Goal: Complete application form

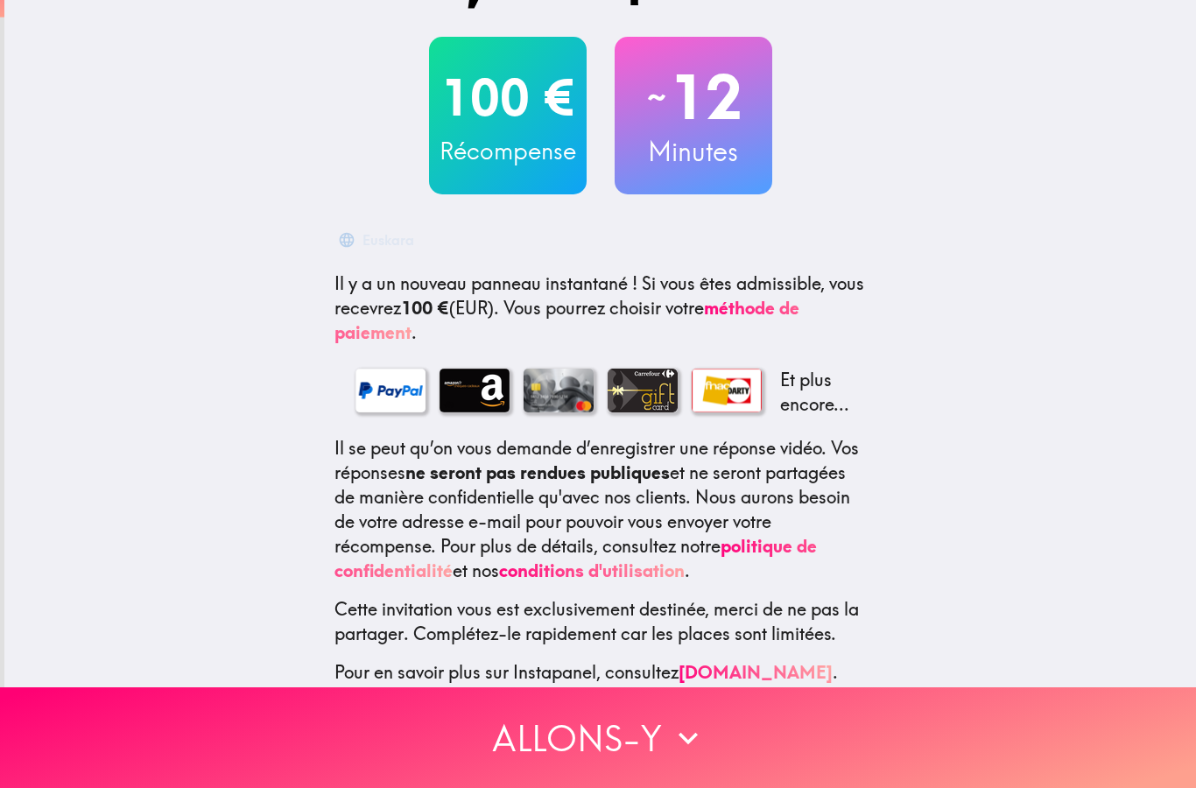
scroll to position [82, 0]
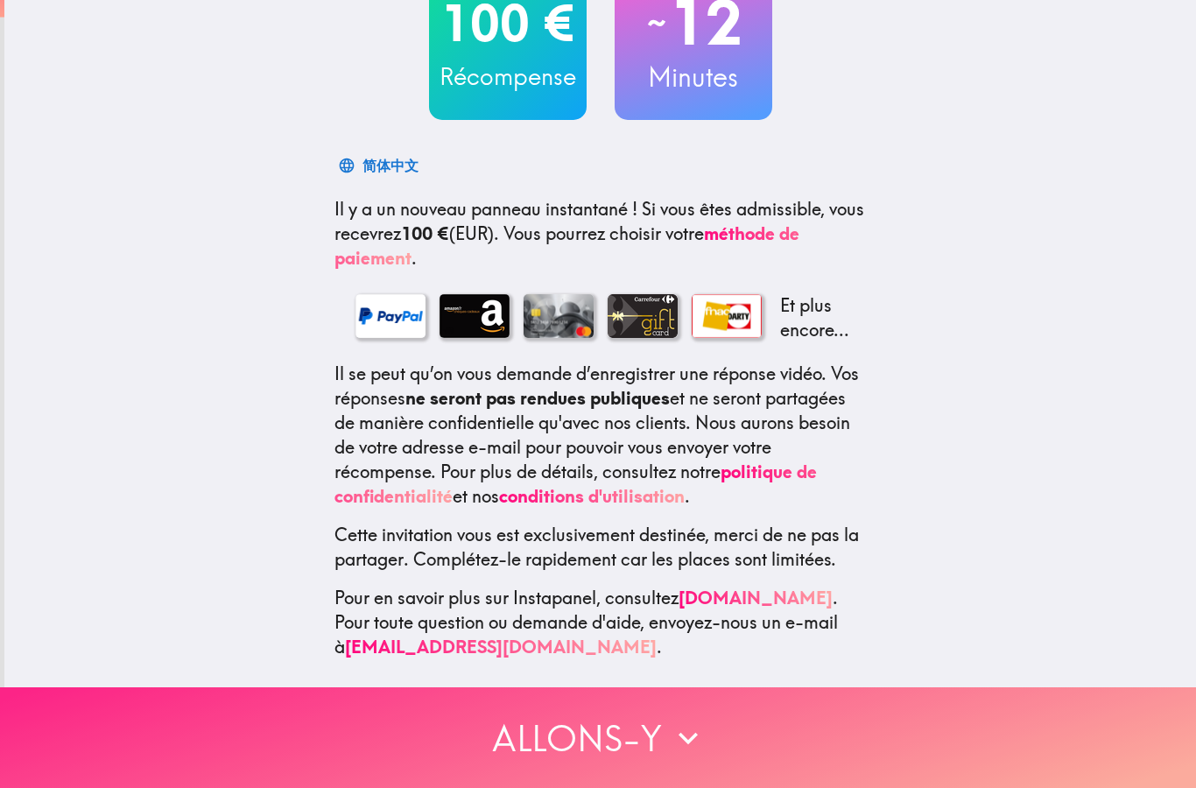
click at [618, 739] on button "Allons-y" at bounding box center [598, 738] width 1196 height 101
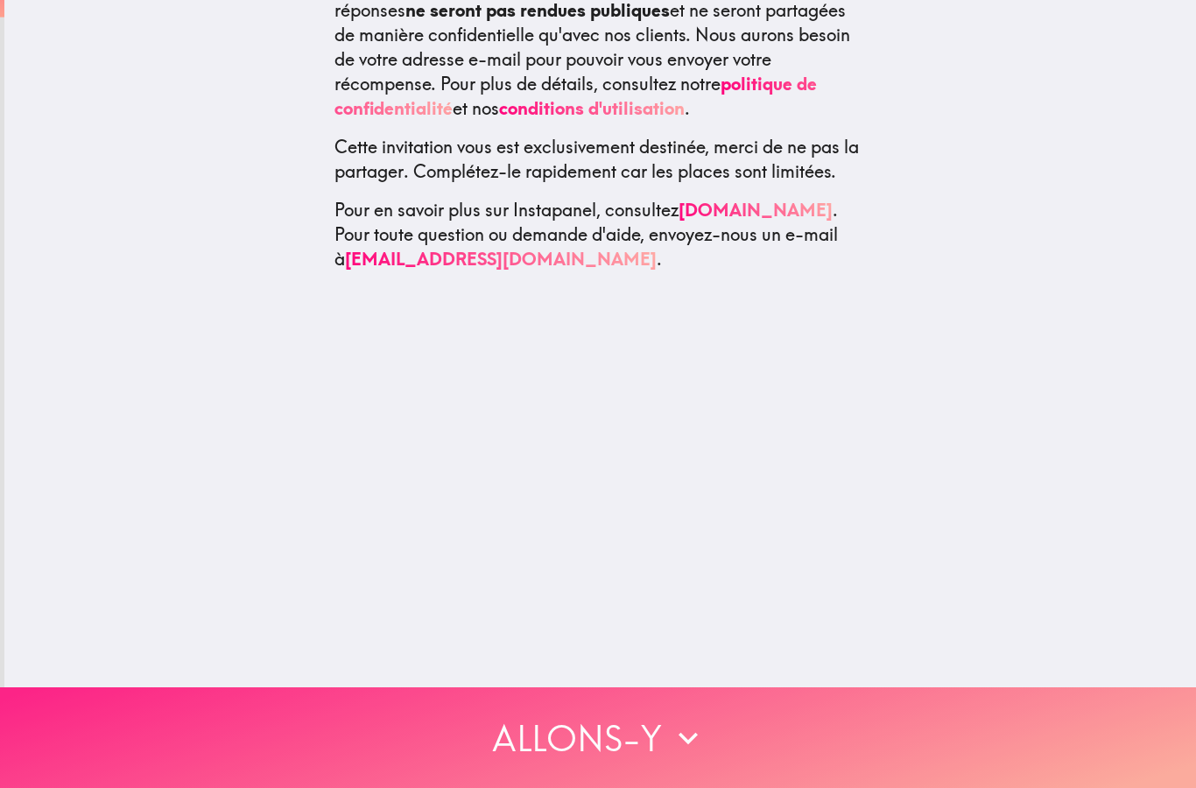
scroll to position [0, 0]
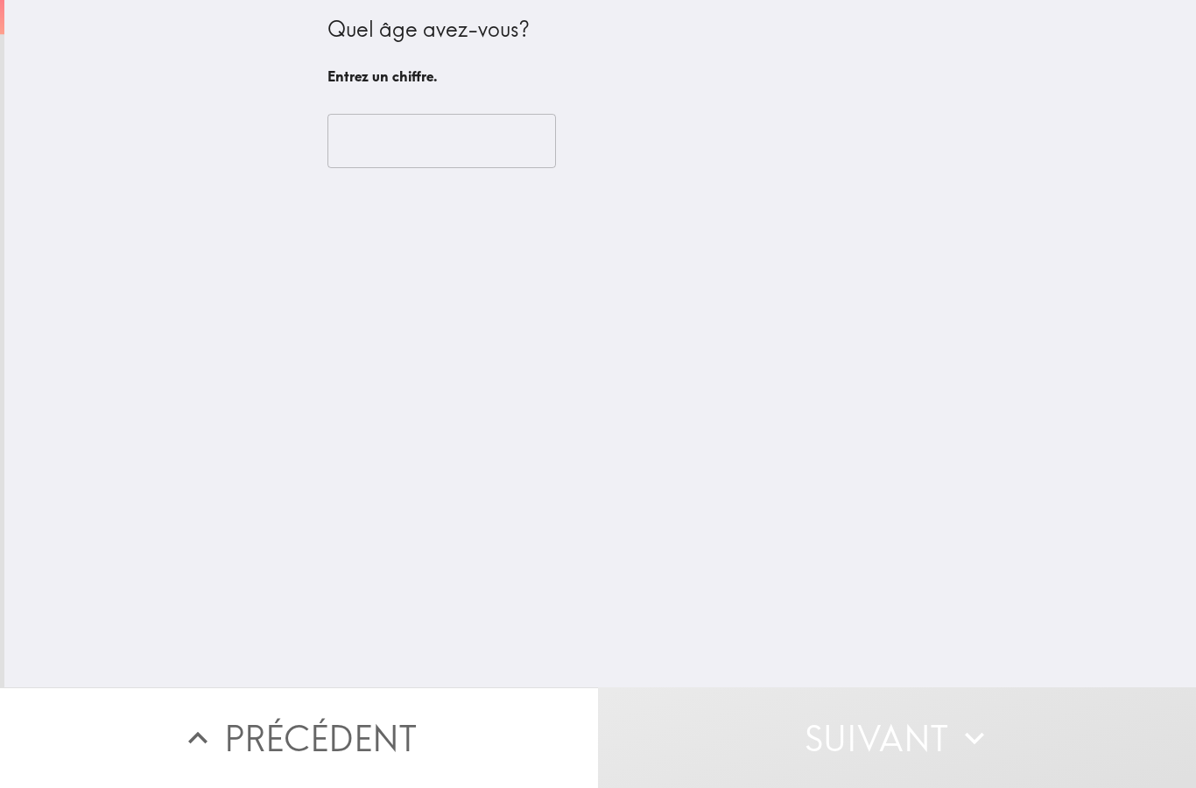
click at [475, 142] on input "number" at bounding box center [442, 141] width 229 height 54
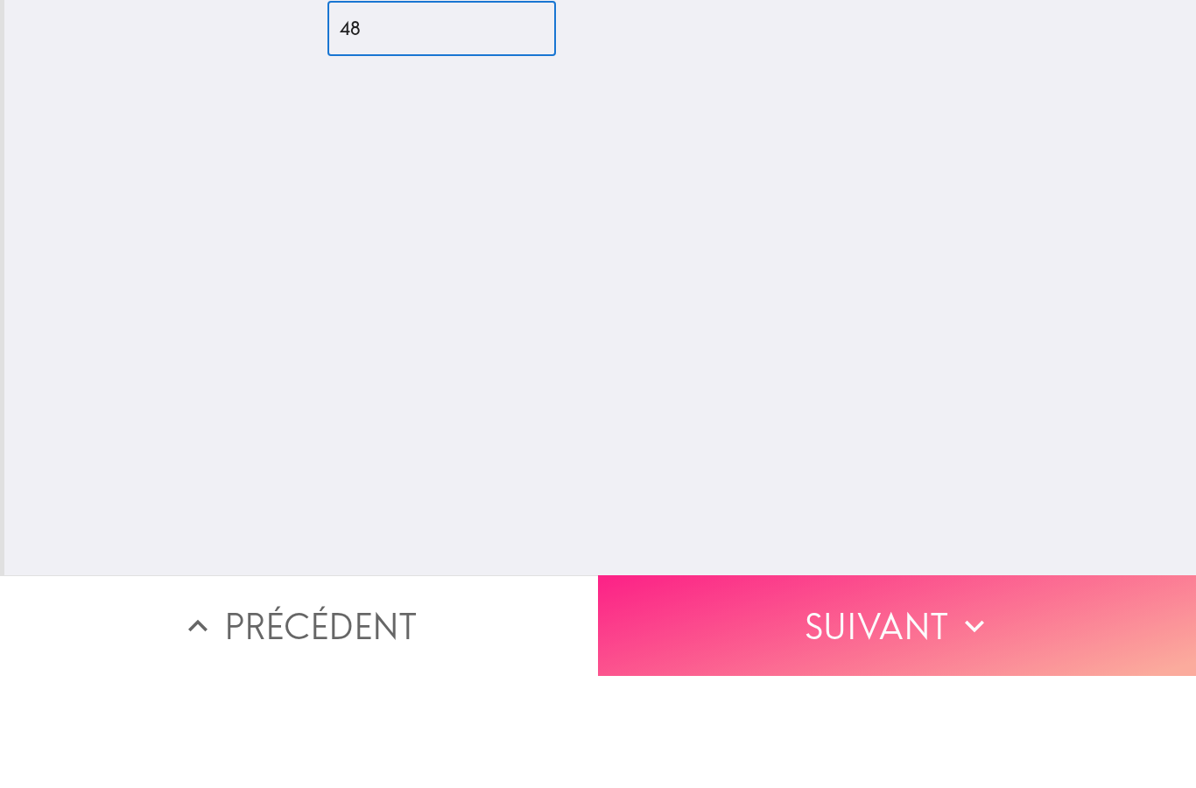
type input "48"
click at [952, 688] on button "Suivant" at bounding box center [897, 738] width 598 height 101
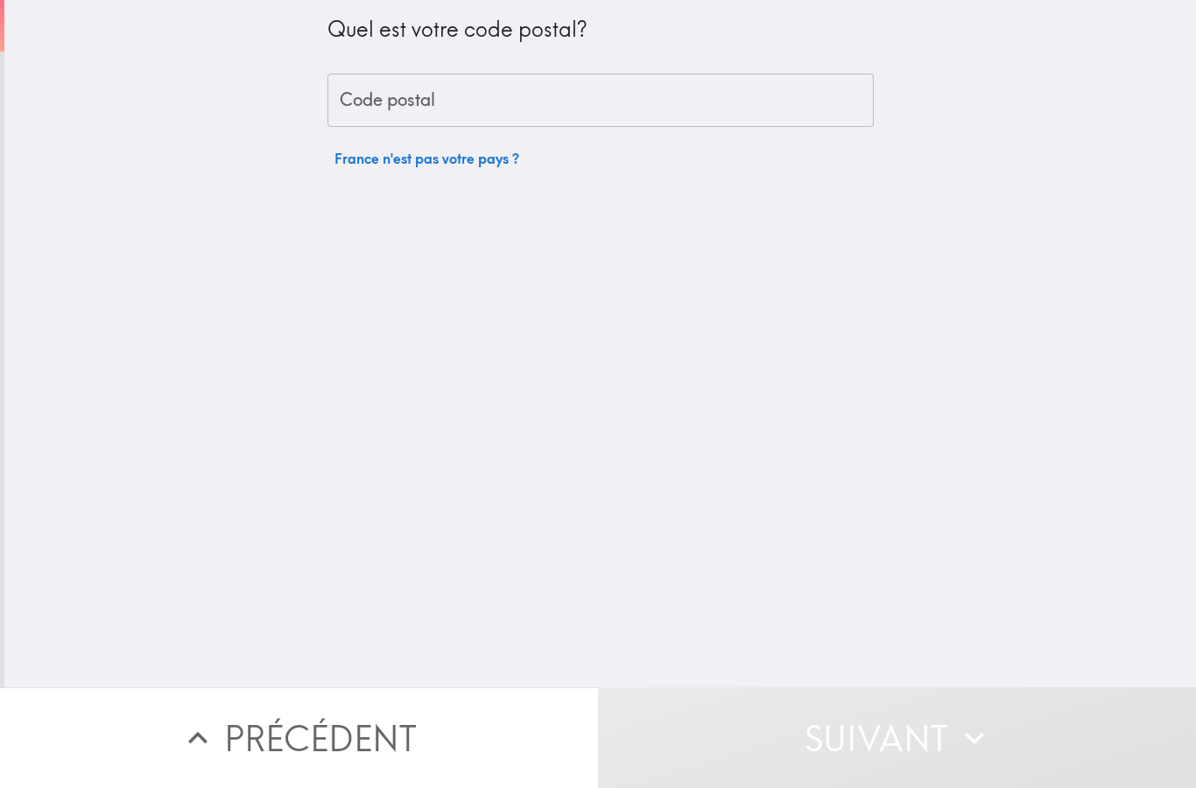
click at [498, 109] on input "Code postal" at bounding box center [601, 101] width 547 height 54
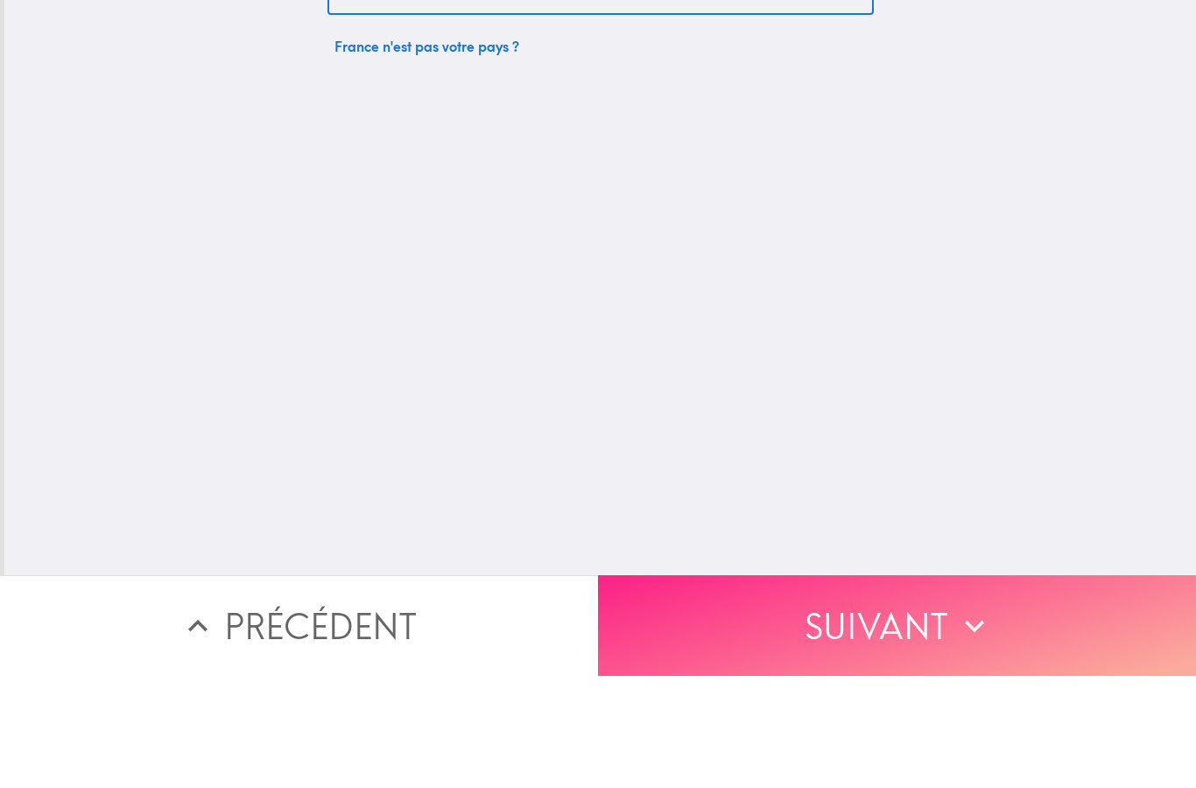
type input "75013"
click at [1010, 688] on button "Suivant" at bounding box center [897, 738] width 598 height 101
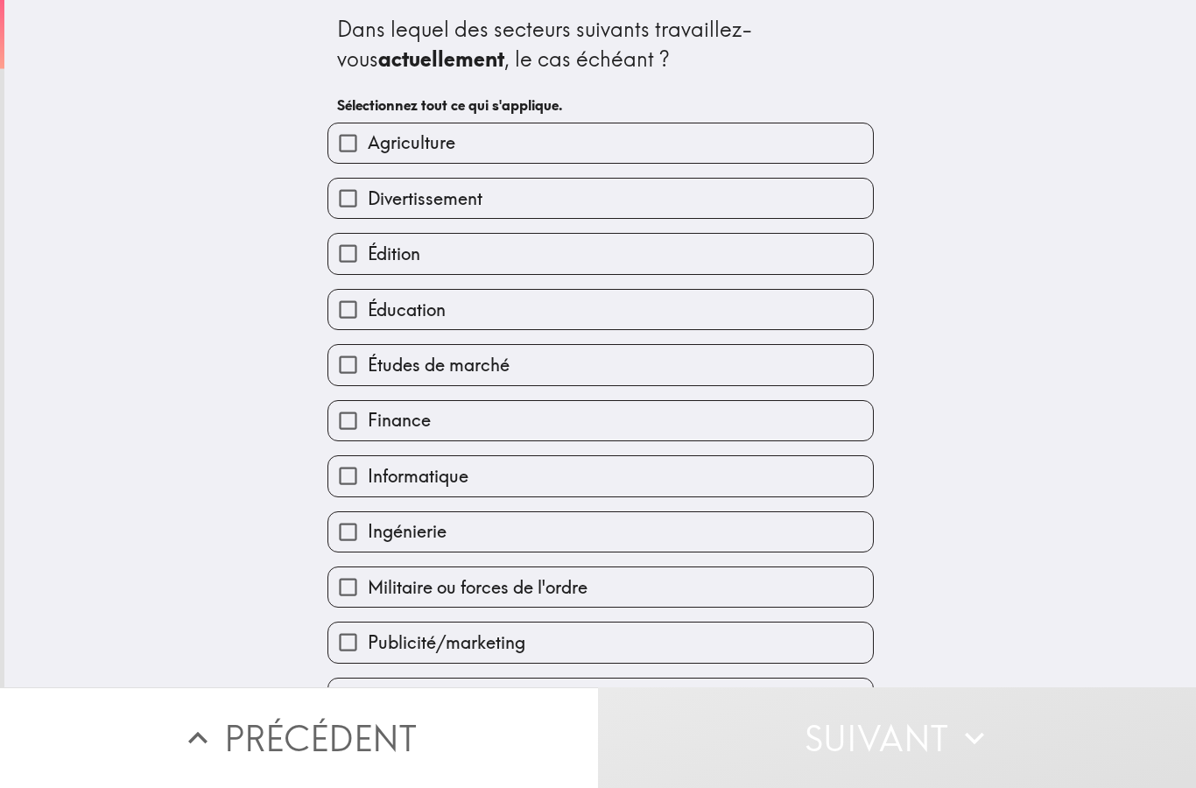
click at [645, 431] on label "Finance" at bounding box center [600, 420] width 545 height 39
click at [368, 431] on input "Finance" at bounding box center [347, 420] width 39 height 39
checkbox input "true"
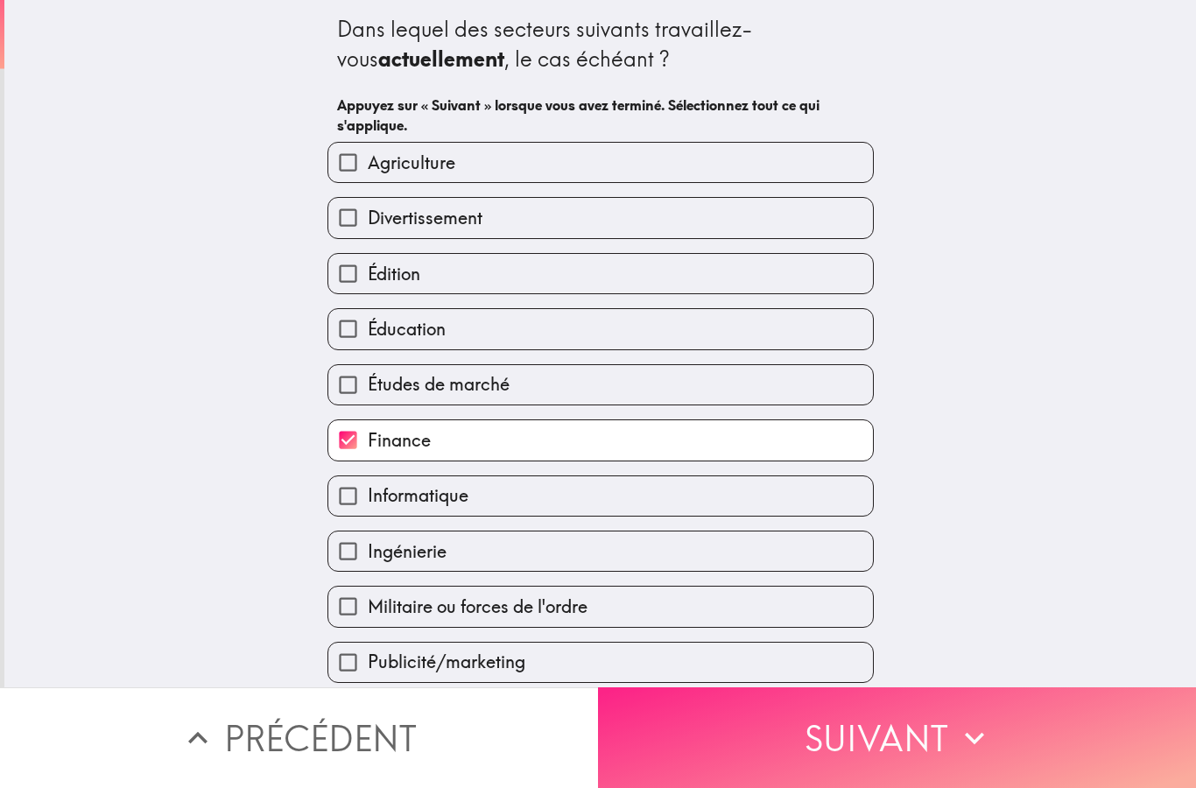
click at [918, 753] on button "Suivant" at bounding box center [897, 738] width 598 height 101
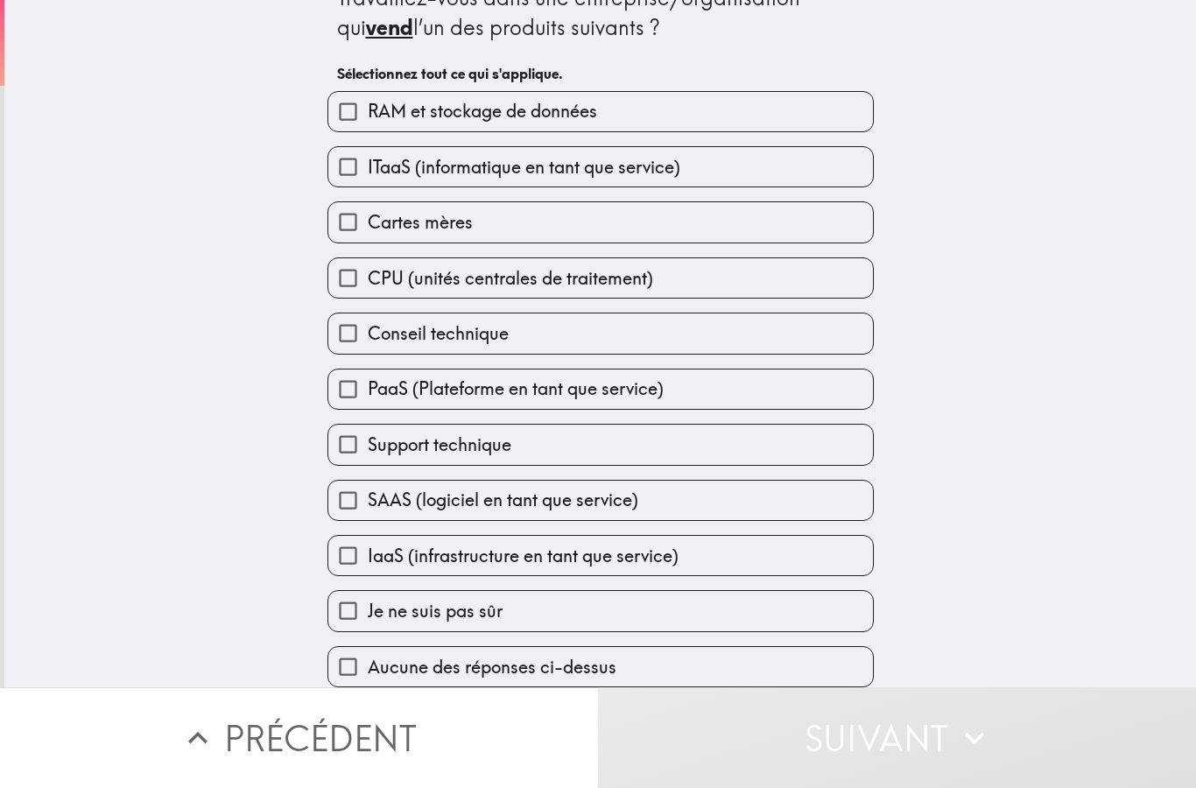
scroll to position [40, 0]
click at [606, 678] on span "Aucune des réponses ci-dessus" at bounding box center [492, 667] width 249 height 25
click at [368, 678] on input "Aucune des réponses ci-dessus" at bounding box center [347, 666] width 39 height 39
checkbox input "true"
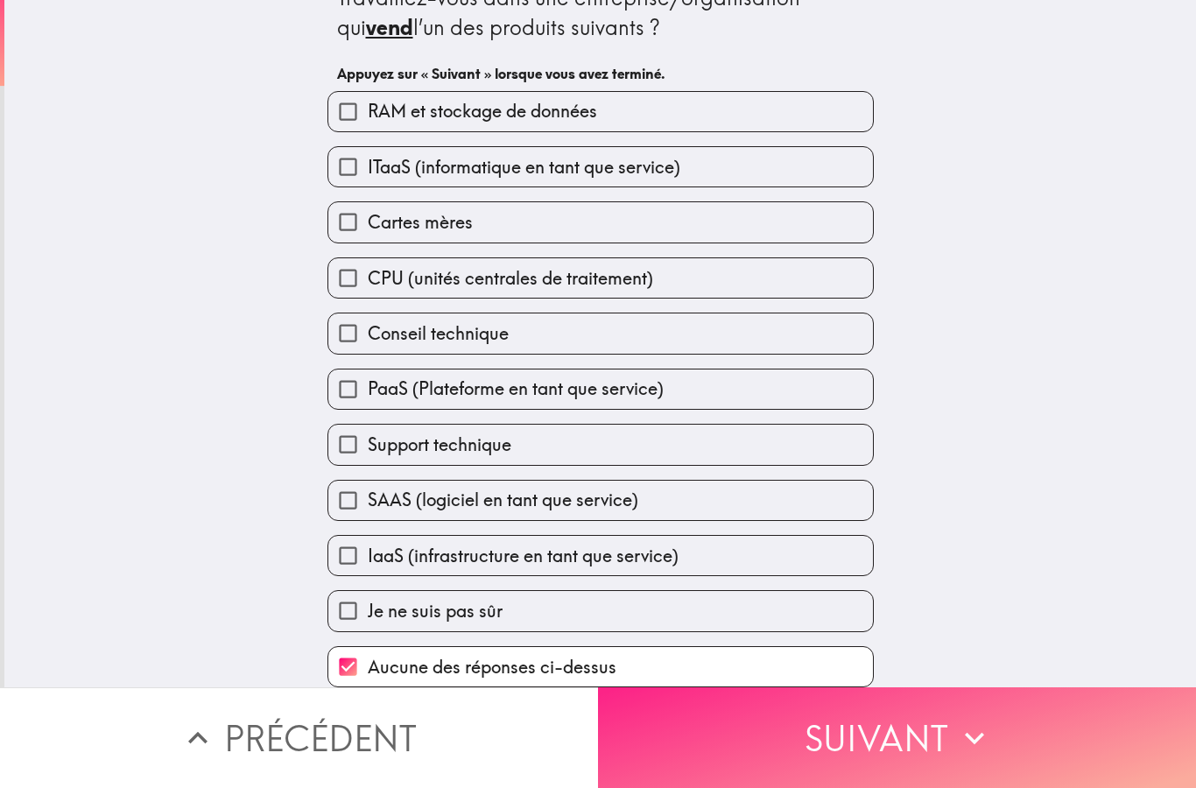
click at [879, 749] on button "Suivant" at bounding box center [897, 738] width 598 height 101
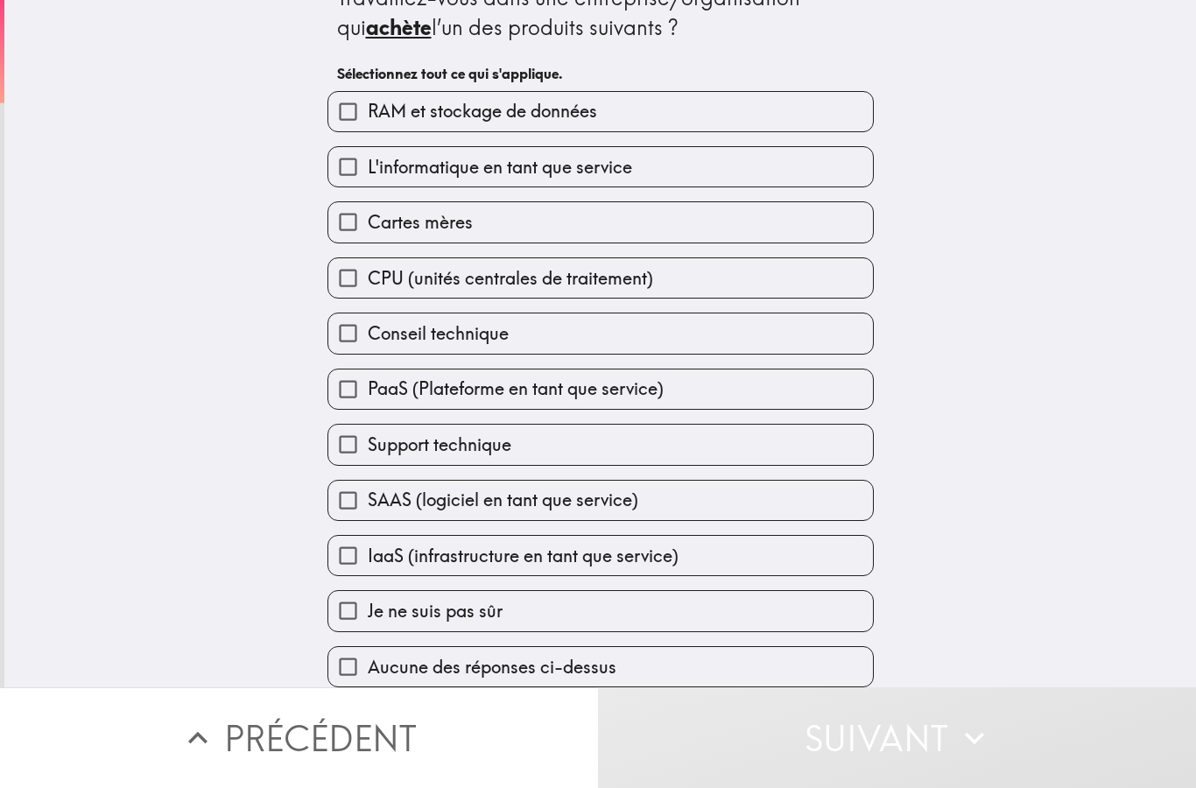
scroll to position [0, 0]
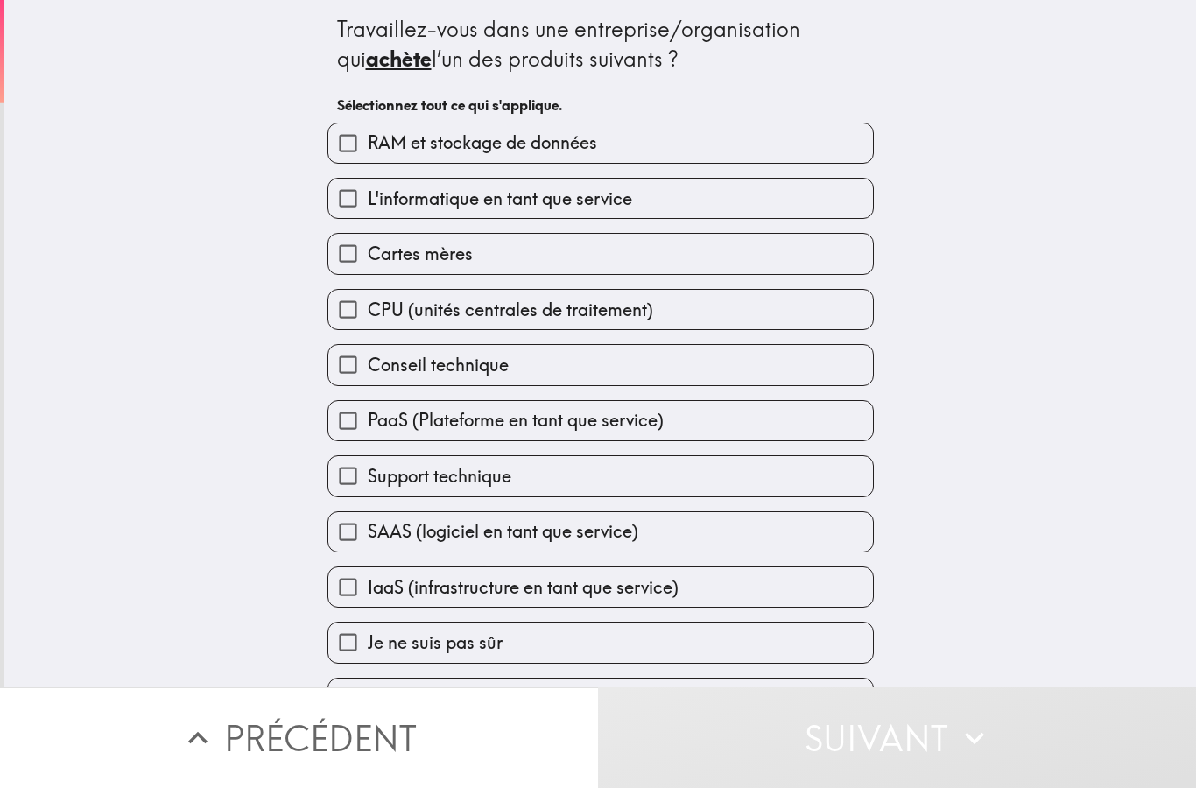
click at [632, 201] on span "L'informatique en tant que service" at bounding box center [500, 199] width 265 height 25
click at [368, 201] on input "L'informatique en tant que service" at bounding box center [347, 198] width 39 height 39
checkbox input "true"
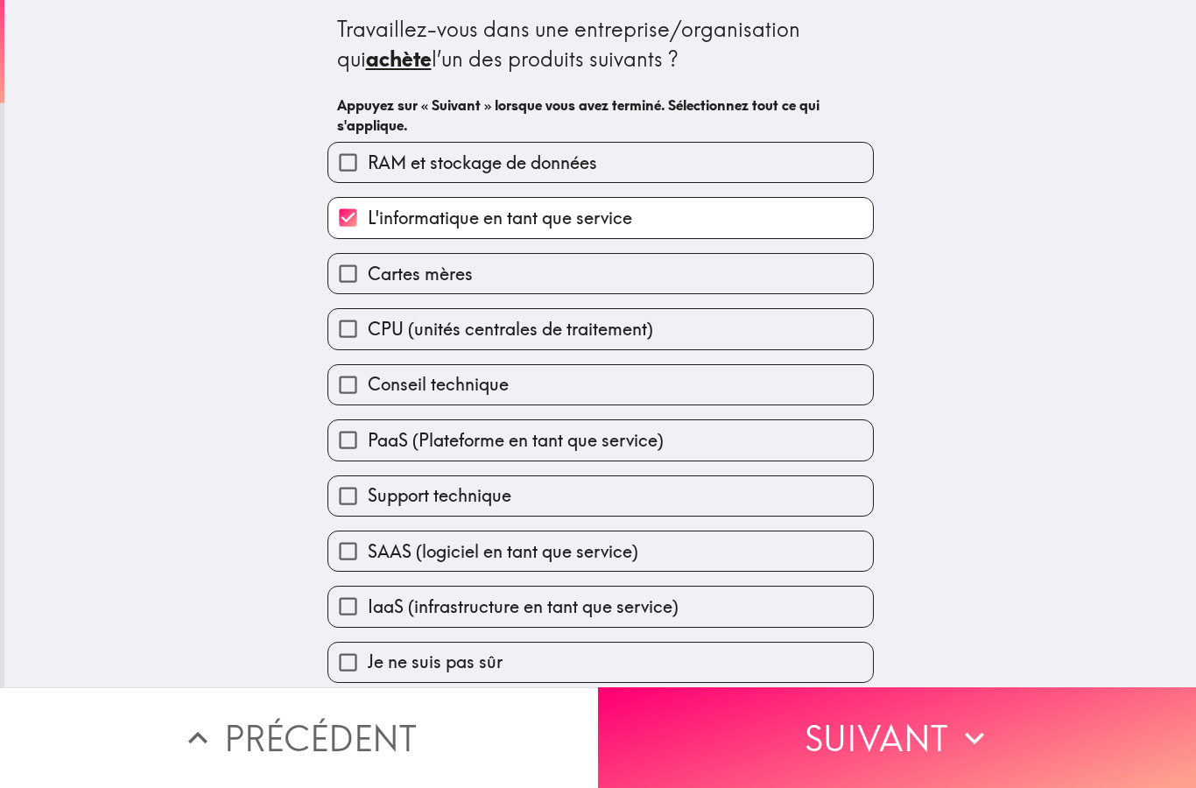
click at [595, 339] on span "CPU (unités centrales de traitement)" at bounding box center [511, 329] width 286 height 25
click at [368, 339] on input "CPU (unités centrales de traitement)" at bounding box center [347, 328] width 39 height 39
checkbox input "true"
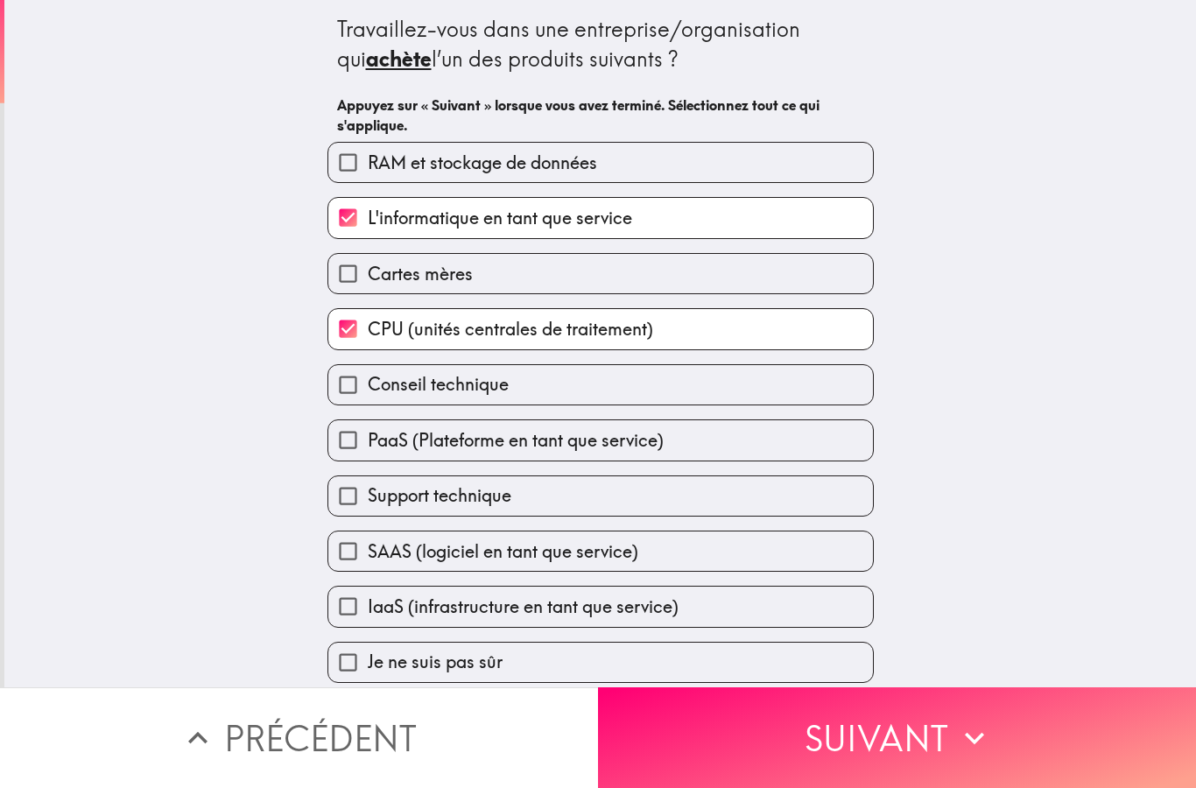
click at [620, 397] on label "Conseil technique" at bounding box center [600, 384] width 545 height 39
click at [368, 397] on input "Conseil technique" at bounding box center [347, 384] width 39 height 39
checkbox input "true"
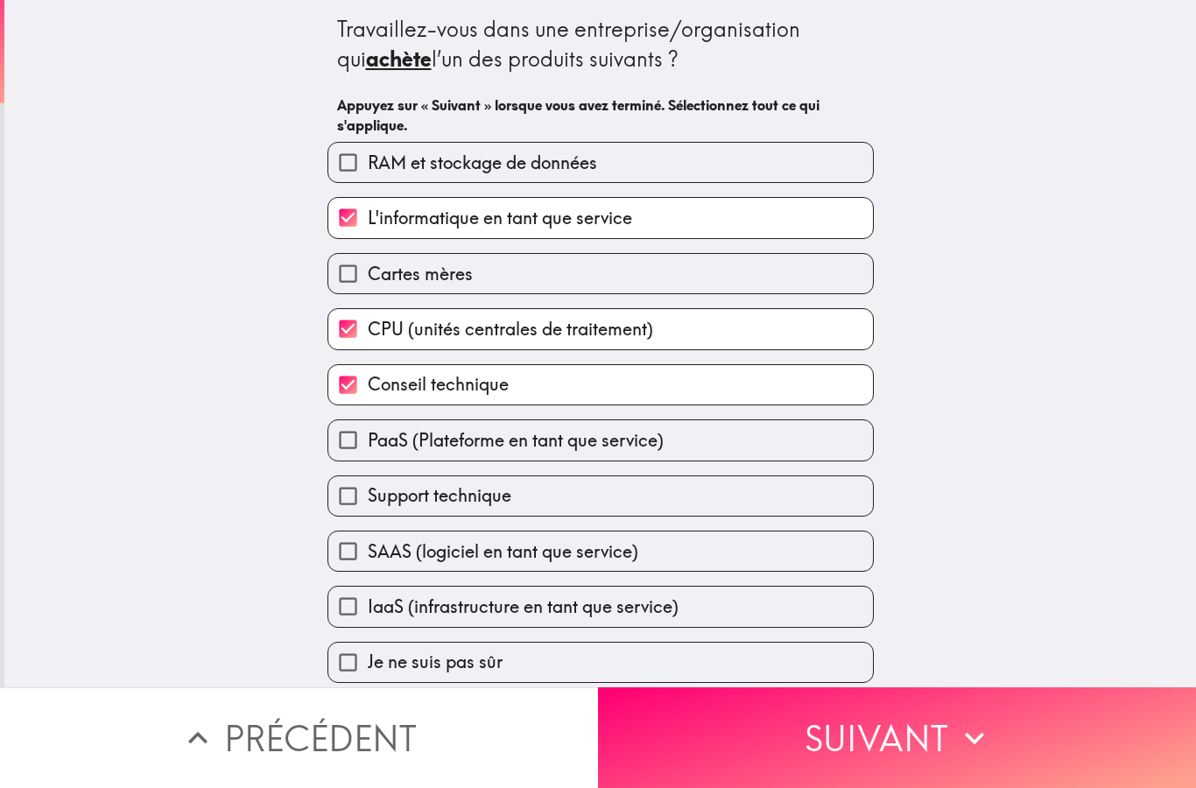
click at [652, 450] on span "PaaS (Plateforme en tant que service)" at bounding box center [516, 440] width 296 height 25
click at [368, 450] on input "PaaS (Plateforme en tant que service)" at bounding box center [347, 439] width 39 height 39
checkbox input "true"
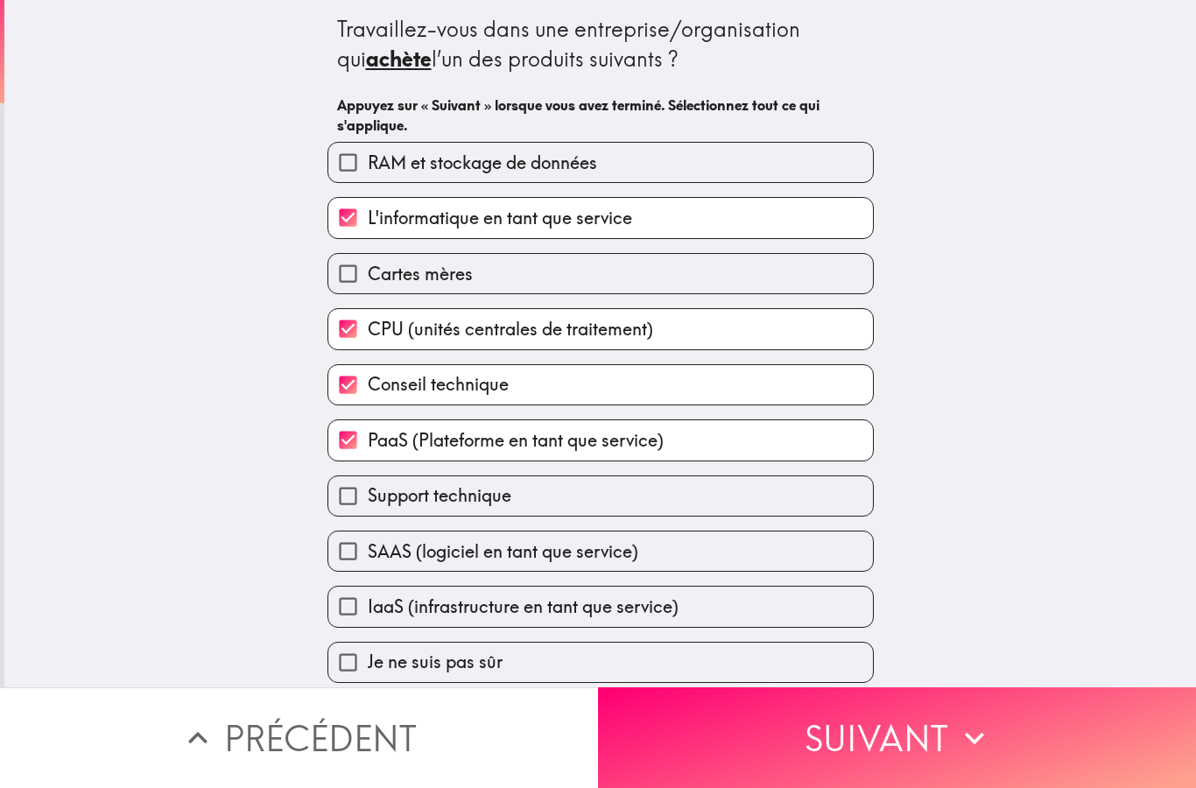
click at [625, 564] on span "SAAS (logiciel en tant que service)" at bounding box center [503, 552] width 271 height 25
click at [368, 566] on input "SAAS (logiciel en tant que service)" at bounding box center [347, 551] width 39 height 39
checkbox input "true"
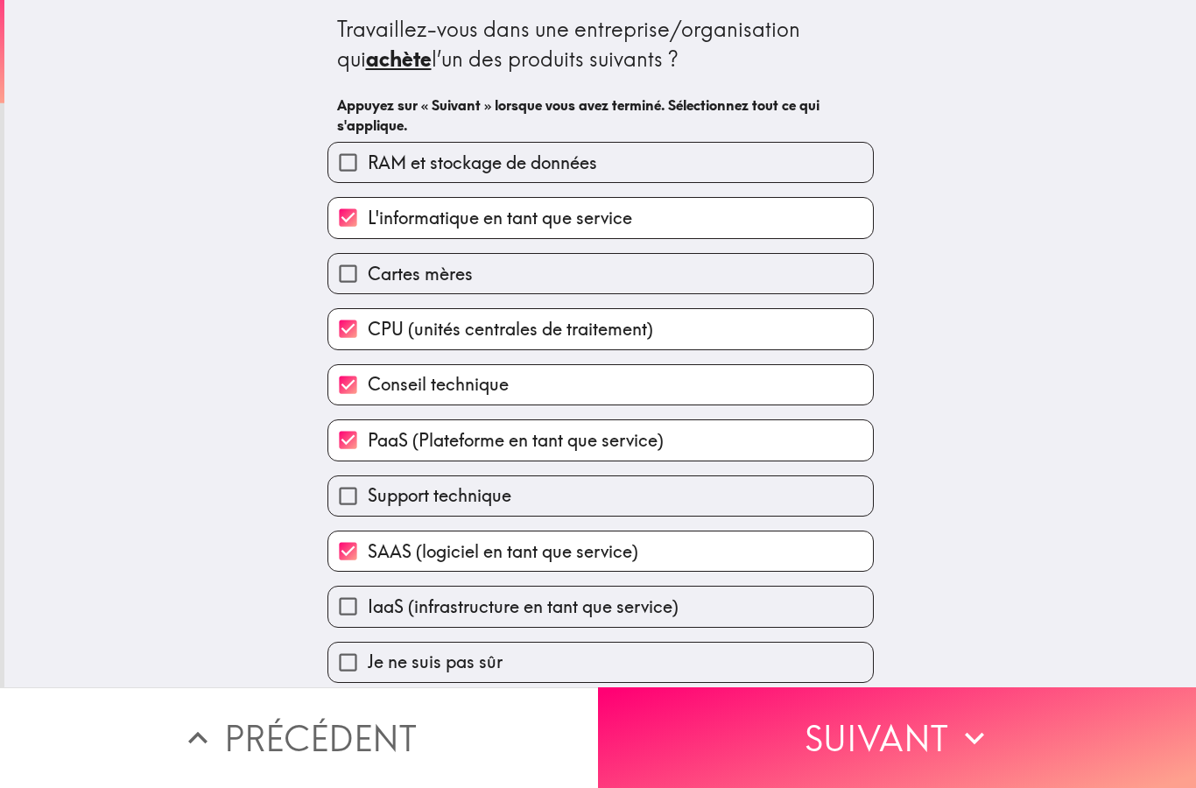
click at [642, 492] on label "Support technique" at bounding box center [600, 495] width 545 height 39
click at [368, 492] on input "Support technique" at bounding box center [347, 495] width 39 height 39
checkbox input "true"
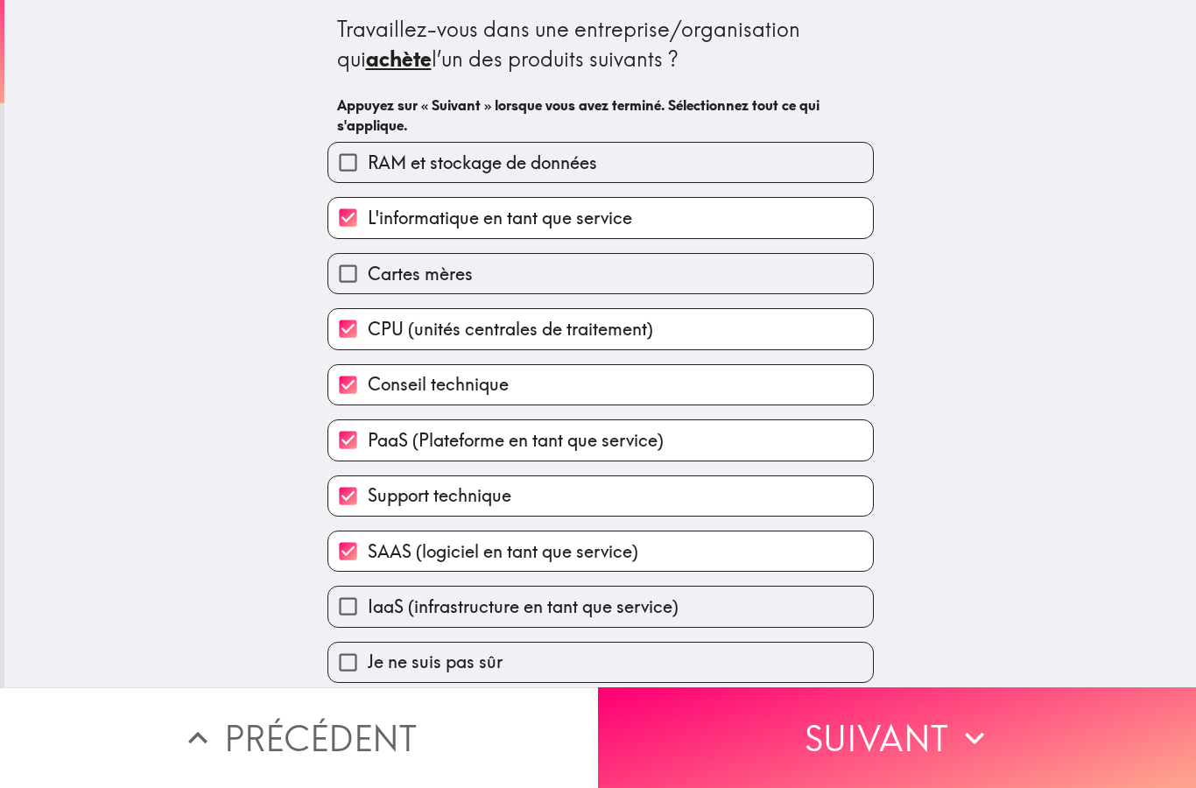
click at [695, 623] on label "IaaS (infrastructure en tant que service)" at bounding box center [600, 606] width 545 height 39
click at [368, 623] on input "IaaS (infrastructure en tant que service)" at bounding box center [347, 606] width 39 height 39
checkbox input "true"
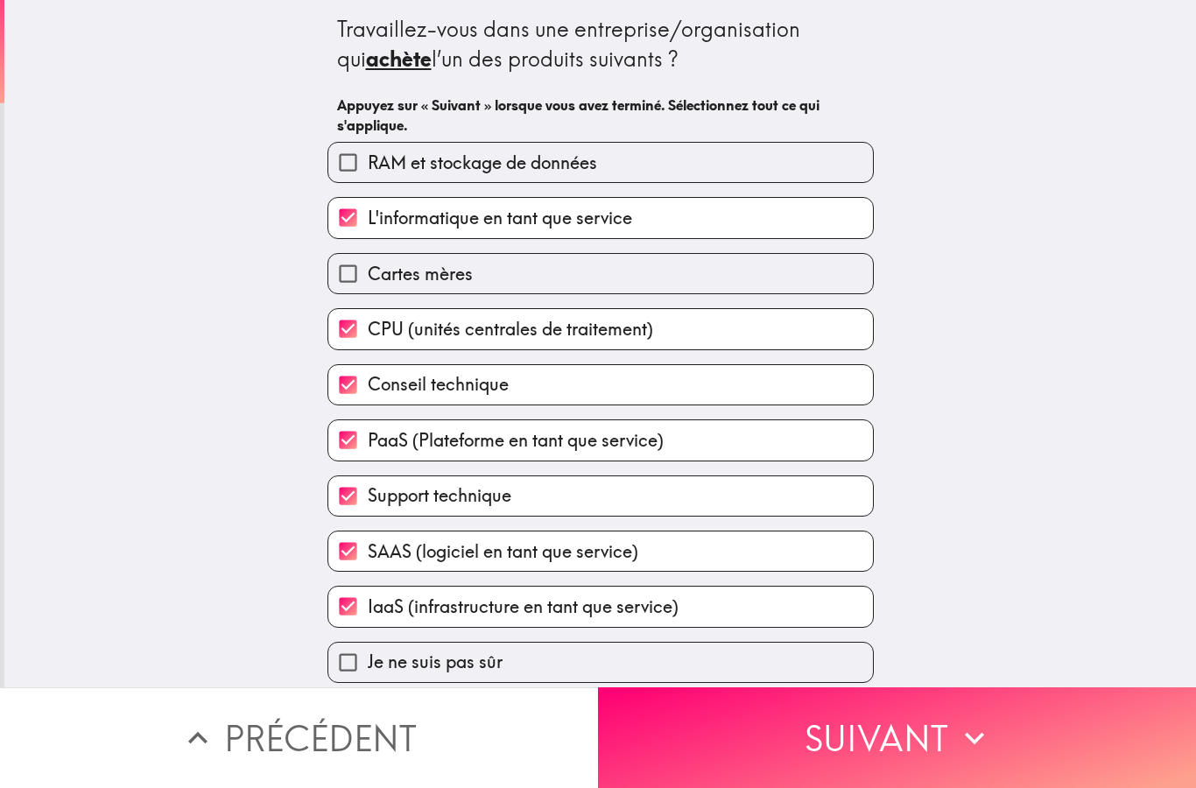
click at [605, 284] on label "Cartes mères" at bounding box center [600, 273] width 545 height 39
click at [368, 284] on input "Cartes mères" at bounding box center [347, 273] width 39 height 39
checkbox input "true"
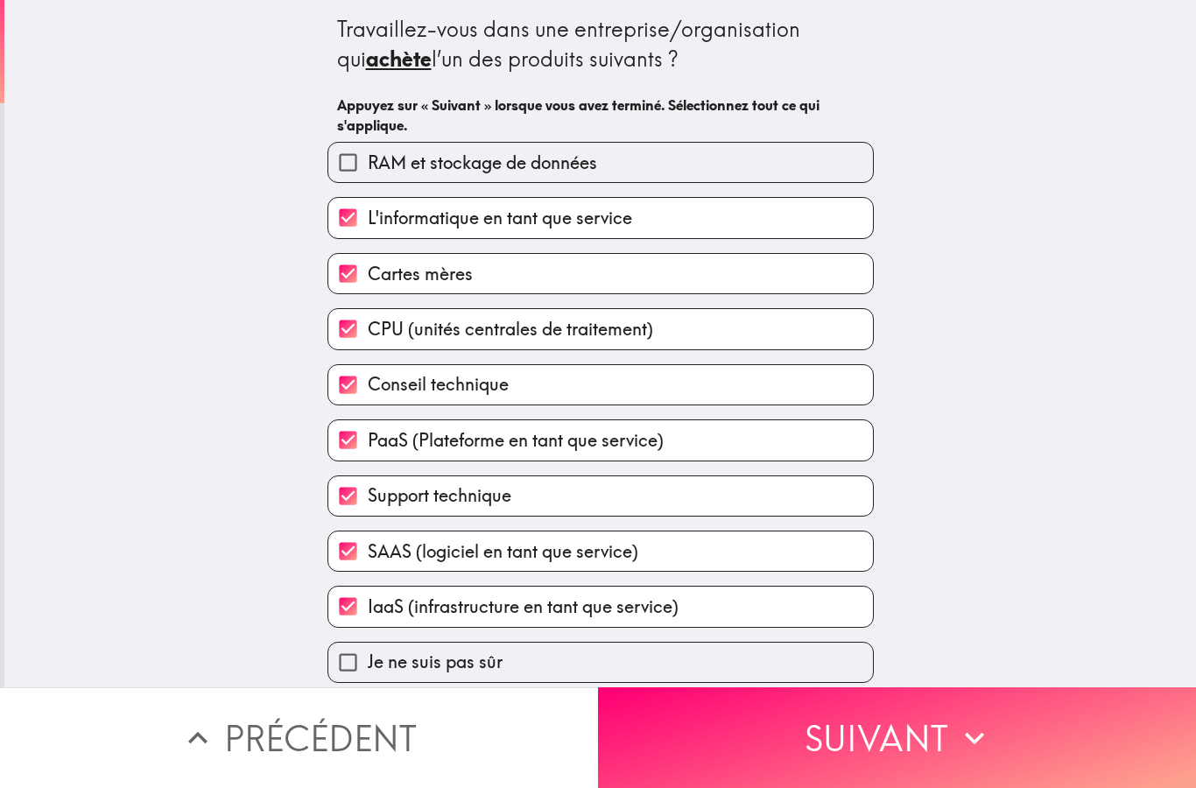
click at [646, 156] on label "RAM et stockage de données" at bounding box center [600, 162] width 545 height 39
click at [368, 156] on input "RAM et stockage de données" at bounding box center [347, 162] width 39 height 39
checkbox input "true"
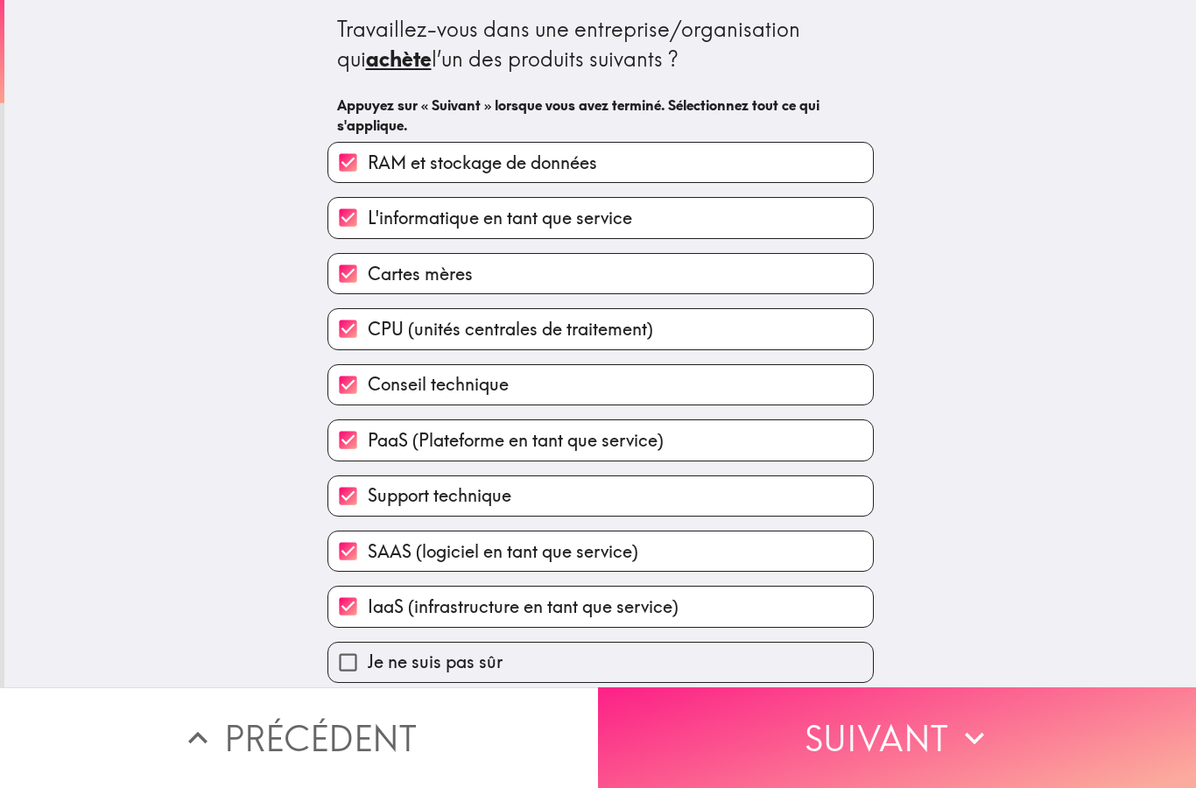
click at [905, 744] on button "Suivant" at bounding box center [897, 738] width 598 height 101
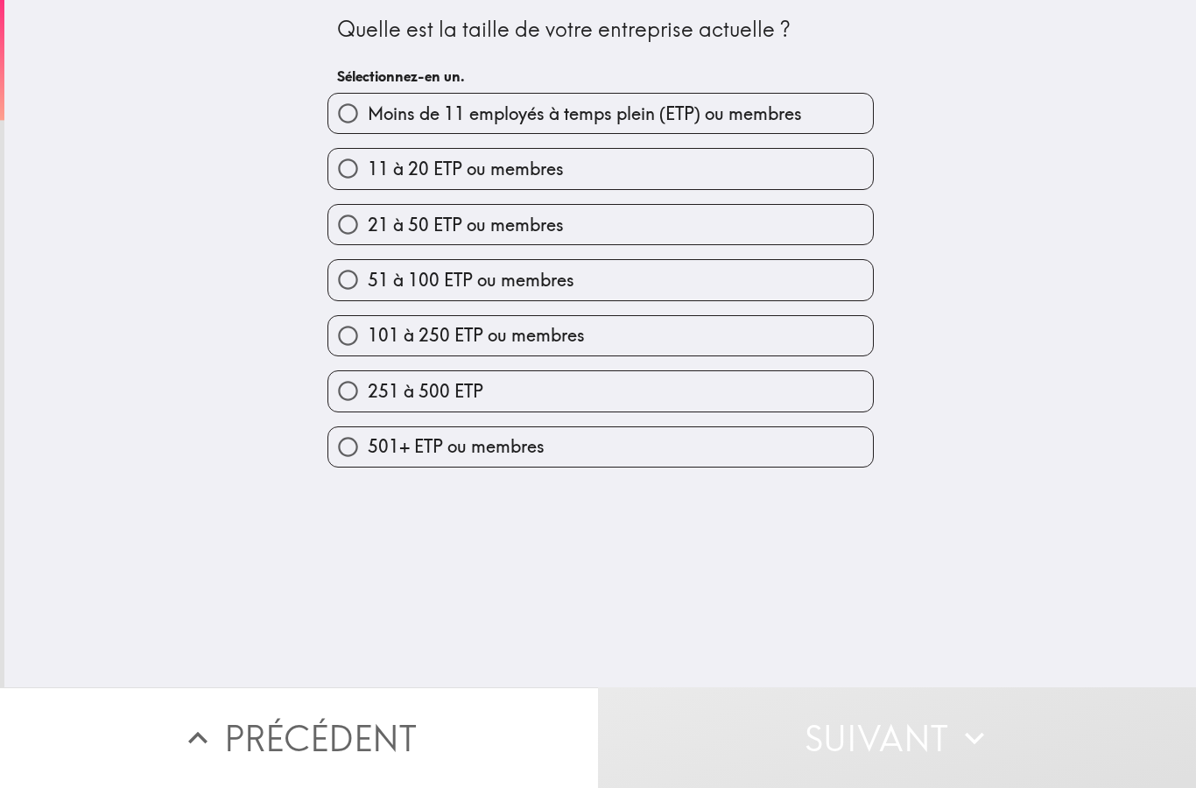
click at [597, 456] on label "501+ ETP ou membres" at bounding box center [600, 446] width 545 height 39
click at [368, 456] on input "501+ ETP ou membres" at bounding box center [347, 446] width 39 height 39
radio input "true"
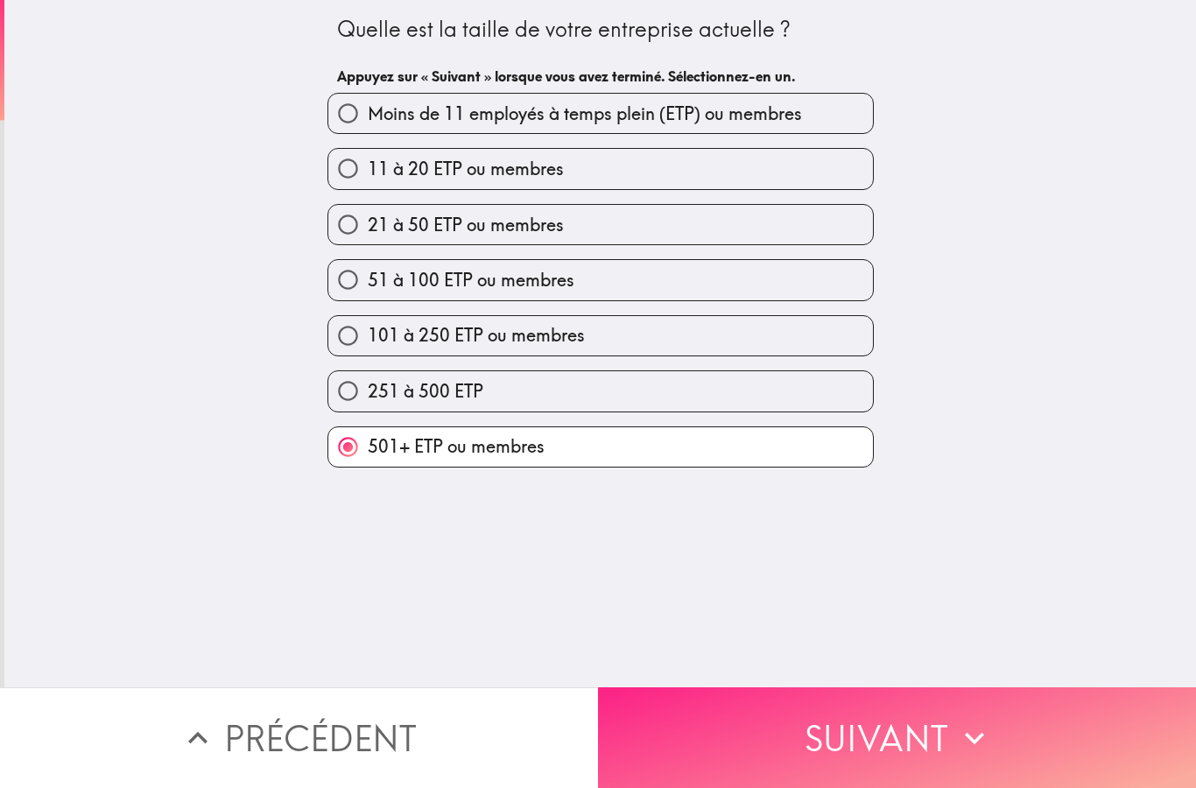
click at [885, 747] on button "Suivant" at bounding box center [897, 738] width 598 height 101
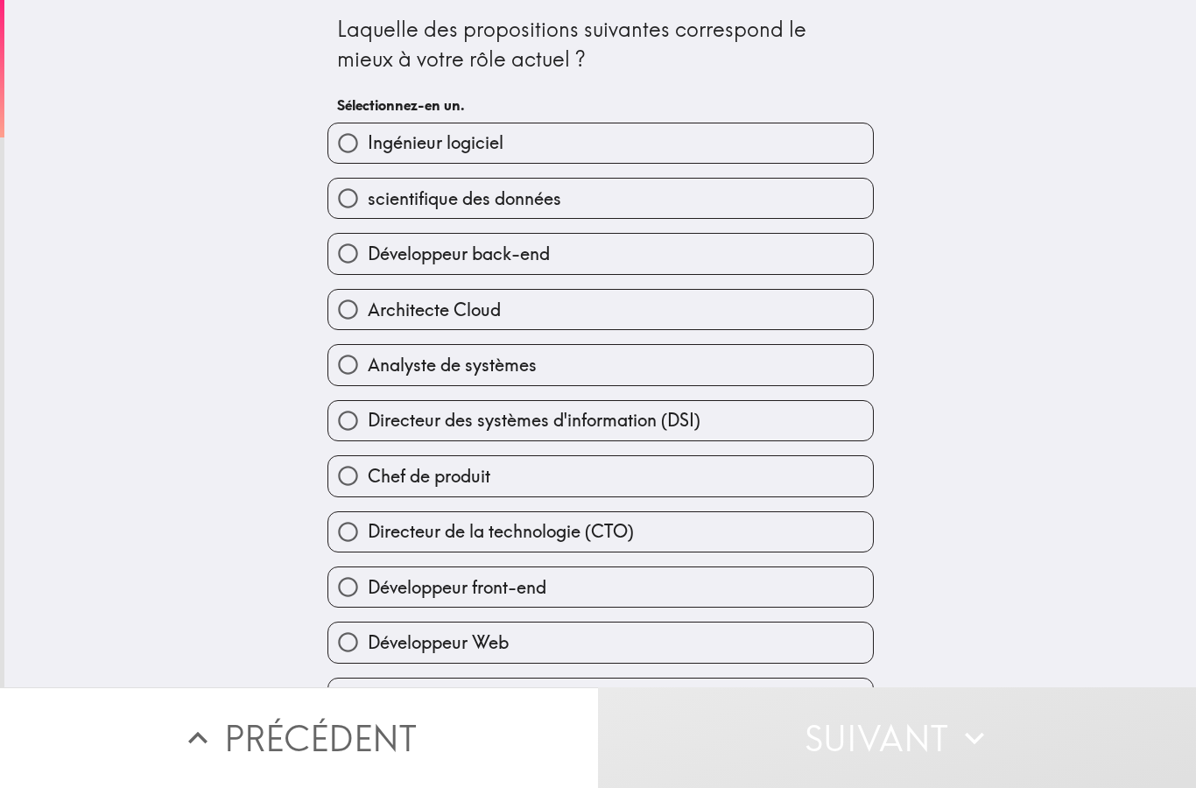
click at [740, 535] on label "Directeur de la technologie (CTO)" at bounding box center [600, 531] width 545 height 39
click at [368, 535] on input "Directeur de la technologie (CTO)" at bounding box center [347, 531] width 39 height 39
radio input "true"
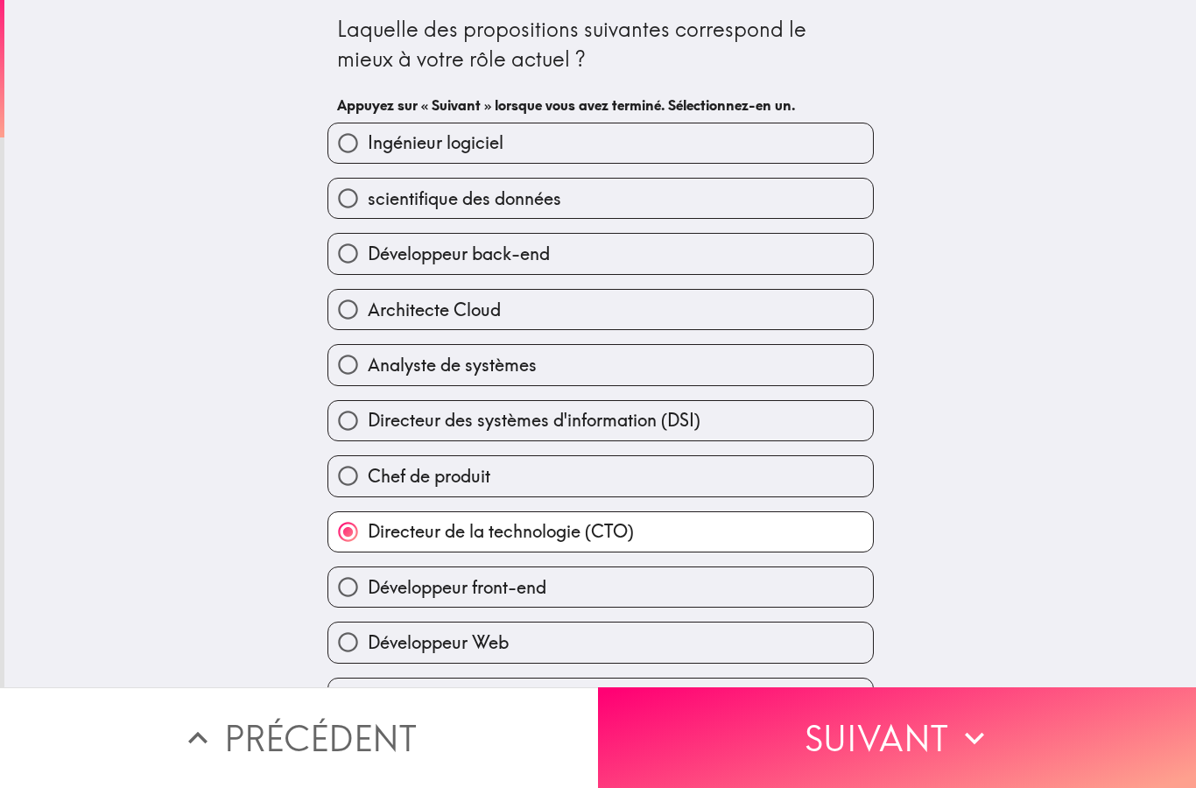
scroll to position [11, 0]
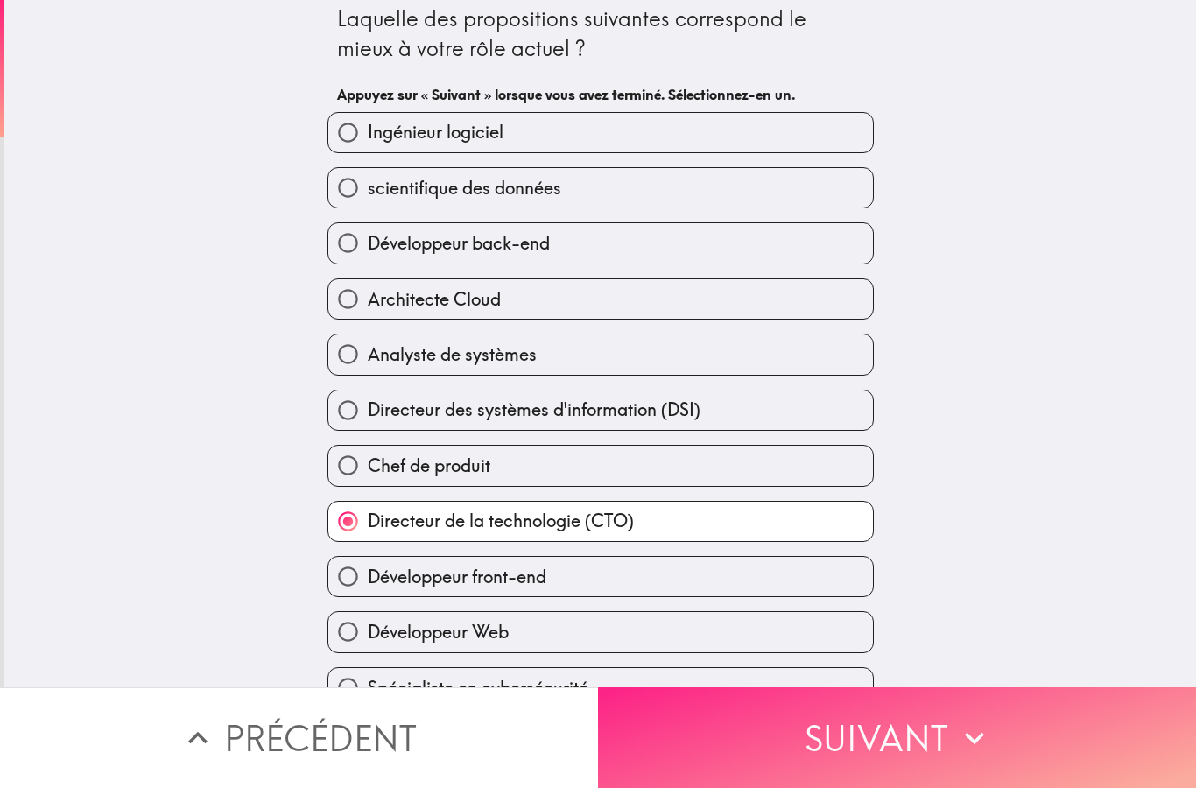
click at [893, 748] on button "Suivant" at bounding box center [897, 738] width 598 height 101
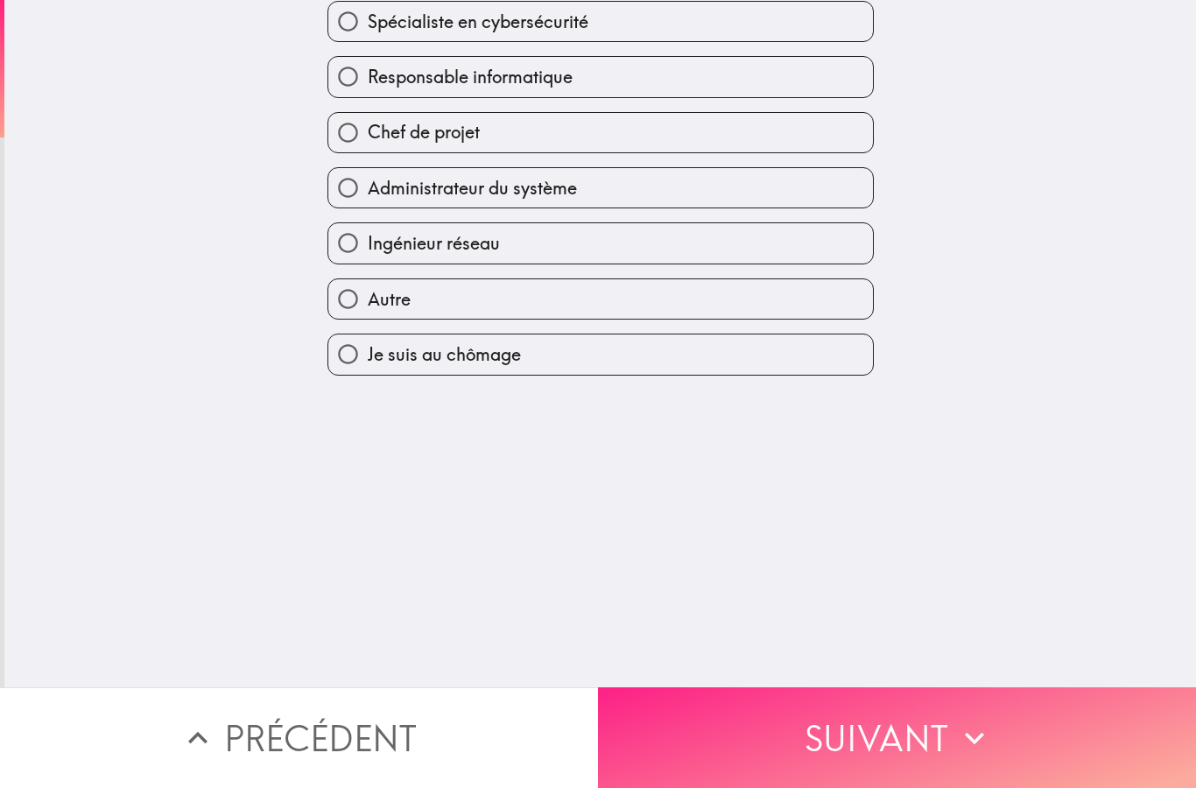
scroll to position [0, 0]
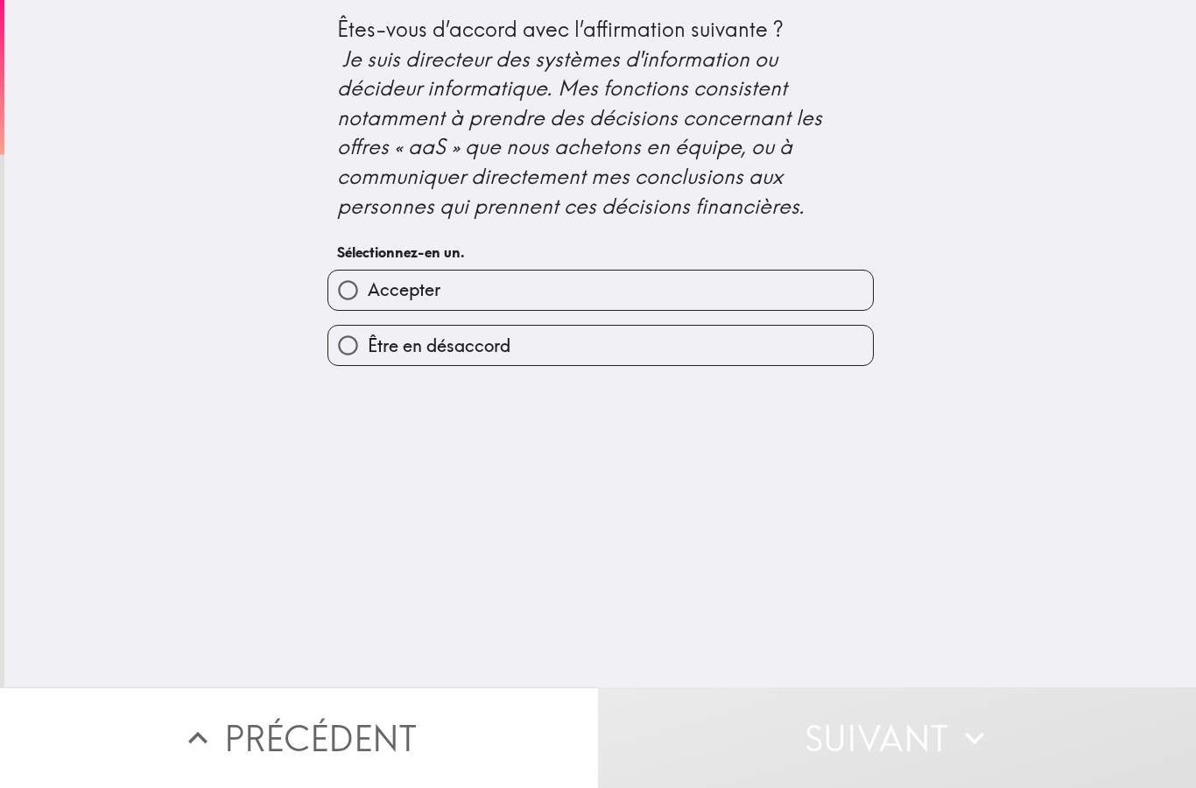
click at [608, 282] on label "Accepter" at bounding box center [600, 290] width 545 height 39
click at [368, 282] on input "Accepter" at bounding box center [347, 290] width 39 height 39
radio input "true"
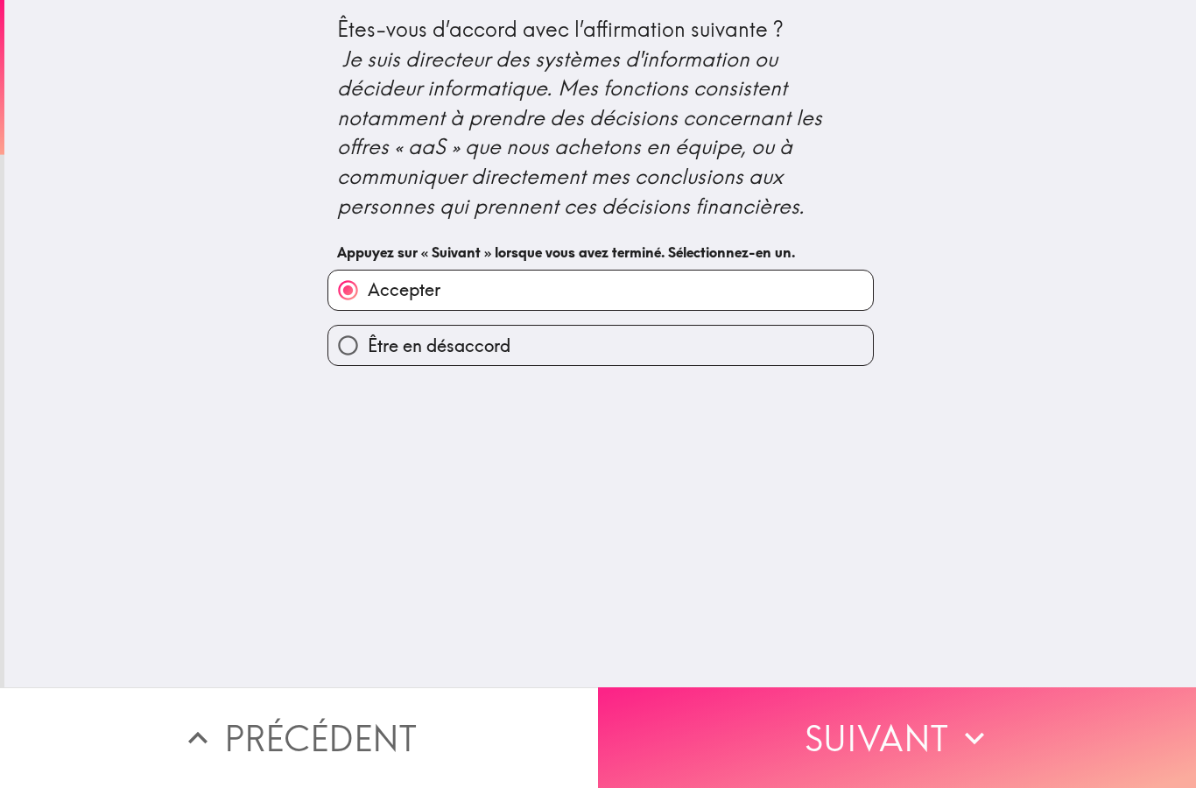
click at [870, 762] on button "Suivant" at bounding box center [897, 738] width 598 height 101
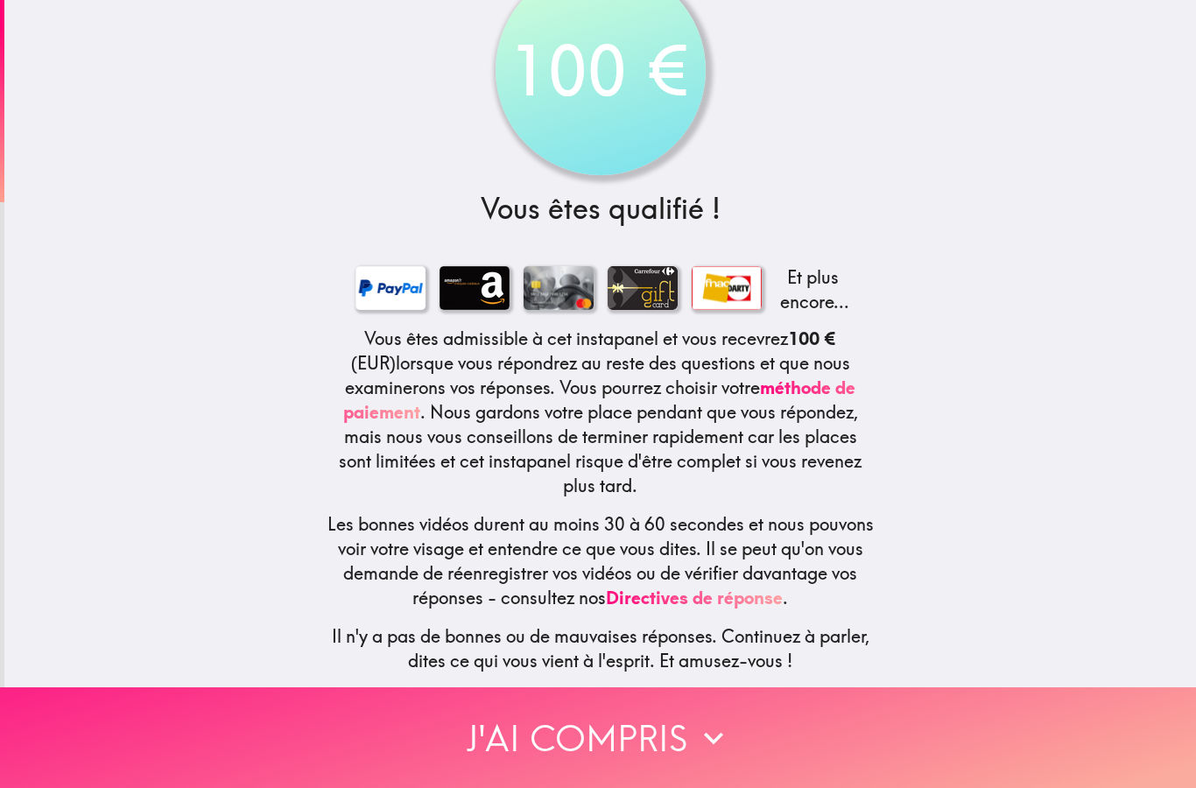
scroll to position [62, 0]
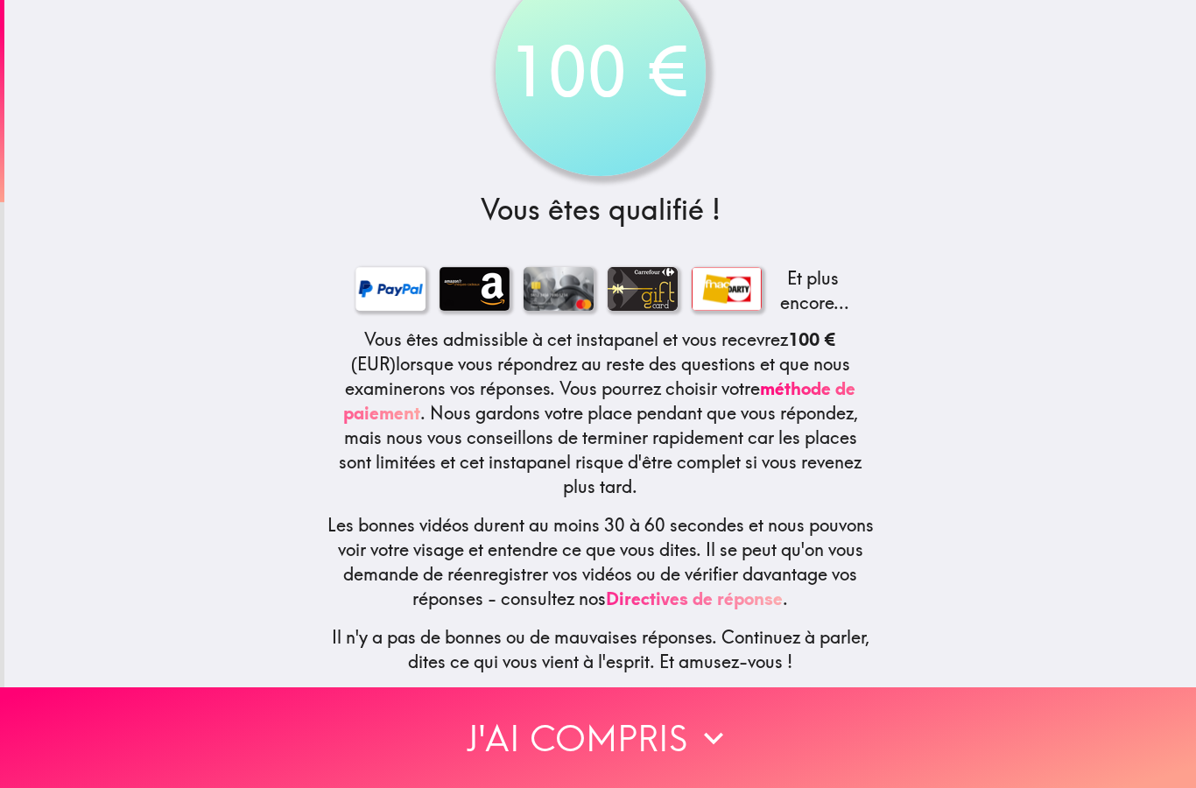
click at [780, 601] on link "Directives de réponse" at bounding box center [694, 599] width 177 height 22
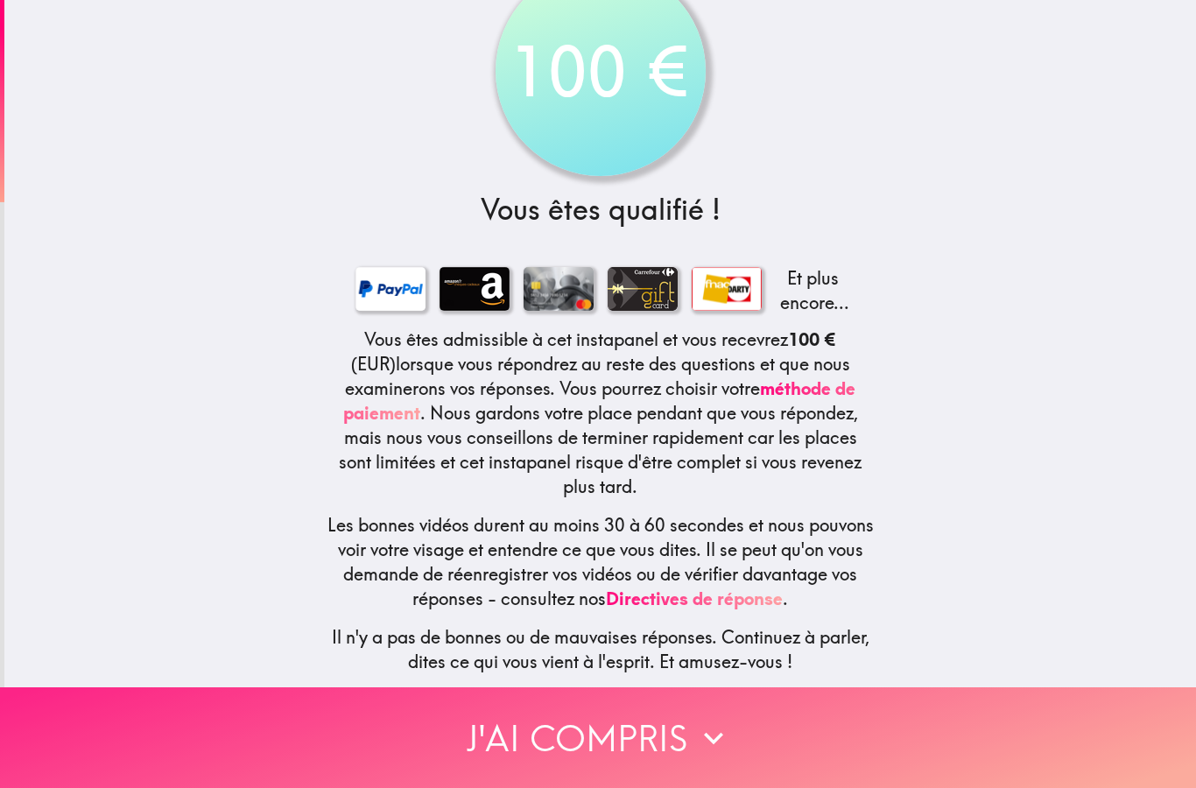
click at [668, 737] on button "J'ai compris" at bounding box center [598, 738] width 1196 height 101
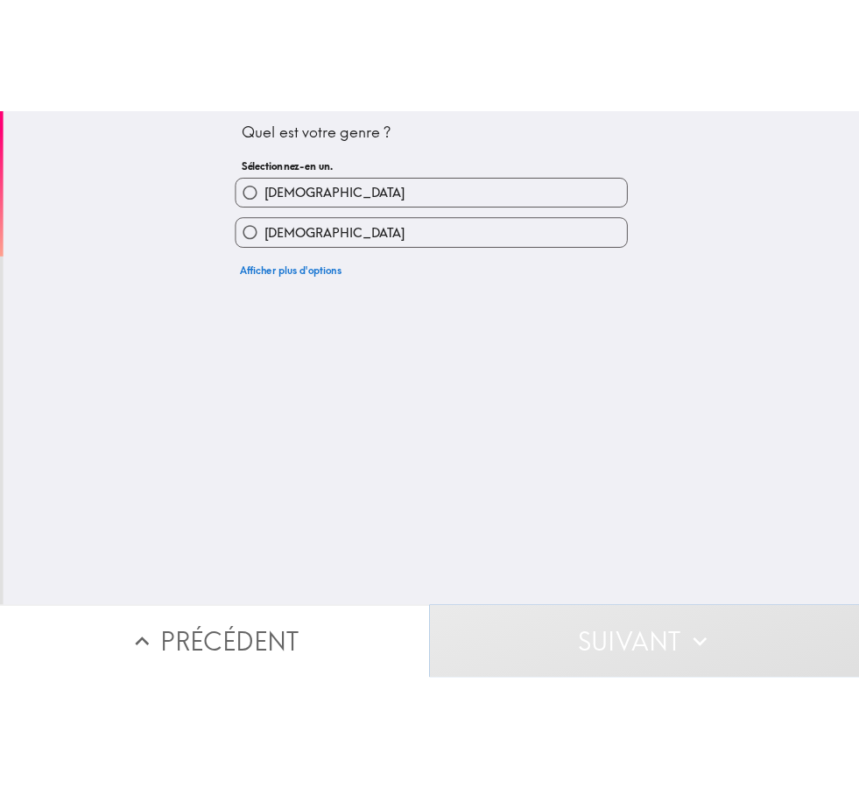
scroll to position [0, 0]
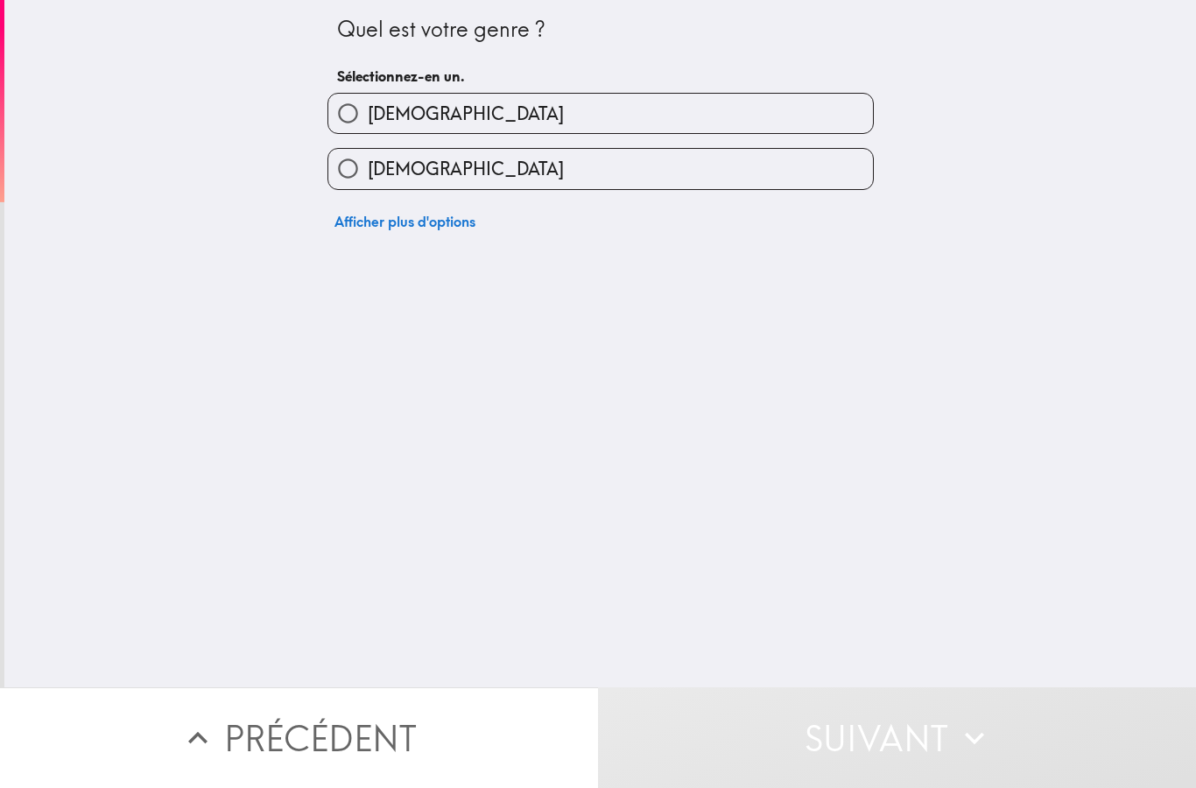
click at [597, 122] on label "Mâle" at bounding box center [600, 113] width 545 height 39
click at [368, 122] on input "Mâle" at bounding box center [347, 113] width 39 height 39
radio input "true"
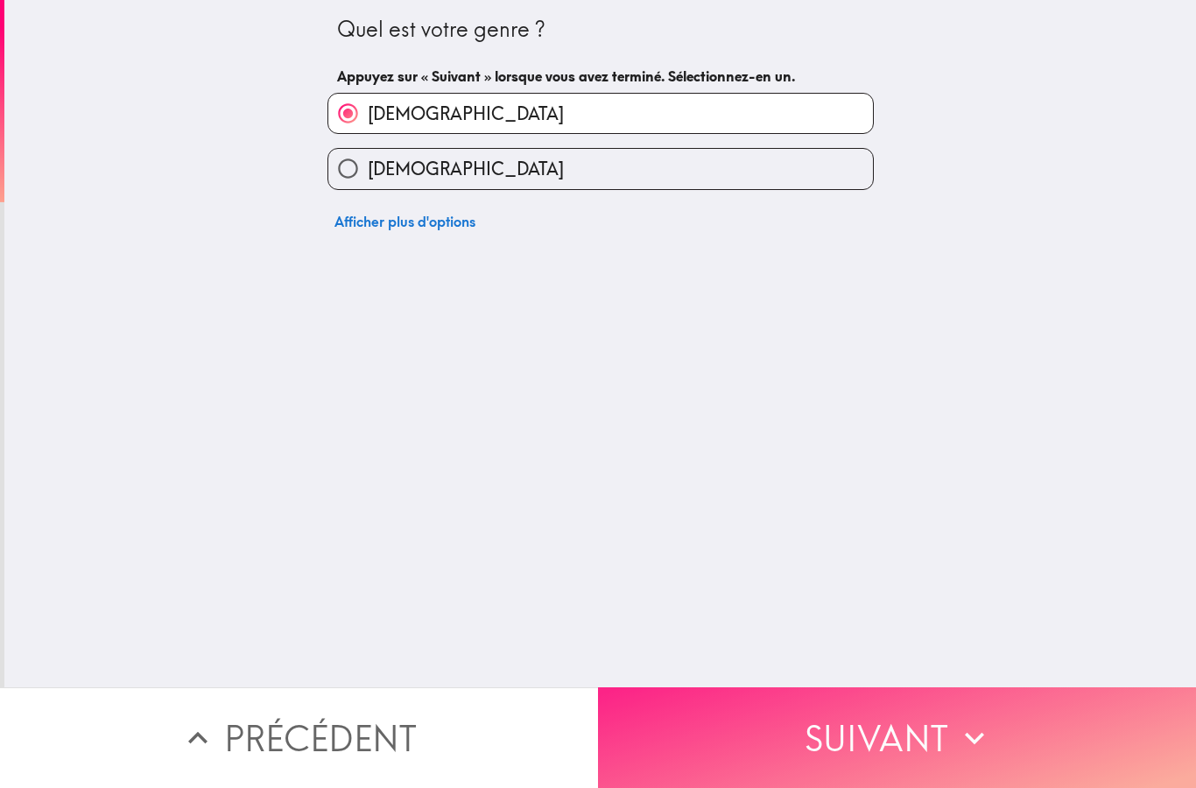
click at [821, 743] on button "Suivant" at bounding box center [897, 738] width 598 height 101
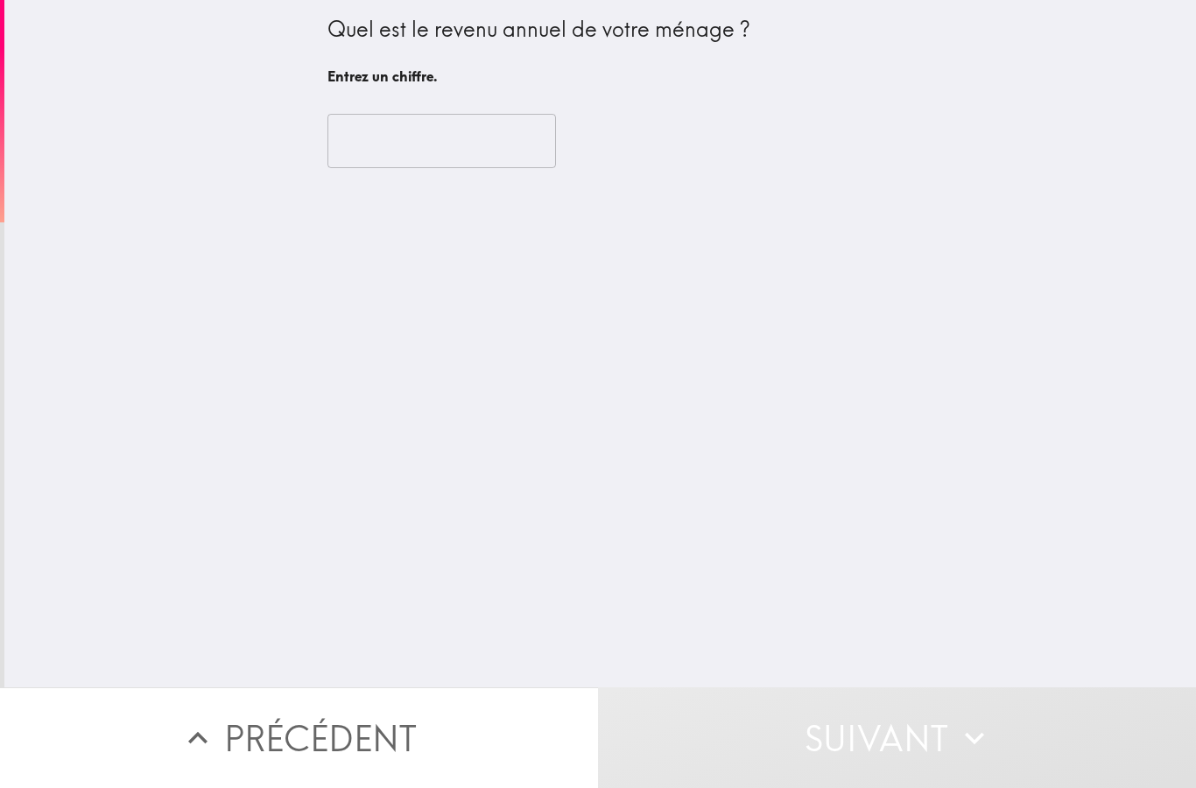
click at [485, 149] on input "number" at bounding box center [442, 141] width 229 height 54
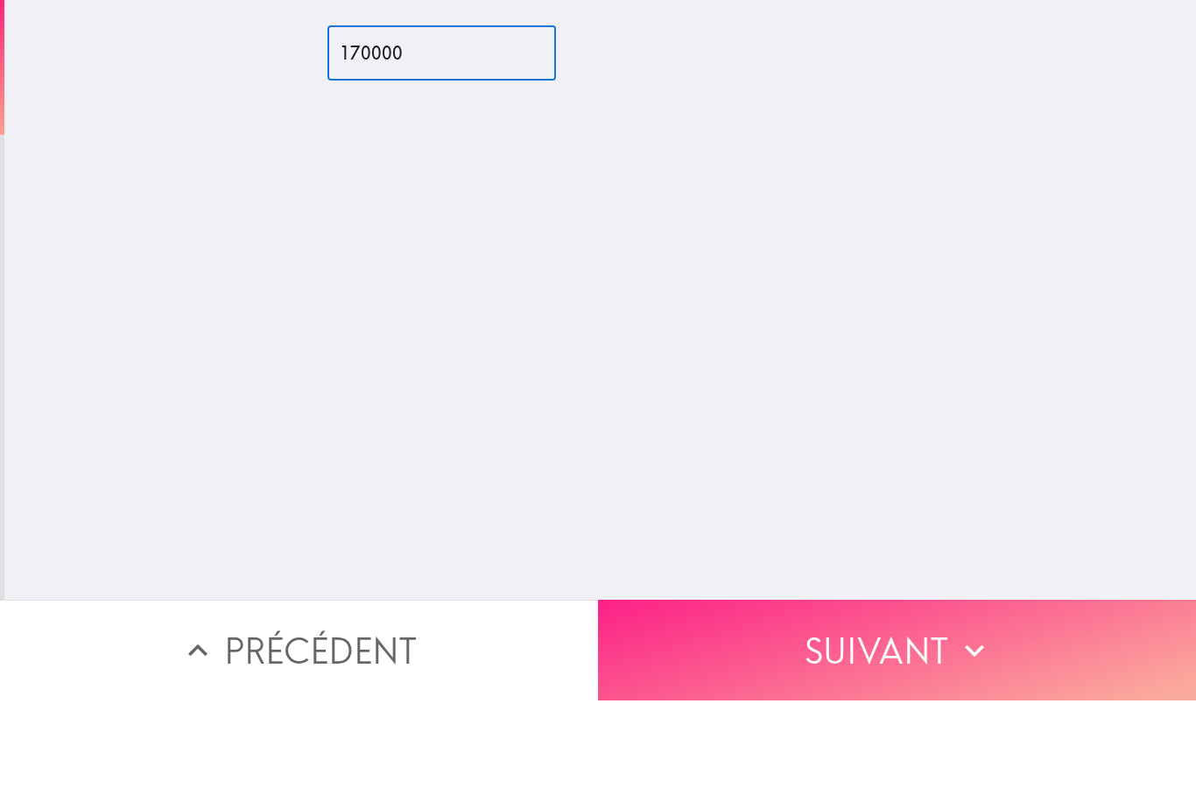
type input "170000"
click at [839, 688] on button "Suivant" at bounding box center [897, 738] width 598 height 101
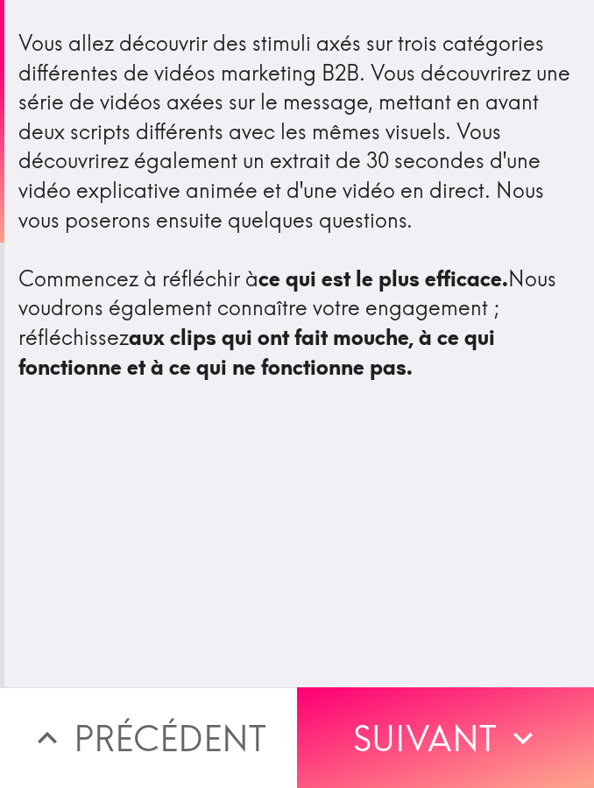
click at [218, 39] on div "Vous allez découvrir des stimuli axés sur trois catégories différentes de vidéo…" at bounding box center [298, 205] width 561 height 353
click at [460, 609] on div "Vous allez découvrir des stimuli axés sur trois catégories différentes de vidéo…" at bounding box center [298, 344] width 589 height 688
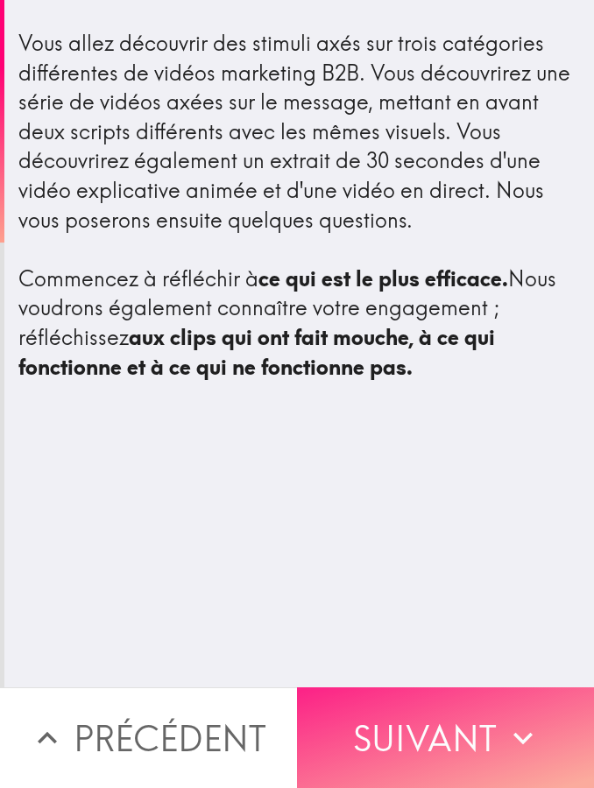
click at [487, 697] on button "Suivant" at bounding box center [445, 738] width 297 height 101
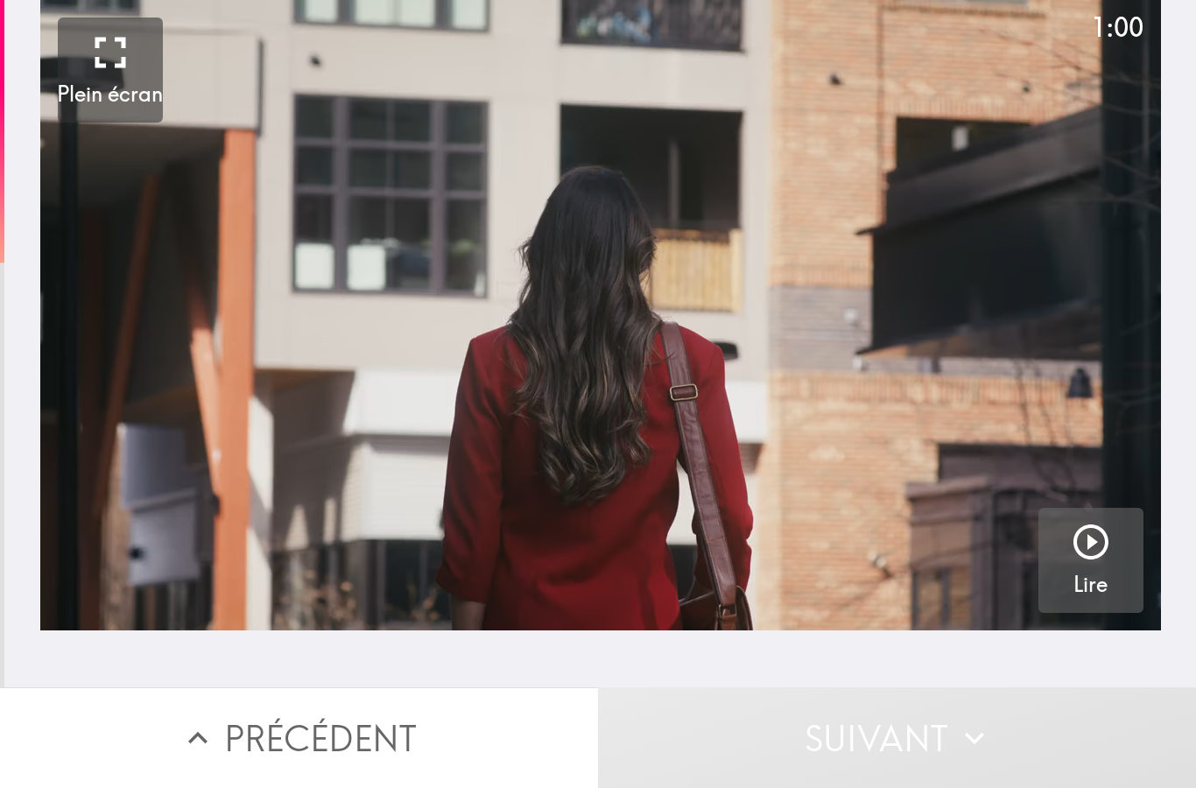
click at [1088, 552] on icon "button" at bounding box center [1091, 542] width 42 height 42
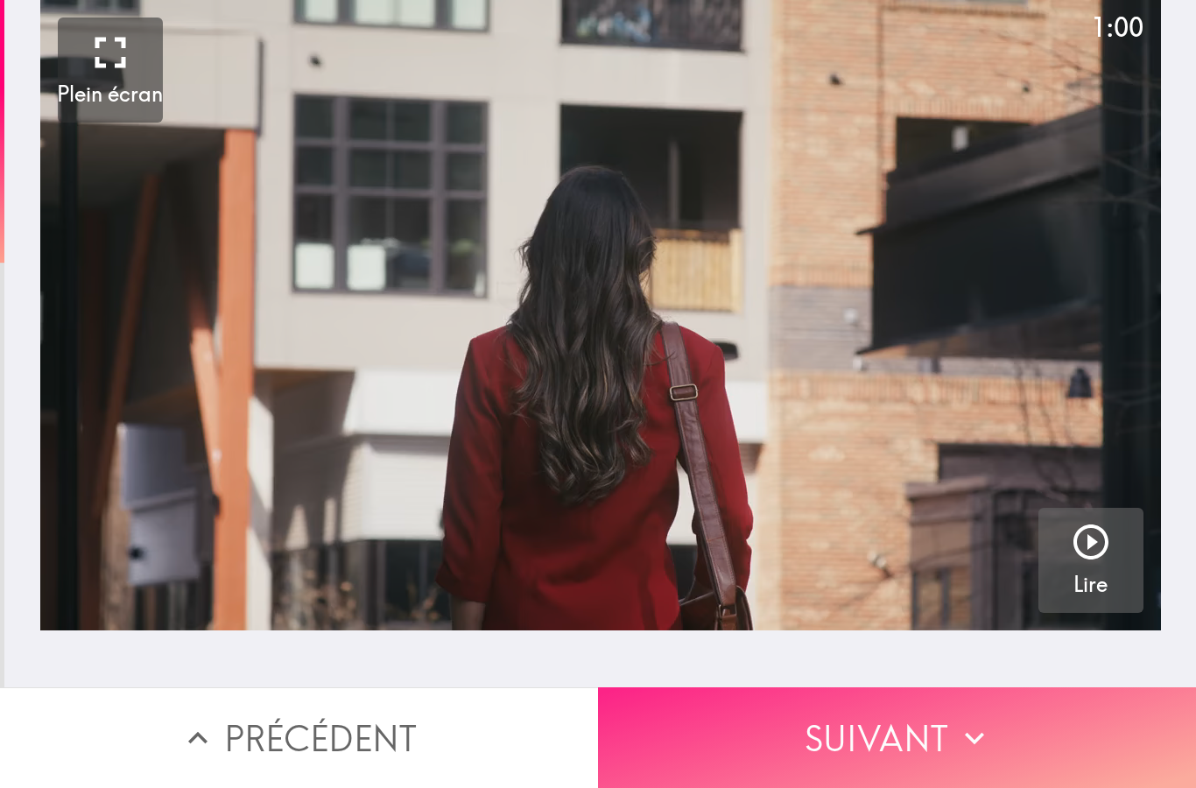
click at [992, 737] on icon "button" at bounding box center [975, 738] width 39 height 39
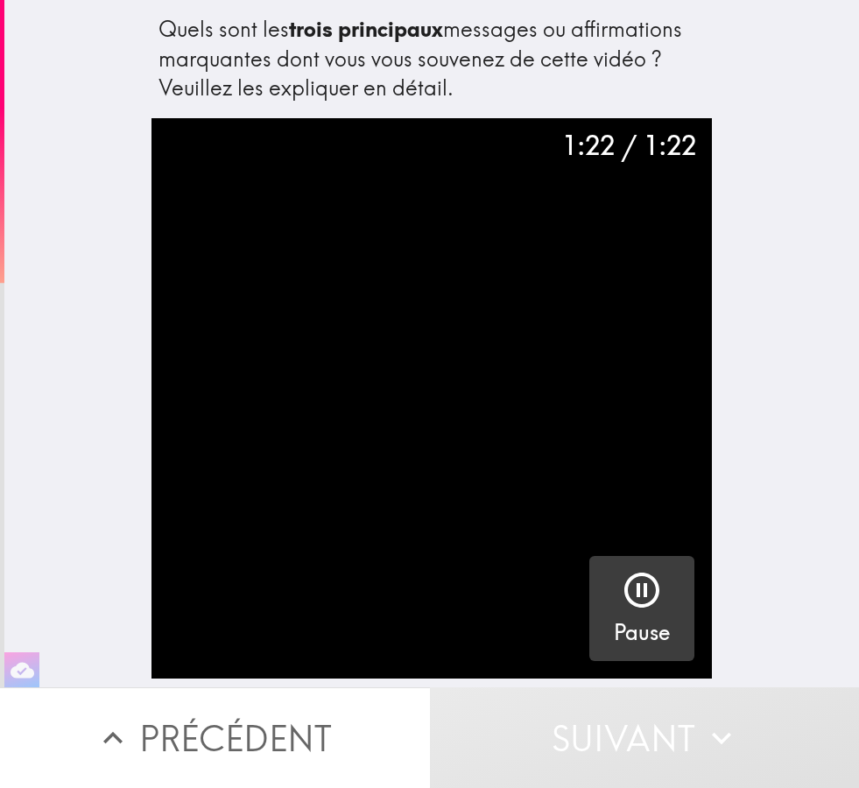
click at [653, 589] on icon "button" at bounding box center [642, 590] width 42 height 42
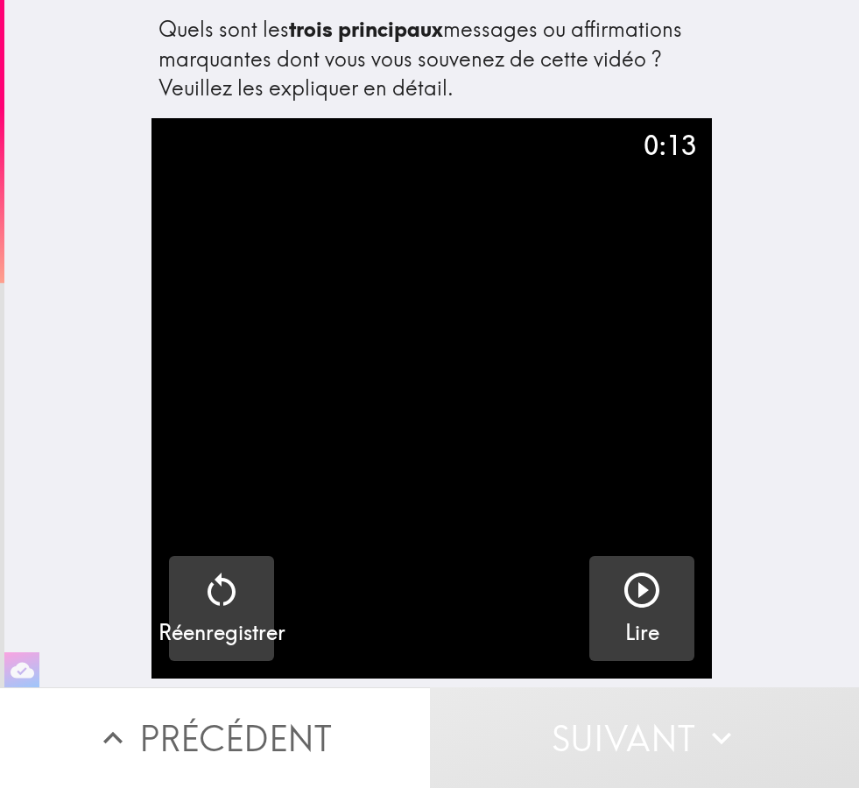
click at [234, 616] on div "button" at bounding box center [222, 593] width 42 height 49
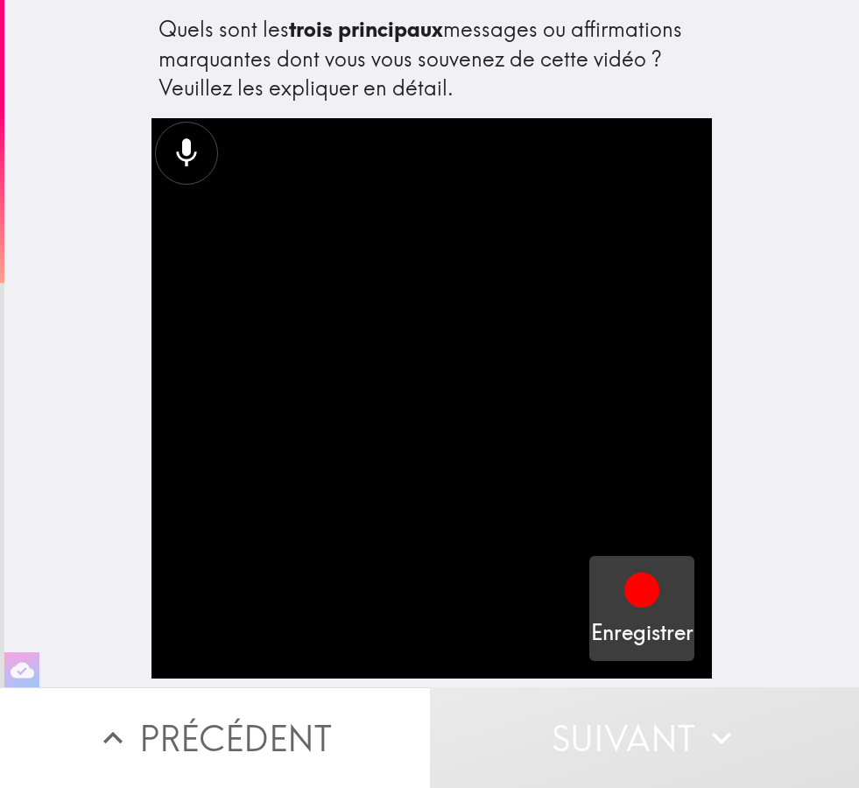
click at [652, 603] on icon "button" at bounding box center [642, 590] width 35 height 35
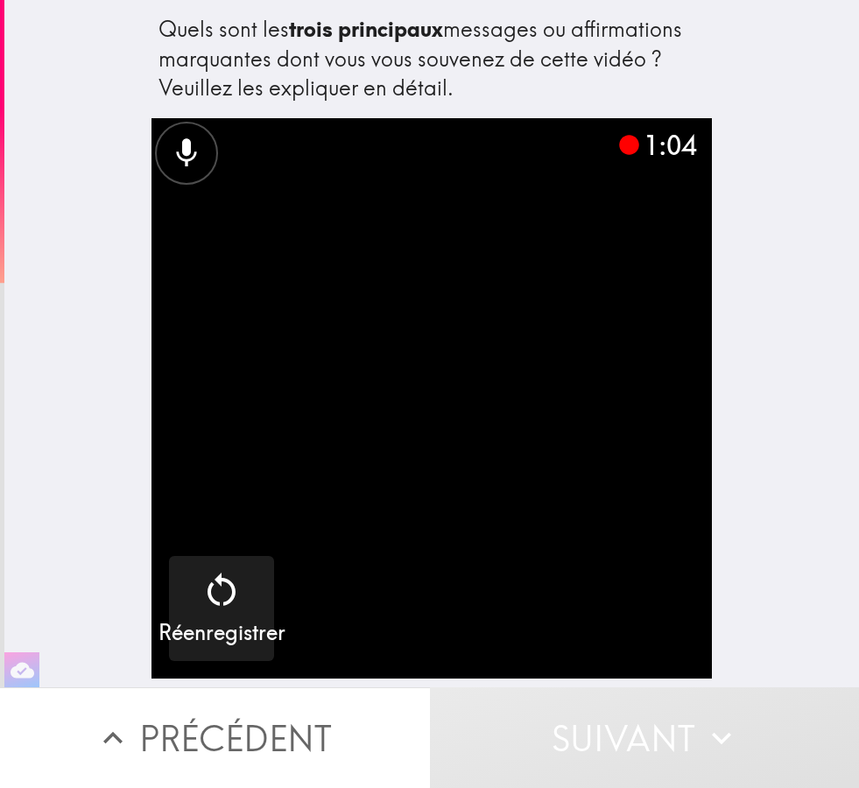
click at [612, 513] on video "button" at bounding box center [432, 398] width 561 height 561
click at [671, 736] on button "Suivant" at bounding box center [645, 738] width 430 height 101
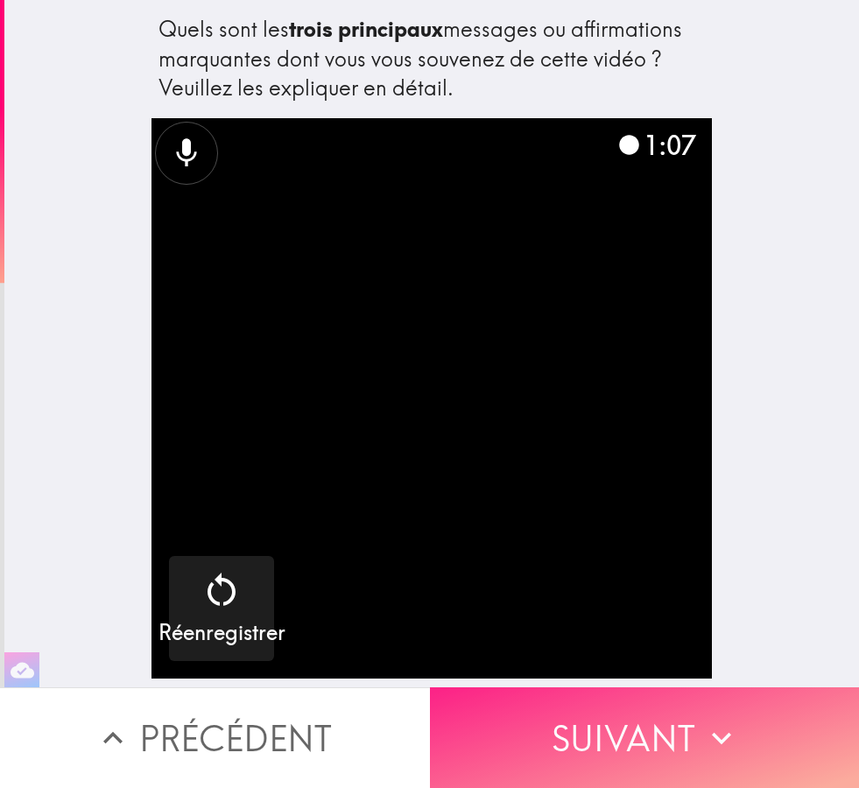
click at [667, 738] on button "Suivant" at bounding box center [645, 738] width 430 height 101
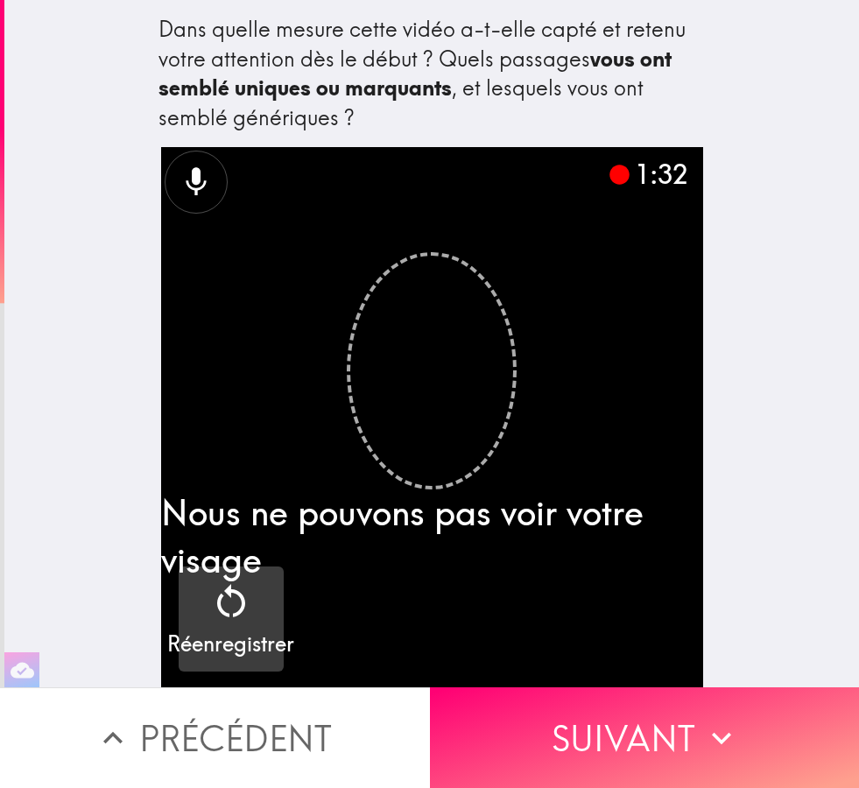
click at [241, 606] on icon "button" at bounding box center [231, 600] width 28 height 33
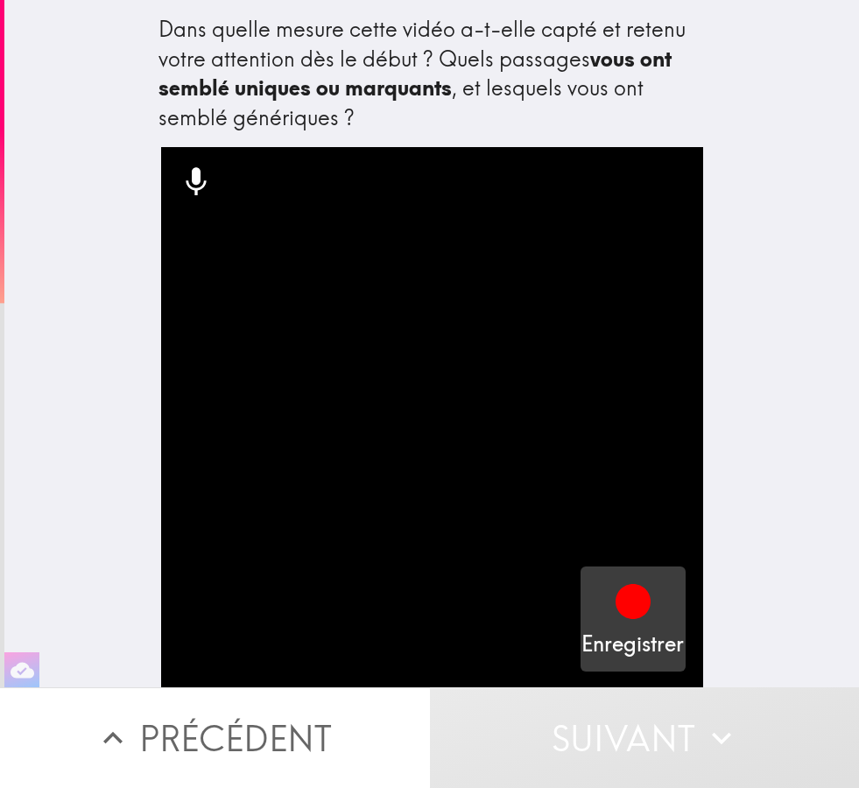
click at [639, 610] on icon "button" at bounding box center [633, 601] width 35 height 35
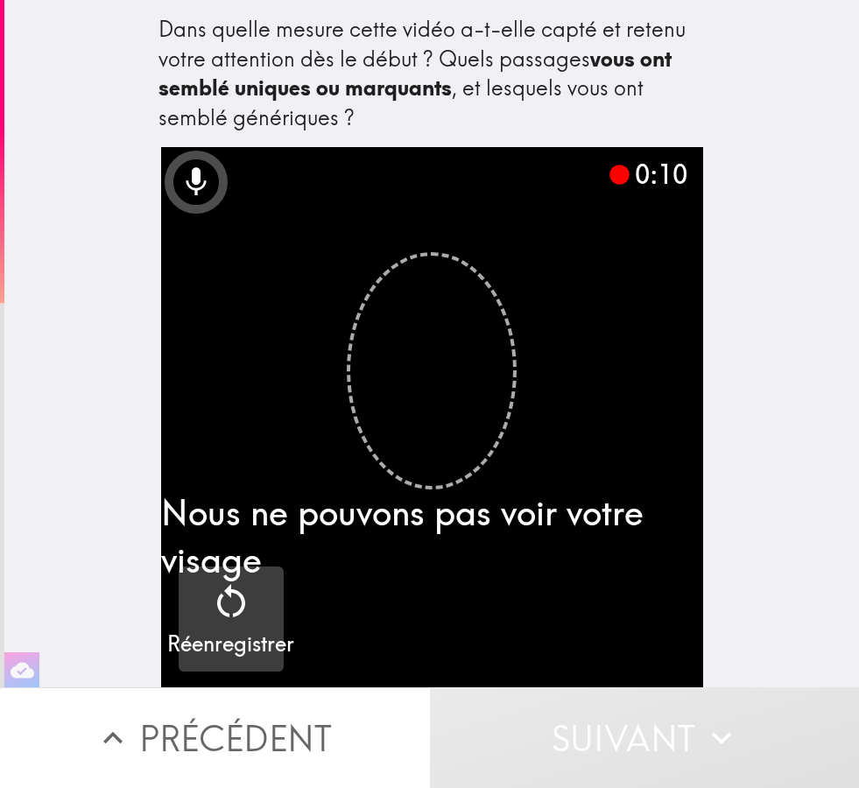
click at [243, 612] on icon "button" at bounding box center [231, 602] width 42 height 42
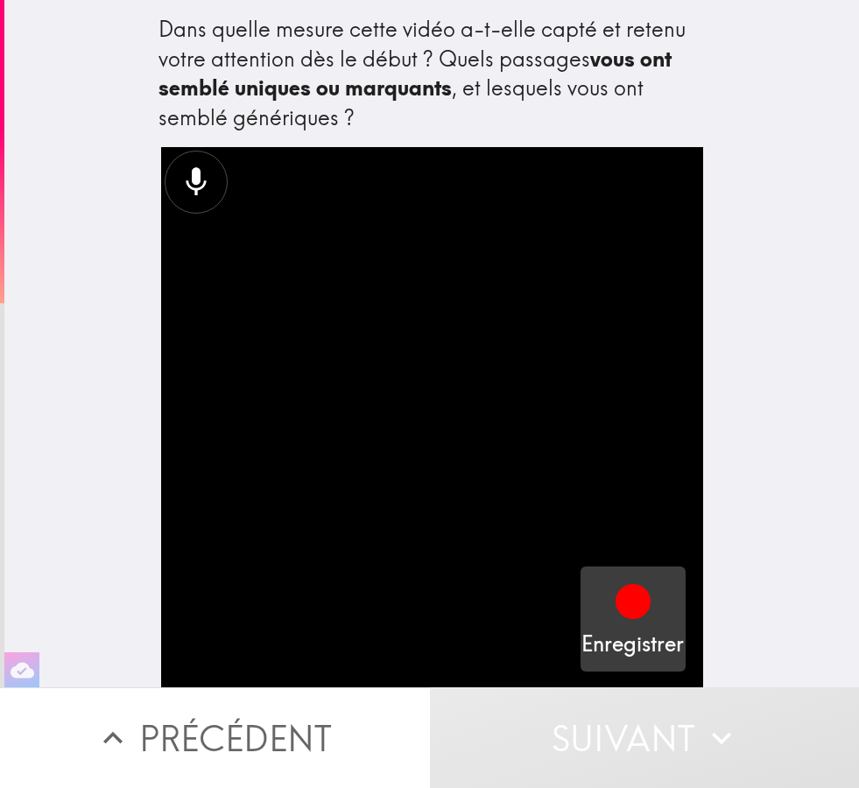
click at [631, 626] on div "button" at bounding box center [633, 605] width 42 height 49
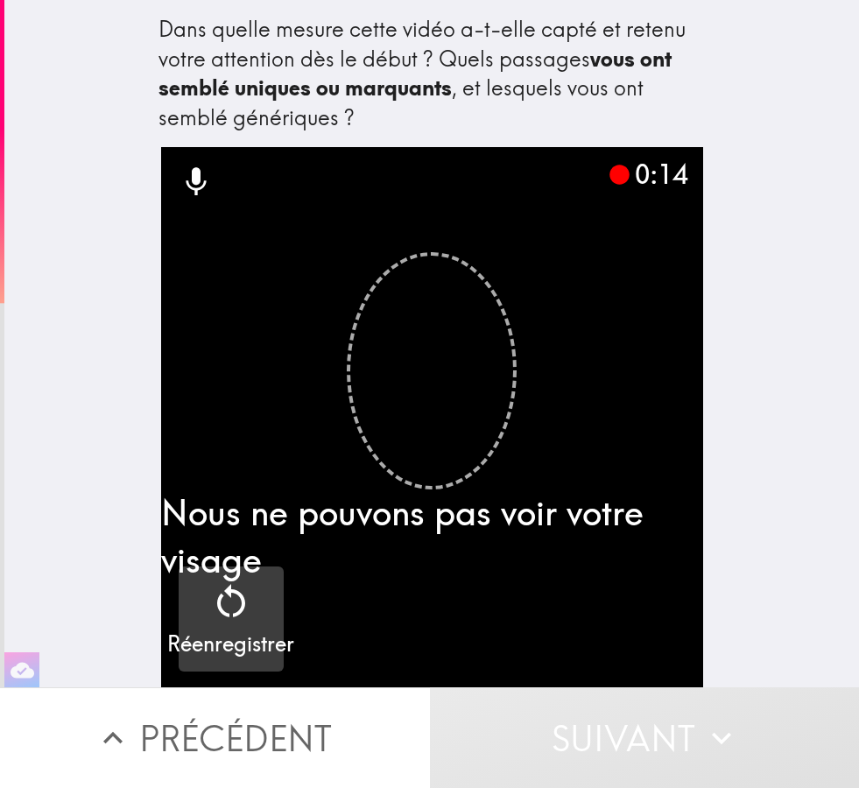
click at [236, 593] on icon "button" at bounding box center [231, 602] width 42 height 42
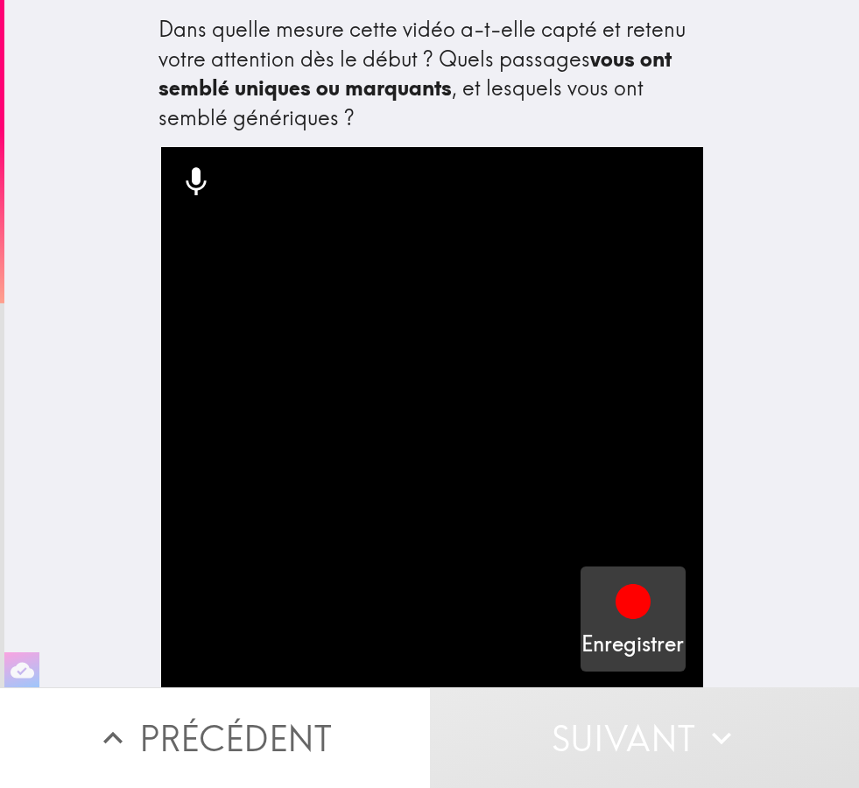
click at [630, 616] on icon "button" at bounding box center [633, 601] width 35 height 35
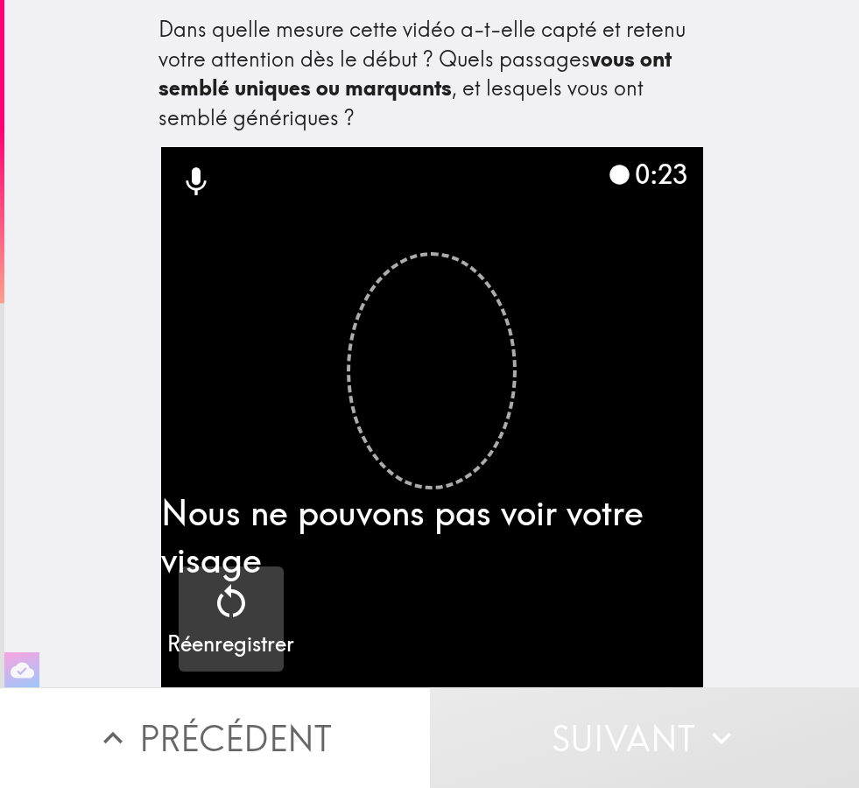
click at [222, 620] on icon "button" at bounding box center [231, 602] width 42 height 42
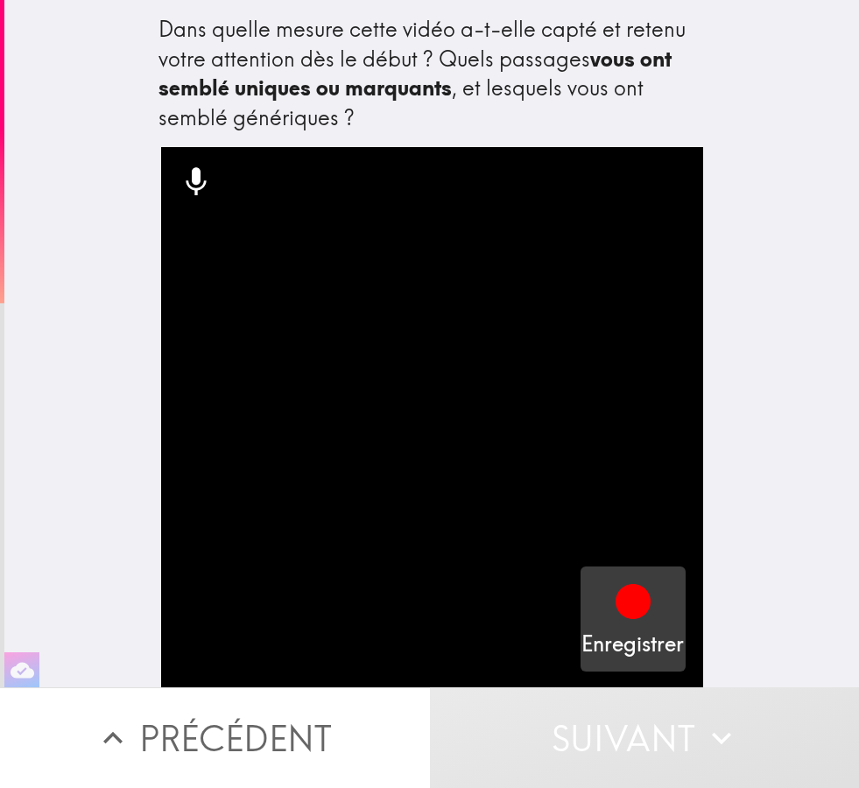
click at [639, 608] on icon "button" at bounding box center [633, 601] width 35 height 35
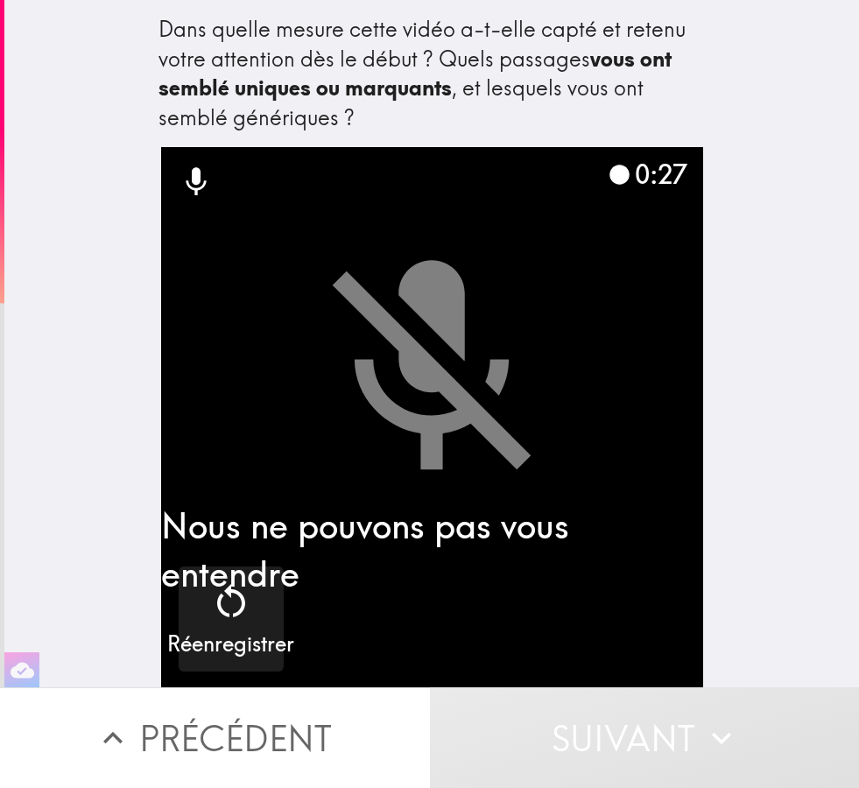
click at [238, 625] on div "button" at bounding box center [231, 605] width 42 height 49
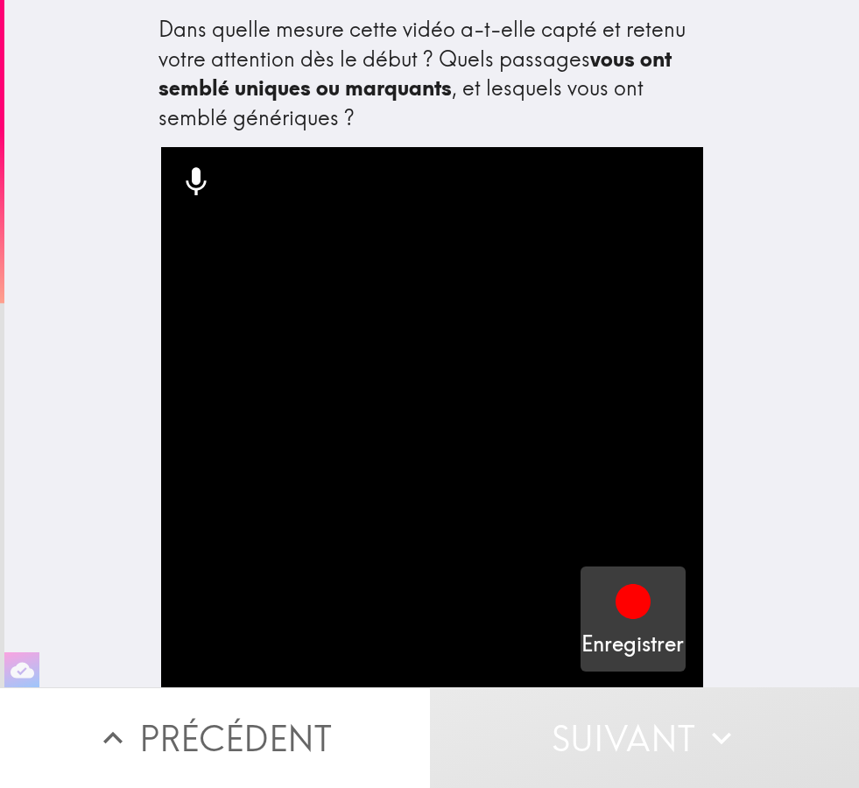
click at [632, 612] on icon "button" at bounding box center [633, 601] width 35 height 35
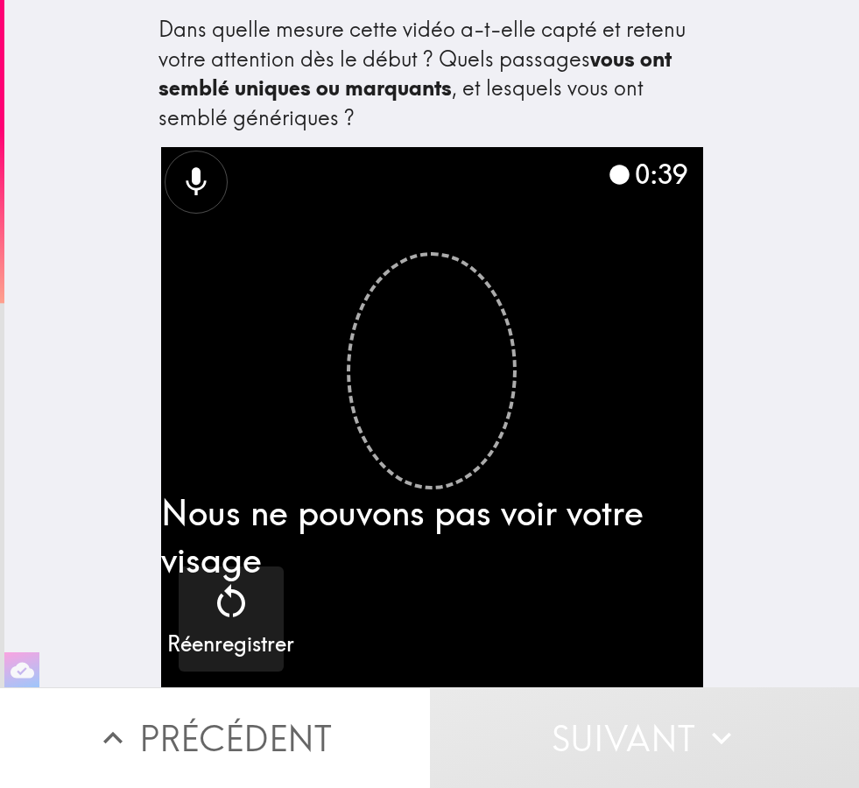
click at [670, 733] on button "Suivant" at bounding box center [645, 738] width 430 height 101
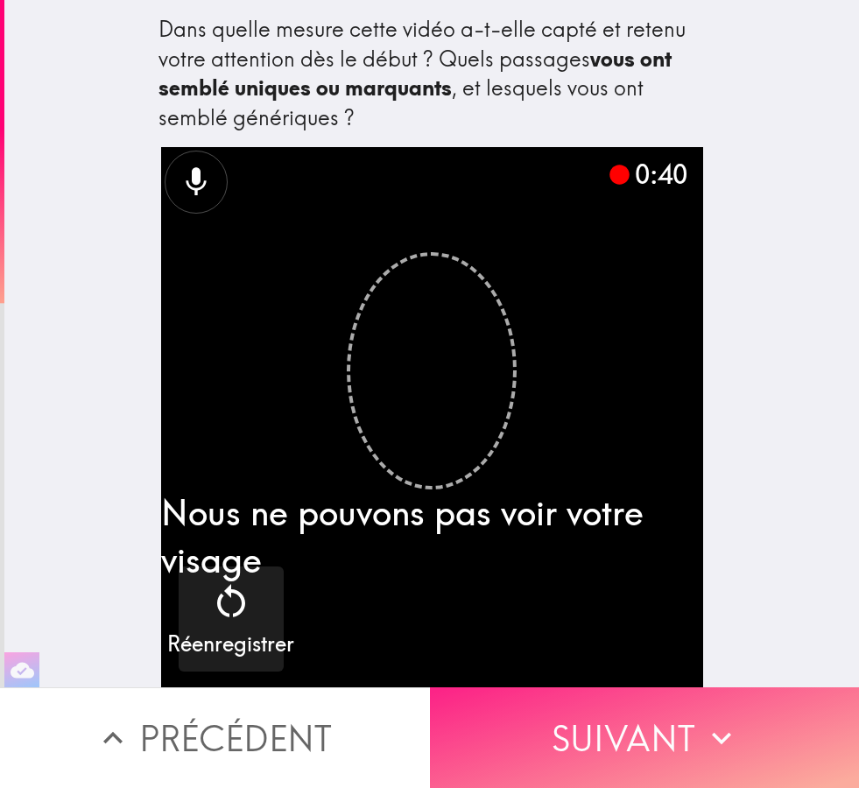
click at [689, 743] on button "Suivant" at bounding box center [645, 738] width 430 height 101
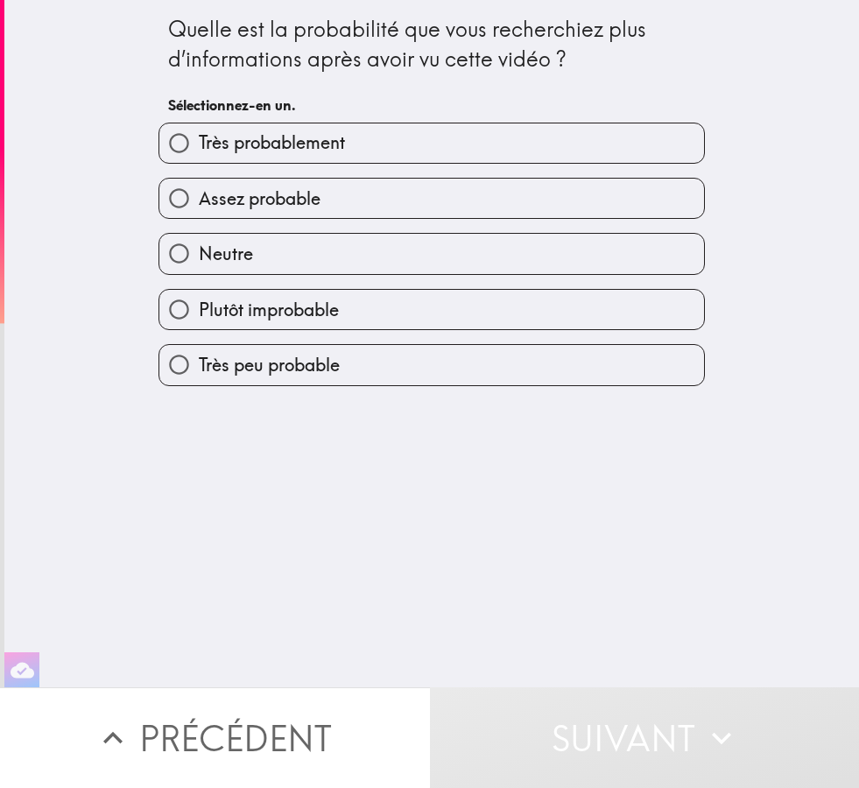
click at [352, 146] on label "Très probablement" at bounding box center [431, 143] width 545 height 39
click at [199, 146] on input "Très probablement" at bounding box center [178, 143] width 39 height 39
radio input "true"
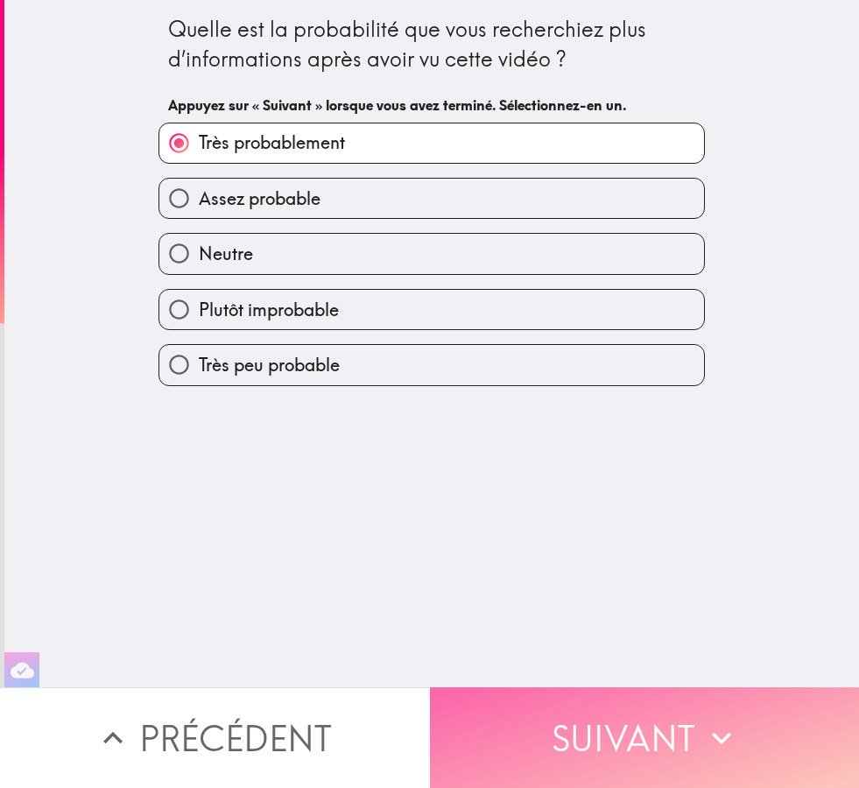
click at [676, 754] on button "Suivant" at bounding box center [645, 738] width 430 height 101
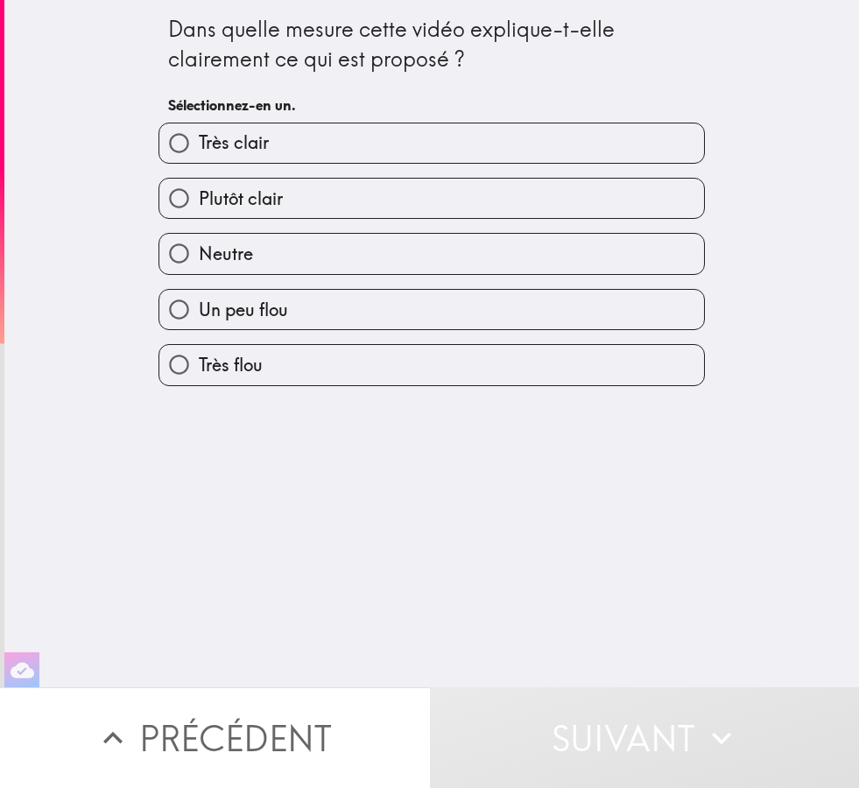
click at [465, 258] on label "Neutre" at bounding box center [431, 253] width 545 height 39
click at [199, 258] on input "Neutre" at bounding box center [178, 253] width 39 height 39
radio input "true"
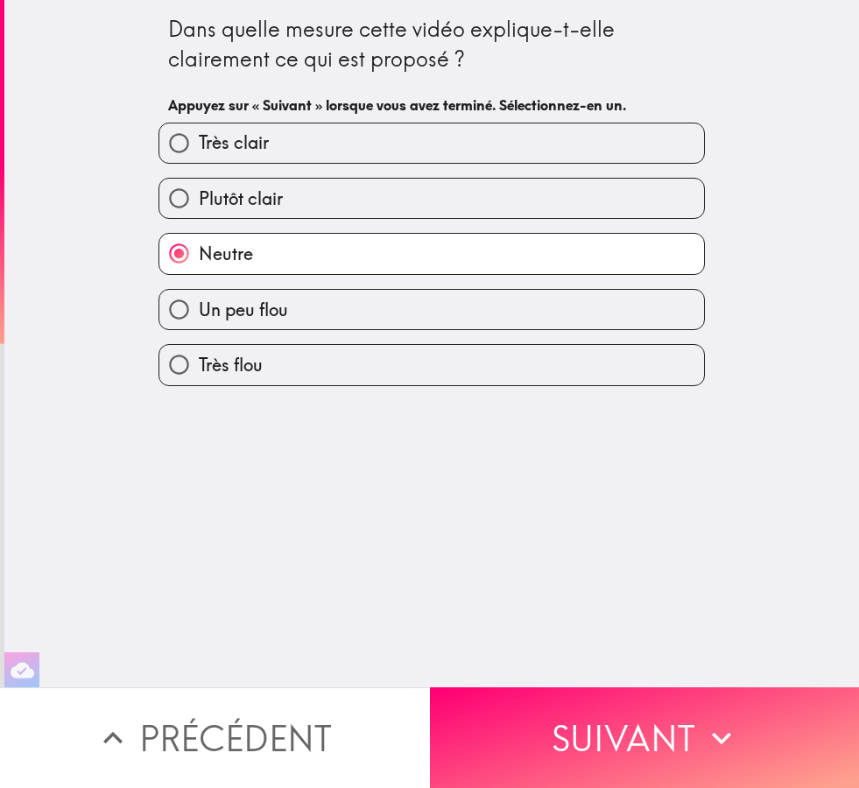
click at [517, 313] on label "Un peu flou" at bounding box center [431, 309] width 545 height 39
click at [199, 313] on input "Un peu flou" at bounding box center [178, 309] width 39 height 39
radio input "true"
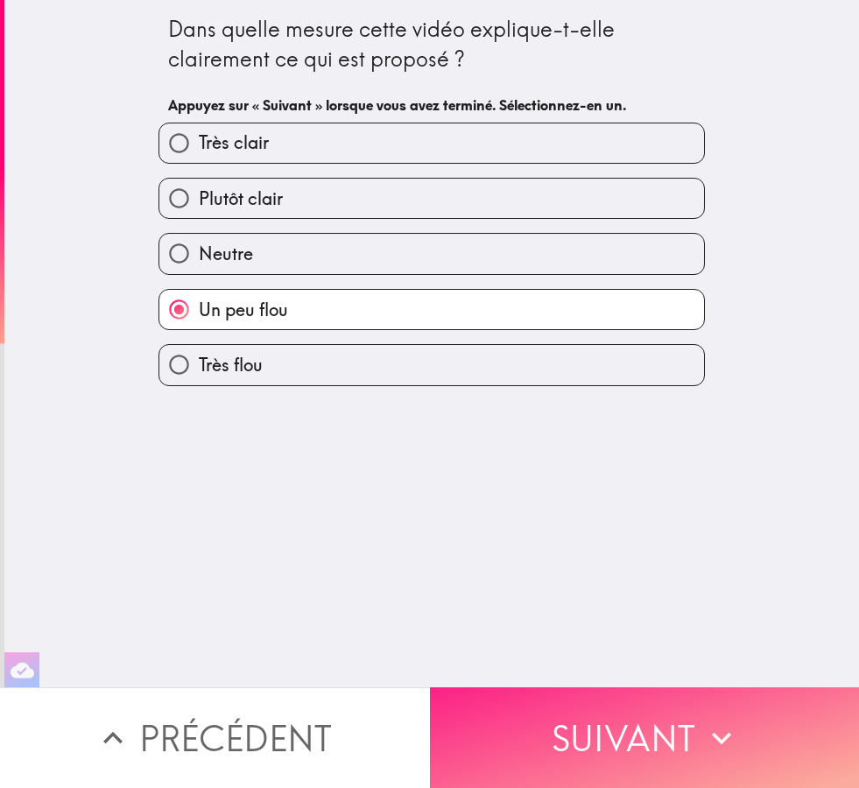
click at [620, 752] on button "Suivant" at bounding box center [645, 738] width 430 height 101
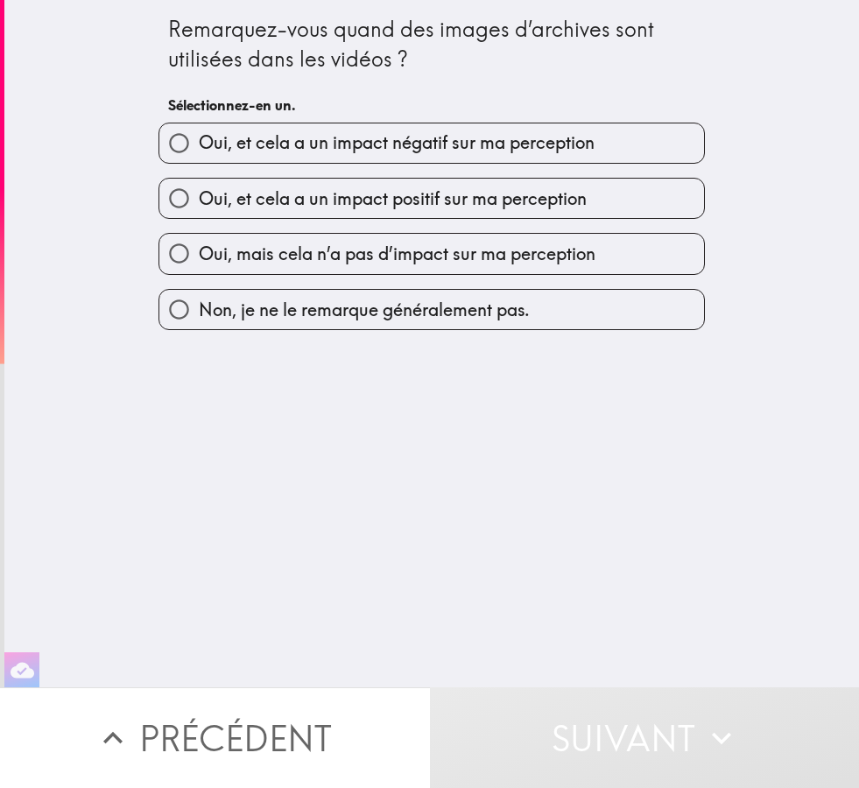
click at [571, 319] on label "Non, je ne le remarque généralement pas." at bounding box center [431, 309] width 545 height 39
click at [199, 319] on input "Non, je ne le remarque généralement pas." at bounding box center [178, 309] width 39 height 39
radio input "true"
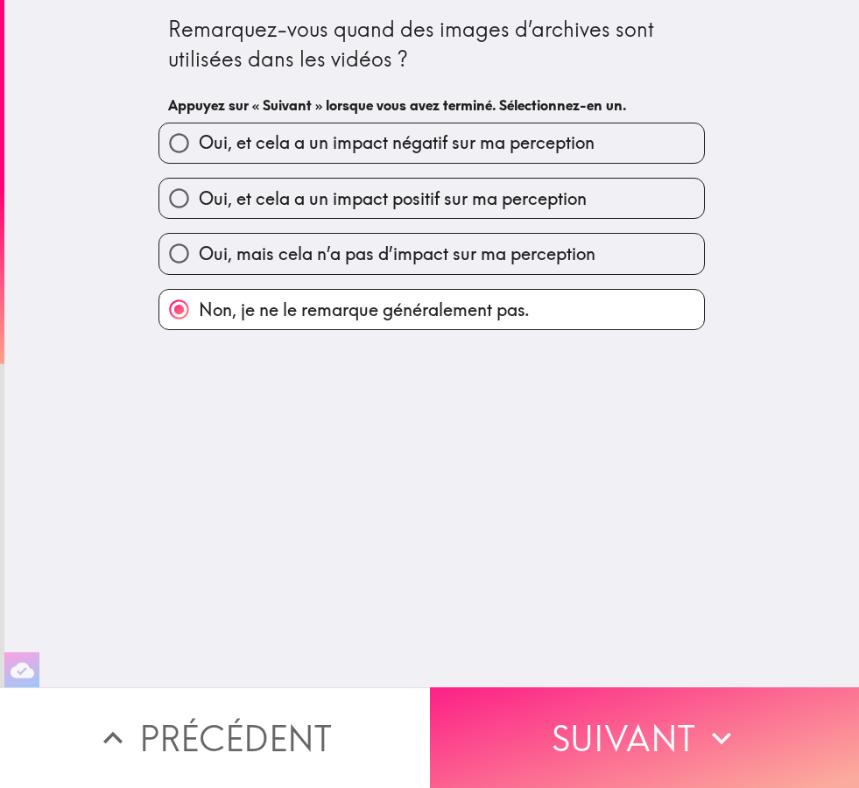
click at [643, 752] on button "Suivant" at bounding box center [645, 738] width 430 height 101
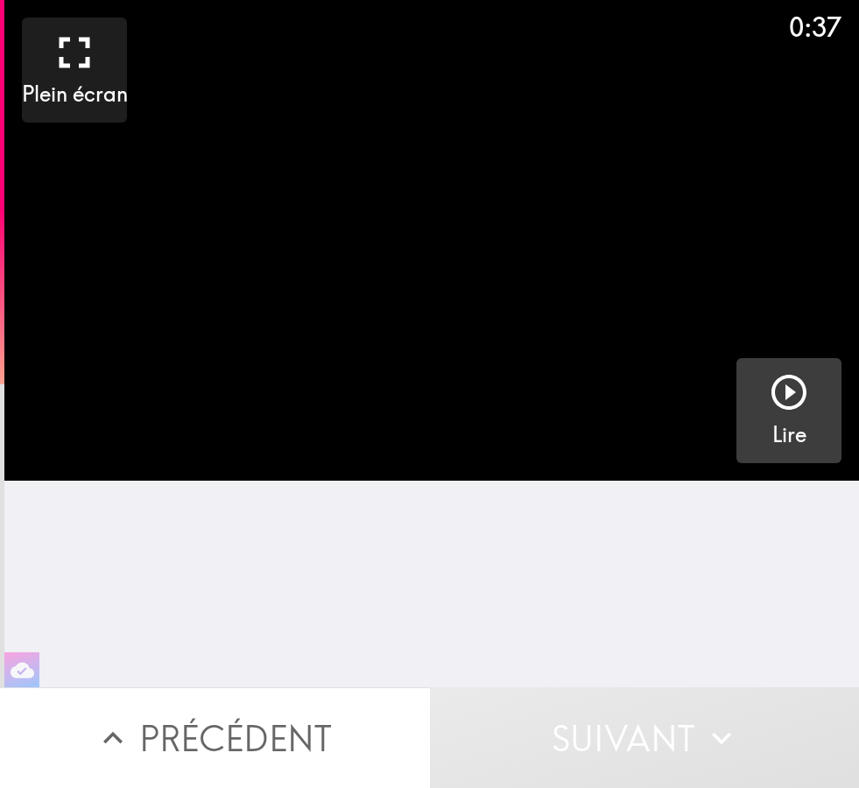
click at [794, 392] on icon "button" at bounding box center [789, 392] width 35 height 35
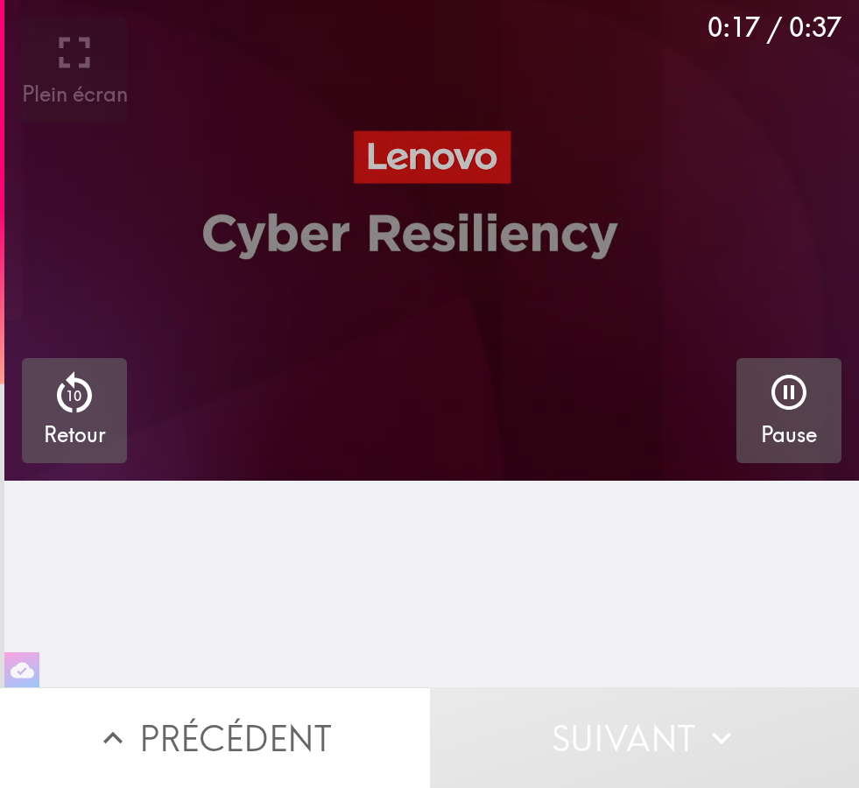
click at [82, 415] on icon "button" at bounding box center [74, 393] width 53 height 53
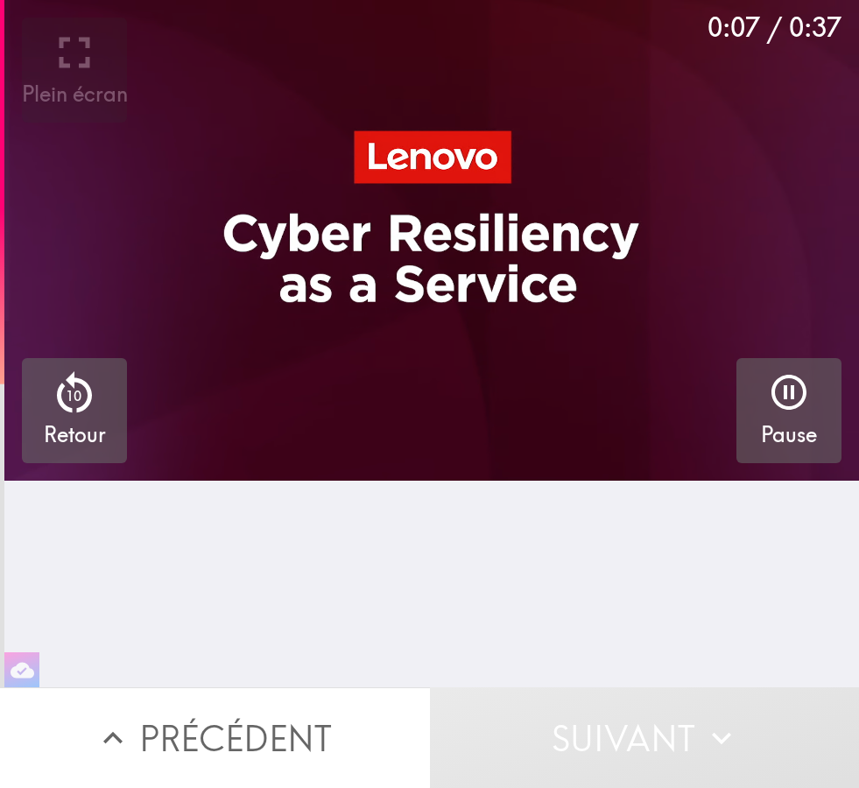
click at [81, 406] on icon "button" at bounding box center [74, 393] width 53 height 53
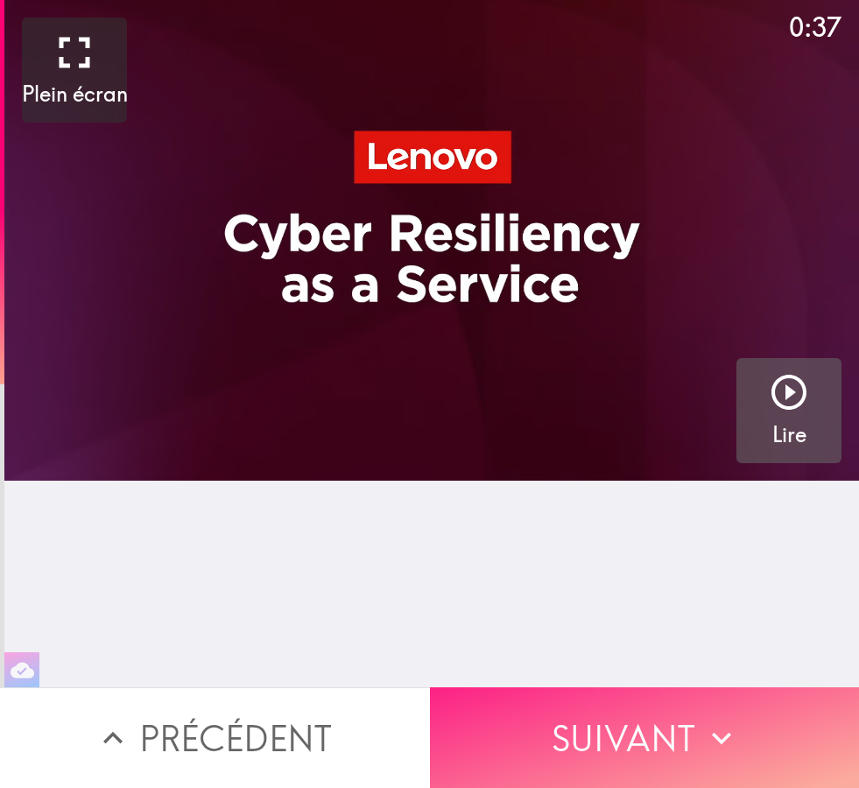
click at [688, 733] on button "Suivant" at bounding box center [645, 738] width 430 height 101
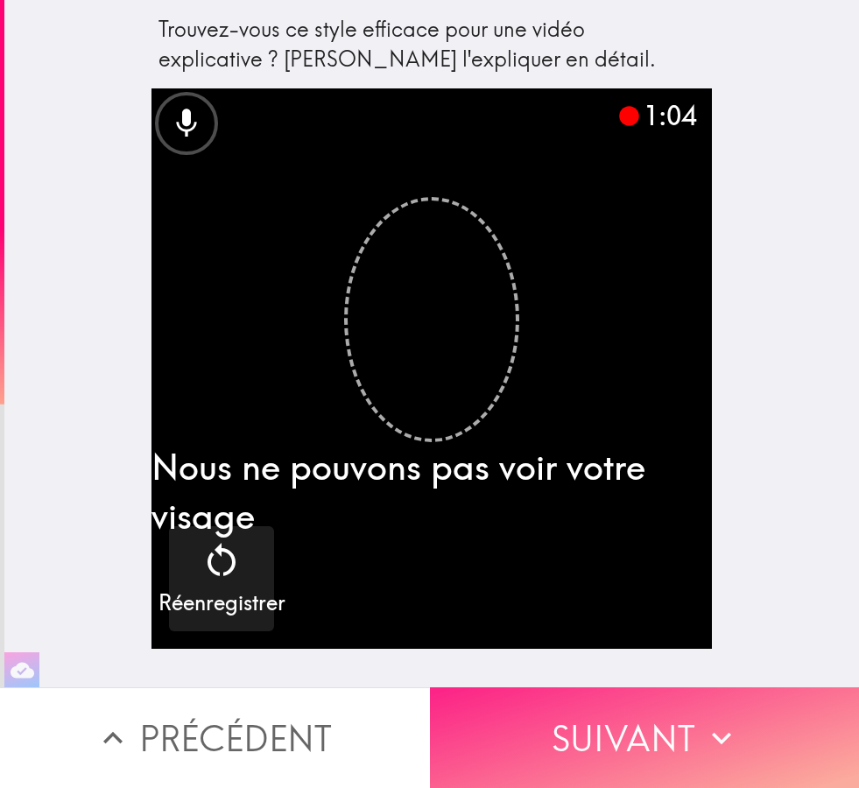
click at [661, 730] on button "Suivant" at bounding box center [645, 738] width 430 height 101
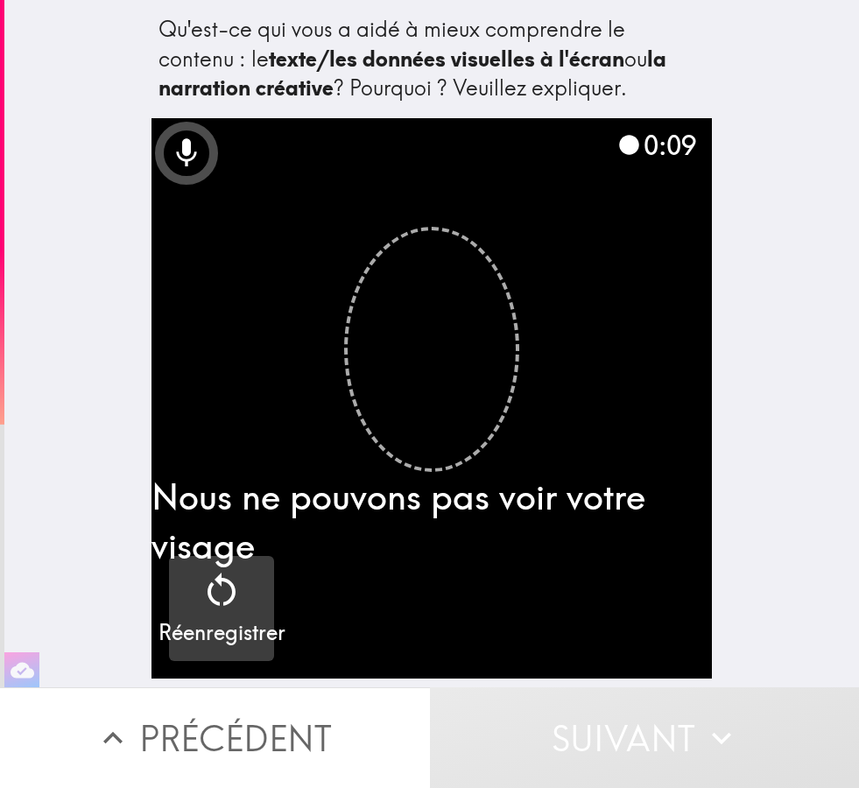
click at [222, 611] on div "button" at bounding box center [222, 593] width 42 height 49
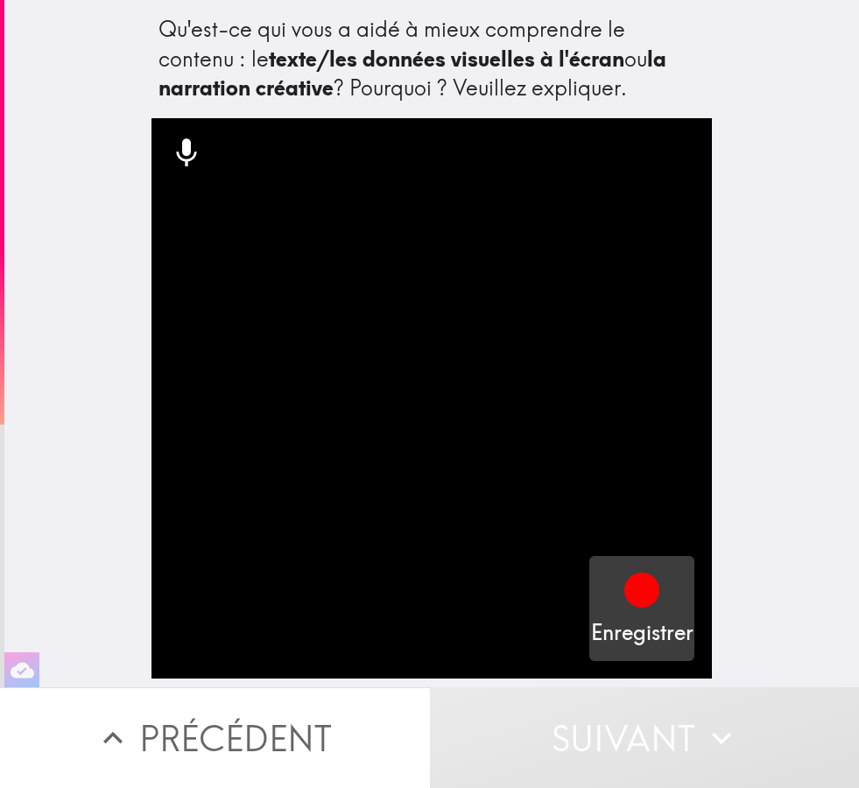
click at [642, 606] on icon "button" at bounding box center [642, 590] width 35 height 35
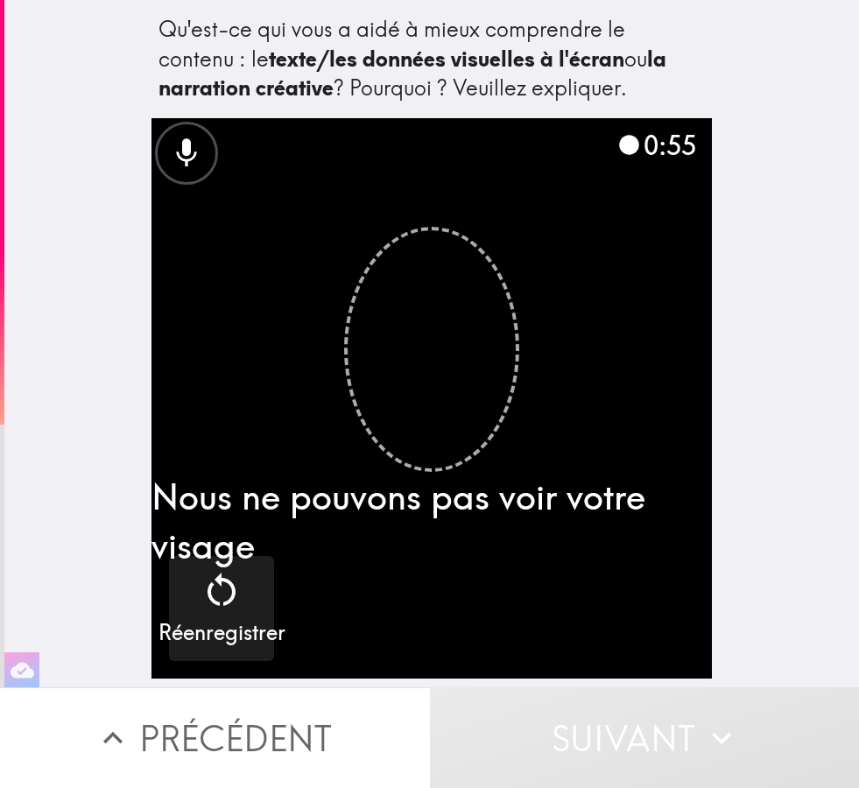
click at [595, 738] on button "Suivant" at bounding box center [645, 738] width 430 height 101
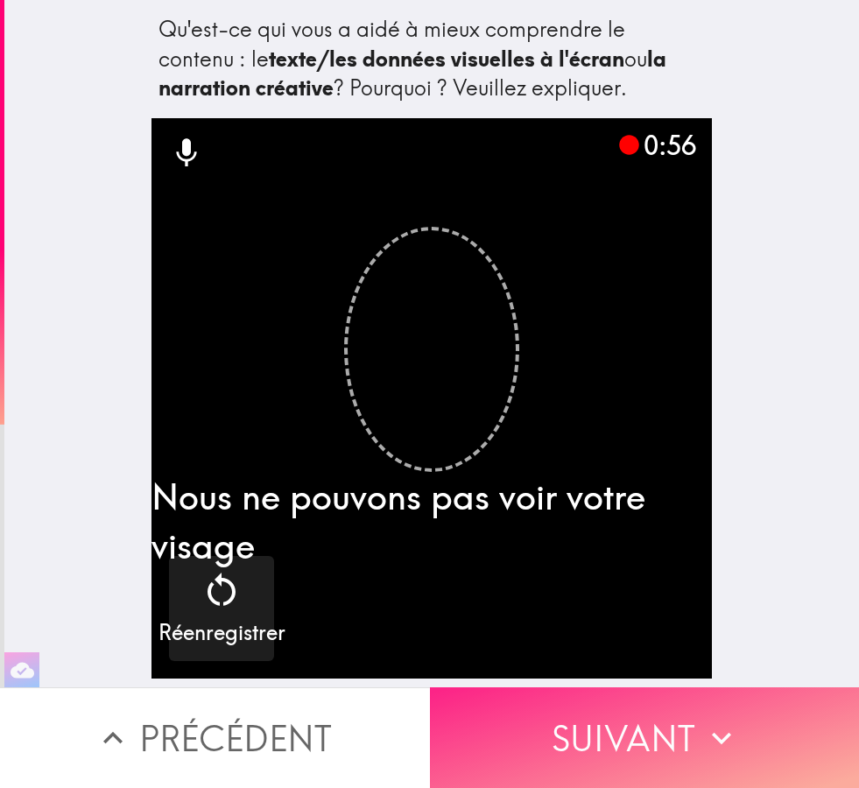
click at [598, 744] on button "Suivant" at bounding box center [645, 738] width 430 height 101
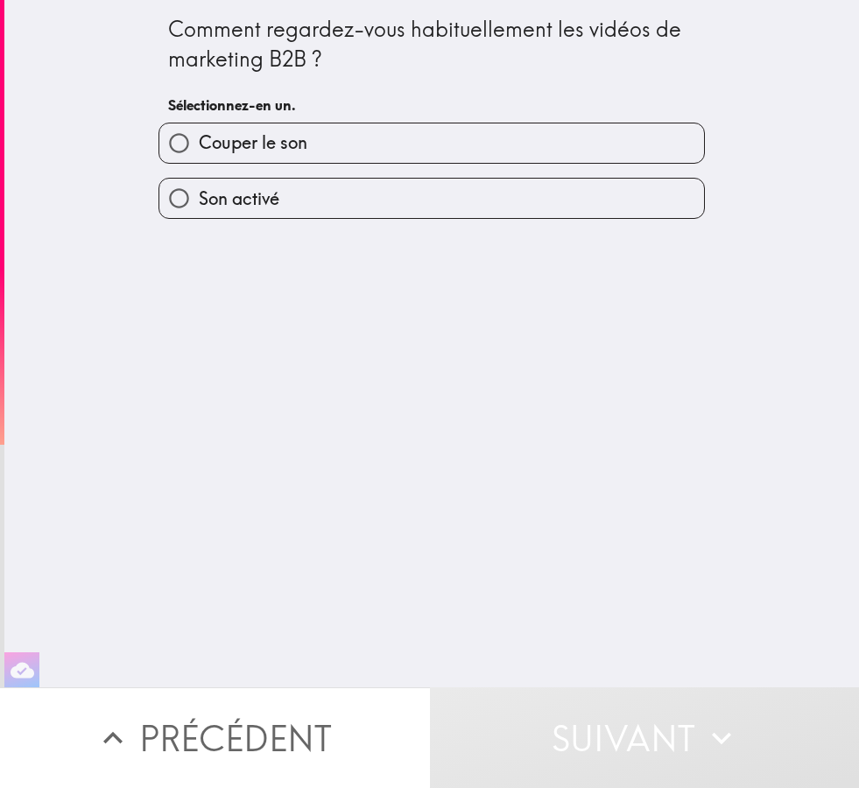
click at [502, 138] on label "Couper le son" at bounding box center [431, 143] width 545 height 39
click at [199, 138] on input "Couper le son" at bounding box center [178, 143] width 39 height 39
radio input "true"
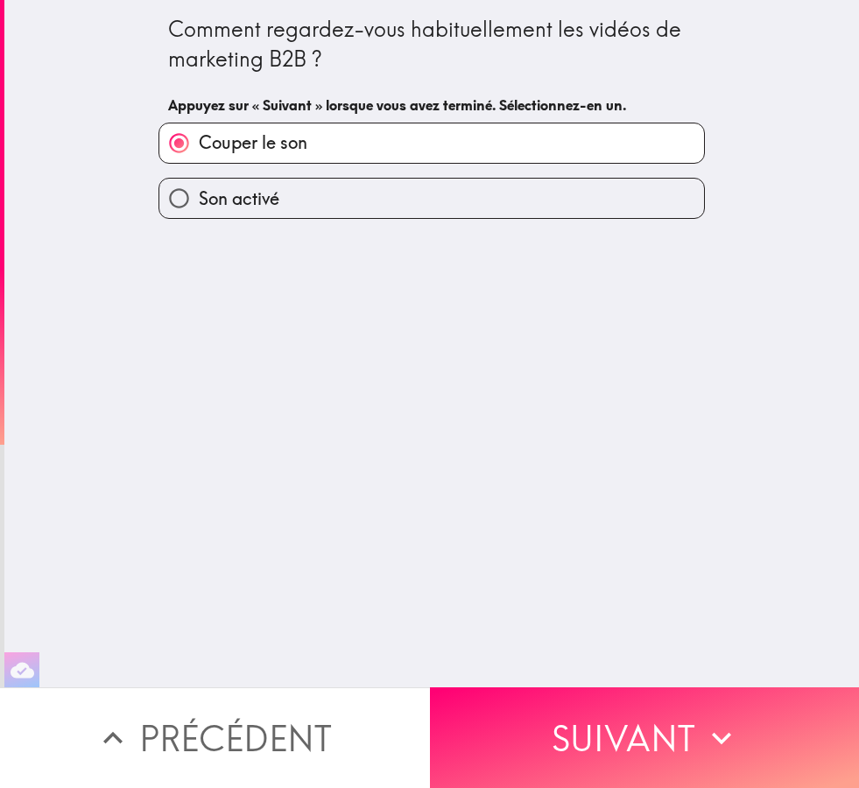
click at [646, 744] on button "Suivant" at bounding box center [645, 738] width 430 height 101
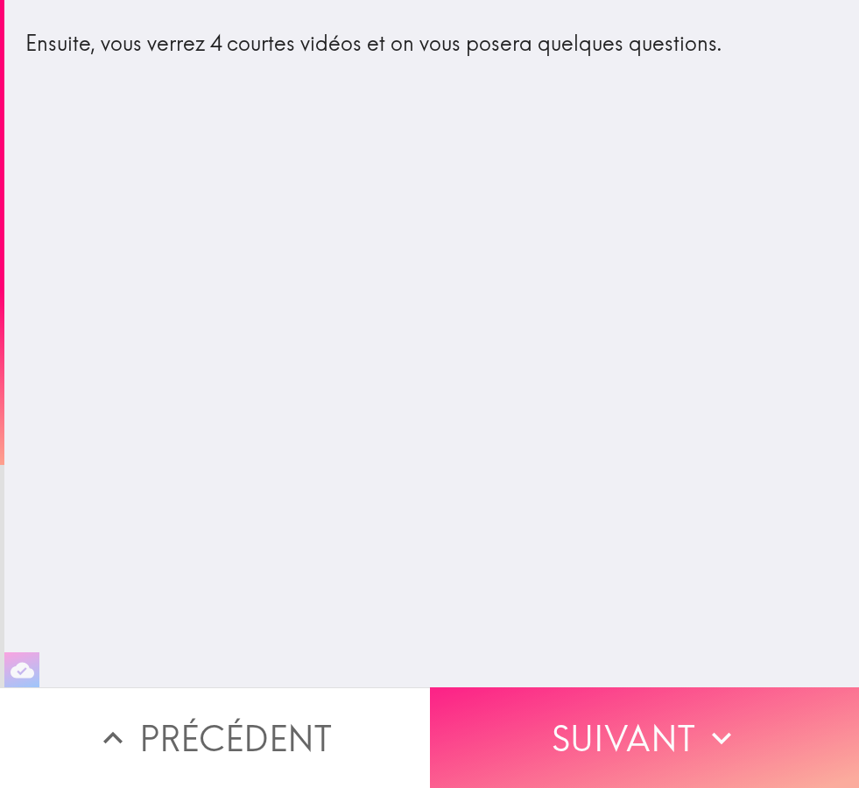
click at [581, 757] on button "Suivant" at bounding box center [645, 738] width 430 height 101
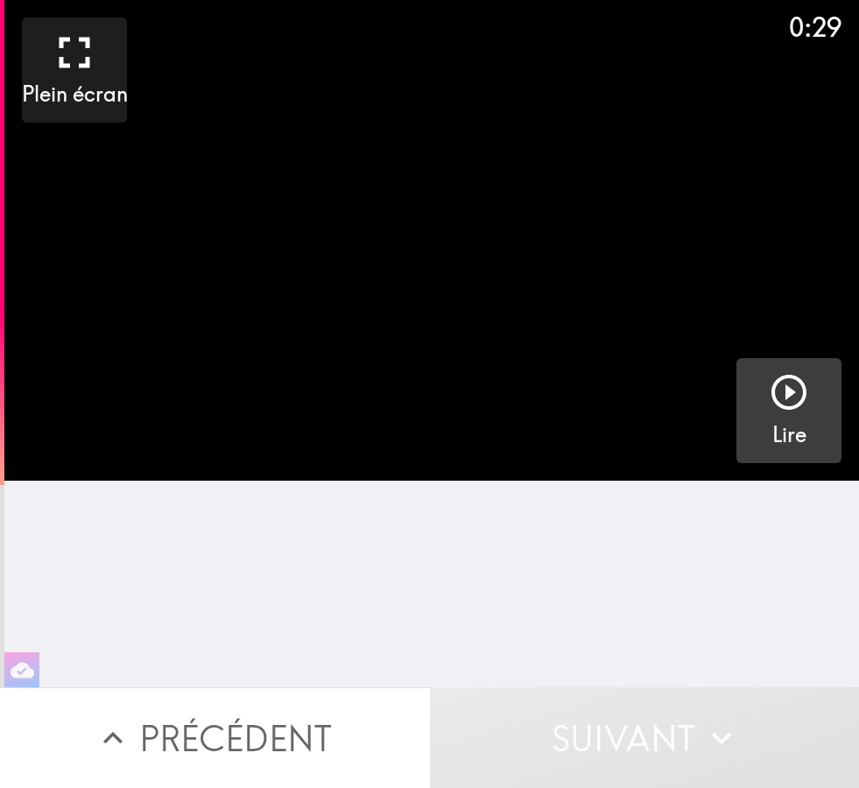
click at [785, 415] on div "button" at bounding box center [789, 395] width 42 height 49
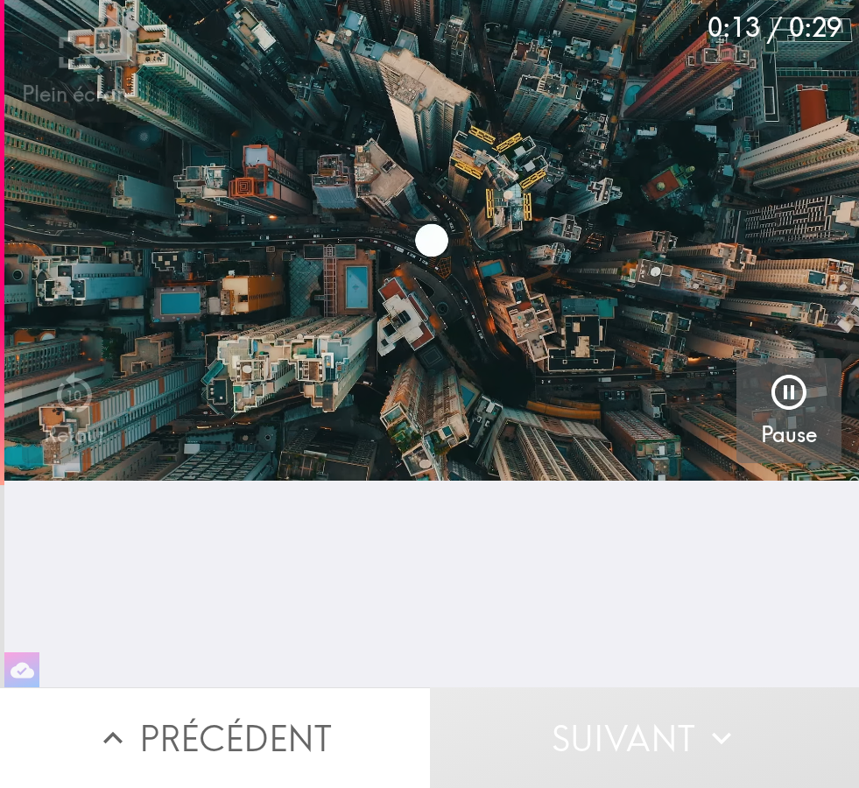
click at [808, 397] on icon "button" at bounding box center [789, 392] width 42 height 42
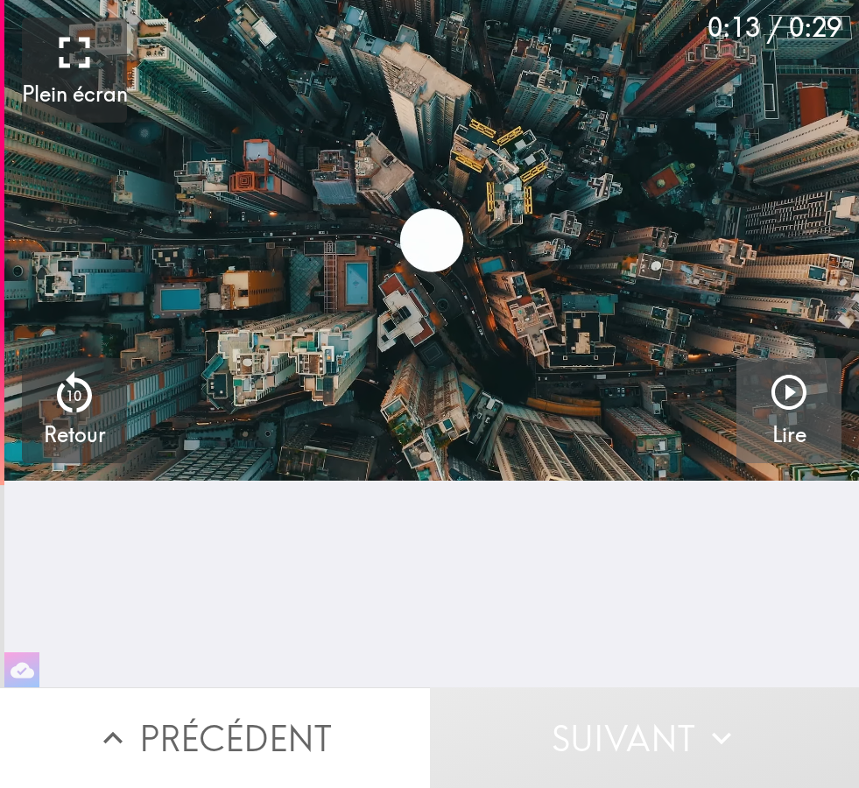
click at [794, 396] on icon "button" at bounding box center [789, 392] width 42 height 42
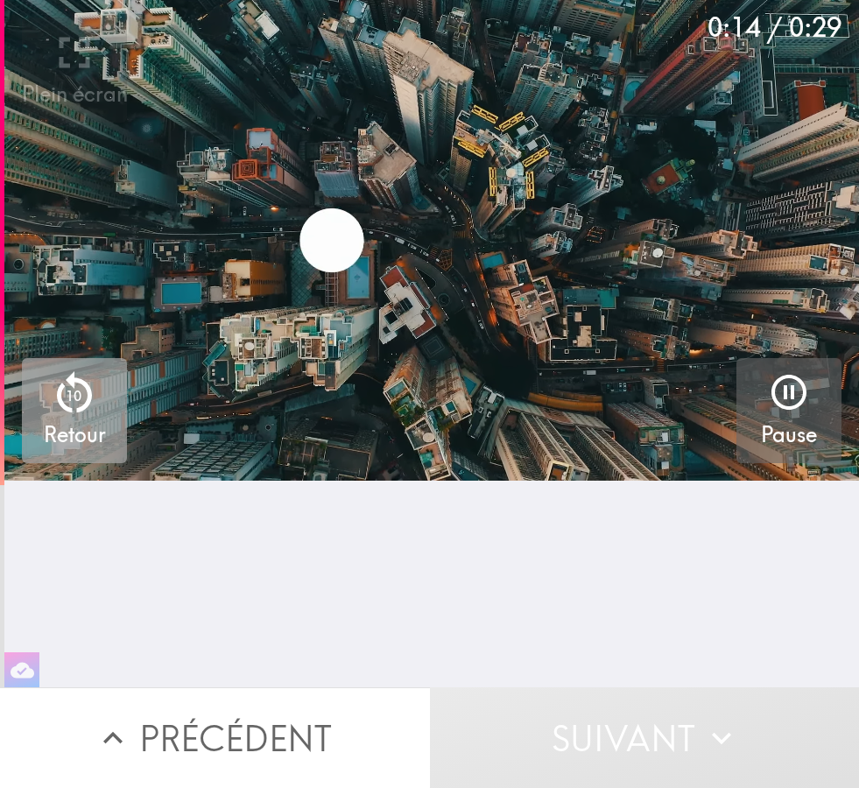
click at [80, 415] on div "10" at bounding box center [74, 391] width 53 height 48
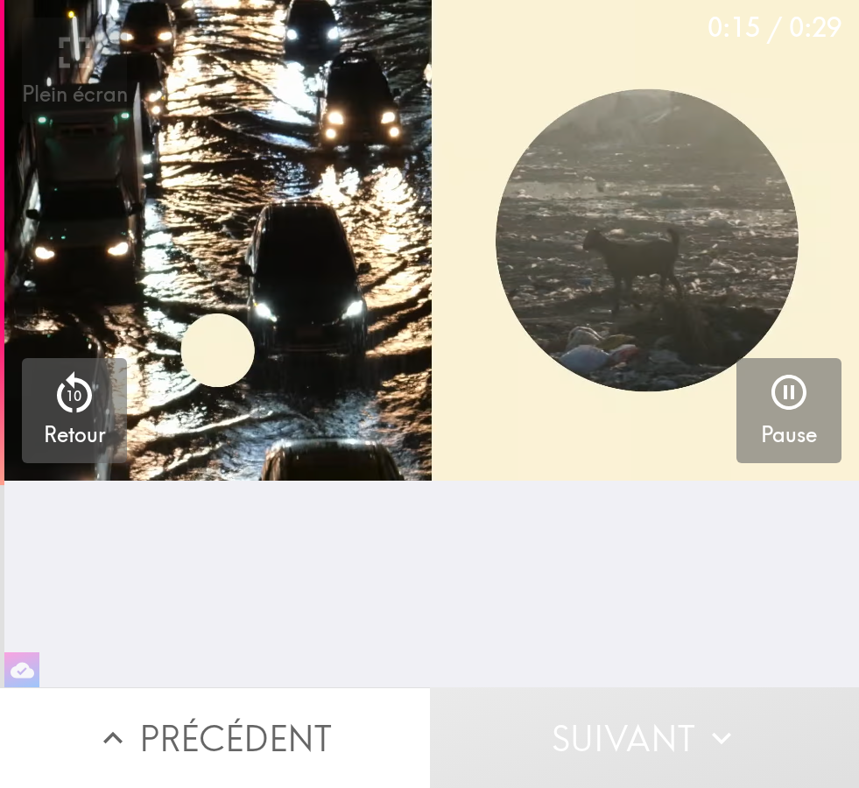
click at [71, 413] on icon "button" at bounding box center [74, 391] width 35 height 41
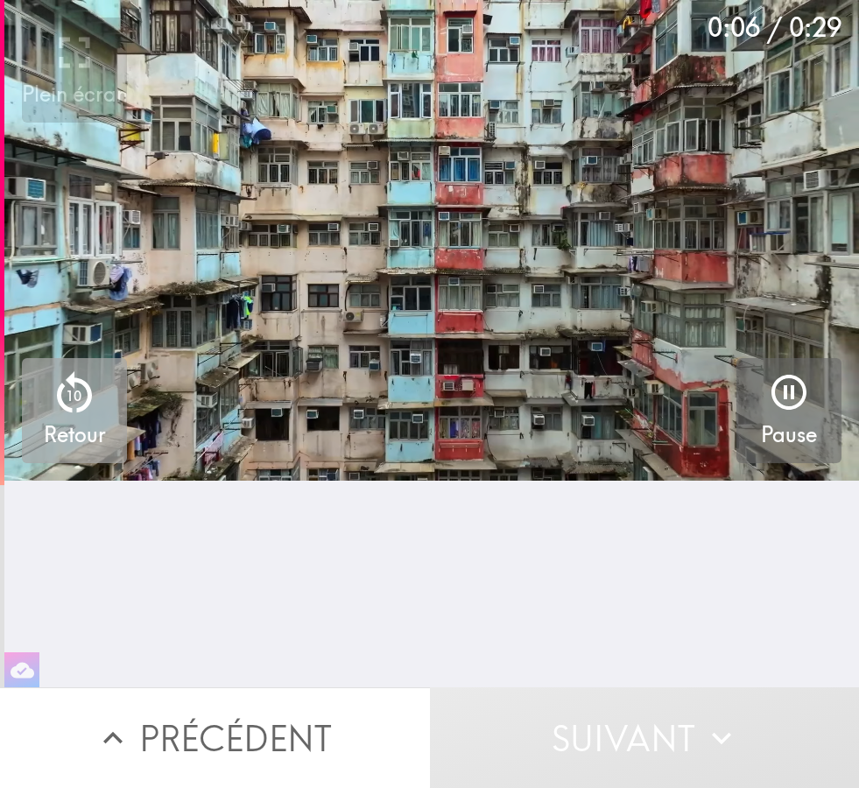
click at [72, 424] on h5 "Retour" at bounding box center [75, 435] width 62 height 30
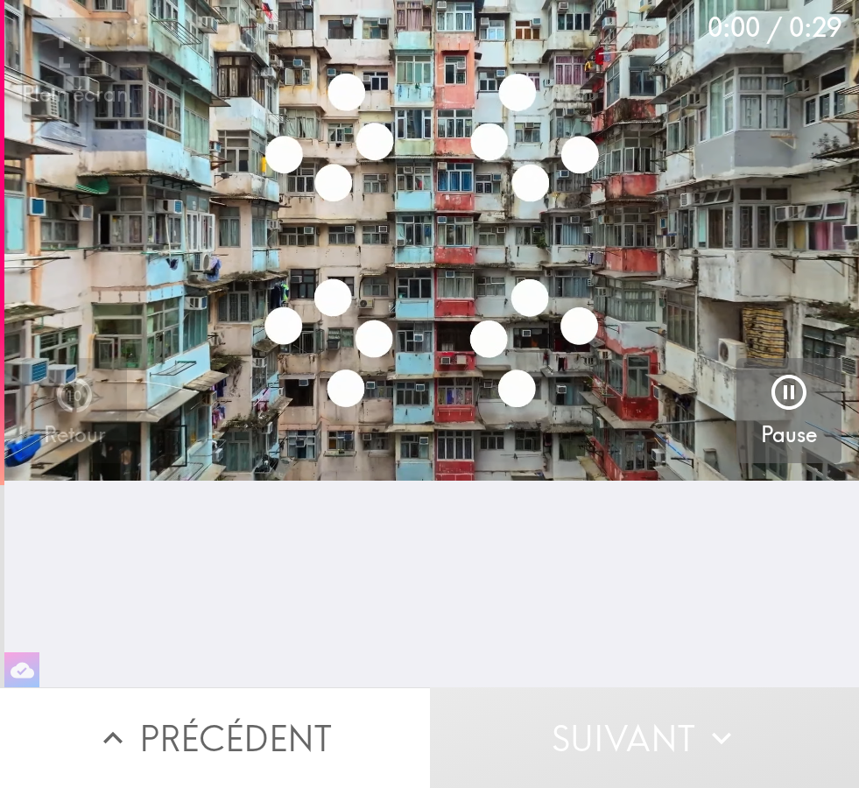
click at [67, 423] on h5 "Retour" at bounding box center [75, 435] width 62 height 30
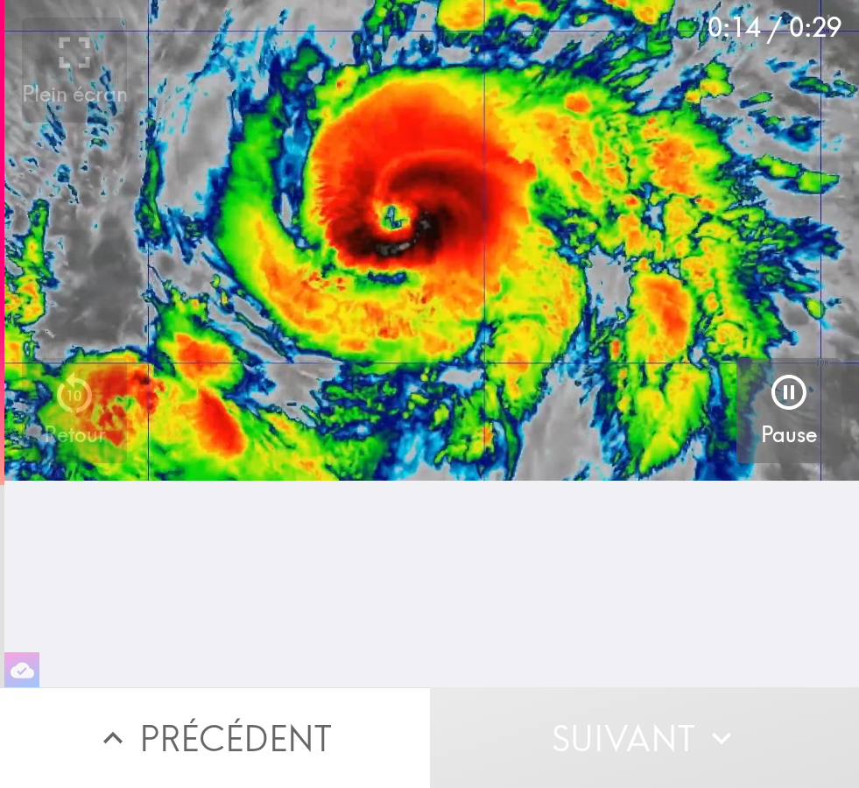
click at [793, 412] on icon "button" at bounding box center [789, 392] width 42 height 42
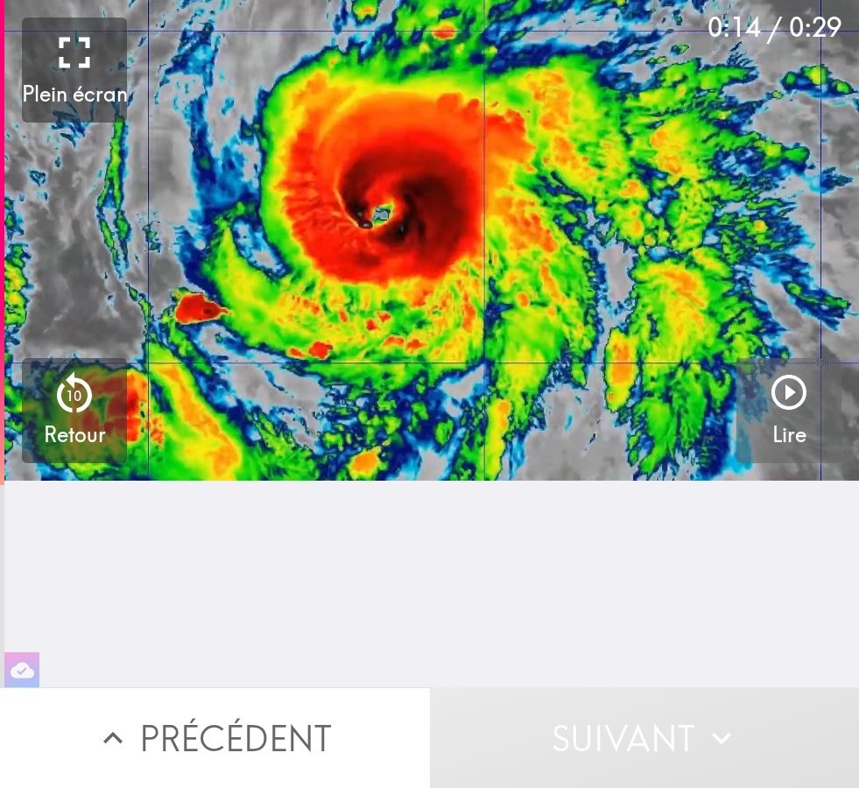
click at [796, 403] on icon "button" at bounding box center [789, 392] width 42 height 42
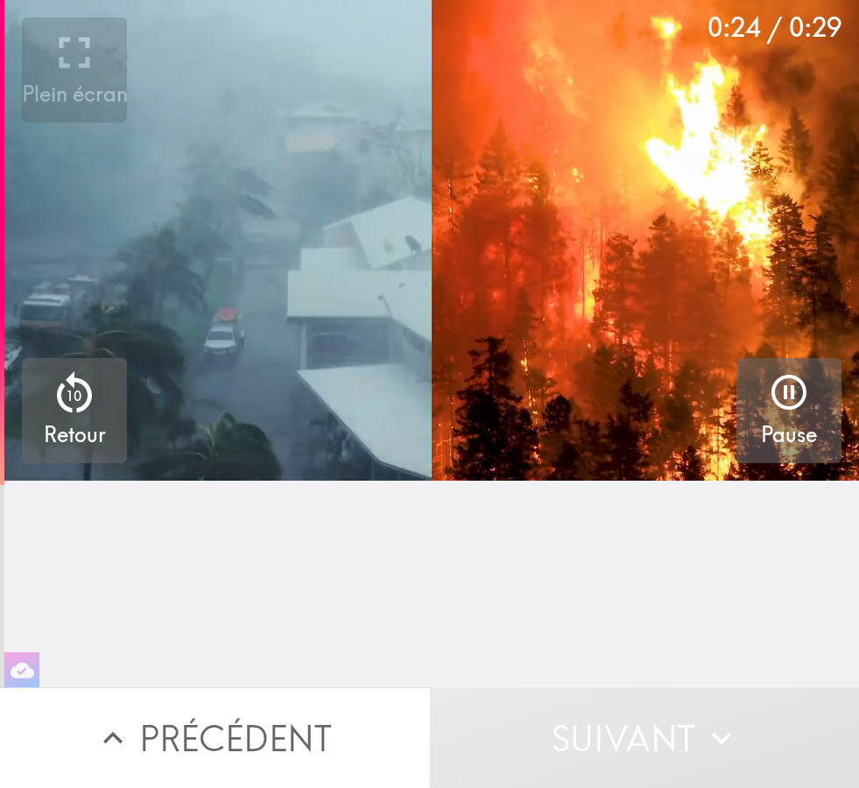
click at [88, 398] on icon "button" at bounding box center [74, 391] width 35 height 41
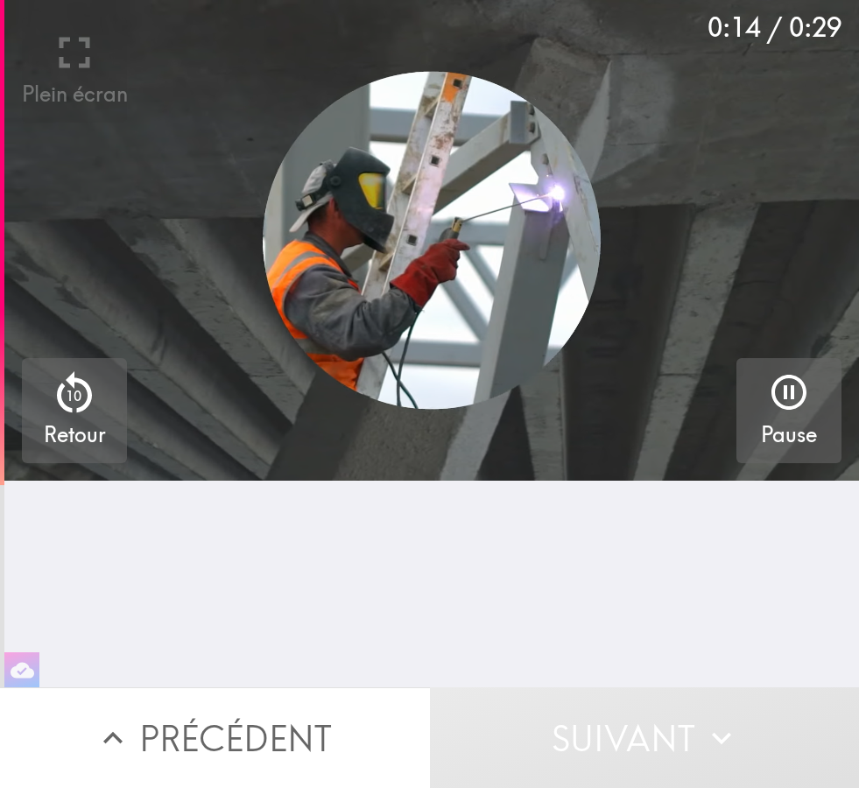
click at [63, 414] on icon "button" at bounding box center [74, 393] width 53 height 53
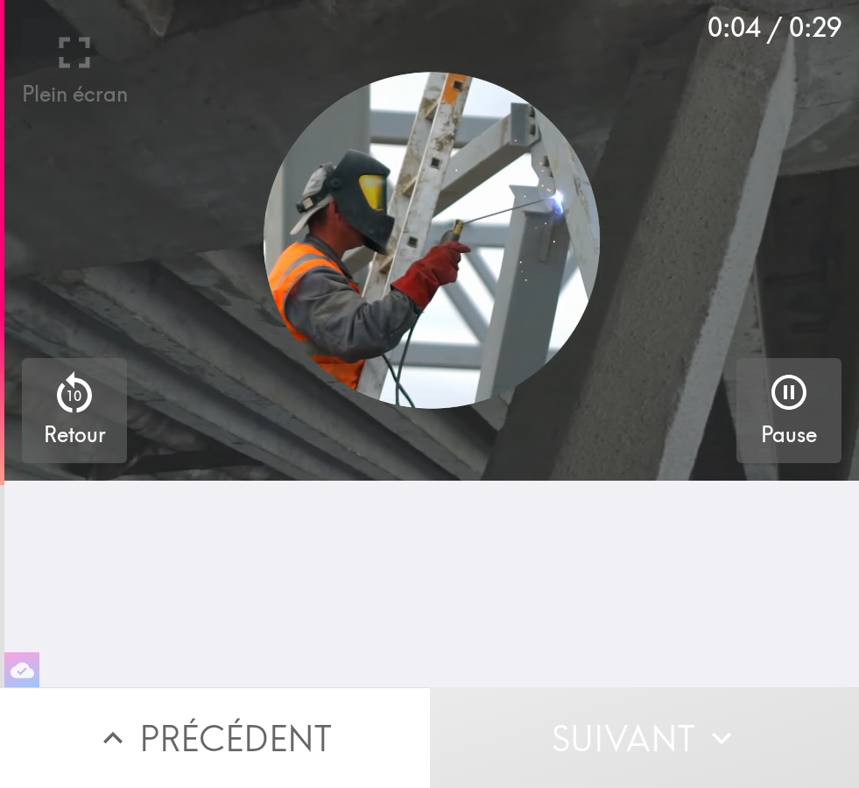
click at [87, 424] on h5 "Retour" at bounding box center [75, 435] width 62 height 30
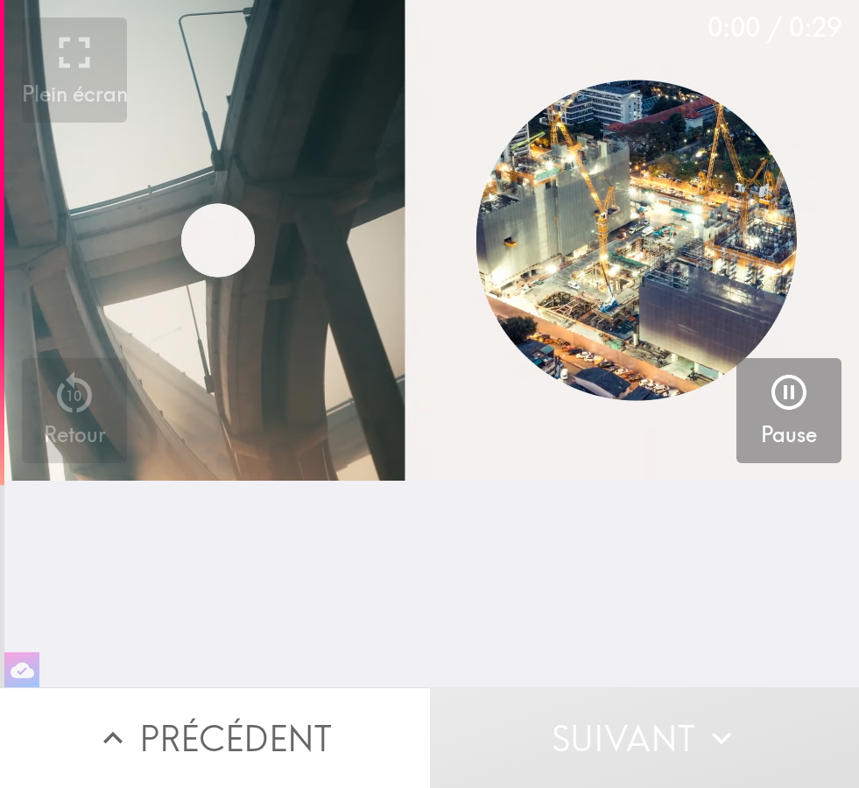
click at [87, 424] on h5 "Retour" at bounding box center [75, 435] width 62 height 30
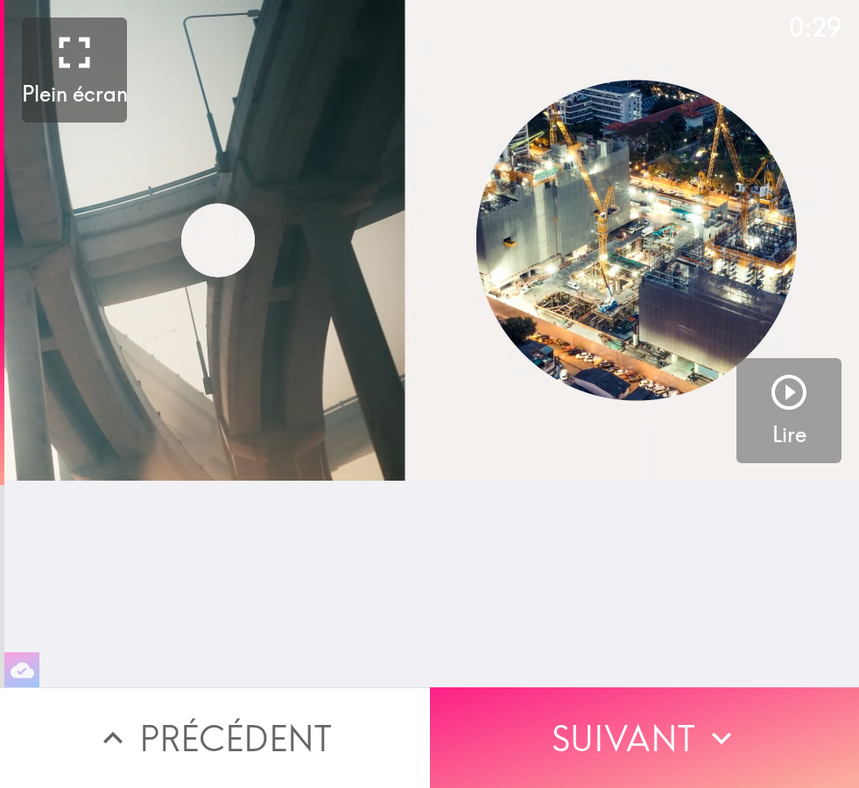
click at [709, 742] on icon "button" at bounding box center [721, 738] width 39 height 39
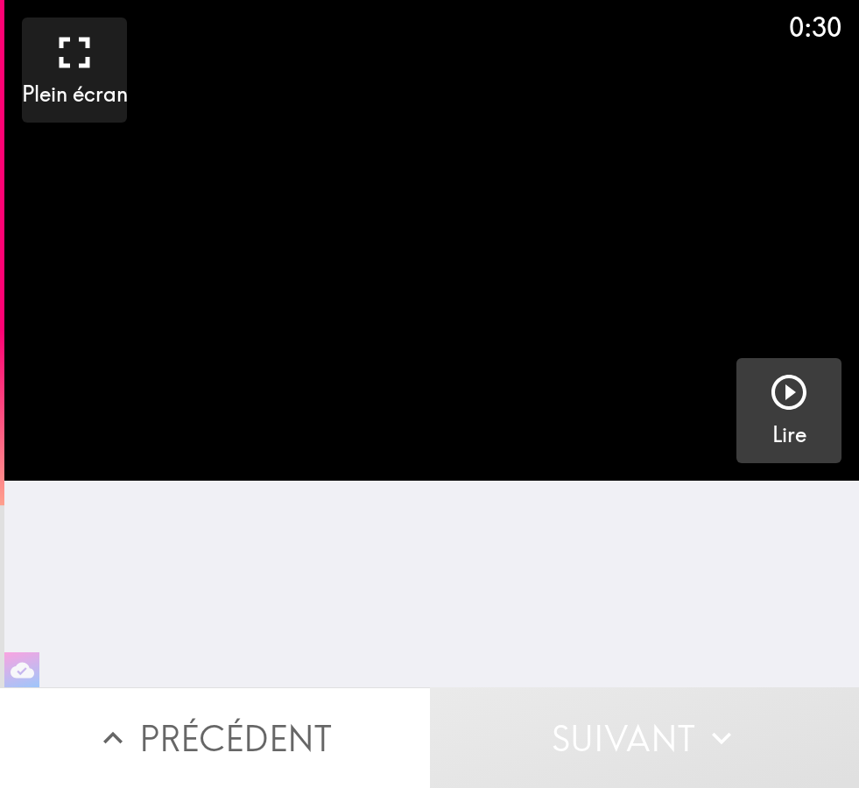
click at [800, 412] on icon "button" at bounding box center [789, 392] width 42 height 42
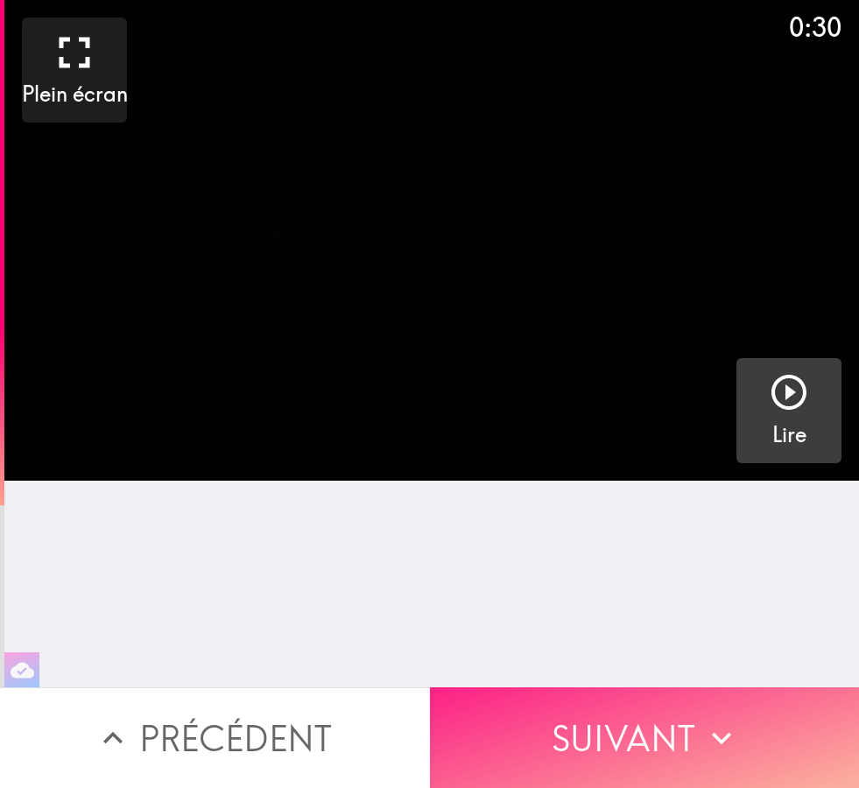
click at [708, 753] on icon "button" at bounding box center [721, 738] width 39 height 39
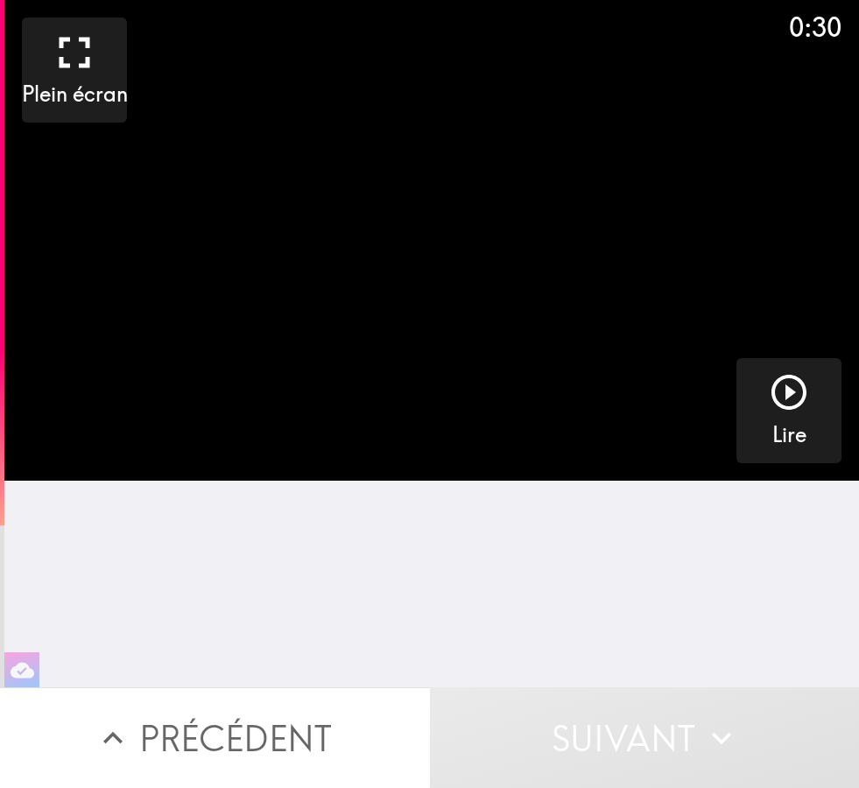
click at [802, 406] on icon "button" at bounding box center [789, 392] width 42 height 42
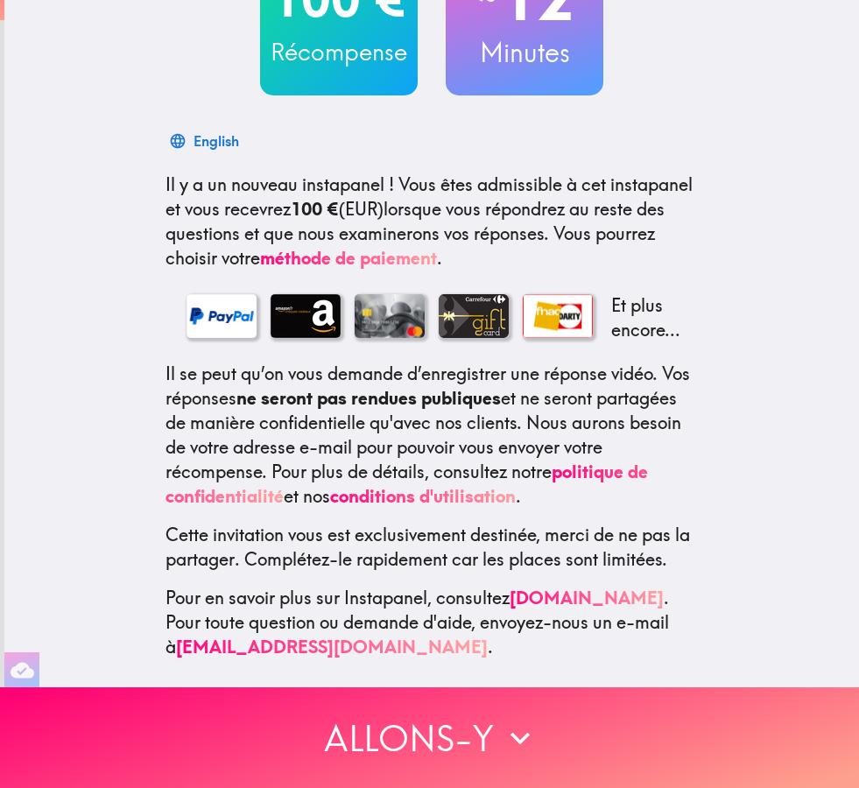
scroll to position [174, 0]
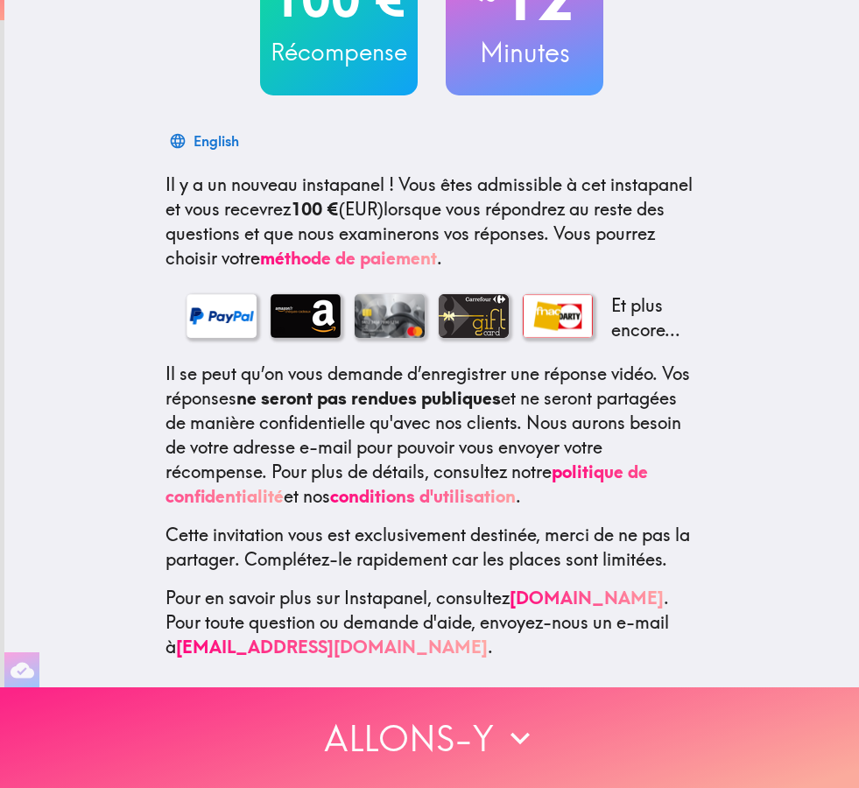
click at [504, 731] on icon "button" at bounding box center [520, 738] width 39 height 39
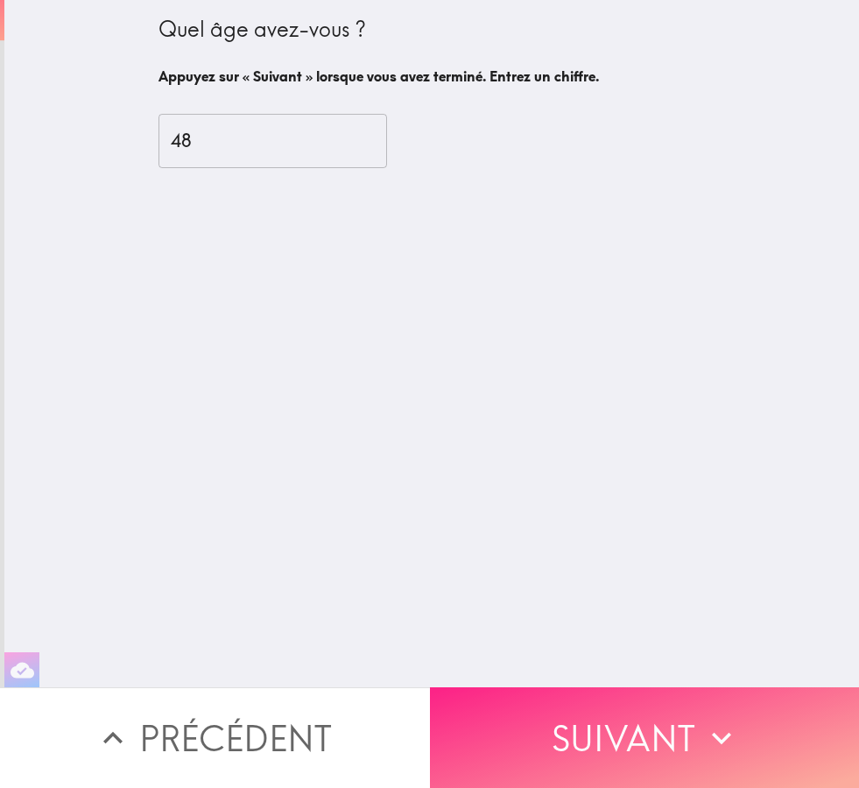
click at [656, 749] on button "Suivant" at bounding box center [645, 738] width 430 height 101
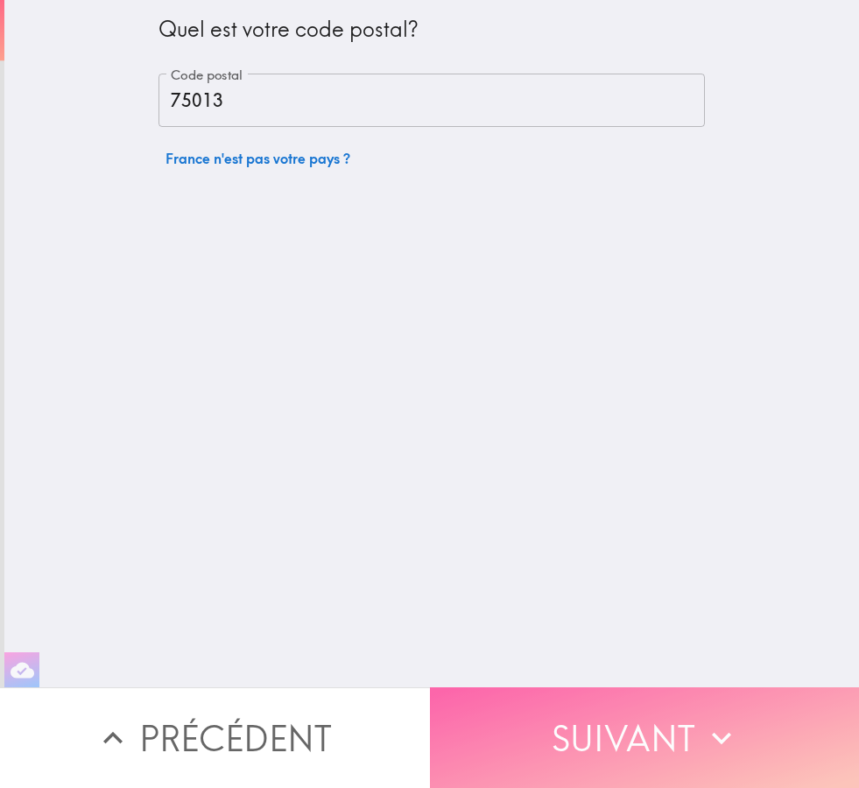
click at [674, 741] on button "Suivant" at bounding box center [645, 738] width 430 height 101
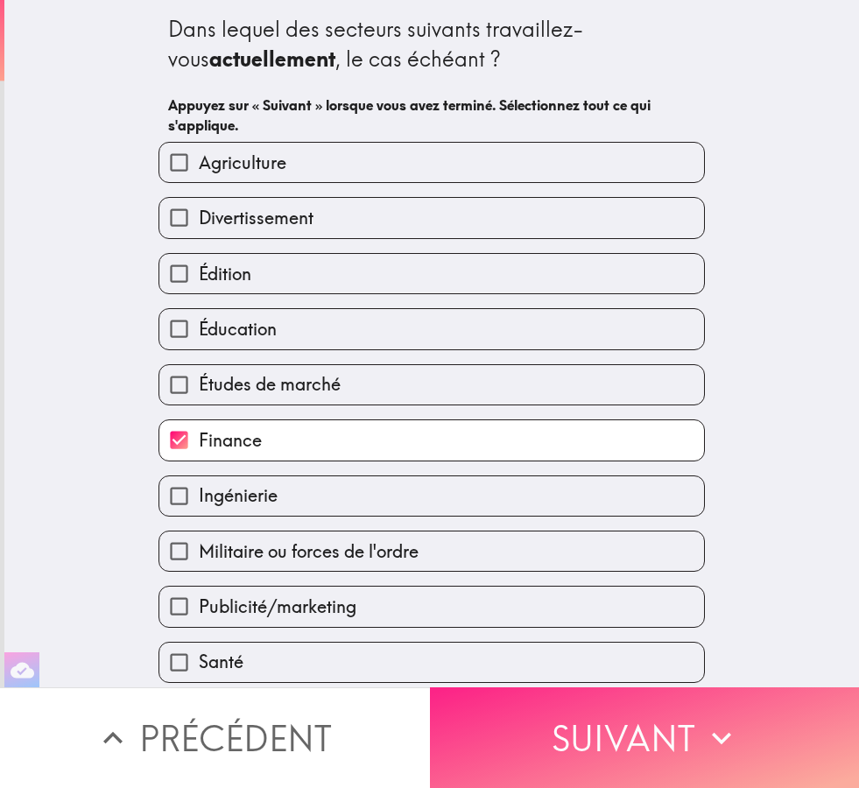
click at [669, 743] on button "Suivant" at bounding box center [645, 738] width 430 height 101
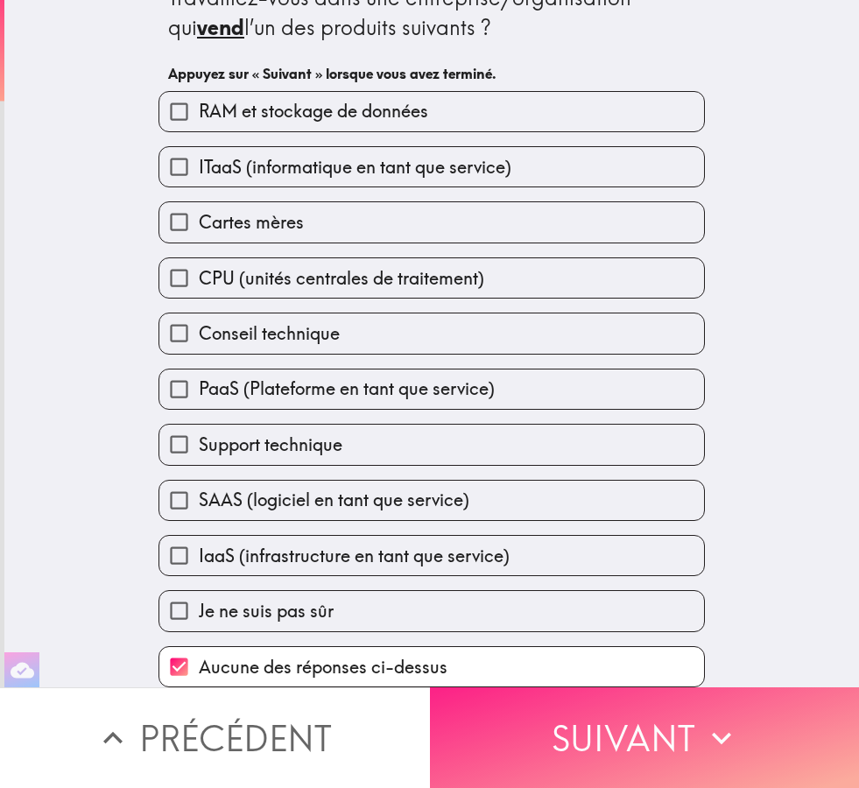
click at [686, 748] on button "Suivant" at bounding box center [645, 738] width 430 height 101
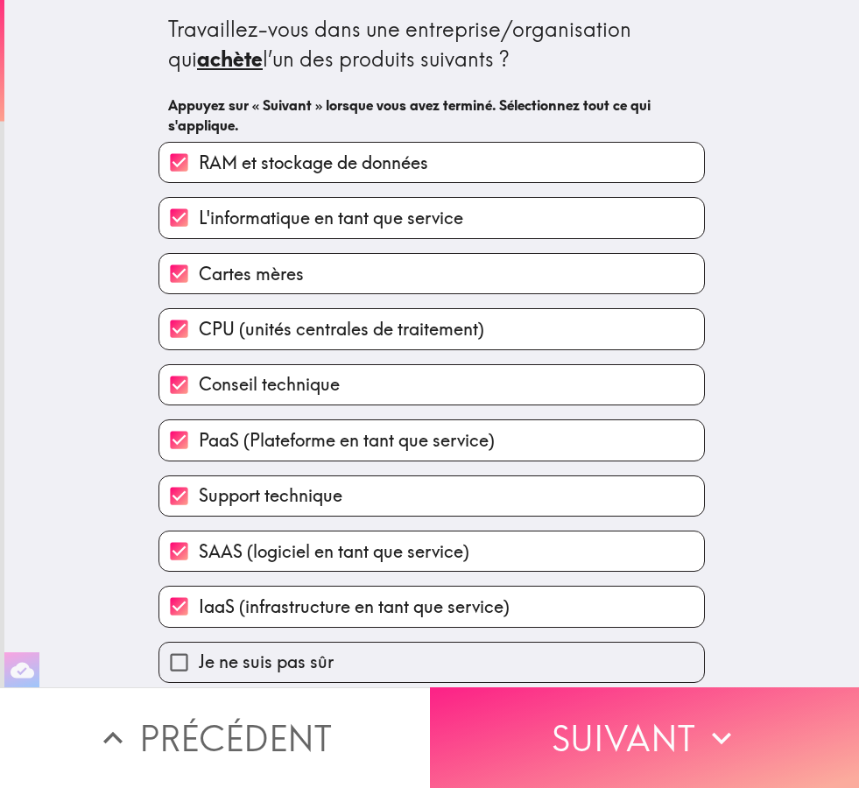
click at [693, 744] on button "Suivant" at bounding box center [645, 738] width 430 height 101
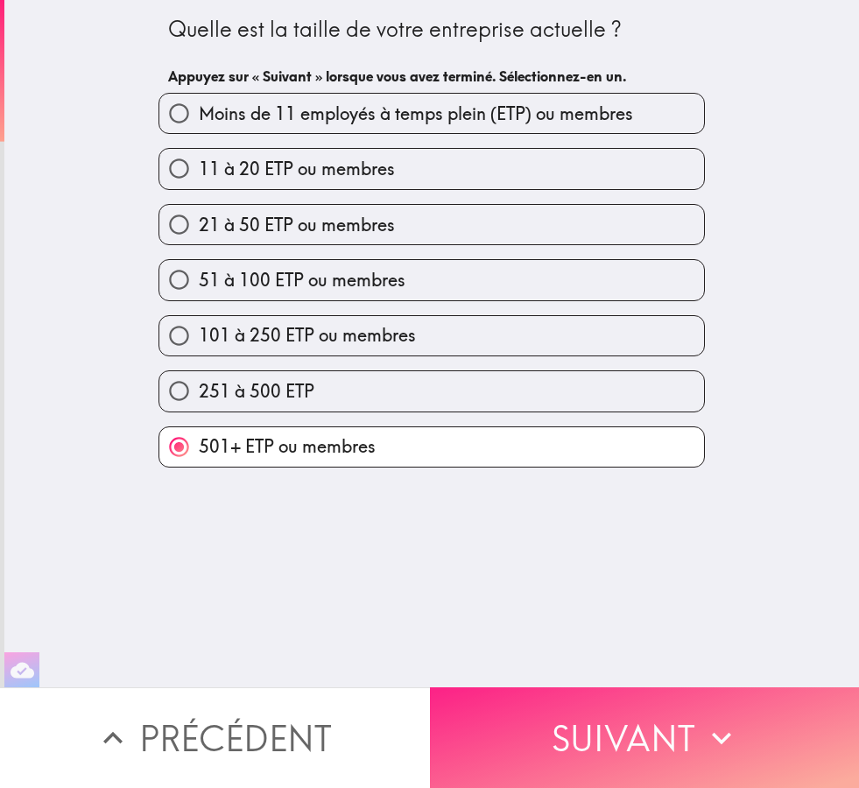
click at [691, 747] on button "Suivant" at bounding box center [645, 738] width 430 height 101
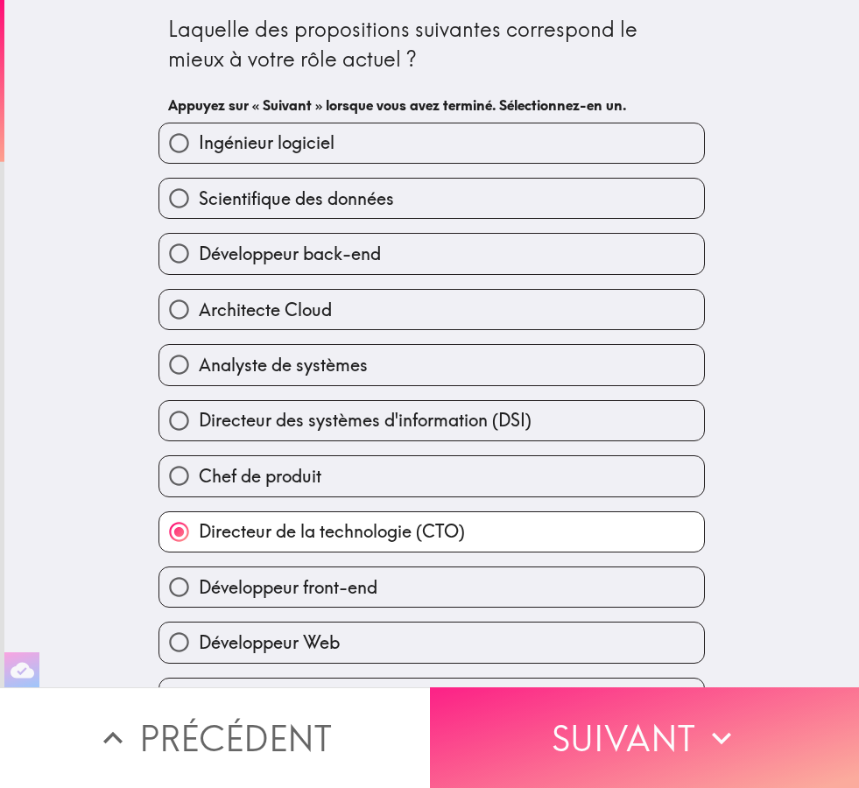
click at [678, 753] on button "Suivant" at bounding box center [645, 738] width 430 height 101
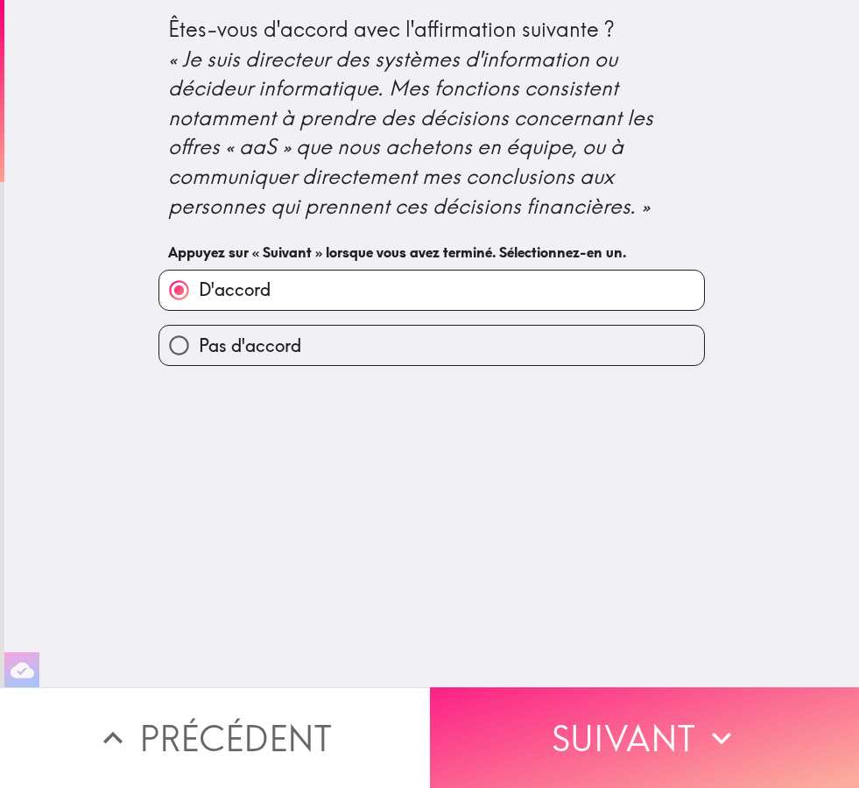
click at [678, 750] on button "Suivant" at bounding box center [645, 738] width 430 height 101
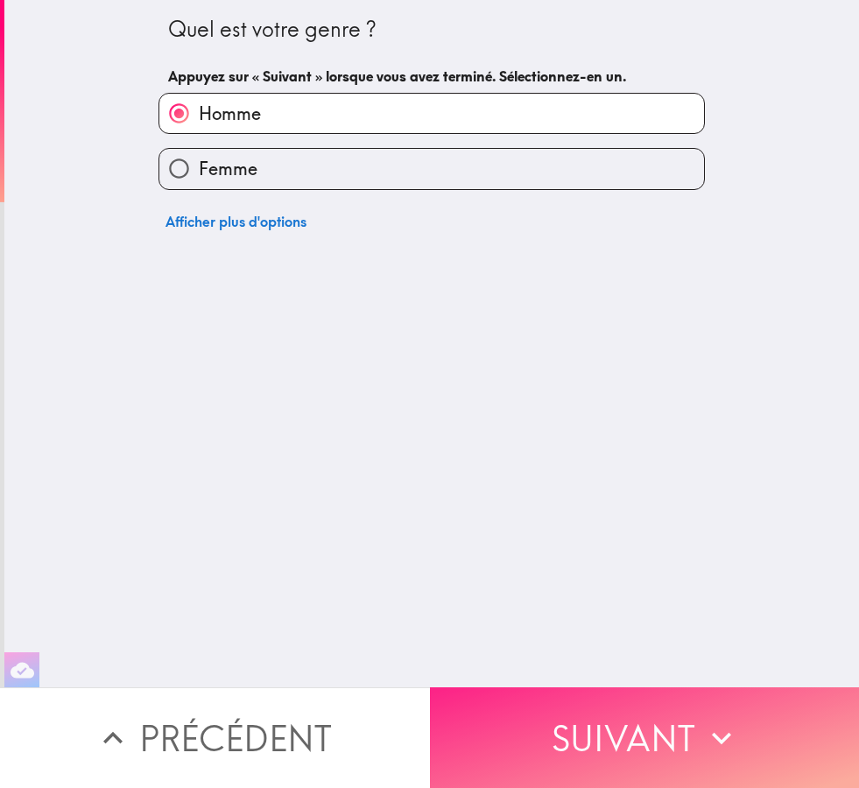
click at [673, 747] on button "Suivant" at bounding box center [645, 738] width 430 height 101
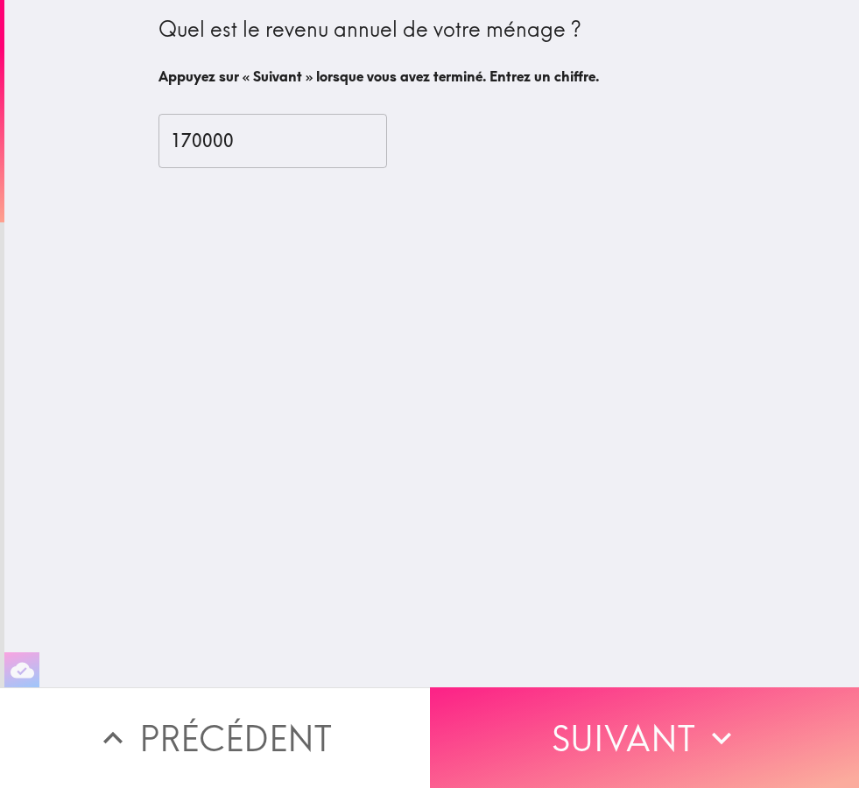
click at [672, 737] on button "Suivant" at bounding box center [645, 738] width 430 height 101
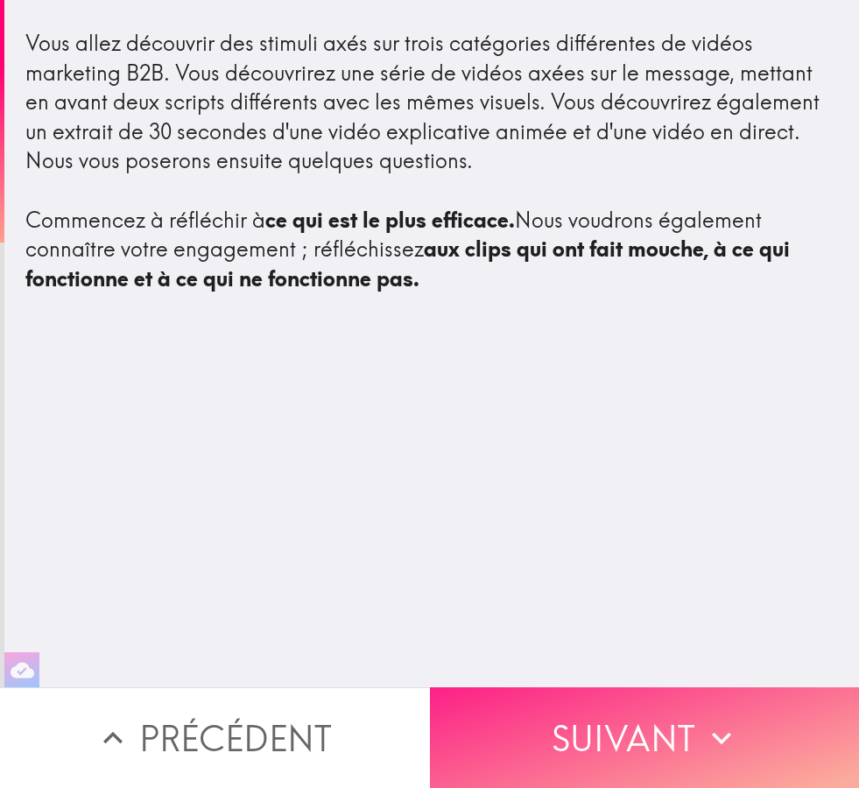
click at [669, 739] on button "Suivant" at bounding box center [645, 738] width 430 height 101
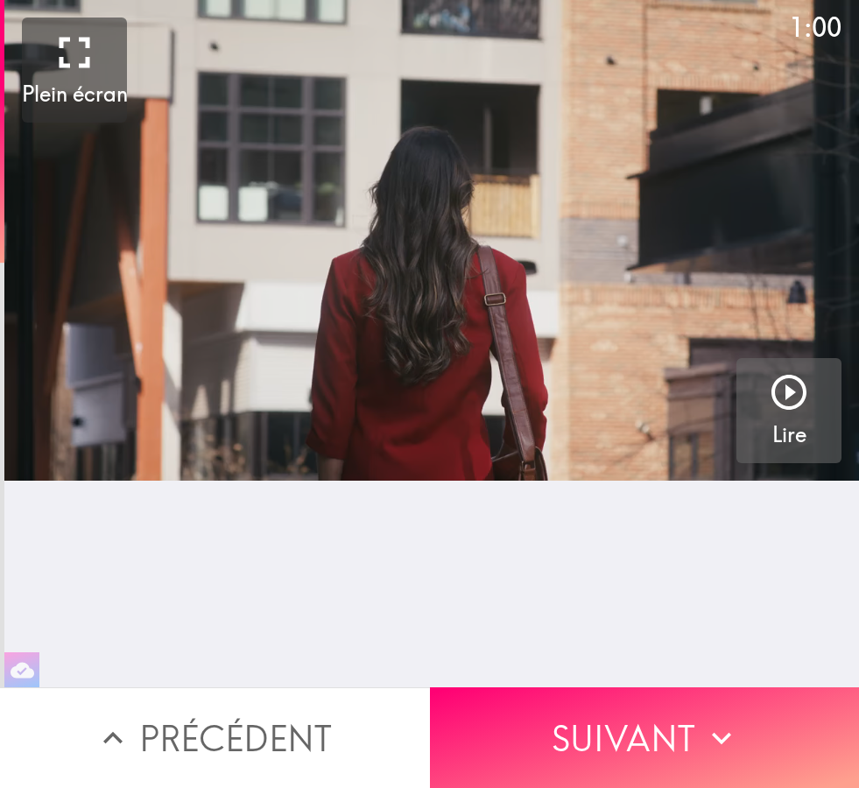
click at [803, 380] on icon "button" at bounding box center [789, 392] width 42 height 42
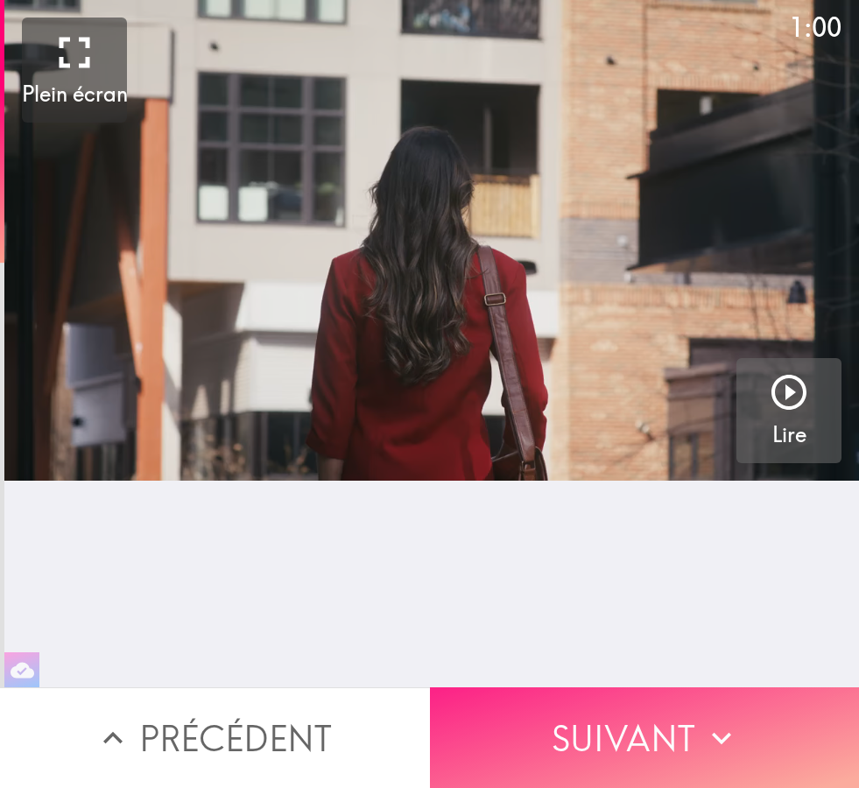
click at [679, 721] on button "Suivant" at bounding box center [645, 738] width 430 height 101
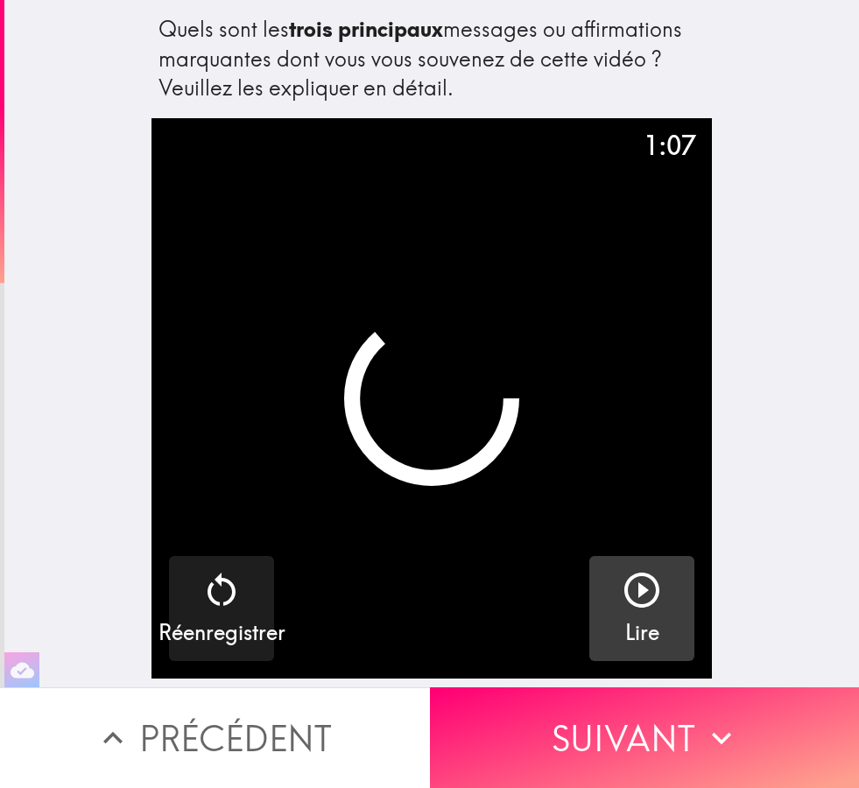
click at [653, 618] on h5 "Lire" at bounding box center [642, 633] width 34 height 30
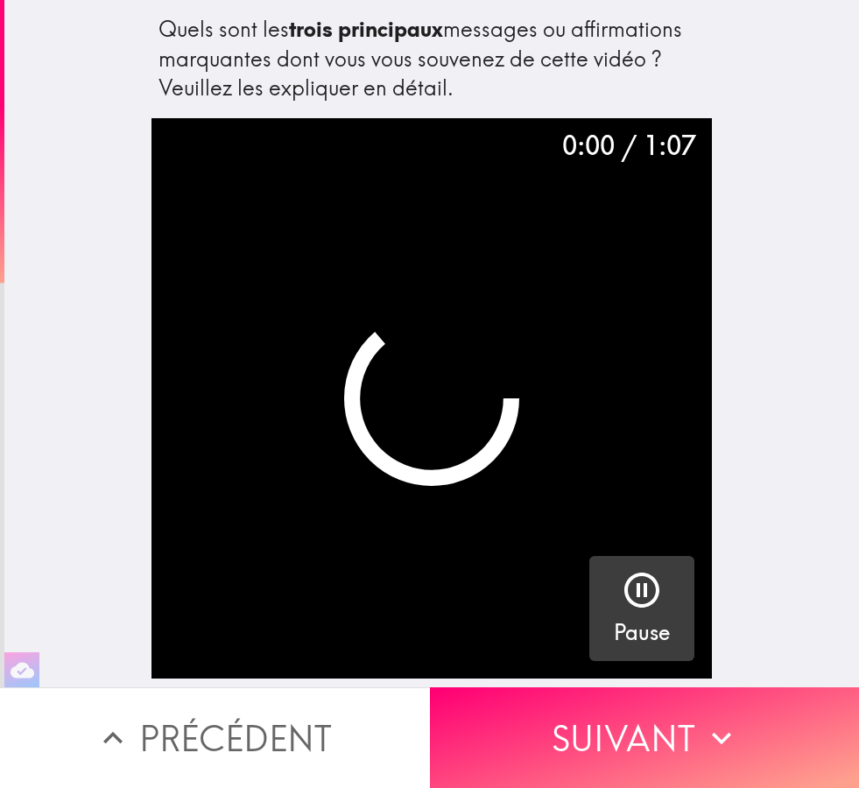
click at [656, 602] on icon "button" at bounding box center [642, 590] width 42 height 42
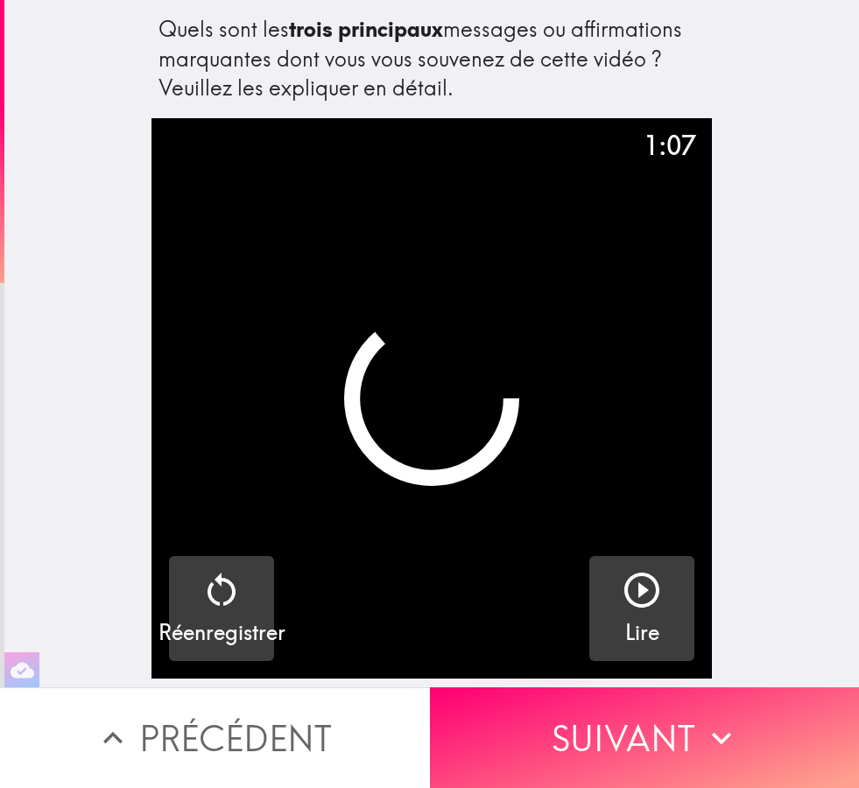
click at [240, 614] on div "button" at bounding box center [222, 593] width 42 height 49
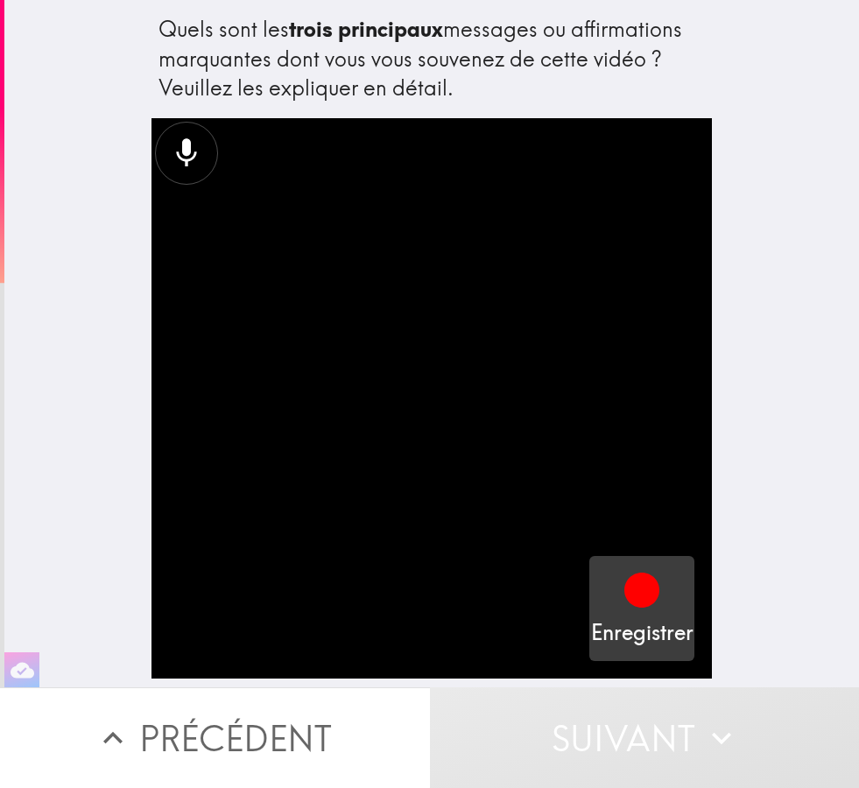
click at [650, 610] on icon "button" at bounding box center [642, 590] width 42 height 42
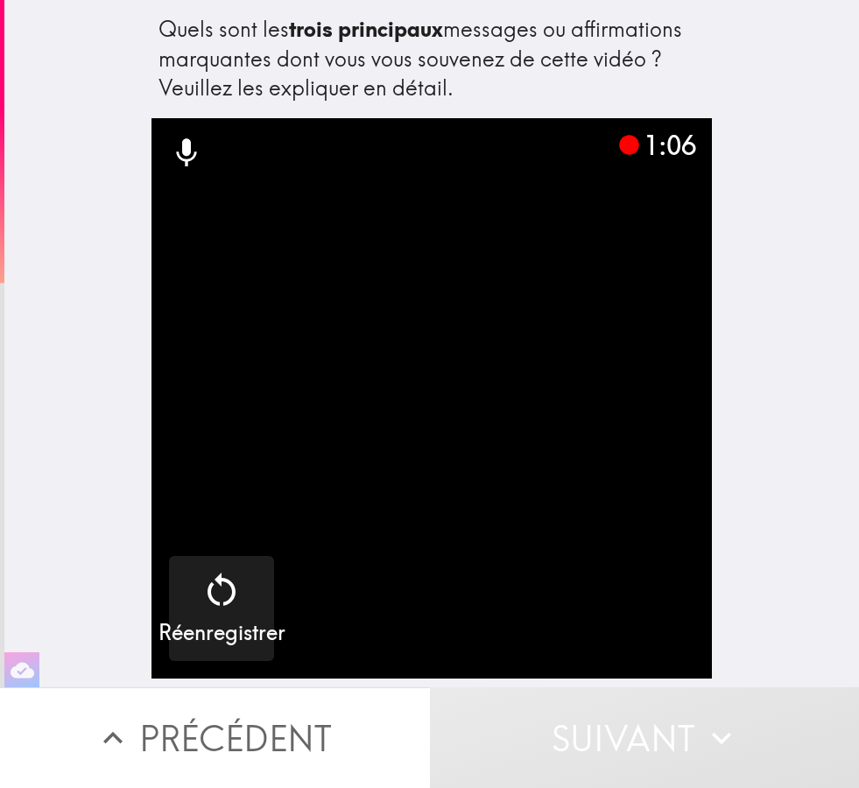
click at [671, 735] on button "Suivant" at bounding box center [645, 738] width 430 height 101
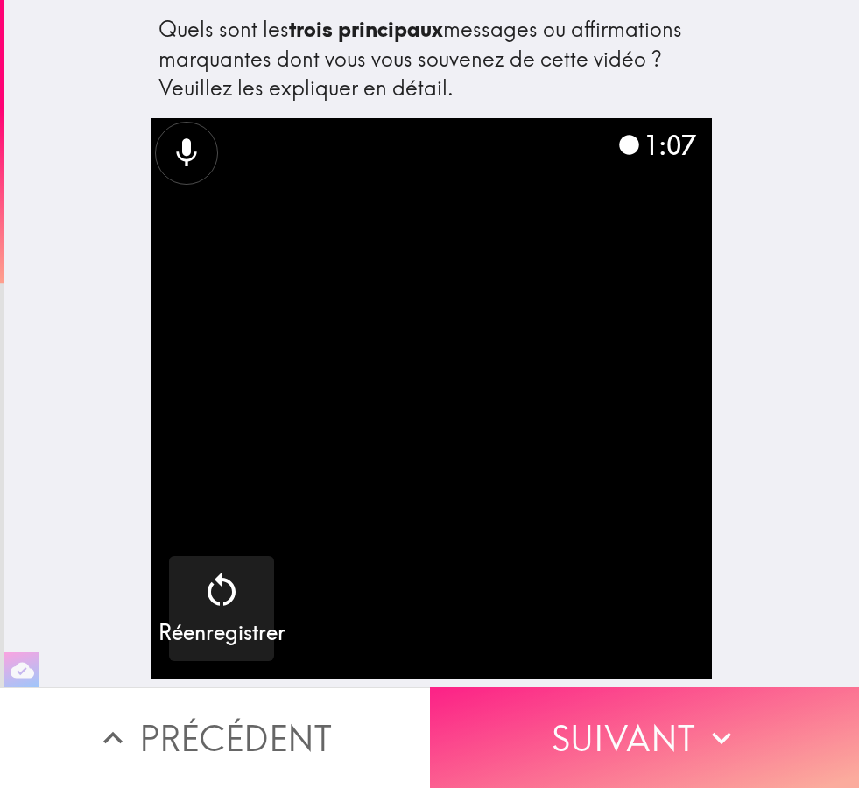
click at [685, 741] on button "Suivant" at bounding box center [645, 738] width 430 height 101
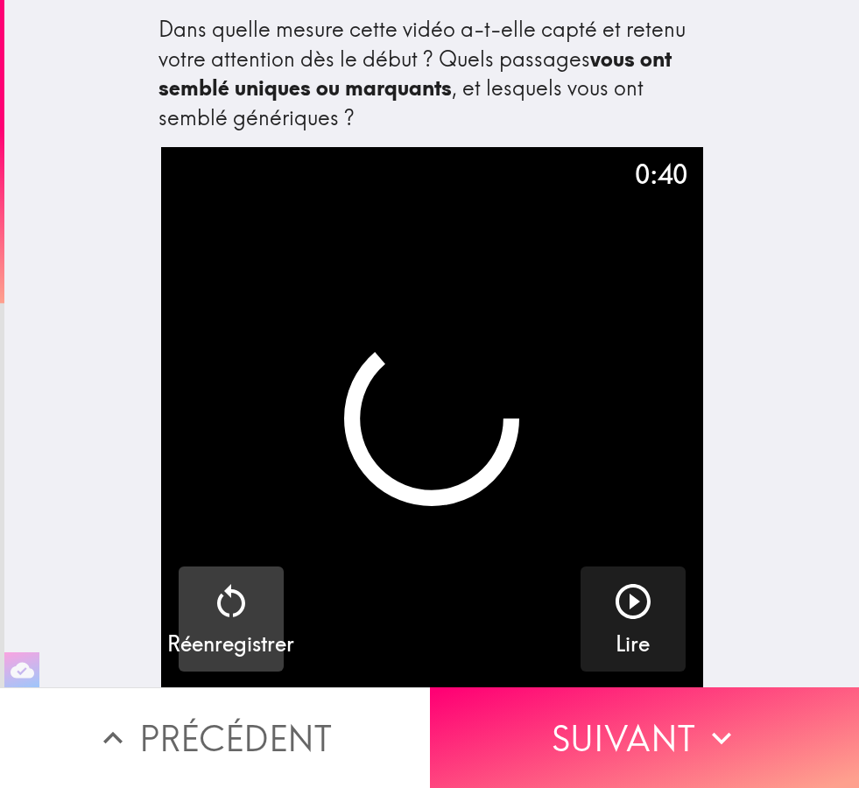
click at [251, 625] on div "button" at bounding box center [231, 605] width 42 height 49
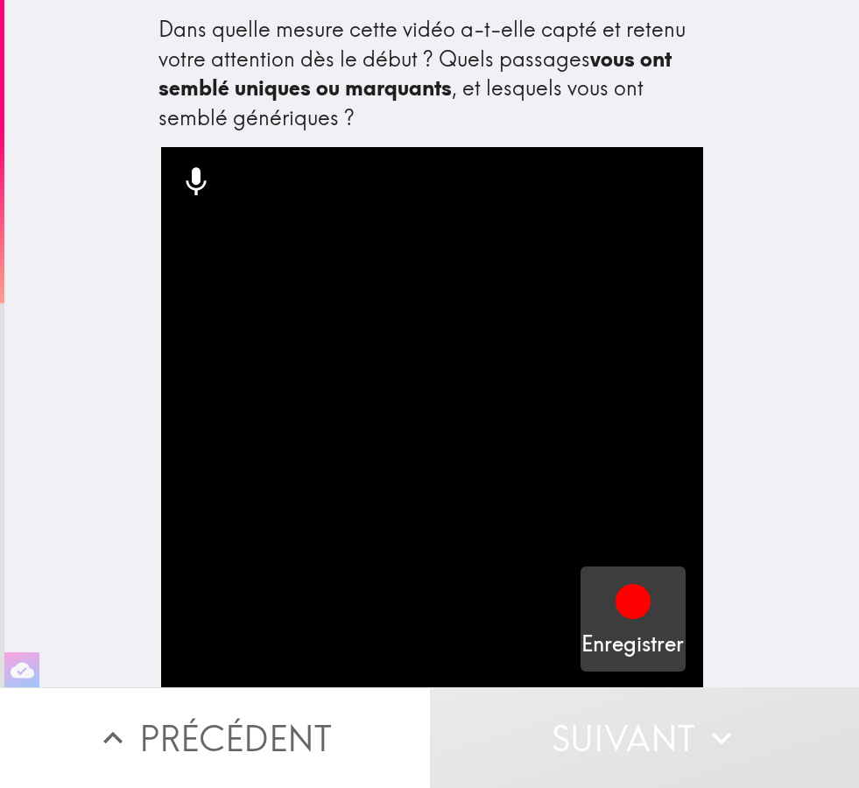
click at [646, 622] on div "button" at bounding box center [633, 605] width 42 height 49
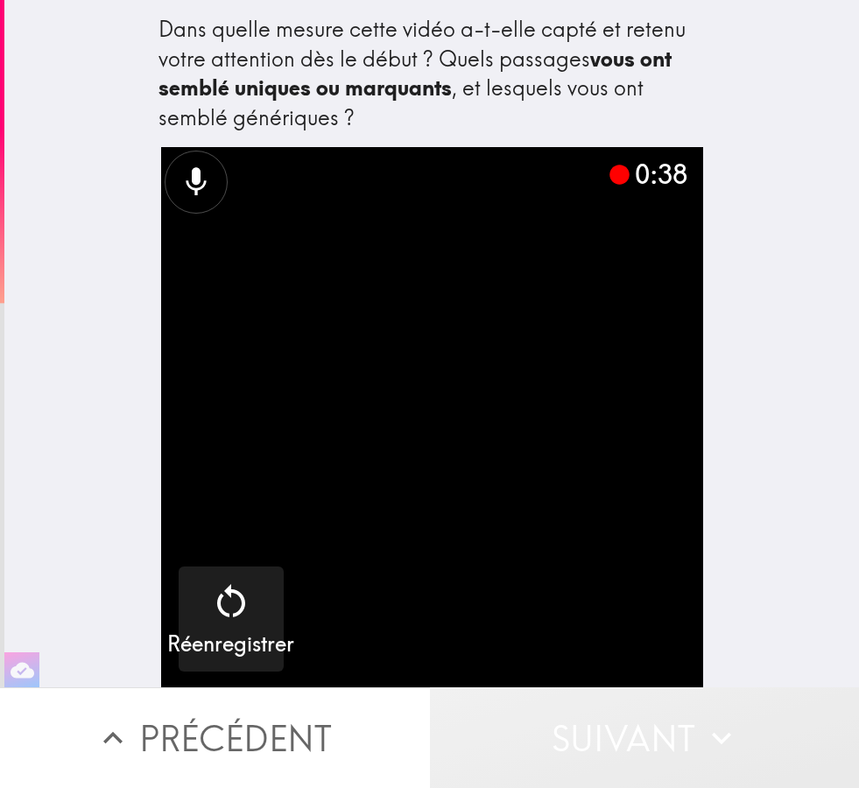
click at [648, 736] on button "Suivant" at bounding box center [645, 738] width 430 height 101
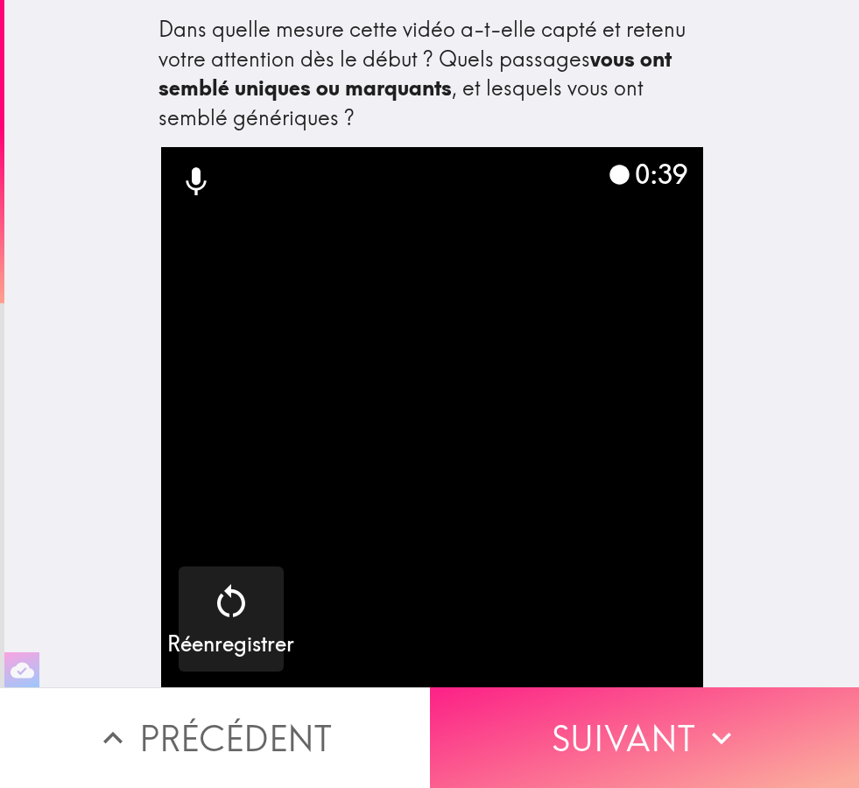
click at [648, 748] on button "Suivant" at bounding box center [645, 738] width 430 height 101
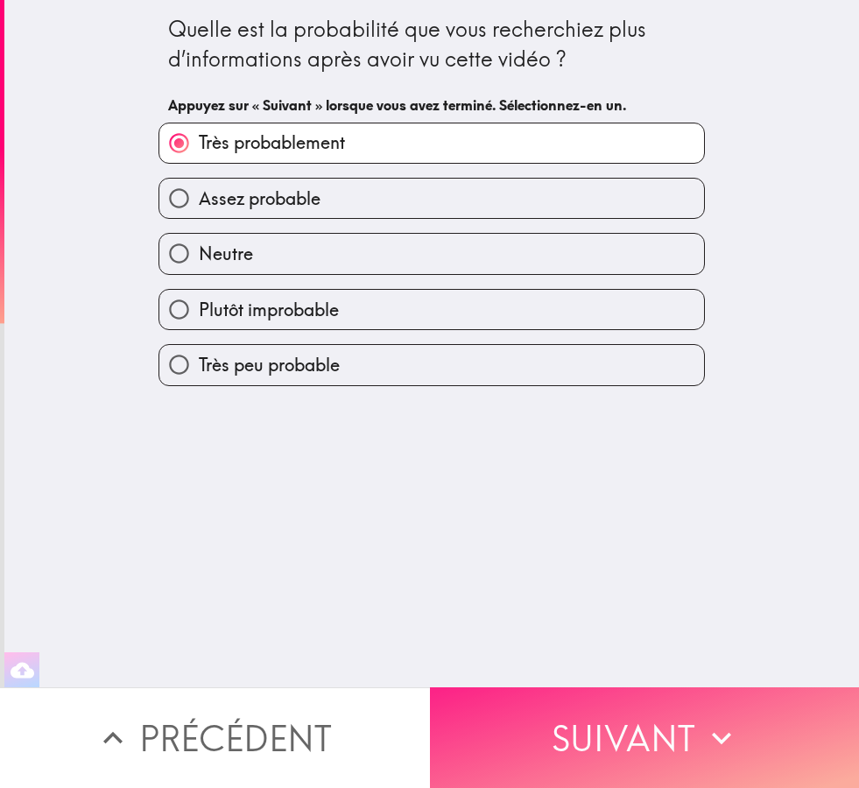
click at [666, 747] on button "Suivant" at bounding box center [645, 738] width 430 height 101
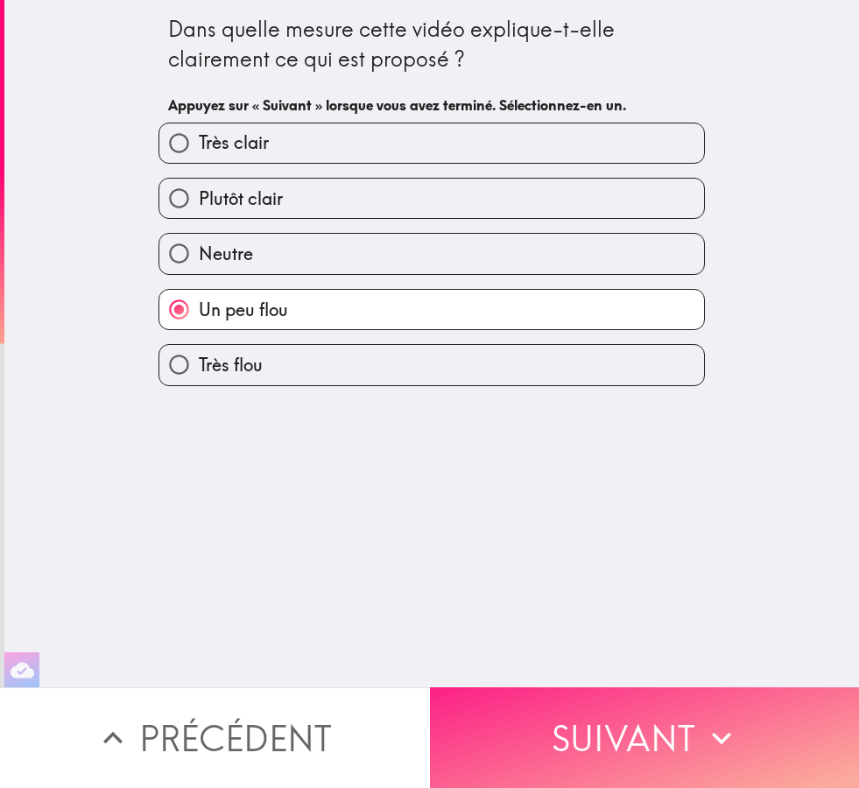
click at [661, 738] on button "Suivant" at bounding box center [645, 738] width 430 height 101
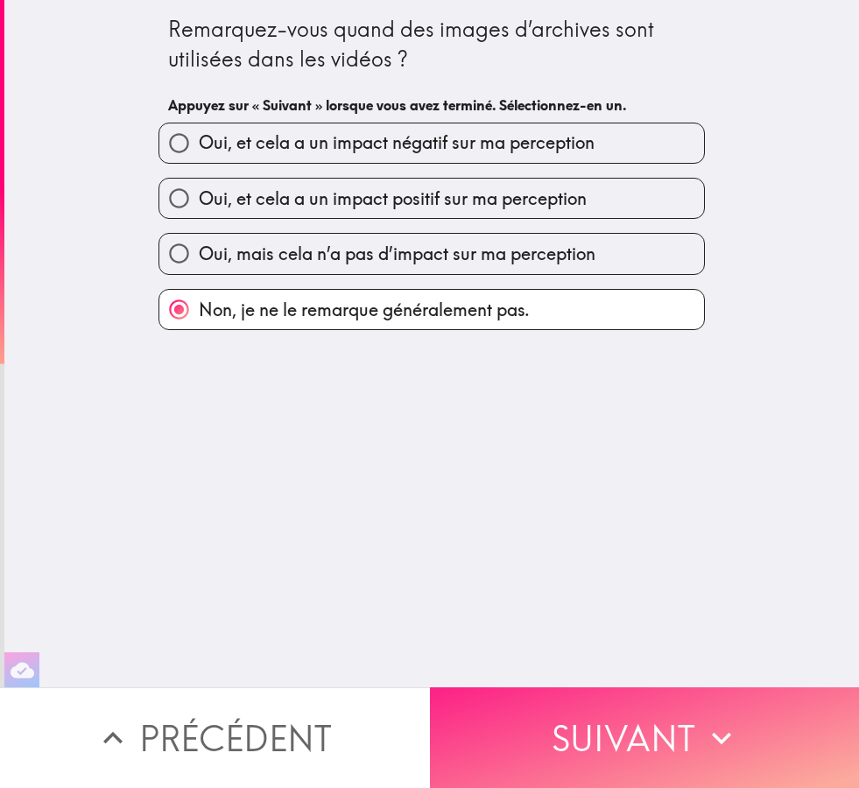
click at [656, 743] on button "Suivant" at bounding box center [645, 738] width 430 height 101
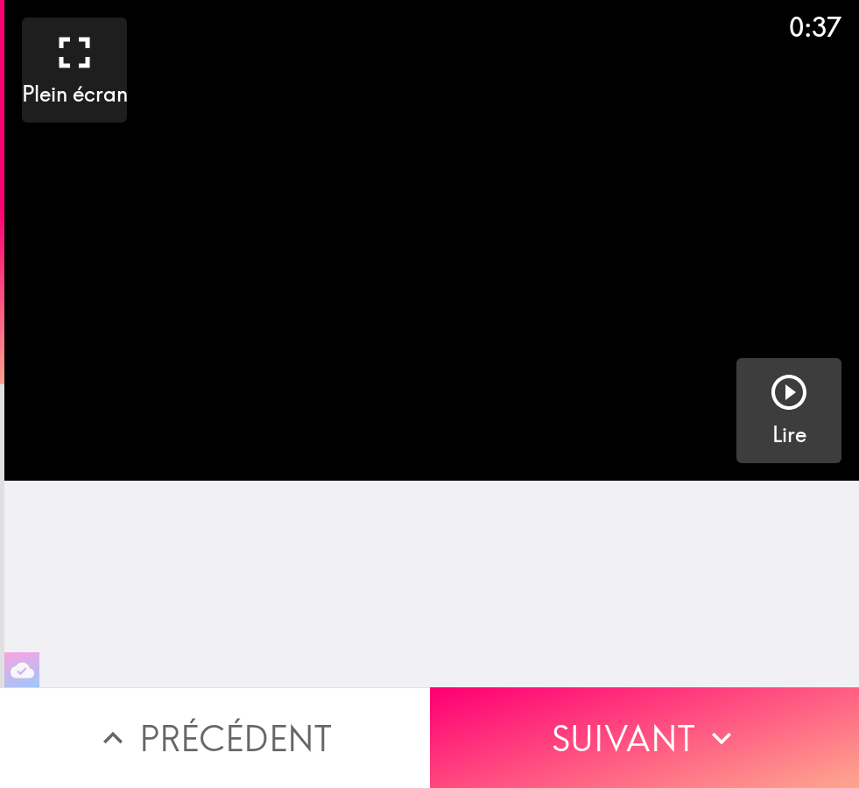
click at [802, 410] on icon "button" at bounding box center [789, 392] width 42 height 42
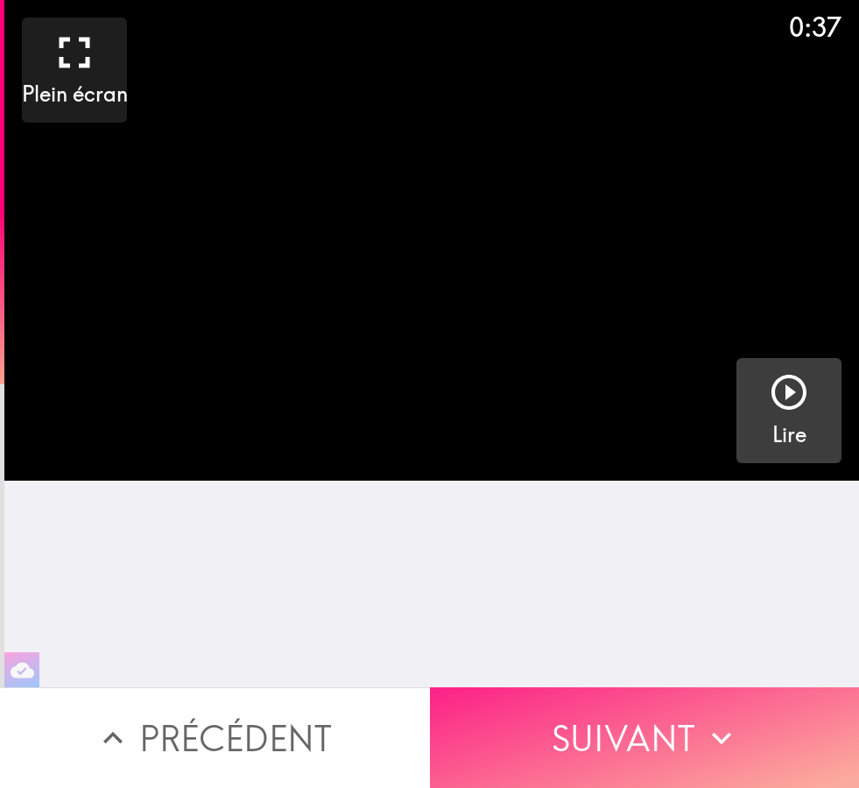
click at [706, 749] on icon "button" at bounding box center [721, 738] width 39 height 39
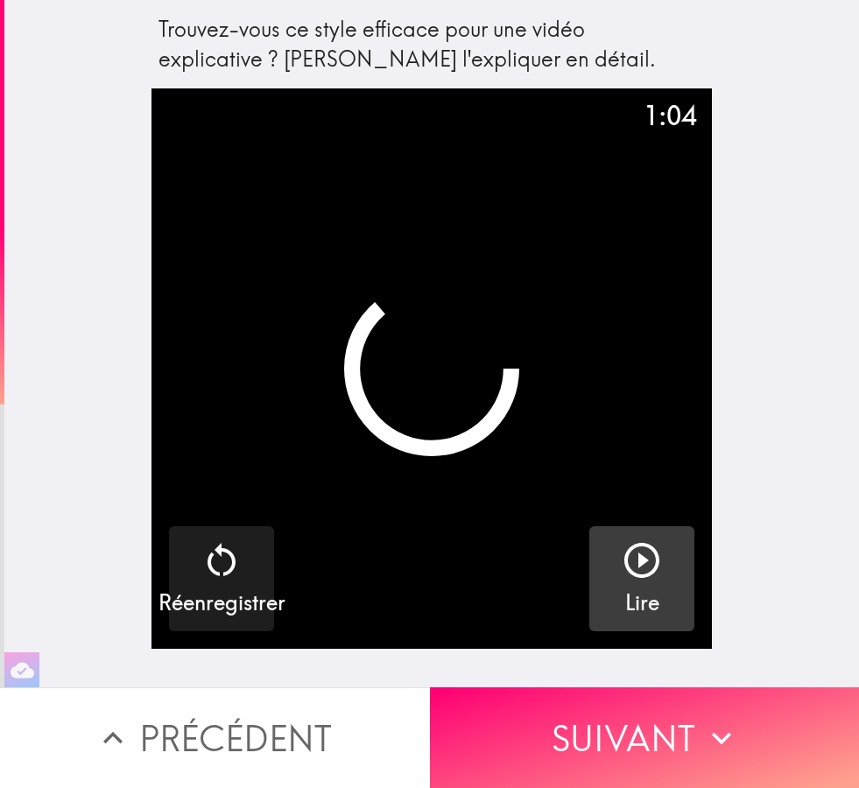
click at [648, 585] on div "button" at bounding box center [642, 564] width 42 height 49
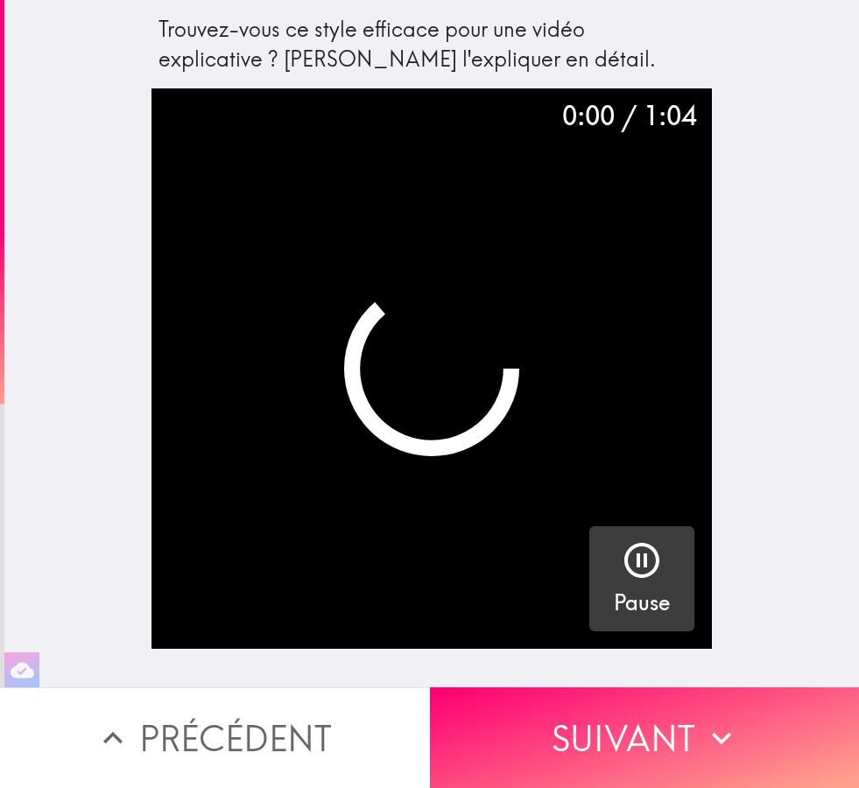
click at [642, 576] on icon "button" at bounding box center [642, 560] width 35 height 35
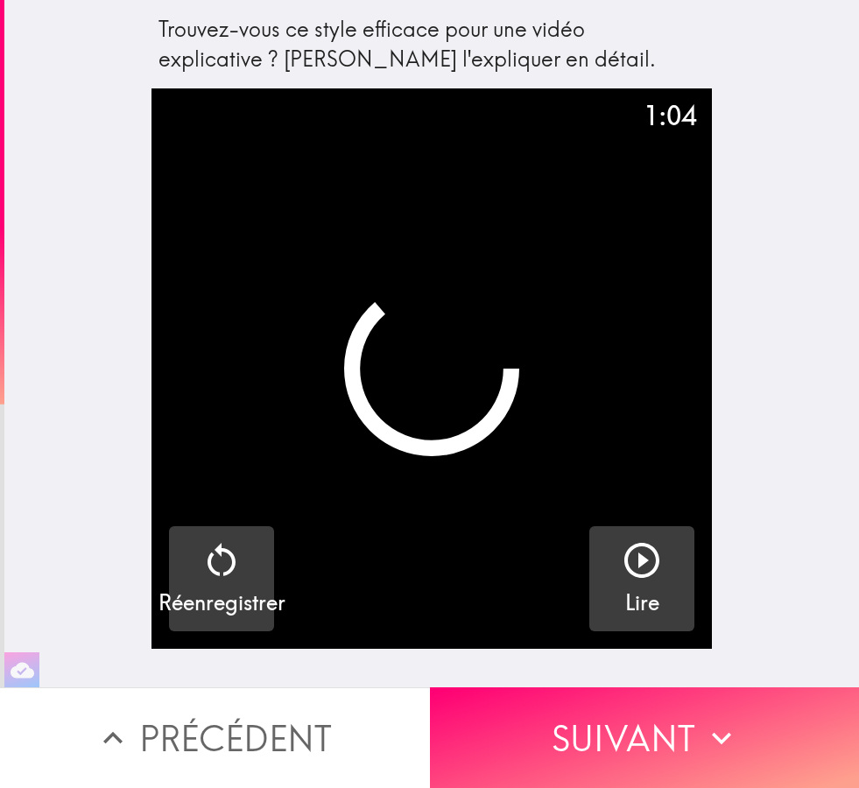
click at [216, 582] on div "button" at bounding box center [222, 564] width 42 height 49
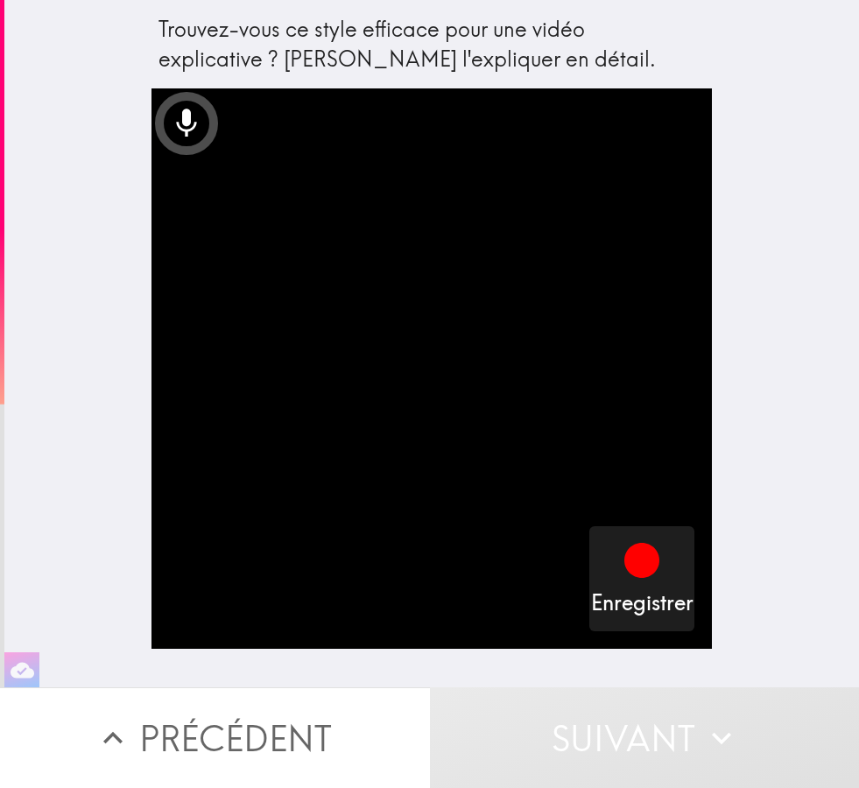
click at [858, 232] on div "Trouvez-vous ce style efficace pour une vidéo explicative ? Veuillez l'explique…" at bounding box center [431, 344] width 855 height 688
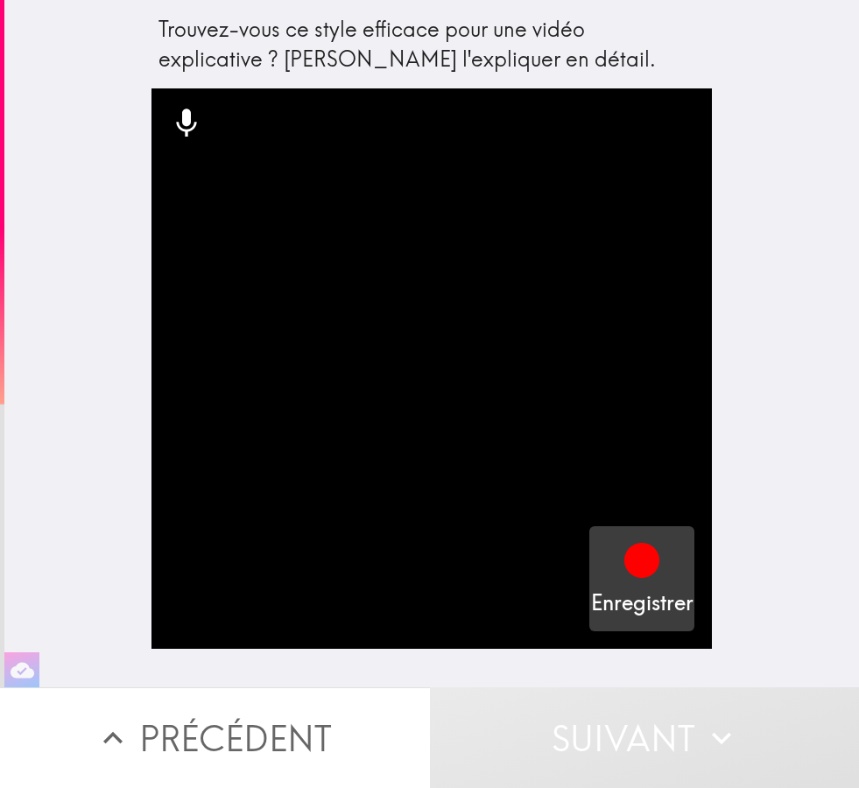
click at [649, 578] on icon "button" at bounding box center [642, 561] width 42 height 42
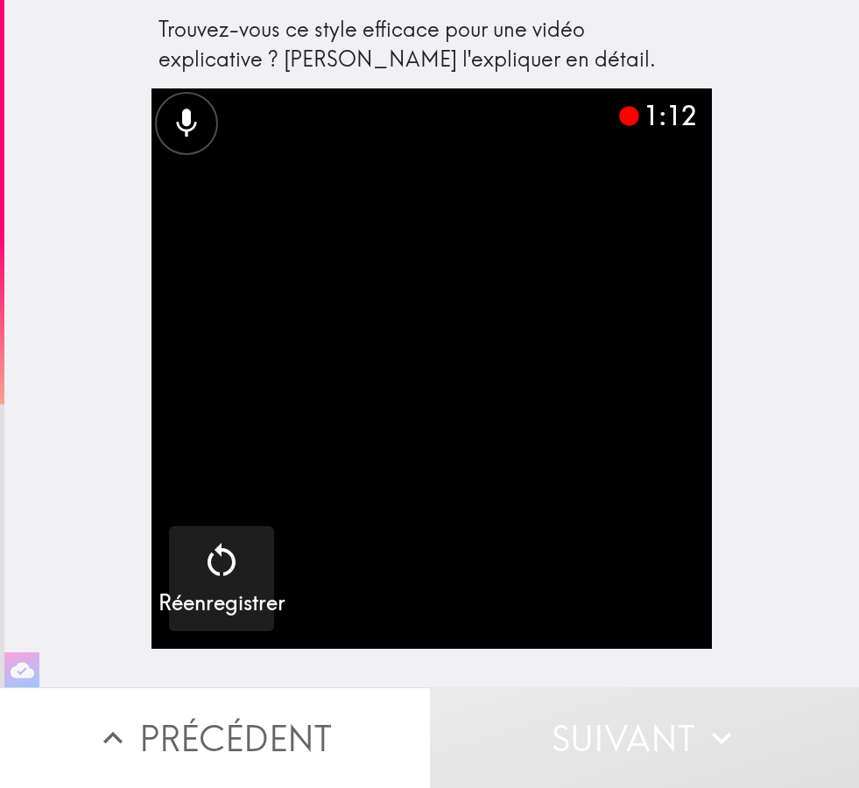
click at [636, 750] on button "Suivant" at bounding box center [645, 738] width 430 height 101
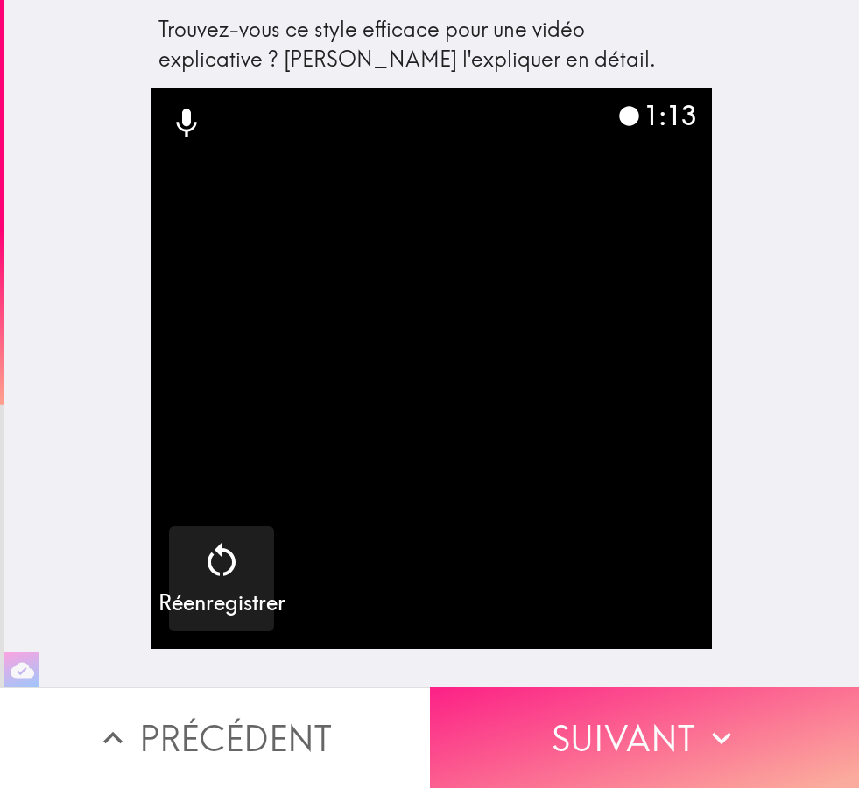
click at [645, 735] on button "Suivant" at bounding box center [645, 738] width 430 height 101
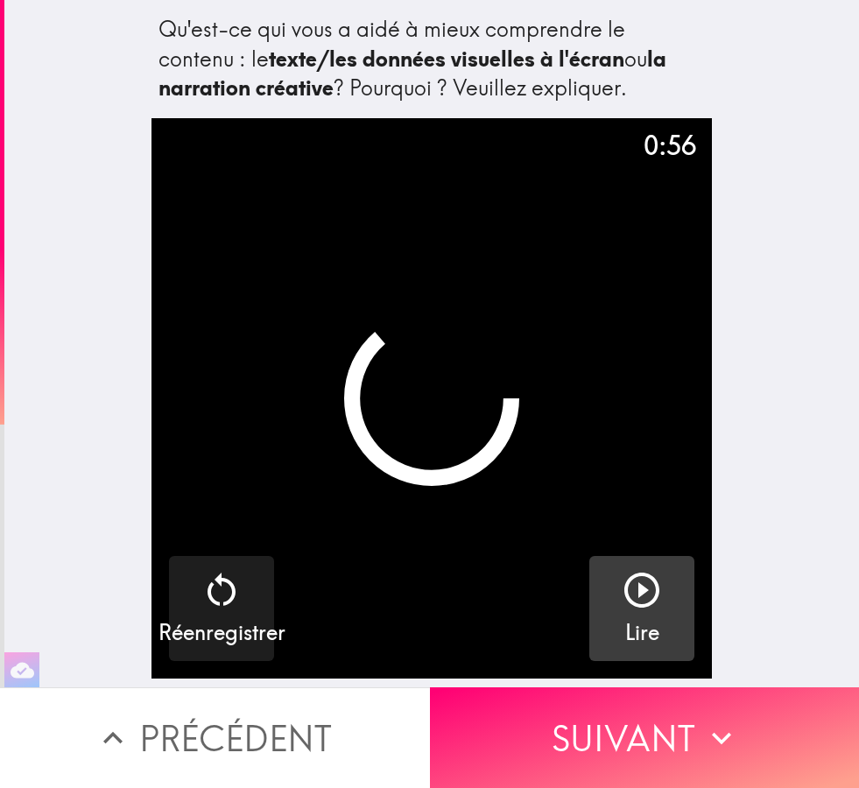
click at [650, 596] on icon "button" at bounding box center [642, 590] width 42 height 42
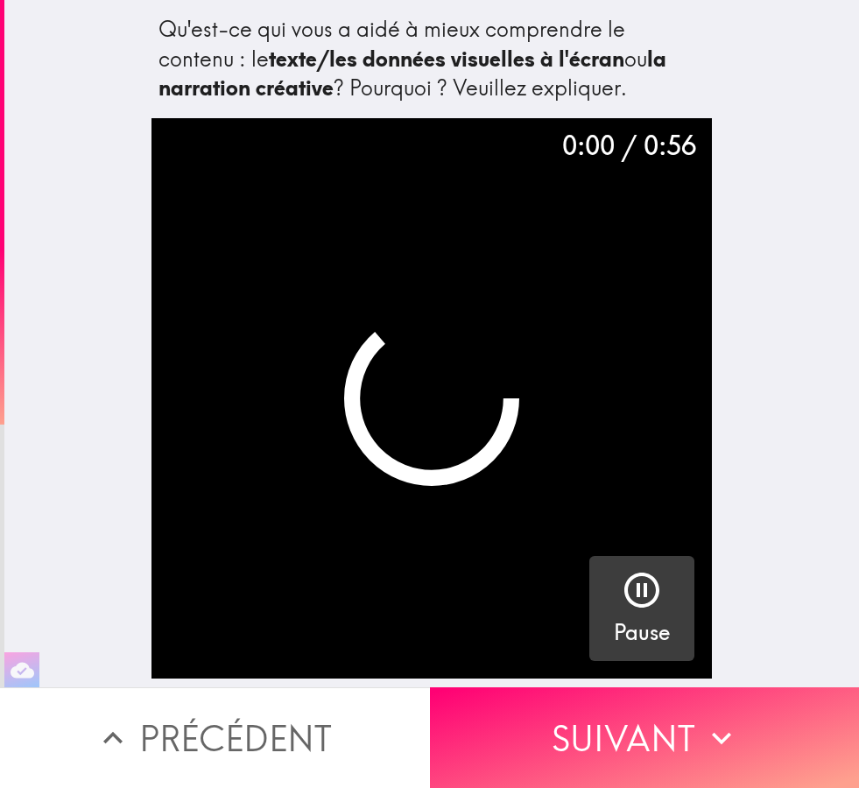
click at [645, 601] on icon "button" at bounding box center [642, 590] width 42 height 42
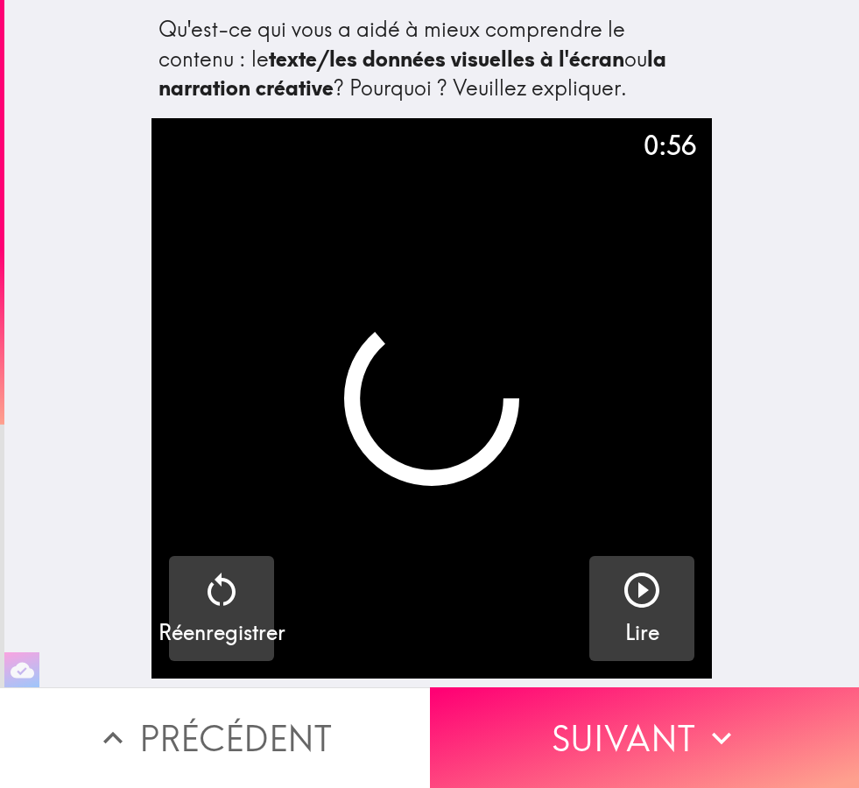
click at [228, 611] on div "button" at bounding box center [222, 593] width 42 height 49
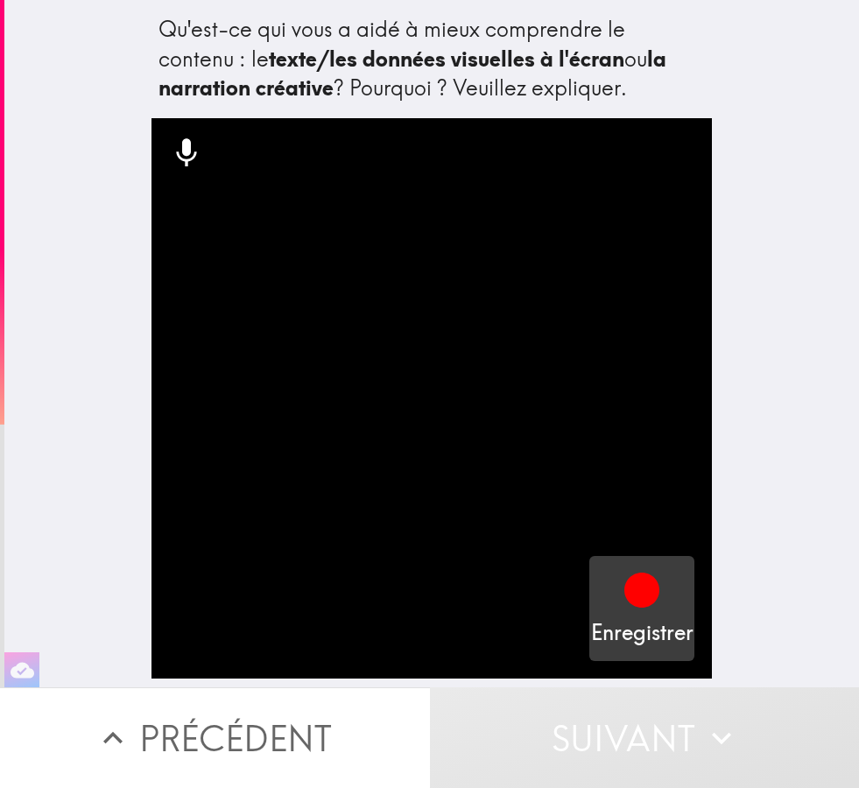
click at [644, 602] on icon "button" at bounding box center [642, 590] width 35 height 35
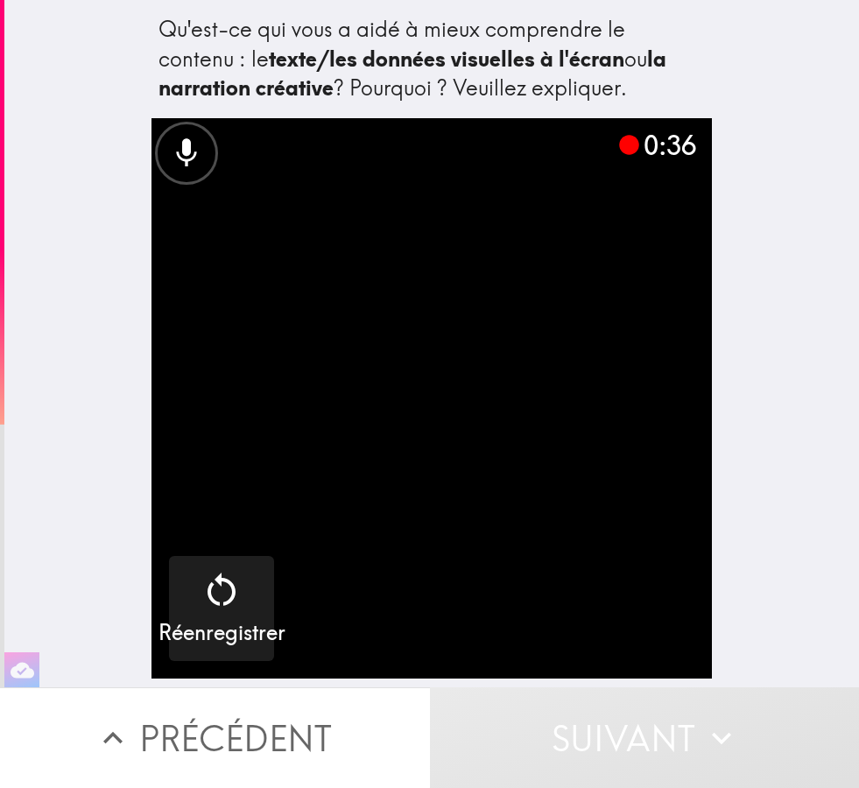
click at [588, 738] on button "Suivant" at bounding box center [645, 738] width 430 height 101
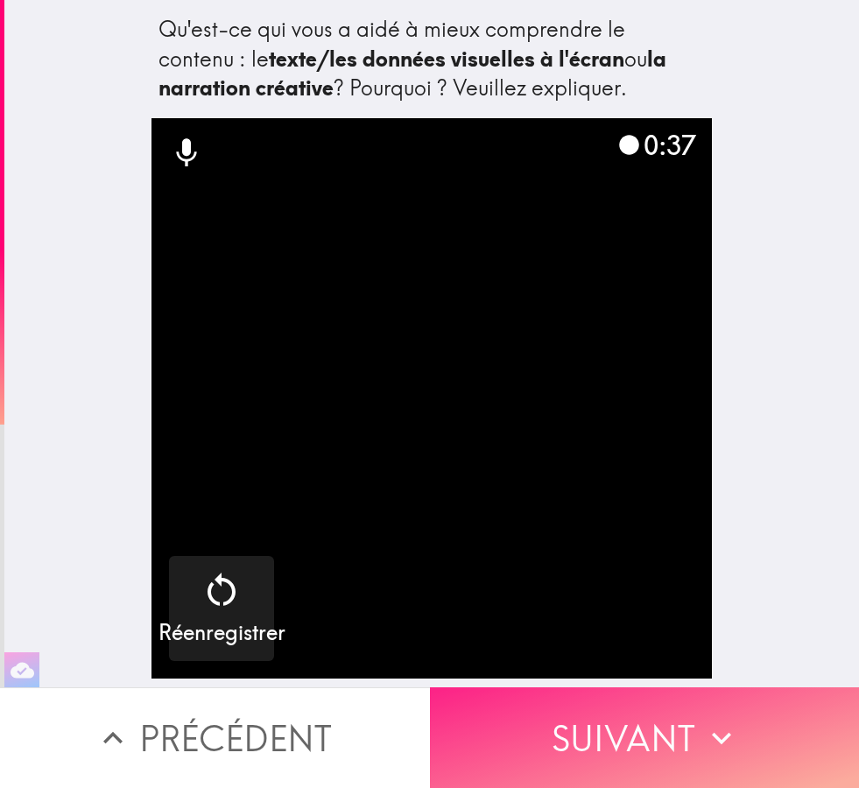
click at [618, 752] on button "Suivant" at bounding box center [645, 738] width 430 height 101
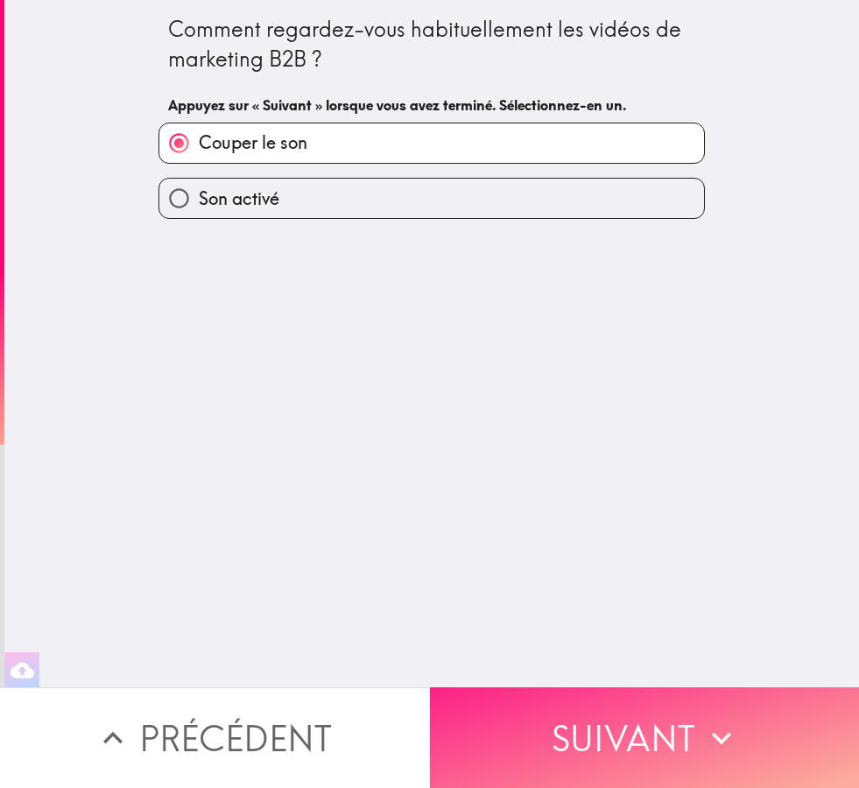
click at [561, 753] on button "Suivant" at bounding box center [645, 738] width 430 height 101
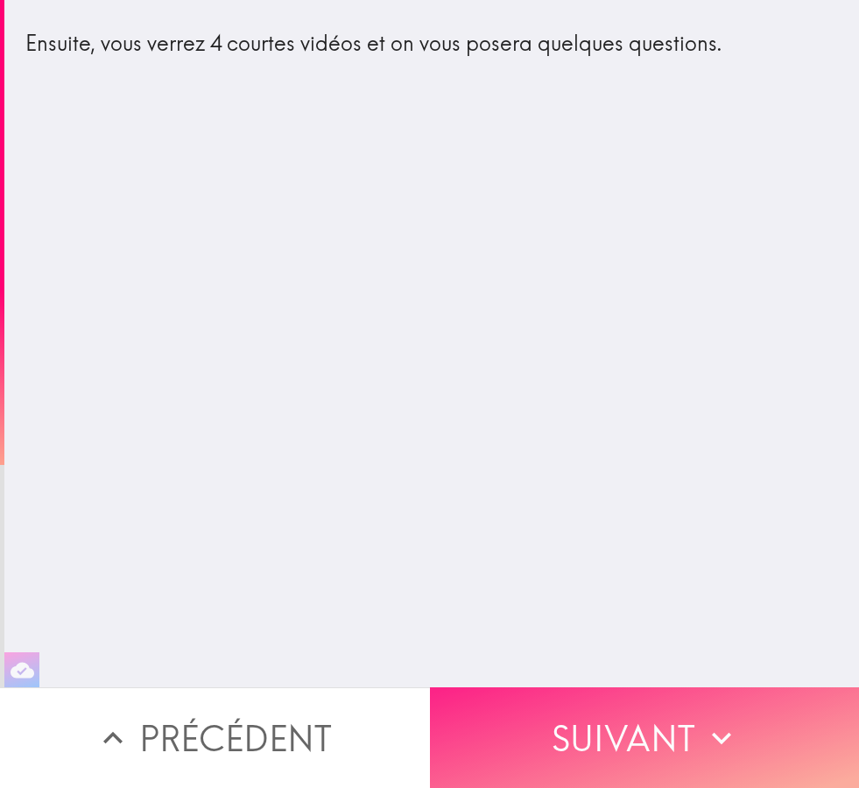
click at [580, 748] on button "Suivant" at bounding box center [645, 738] width 430 height 101
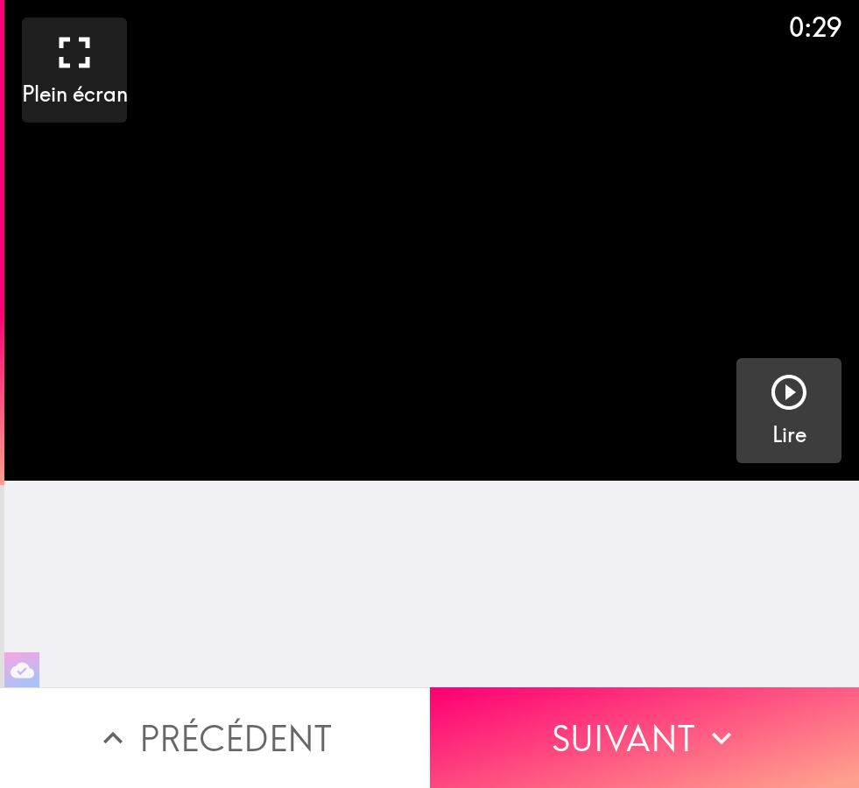
click at [794, 396] on icon "button" at bounding box center [789, 392] width 42 height 42
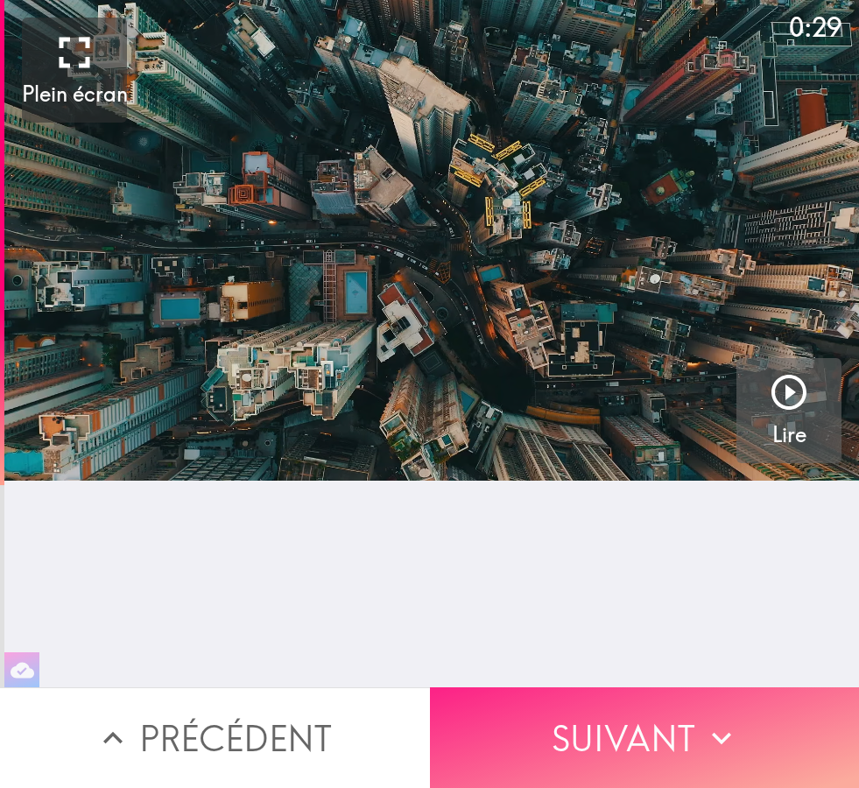
click at [627, 735] on button "Suivant" at bounding box center [645, 738] width 430 height 101
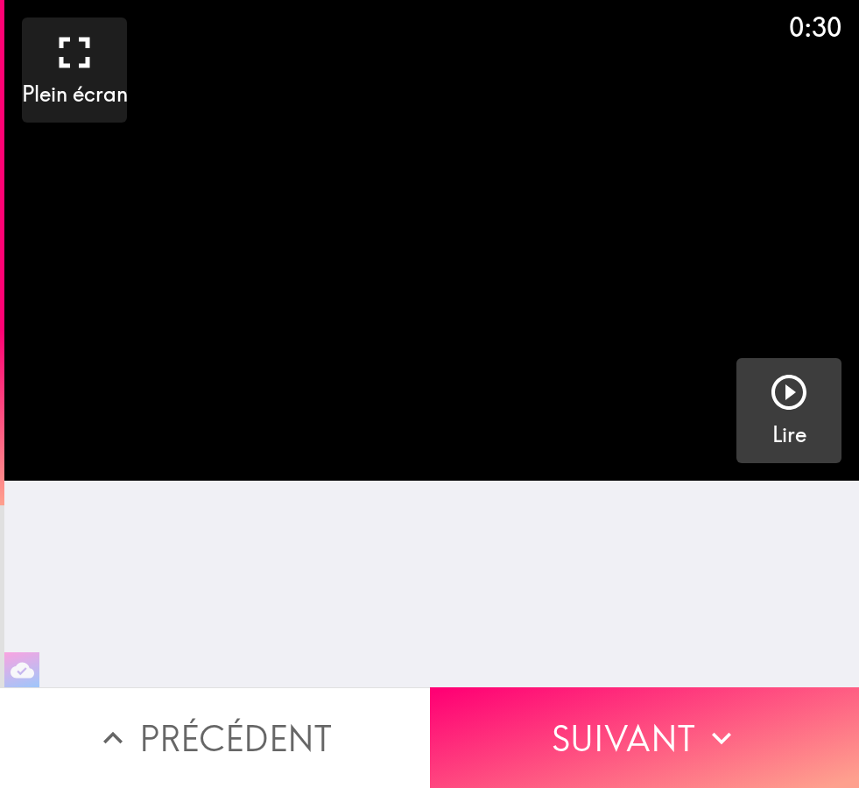
click at [792, 405] on icon "button" at bounding box center [789, 392] width 42 height 42
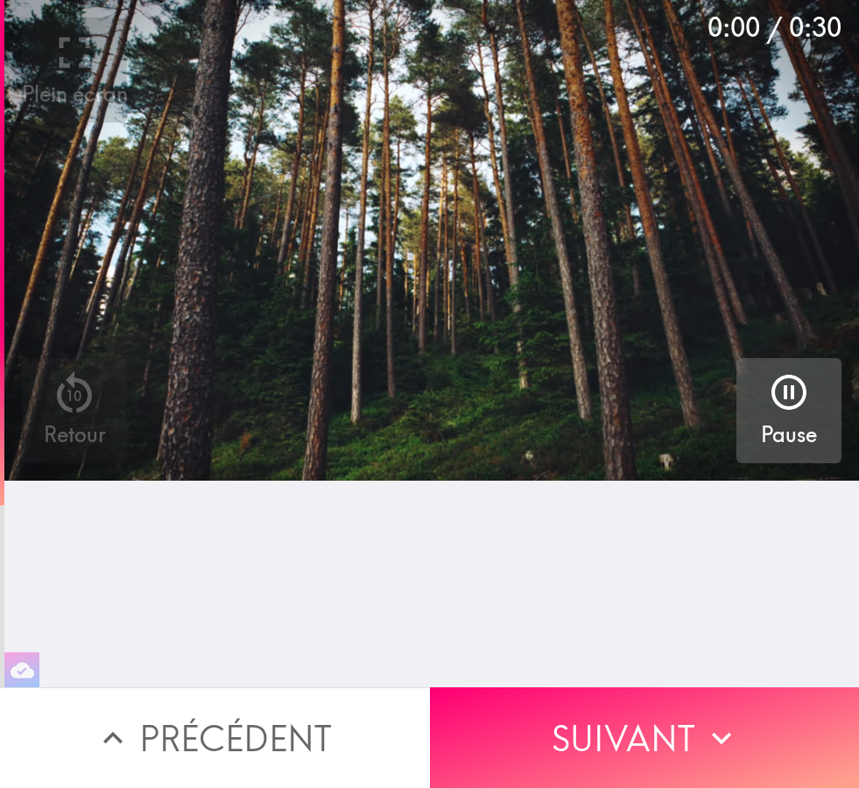
click at [789, 426] on h5 "Pause" at bounding box center [789, 435] width 56 height 30
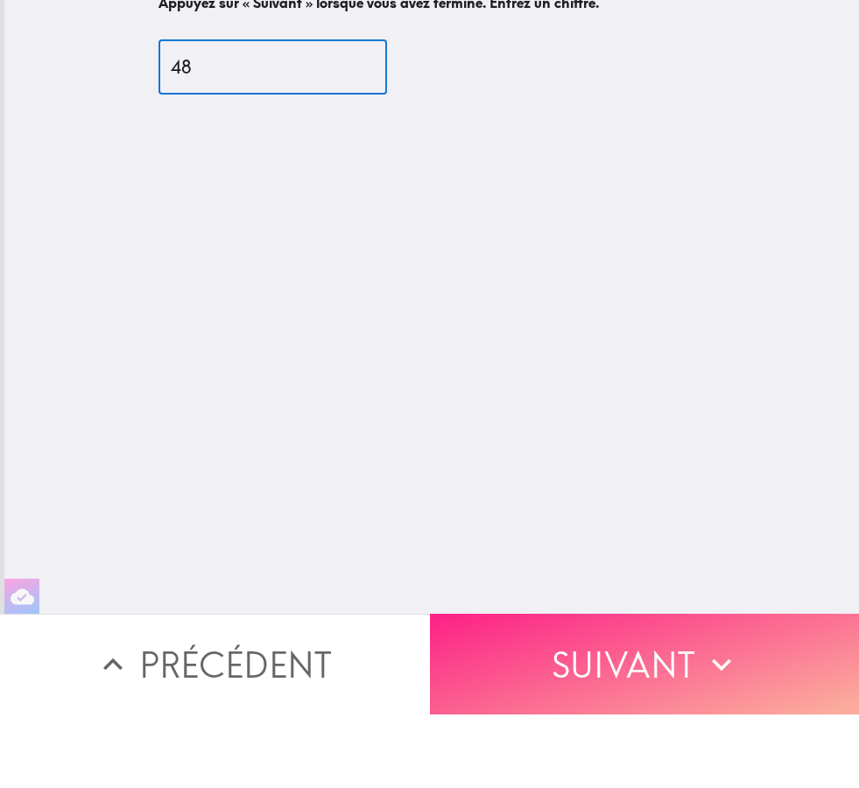
click at [614, 688] on button "Suivant" at bounding box center [645, 738] width 430 height 101
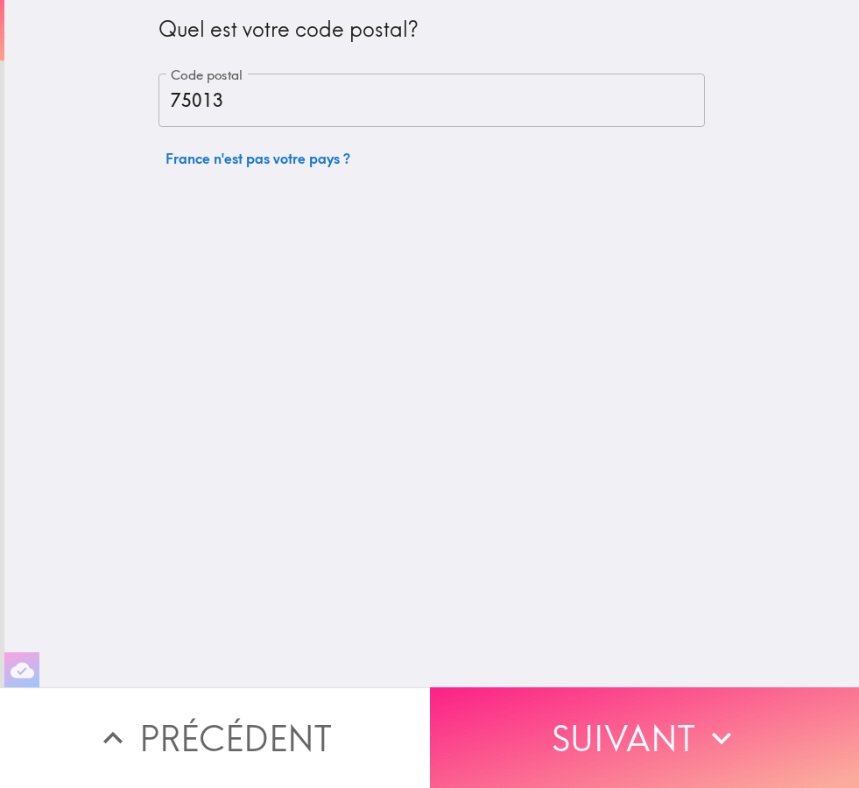
click at [576, 739] on button "Suivant" at bounding box center [645, 738] width 430 height 101
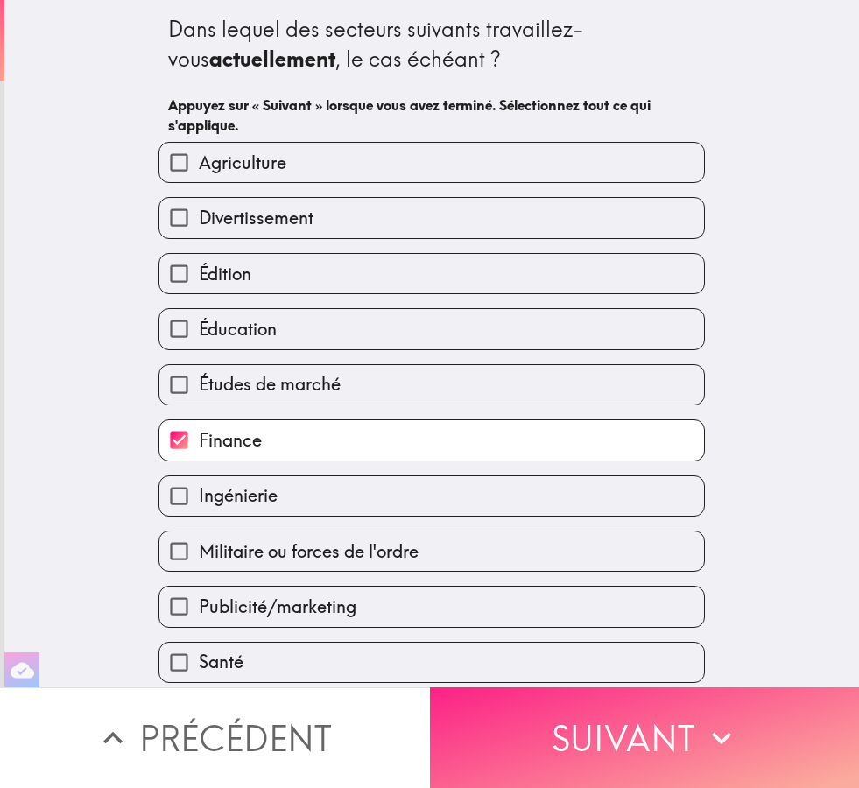
click at [589, 742] on button "Suivant" at bounding box center [645, 738] width 430 height 101
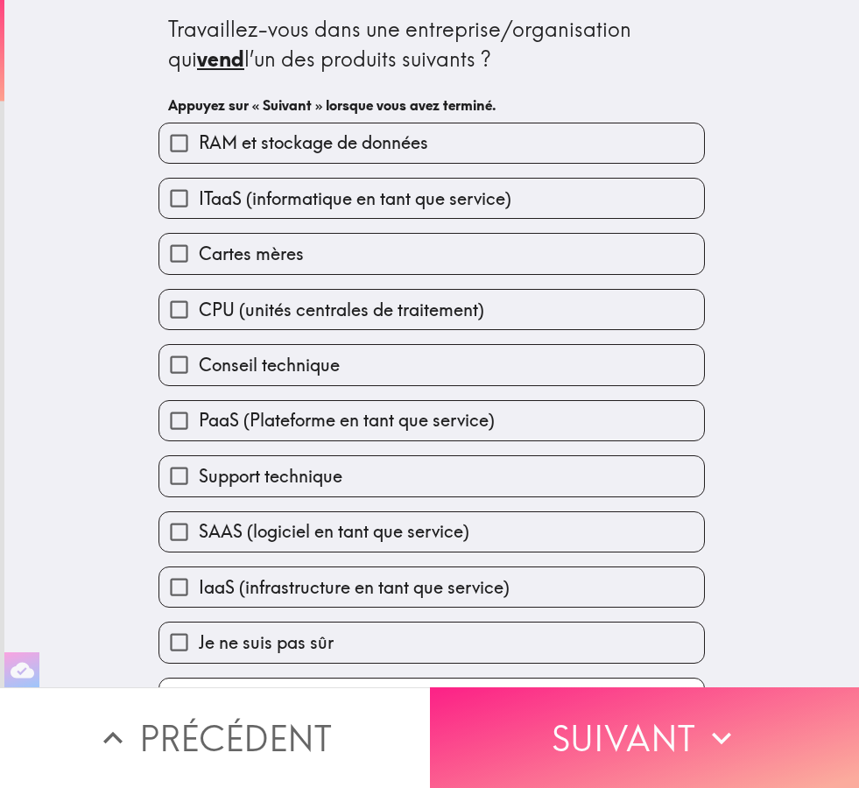
click at [589, 746] on button "Suivant" at bounding box center [645, 738] width 430 height 101
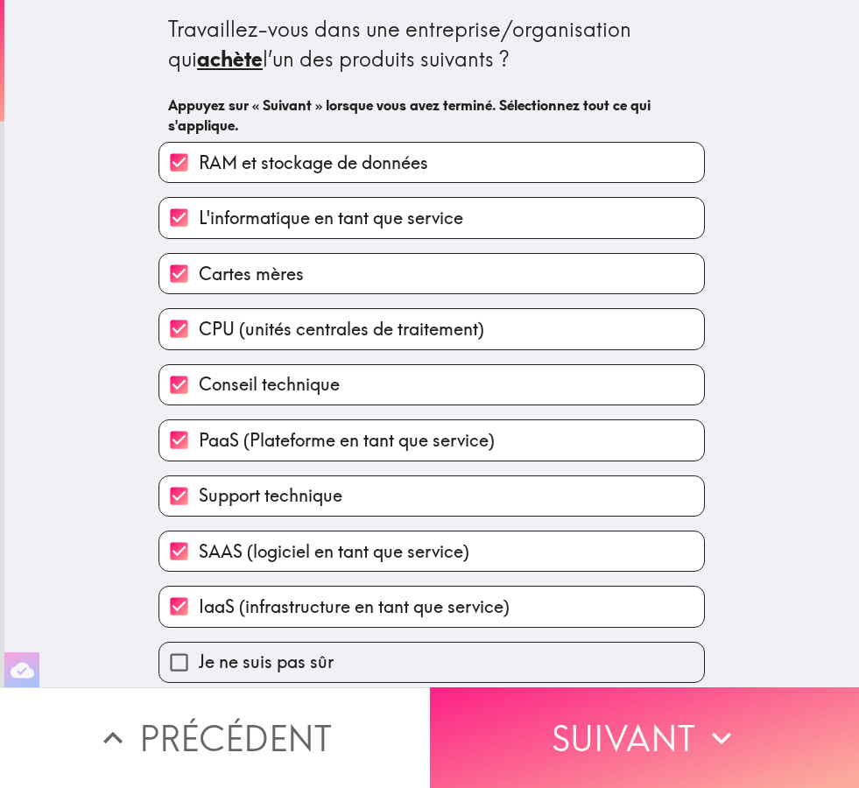
click at [552, 744] on button "Suivant" at bounding box center [645, 738] width 430 height 101
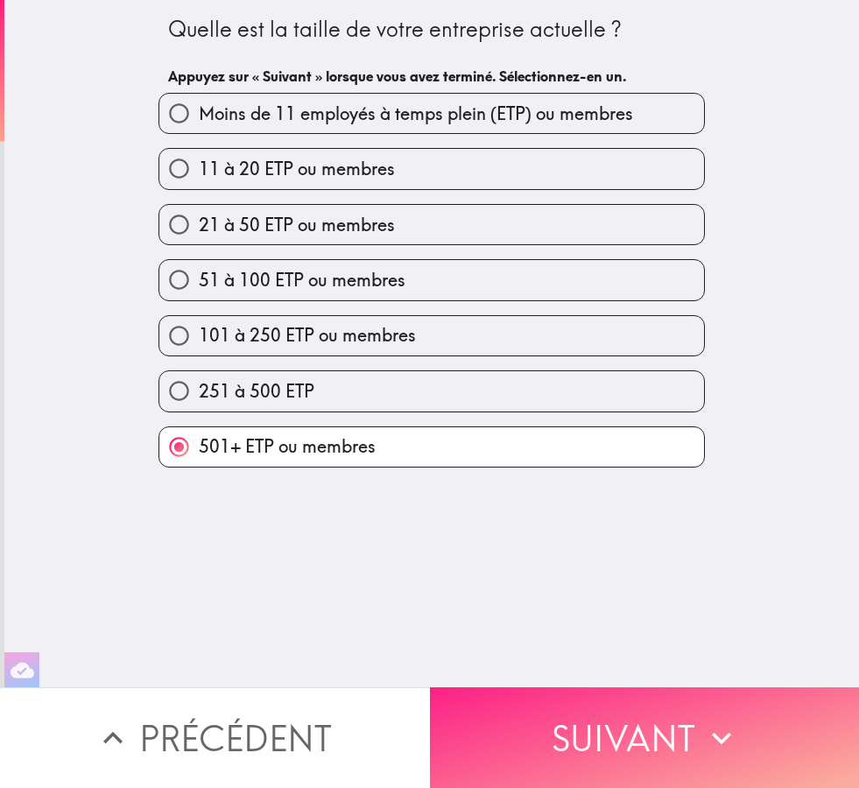
click at [576, 756] on button "Suivant" at bounding box center [645, 738] width 430 height 101
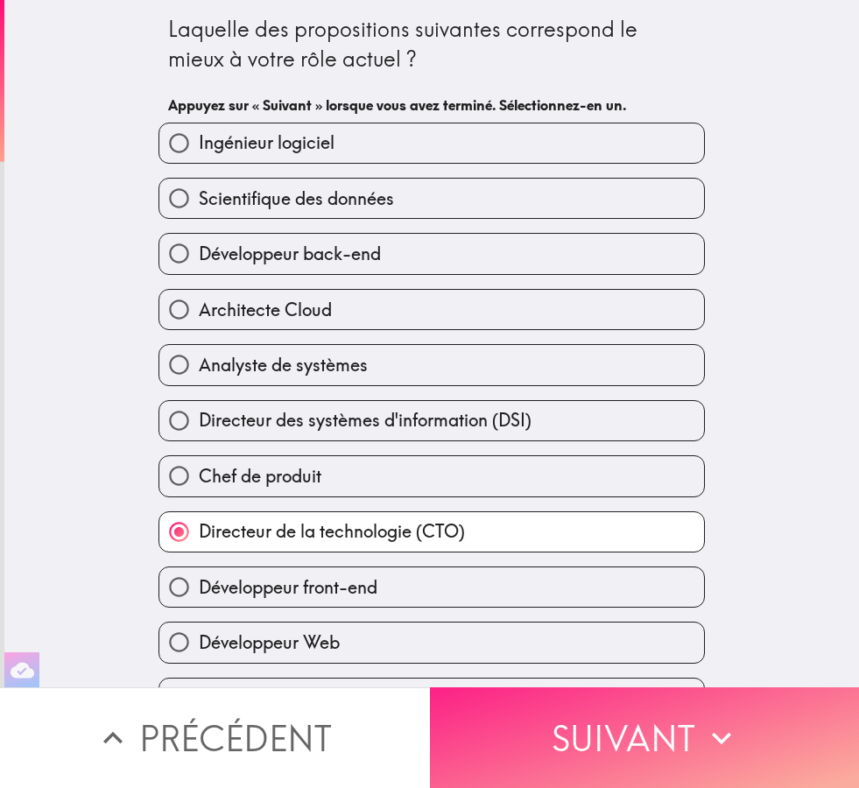
click at [587, 754] on button "Suivant" at bounding box center [645, 738] width 430 height 101
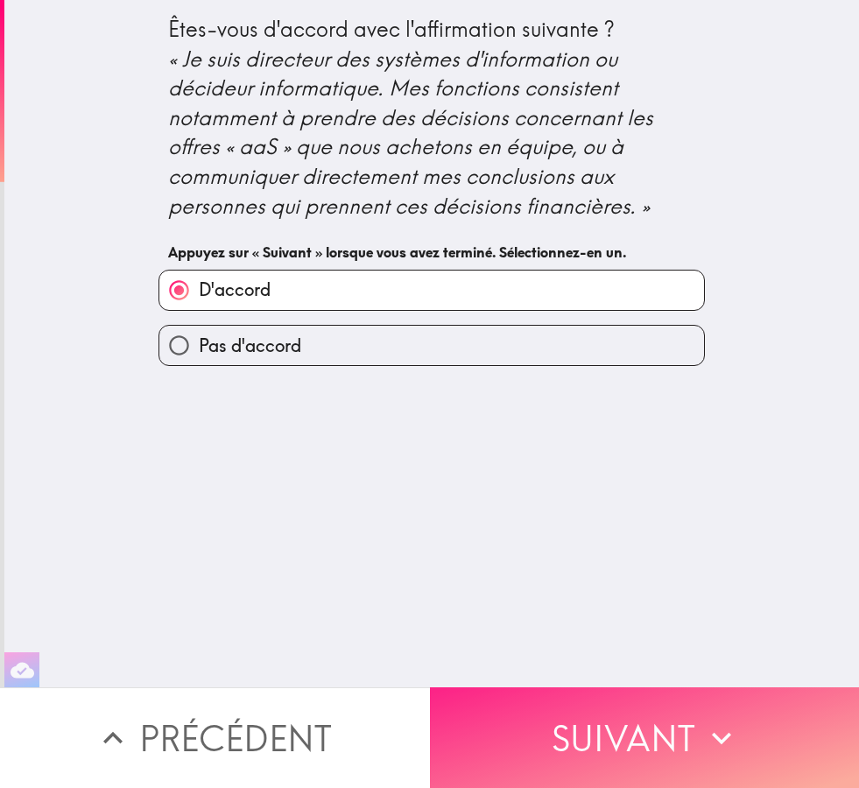
click at [596, 745] on button "Suivant" at bounding box center [645, 738] width 430 height 101
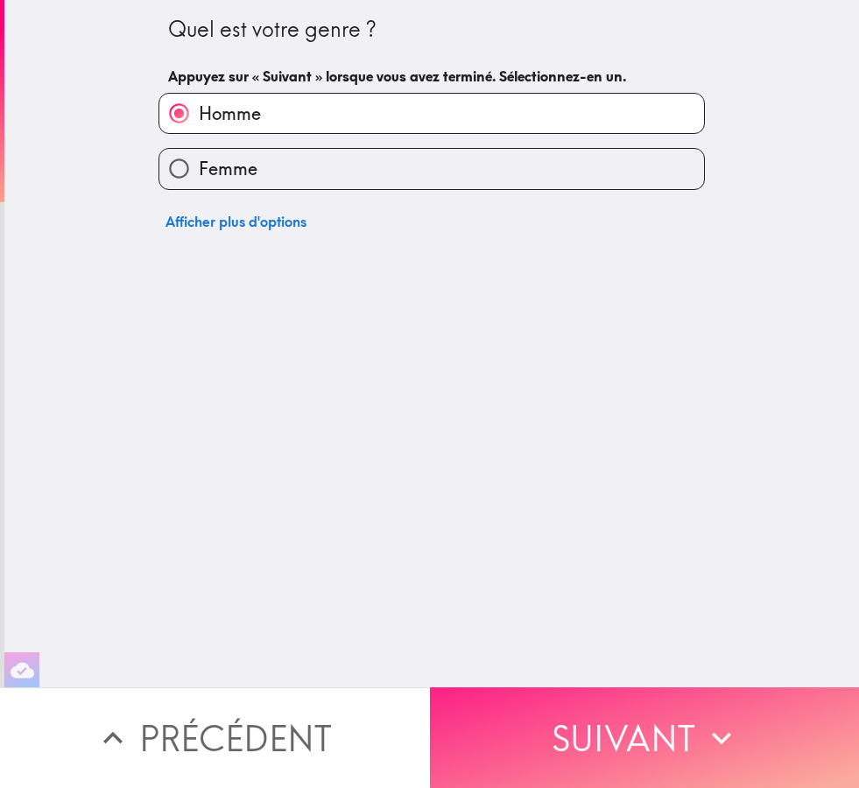
click at [598, 751] on button "Suivant" at bounding box center [645, 738] width 430 height 101
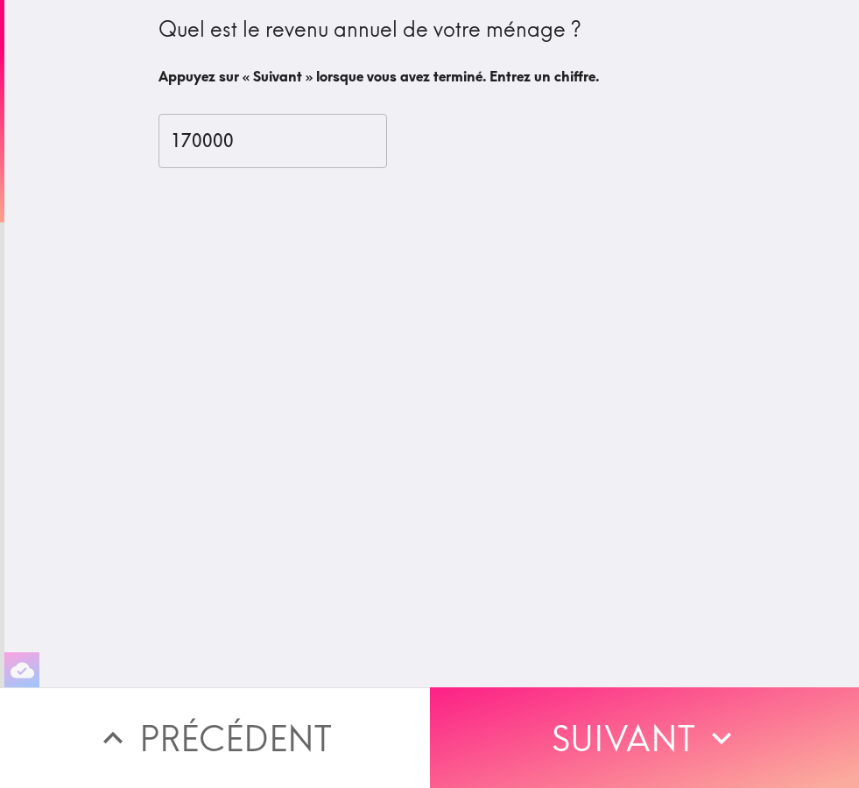
click at [593, 745] on button "Suivant" at bounding box center [645, 738] width 430 height 101
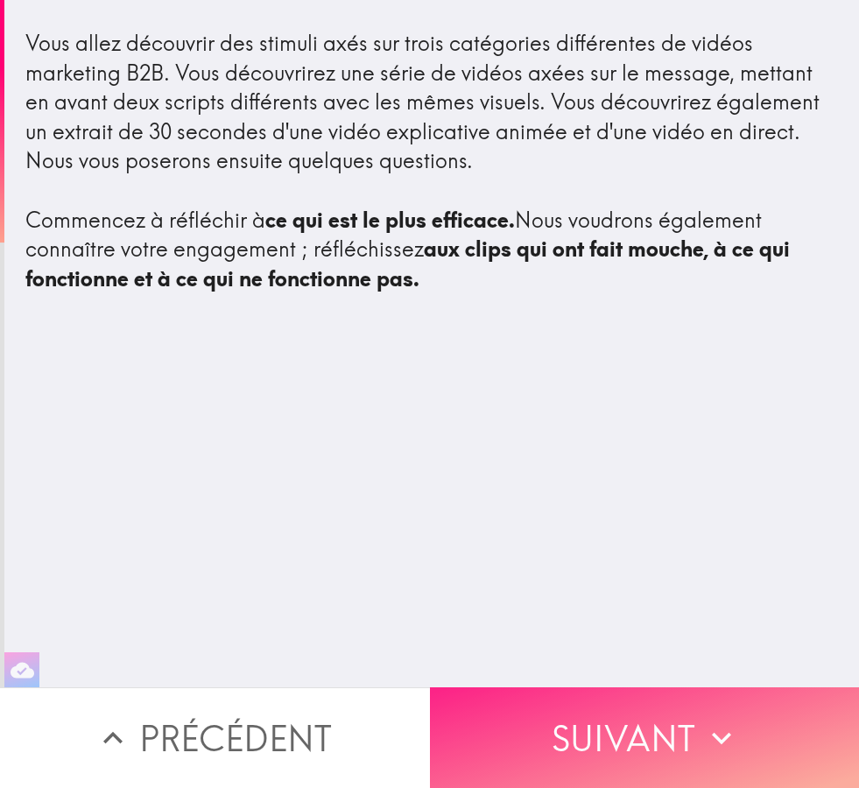
click at [593, 749] on button "Suivant" at bounding box center [645, 738] width 430 height 101
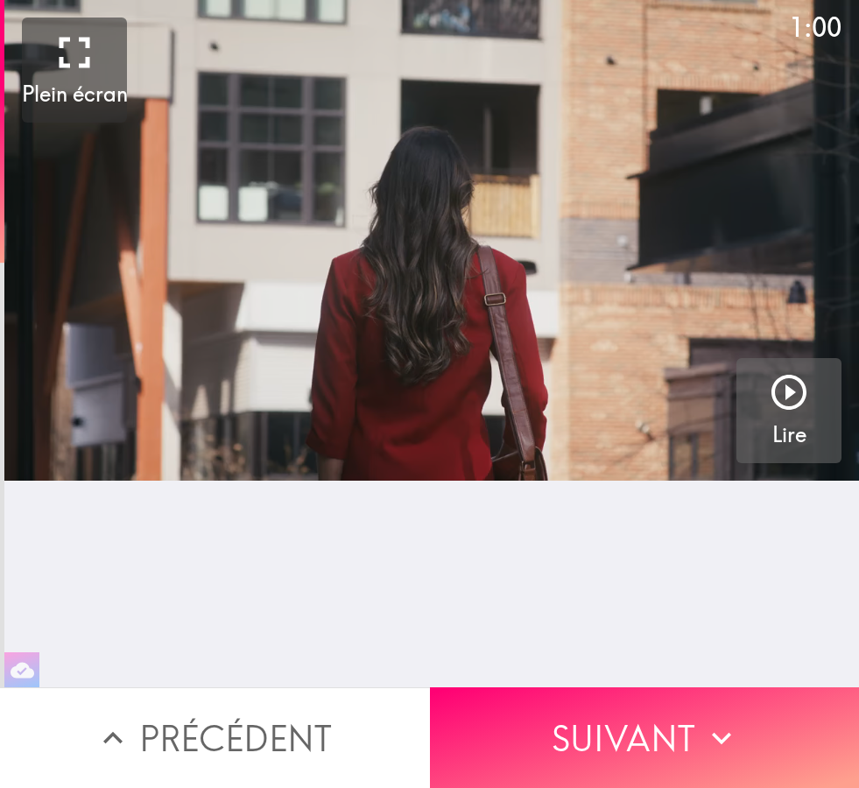
click at [790, 421] on h5 "Lire" at bounding box center [790, 435] width 34 height 30
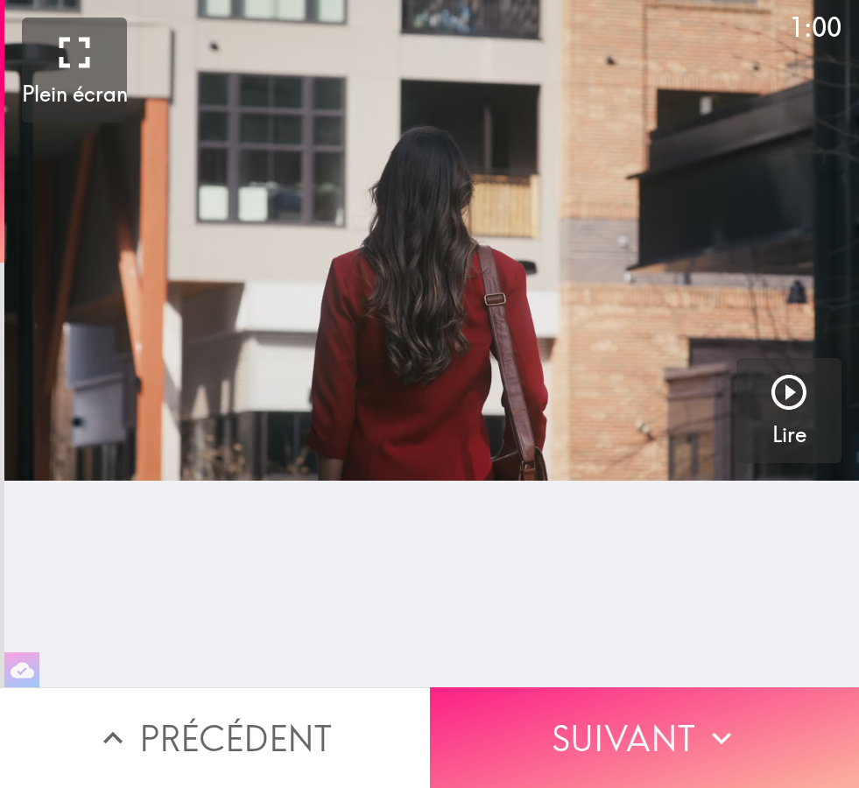
click at [674, 748] on button "Suivant" at bounding box center [645, 738] width 430 height 101
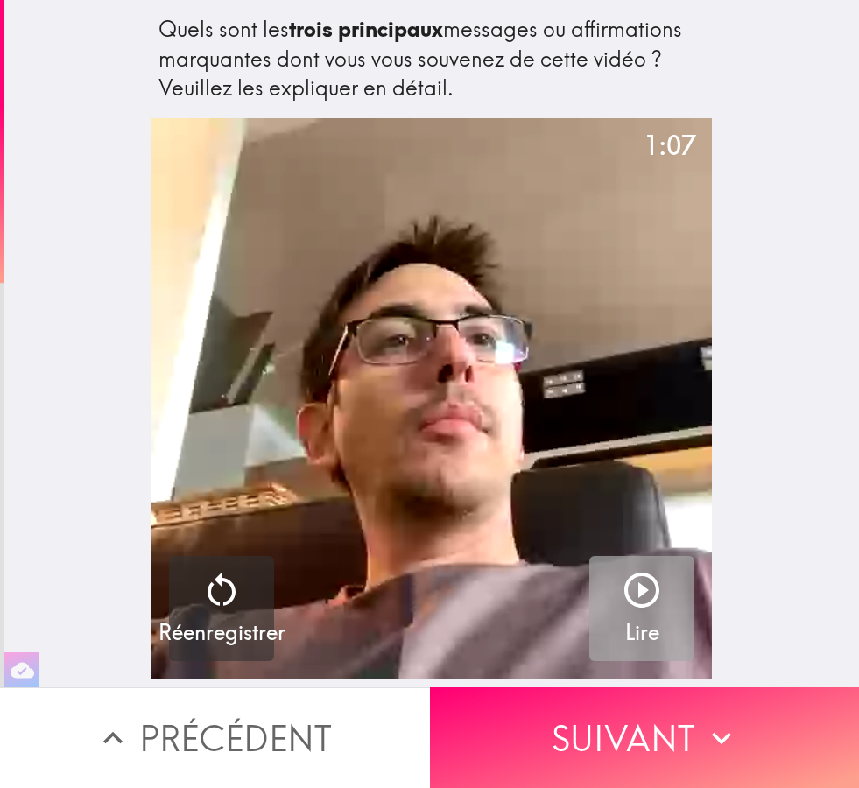
click at [646, 610] on icon "button" at bounding box center [642, 590] width 42 height 42
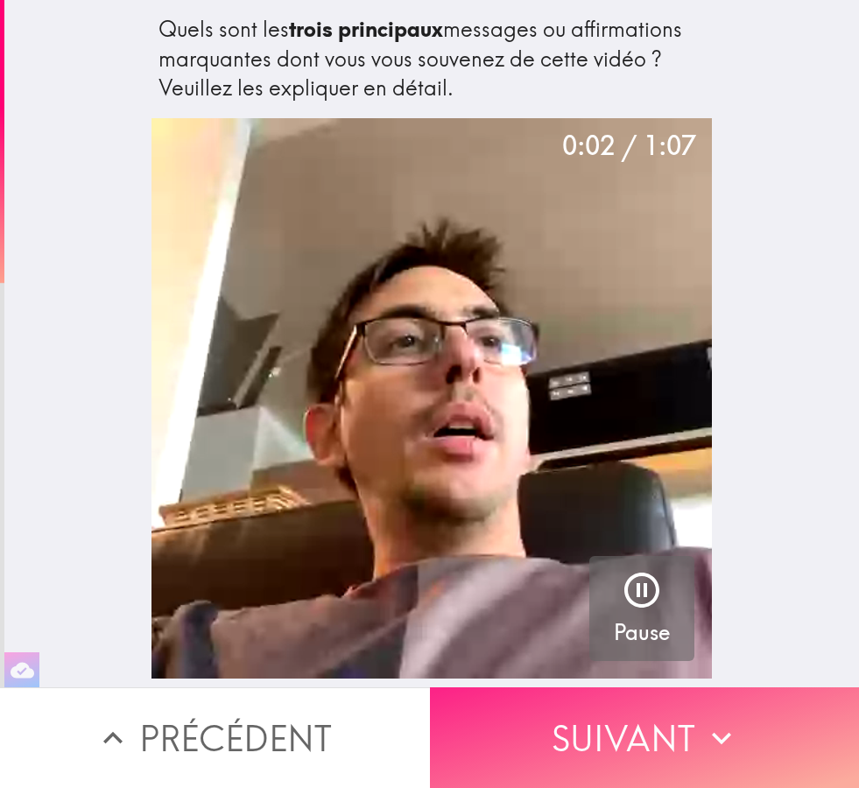
click at [609, 740] on button "Suivant" at bounding box center [645, 738] width 430 height 101
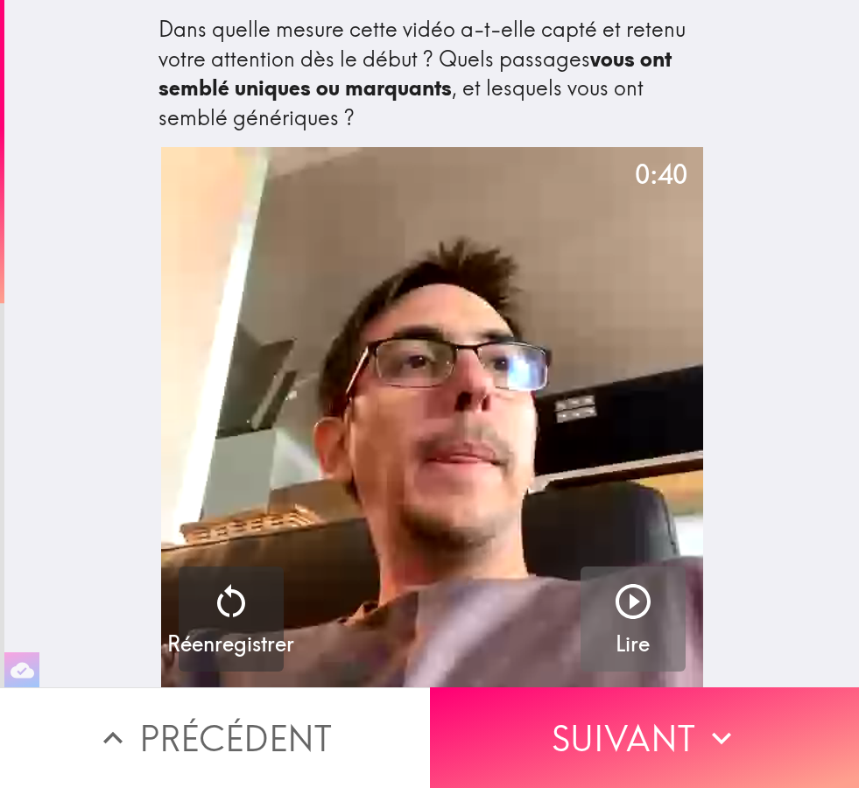
click at [643, 626] on div "button" at bounding box center [633, 605] width 42 height 49
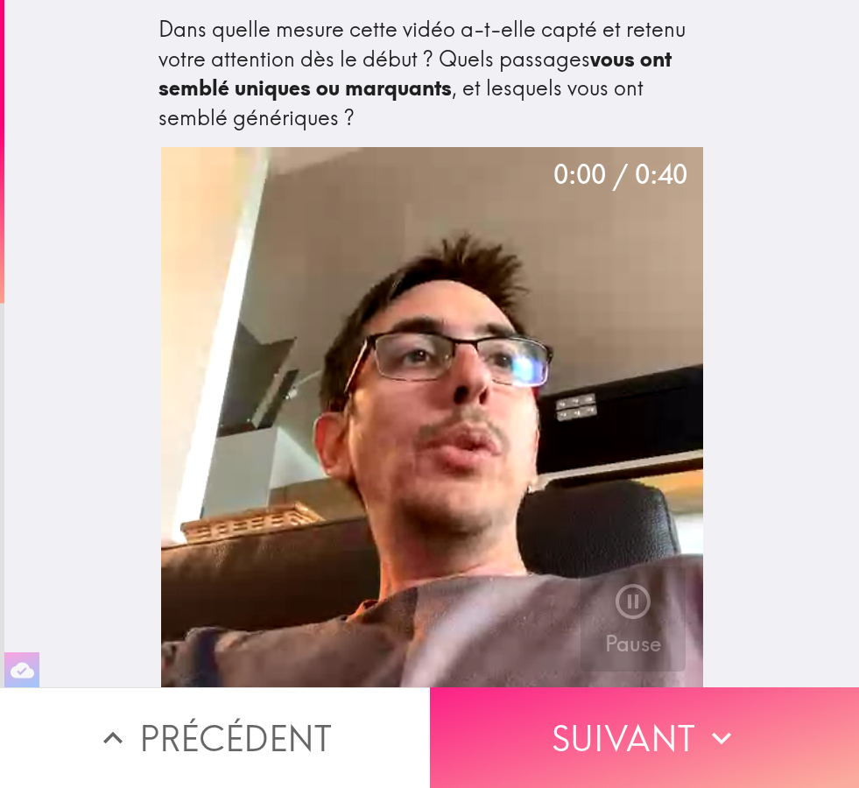
click at [624, 745] on button "Suivant" at bounding box center [645, 738] width 430 height 101
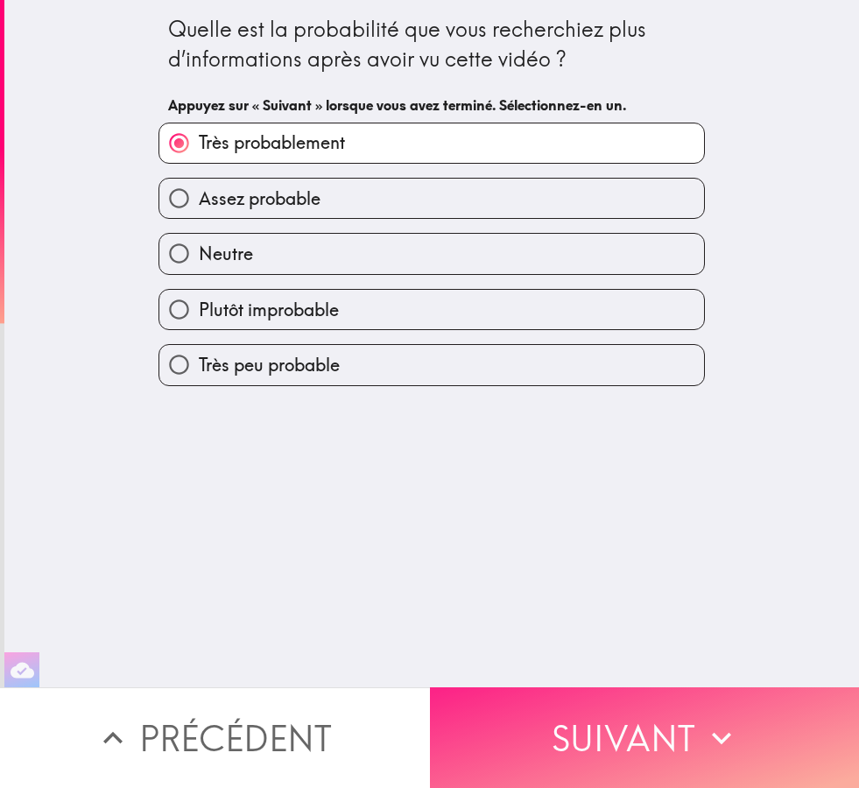
click at [632, 744] on button "Suivant" at bounding box center [645, 738] width 430 height 101
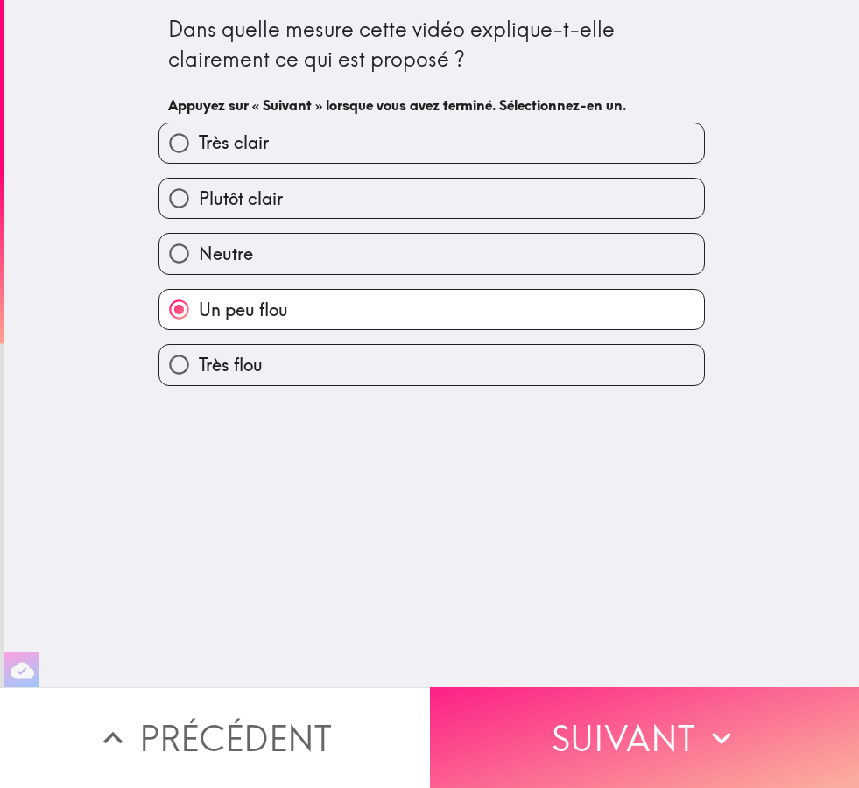
click at [631, 738] on button "Suivant" at bounding box center [645, 738] width 430 height 101
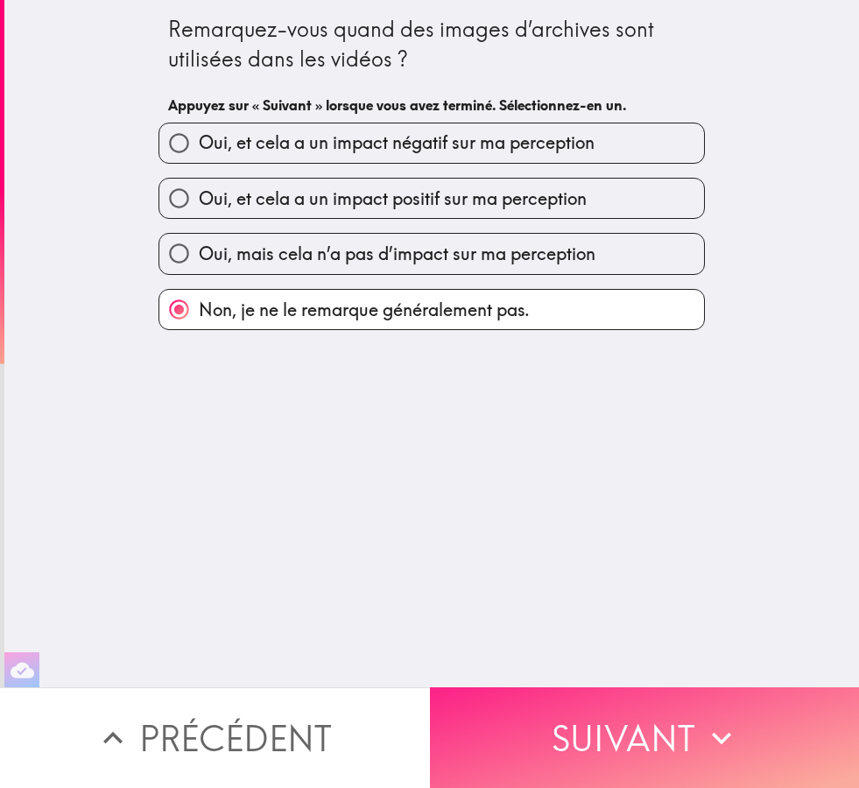
click at [632, 736] on button "Suivant" at bounding box center [645, 738] width 430 height 101
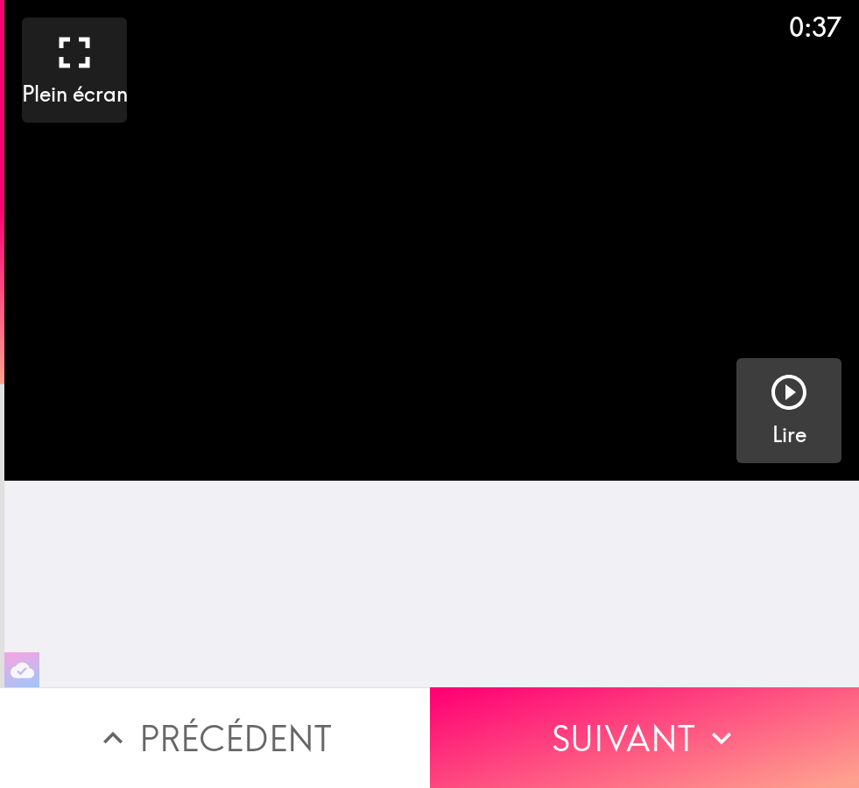
click at [793, 404] on icon "button" at bounding box center [789, 392] width 42 height 42
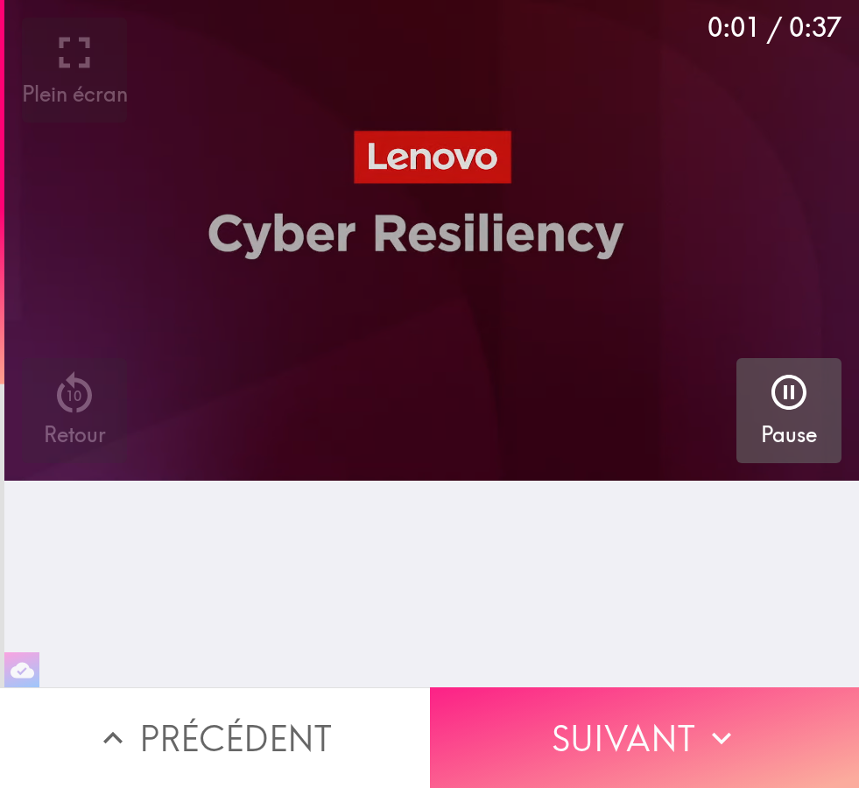
click at [625, 740] on button "Suivant" at bounding box center [645, 738] width 430 height 101
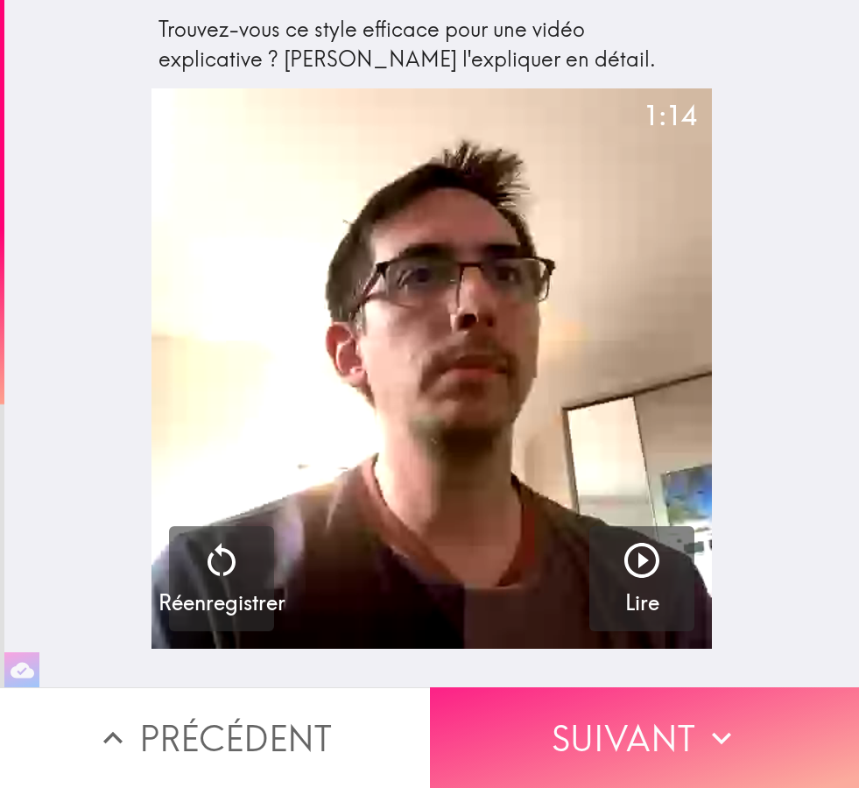
click at [636, 752] on button "Suivant" at bounding box center [645, 738] width 430 height 101
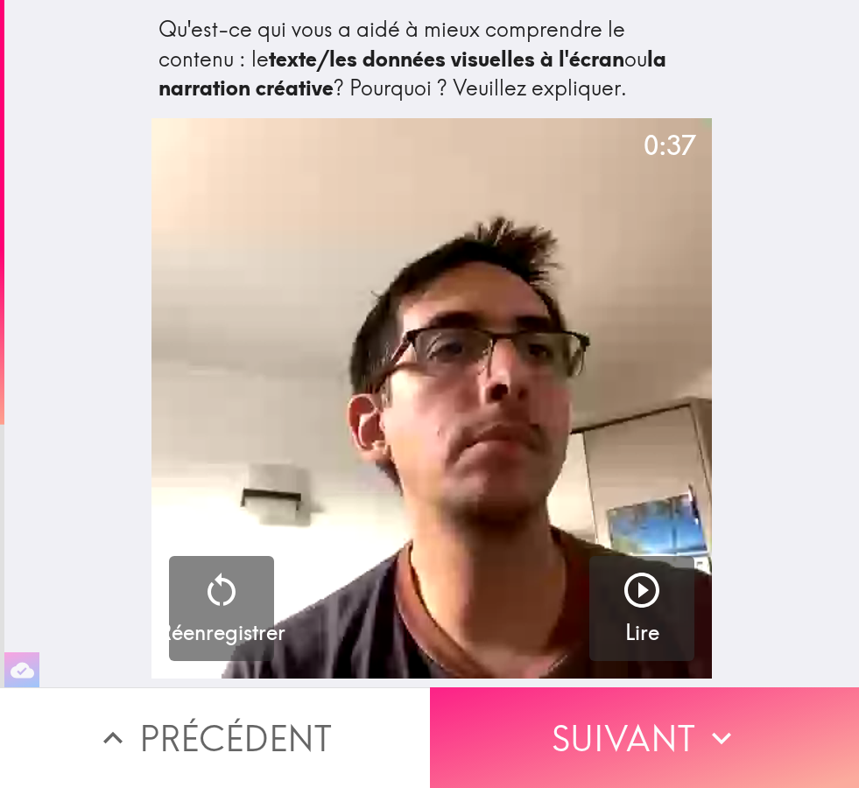
click at [643, 750] on button "Suivant" at bounding box center [645, 738] width 430 height 101
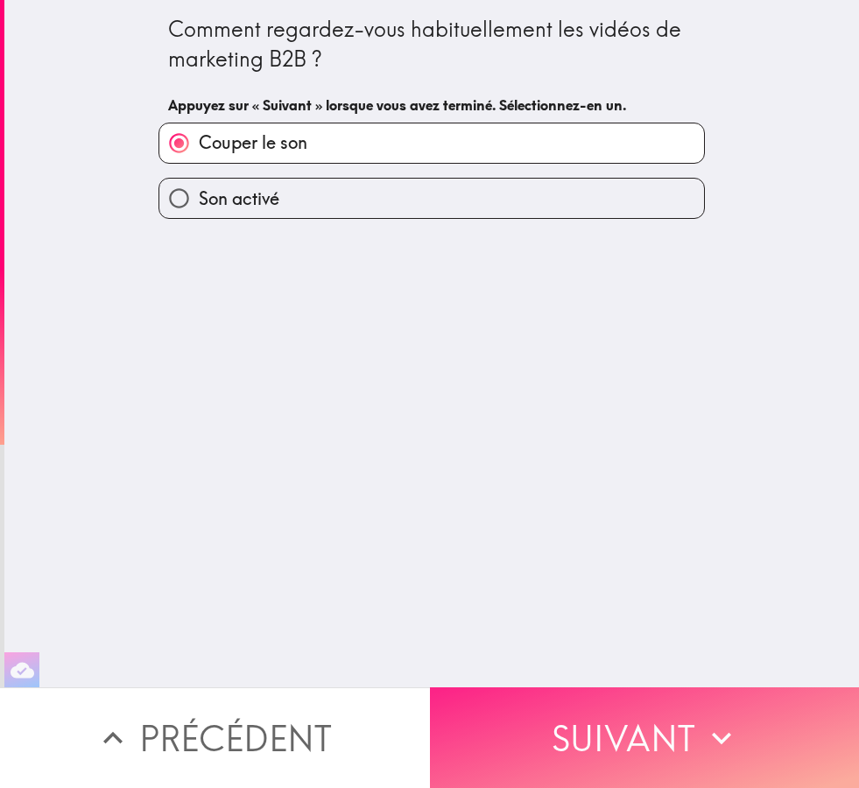
click at [640, 738] on button "Suivant" at bounding box center [645, 738] width 430 height 101
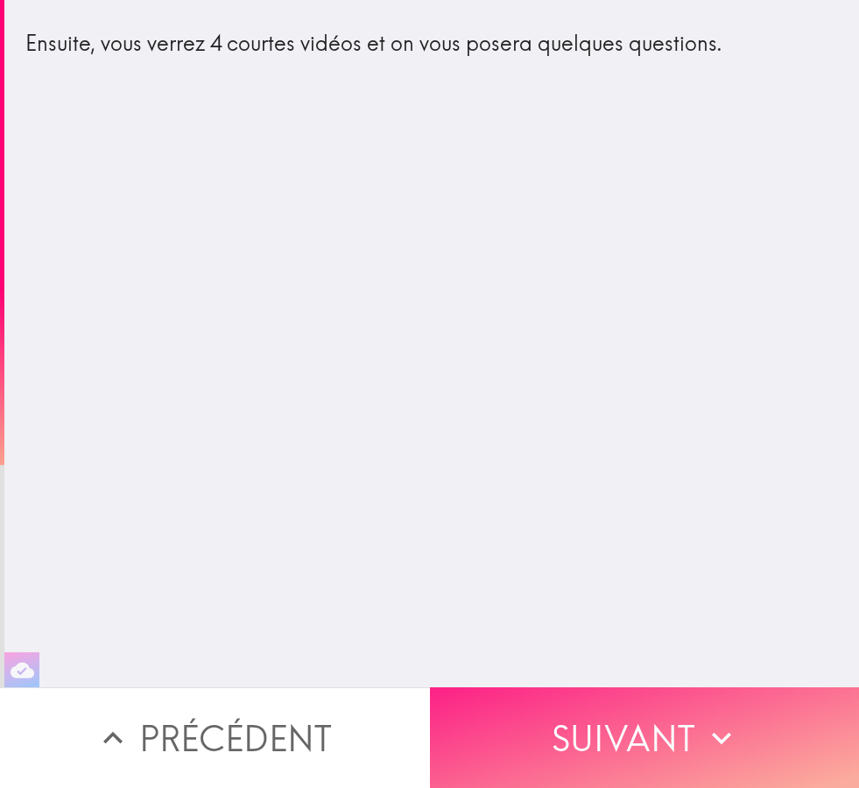
click at [634, 747] on button "Suivant" at bounding box center [645, 738] width 430 height 101
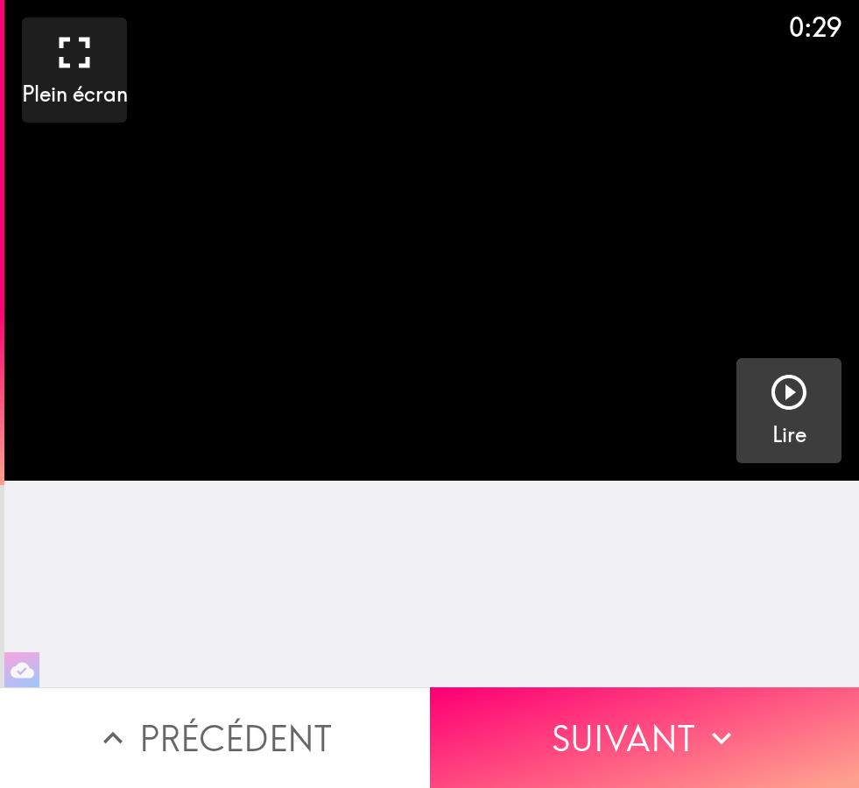
click at [789, 405] on icon "button" at bounding box center [789, 392] width 42 height 42
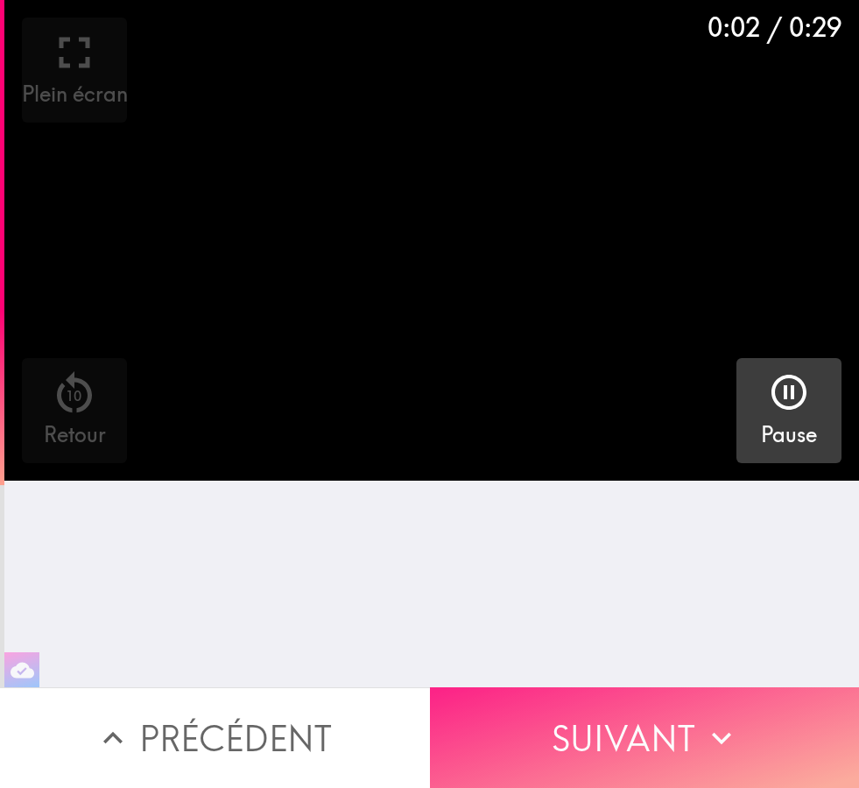
click at [623, 750] on button "Suivant" at bounding box center [645, 738] width 430 height 101
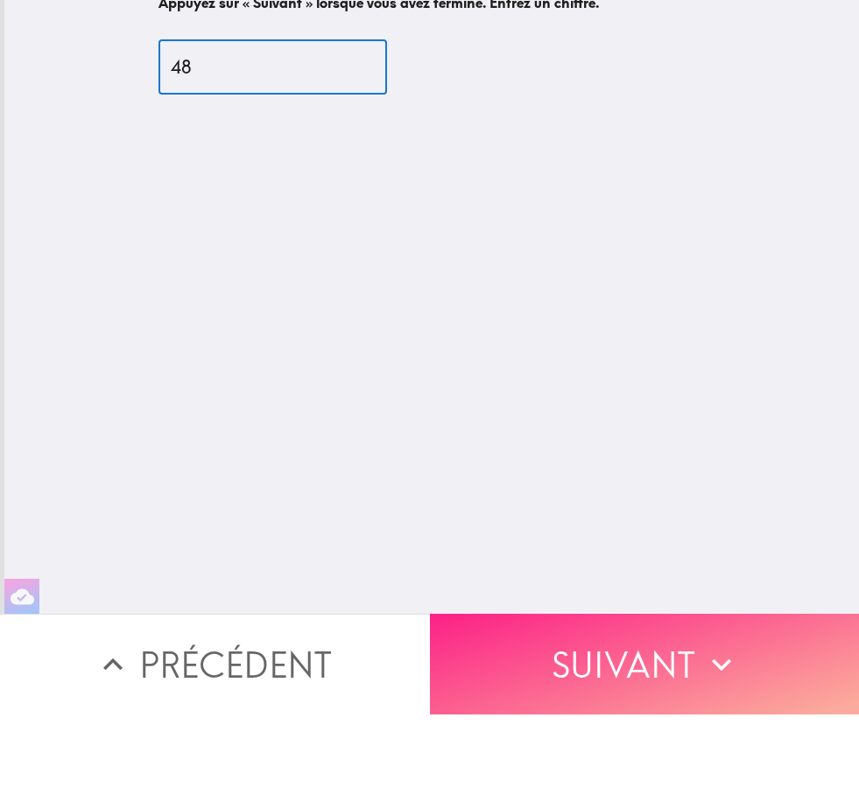
click at [597, 688] on button "Suivant" at bounding box center [645, 738] width 430 height 101
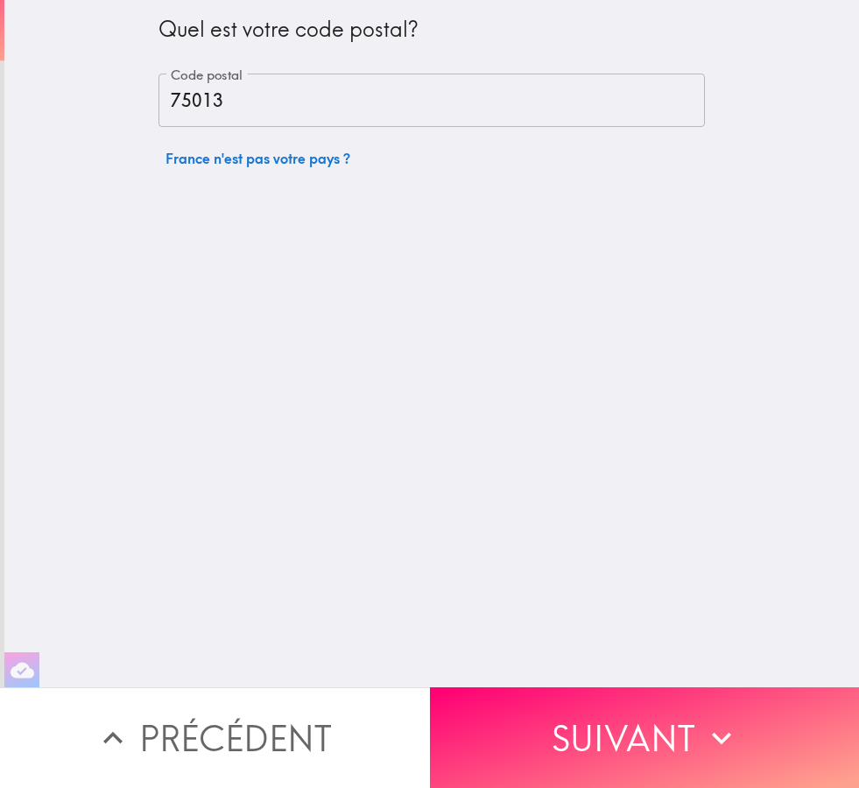
click at [603, 656] on div "Quel est votre code postal? Code postal 75013 Code postal [GEOGRAPHIC_DATA] n'e…" at bounding box center [431, 344] width 855 height 688
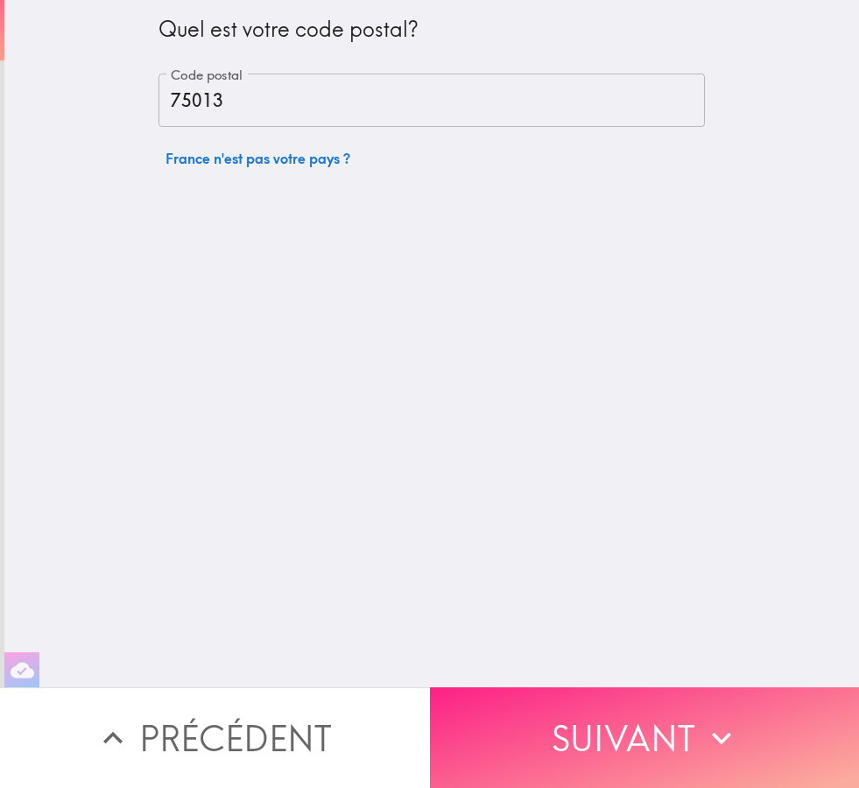
click at [625, 739] on button "Suivant" at bounding box center [645, 738] width 430 height 101
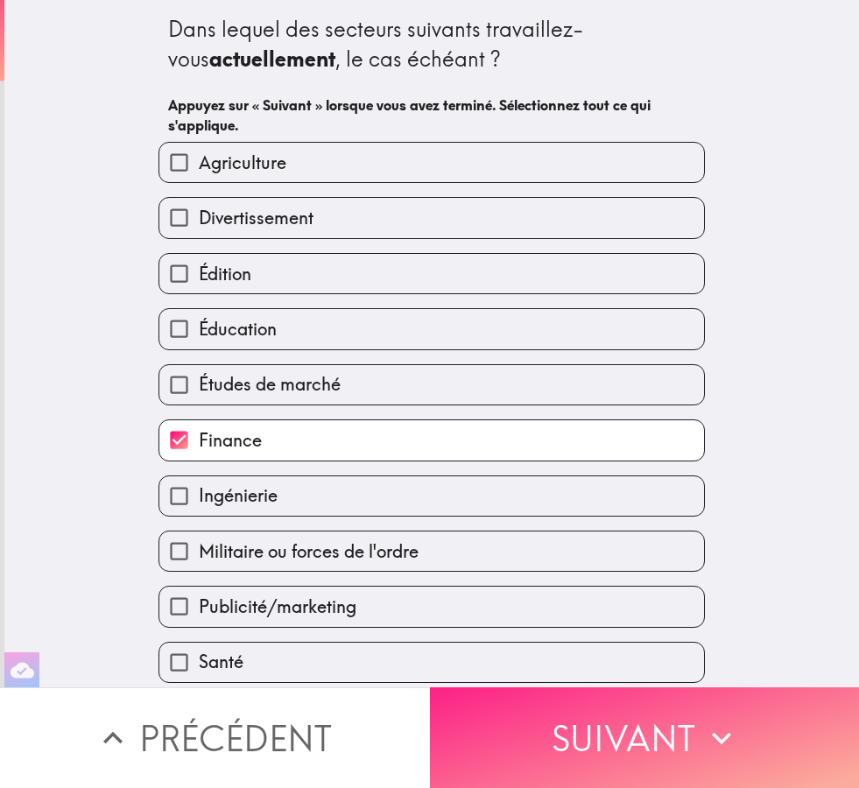
click at [610, 730] on button "Suivant" at bounding box center [645, 738] width 430 height 101
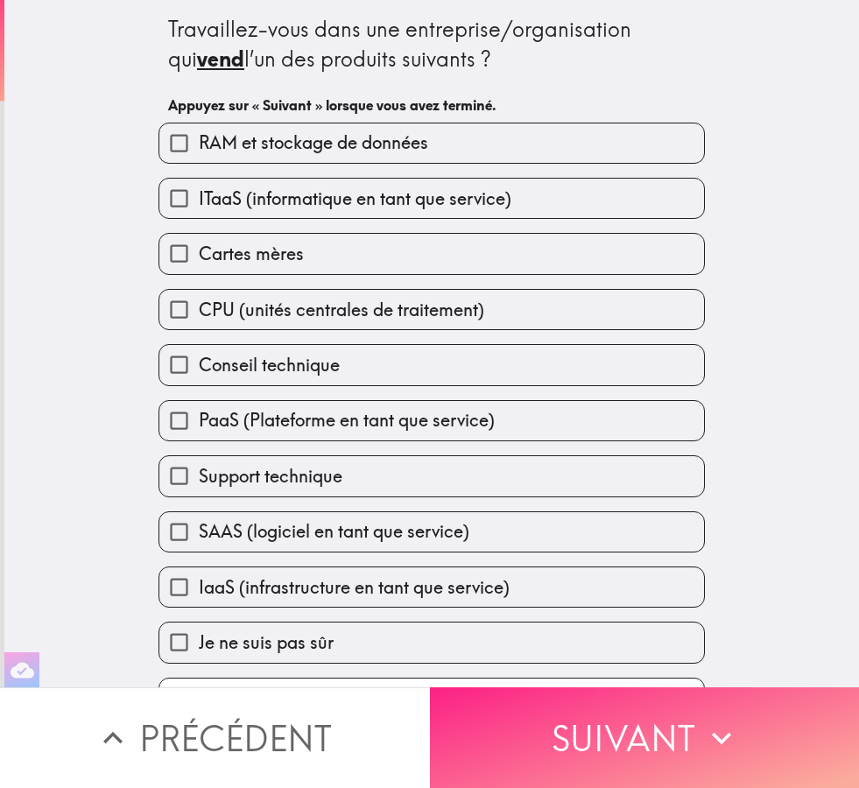
click at [613, 742] on button "Suivant" at bounding box center [645, 738] width 430 height 101
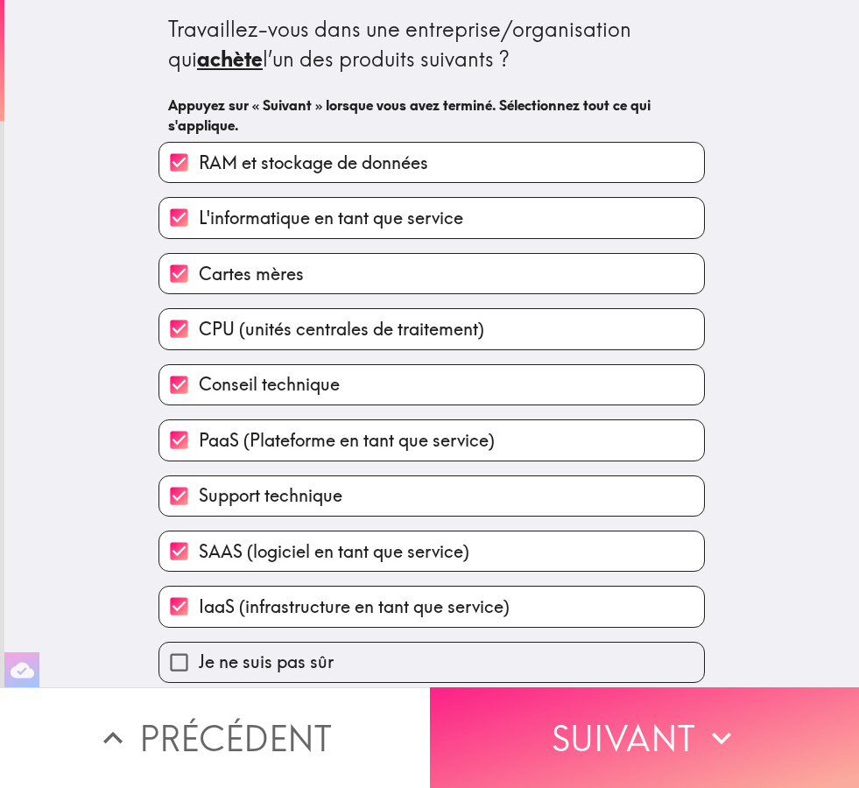
click at [611, 744] on button "Suivant" at bounding box center [645, 738] width 430 height 101
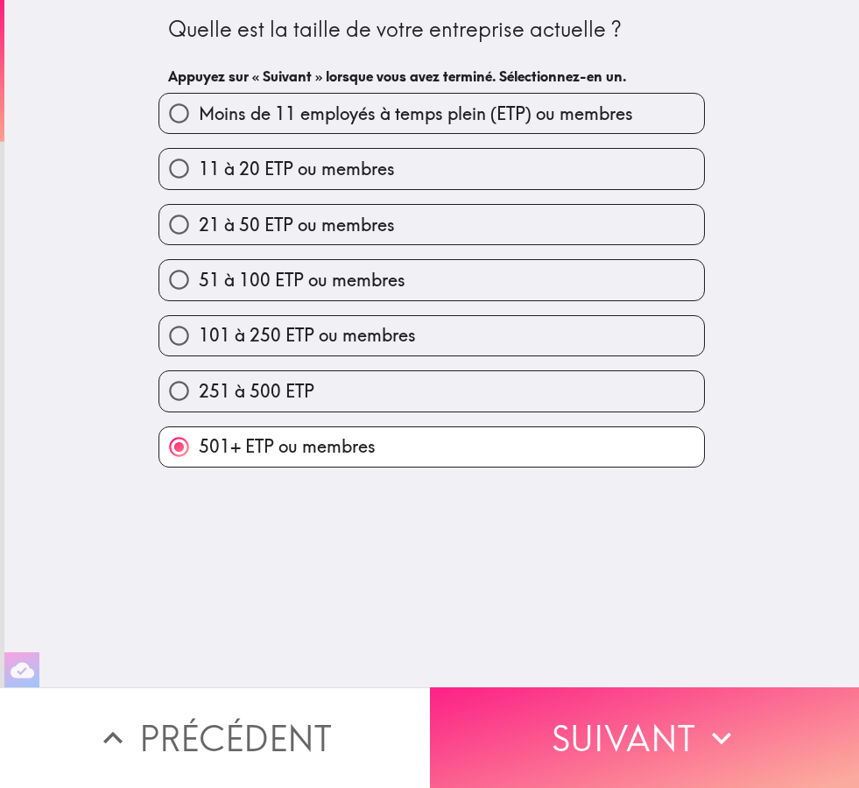
click at [608, 752] on button "Suivant" at bounding box center [645, 738] width 430 height 101
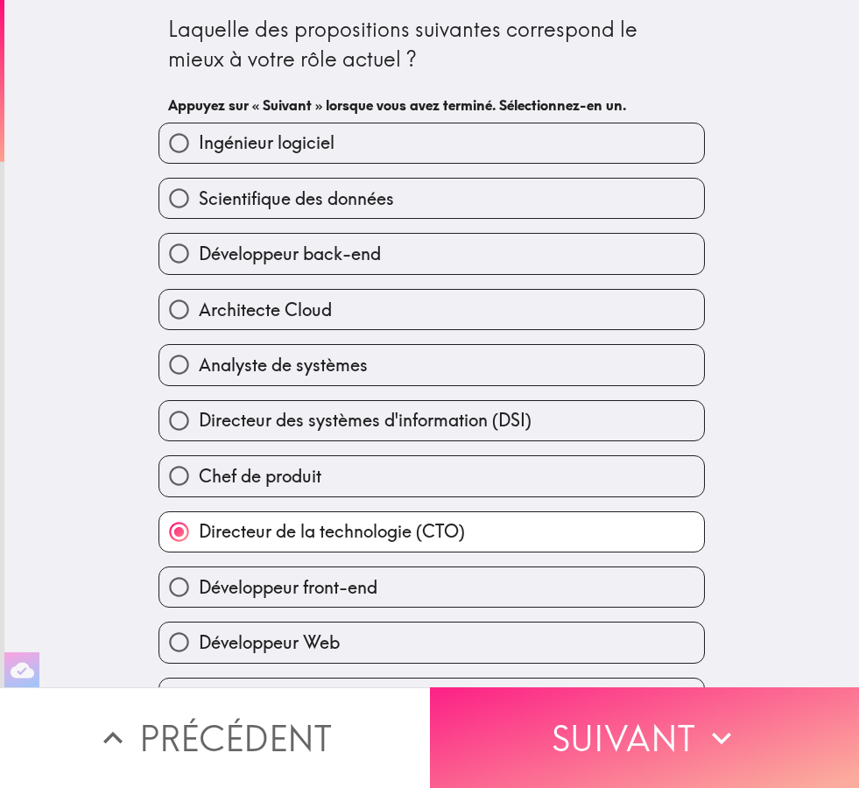
click at [607, 744] on button "Suivant" at bounding box center [645, 738] width 430 height 101
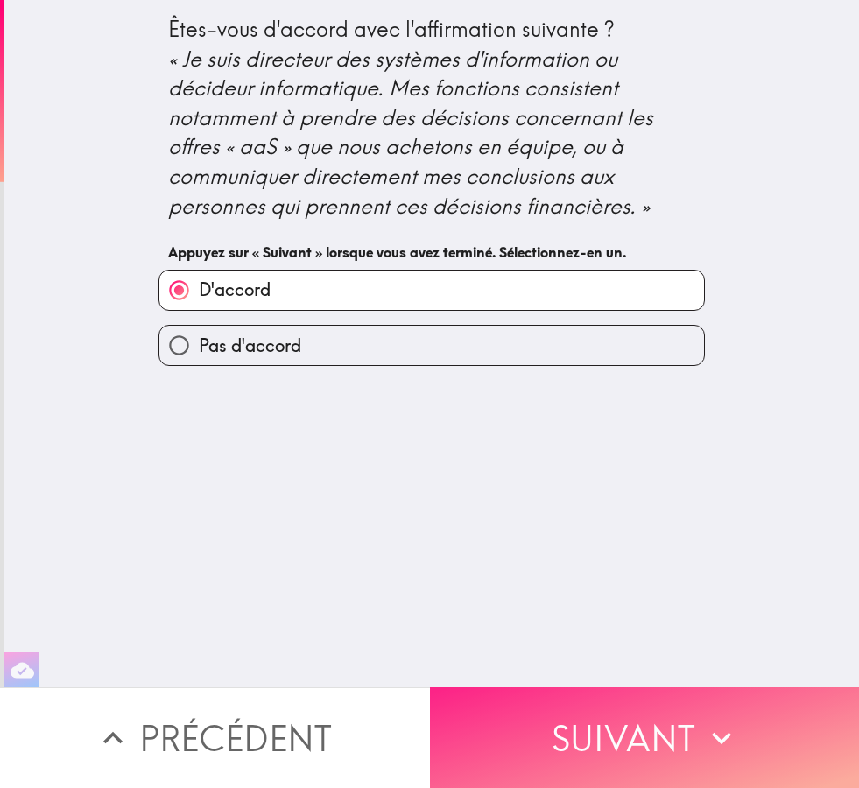
click at [609, 752] on button "Suivant" at bounding box center [645, 738] width 430 height 101
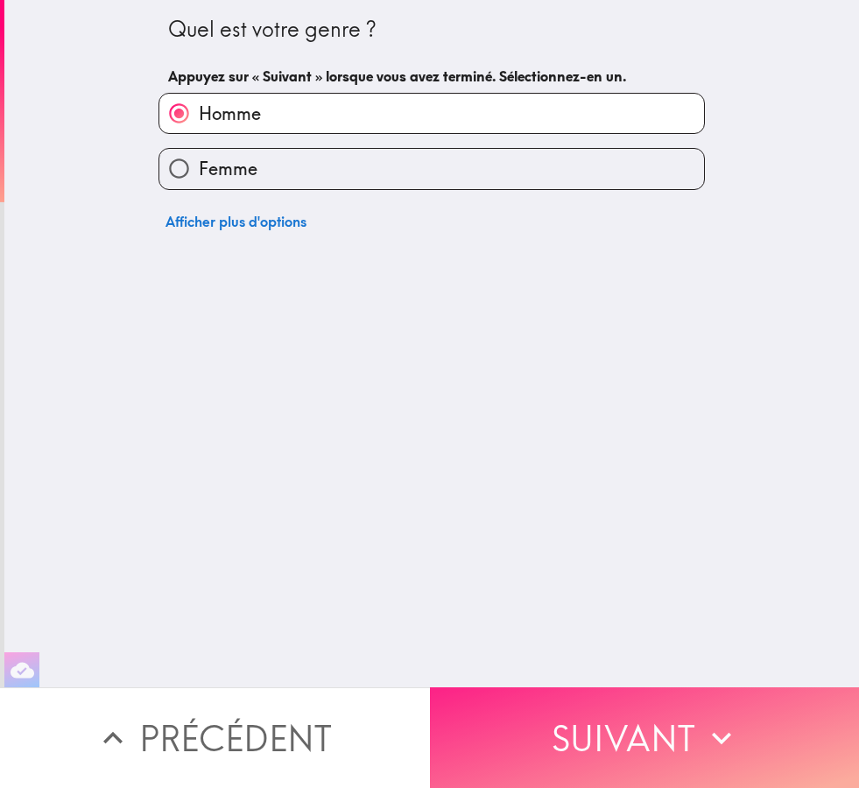
click at [605, 749] on button "Suivant" at bounding box center [645, 738] width 430 height 101
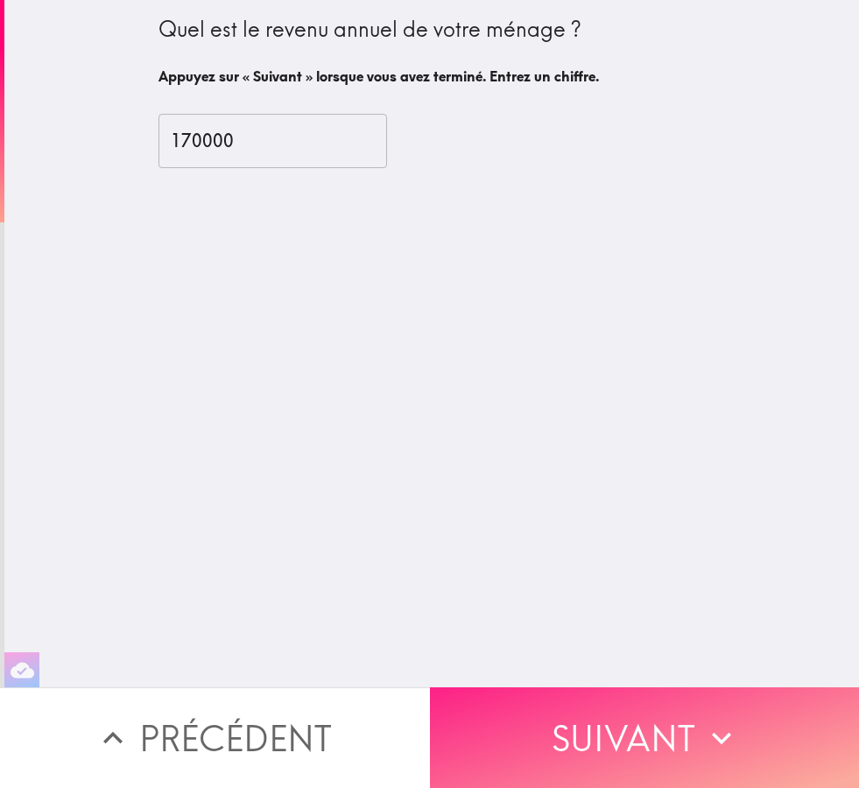
click at [602, 745] on button "Suivant" at bounding box center [645, 738] width 430 height 101
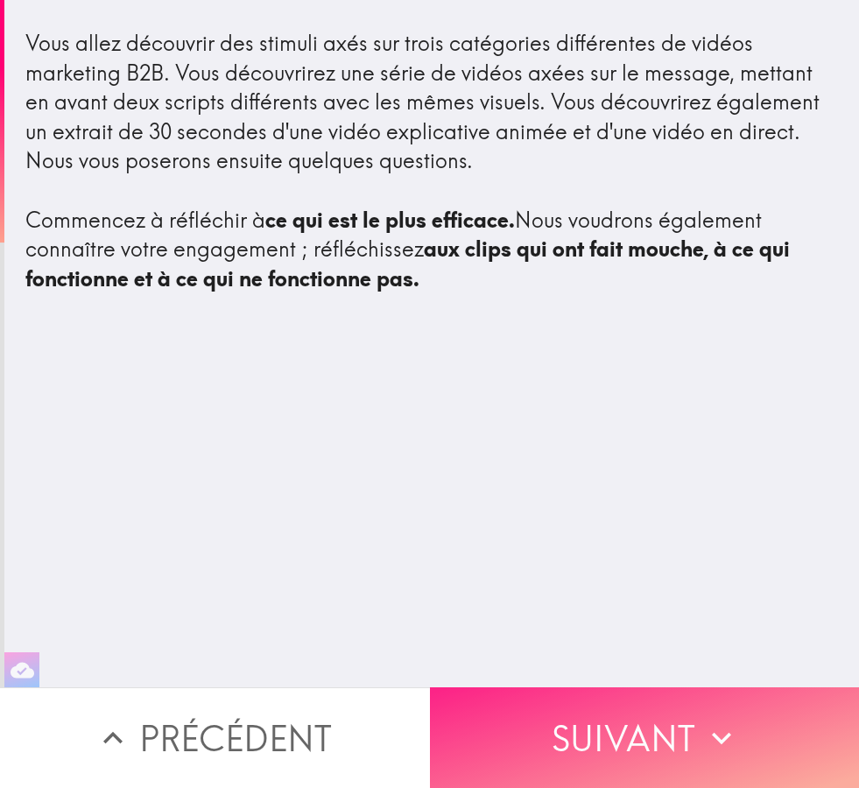
click at [611, 742] on button "Suivant" at bounding box center [645, 738] width 430 height 101
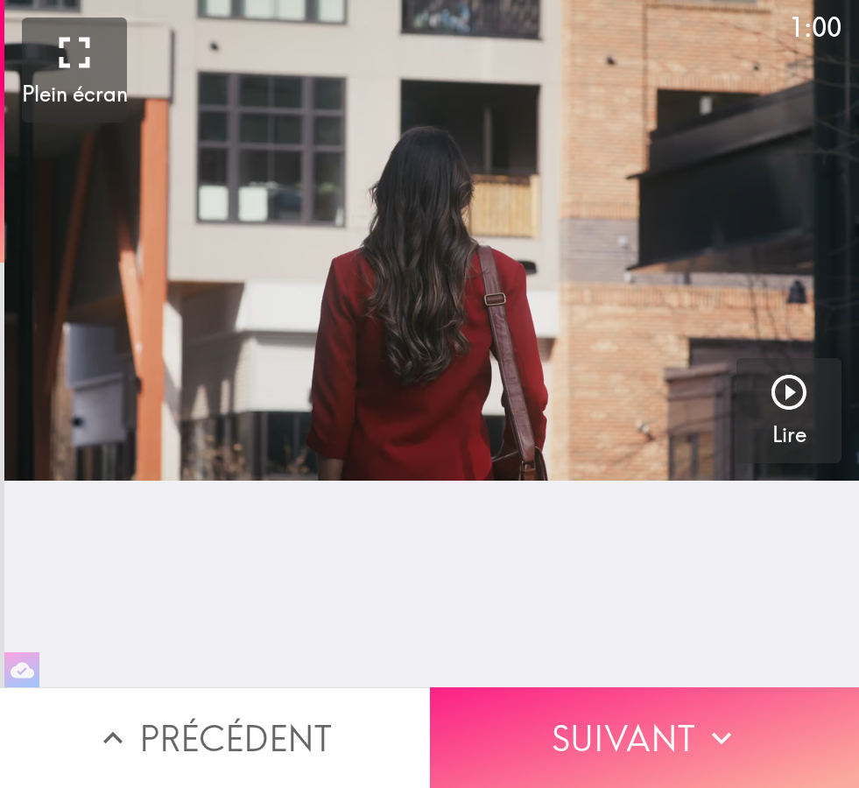
click at [625, 753] on button "Suivant" at bounding box center [645, 738] width 430 height 101
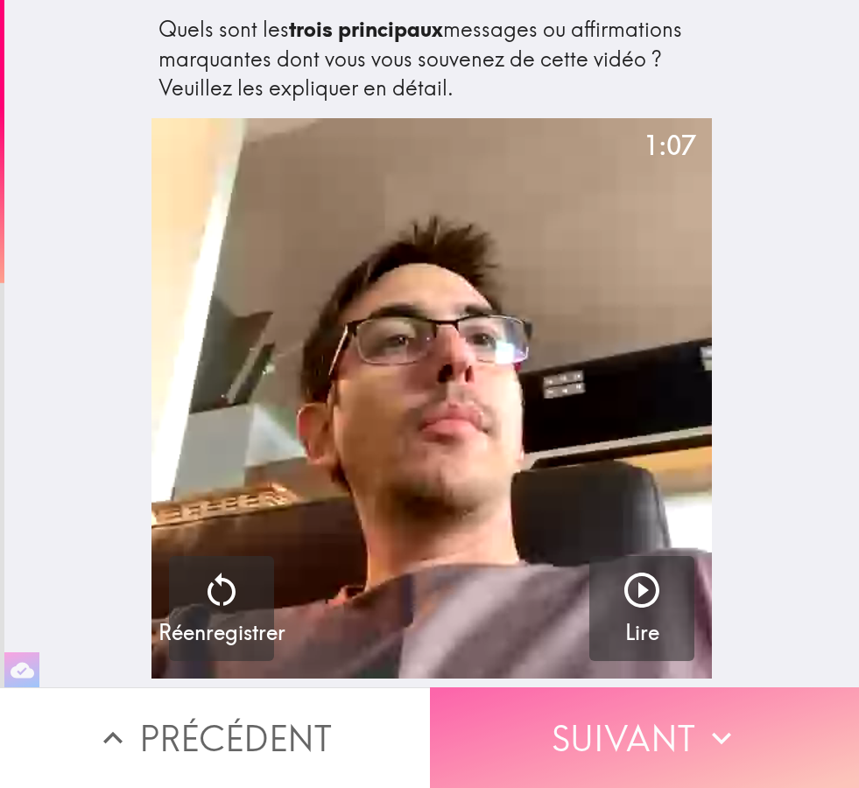
click at [614, 746] on button "Suivant" at bounding box center [645, 738] width 430 height 101
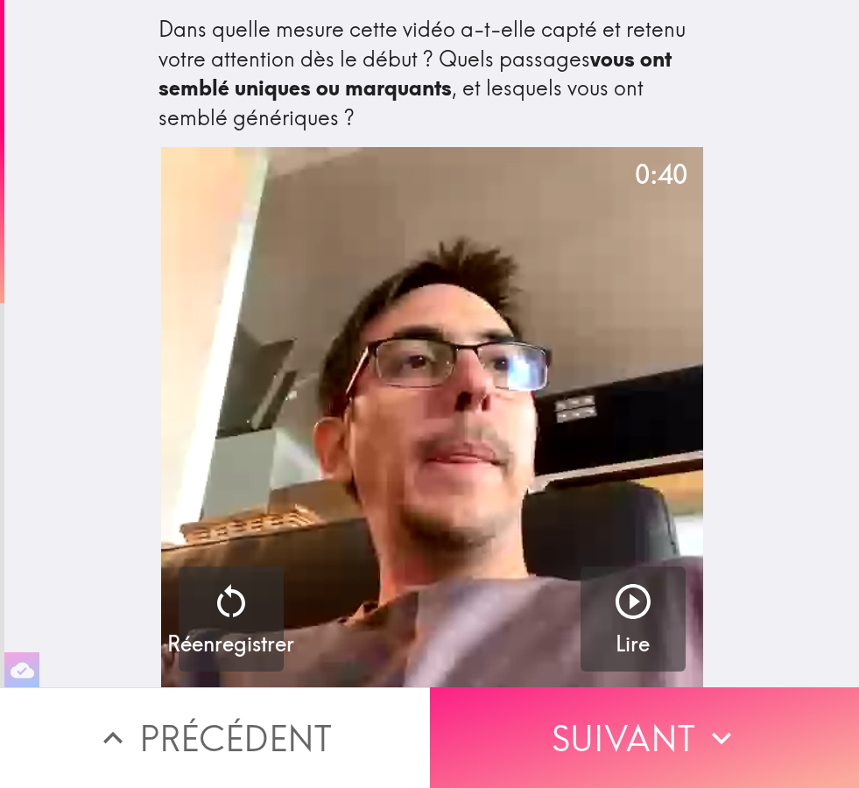
click at [620, 754] on button "Suivant" at bounding box center [645, 738] width 430 height 101
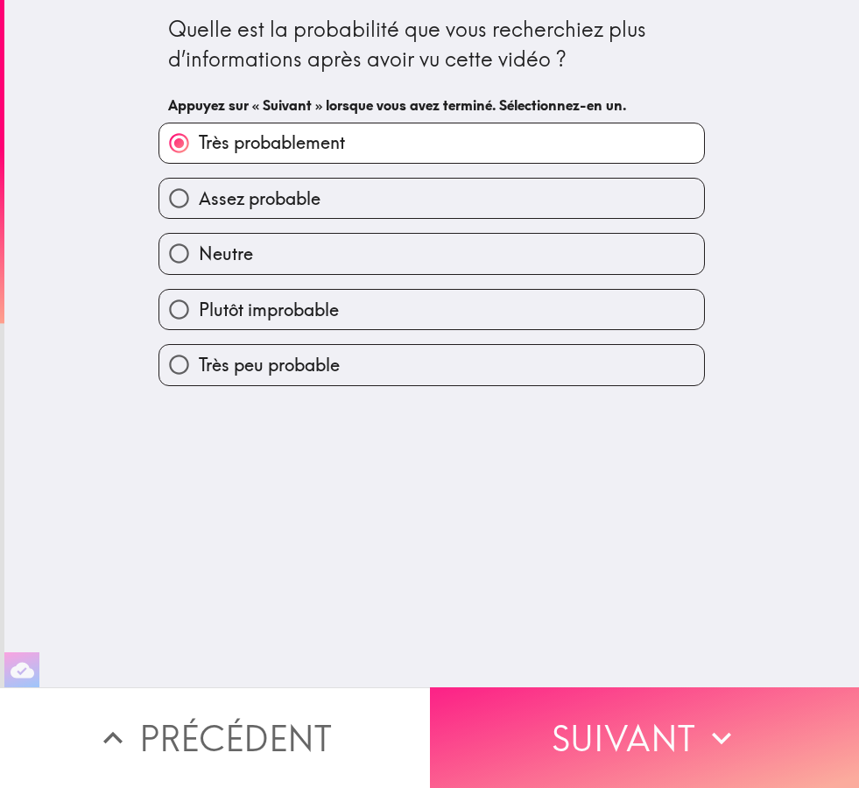
click at [624, 761] on button "Suivant" at bounding box center [645, 738] width 430 height 101
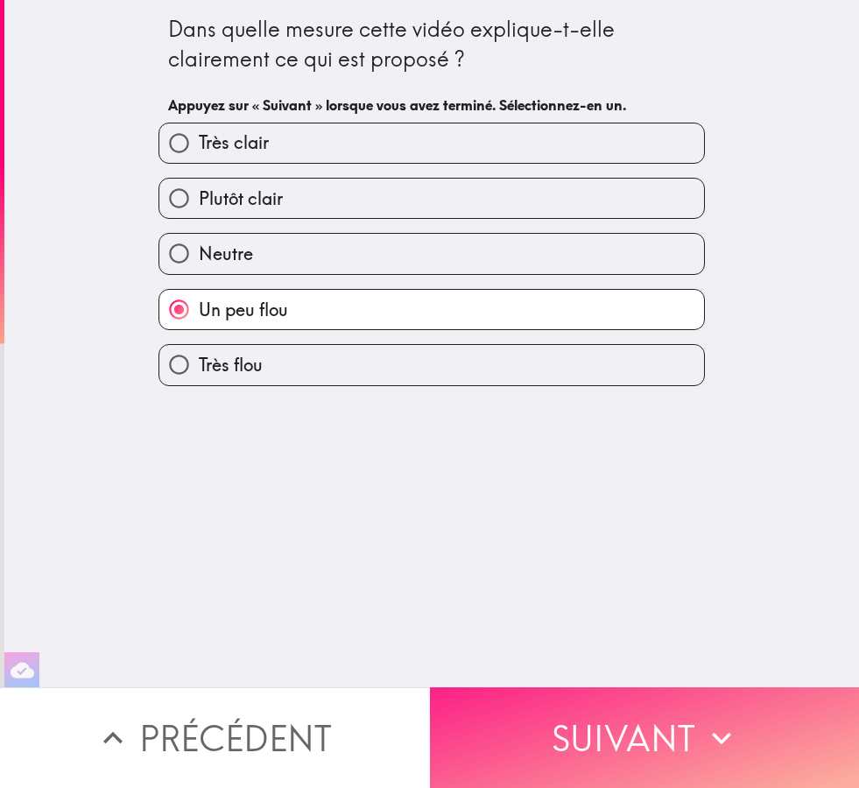
click at [618, 760] on button "Suivant" at bounding box center [645, 738] width 430 height 101
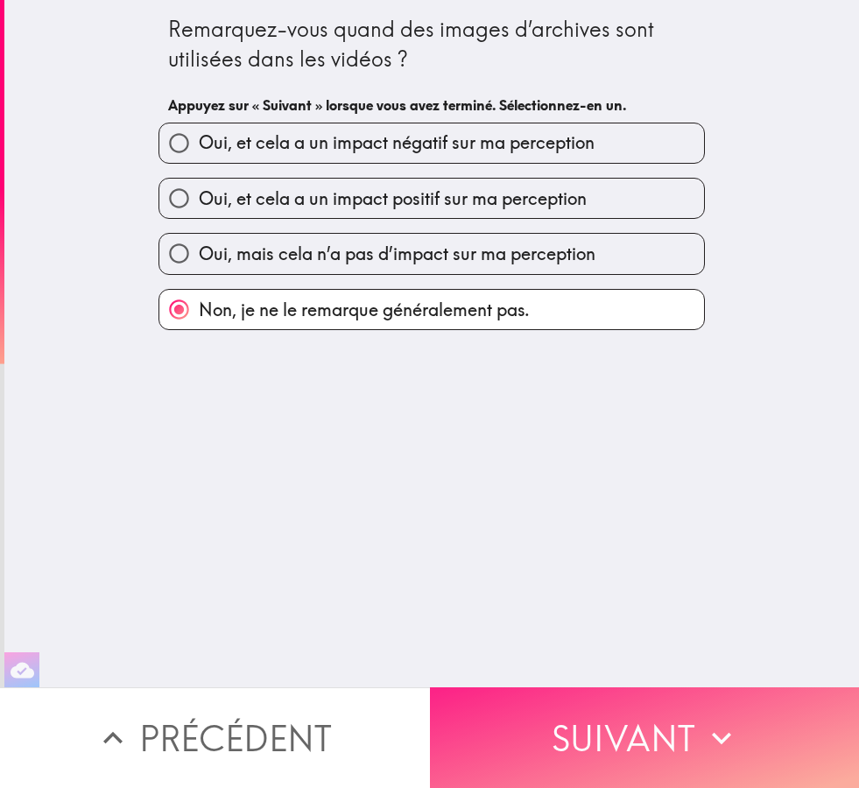
click at [621, 761] on button "Suivant" at bounding box center [645, 738] width 430 height 101
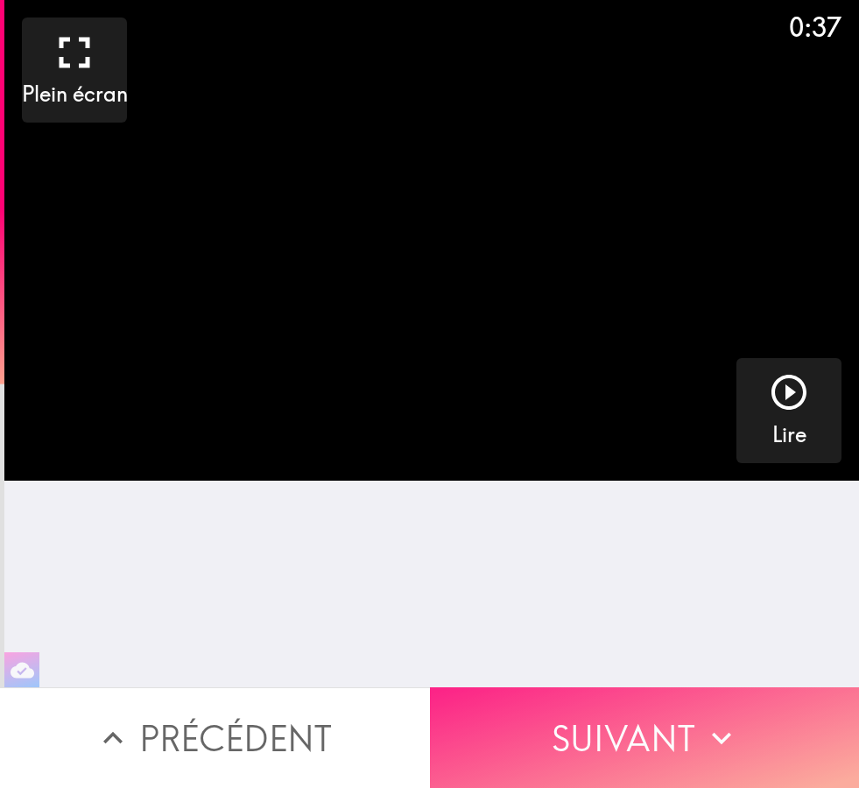
click at [629, 757] on button "Suivant" at bounding box center [645, 738] width 430 height 101
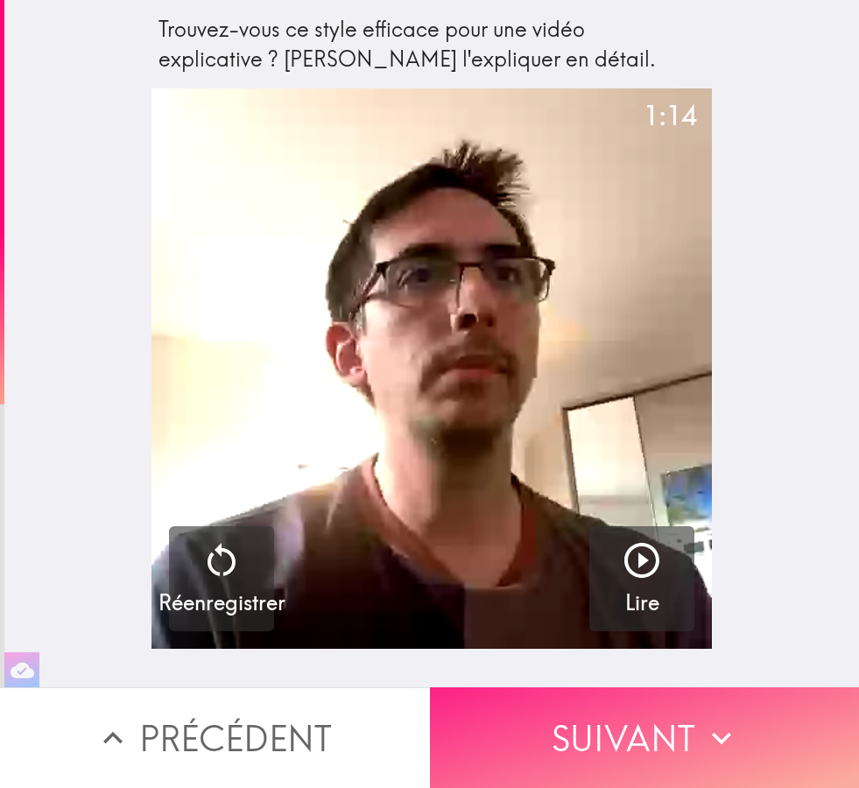
click at [647, 739] on button "Suivant" at bounding box center [645, 738] width 430 height 101
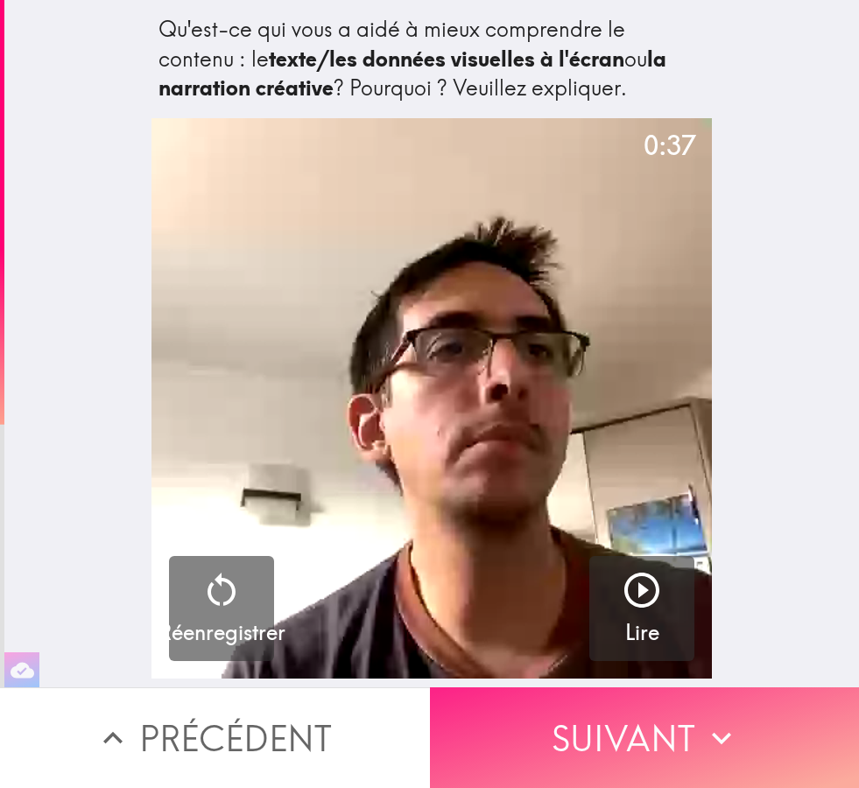
click at [631, 750] on button "Suivant" at bounding box center [645, 738] width 430 height 101
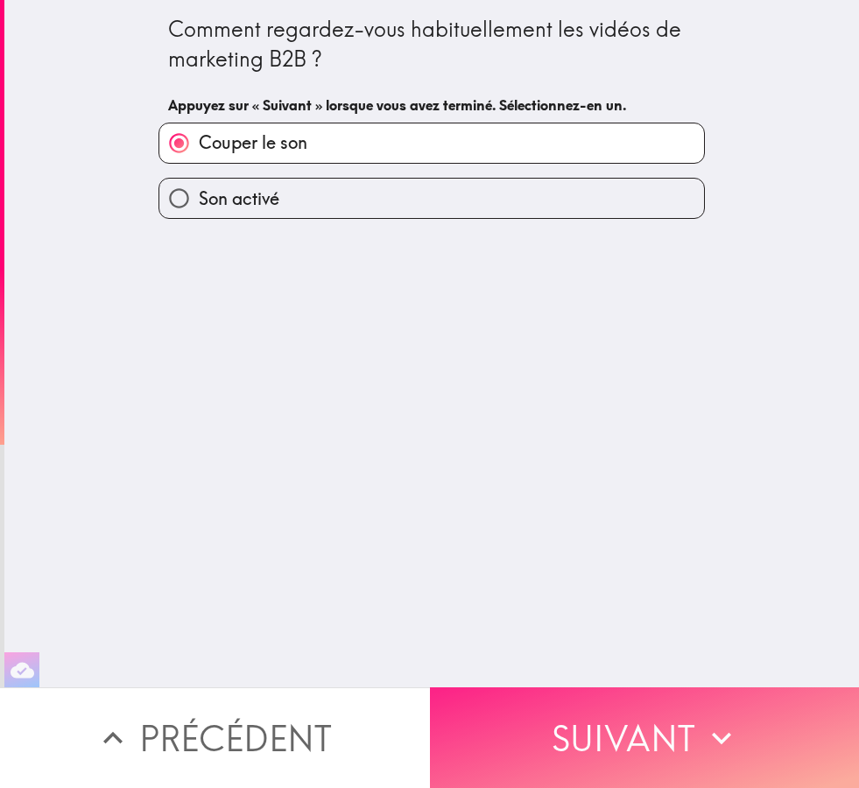
click at [632, 751] on button "Suivant" at bounding box center [645, 738] width 430 height 101
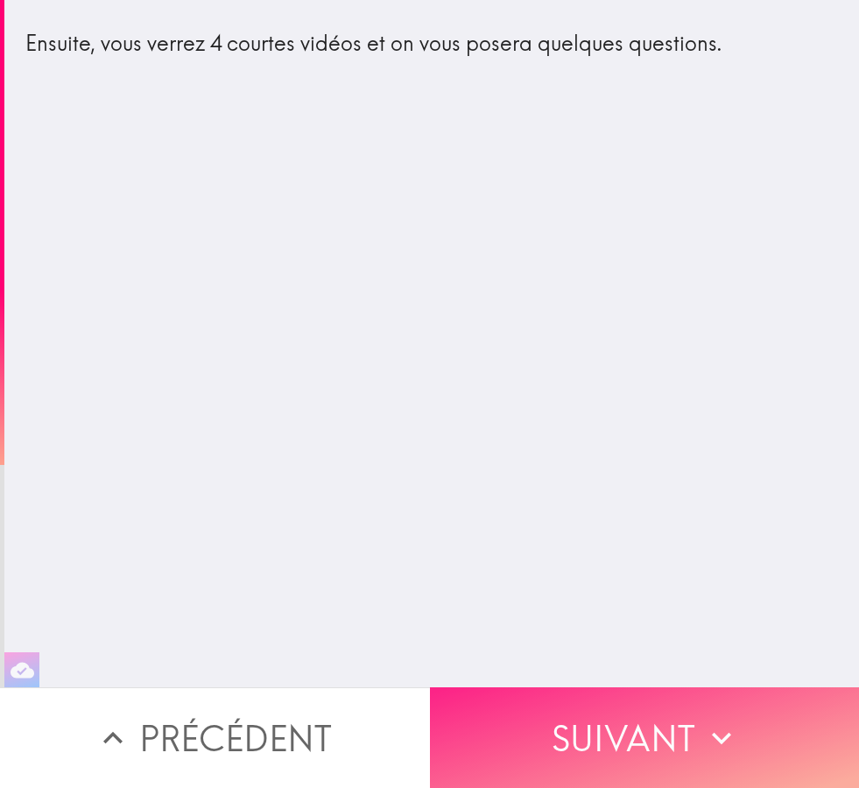
click at [636, 747] on button "Suivant" at bounding box center [645, 738] width 430 height 101
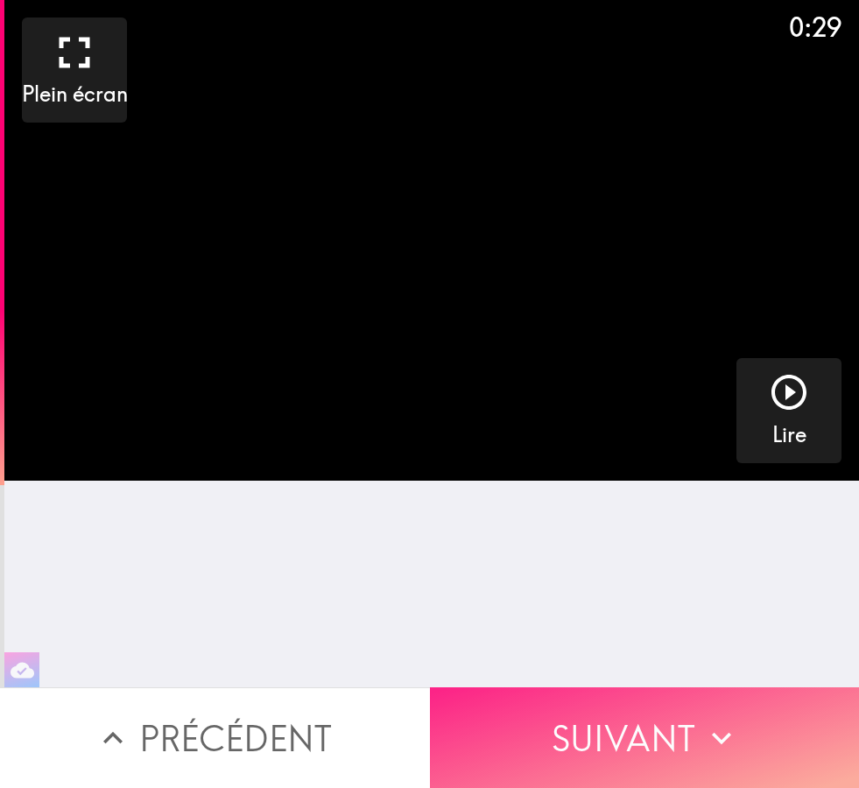
click at [632, 745] on button "Suivant" at bounding box center [645, 738] width 430 height 101
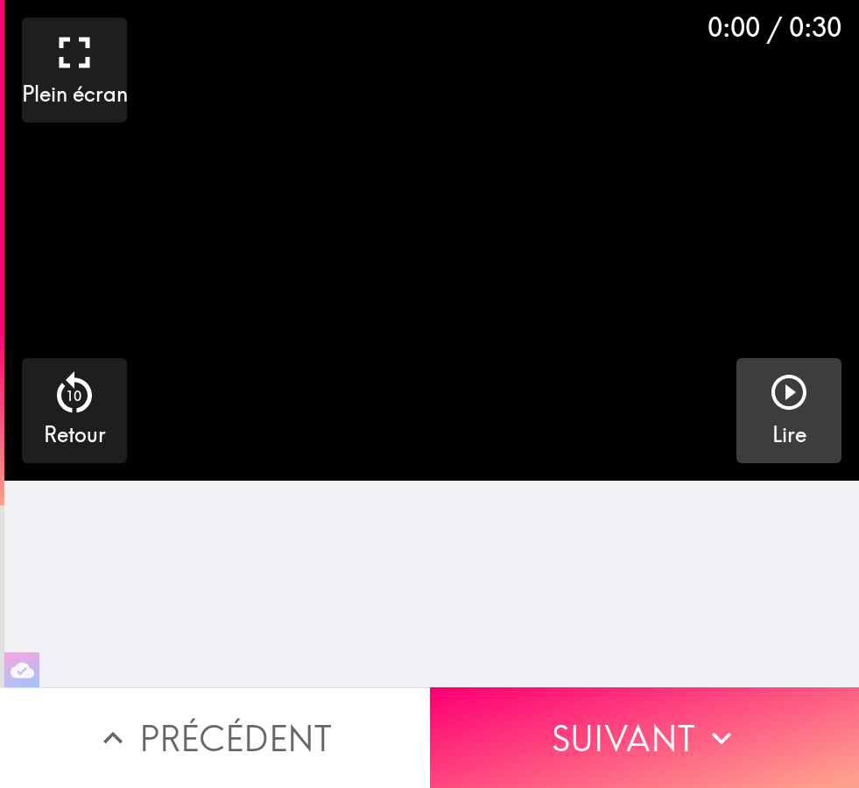
click at [796, 413] on icon "button" at bounding box center [789, 392] width 42 height 42
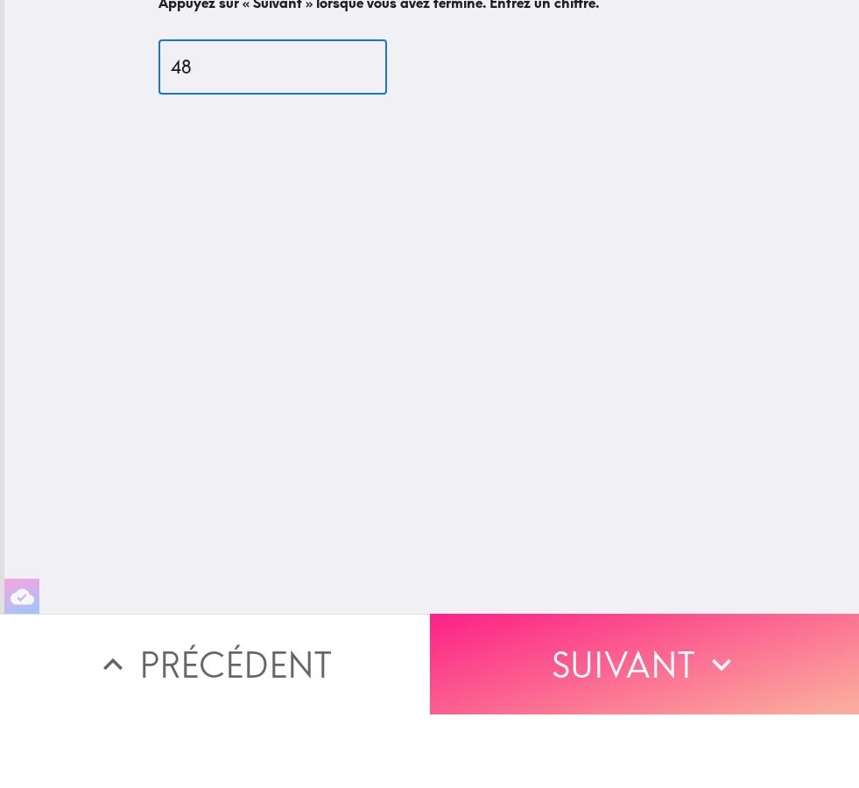
click at [656, 688] on button "Suivant" at bounding box center [645, 738] width 430 height 101
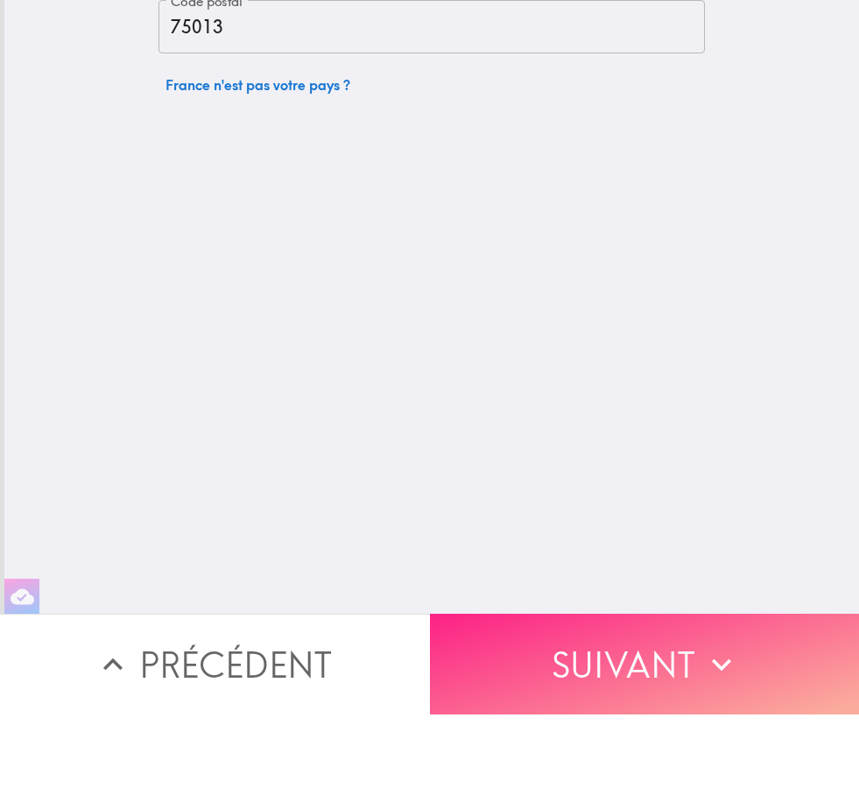
click at [652, 688] on button "Suivant" at bounding box center [645, 738] width 430 height 101
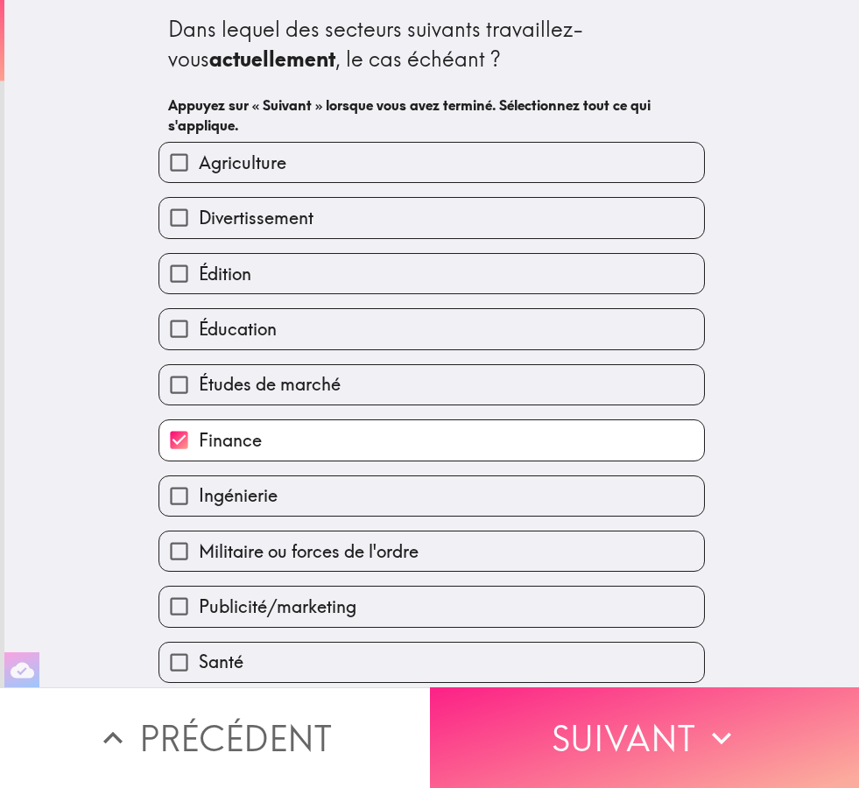
click at [651, 626] on label "Publicité/marketing" at bounding box center [431, 606] width 545 height 39
click at [199, 626] on input "Publicité/marketing" at bounding box center [178, 606] width 39 height 39
checkbox input "true"
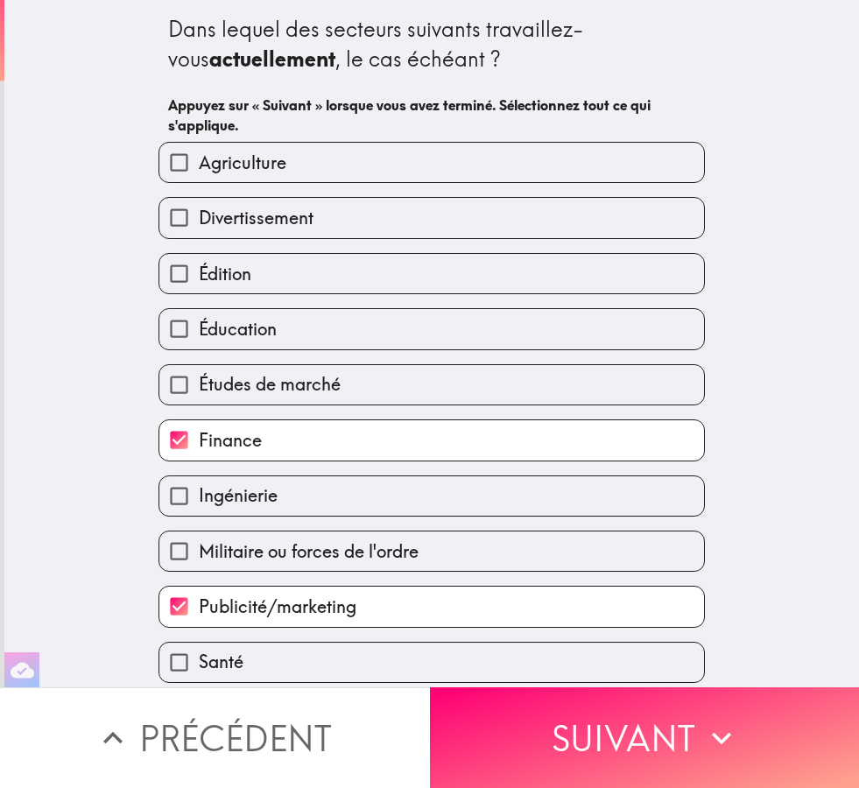
click at [661, 671] on label "Santé" at bounding box center [431, 662] width 545 height 39
click at [199, 671] on input "Santé" at bounding box center [178, 662] width 39 height 39
checkbox input "true"
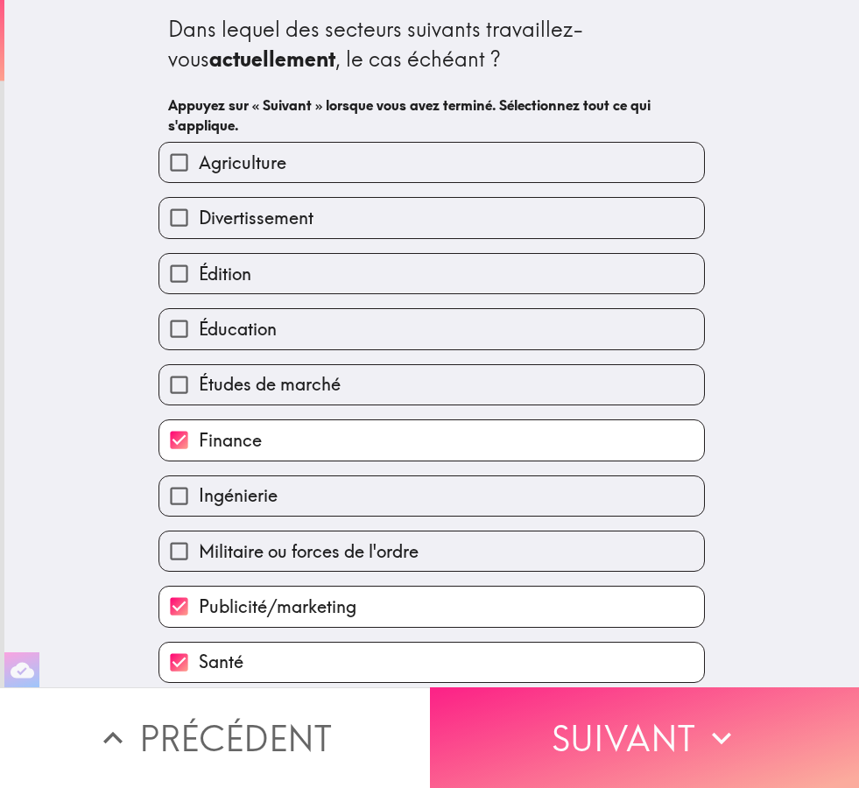
click at [648, 738] on button "Suivant" at bounding box center [645, 738] width 430 height 101
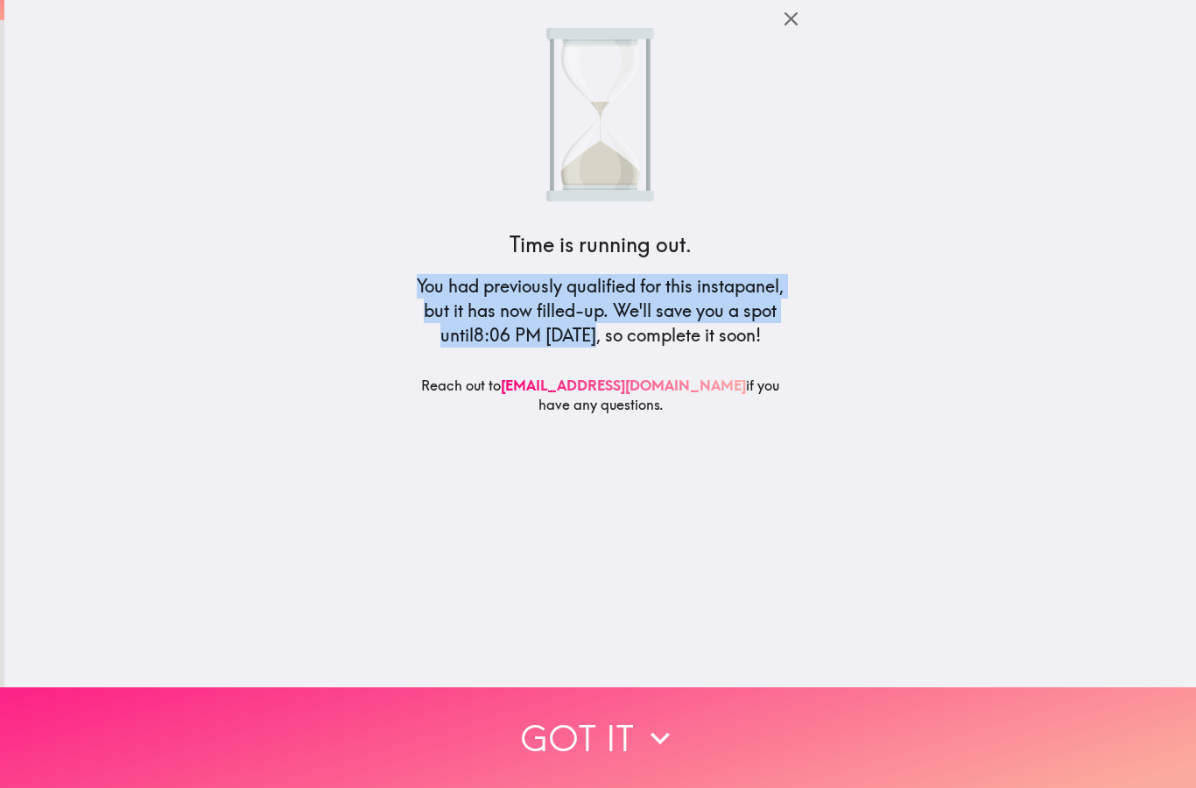
click at [641, 754] on icon "button" at bounding box center [660, 738] width 39 height 39
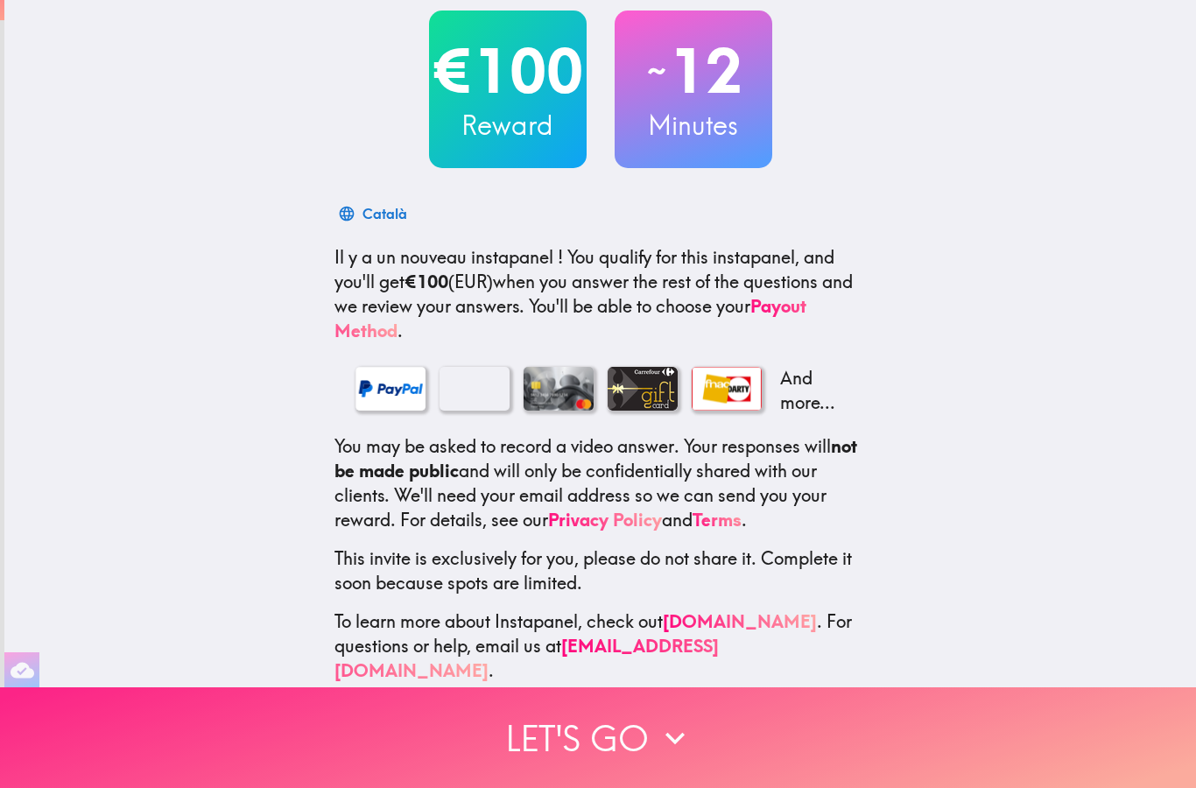
scroll to position [101, 0]
click at [645, 751] on button "Let's go" at bounding box center [598, 738] width 1196 height 101
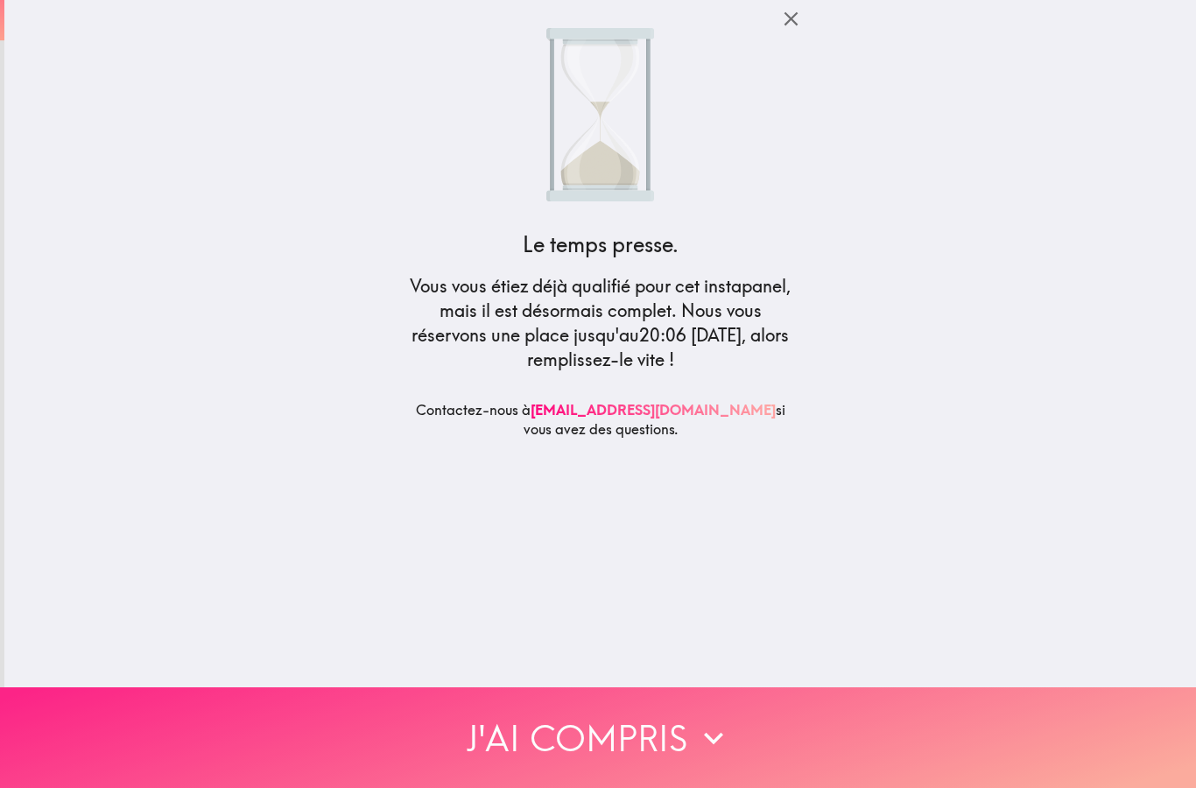
click at [651, 729] on button "J'ai compris" at bounding box center [598, 738] width 1196 height 101
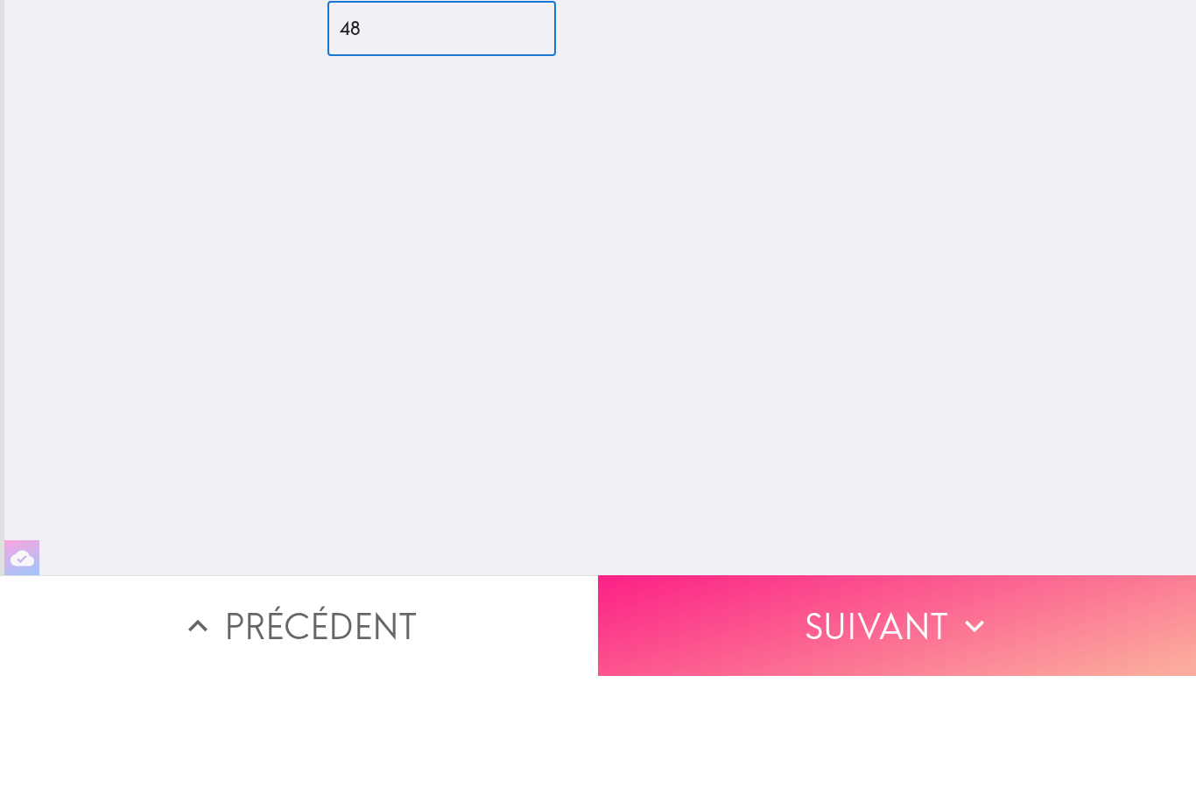
click at [849, 688] on button "Suivant" at bounding box center [897, 738] width 598 height 101
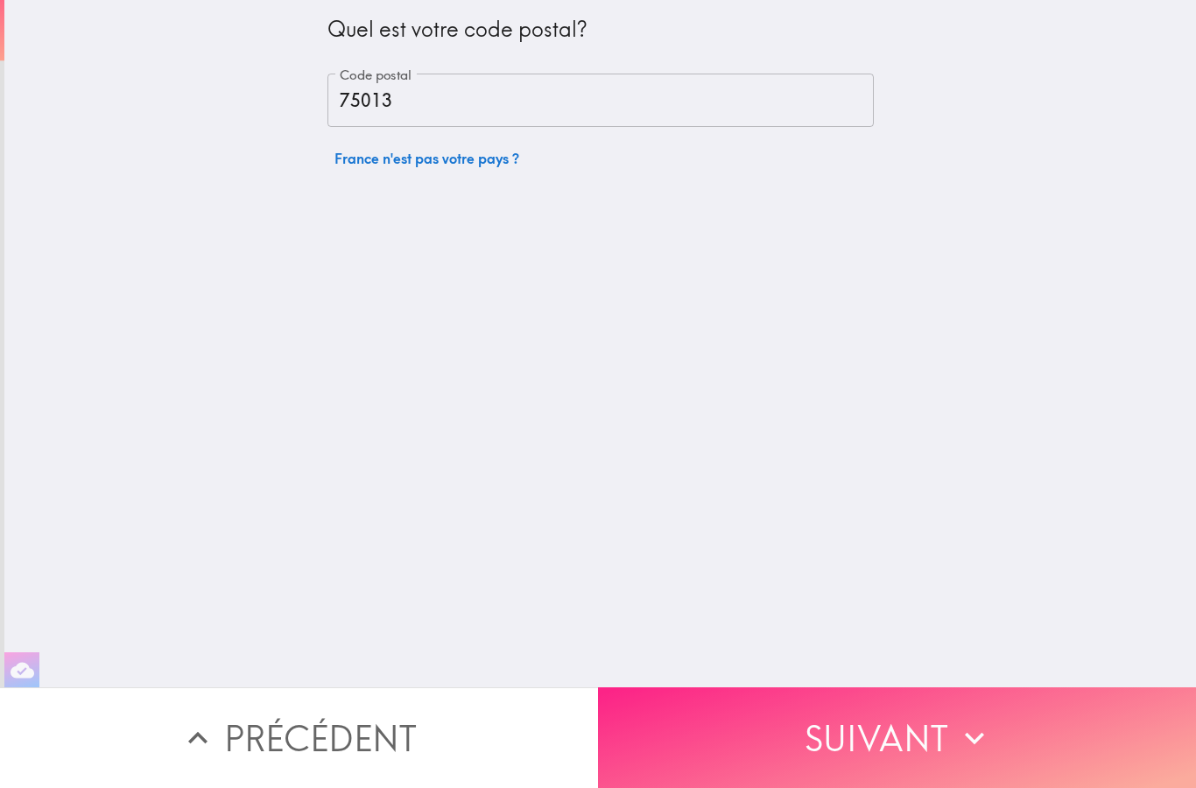
click at [831, 767] on button "Suivant" at bounding box center [897, 738] width 598 height 101
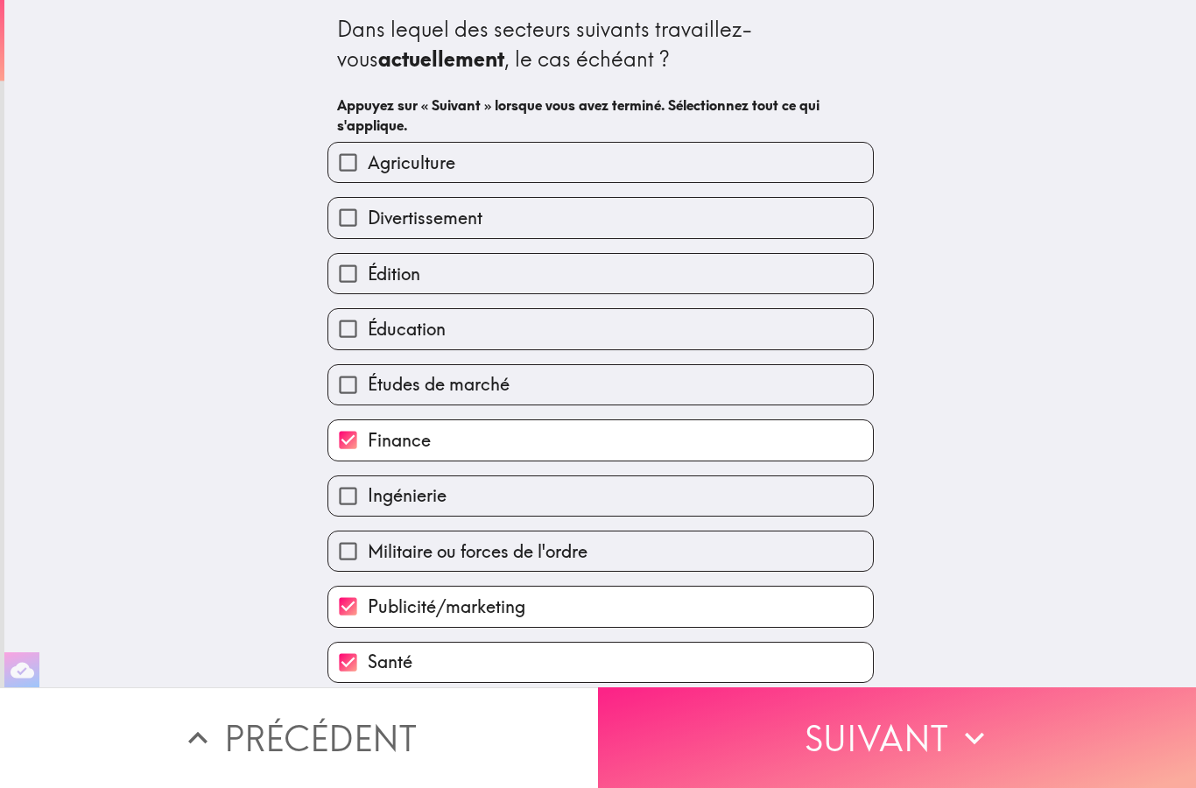
click at [851, 749] on button "Suivant" at bounding box center [897, 738] width 598 height 101
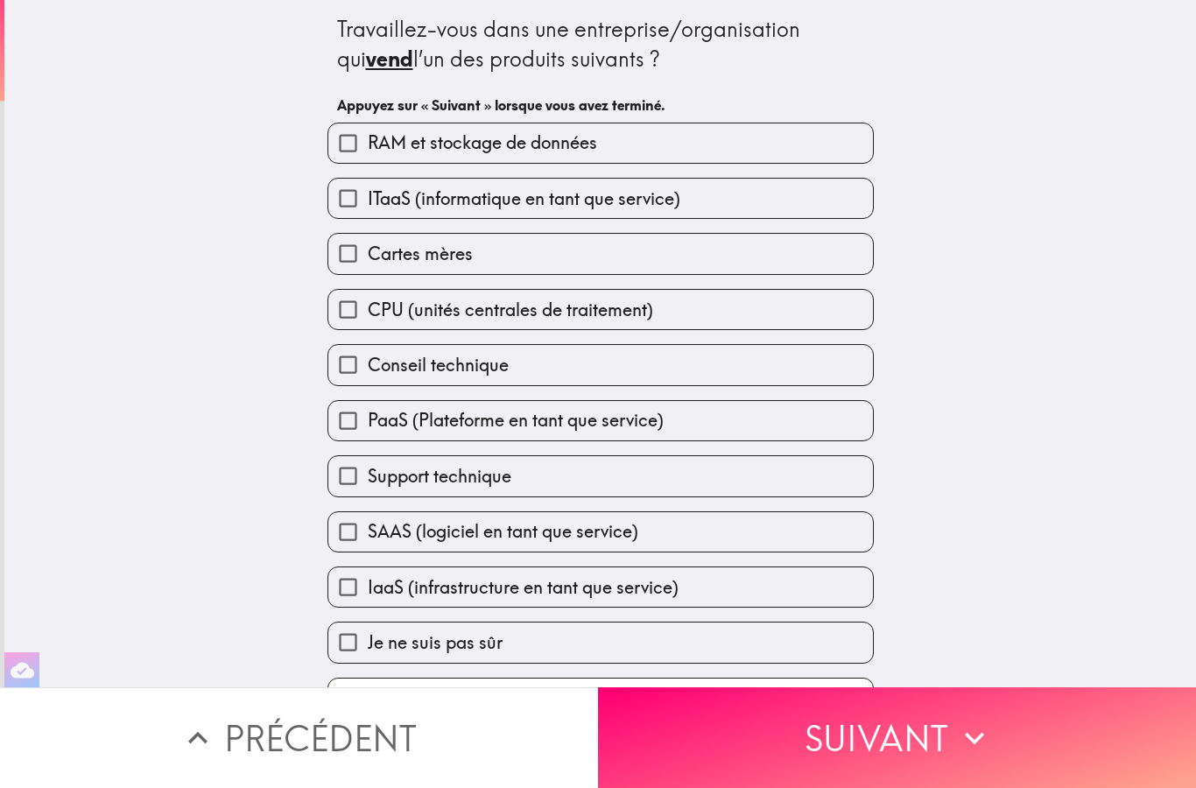
click at [386, 723] on button "Précédent" at bounding box center [299, 738] width 598 height 101
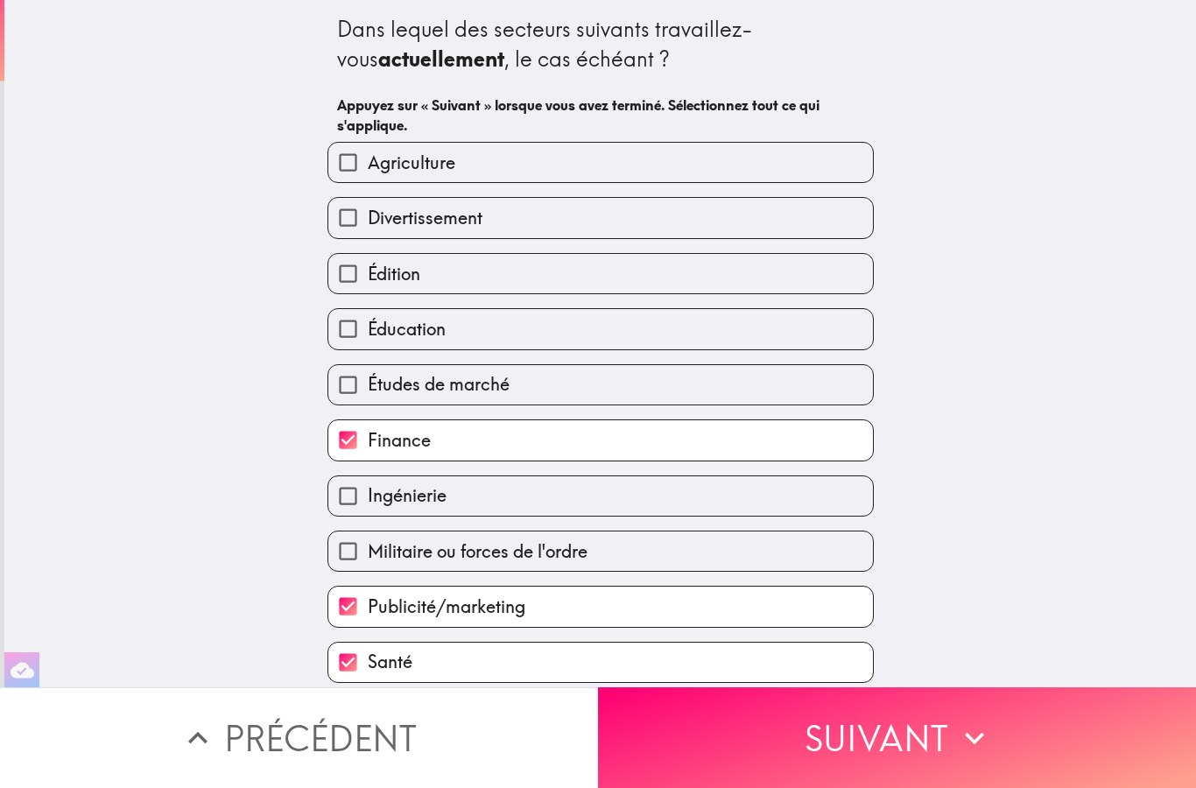
click at [491, 604] on span "Publicité/marketing" at bounding box center [447, 607] width 158 height 25
click at [368, 604] on input "Publicité/marketing" at bounding box center [347, 606] width 39 height 39
checkbox input "false"
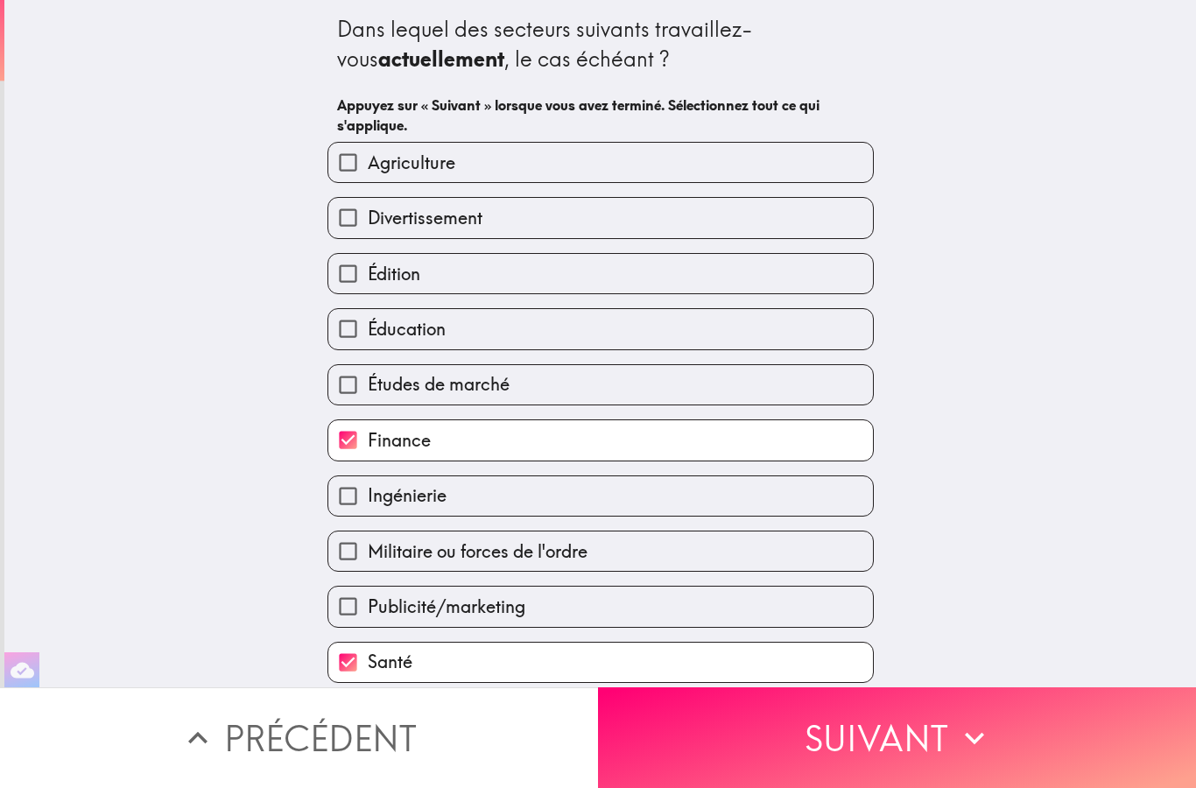
click at [492, 659] on label "Santé" at bounding box center [600, 662] width 545 height 39
click at [368, 659] on input "Santé" at bounding box center [347, 662] width 39 height 39
checkbox input "false"
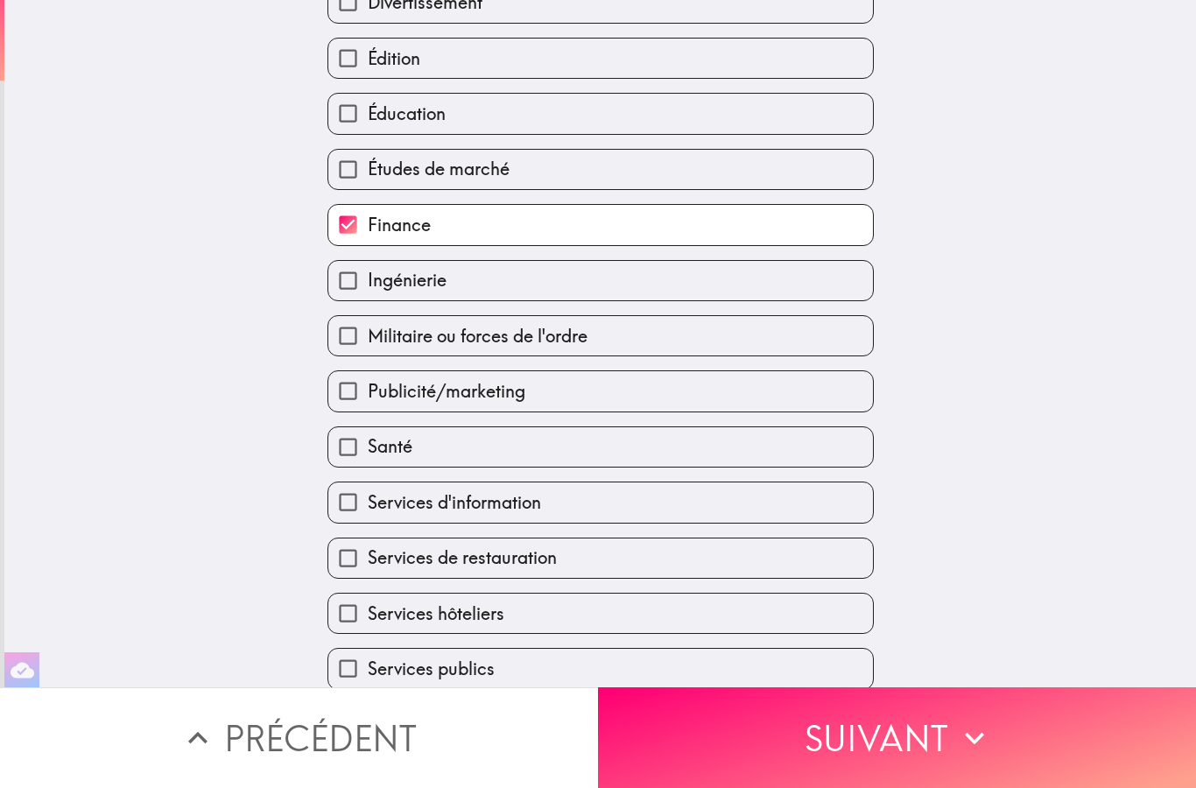
scroll to position [219, 0]
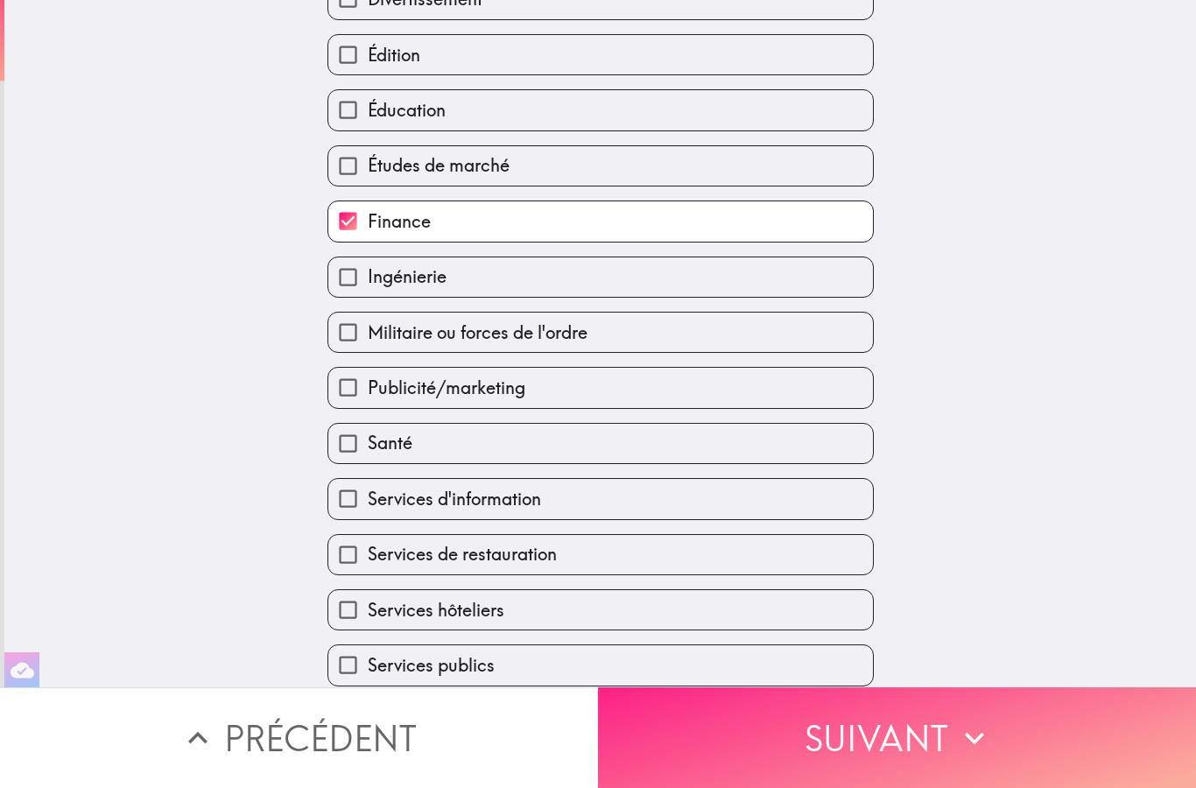
click at [834, 770] on button "Suivant" at bounding box center [897, 738] width 598 height 101
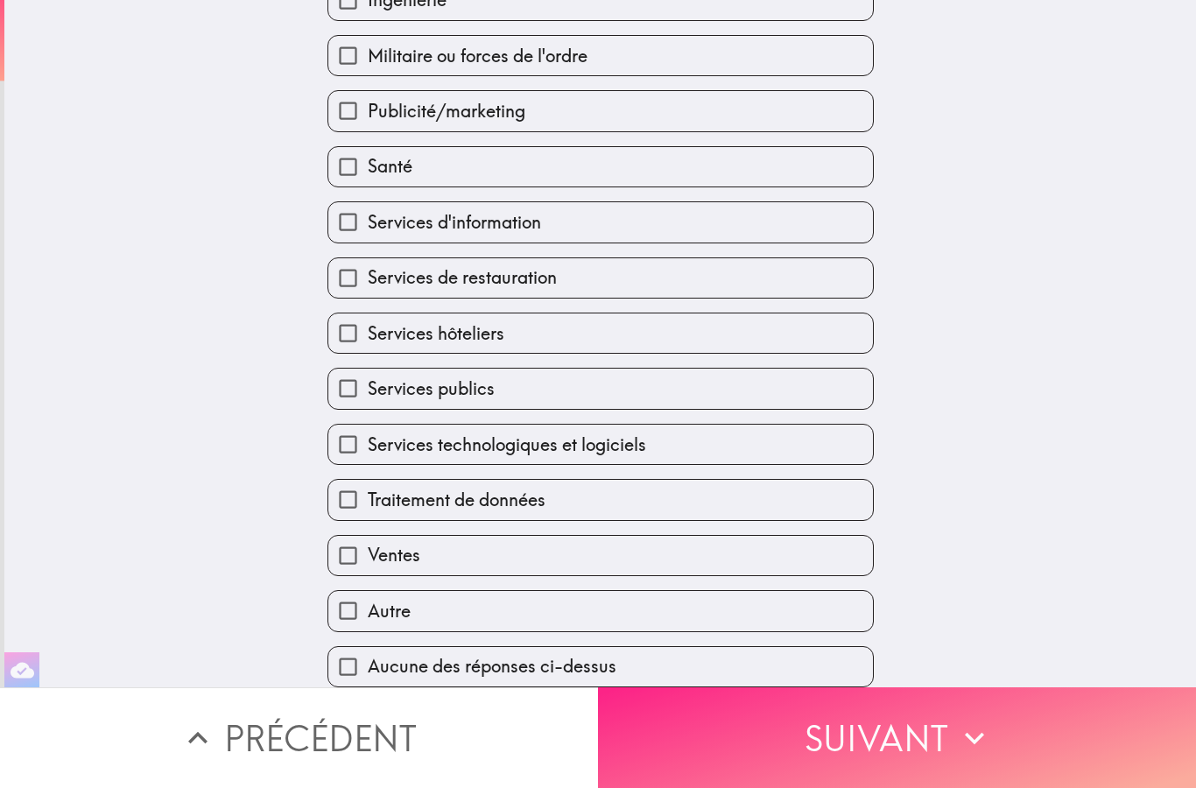
scroll to position [0, 0]
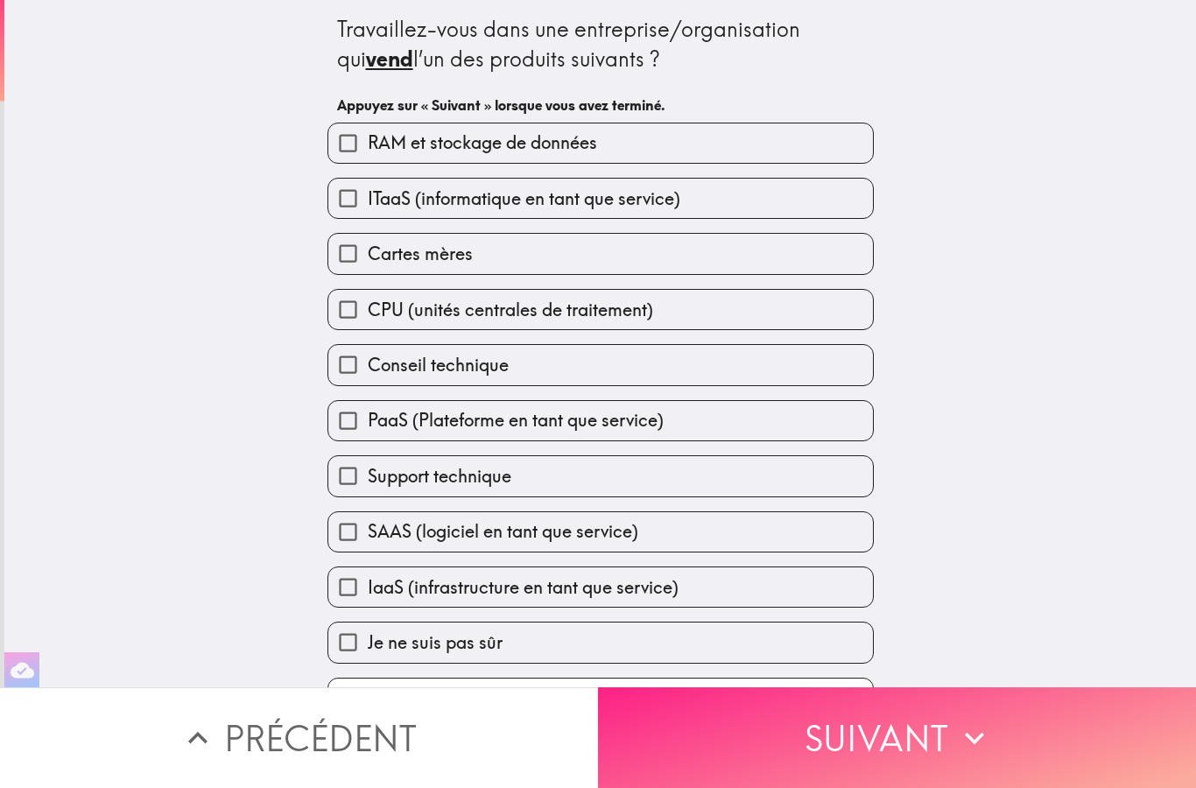
click at [844, 752] on button "Suivant" at bounding box center [897, 738] width 598 height 101
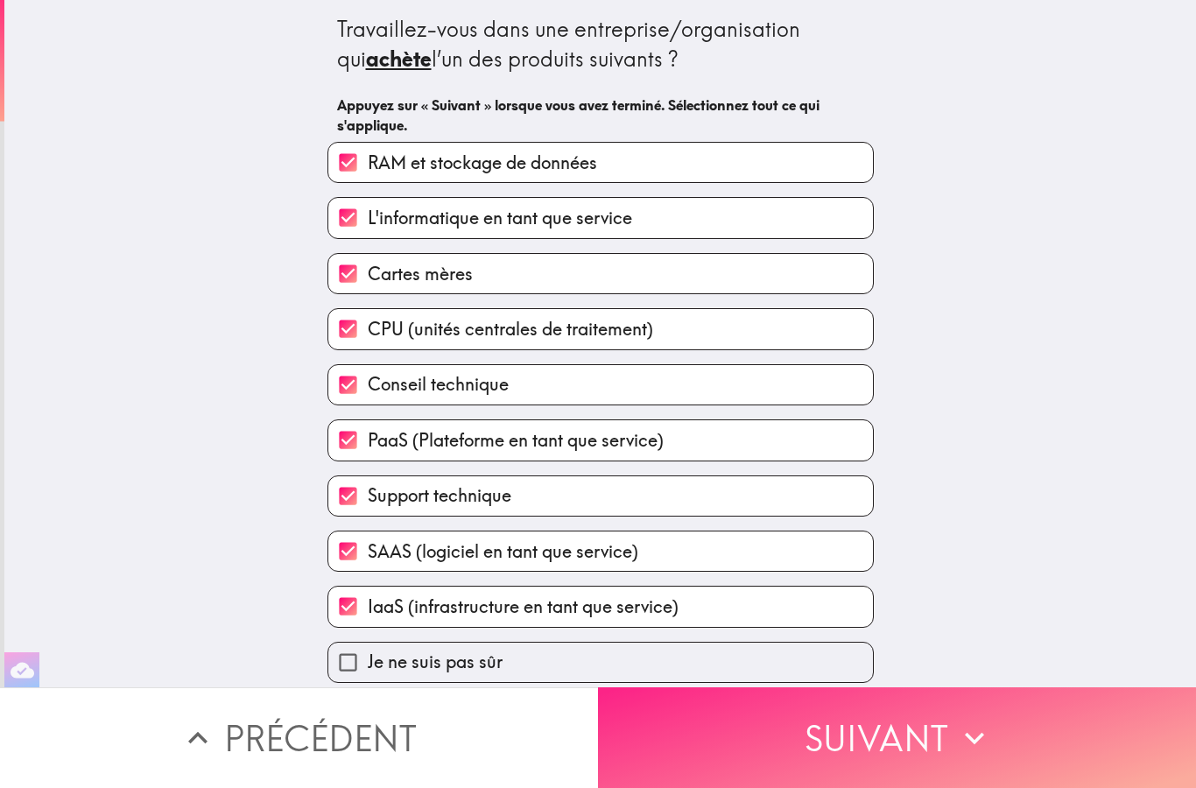
click at [851, 763] on button "Suivant" at bounding box center [897, 738] width 598 height 101
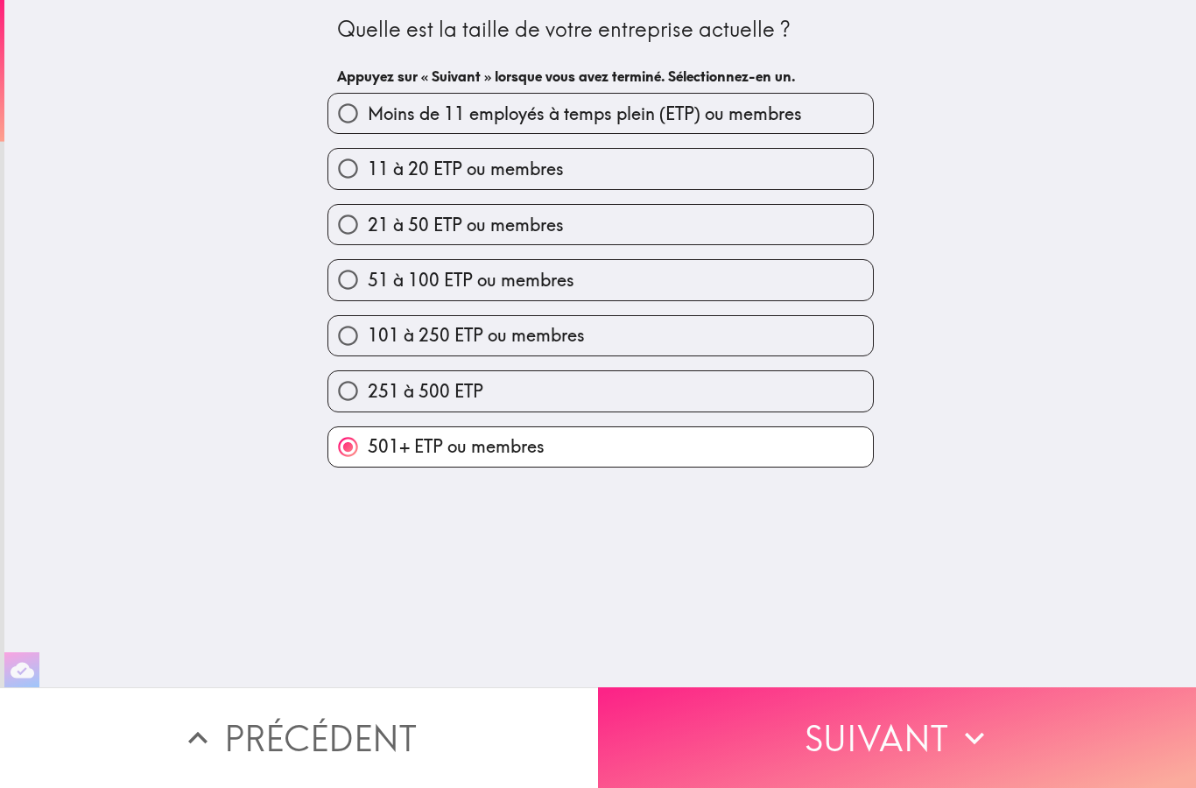
click at [858, 759] on button "Suivant" at bounding box center [897, 738] width 598 height 101
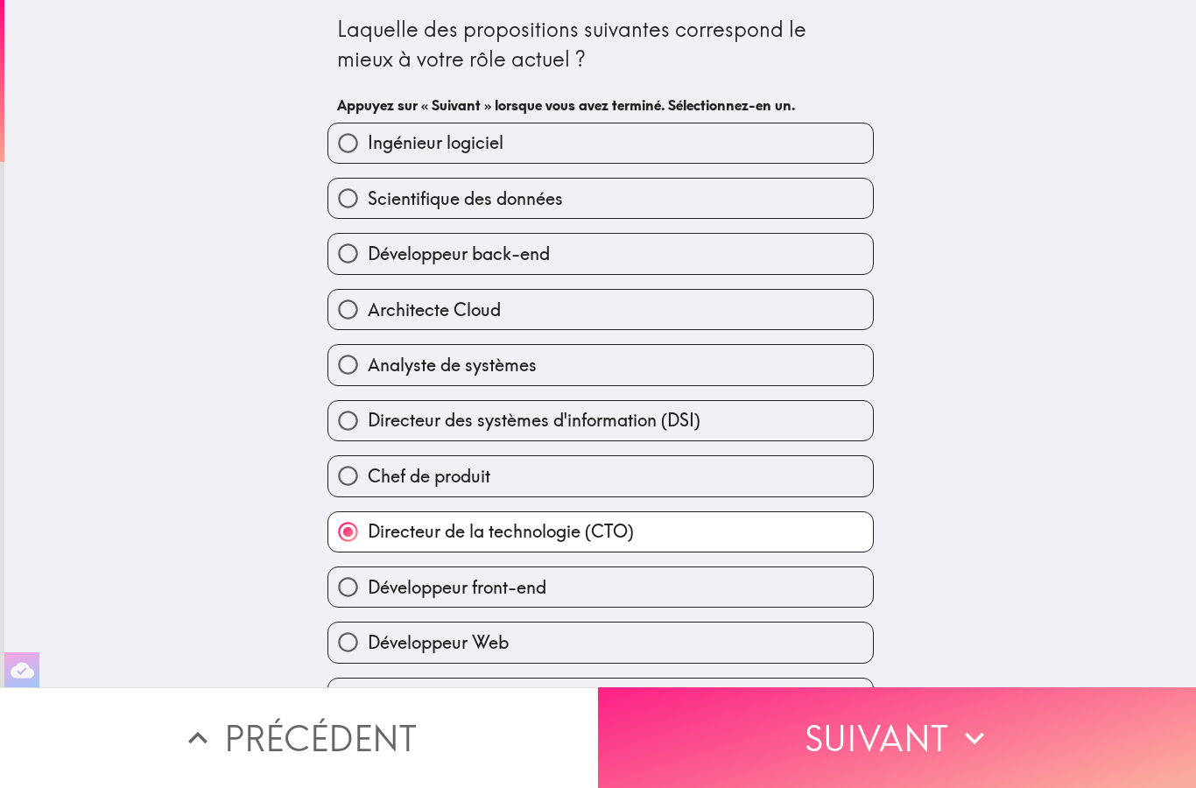
click at [851, 754] on button "Suivant" at bounding box center [897, 738] width 598 height 101
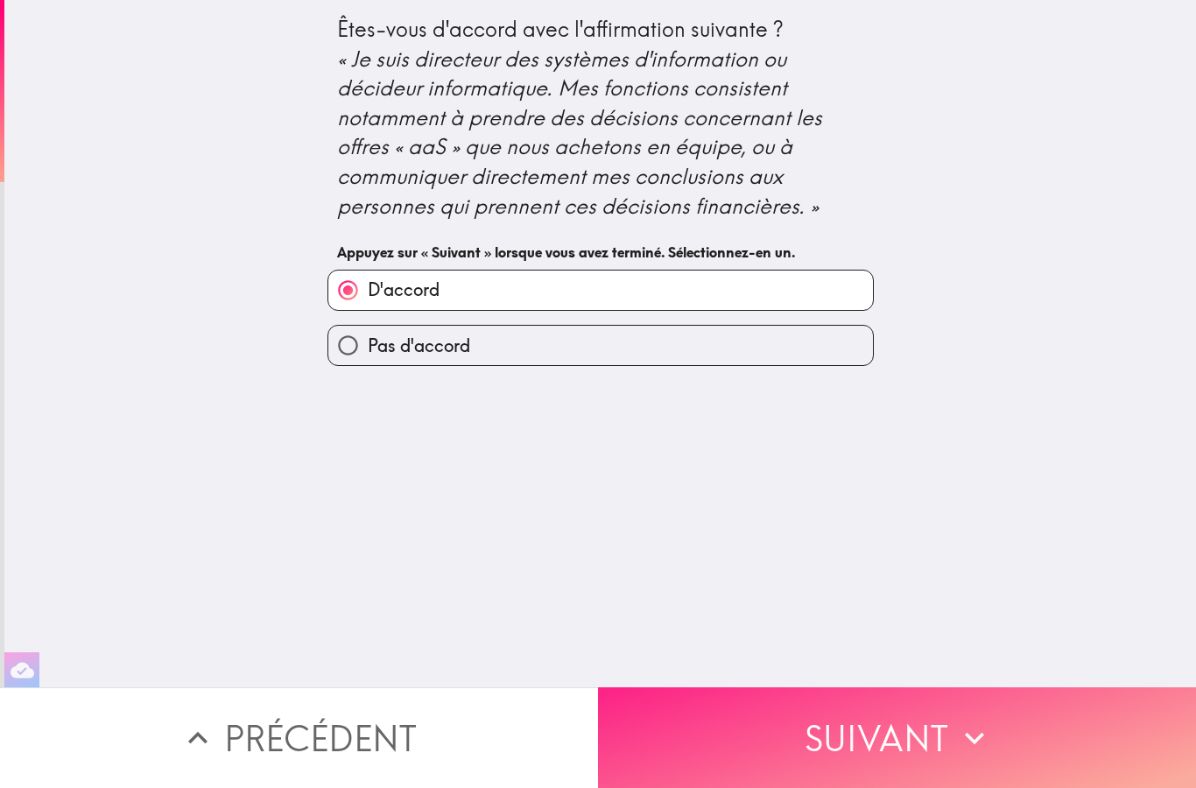
click at [852, 756] on button "Suivant" at bounding box center [897, 738] width 598 height 101
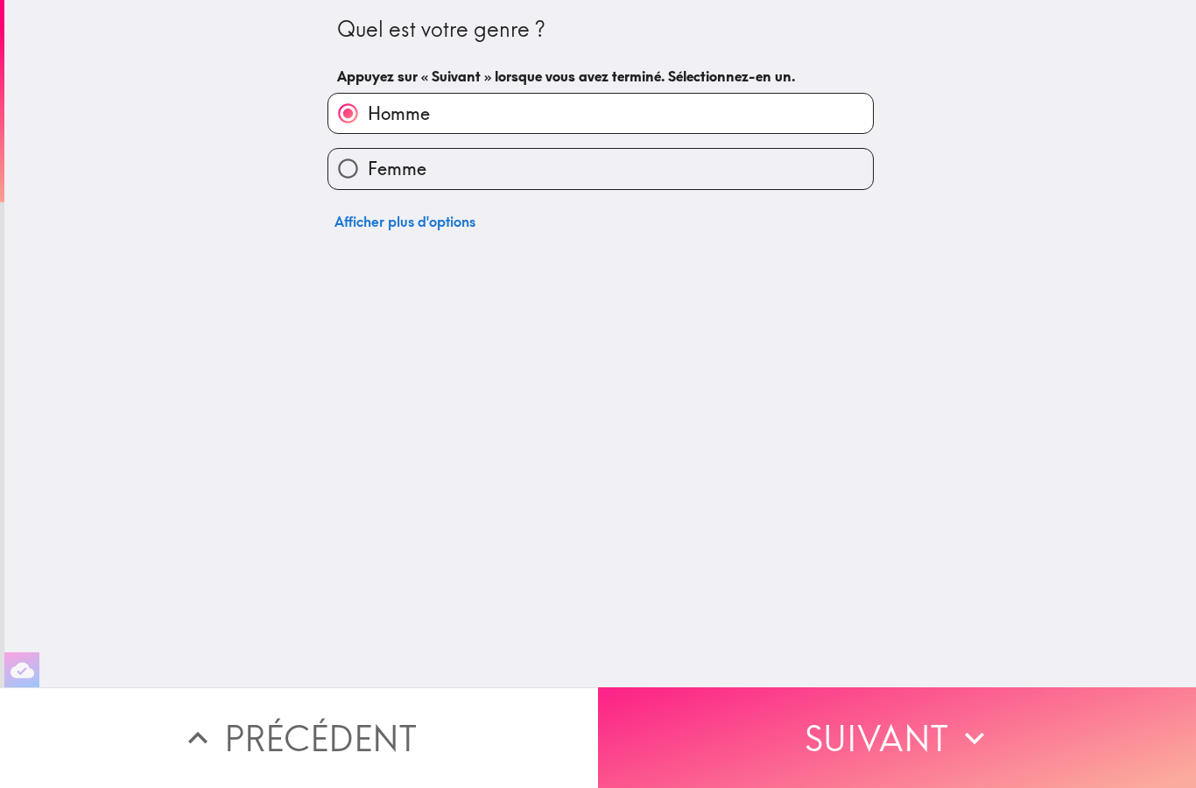
click at [842, 761] on button "Suivant" at bounding box center [897, 738] width 598 height 101
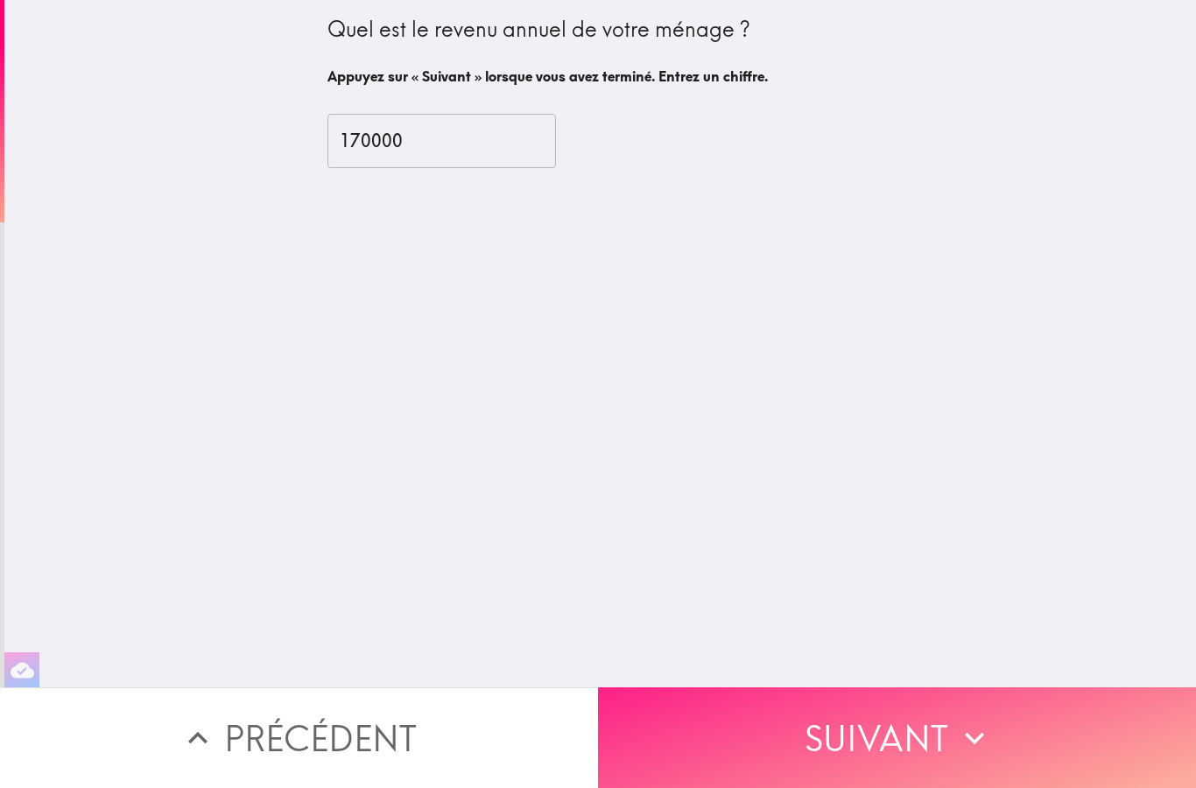
click at [836, 747] on button "Suivant" at bounding box center [897, 738] width 598 height 101
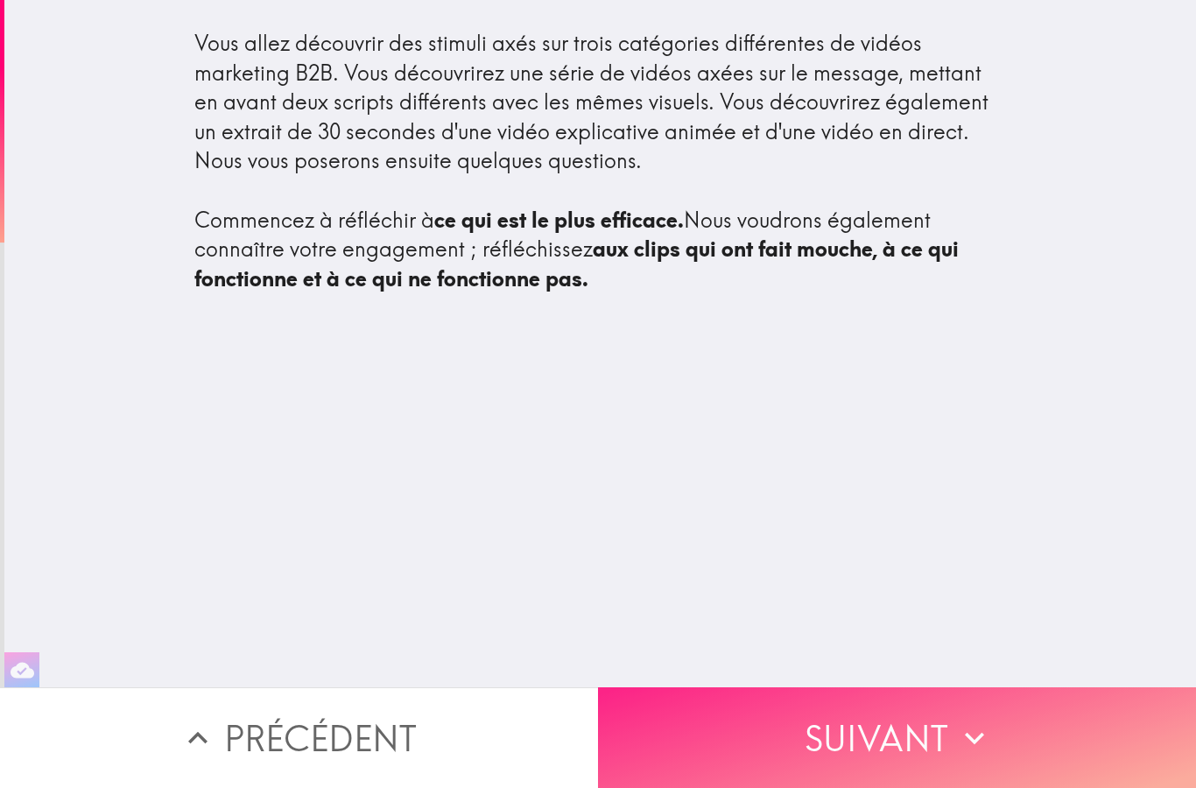
click at [837, 757] on button "Suivant" at bounding box center [897, 738] width 598 height 101
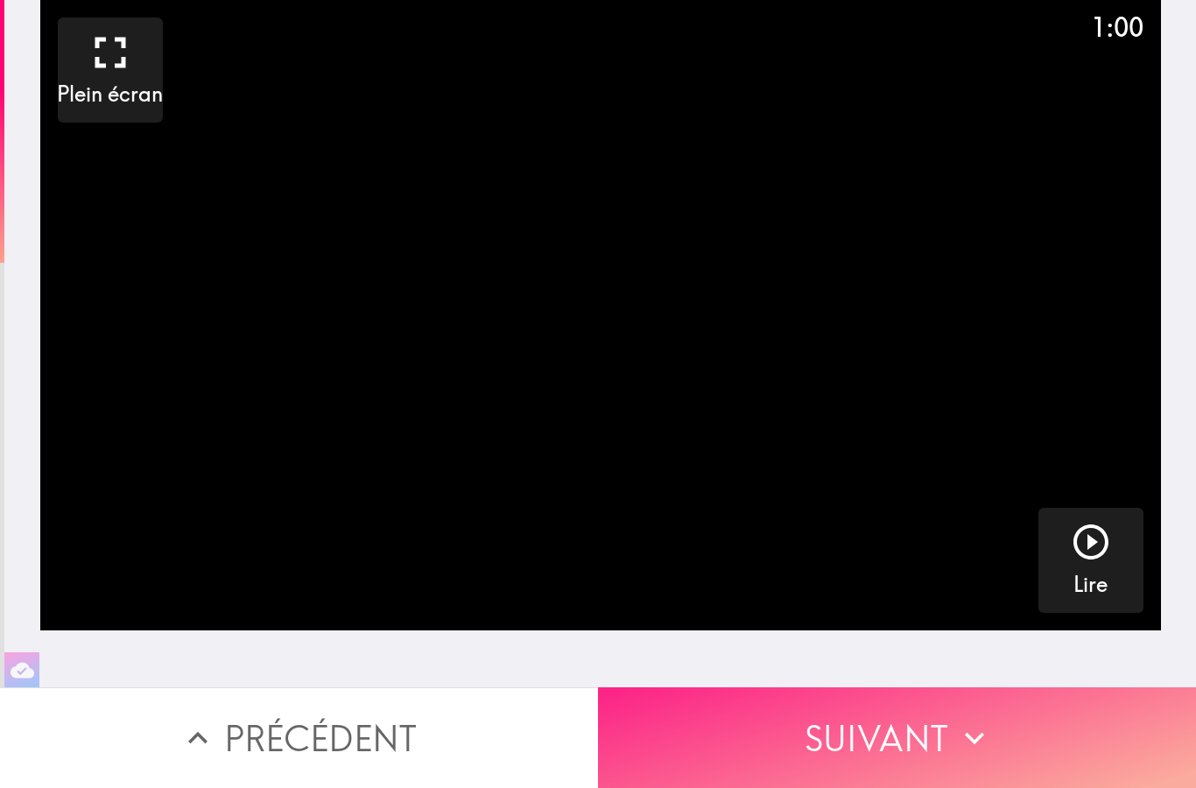
click at [844, 756] on button "Suivant" at bounding box center [897, 738] width 598 height 101
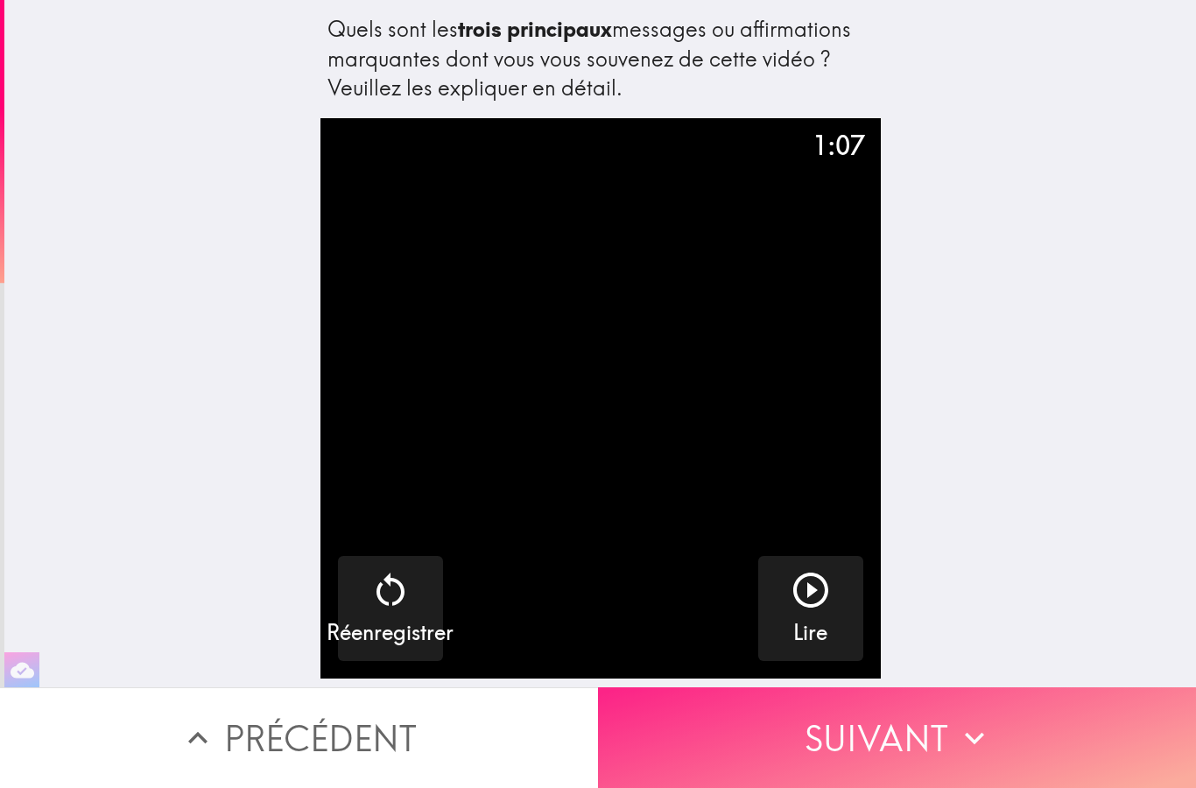
click at [849, 762] on button "Suivant" at bounding box center [897, 738] width 598 height 101
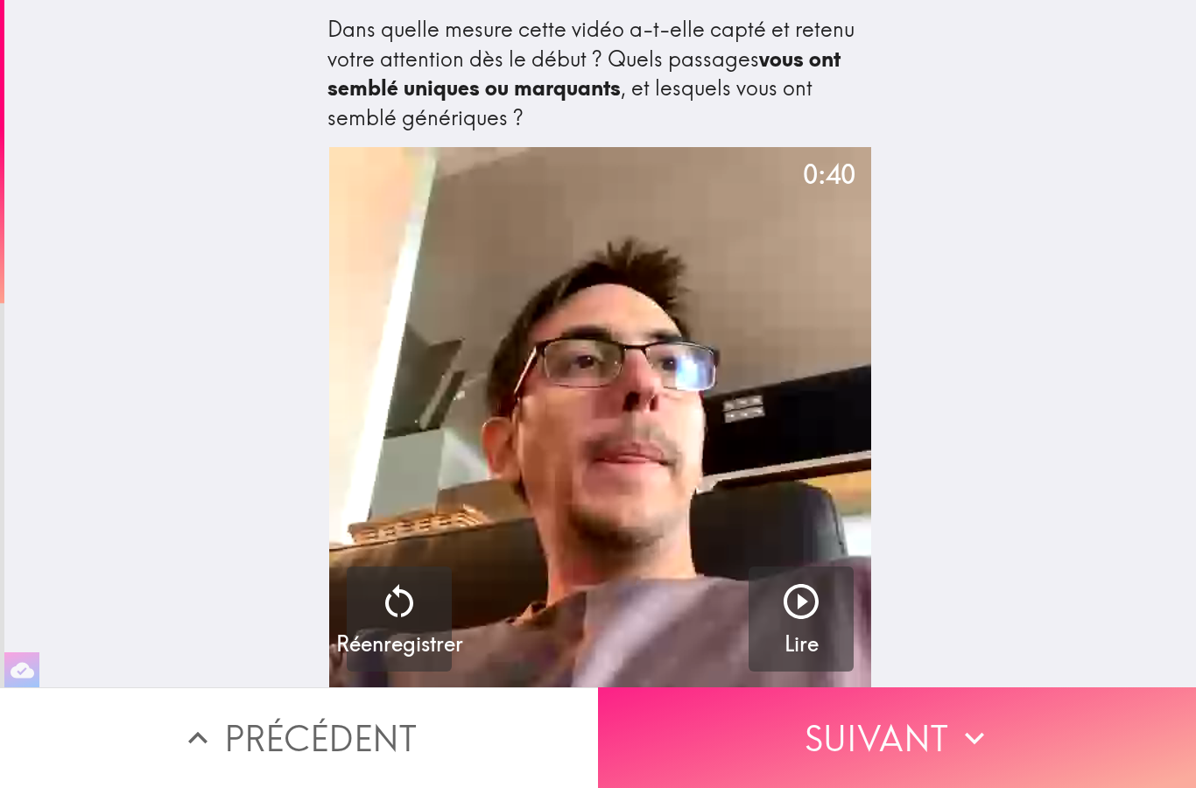
click at [839, 763] on button "Suivant" at bounding box center [897, 738] width 598 height 101
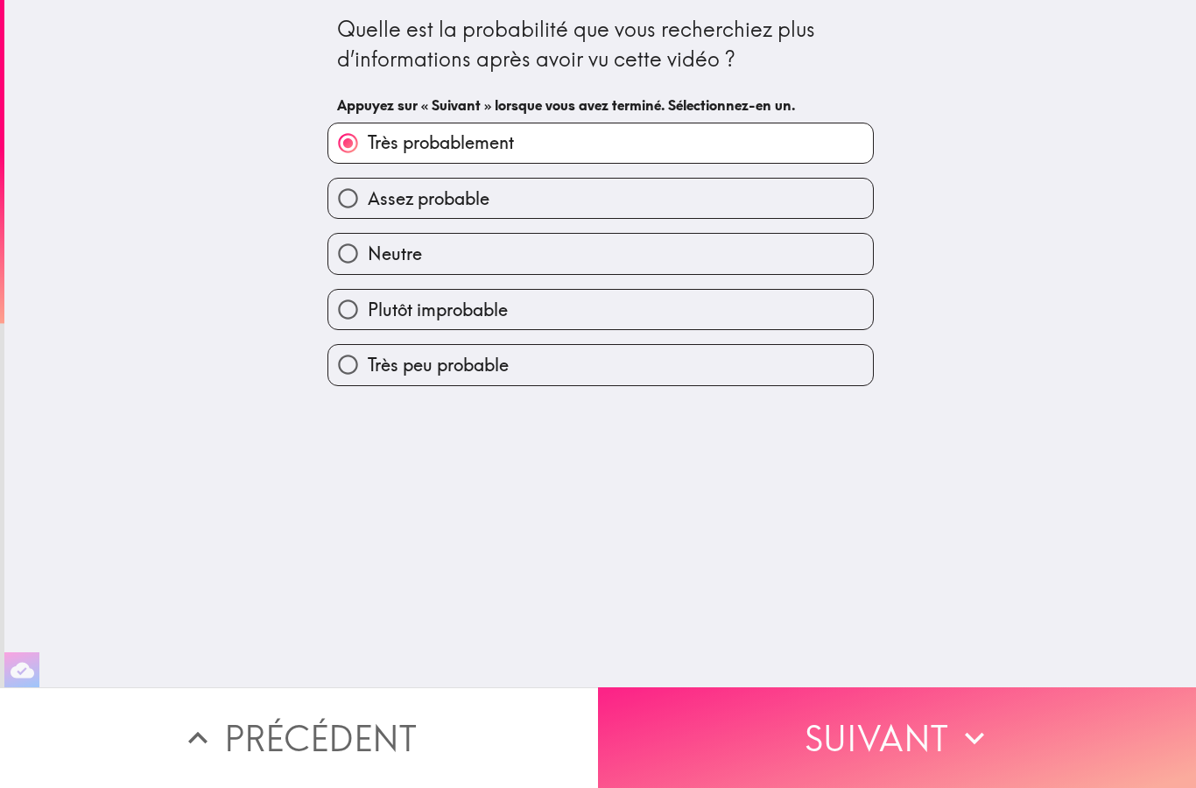
click at [852, 773] on button "Suivant" at bounding box center [897, 738] width 598 height 101
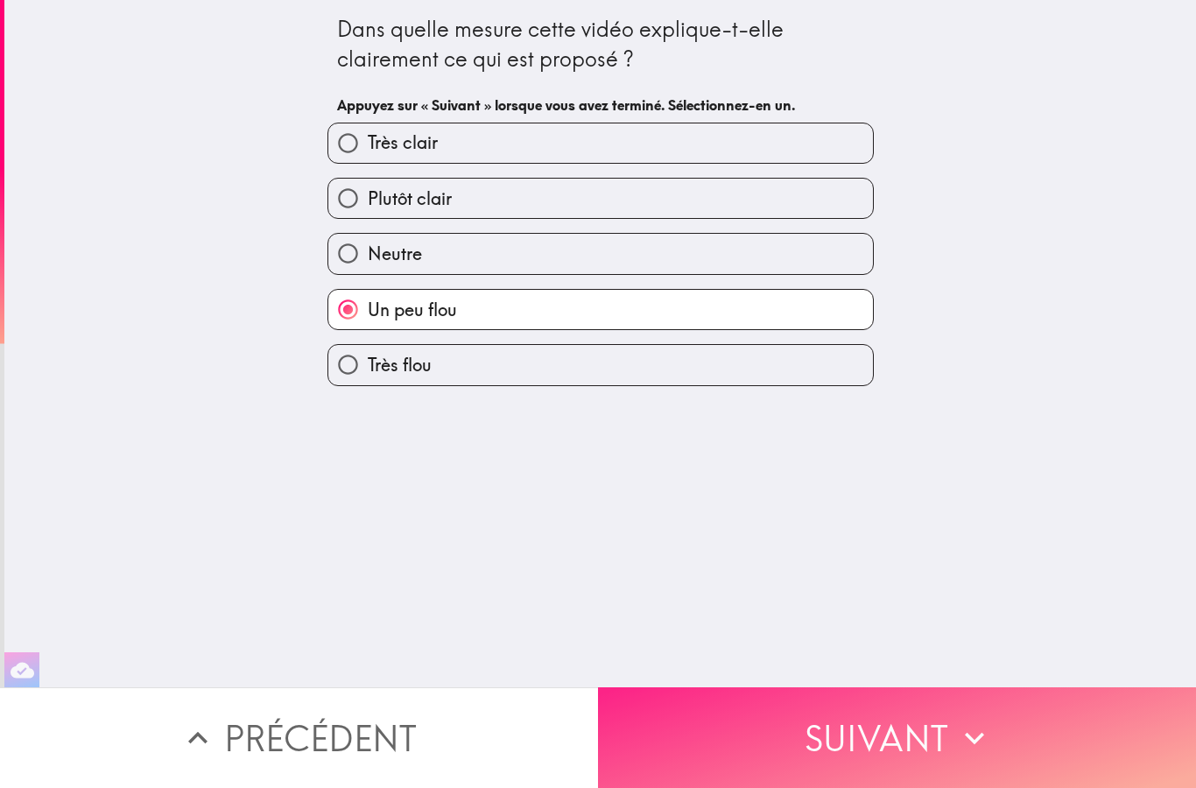
click at [847, 753] on button "Suivant" at bounding box center [897, 738] width 598 height 101
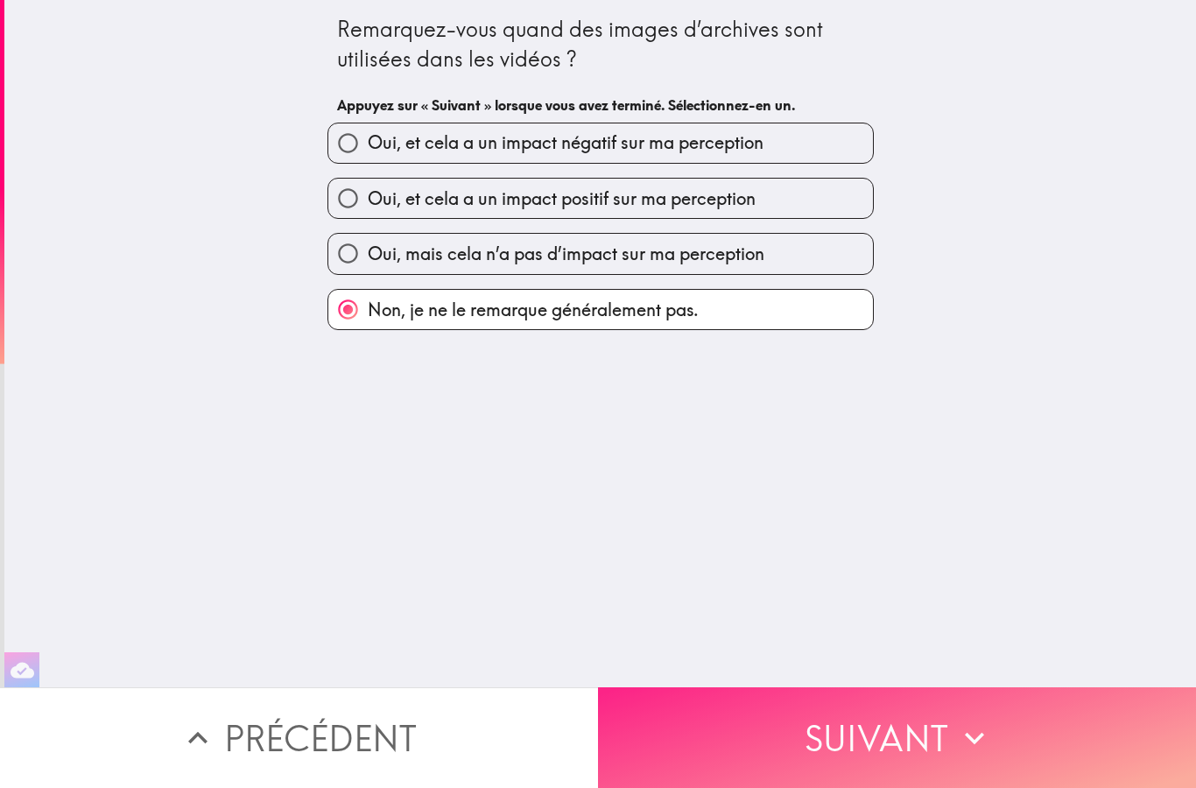
click at [845, 759] on button "Suivant" at bounding box center [897, 738] width 598 height 101
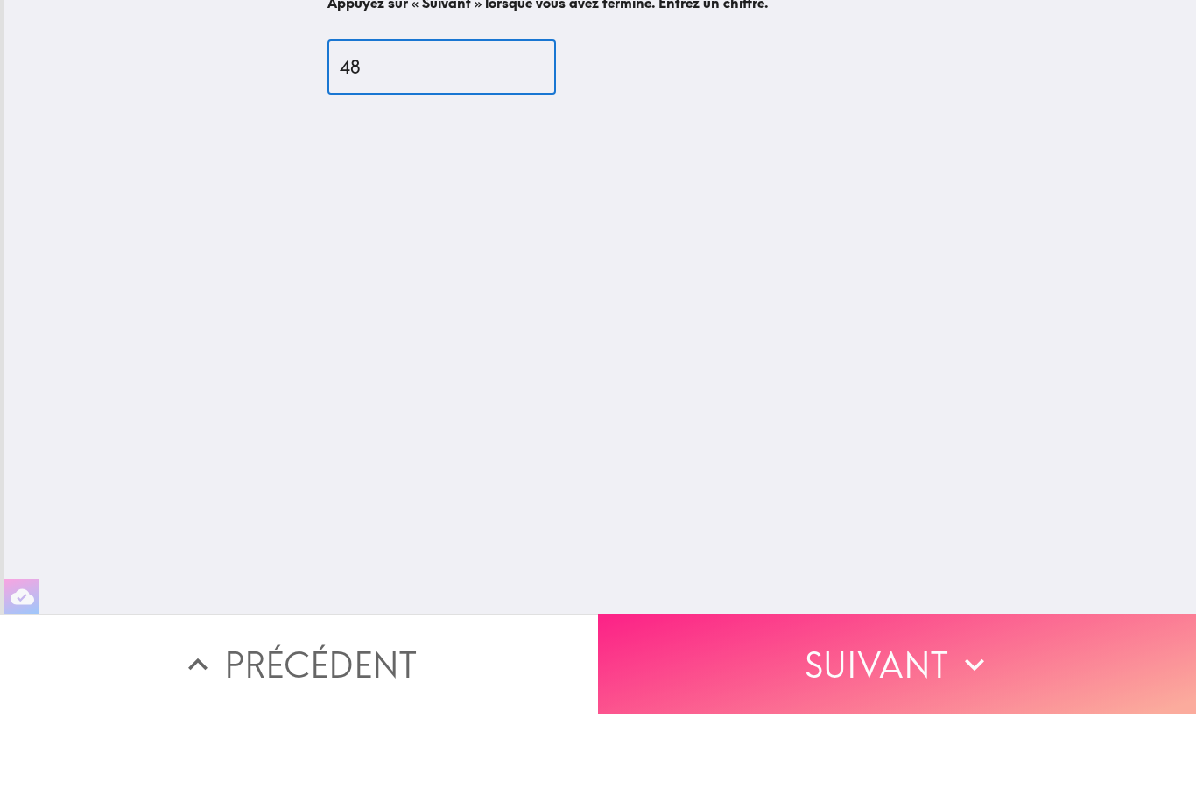
click at [858, 688] on button "Suivant" at bounding box center [897, 738] width 598 height 101
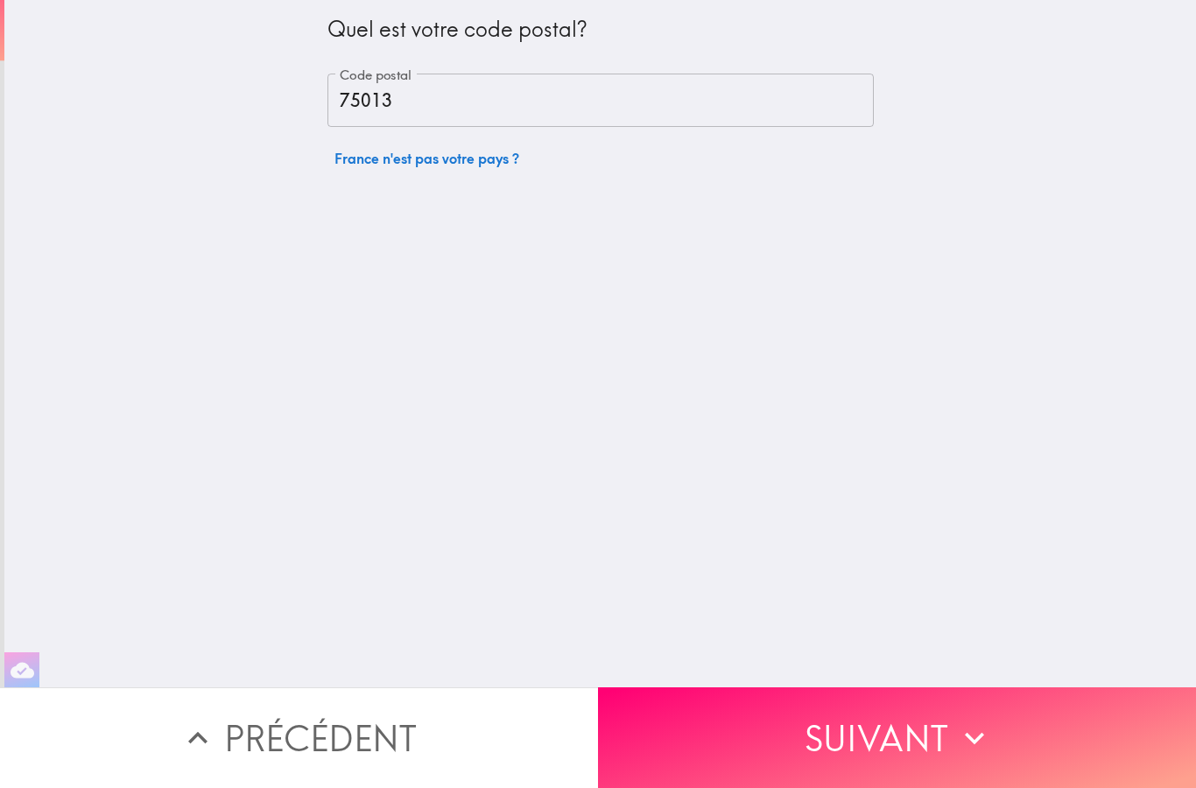
click at [872, 674] on div "Quel est votre code postal? Code postal 75013 Code postal [GEOGRAPHIC_DATA] n'e…" at bounding box center [600, 344] width 1192 height 688
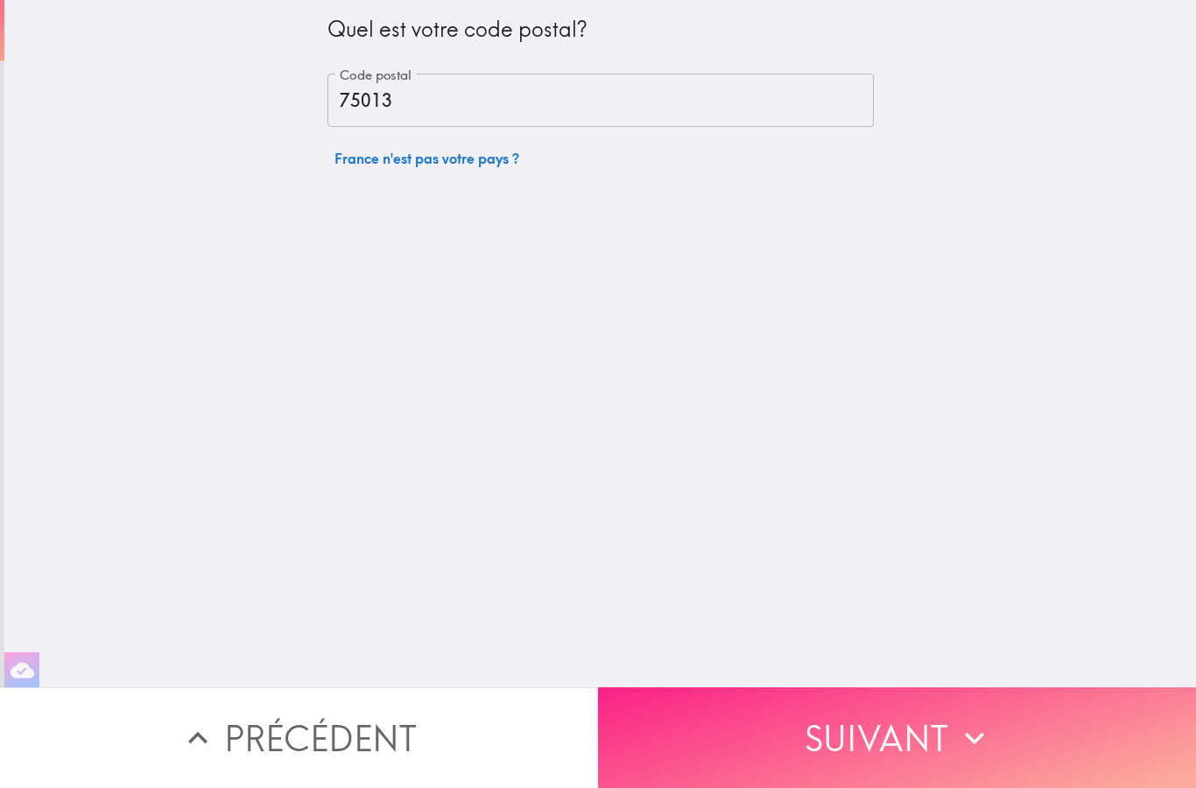
click at [871, 745] on button "Suivant" at bounding box center [897, 738] width 598 height 101
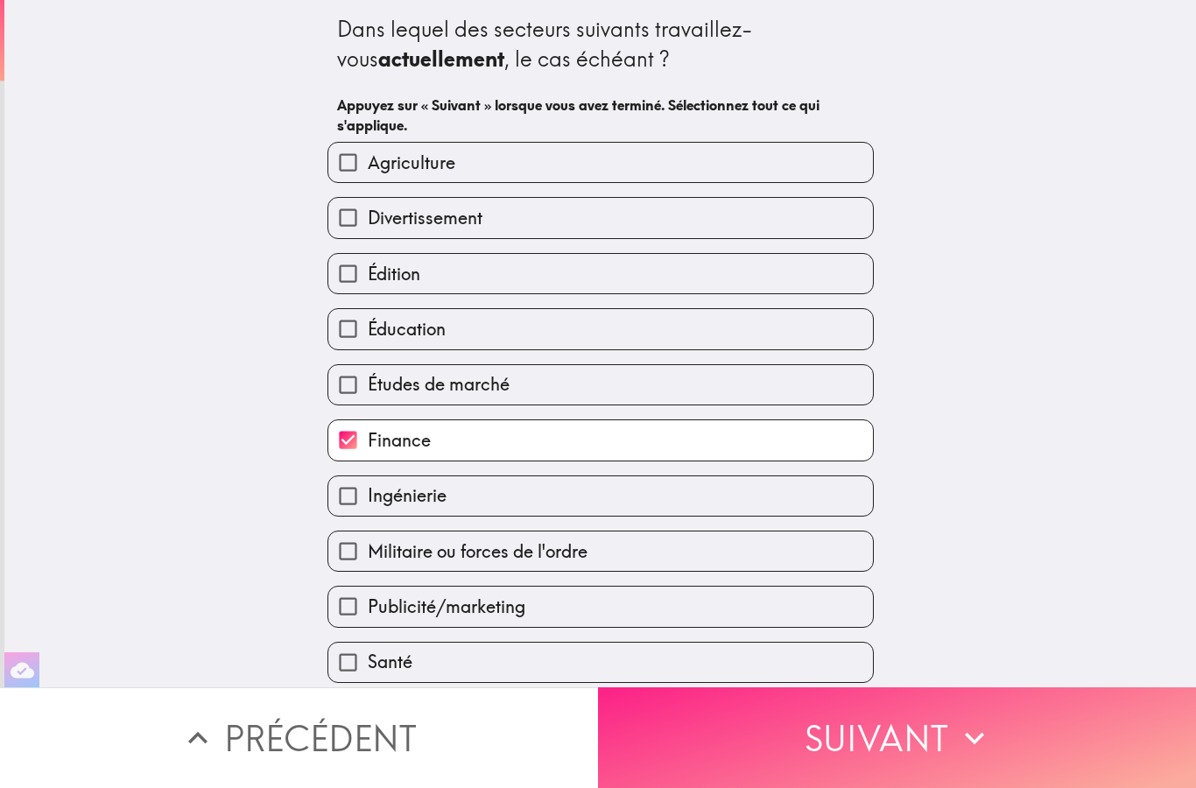
click at [863, 740] on button "Suivant" at bounding box center [897, 738] width 598 height 101
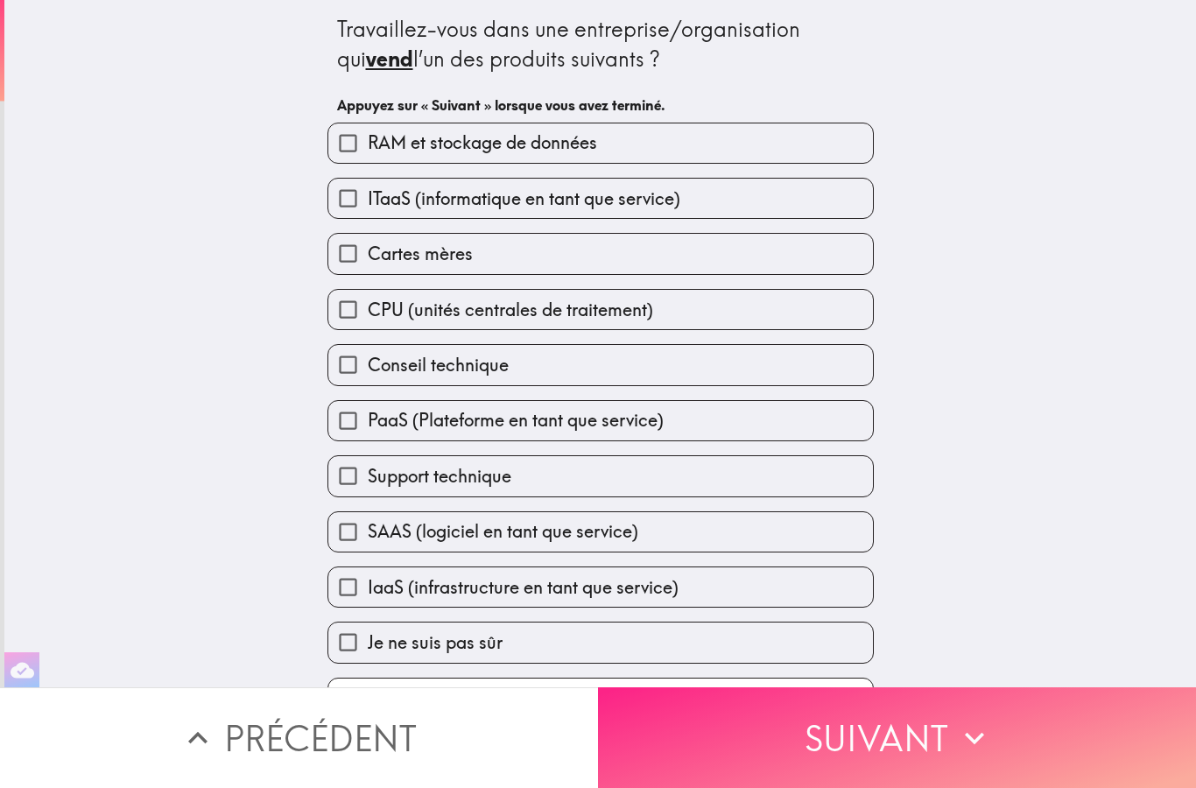
click at [860, 754] on button "Suivant" at bounding box center [897, 738] width 598 height 101
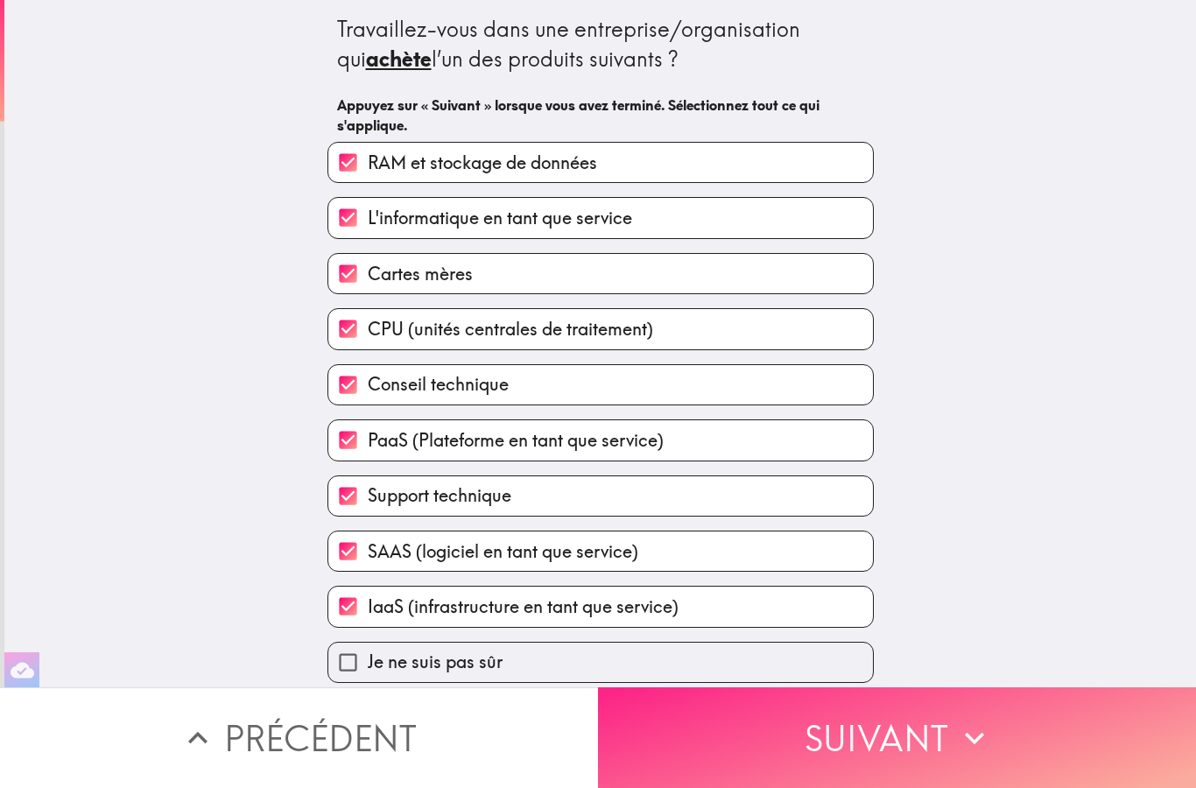
click at [857, 757] on button "Suivant" at bounding box center [897, 738] width 598 height 101
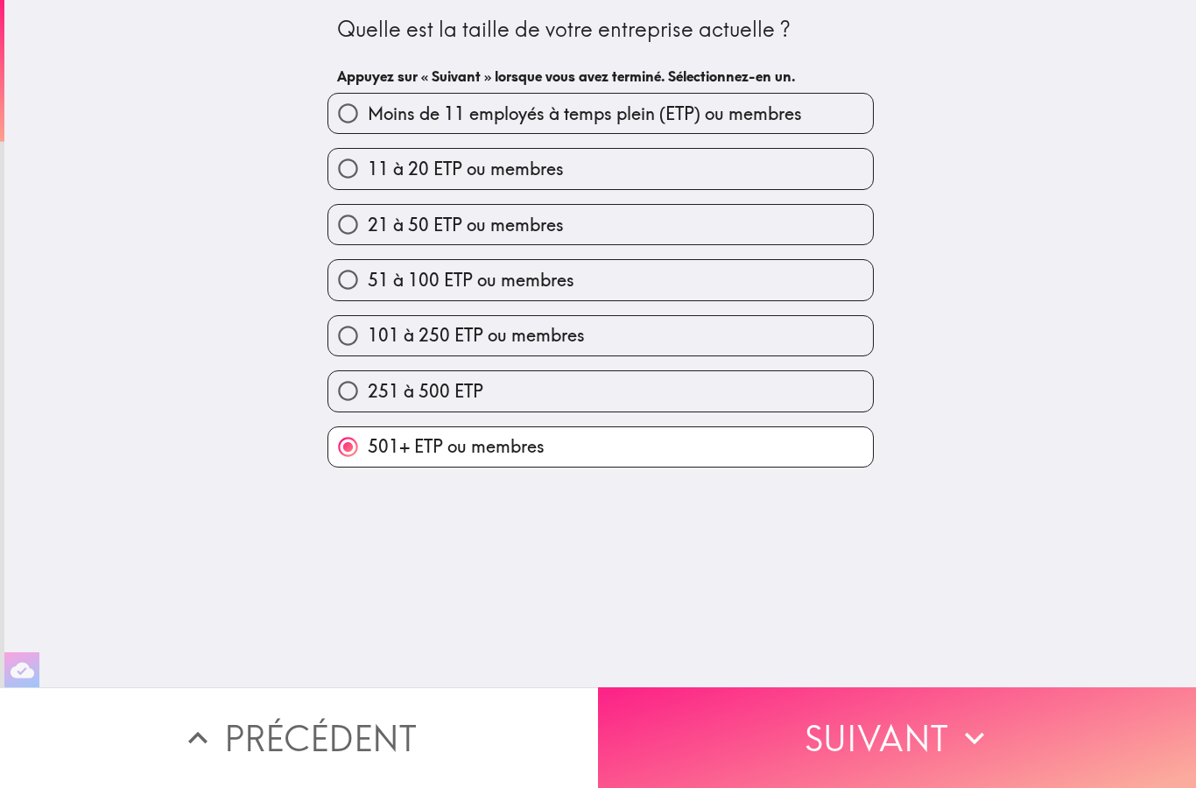
click at [858, 752] on button "Suivant" at bounding box center [897, 738] width 598 height 101
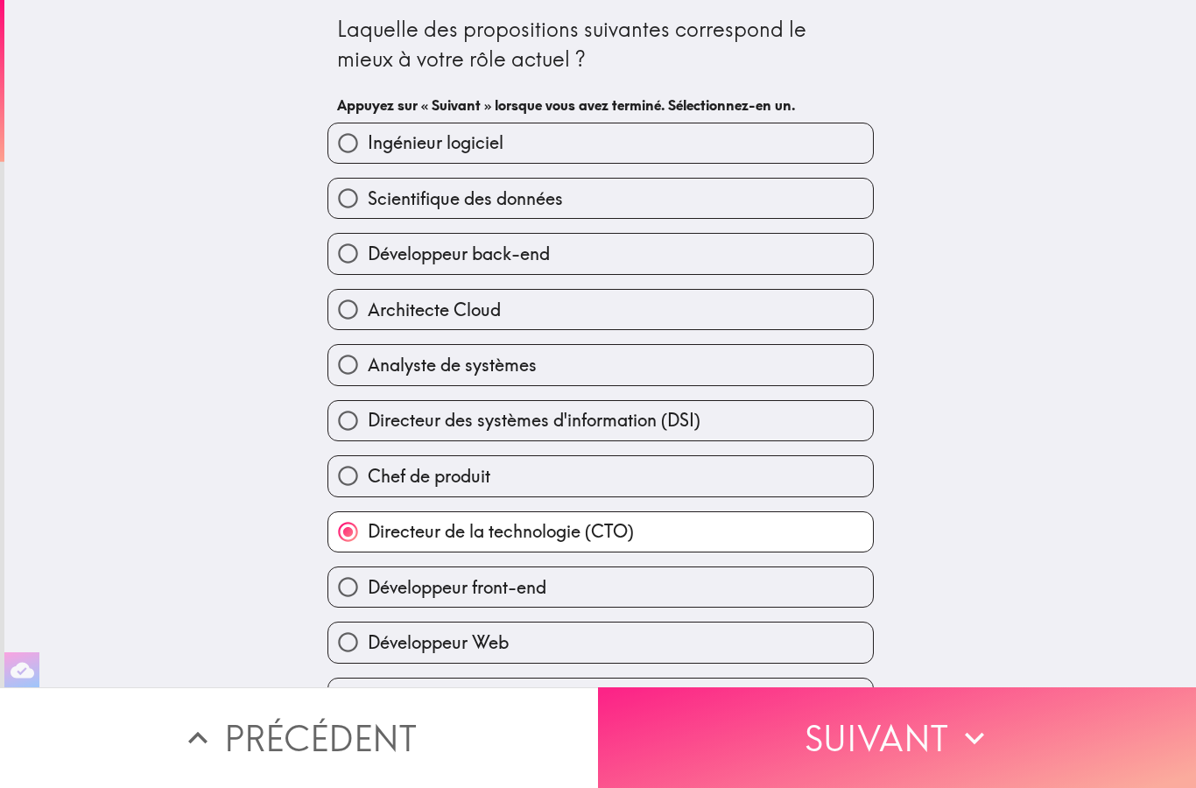
click at [859, 748] on button "Suivant" at bounding box center [897, 738] width 598 height 101
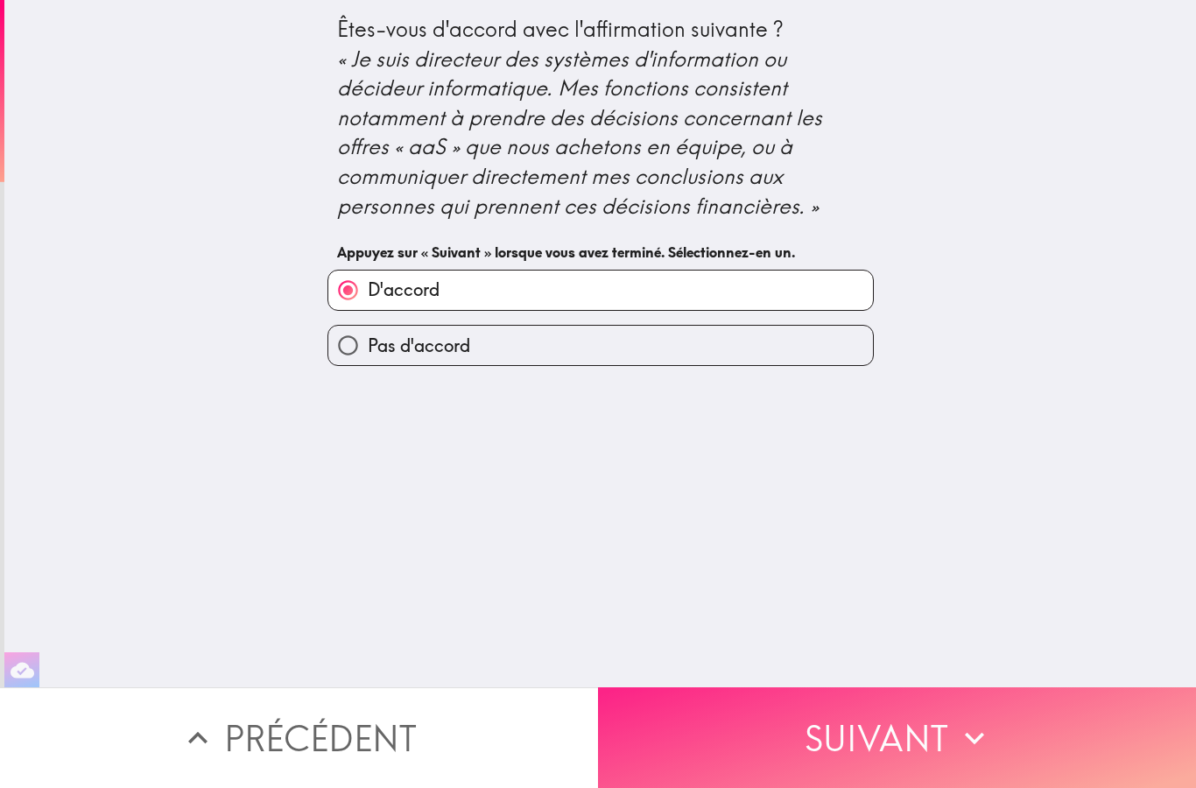
click at [863, 762] on button "Suivant" at bounding box center [897, 738] width 598 height 101
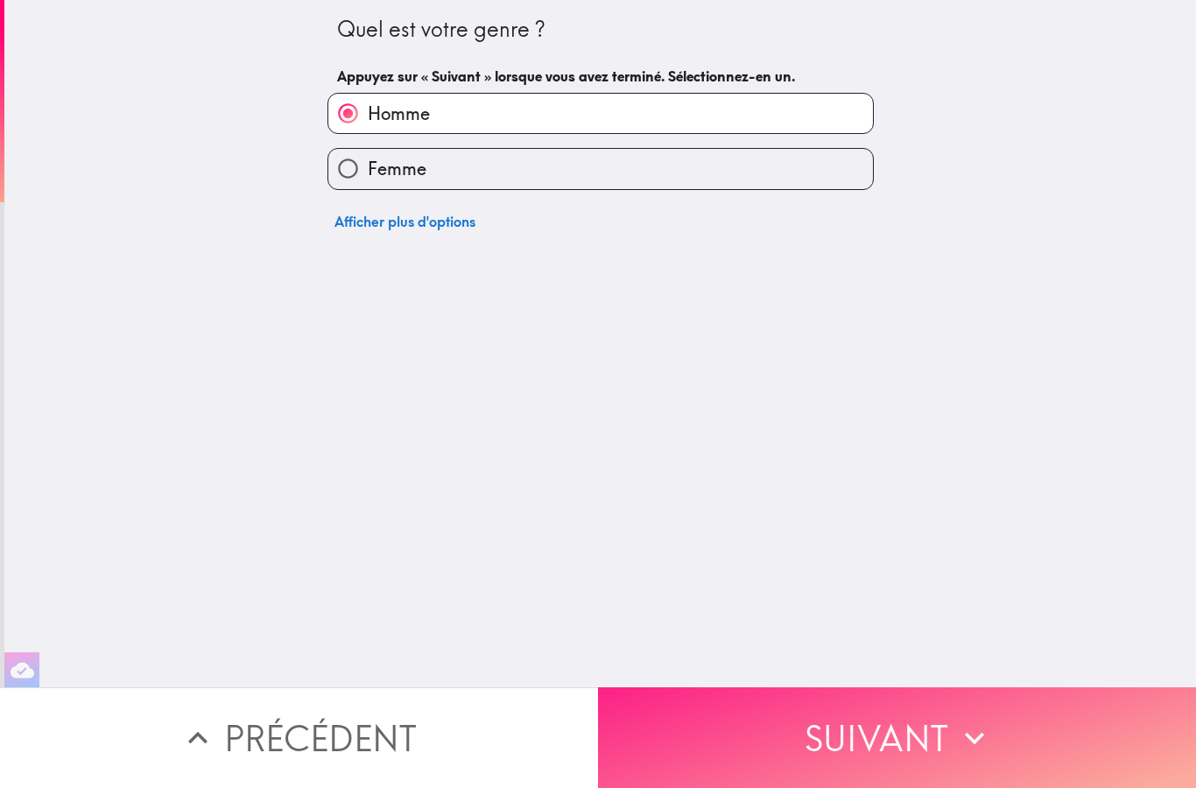
click at [856, 761] on button "Suivant" at bounding box center [897, 738] width 598 height 101
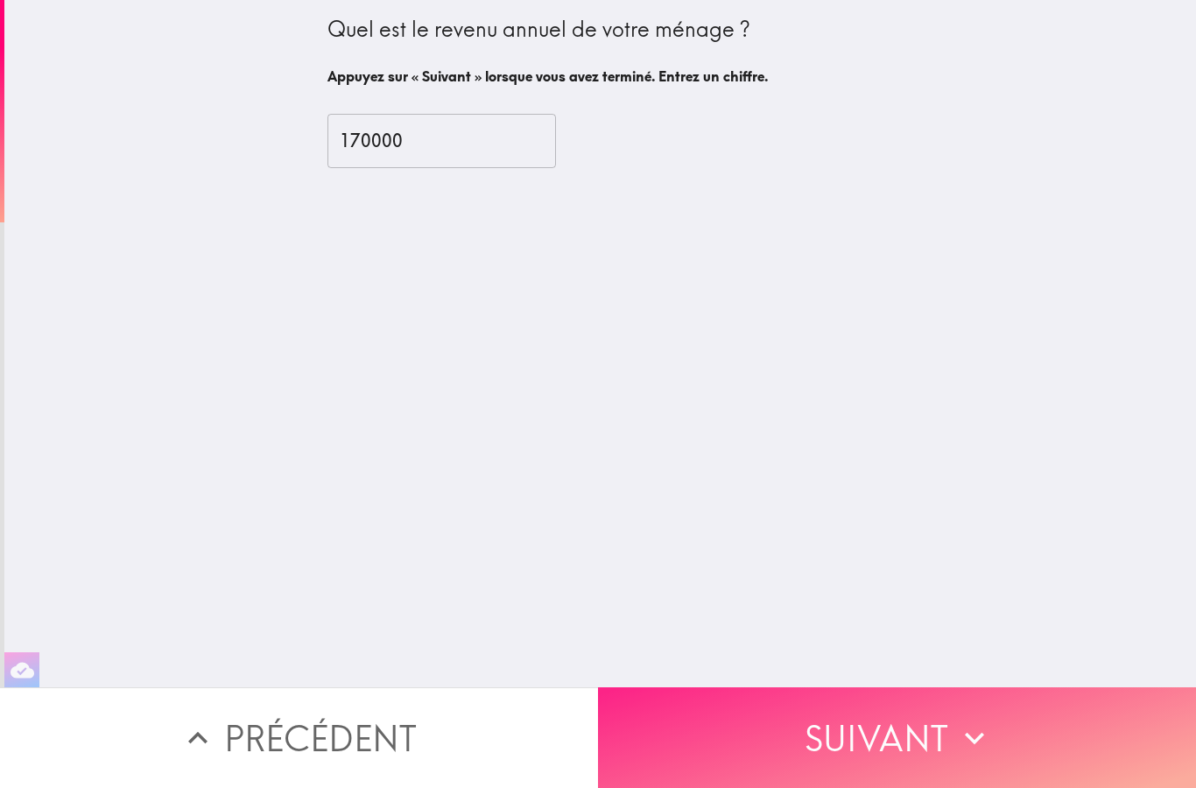
click at [856, 767] on button "Suivant" at bounding box center [897, 738] width 598 height 101
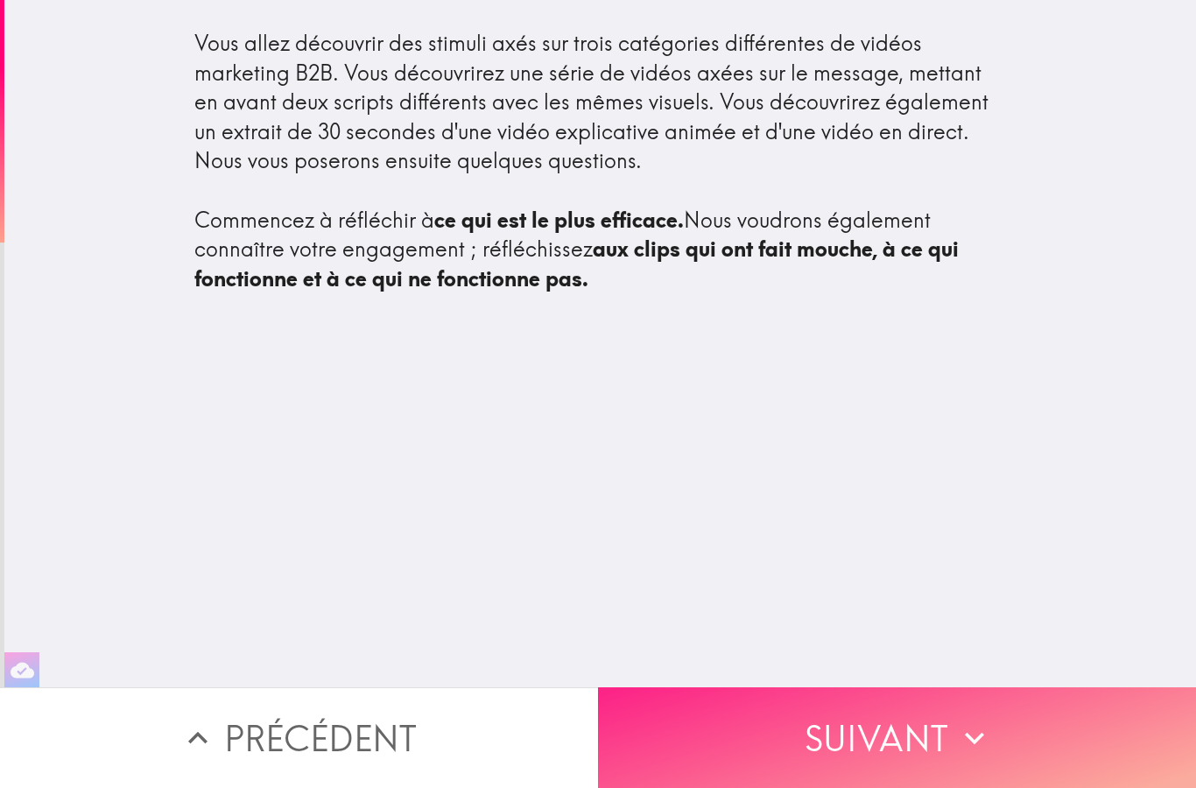
click at [858, 764] on button "Suivant" at bounding box center [897, 738] width 598 height 101
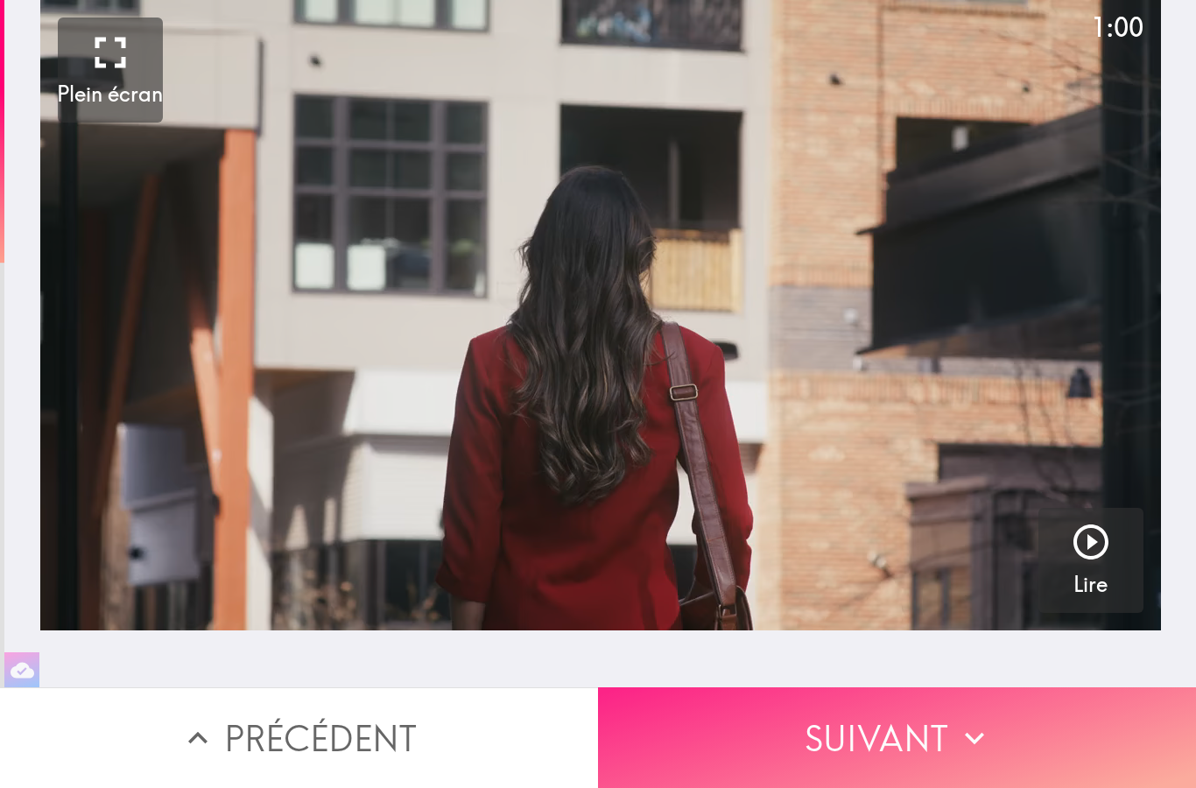
click at [858, 765] on button "Suivant" at bounding box center [897, 738] width 598 height 101
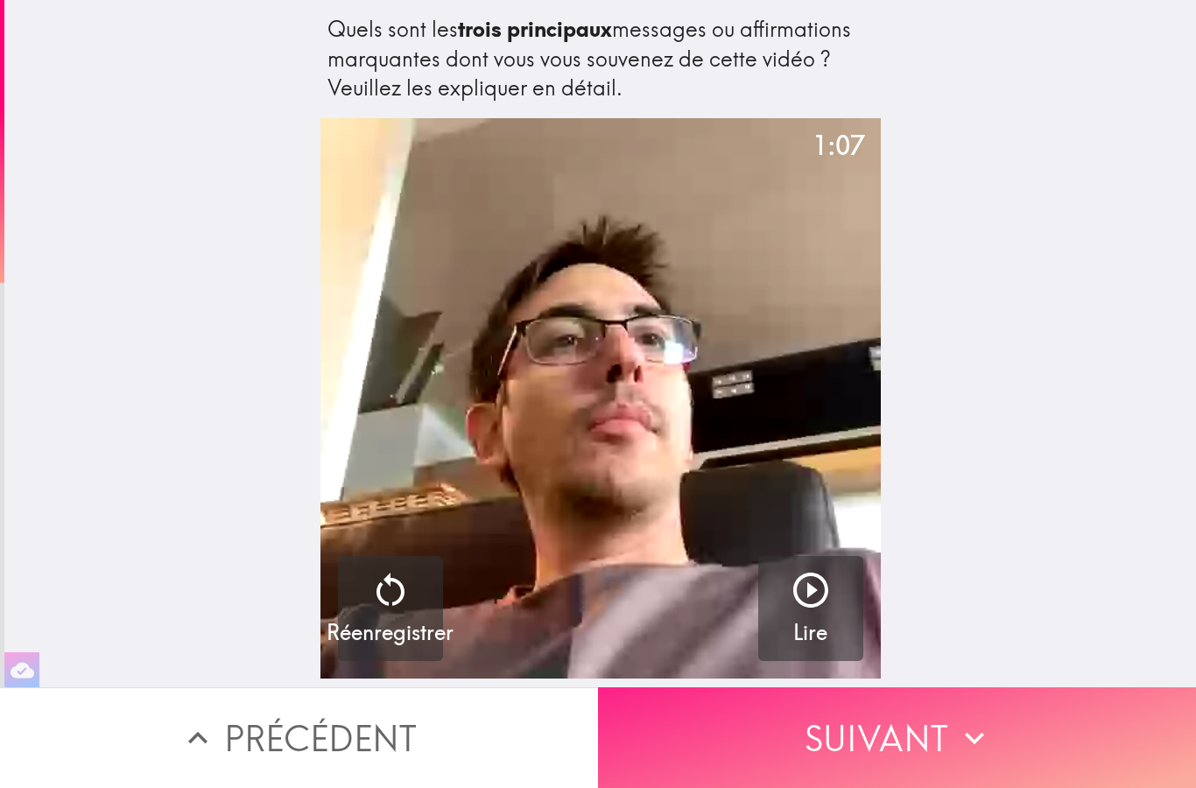
click at [859, 762] on button "Suivant" at bounding box center [897, 738] width 598 height 101
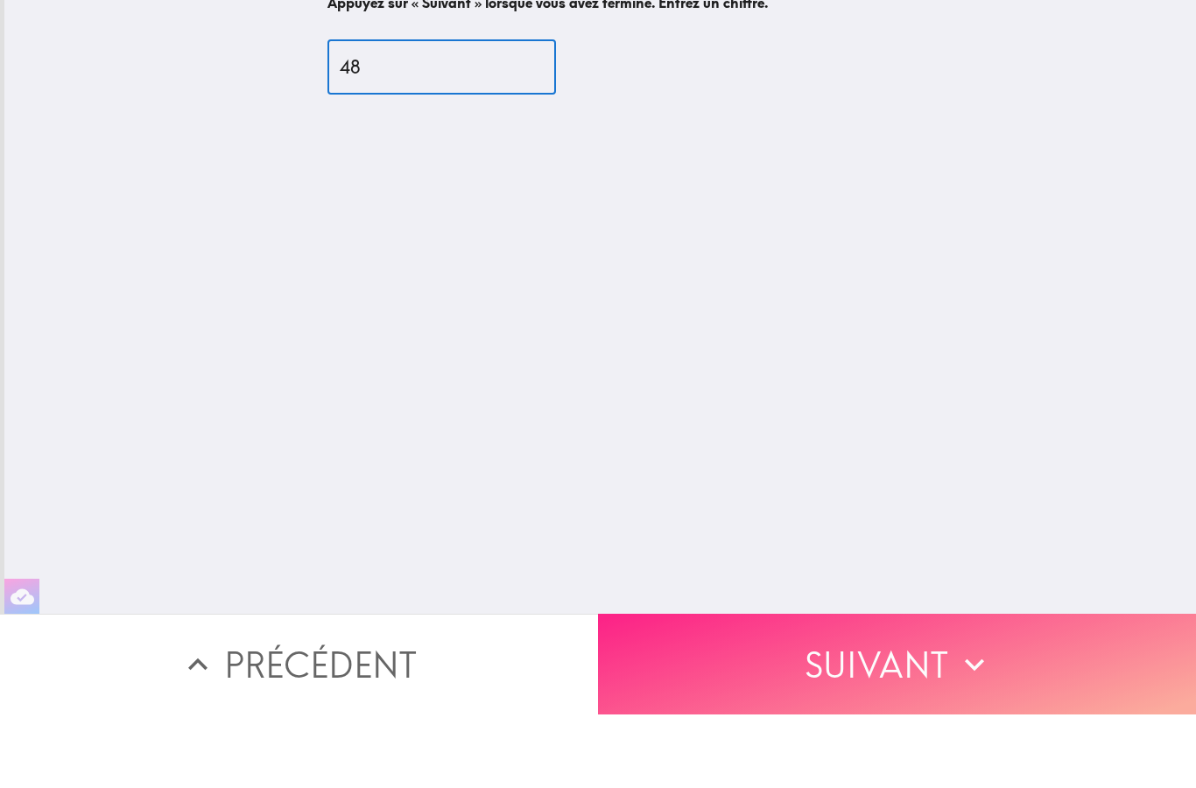
click at [892, 688] on button "Suivant" at bounding box center [897, 738] width 598 height 101
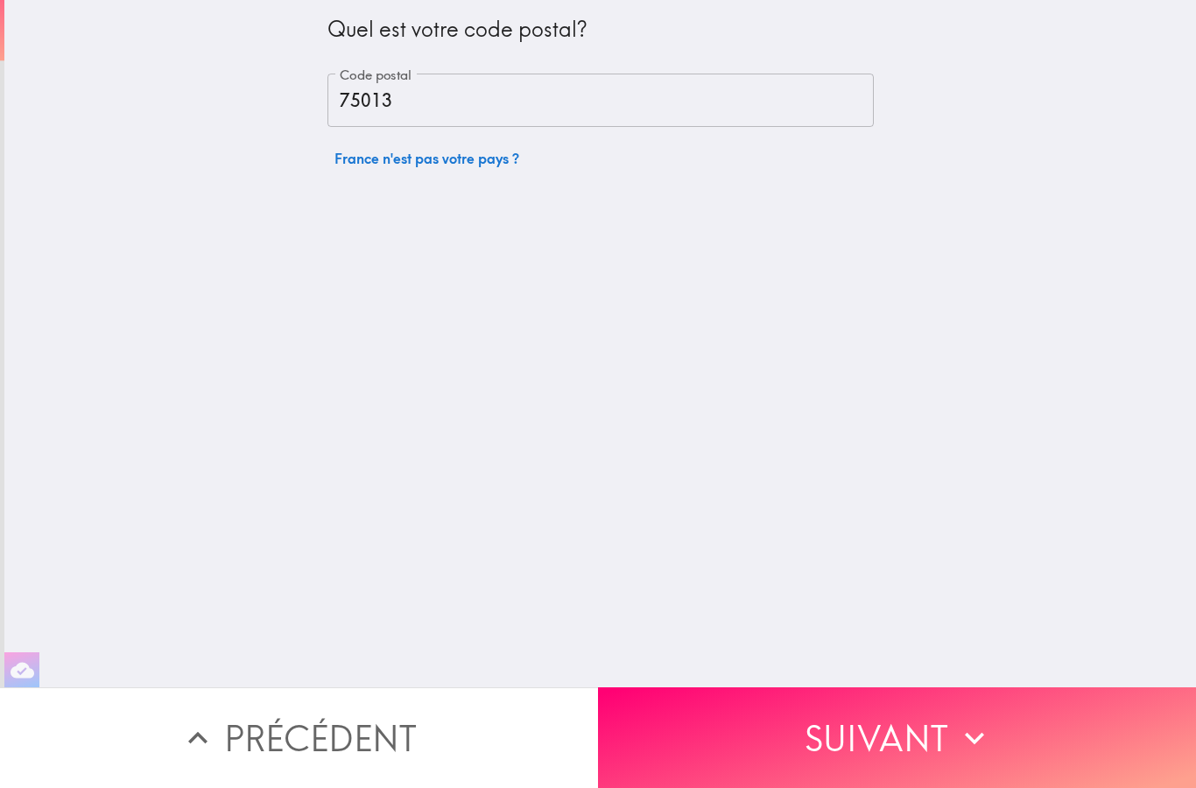
click at [907, 667] on div "Quel est votre code postal? Code postal 75013 Code postal [GEOGRAPHIC_DATA] n'e…" at bounding box center [600, 344] width 1192 height 688
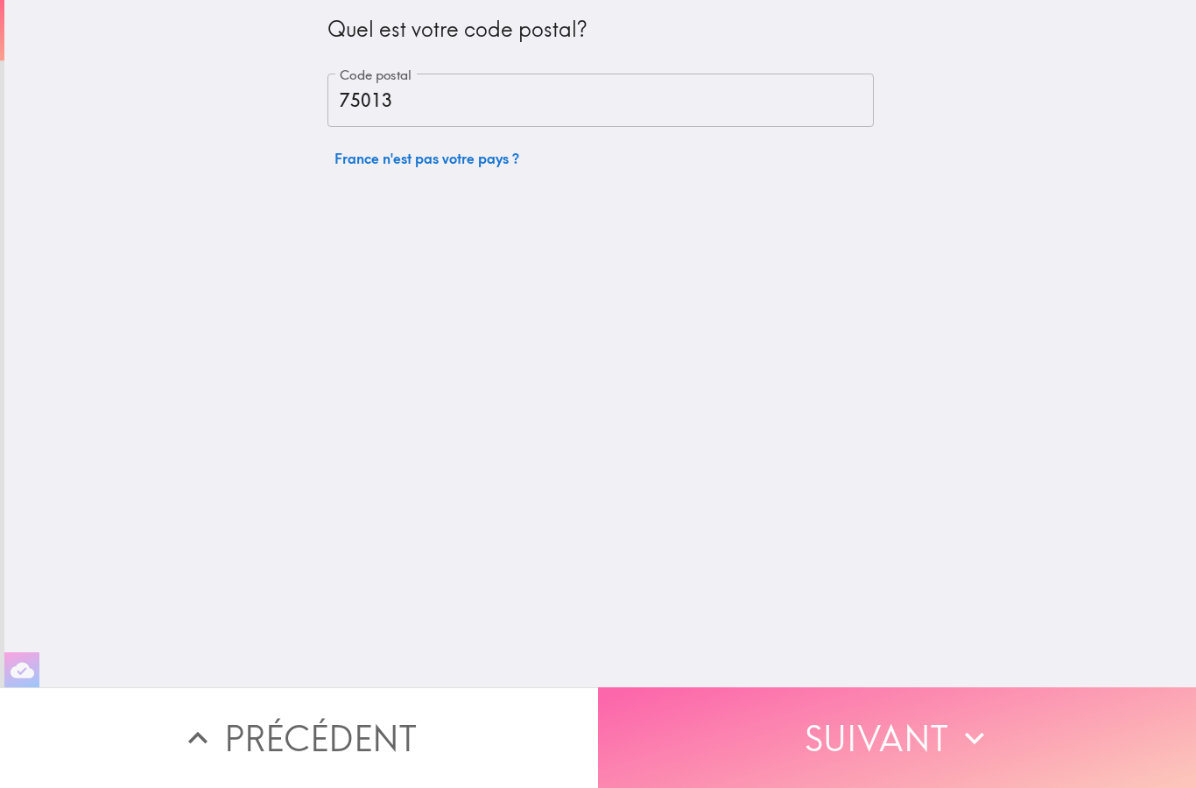
click at [895, 736] on button "Suivant" at bounding box center [897, 738] width 598 height 101
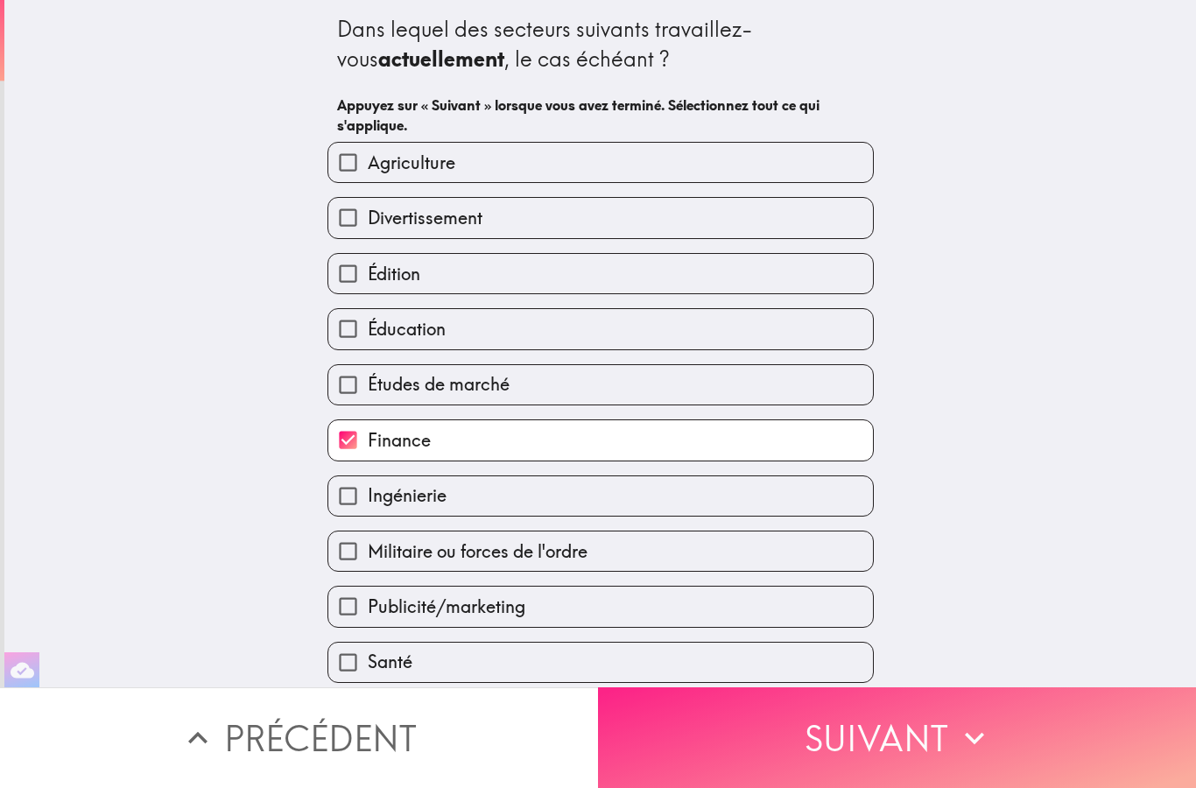
click at [870, 751] on button "Suivant" at bounding box center [897, 738] width 598 height 101
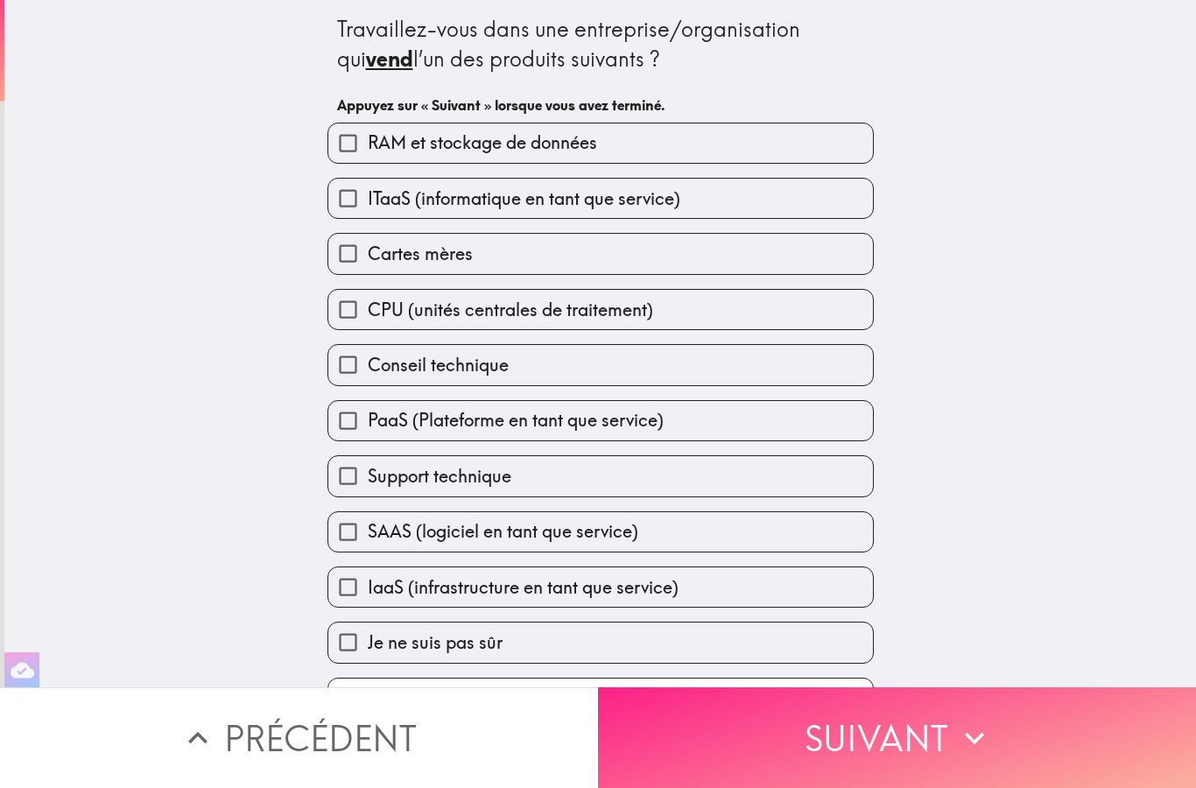
click at [871, 734] on button "Suivant" at bounding box center [897, 738] width 598 height 101
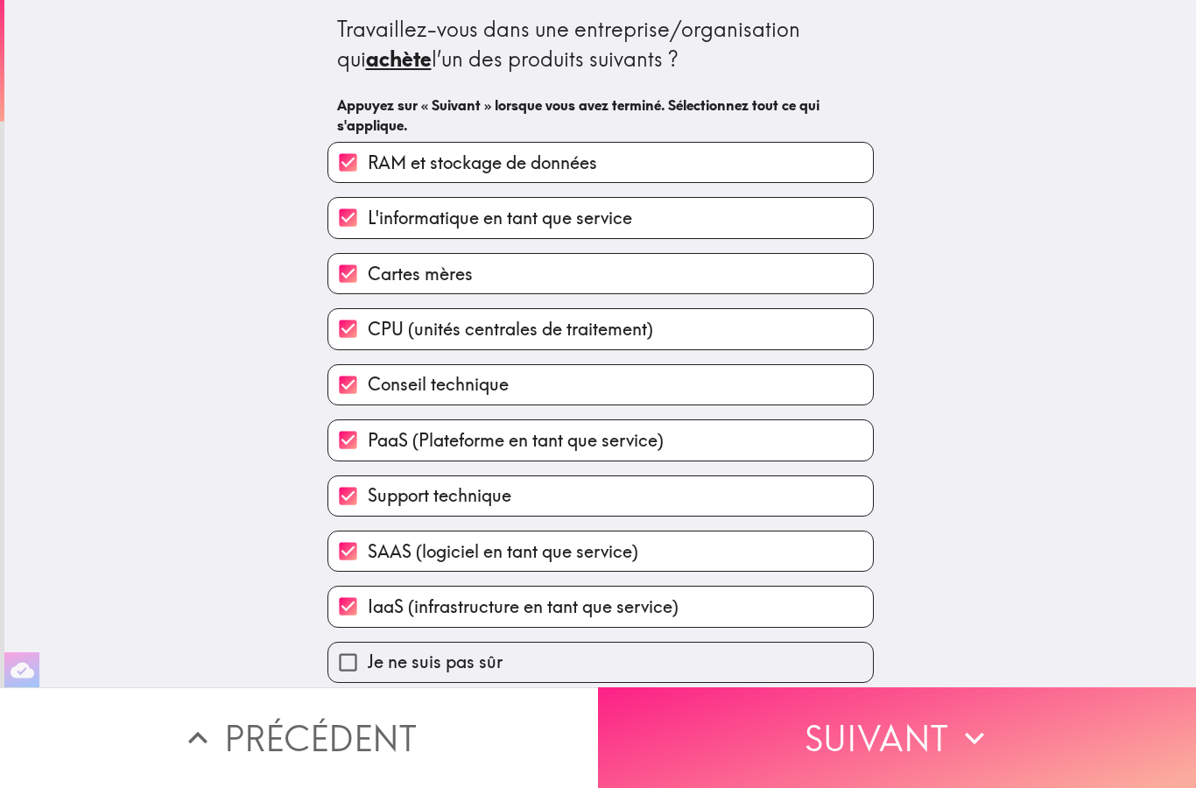
click at [886, 737] on button "Suivant" at bounding box center [897, 738] width 598 height 101
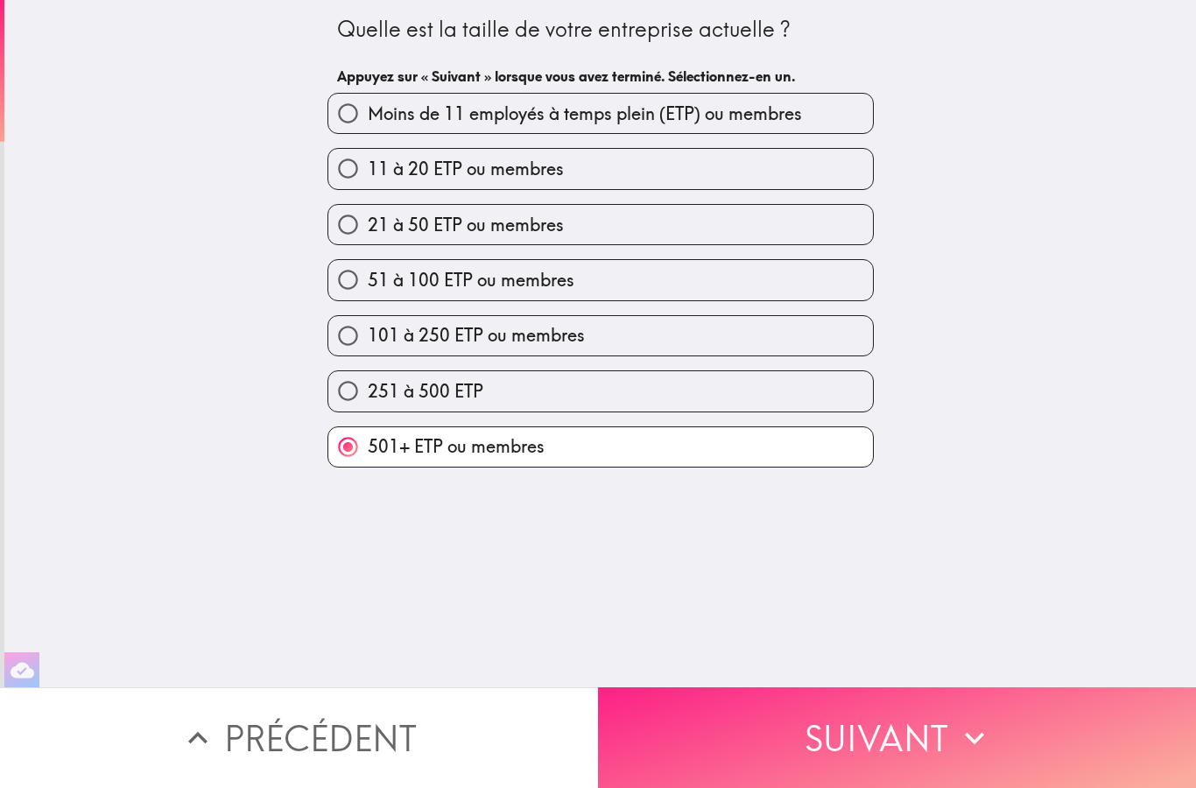
click at [878, 738] on button "Suivant" at bounding box center [897, 738] width 598 height 101
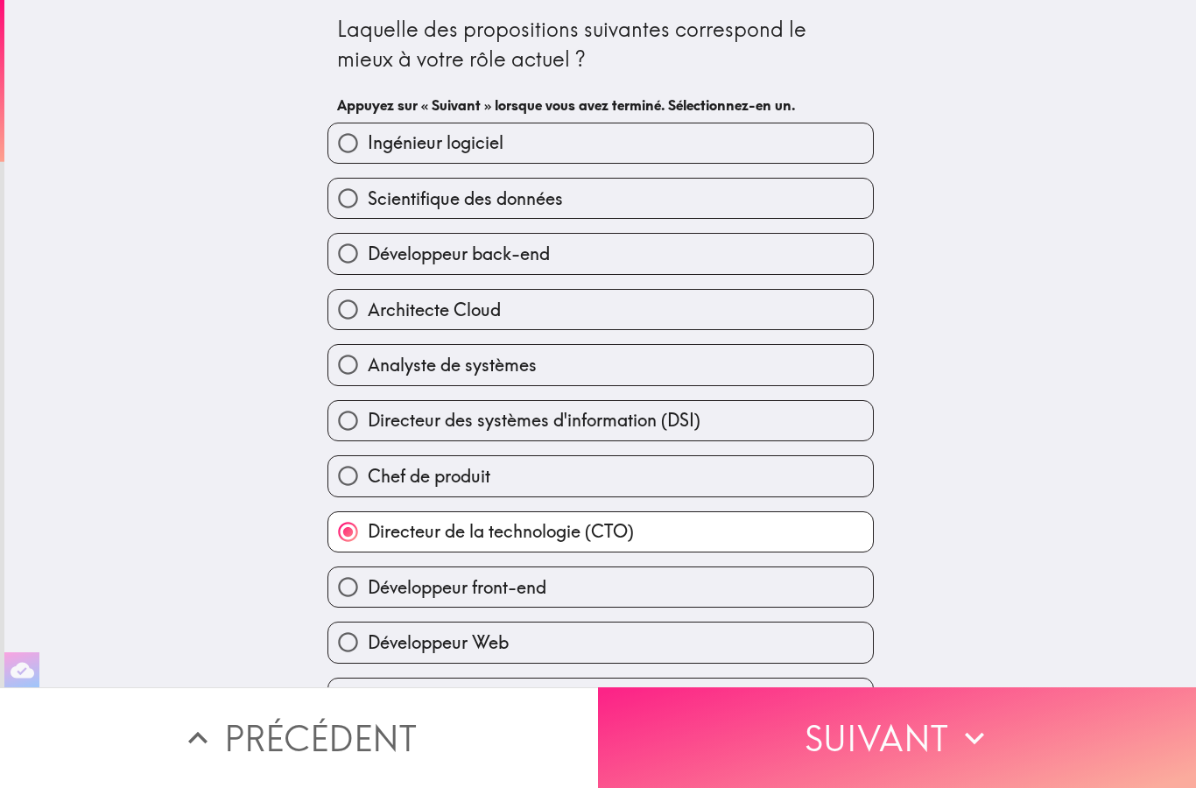
click at [880, 756] on button "Suivant" at bounding box center [897, 738] width 598 height 101
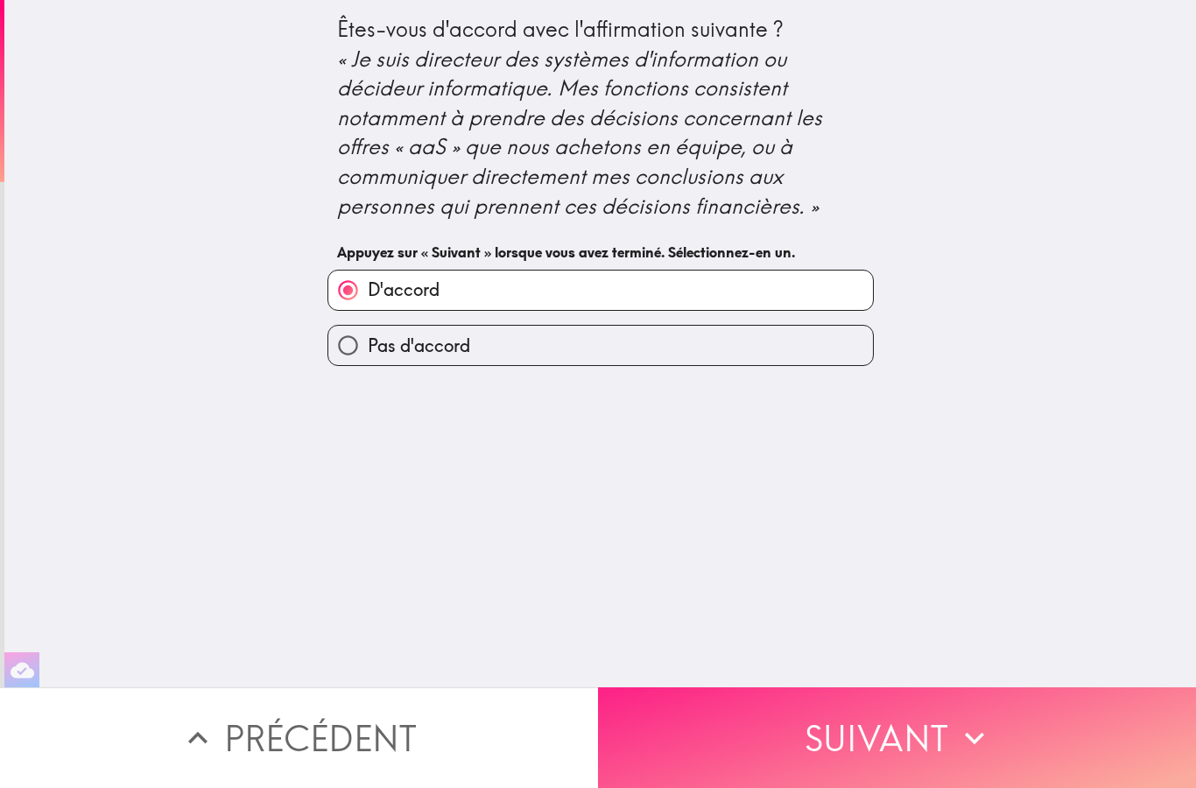
click at [883, 743] on button "Suivant" at bounding box center [897, 738] width 598 height 101
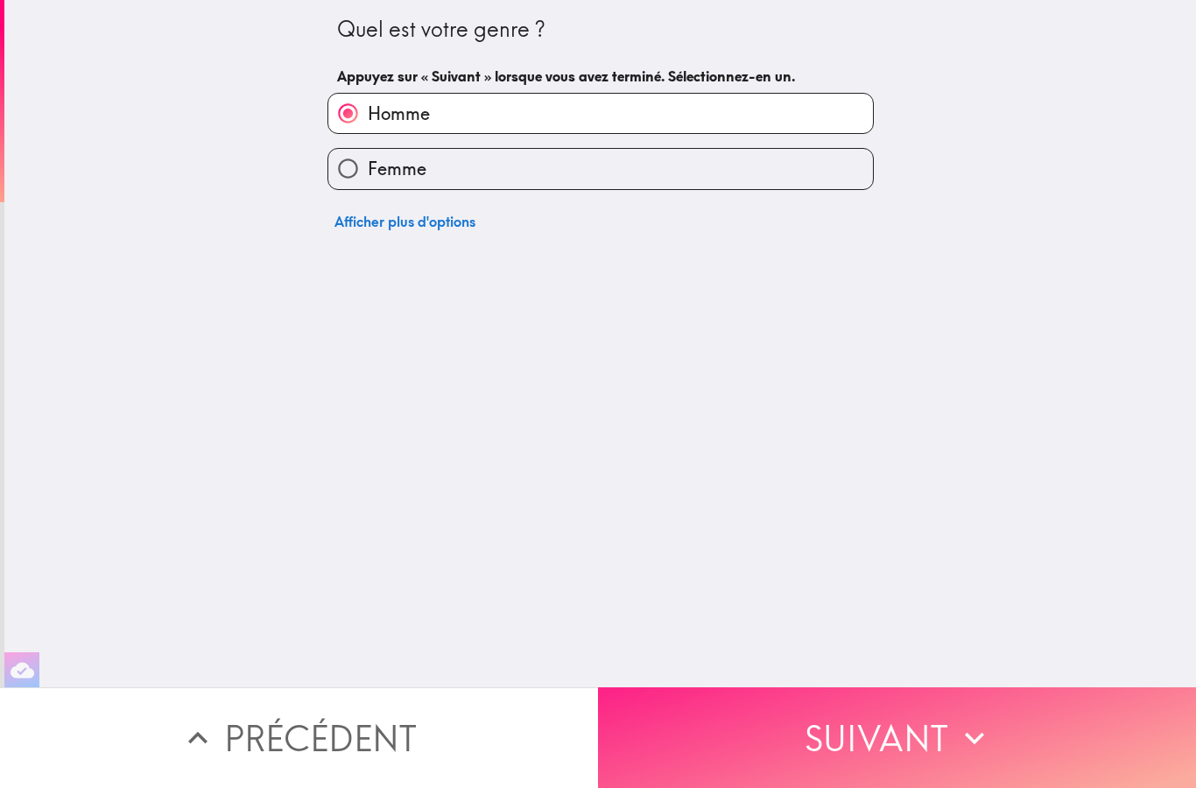
click at [872, 742] on button "Suivant" at bounding box center [897, 738] width 598 height 101
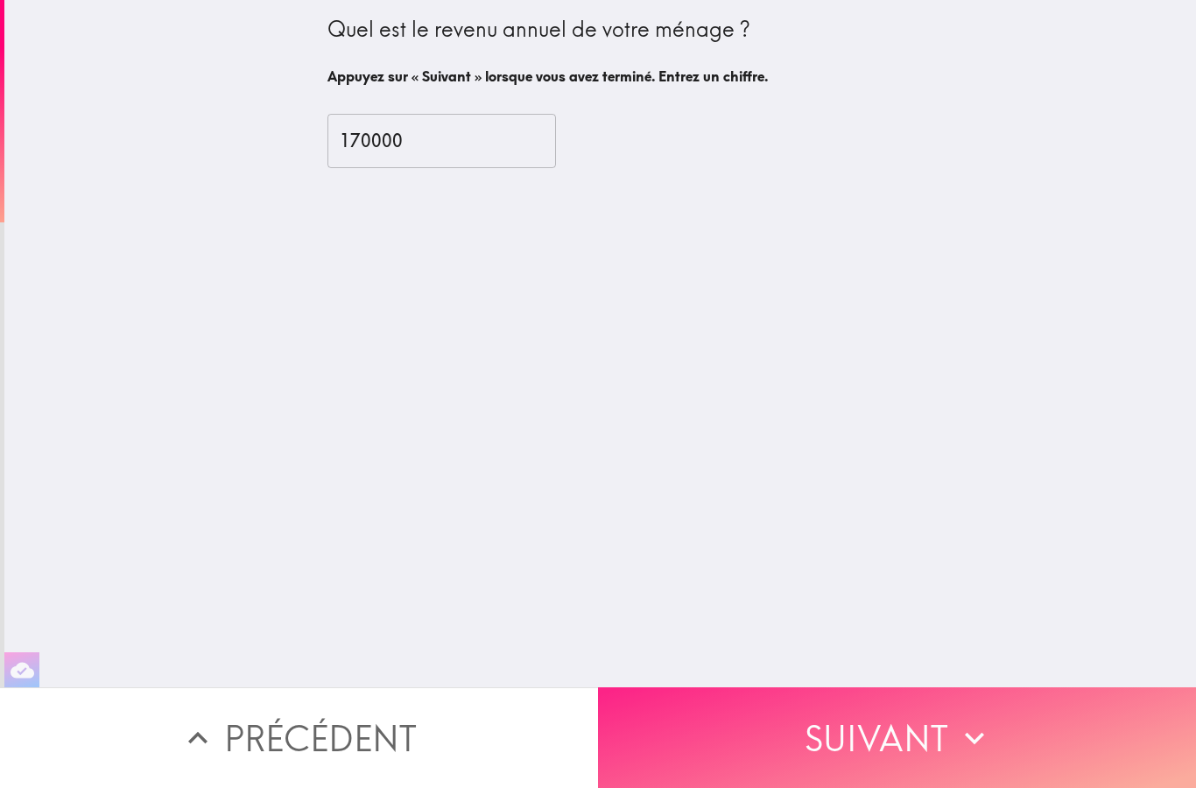
click at [866, 752] on button "Suivant" at bounding box center [897, 738] width 598 height 101
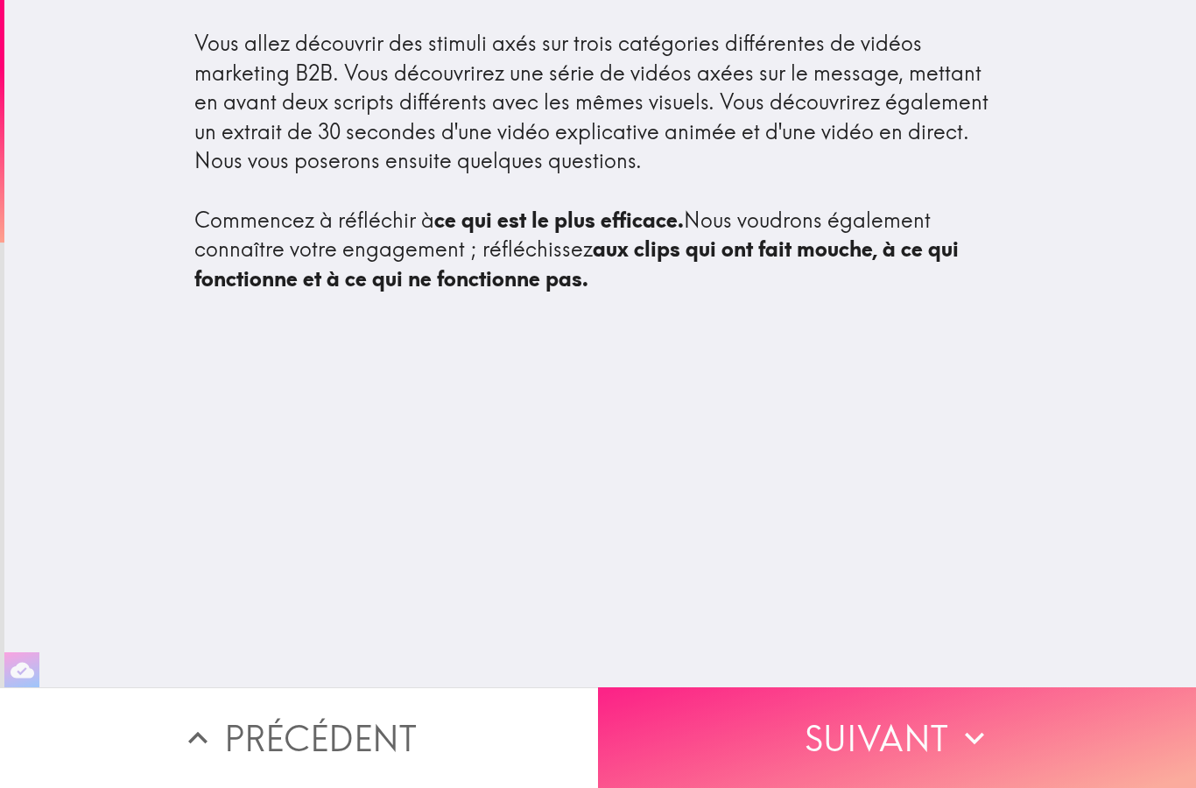
click at [869, 759] on button "Suivant" at bounding box center [897, 738] width 598 height 101
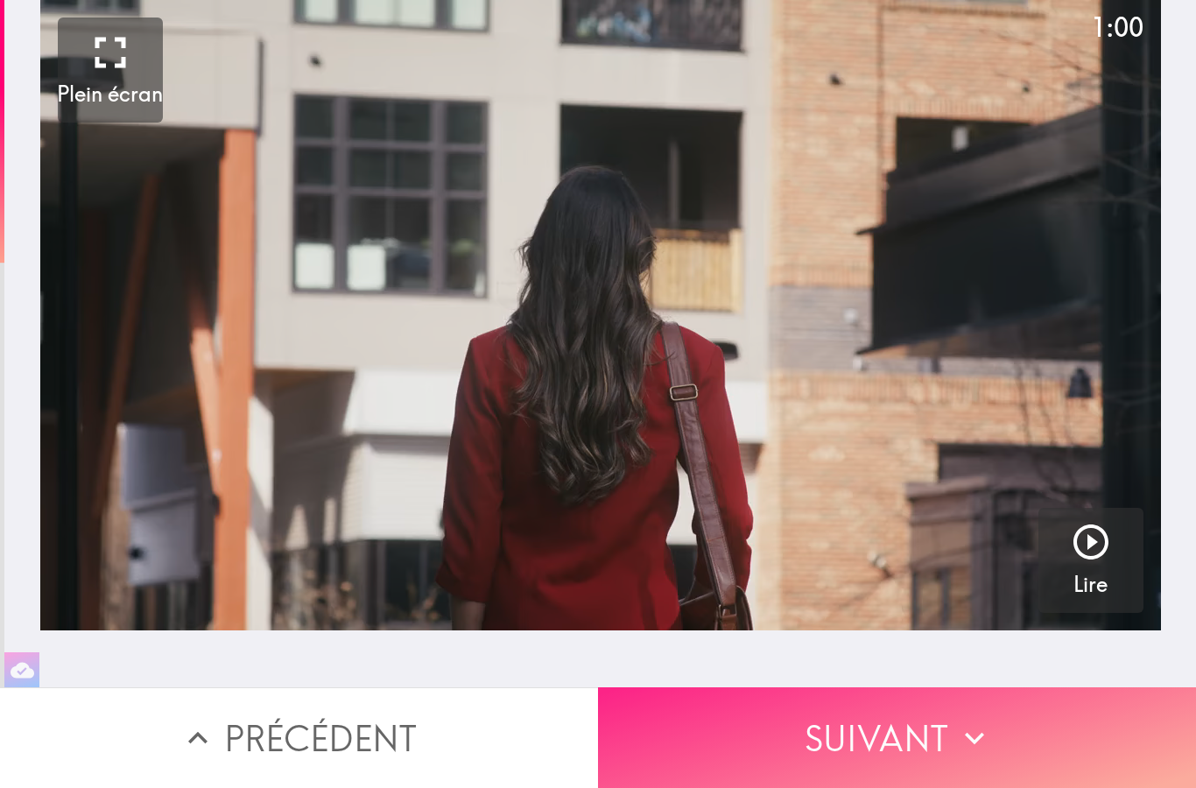
click at [865, 764] on button "Suivant" at bounding box center [897, 738] width 598 height 101
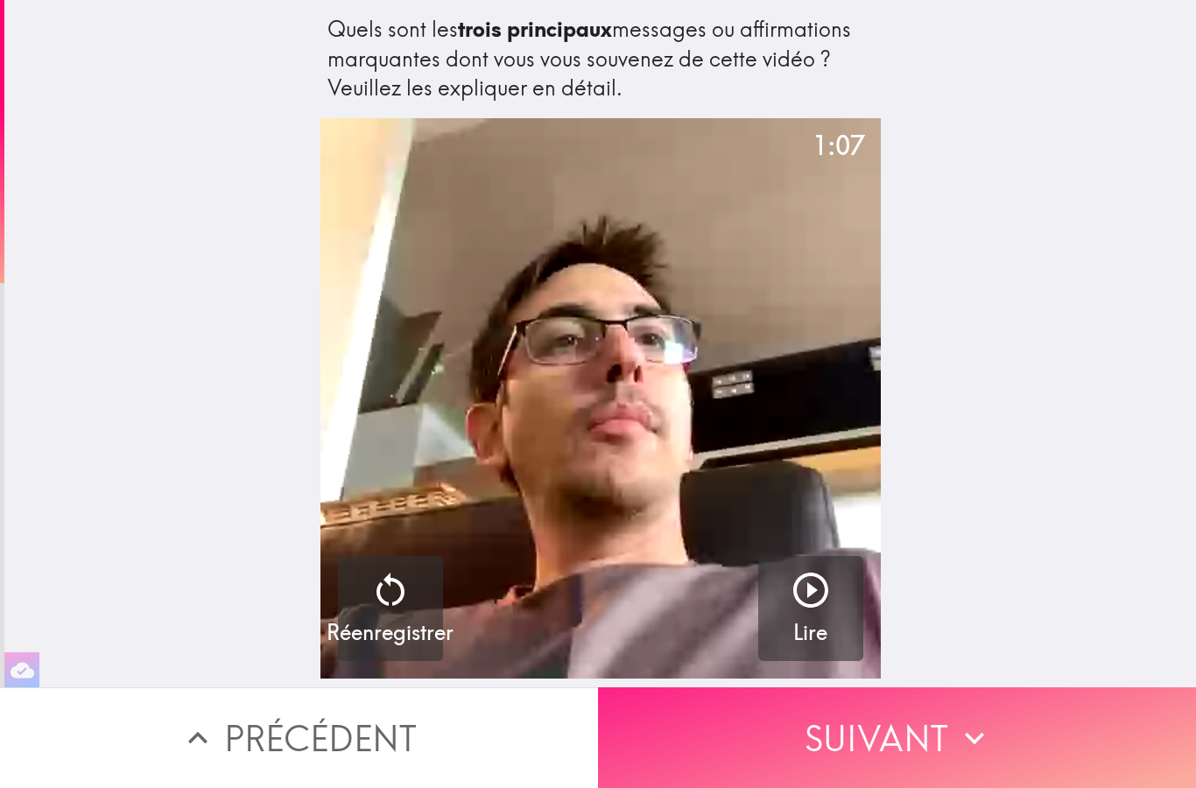
click at [852, 773] on button "Suivant" at bounding box center [897, 738] width 598 height 101
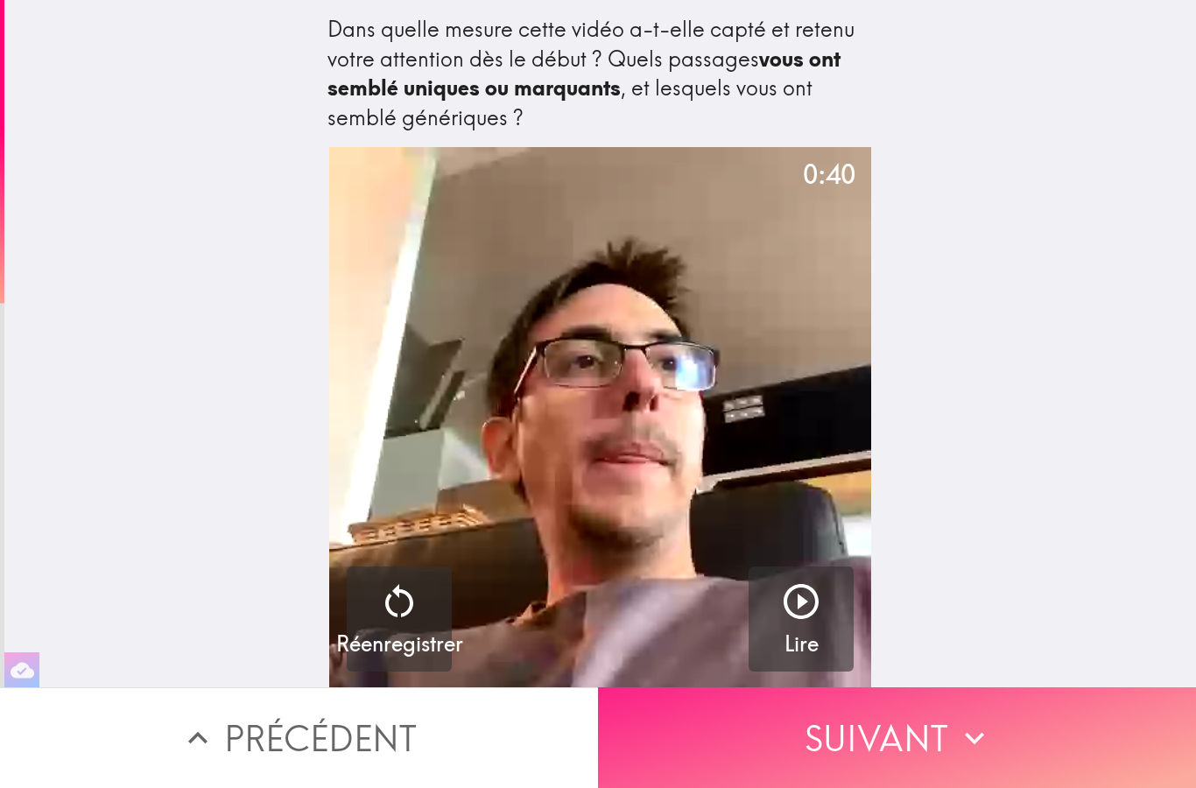
click at [853, 765] on button "Suivant" at bounding box center [897, 738] width 598 height 101
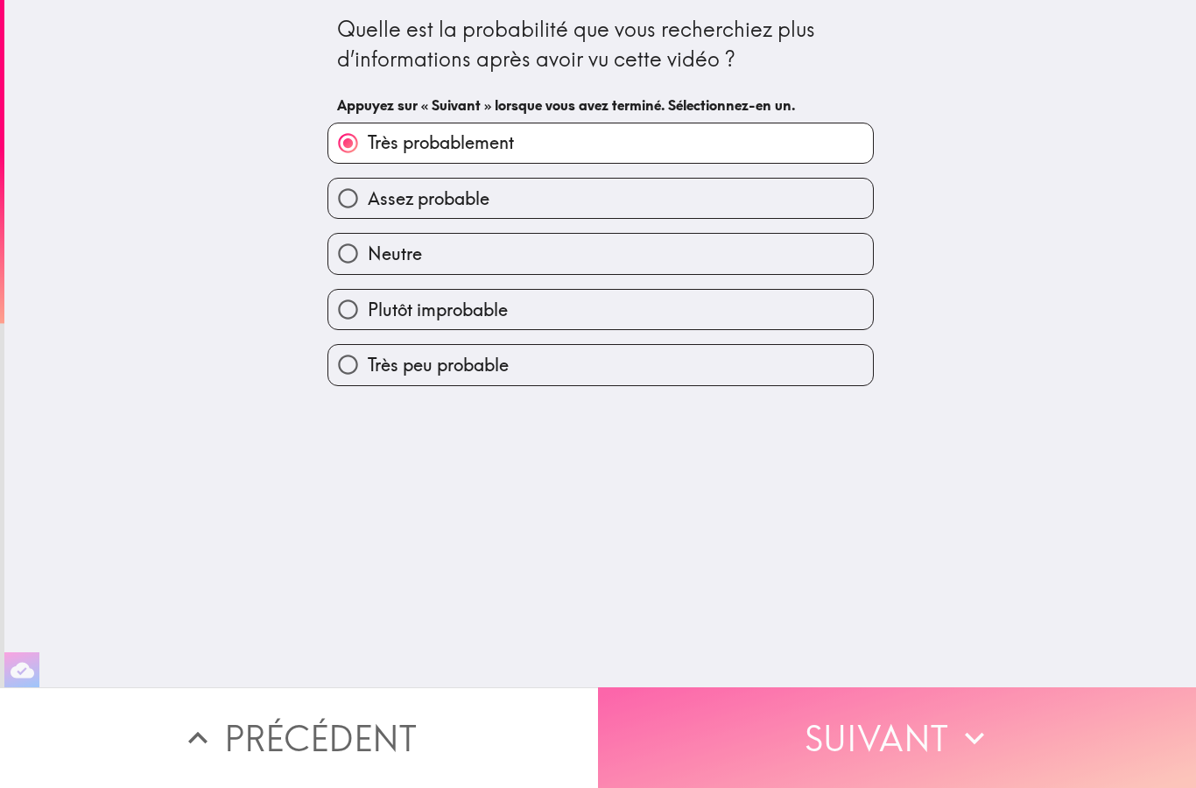
click at [853, 766] on button "Suivant" at bounding box center [897, 738] width 598 height 101
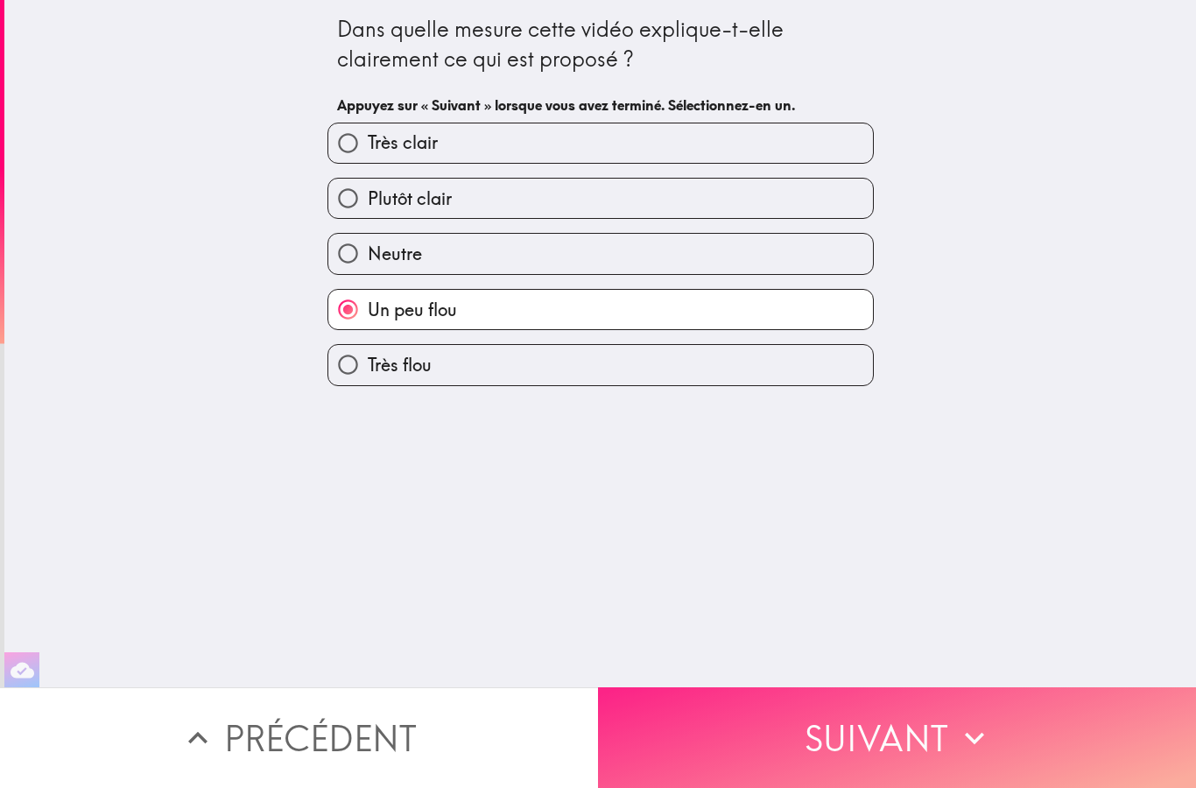
click at [855, 773] on button "Suivant" at bounding box center [897, 738] width 598 height 101
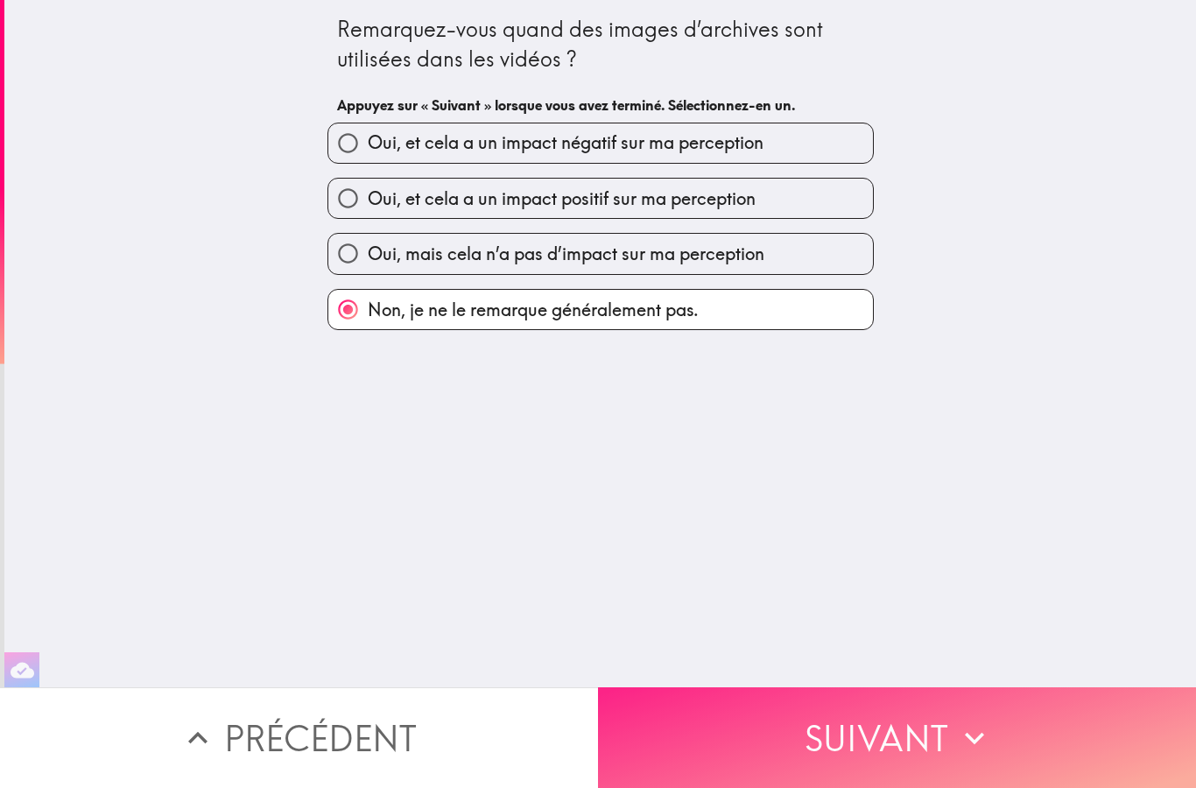
click at [862, 761] on button "Suivant" at bounding box center [897, 738] width 598 height 101
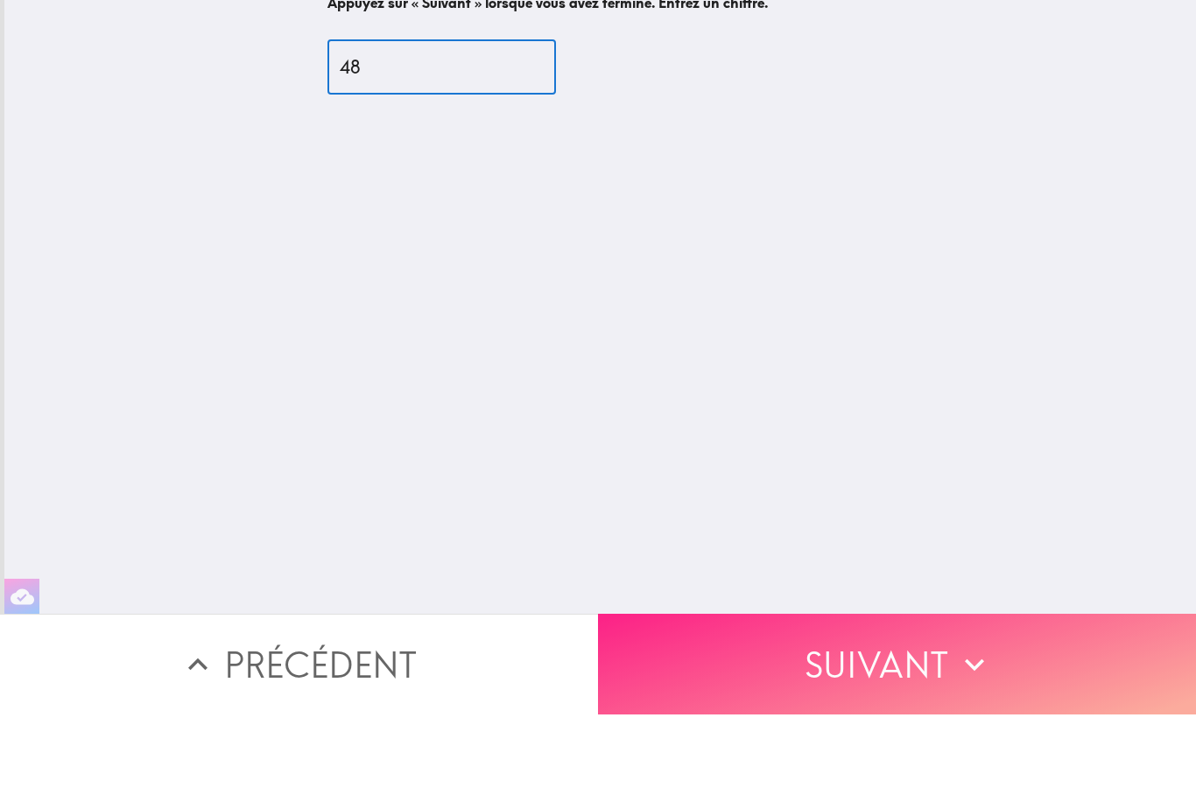
click at [829, 688] on button "Suivant" at bounding box center [897, 738] width 598 height 101
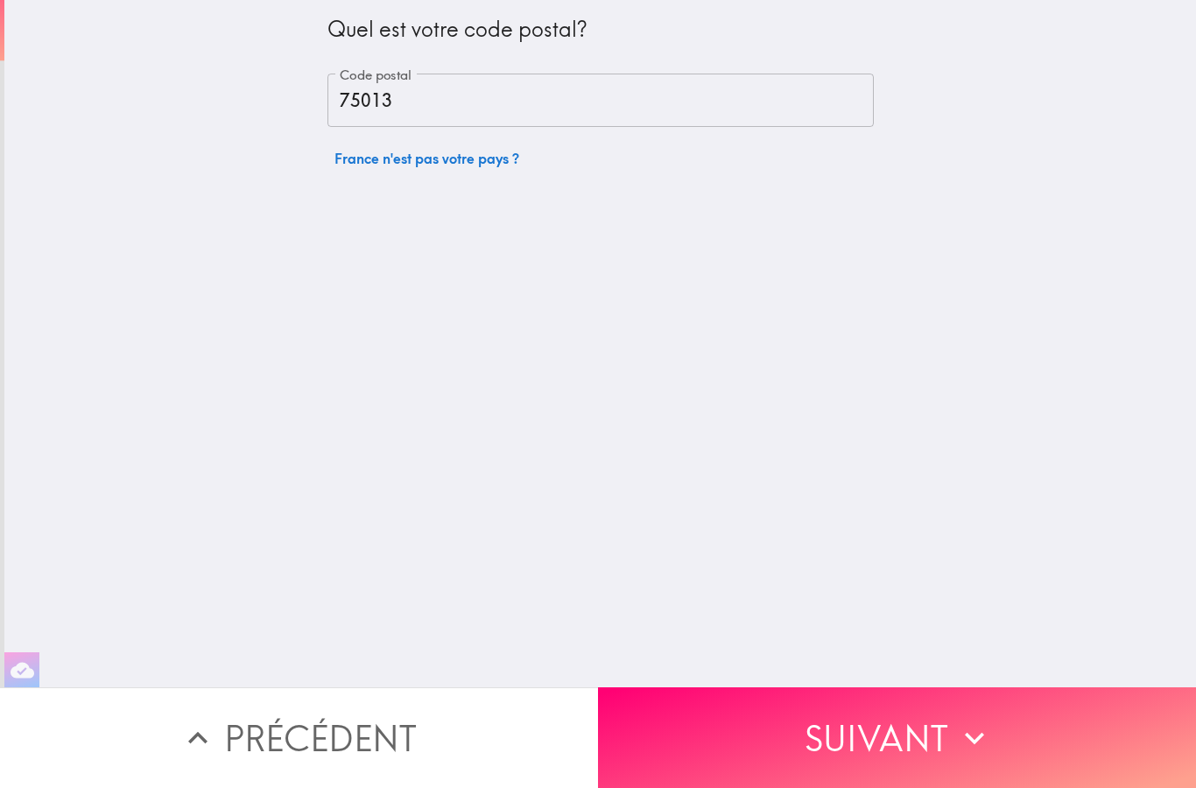
click at [858, 664] on div "Quel est votre code postal? Code postal 75013 Code postal [GEOGRAPHIC_DATA] n'e…" at bounding box center [600, 344] width 1192 height 688
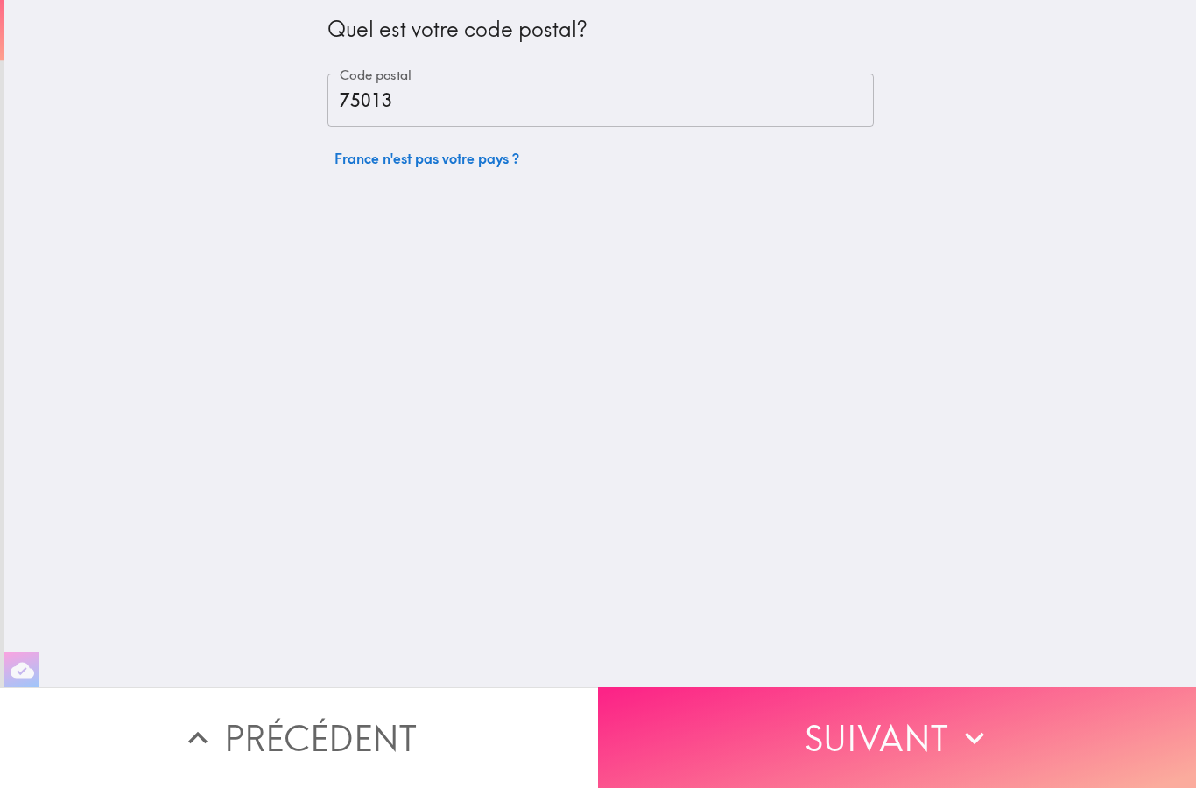
click at [848, 729] on button "Suivant" at bounding box center [897, 738] width 598 height 101
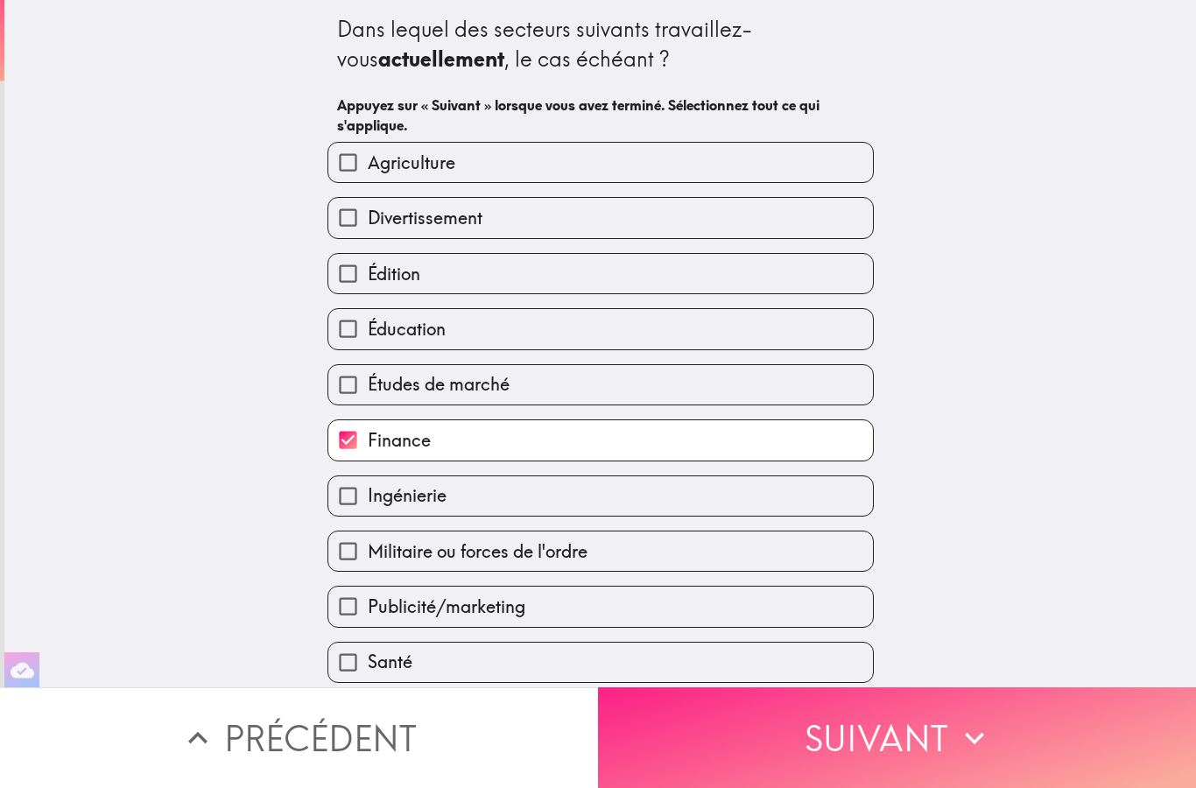
click at [837, 738] on button "Suivant" at bounding box center [897, 738] width 598 height 101
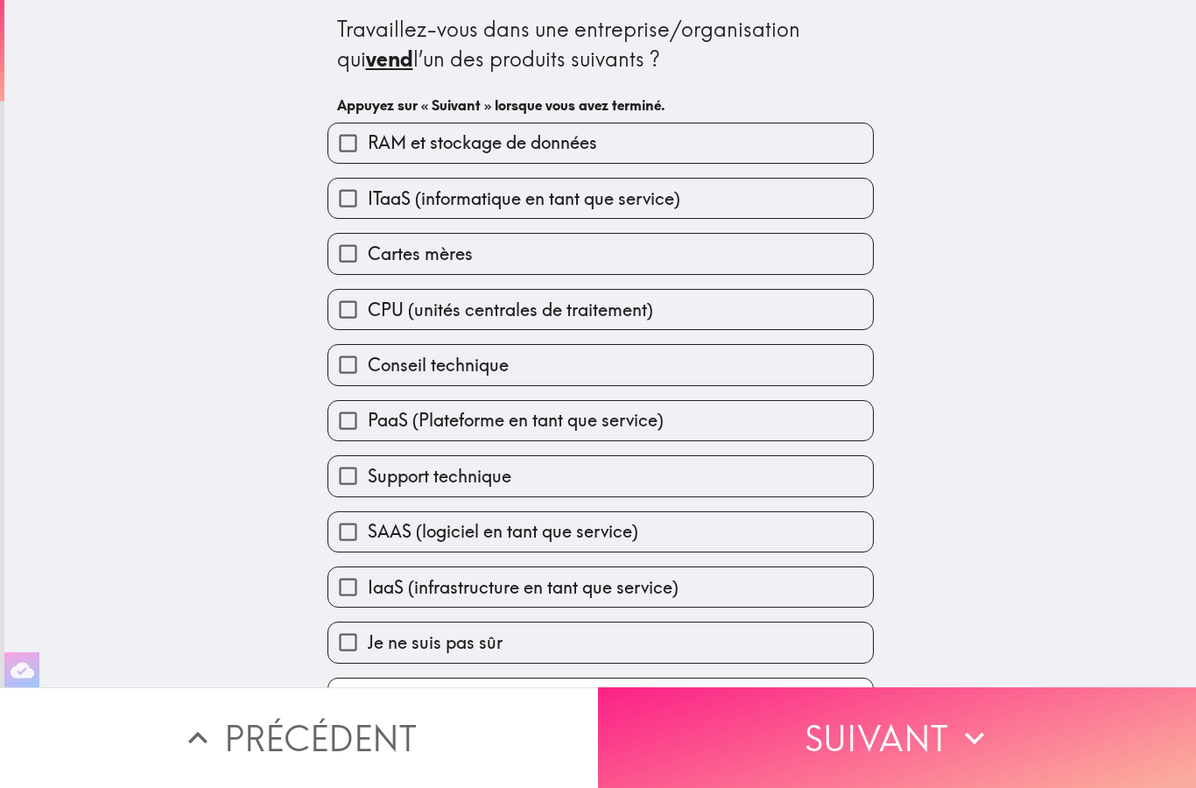
click at [843, 749] on button "Suivant" at bounding box center [897, 738] width 598 height 101
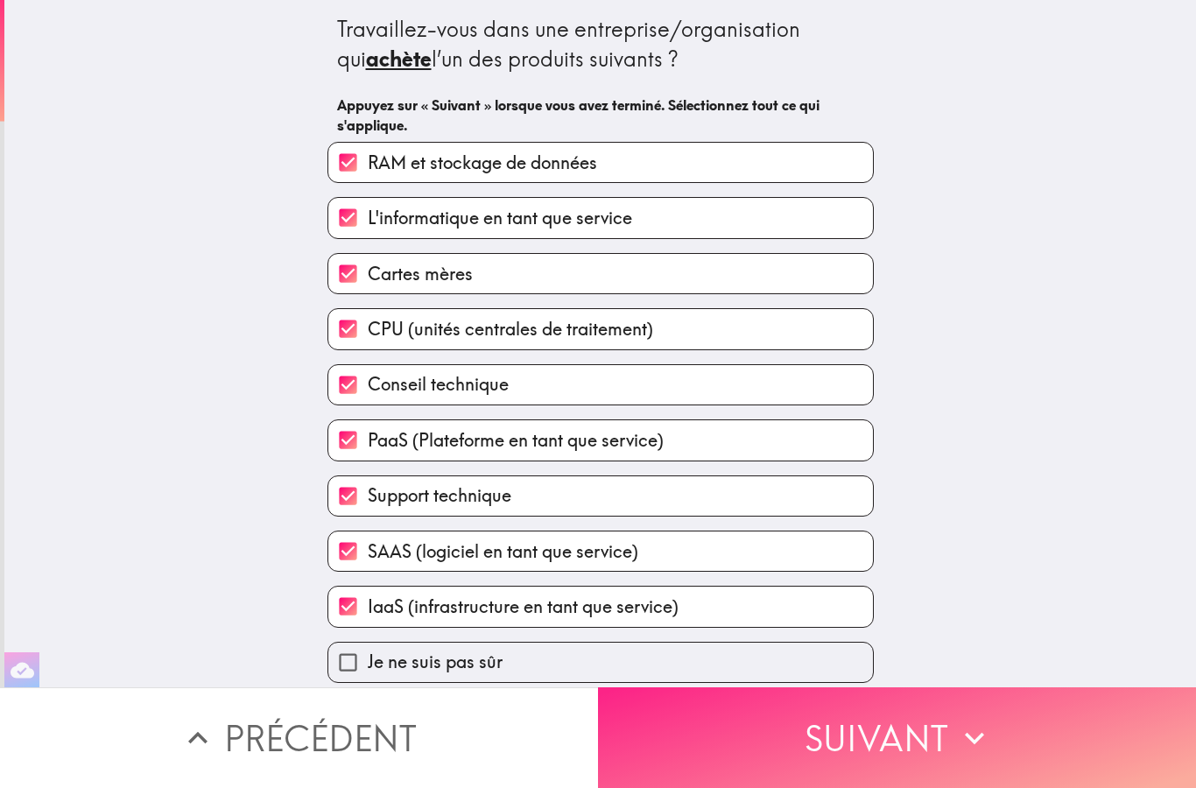
click at [836, 750] on button "Suivant" at bounding box center [897, 738] width 598 height 101
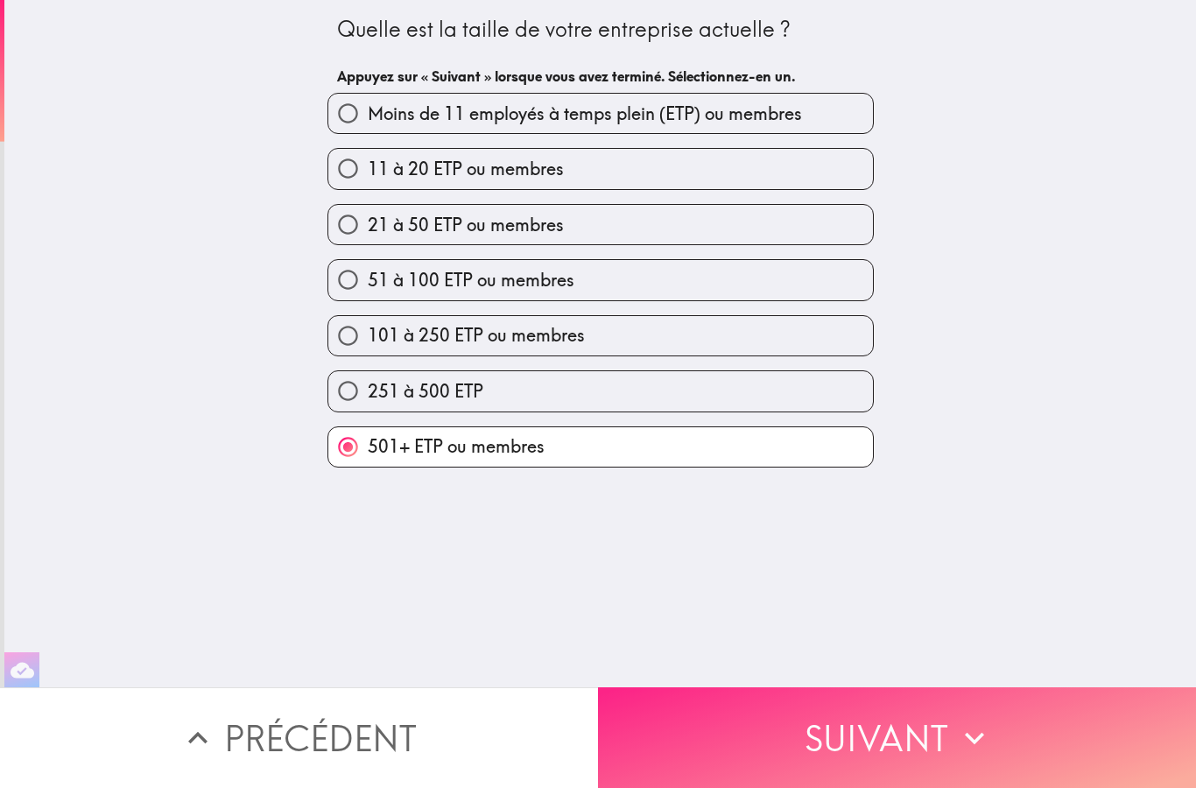
click at [836, 744] on button "Suivant" at bounding box center [897, 738] width 598 height 101
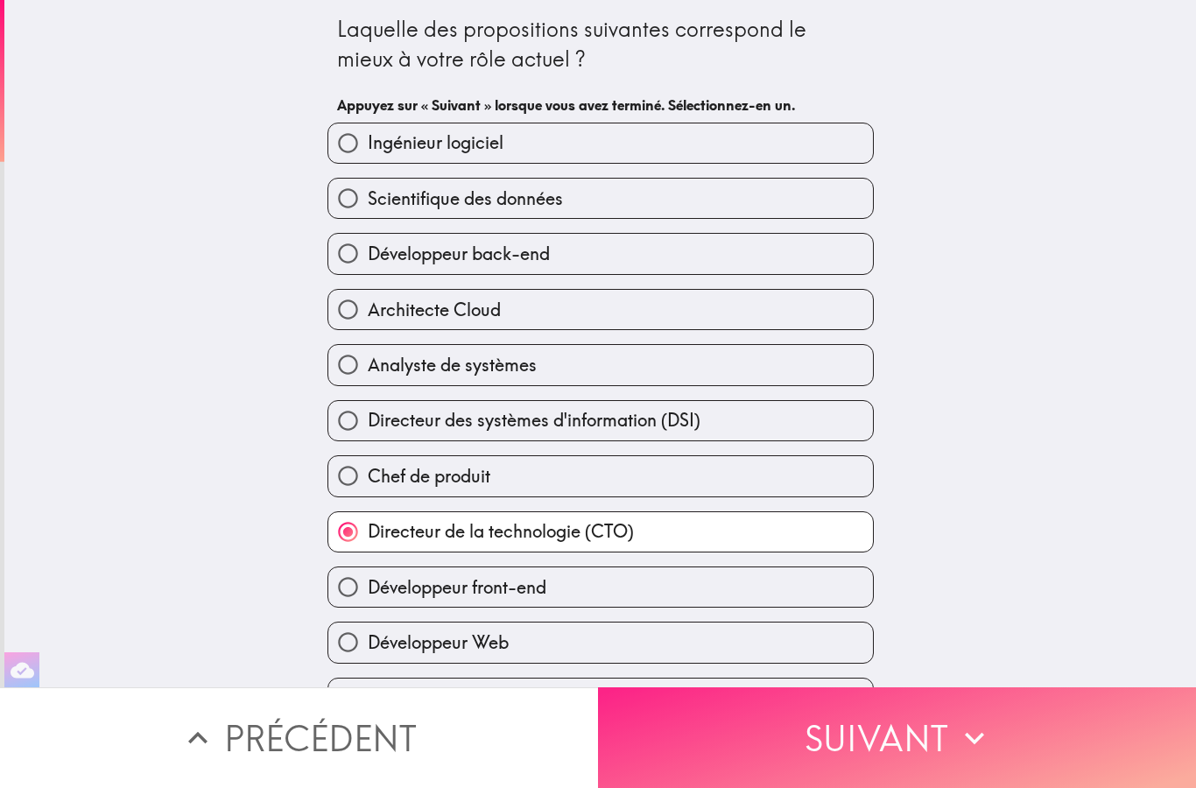
click at [840, 751] on button "Suivant" at bounding box center [897, 738] width 598 height 101
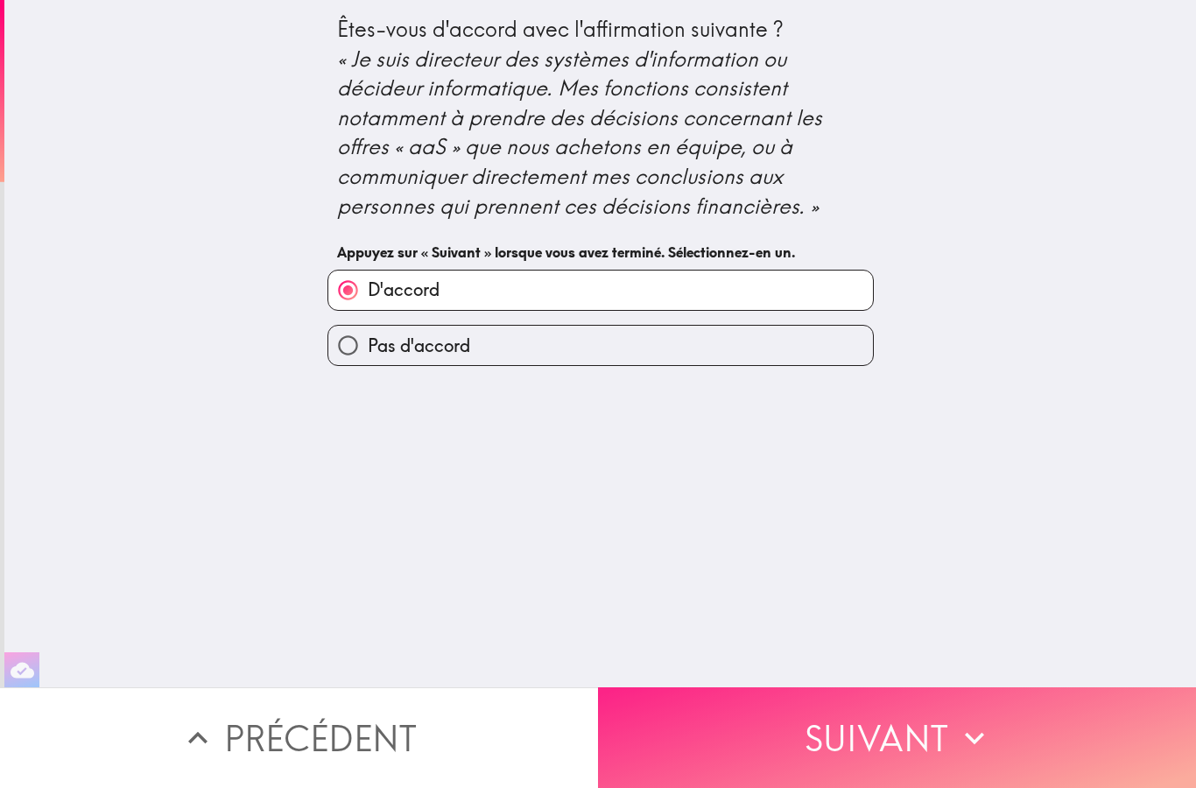
click at [839, 744] on button "Suivant" at bounding box center [897, 738] width 598 height 101
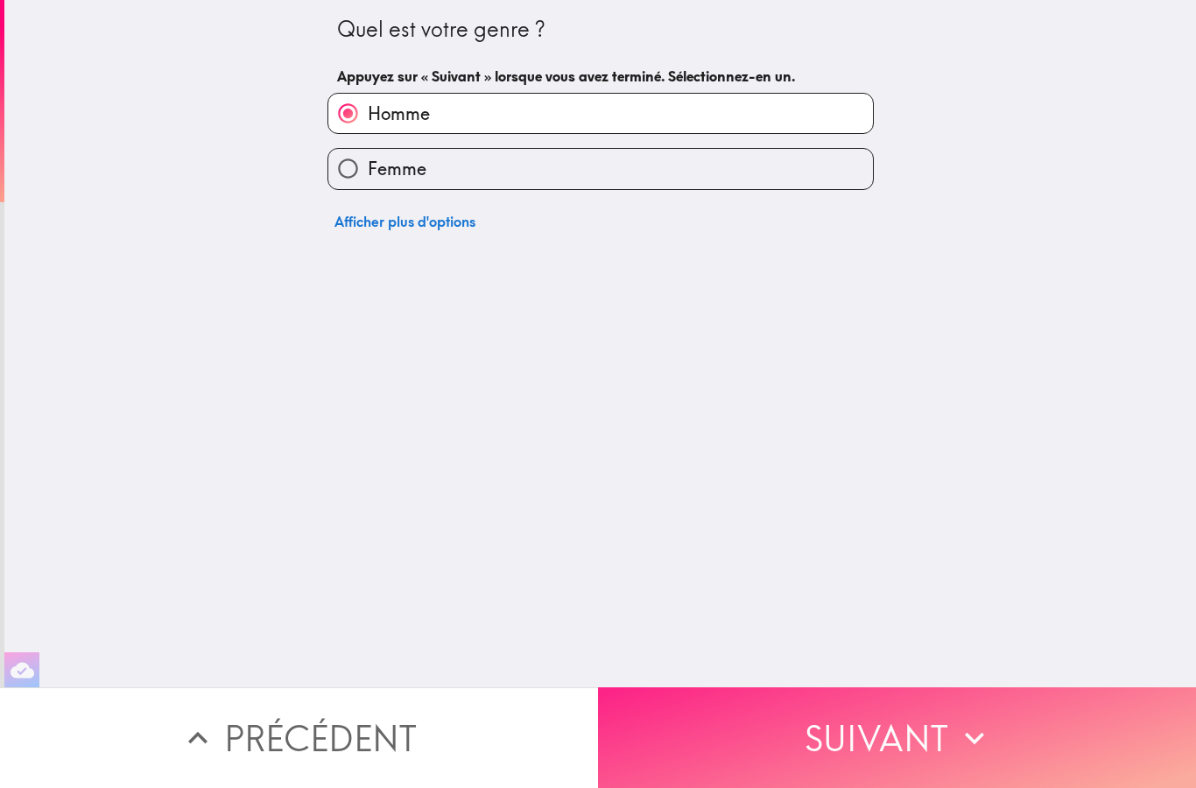
click at [849, 741] on button "Suivant" at bounding box center [897, 738] width 598 height 101
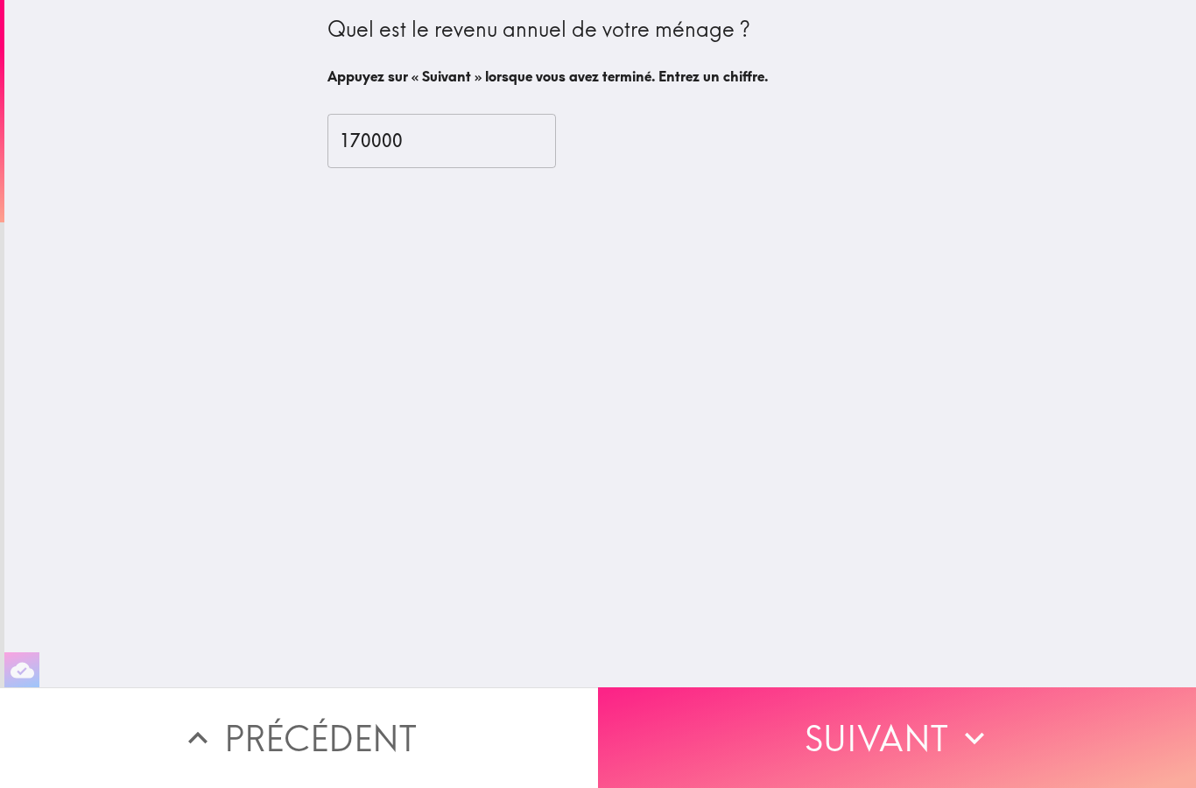
click at [847, 740] on button "Suivant" at bounding box center [897, 738] width 598 height 101
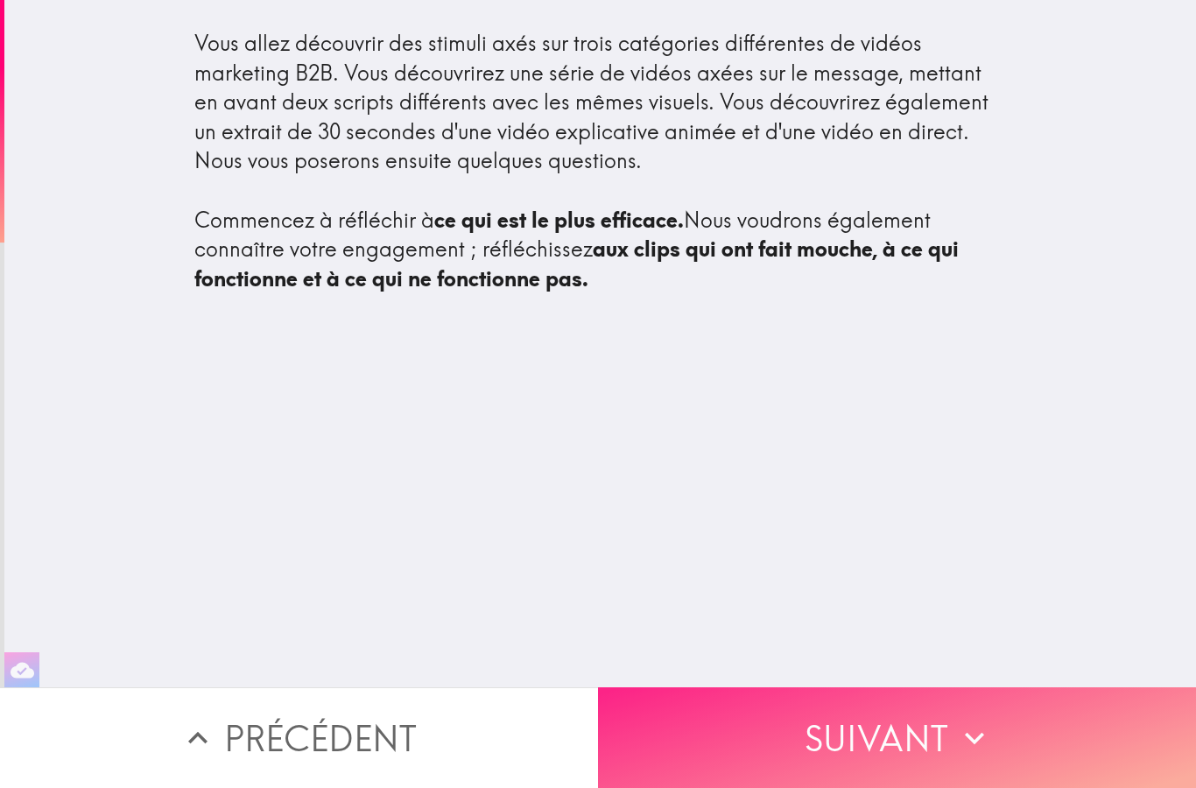
click at [849, 749] on button "Suivant" at bounding box center [897, 738] width 598 height 101
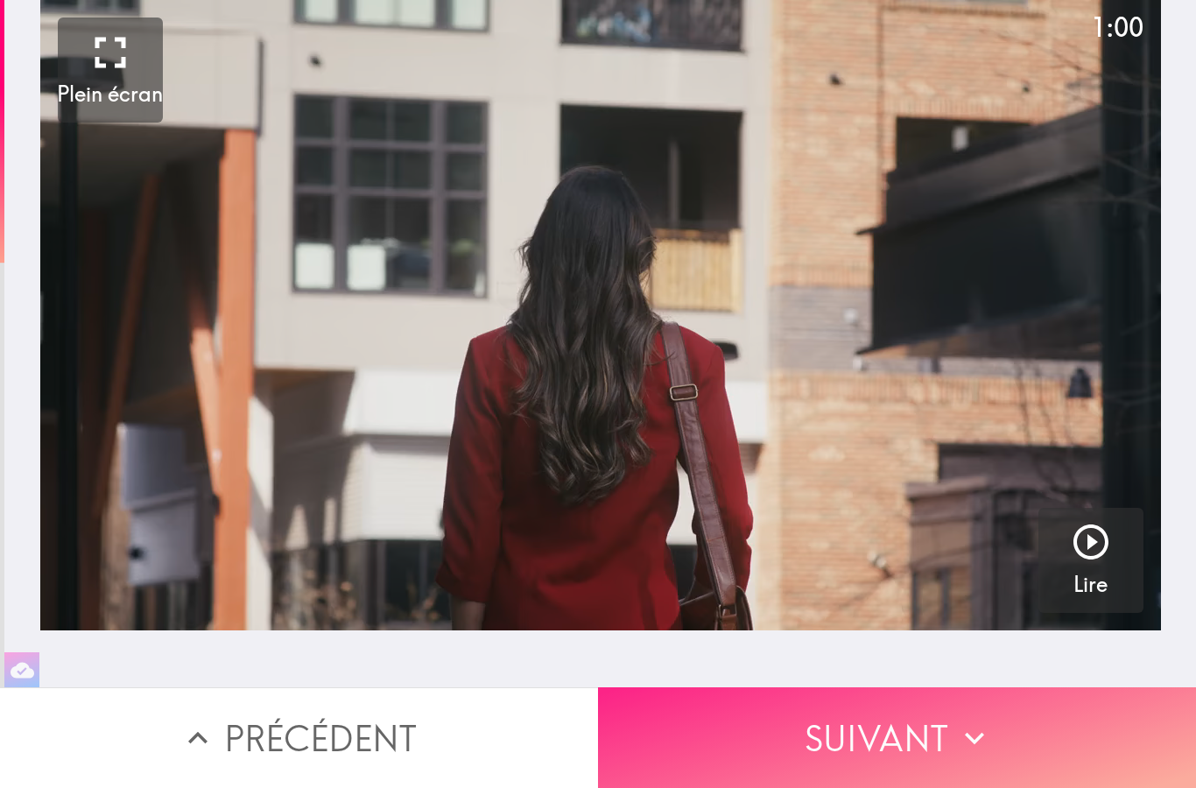
click at [836, 743] on button "Suivant" at bounding box center [897, 738] width 598 height 101
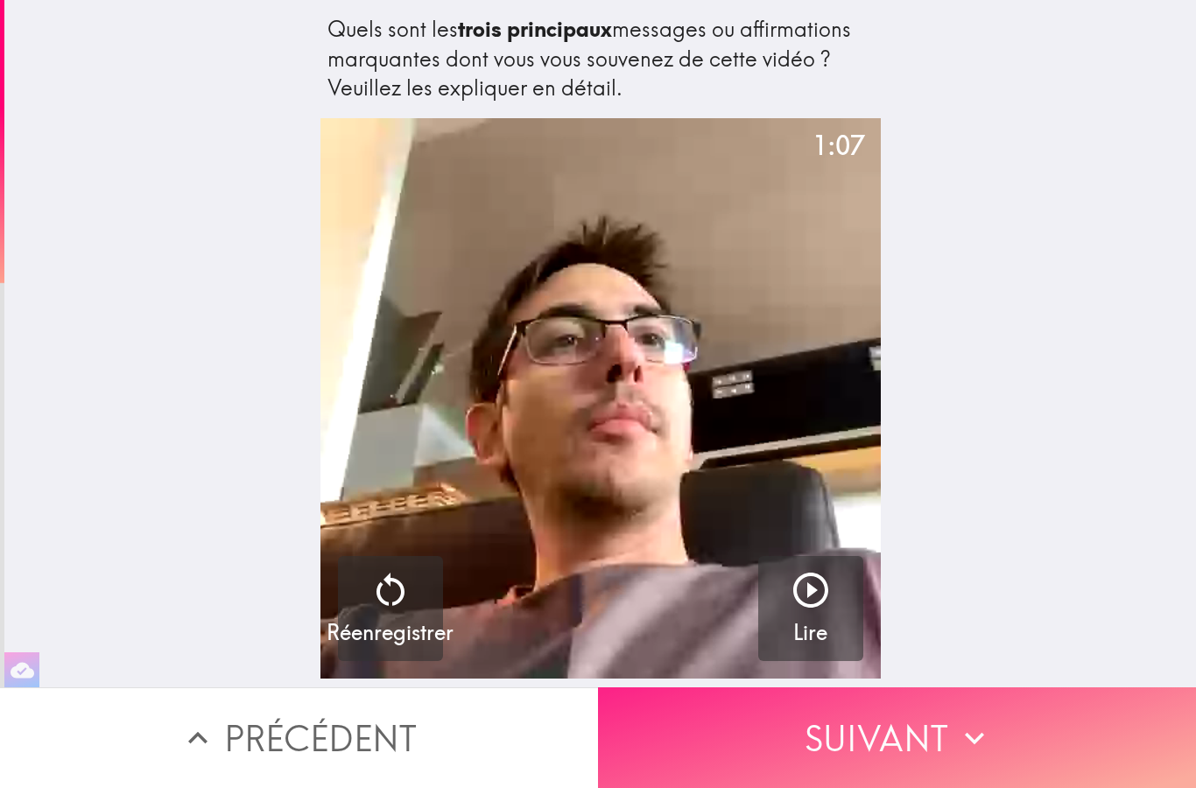
click at [841, 747] on button "Suivant" at bounding box center [897, 738] width 598 height 101
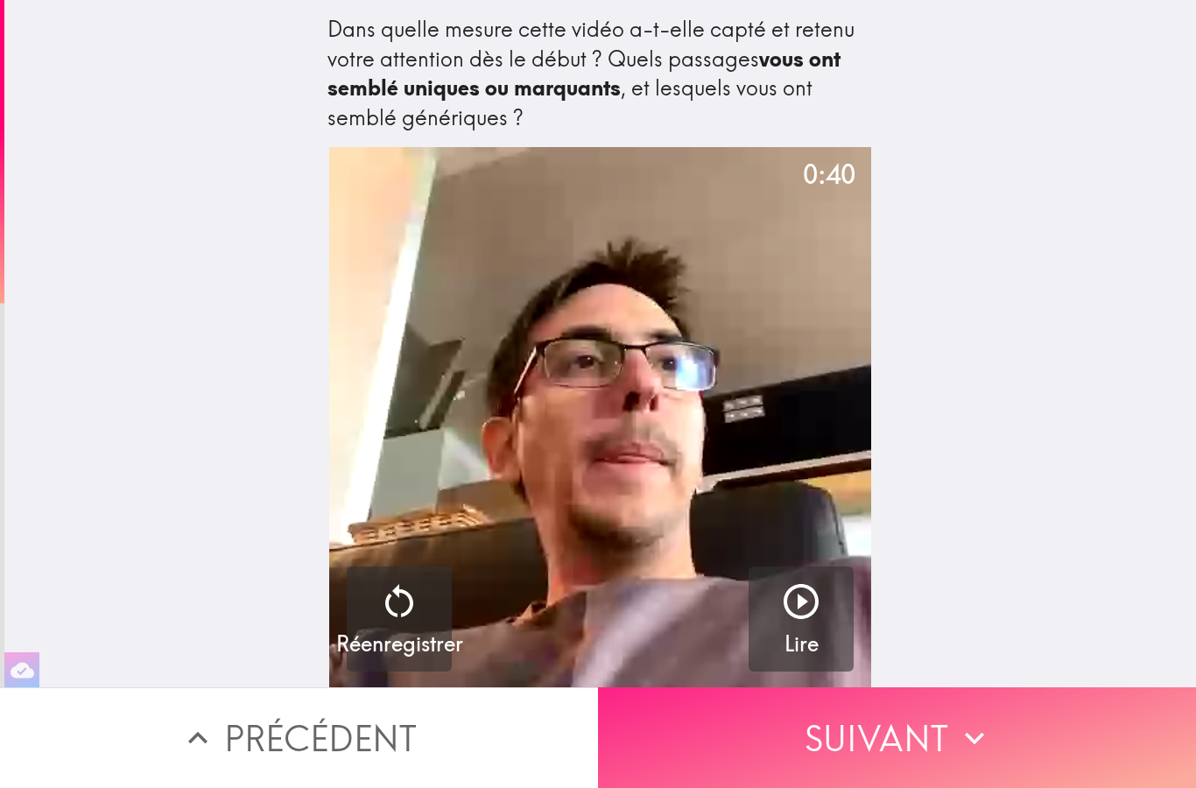
click at [843, 748] on button "Suivant" at bounding box center [897, 738] width 598 height 101
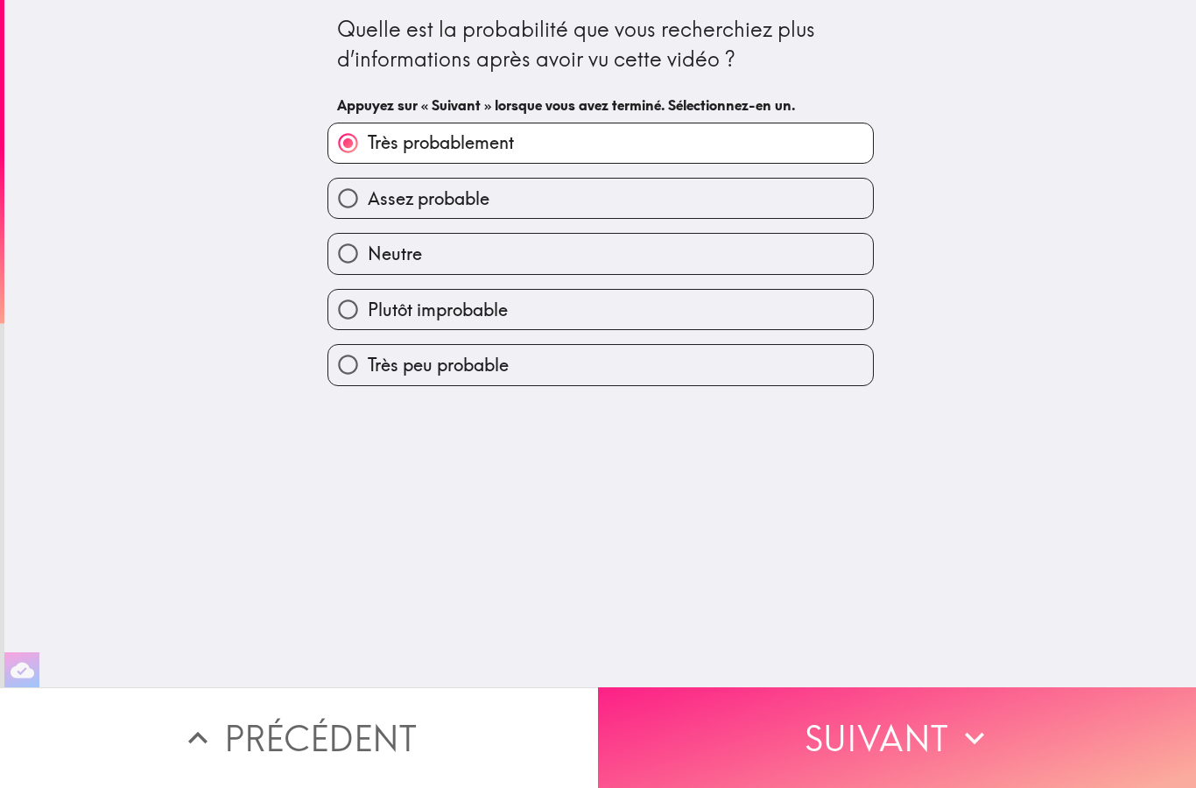
click at [843, 749] on button "Suivant" at bounding box center [897, 738] width 598 height 101
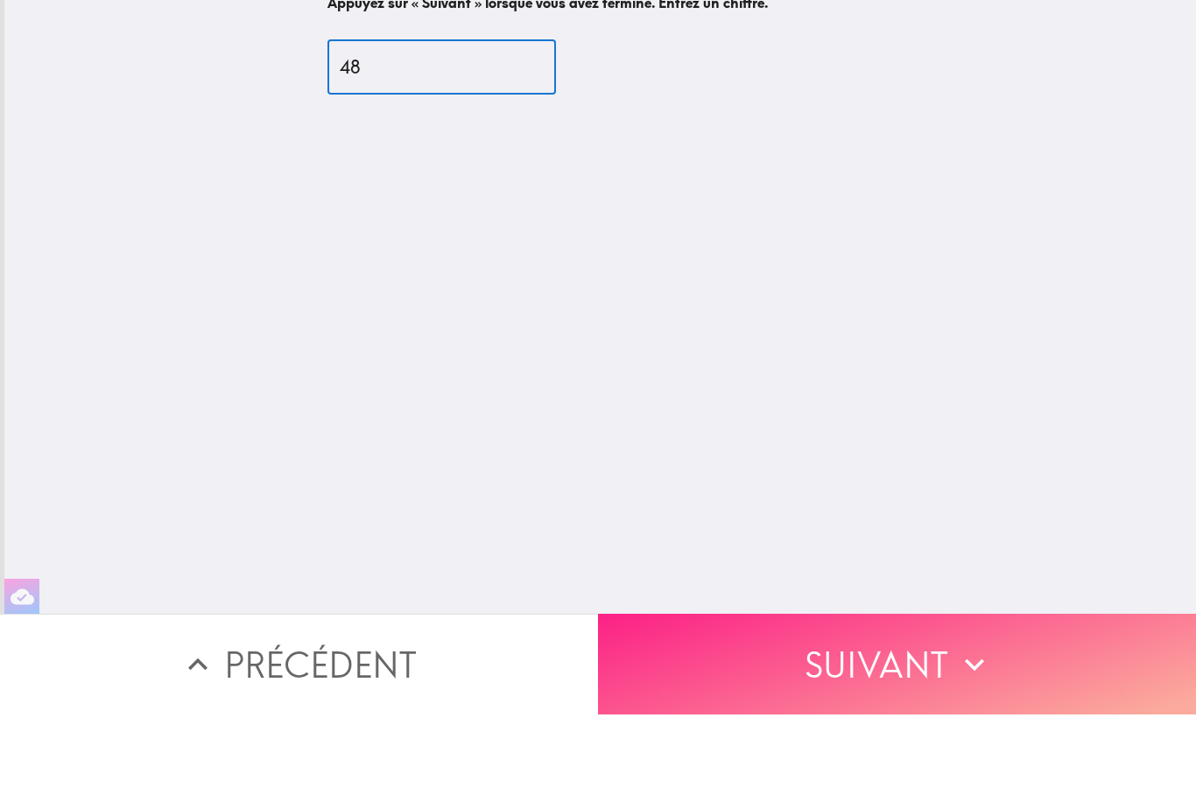
click at [786, 688] on button "Suivant" at bounding box center [897, 738] width 598 height 101
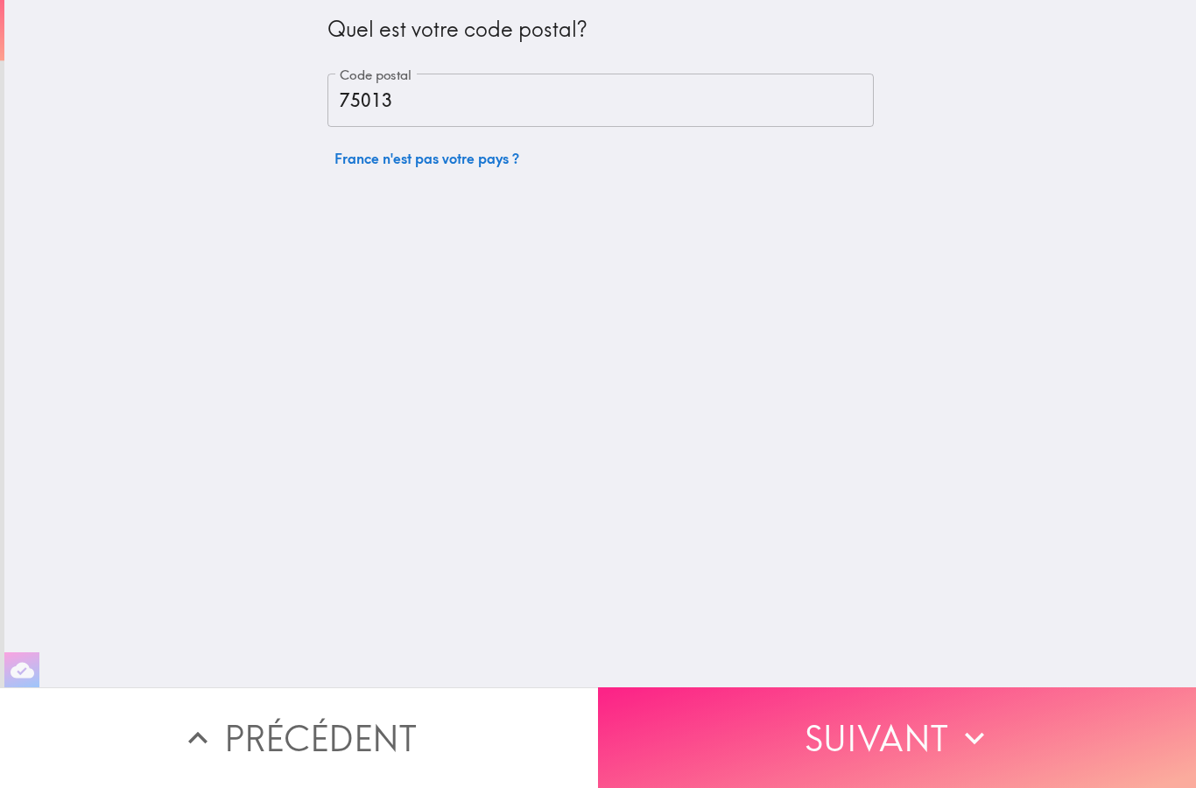
click at [908, 743] on button "Suivant" at bounding box center [897, 738] width 598 height 101
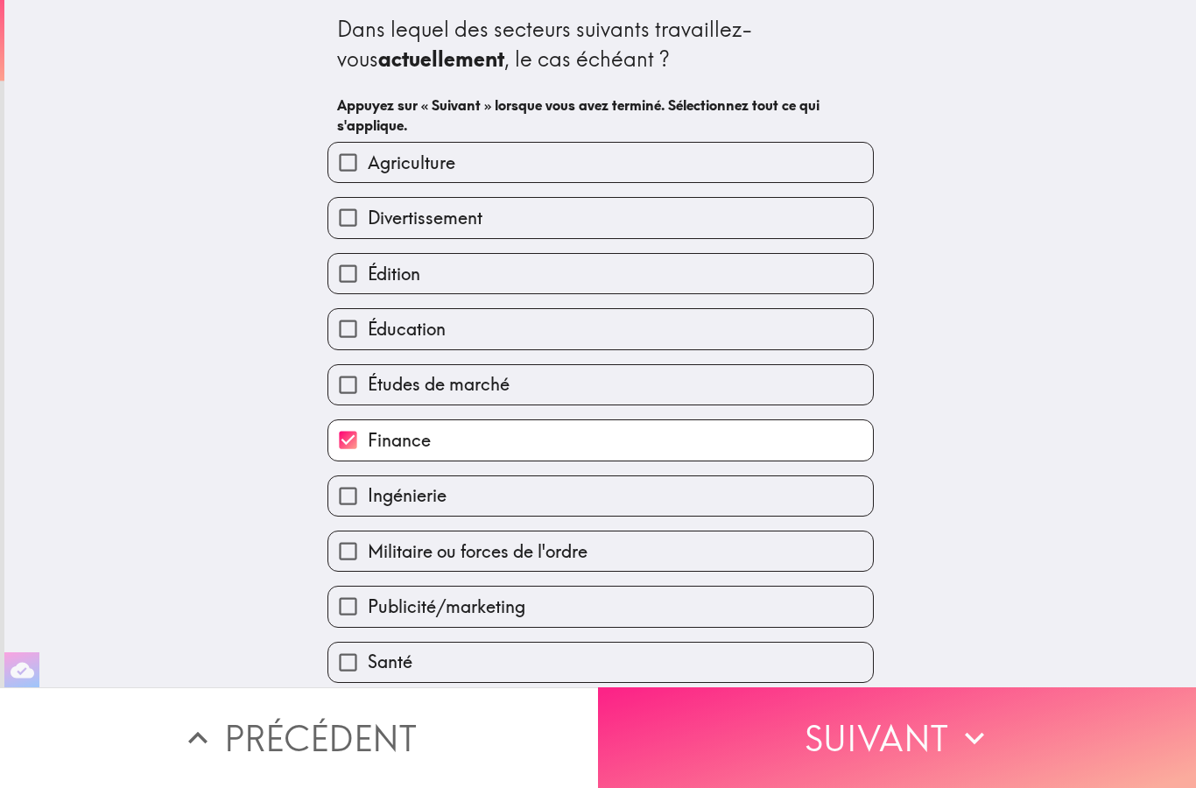
click at [913, 755] on button "Suivant" at bounding box center [897, 738] width 598 height 101
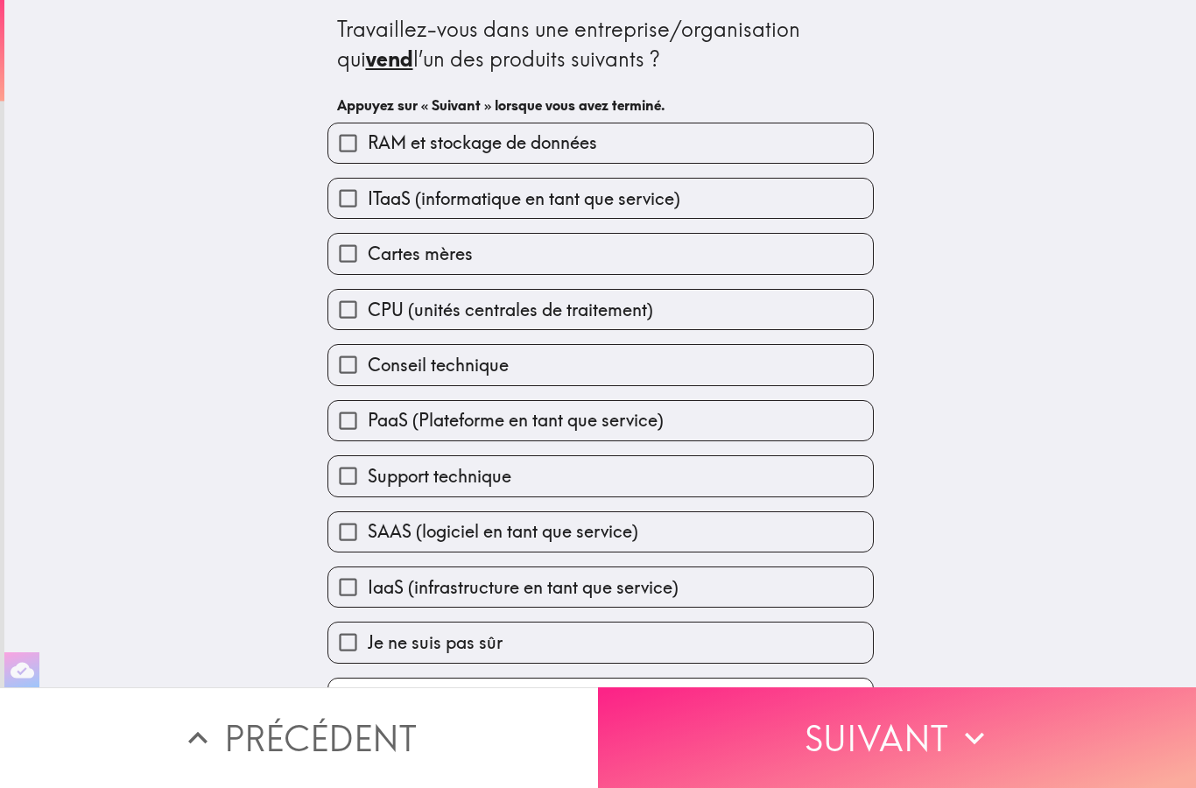
click at [912, 752] on button "Suivant" at bounding box center [897, 738] width 598 height 101
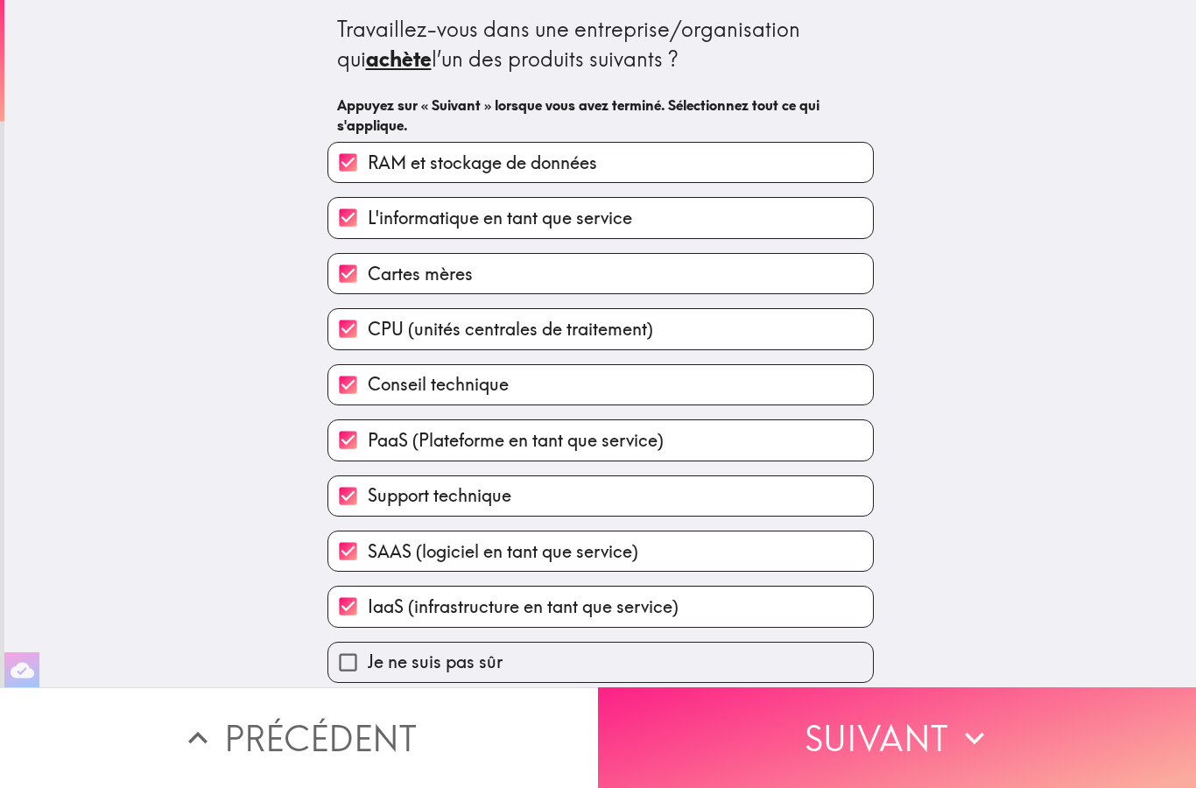
click at [912, 752] on button "Suivant" at bounding box center [897, 738] width 598 height 101
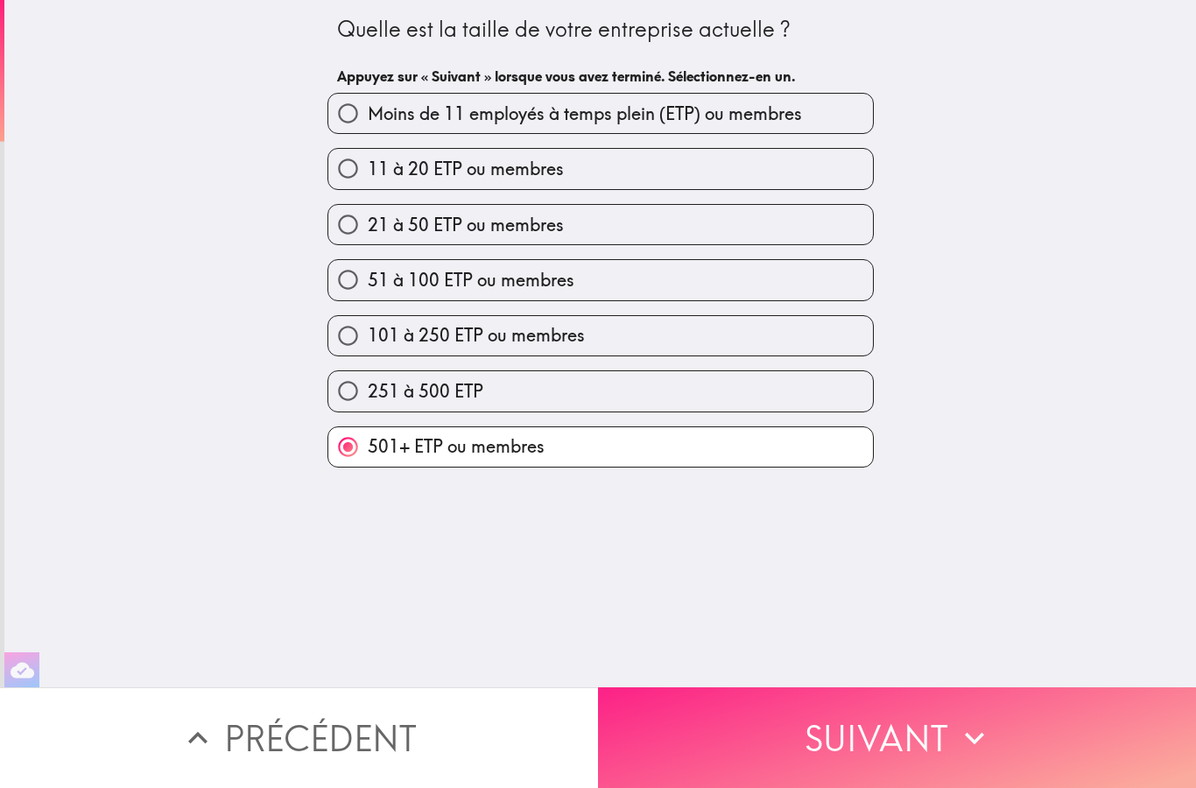
click at [918, 757] on button "Suivant" at bounding box center [897, 738] width 598 height 101
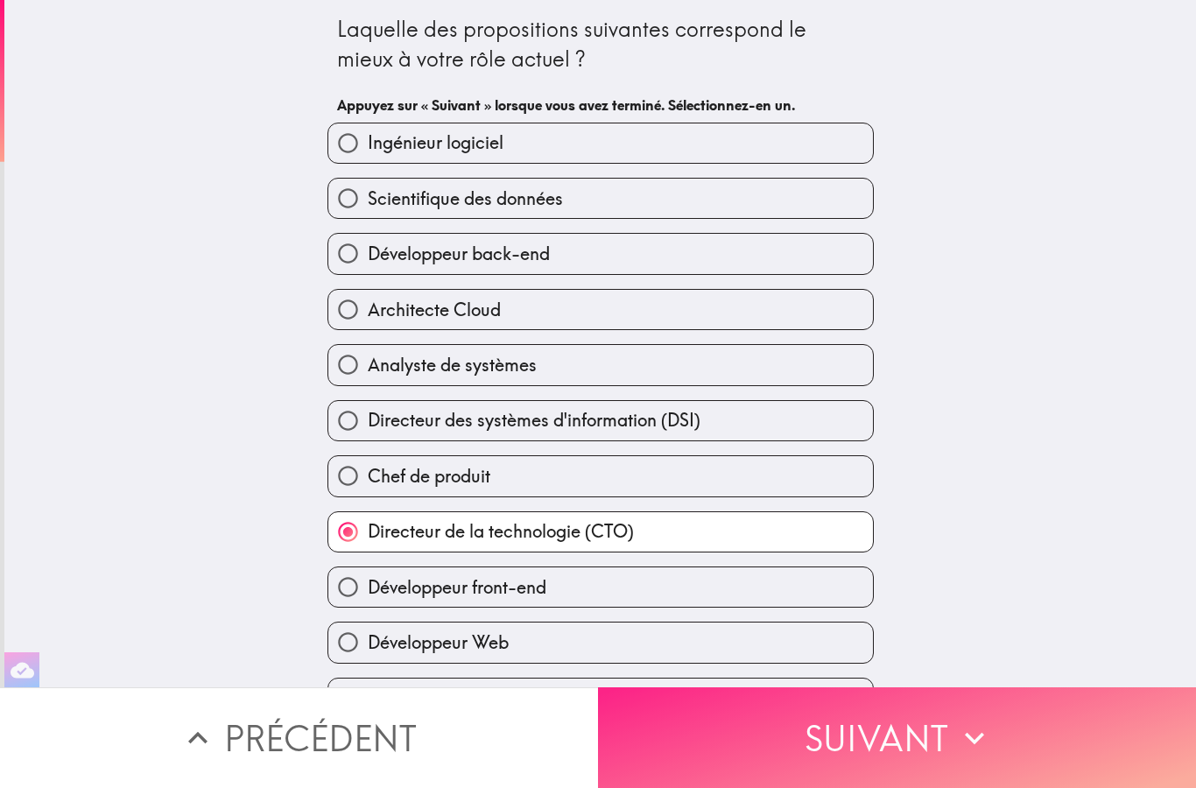
click at [923, 766] on button "Suivant" at bounding box center [897, 738] width 598 height 101
click at [930, 761] on button "Suivant" at bounding box center [897, 738] width 598 height 101
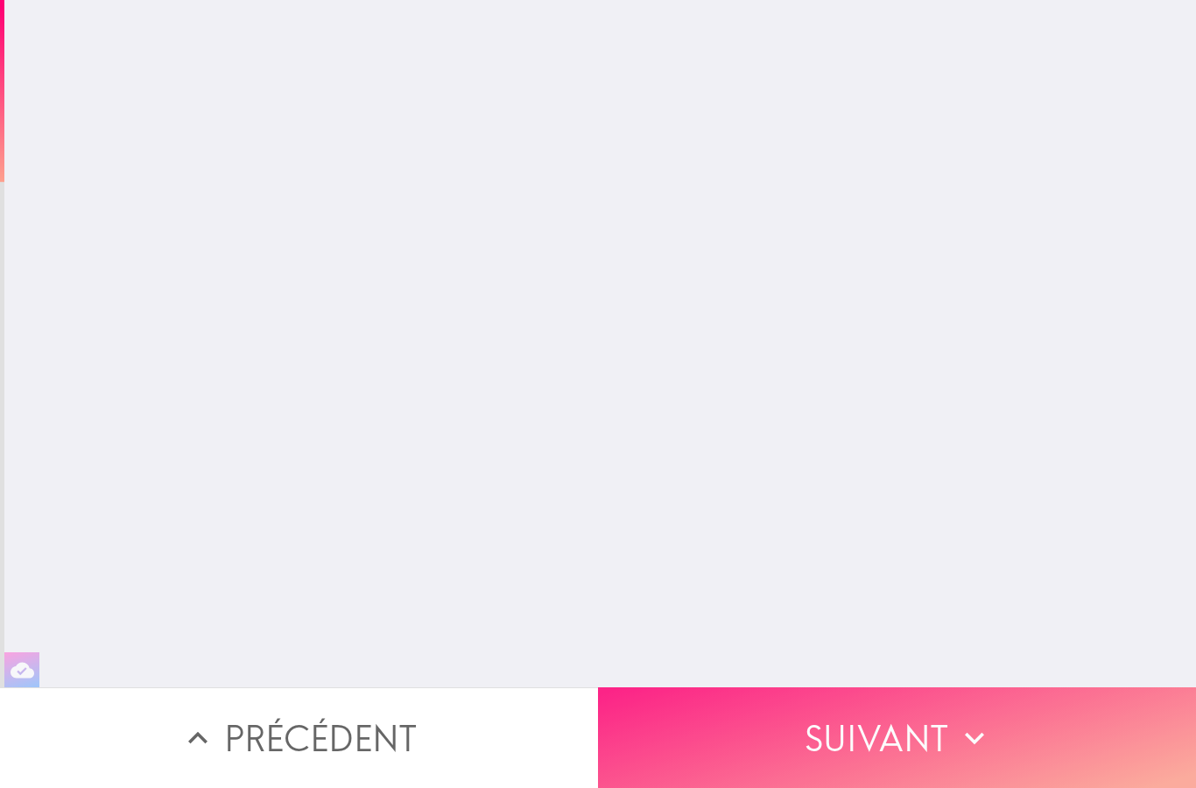
click at [930, 760] on button "Suivant" at bounding box center [897, 738] width 598 height 101
click at [940, 763] on button "Suivant" at bounding box center [897, 738] width 598 height 101
click at [939, 762] on button "Suivant" at bounding box center [897, 738] width 598 height 101
click at [935, 759] on button "Suivant" at bounding box center [897, 738] width 598 height 101
click at [907, 736] on button "Suivant" at bounding box center [897, 738] width 598 height 101
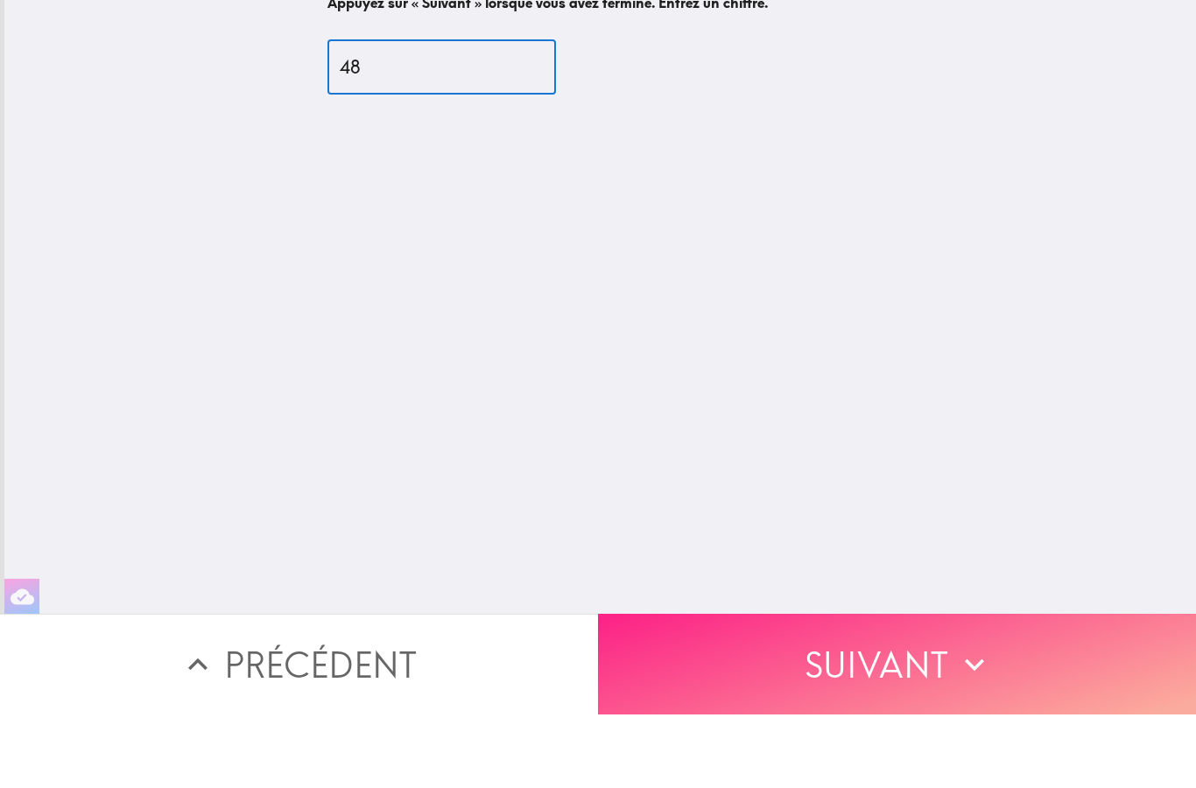
click at [859, 688] on button "Suivant" at bounding box center [897, 738] width 598 height 101
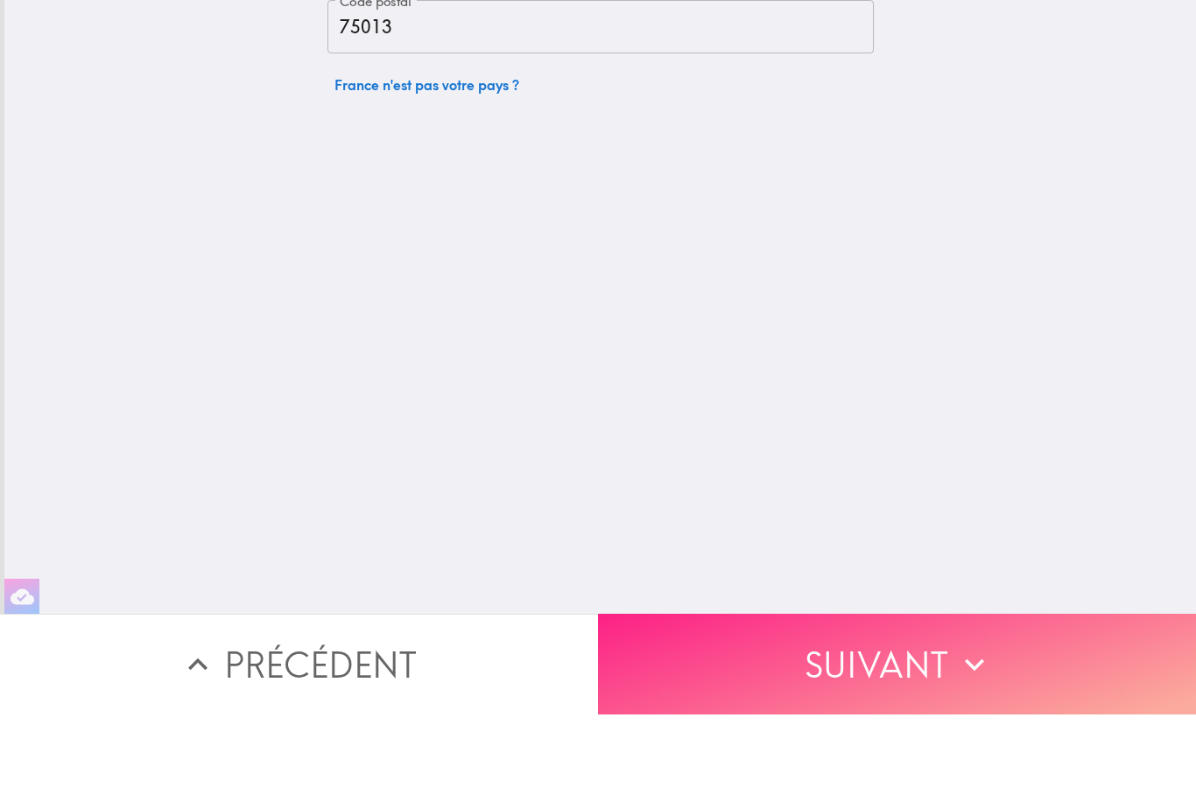
click at [879, 688] on button "Suivant" at bounding box center [897, 738] width 598 height 101
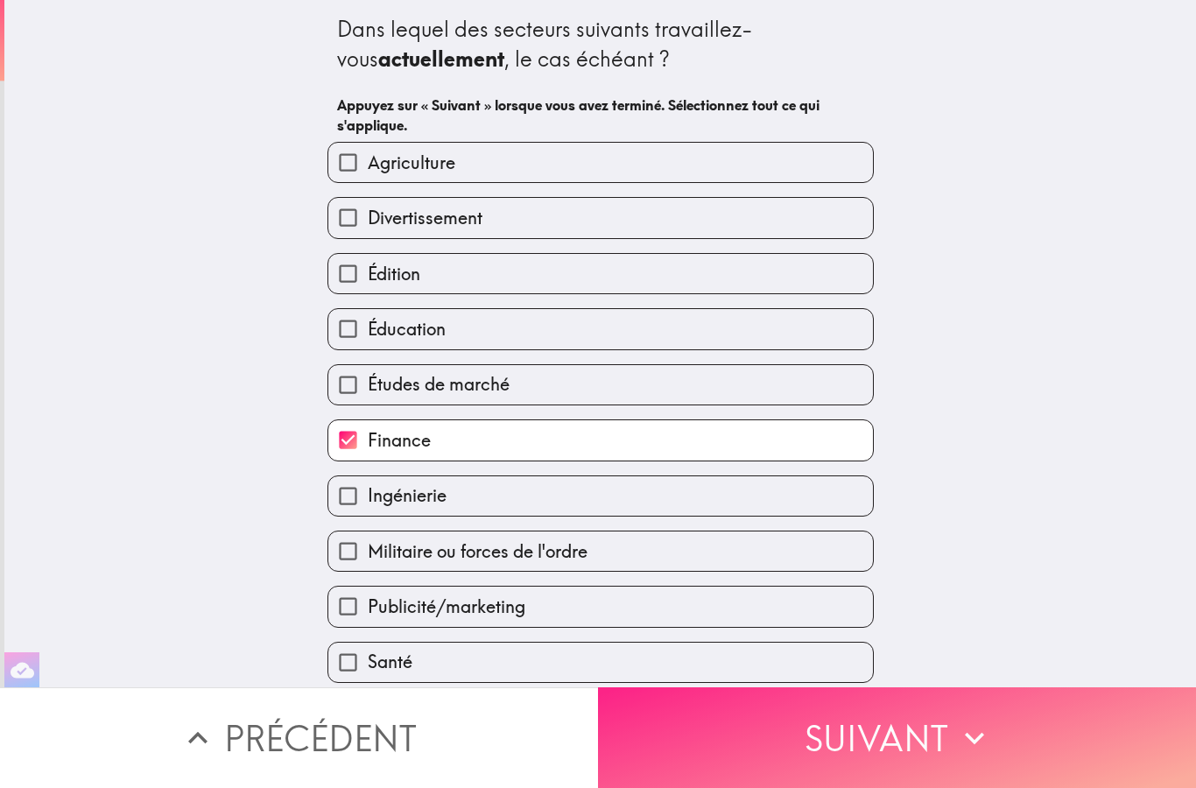
click at [879, 742] on button "Suivant" at bounding box center [897, 738] width 598 height 101
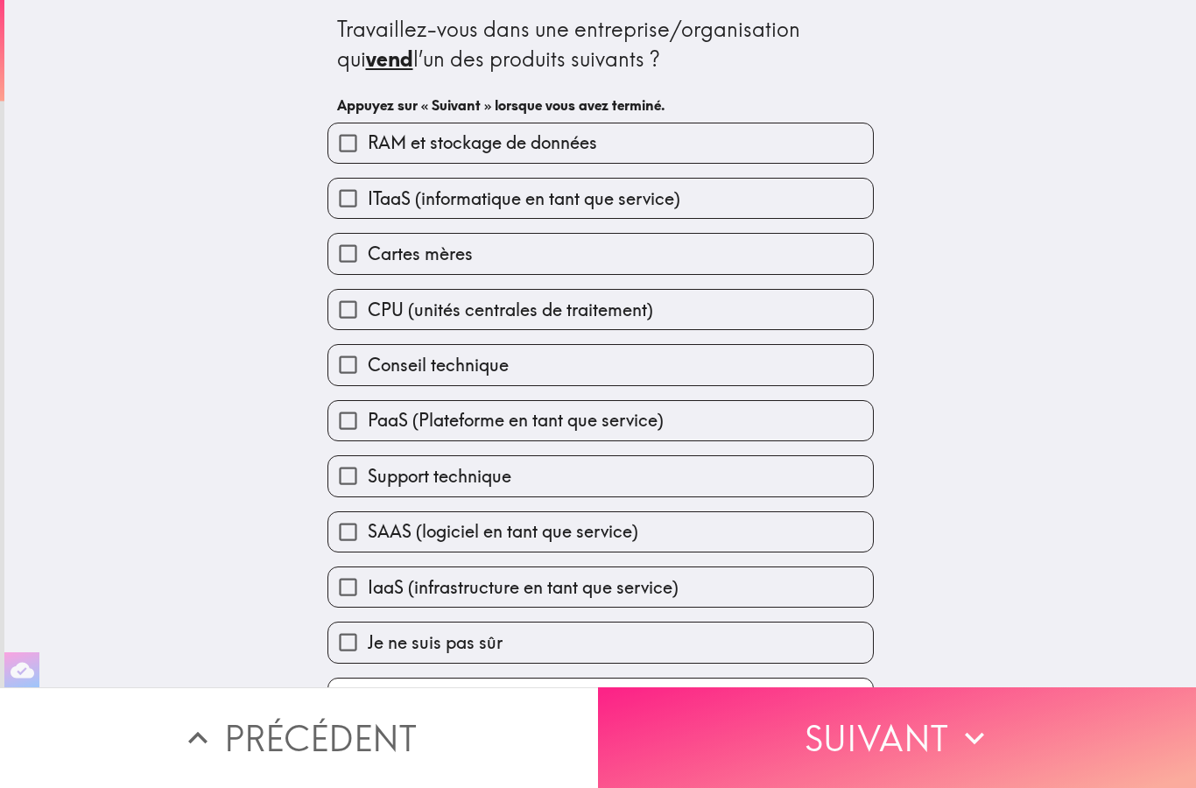
click at [927, 727] on button "Suivant" at bounding box center [897, 738] width 598 height 101
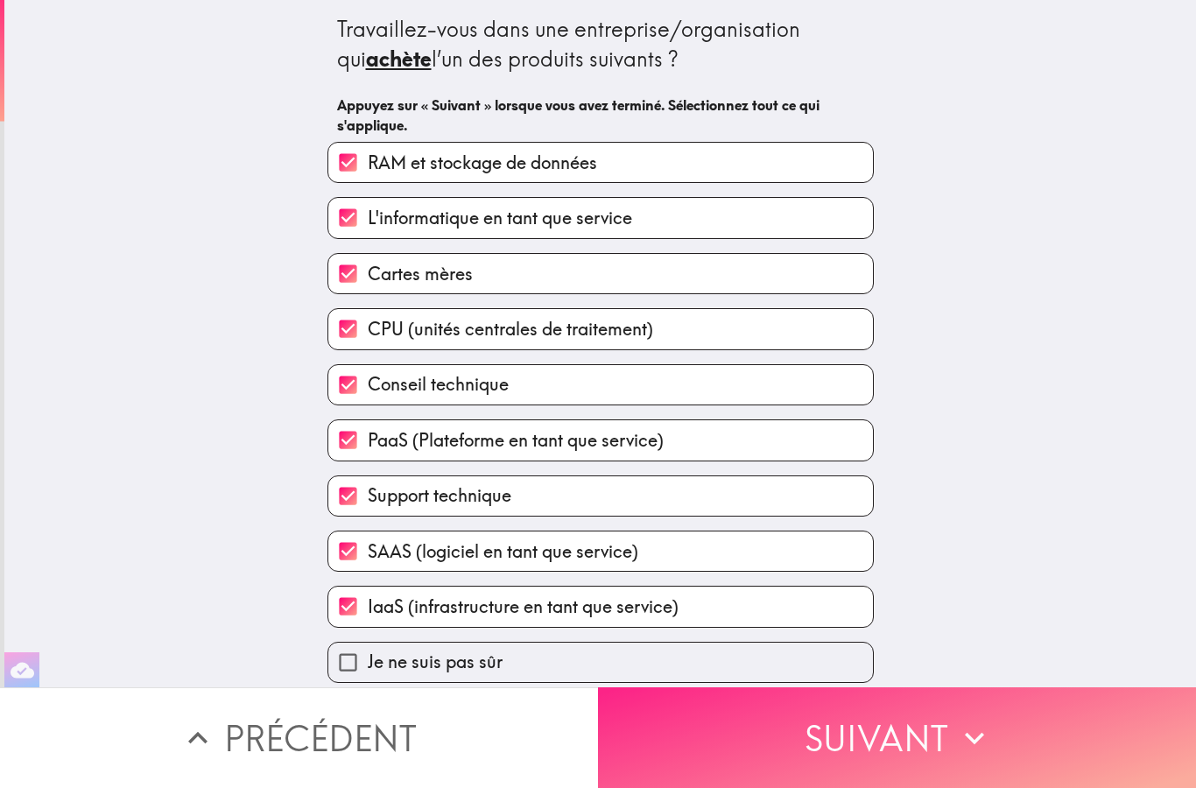
click at [1095, 735] on button "Suivant" at bounding box center [897, 738] width 598 height 101
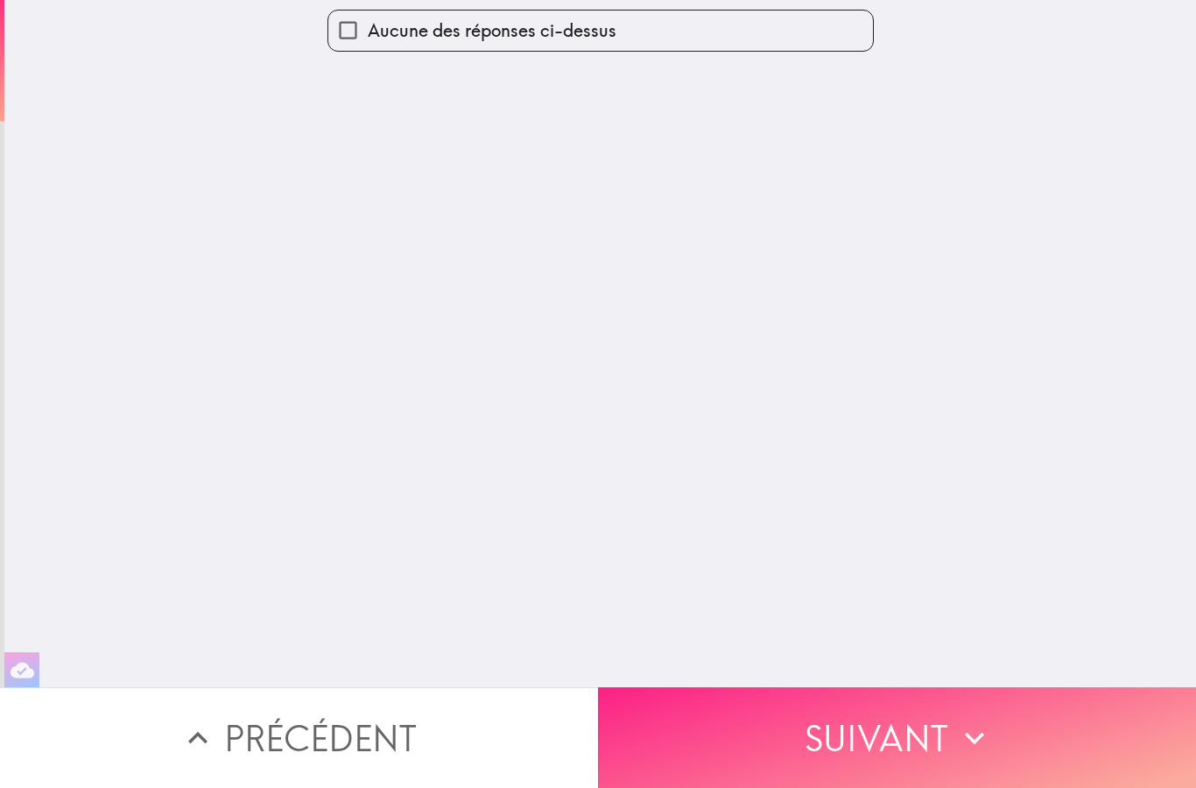
click at [1094, 735] on button "Suivant" at bounding box center [897, 738] width 598 height 101
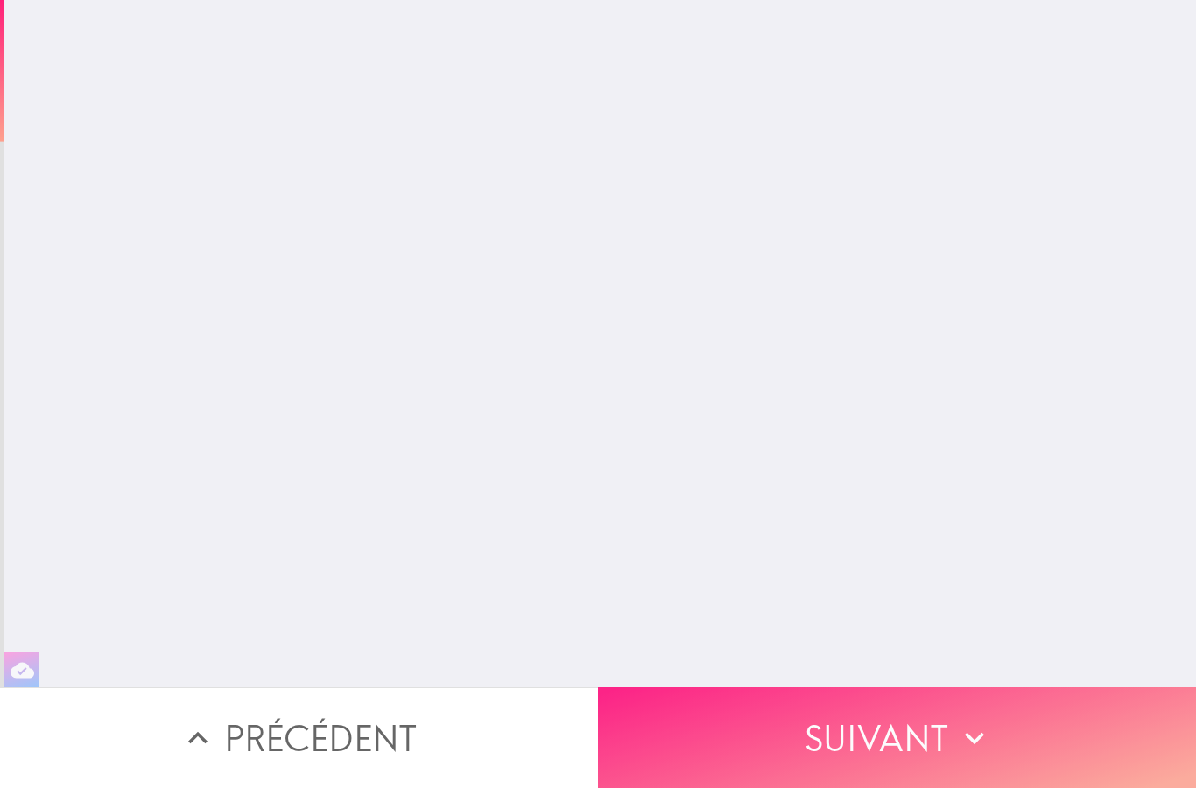
click at [1087, 727] on button "Suivant" at bounding box center [897, 738] width 598 height 101
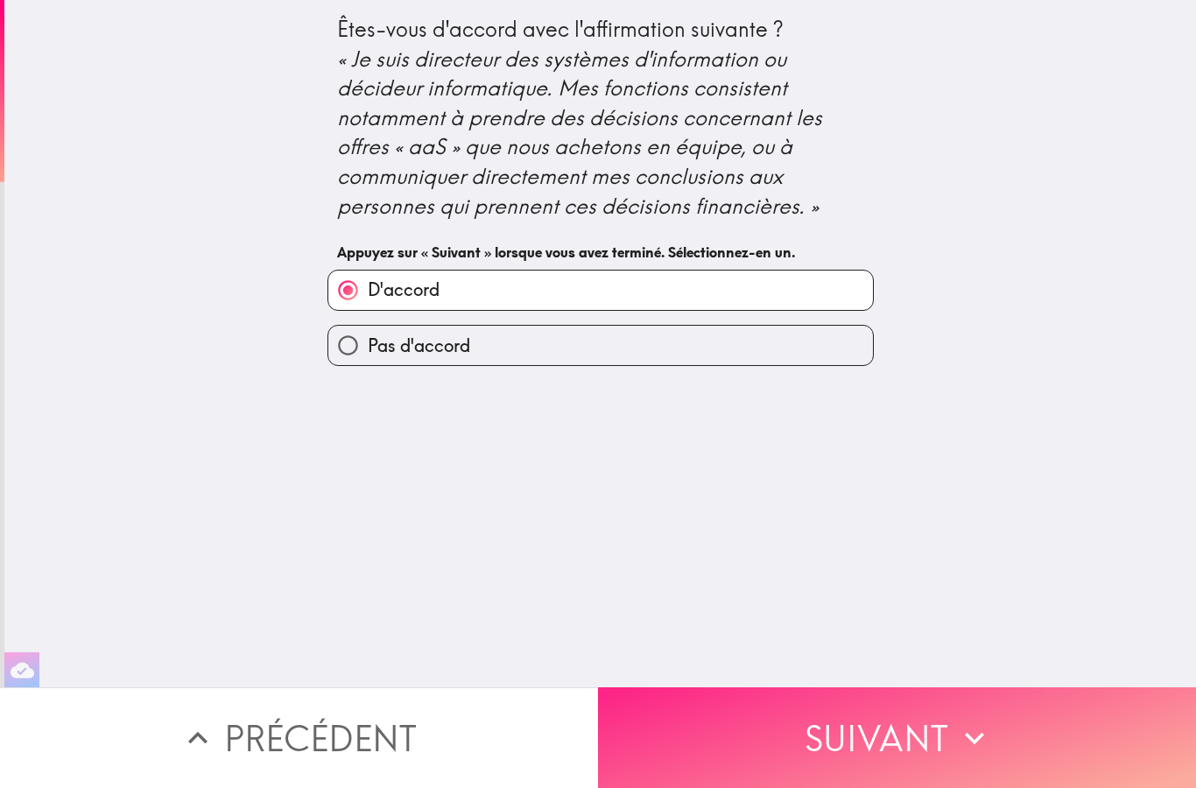
click at [1058, 711] on button "Suivant" at bounding box center [897, 738] width 598 height 101
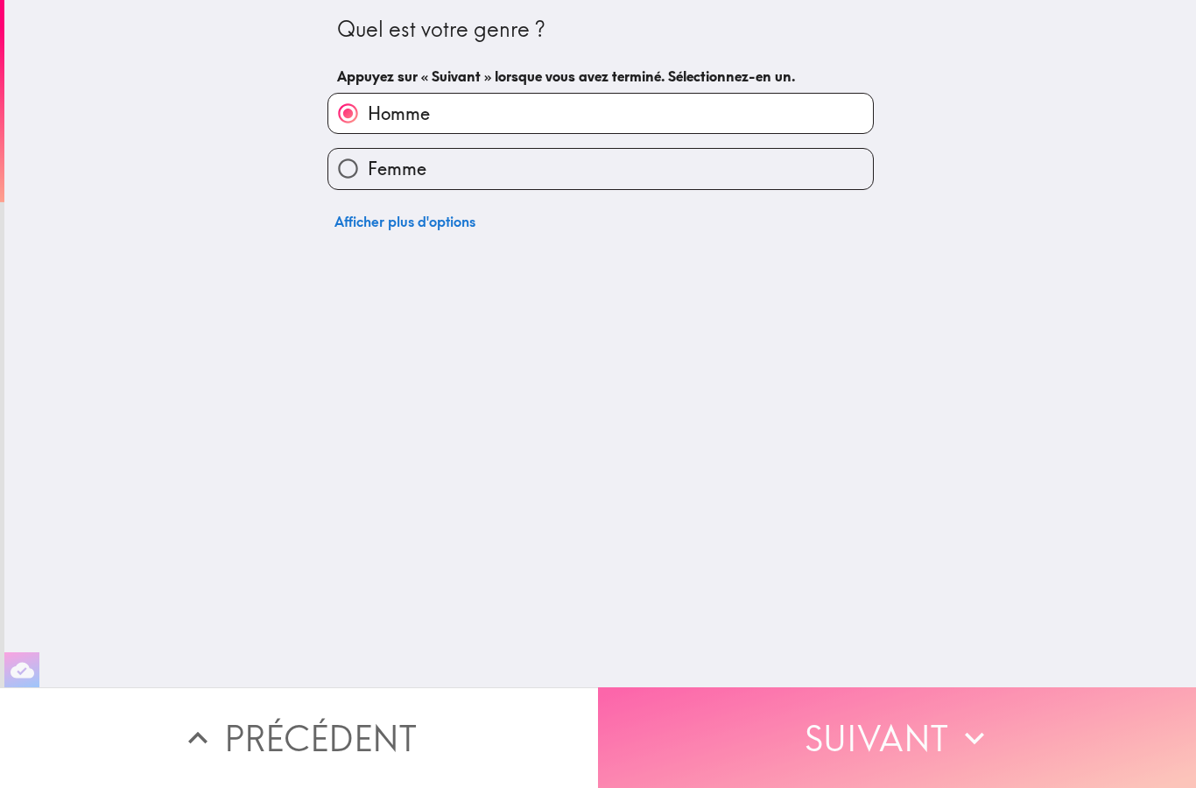
click at [1072, 740] on button "Suivant" at bounding box center [897, 738] width 598 height 101
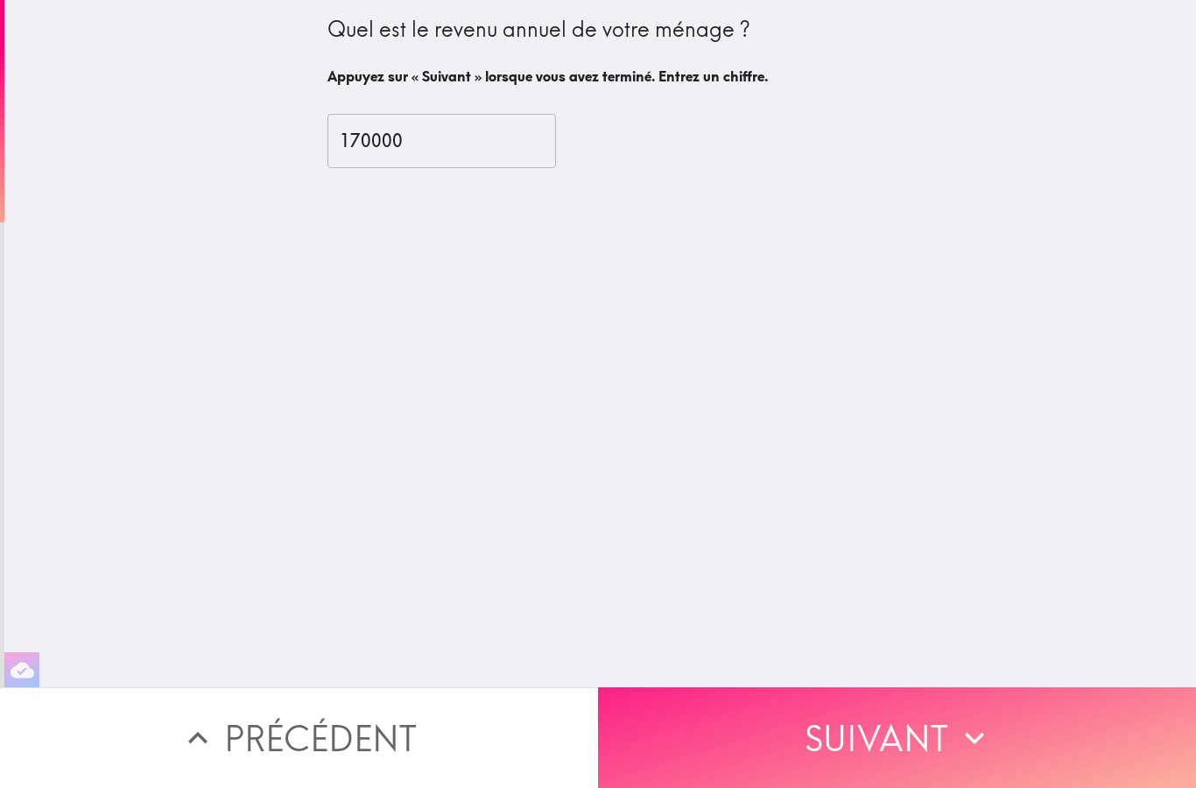
click at [1055, 745] on button "Suivant" at bounding box center [897, 738] width 598 height 101
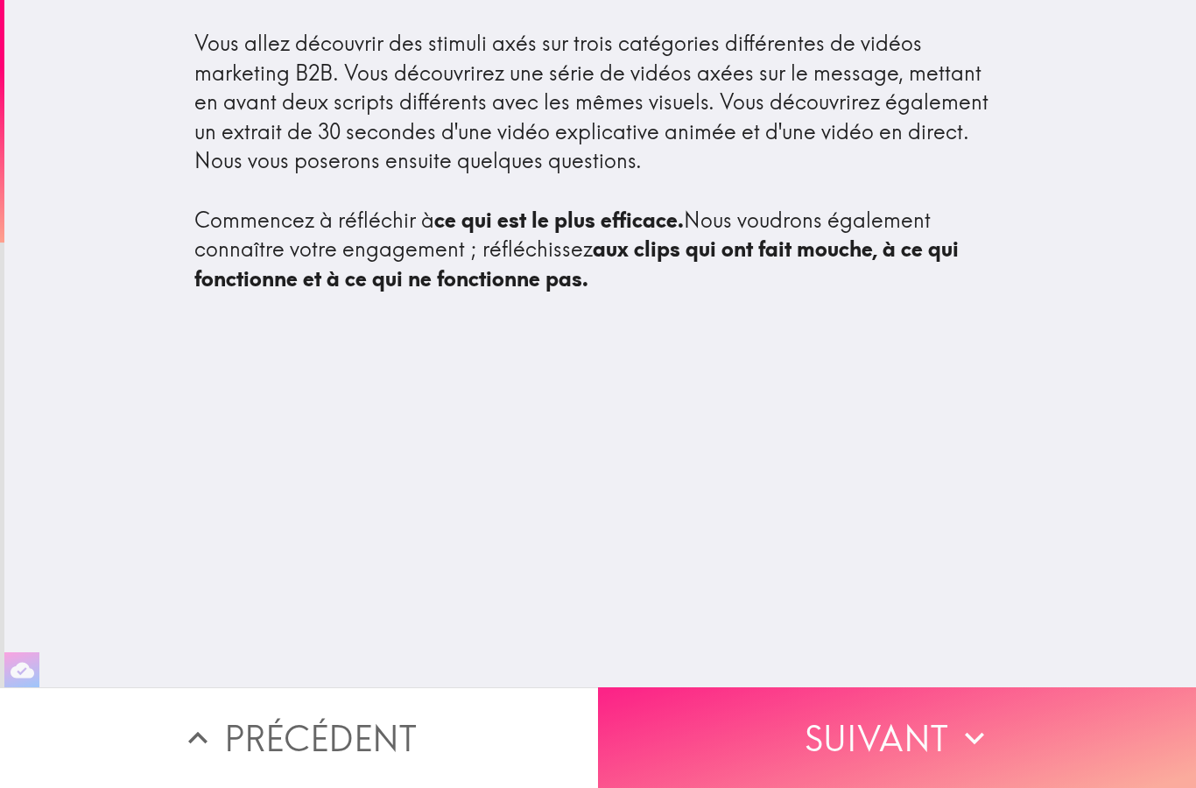
click at [1062, 740] on button "Suivant" at bounding box center [897, 738] width 598 height 101
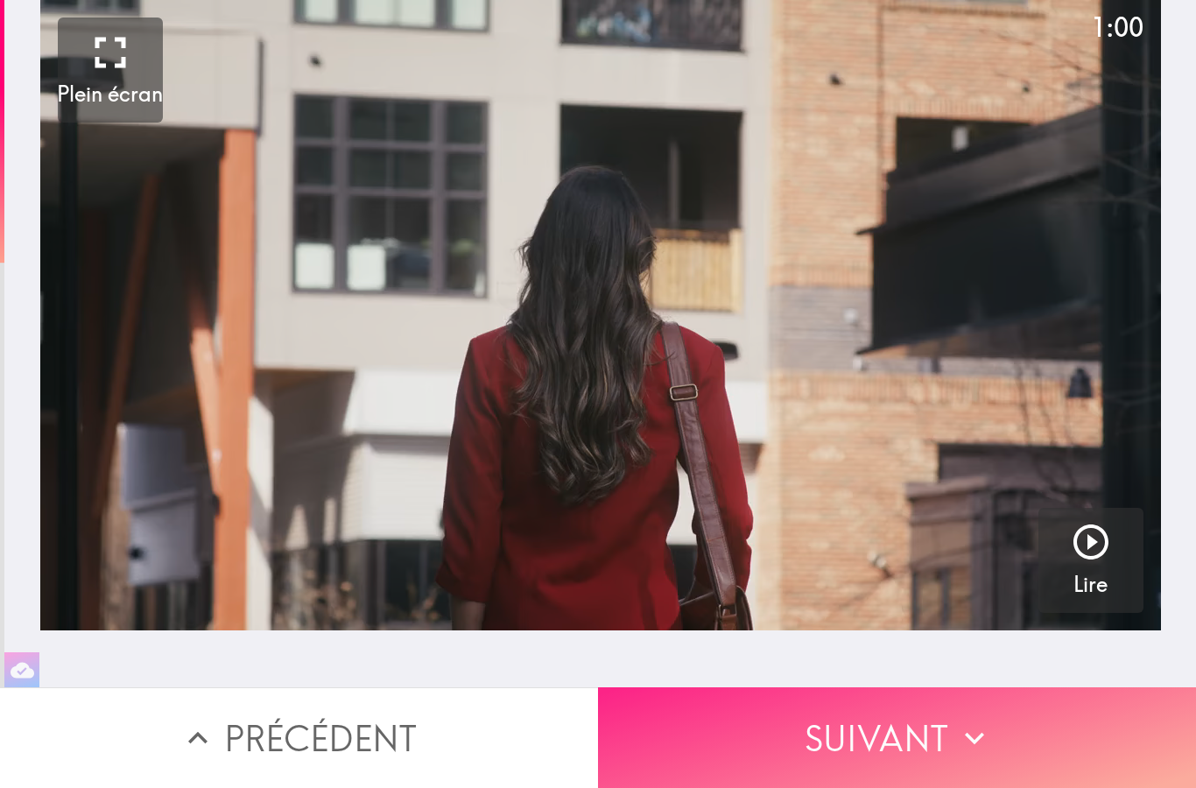
click at [1056, 743] on button "Suivant" at bounding box center [897, 738] width 598 height 101
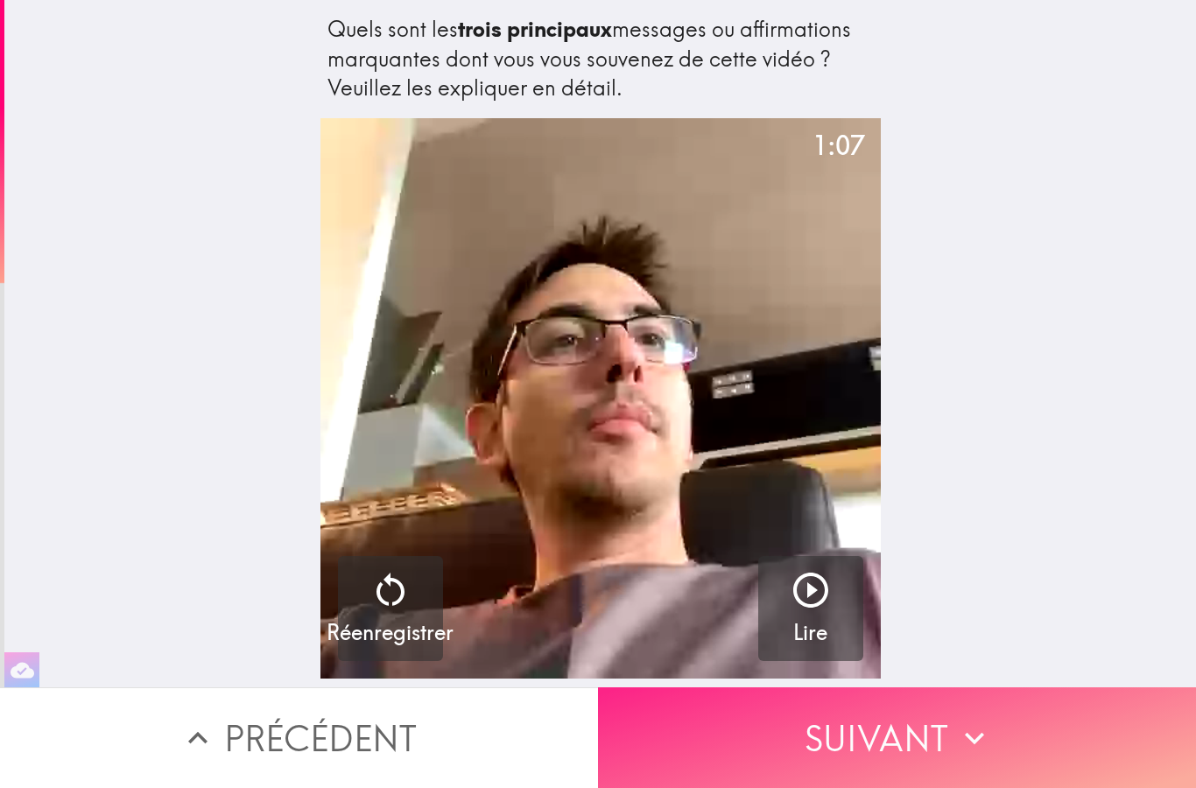
click at [1068, 744] on button "Suivant" at bounding box center [897, 738] width 598 height 101
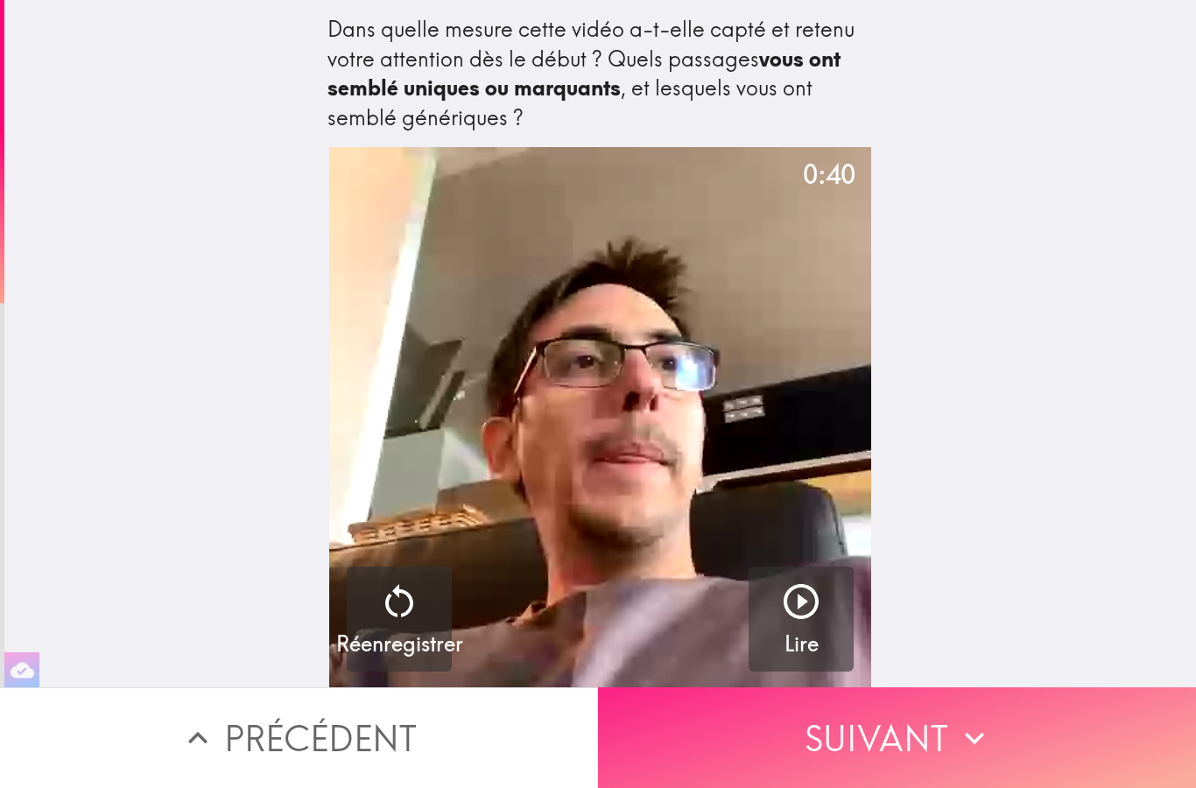
click at [1071, 745] on button "Suivant" at bounding box center [897, 738] width 598 height 101
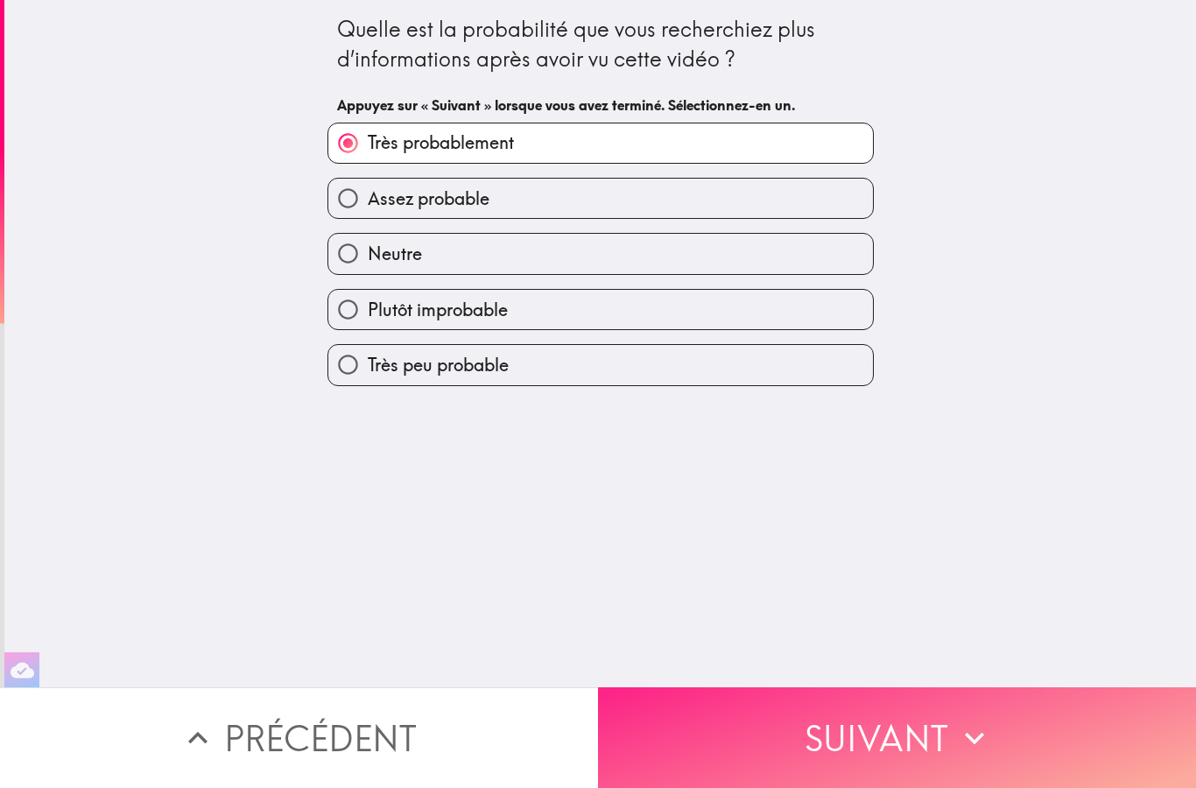
click at [1070, 749] on button "Suivant" at bounding box center [897, 738] width 598 height 101
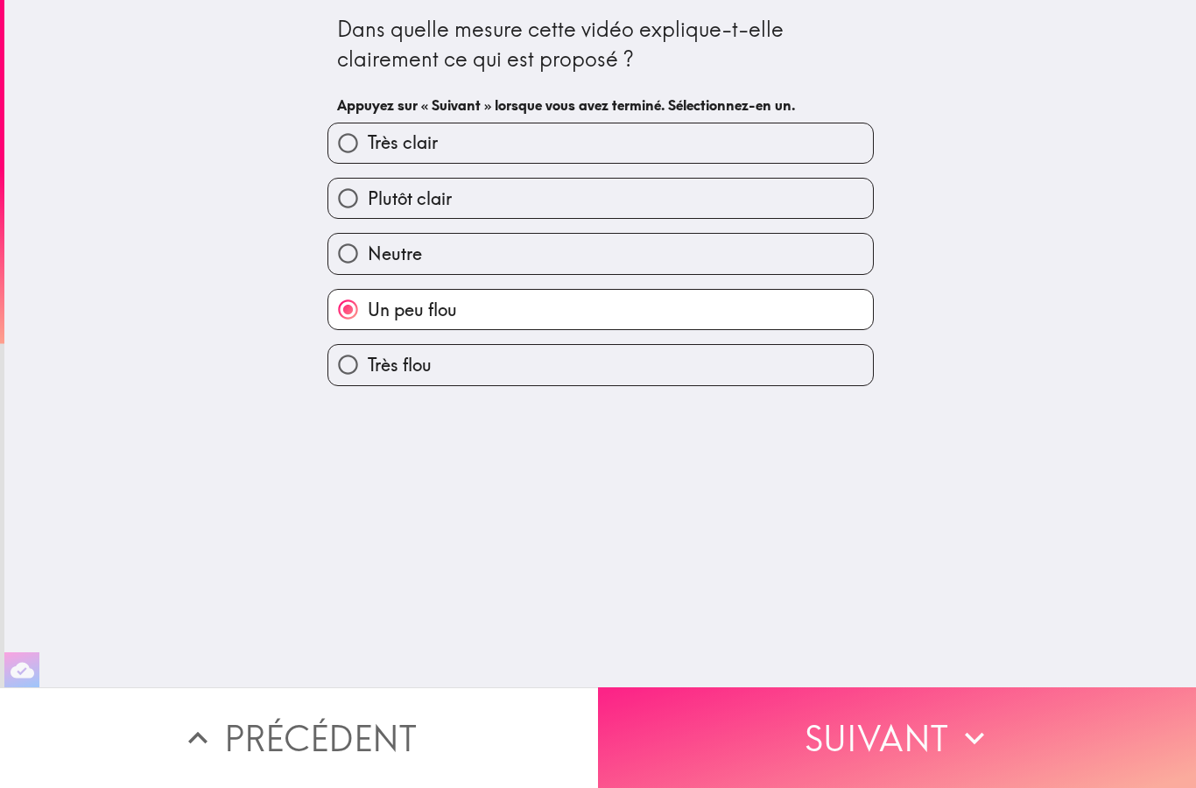
click at [1069, 739] on button "Suivant" at bounding box center [897, 738] width 598 height 101
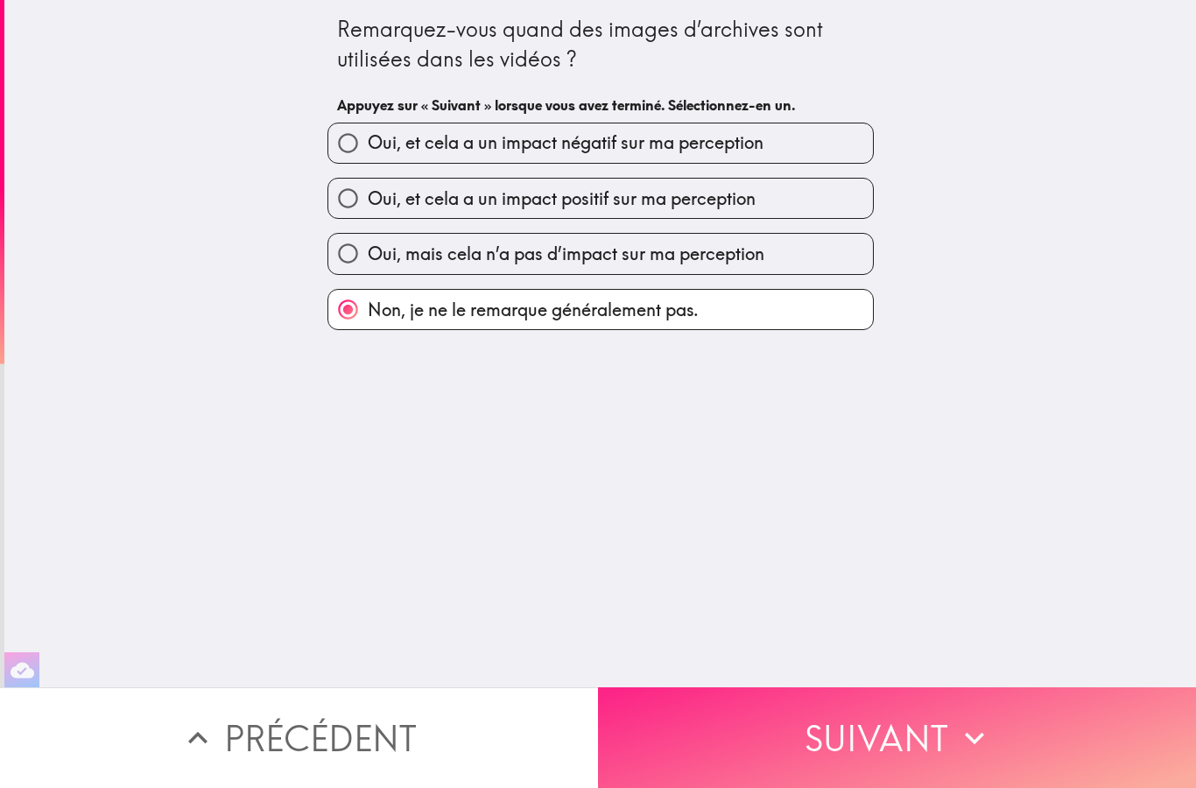
click at [1066, 738] on button "Suivant" at bounding box center [897, 738] width 598 height 101
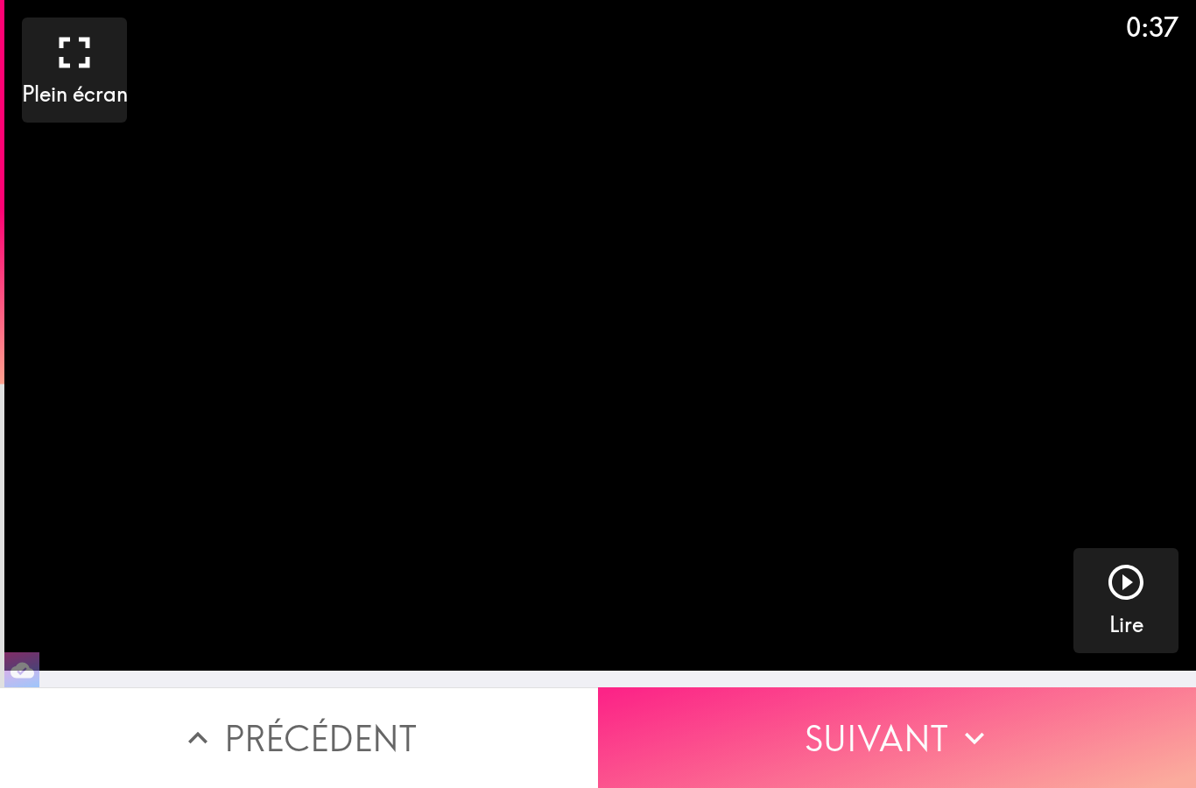
click at [1070, 747] on button "Suivant" at bounding box center [897, 738] width 598 height 101
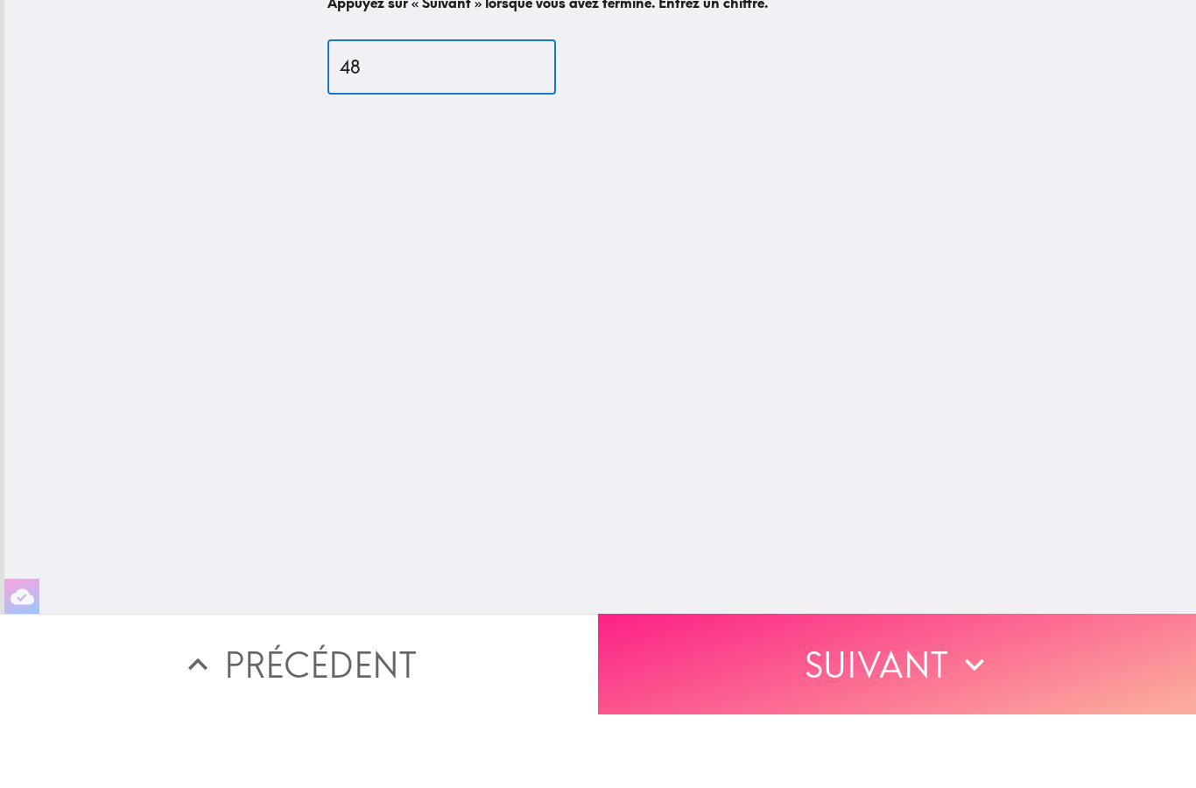
click at [895, 688] on button "Suivant" at bounding box center [897, 738] width 598 height 101
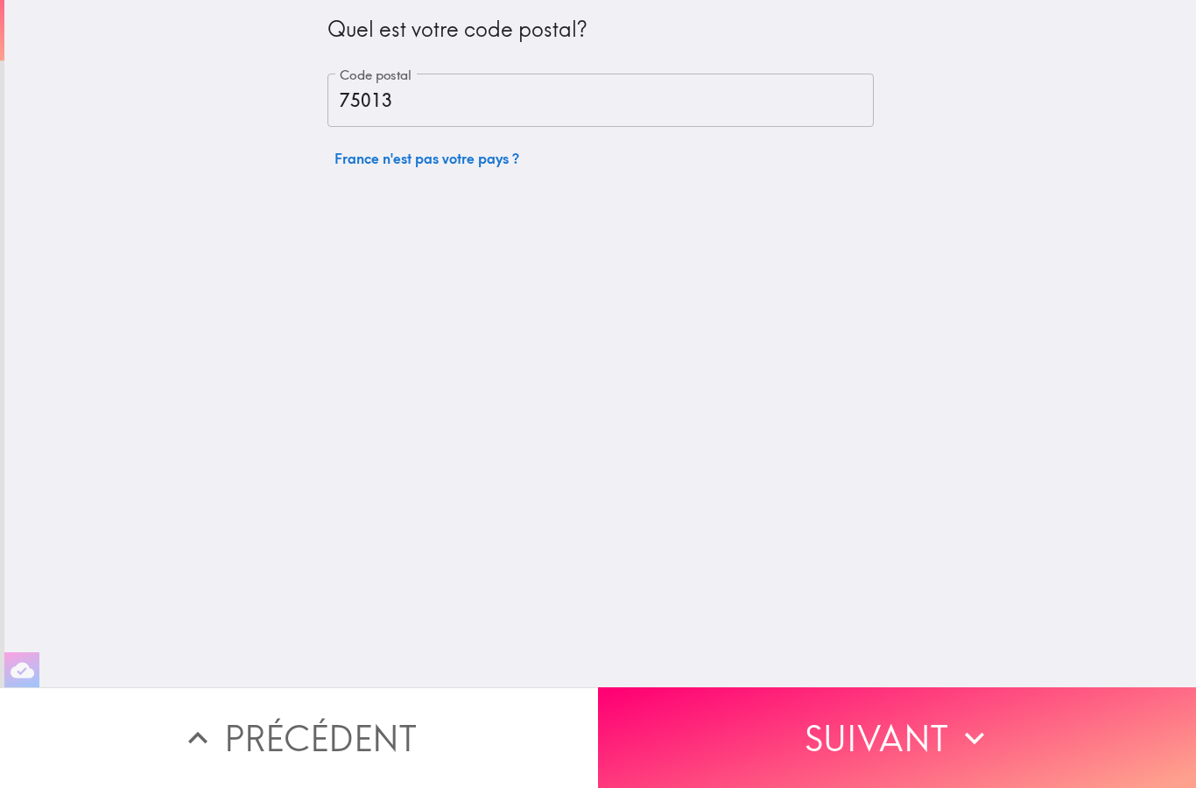
click at [836, 657] on div "Quel est votre code postal? Code postal 75013 Code postal France n'est pas votr…" at bounding box center [600, 344] width 1192 height 688
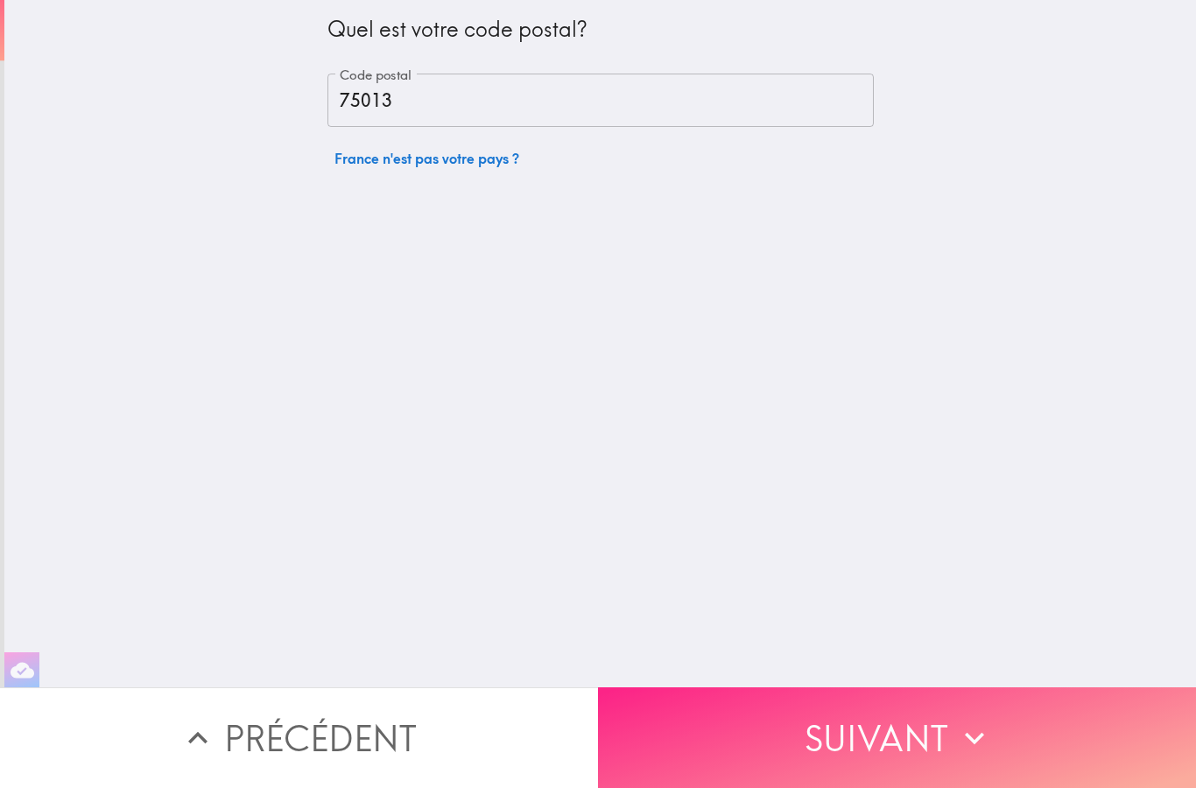
click at [856, 723] on button "Suivant" at bounding box center [897, 738] width 598 height 101
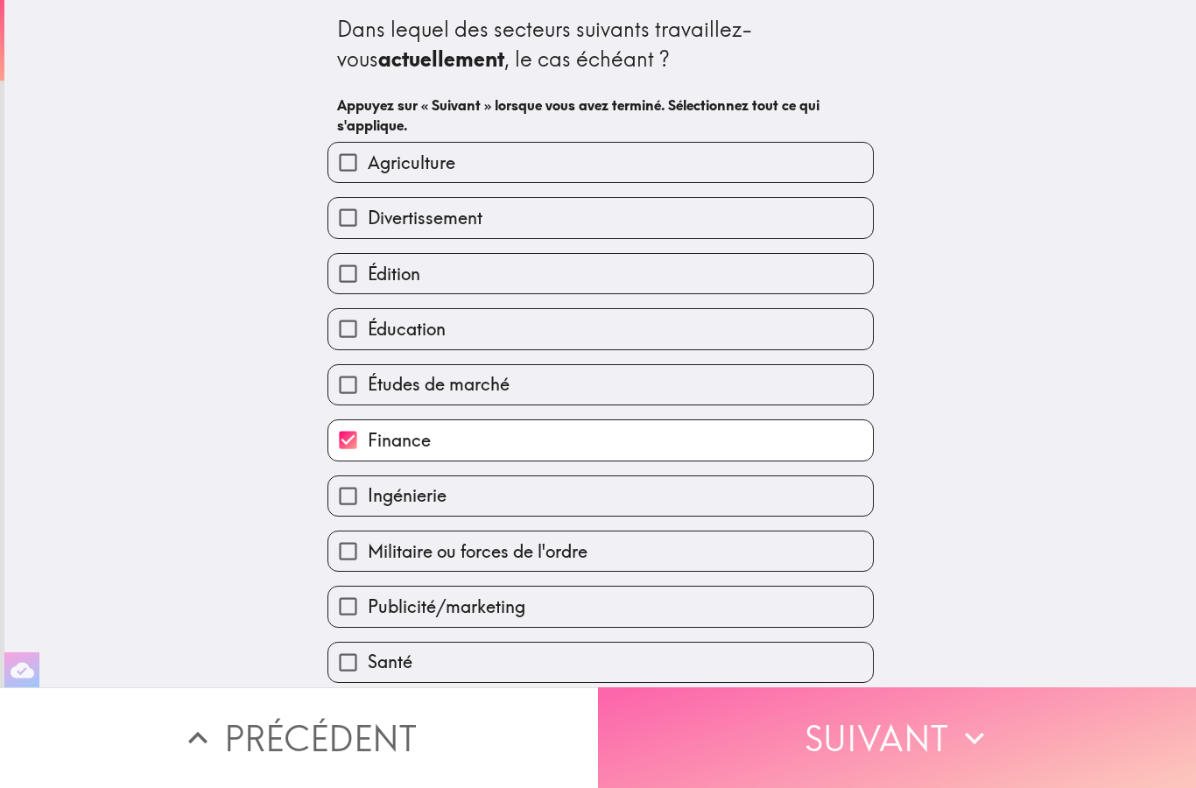
click at [854, 745] on button "Suivant" at bounding box center [897, 738] width 598 height 101
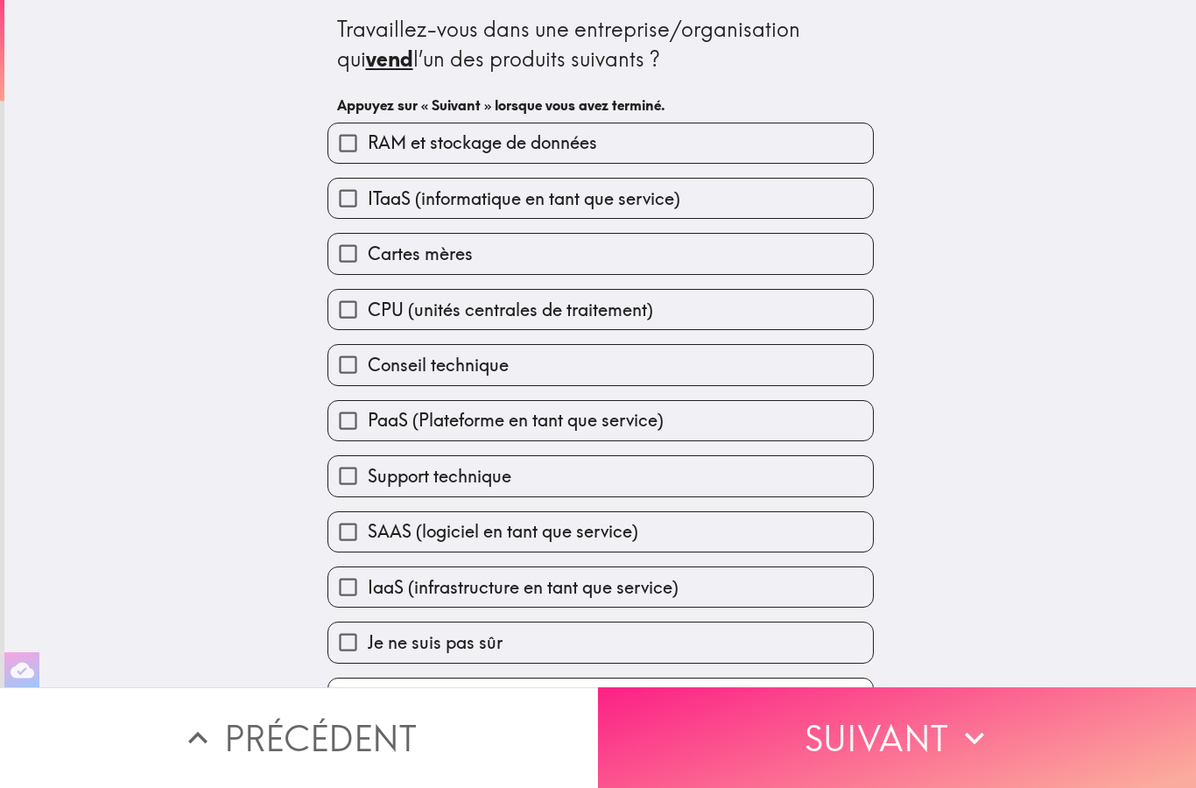
click at [859, 759] on button "Suivant" at bounding box center [897, 738] width 598 height 101
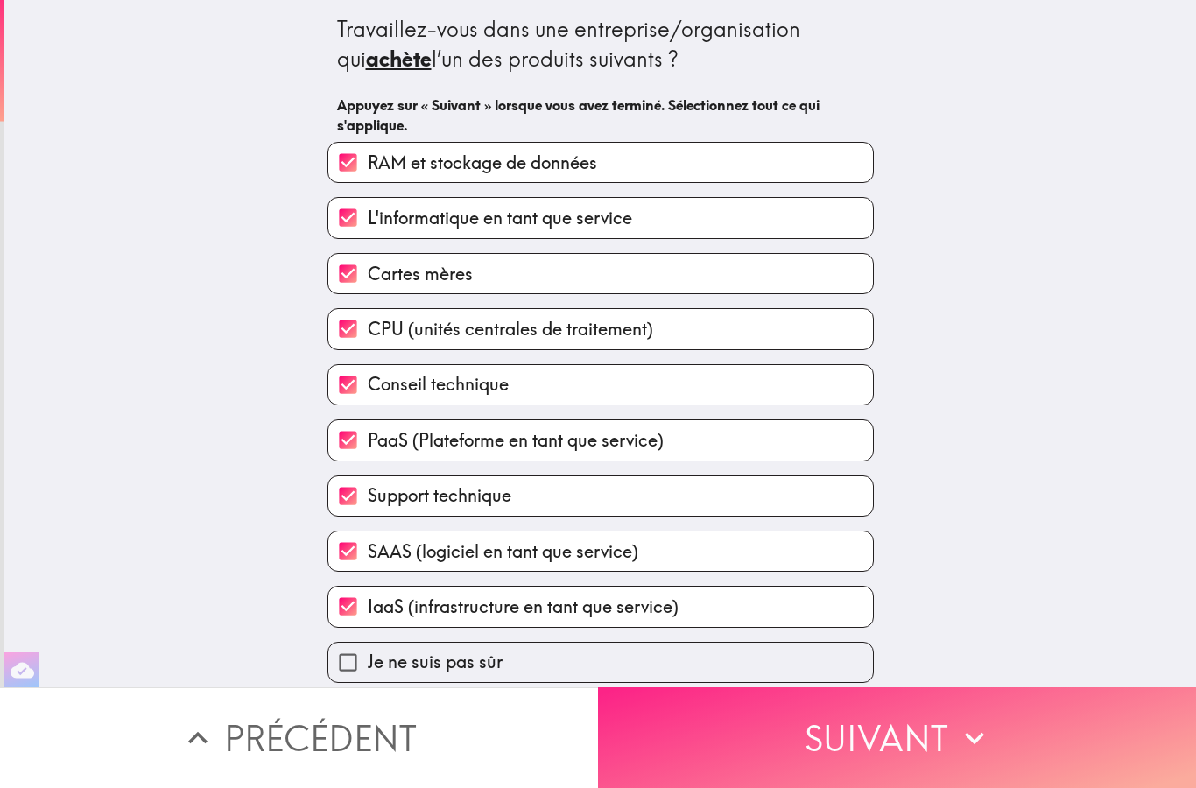
click at [861, 745] on button "Suivant" at bounding box center [897, 738] width 598 height 101
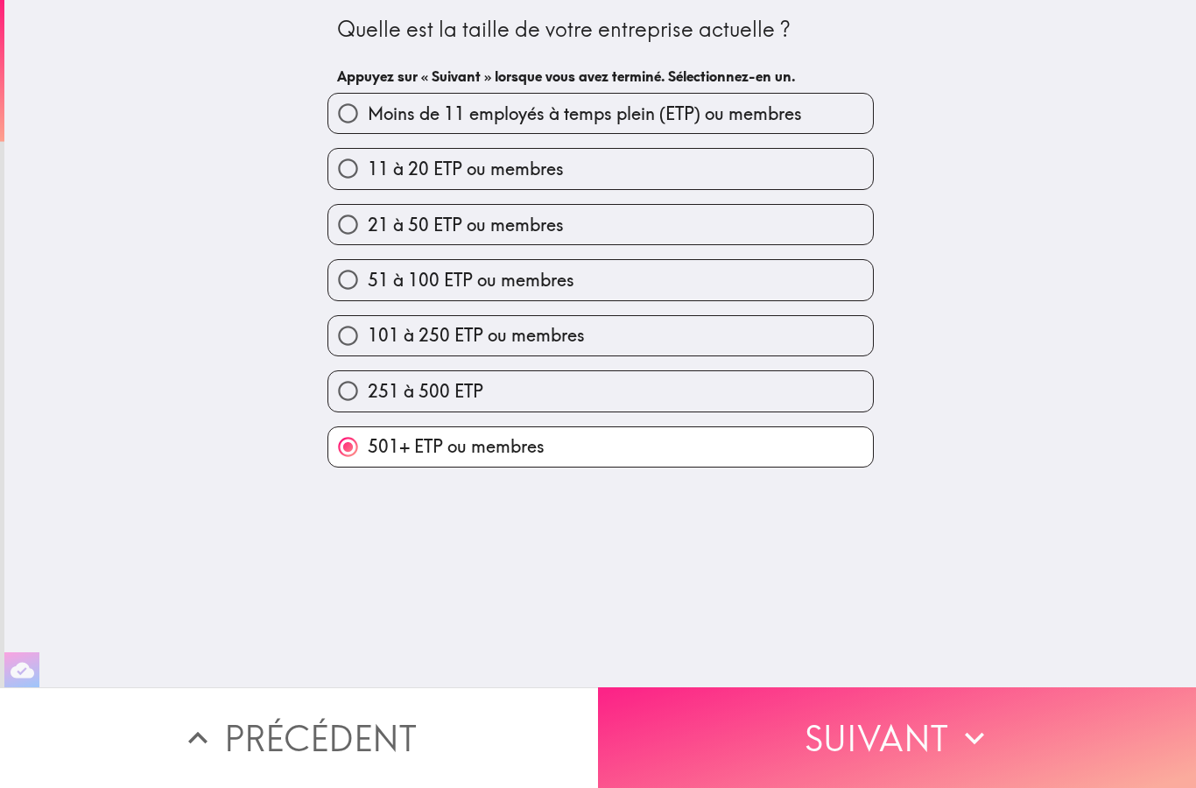
click at [872, 732] on button "Suivant" at bounding box center [897, 738] width 598 height 101
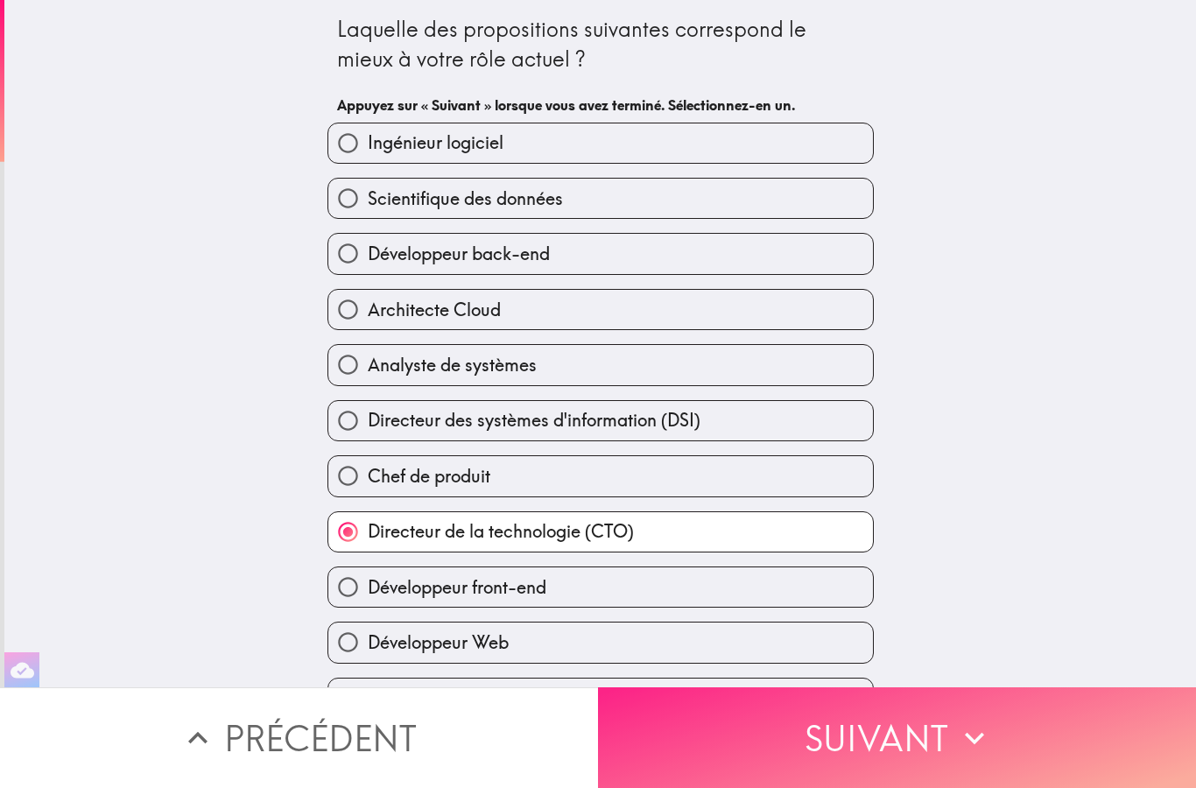
click at [880, 738] on button "Suivant" at bounding box center [897, 738] width 598 height 101
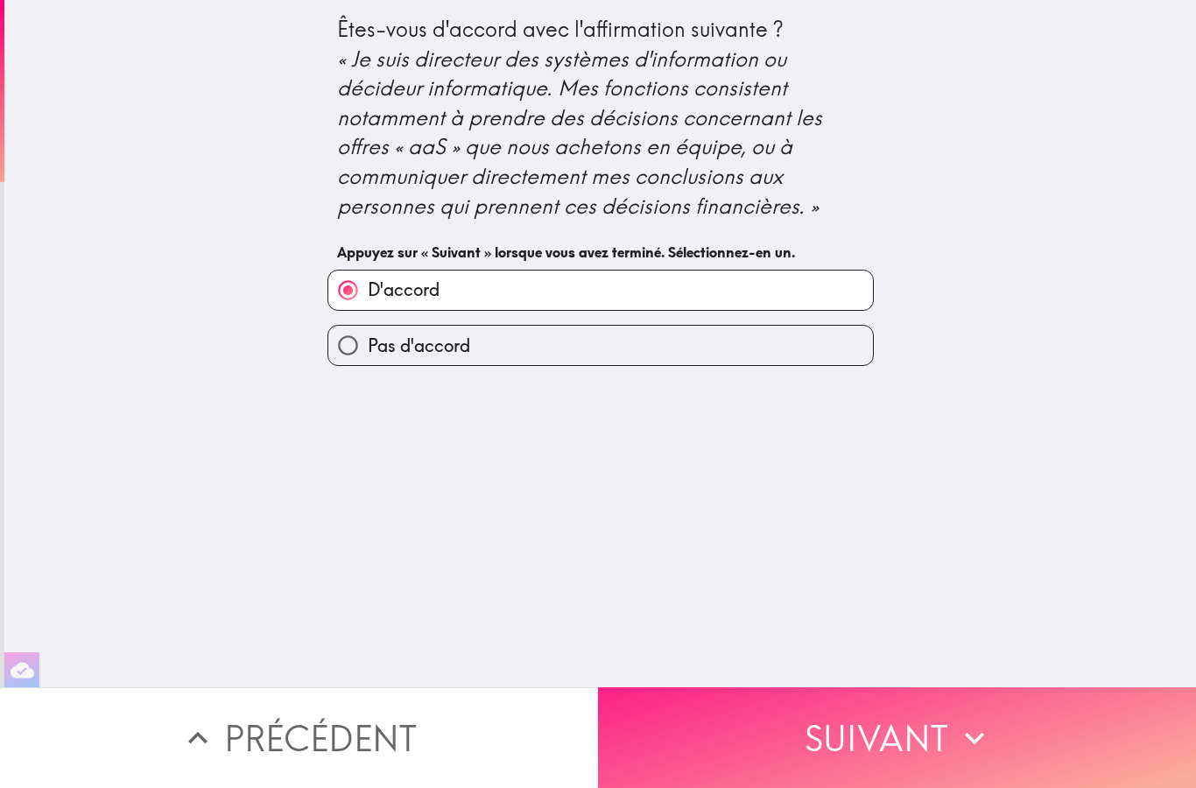
click at [888, 738] on button "Suivant" at bounding box center [897, 738] width 598 height 101
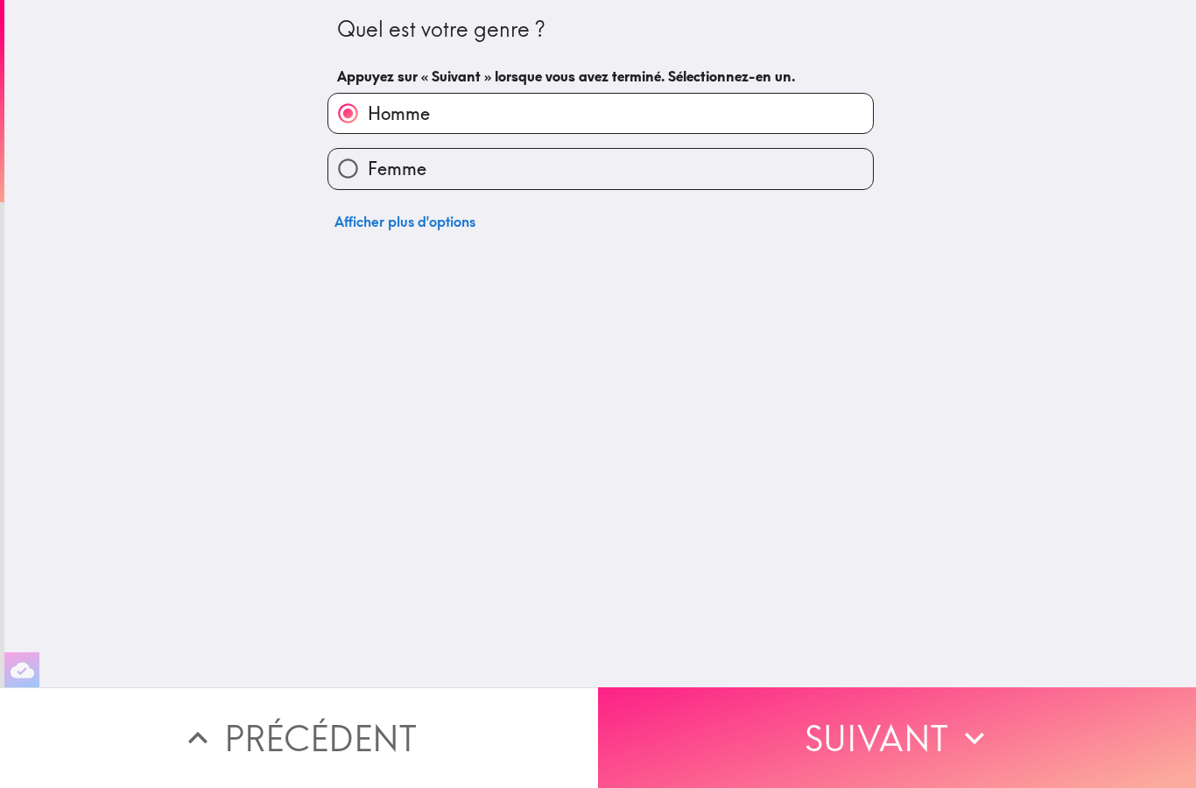
click at [888, 744] on button "Suivant" at bounding box center [897, 738] width 598 height 101
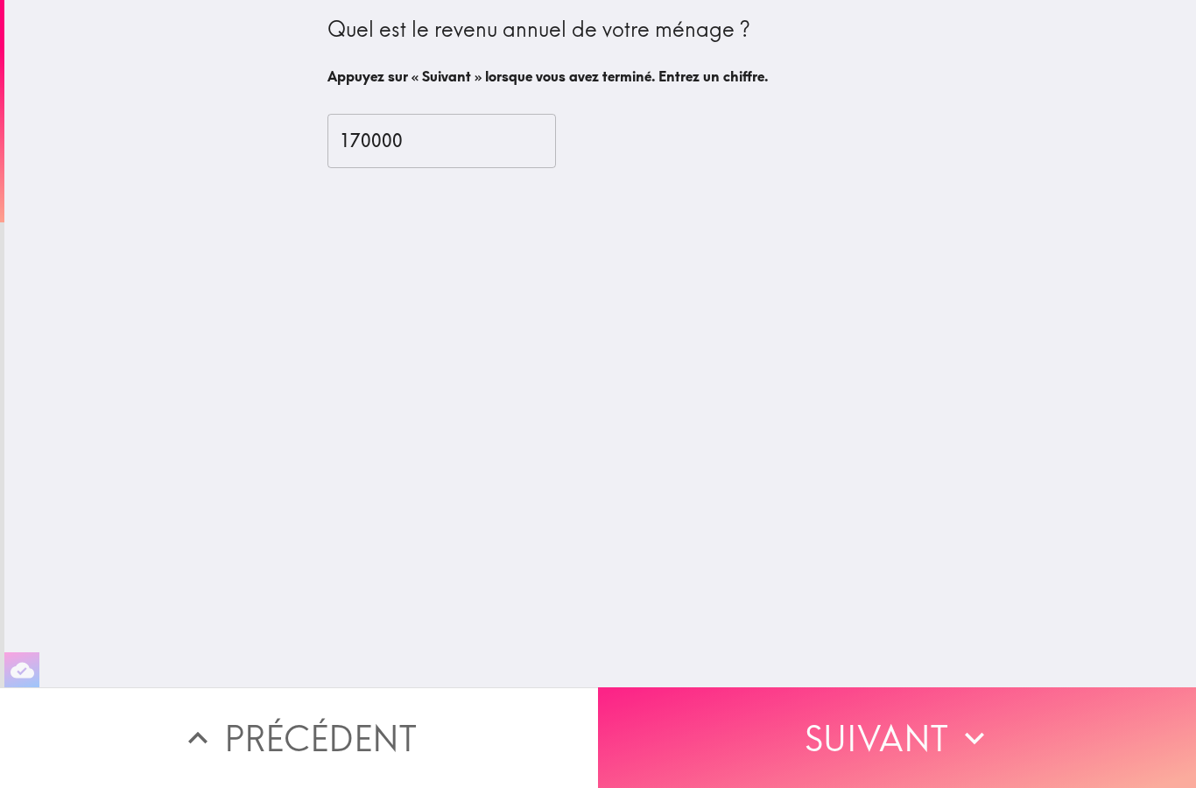
click at [886, 738] on button "Suivant" at bounding box center [897, 738] width 598 height 101
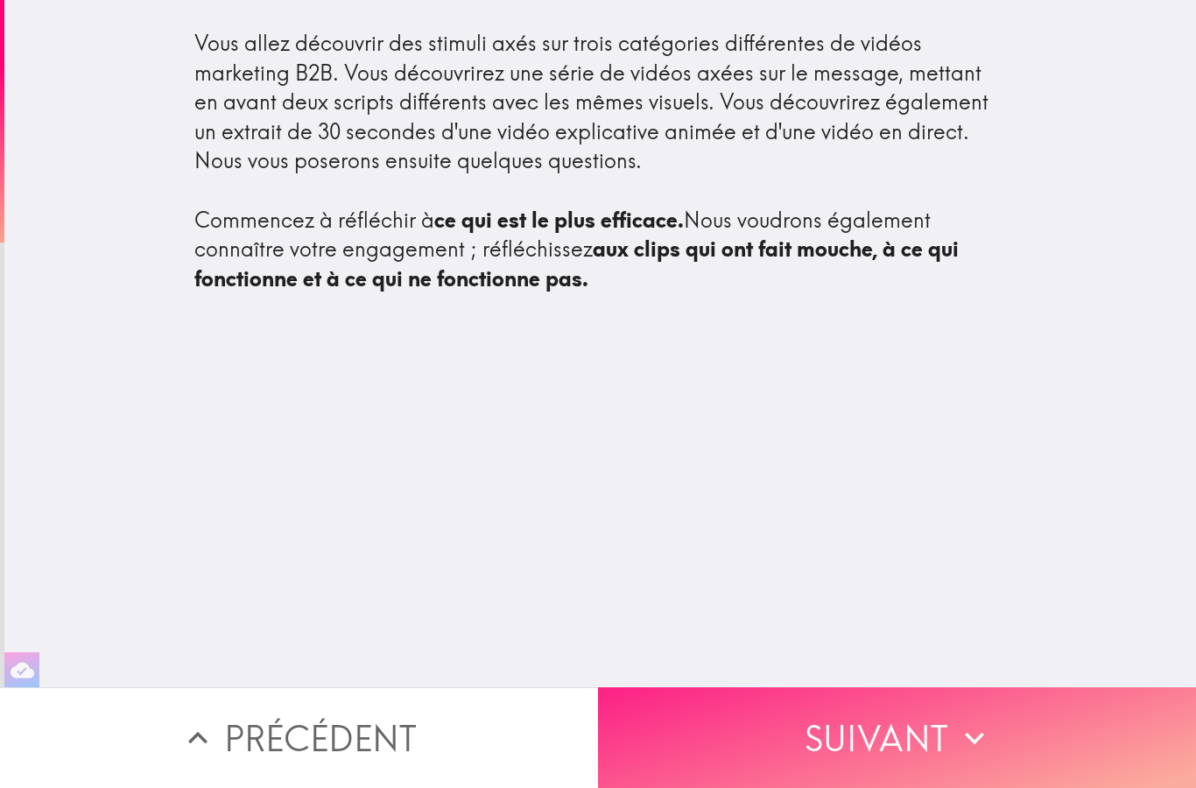
click at [889, 739] on button "Suivant" at bounding box center [897, 738] width 598 height 101
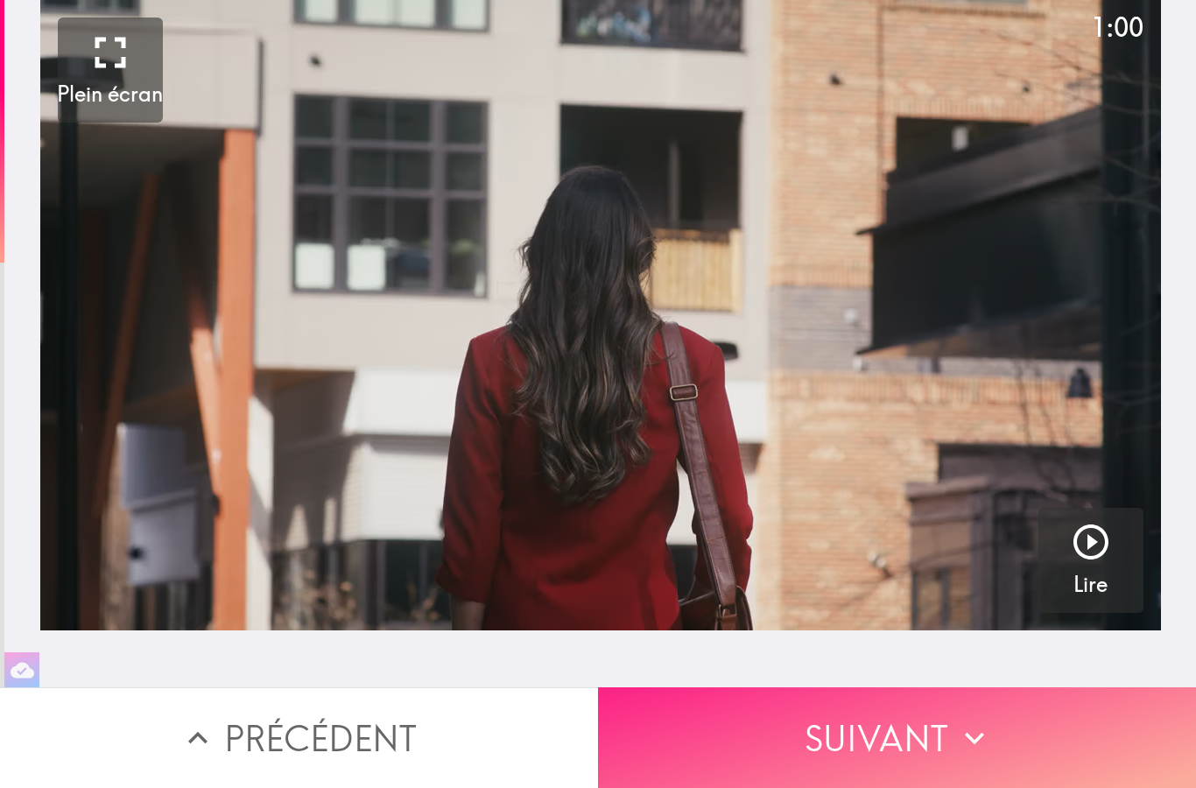
click at [886, 736] on button "Suivant" at bounding box center [897, 738] width 598 height 101
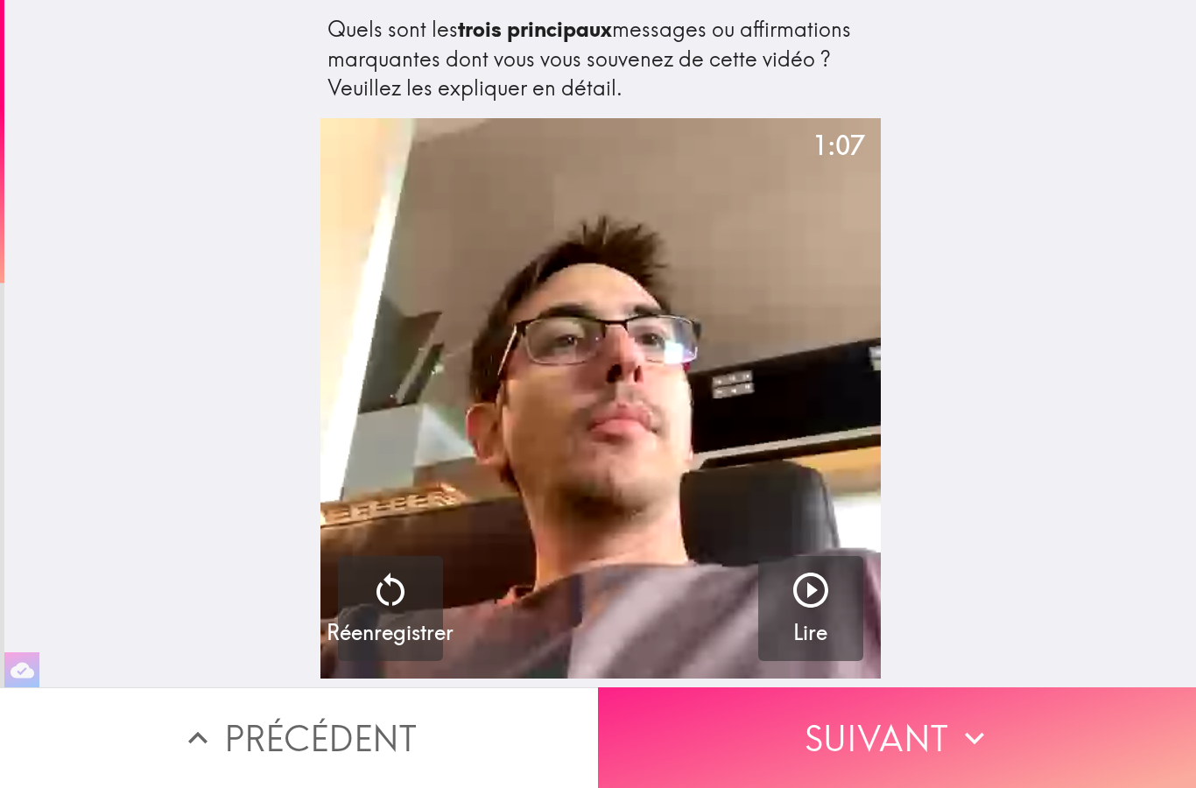
click at [885, 743] on button "Suivant" at bounding box center [897, 738] width 598 height 101
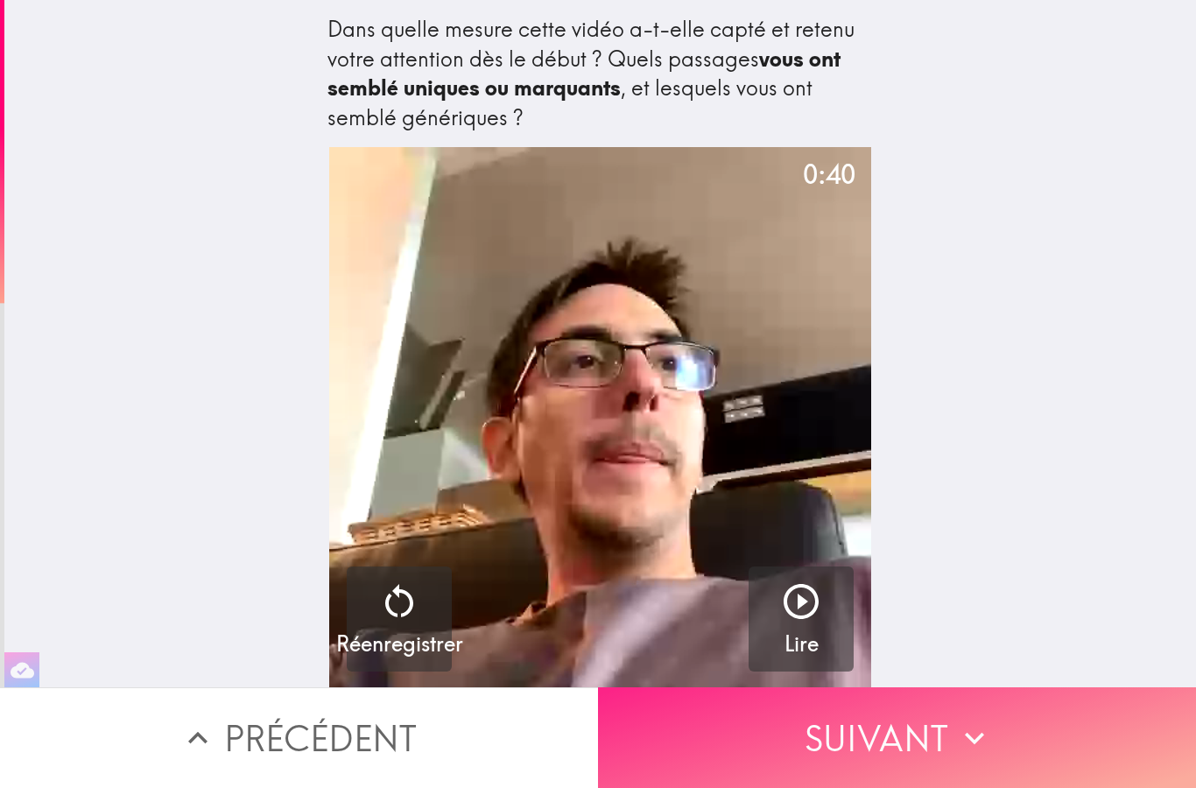
click at [868, 748] on button "Suivant" at bounding box center [897, 738] width 598 height 101
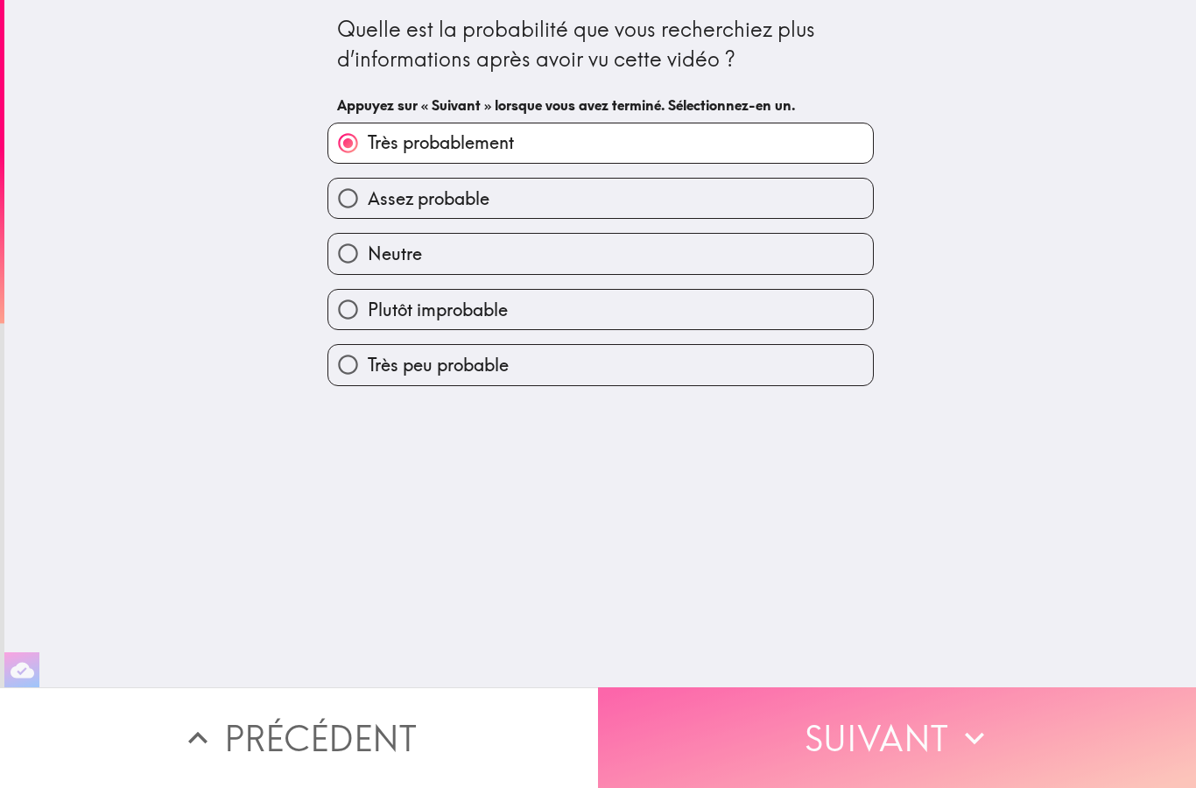
click at [864, 738] on button "Suivant" at bounding box center [897, 738] width 598 height 101
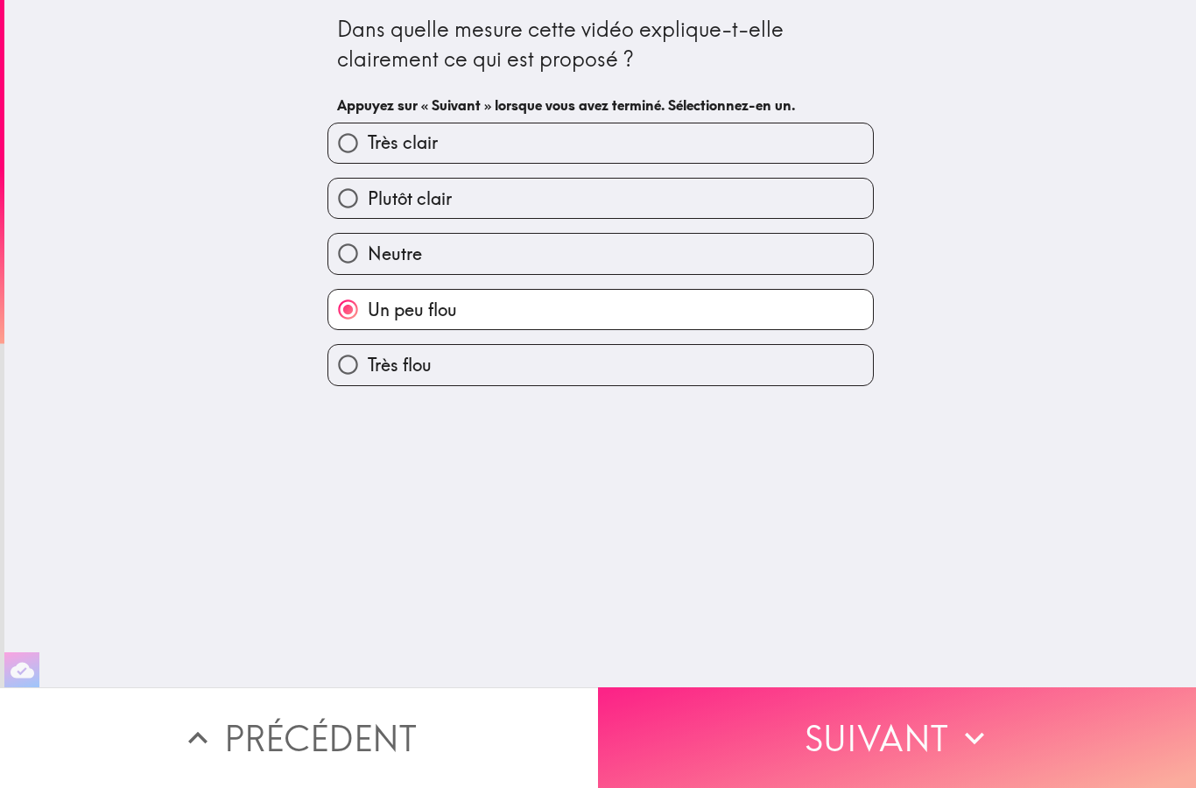
click at [866, 742] on button "Suivant" at bounding box center [897, 738] width 598 height 101
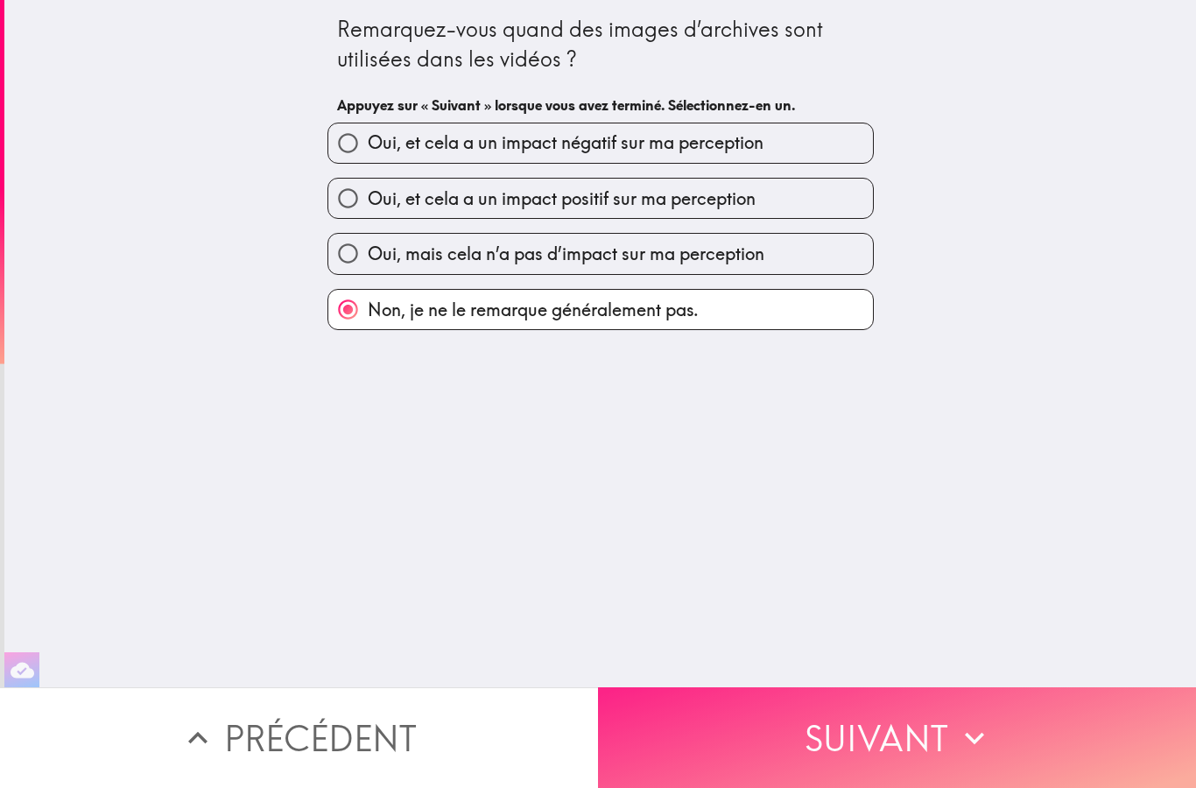
click at [865, 739] on button "Suivant" at bounding box center [897, 738] width 598 height 101
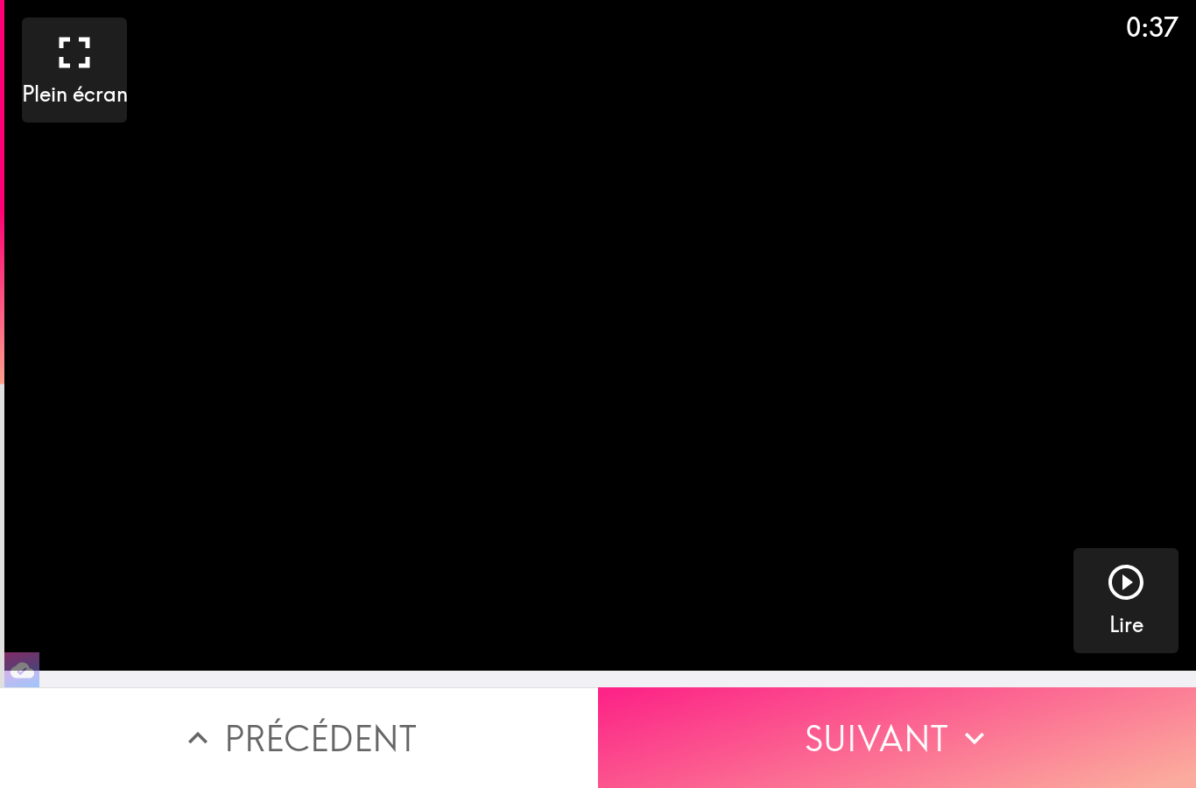
click at [816, 729] on button "Suivant" at bounding box center [897, 738] width 598 height 101
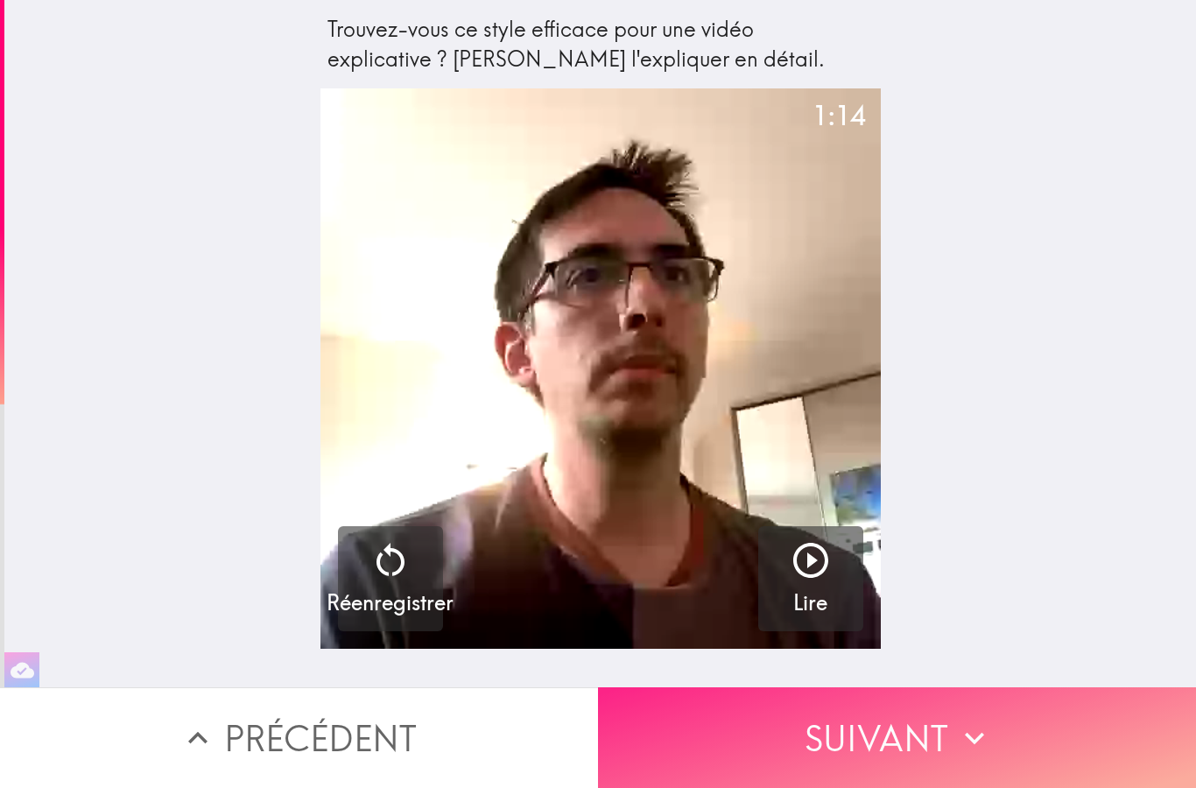
click at [823, 735] on button "Suivant" at bounding box center [897, 738] width 598 height 101
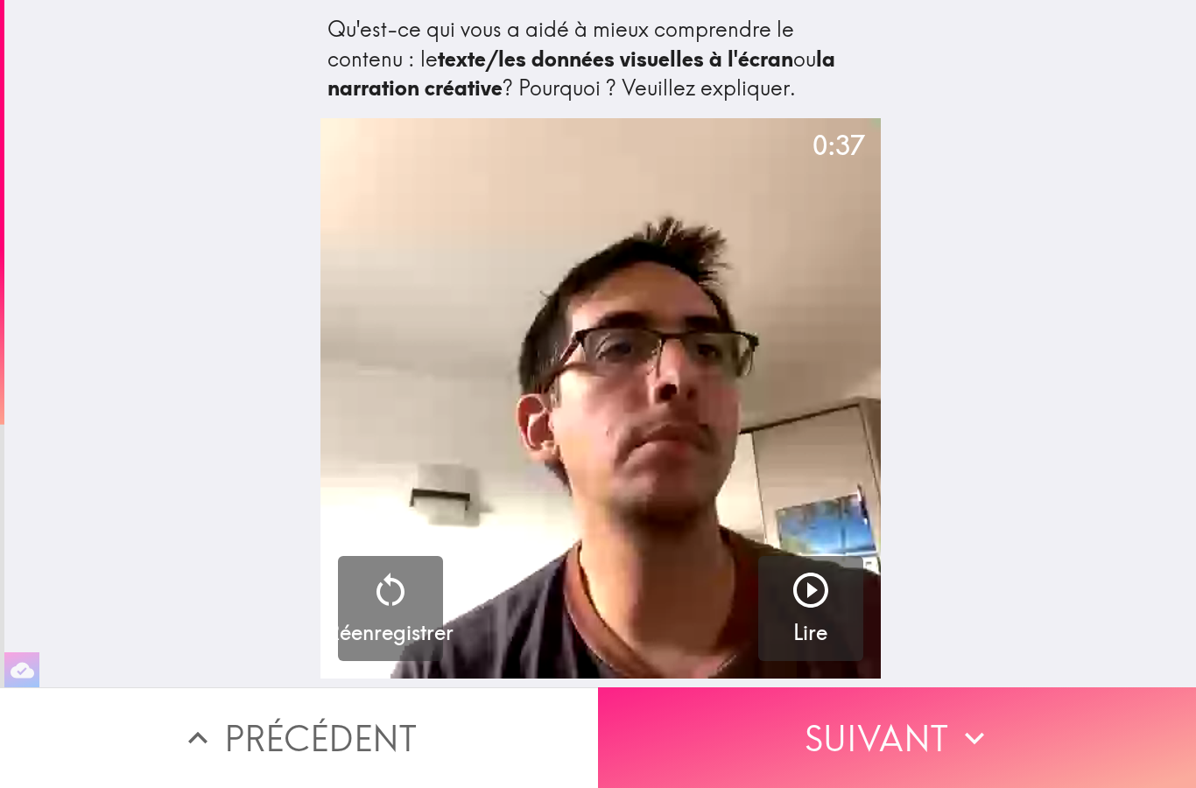
click at [827, 735] on button "Suivant" at bounding box center [897, 738] width 598 height 101
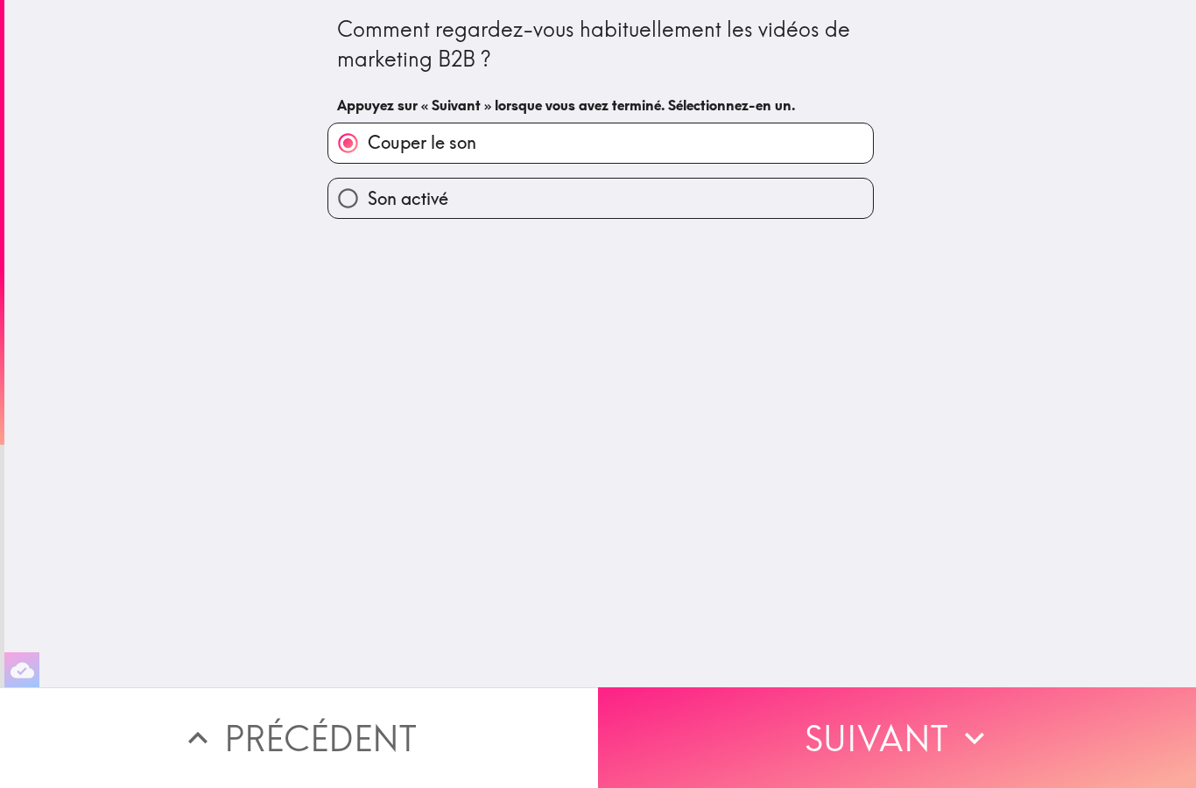
click at [824, 735] on button "Suivant" at bounding box center [897, 738] width 598 height 101
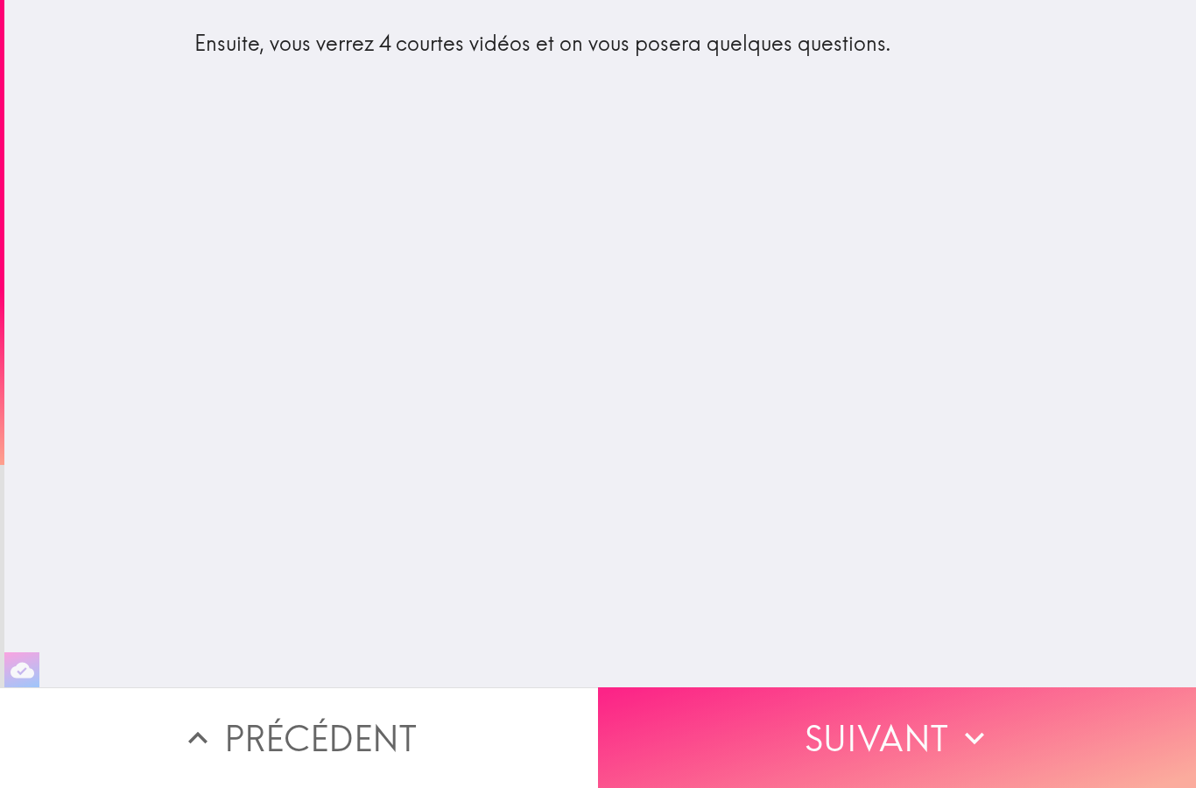
click at [800, 743] on button "Suivant" at bounding box center [897, 738] width 598 height 101
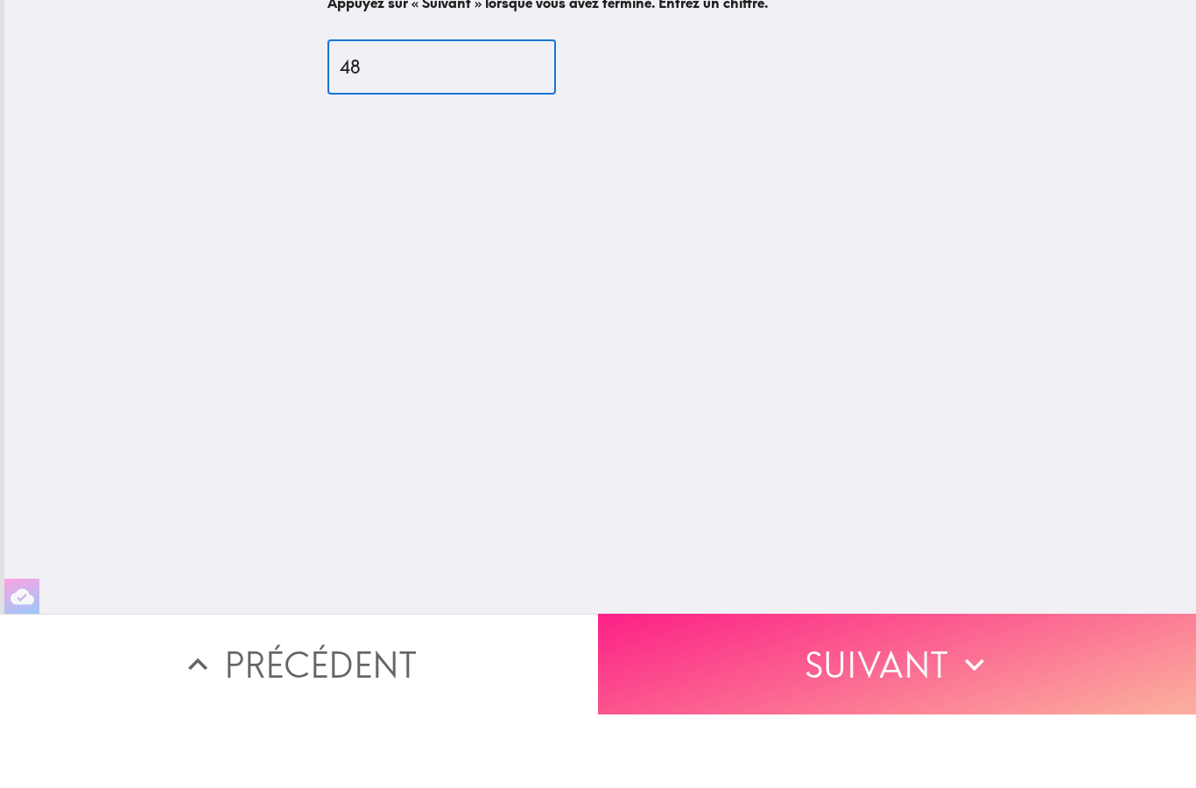
click at [827, 688] on button "Suivant" at bounding box center [897, 738] width 598 height 101
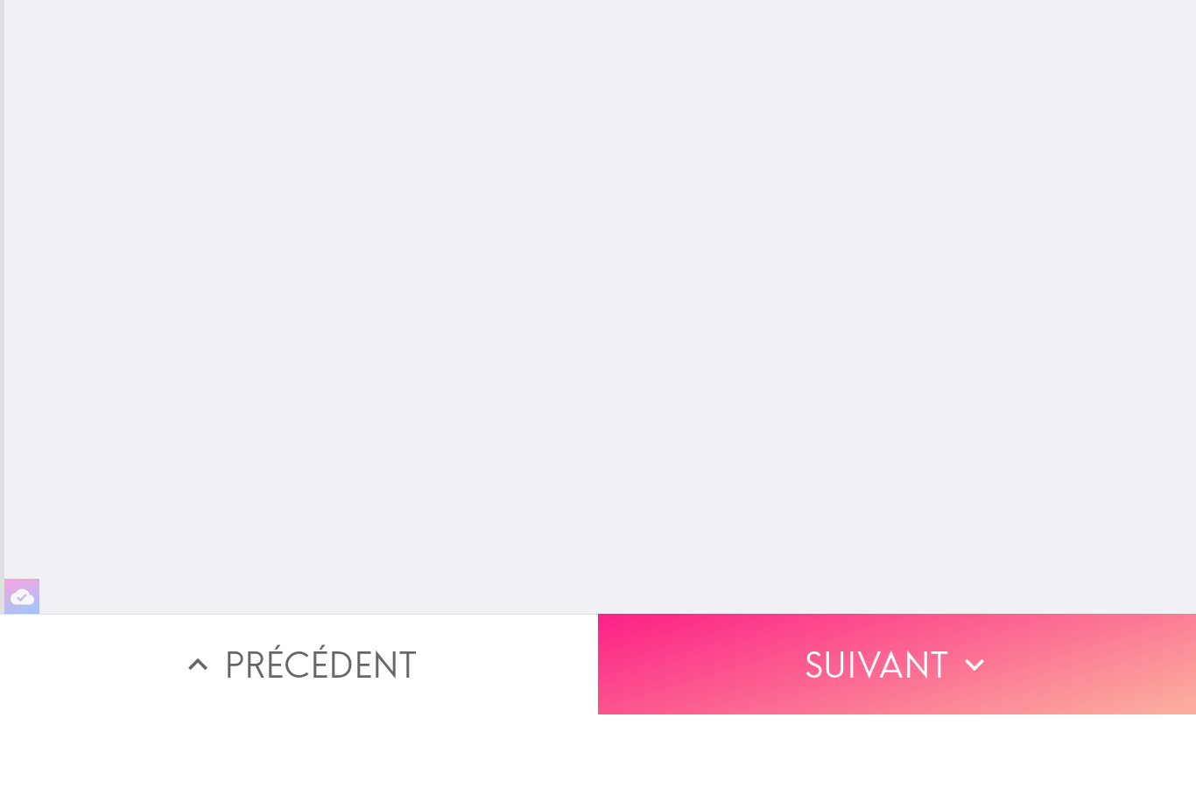
click at [827, 688] on button "Suivant" at bounding box center [897, 738] width 598 height 101
click at [833, 688] on button "Suivant" at bounding box center [897, 738] width 598 height 101
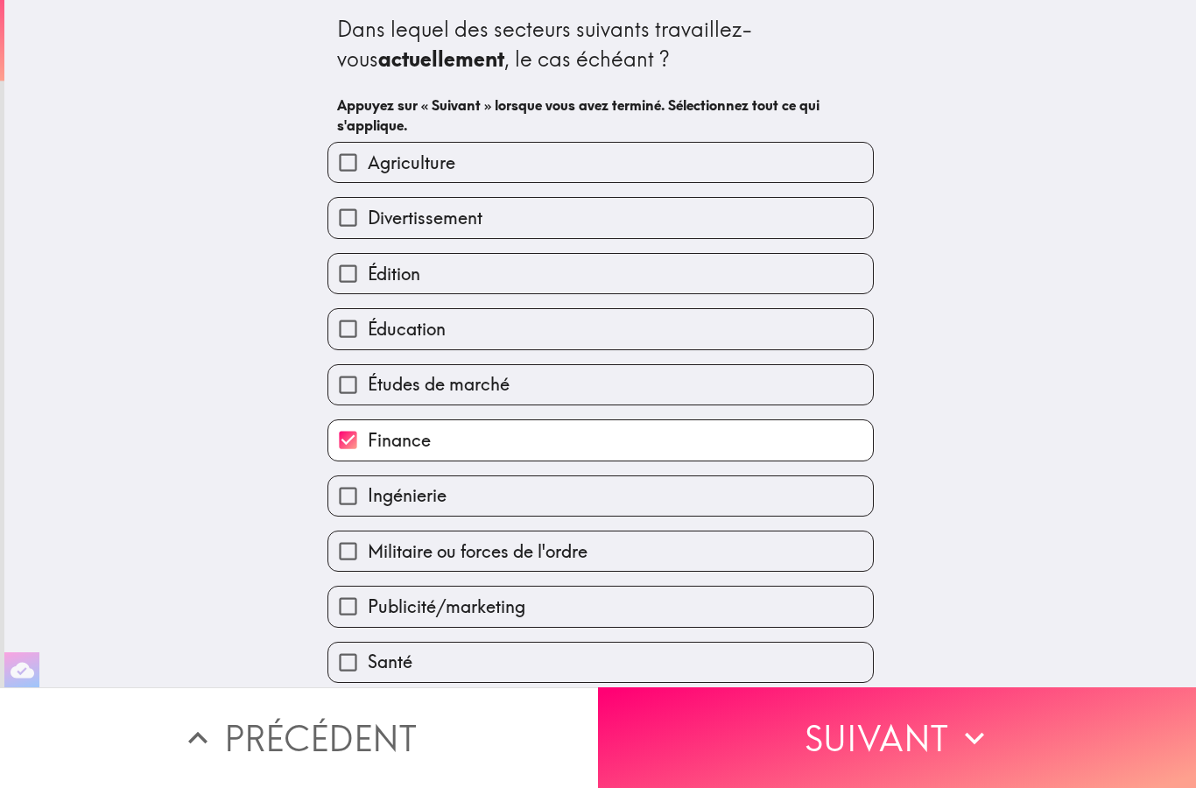
click at [839, 669] on label "Santé" at bounding box center [600, 662] width 545 height 39
click at [368, 669] on input "Santé" at bounding box center [347, 662] width 39 height 39
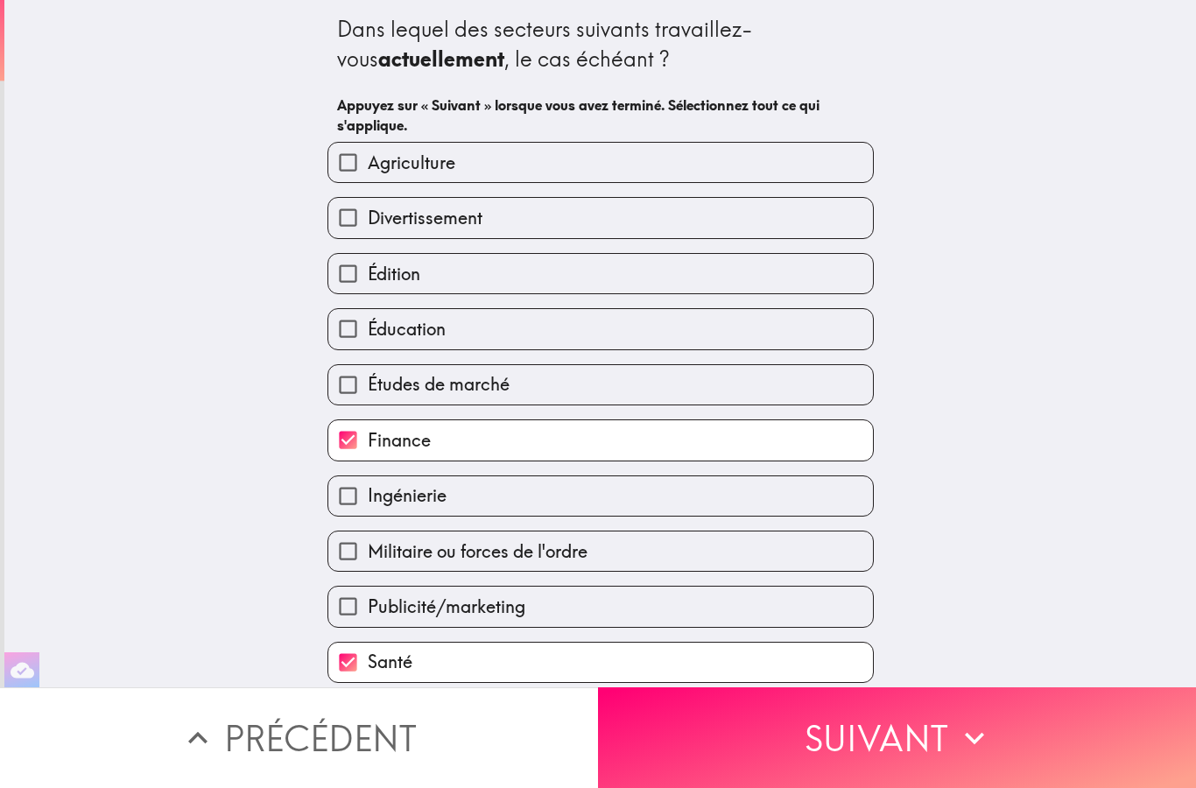
click at [843, 669] on label "Santé" at bounding box center [600, 662] width 545 height 39
click at [368, 669] on input "Santé" at bounding box center [347, 662] width 39 height 39
checkbox input "false"
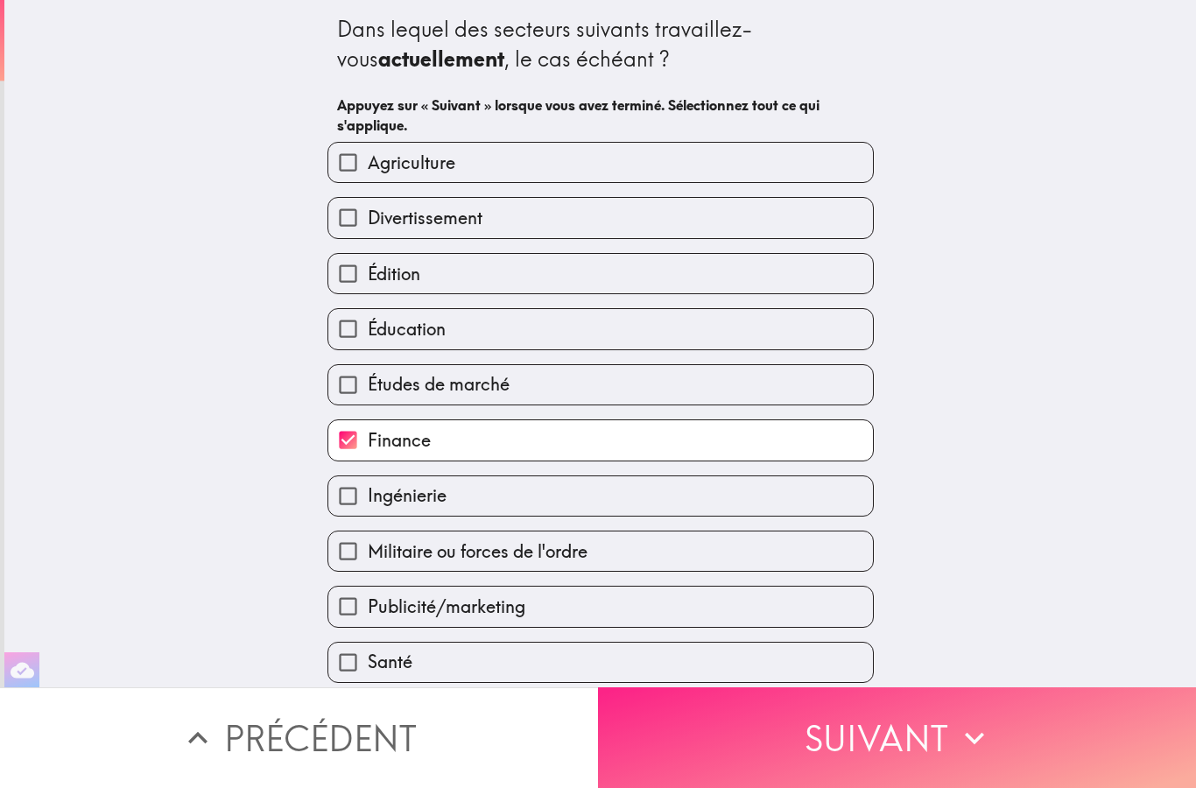
click at [1017, 749] on button "Suivant" at bounding box center [897, 738] width 598 height 101
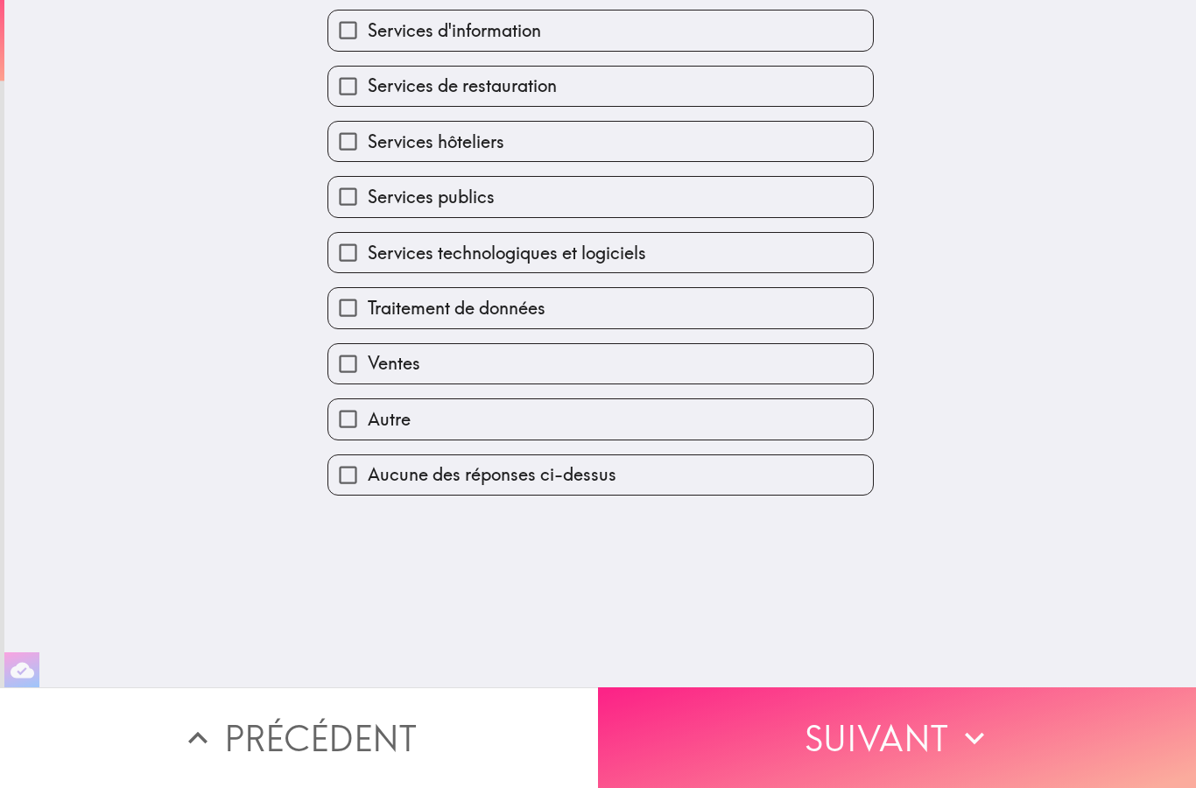
click at [1017, 748] on button "Suivant" at bounding box center [897, 738] width 598 height 101
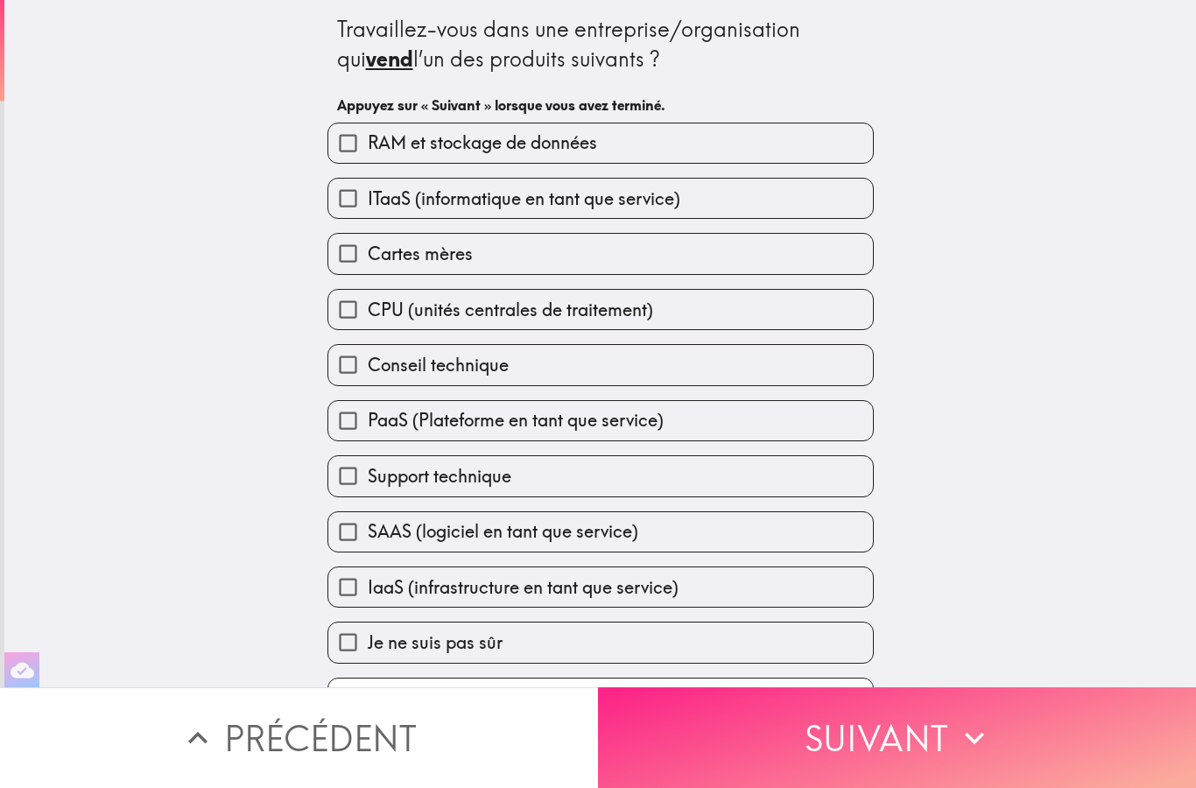
click at [1022, 747] on button "Suivant" at bounding box center [897, 738] width 598 height 101
click at [1021, 746] on button "Suivant" at bounding box center [897, 738] width 598 height 101
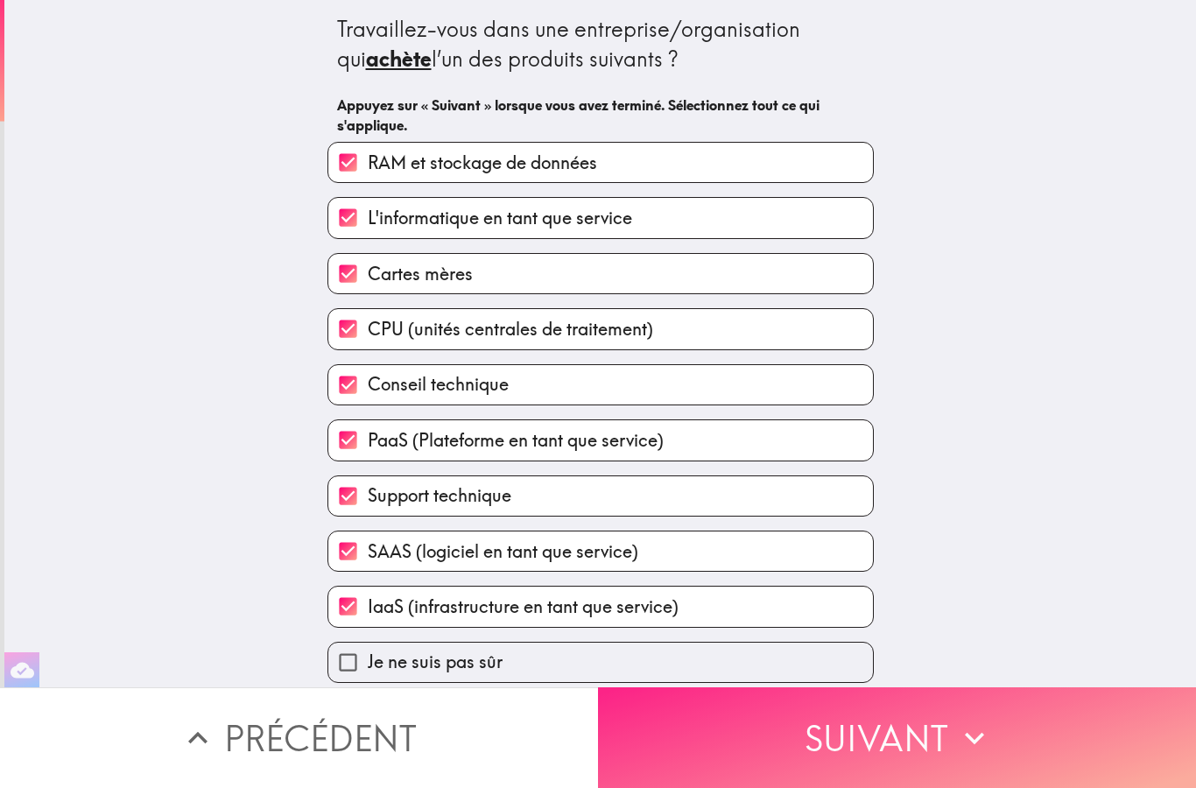
click at [1025, 739] on button "Suivant" at bounding box center [897, 738] width 598 height 101
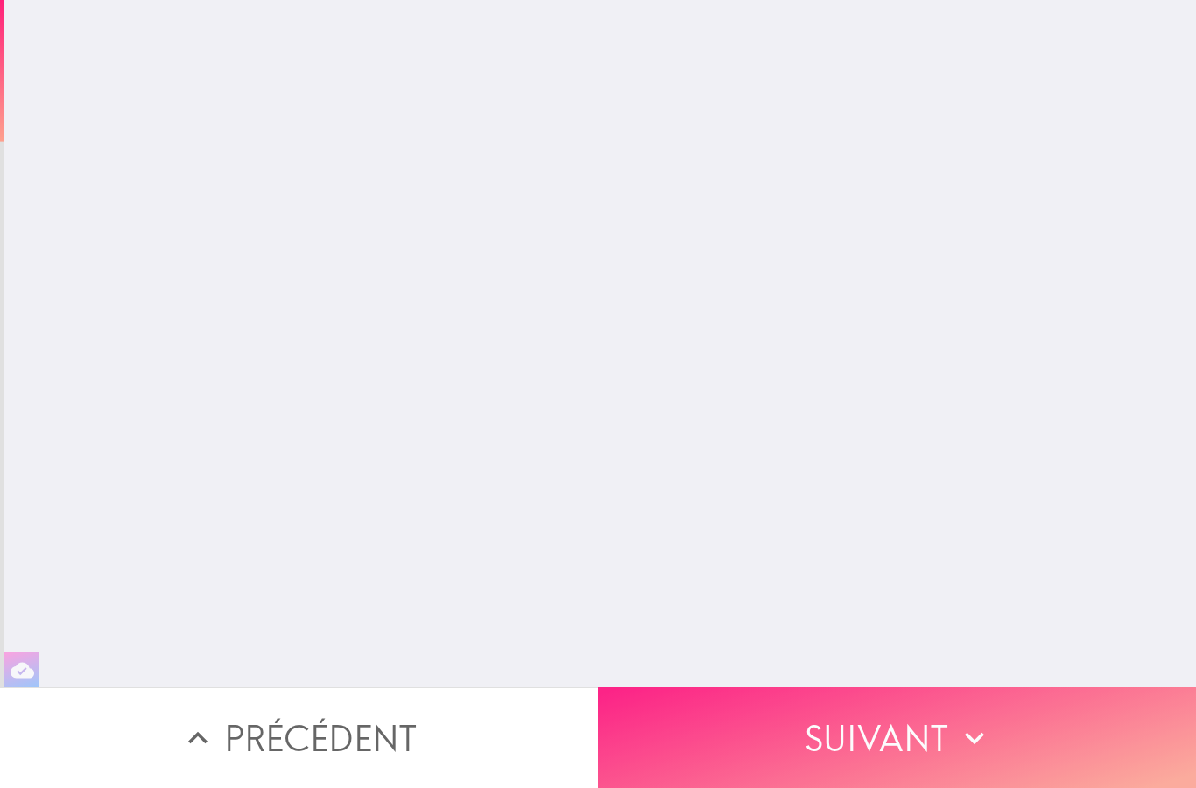
click at [1020, 736] on button "Suivant" at bounding box center [897, 738] width 598 height 101
click at [1020, 735] on button "Suivant" at bounding box center [897, 738] width 598 height 101
click at [1021, 747] on button "Suivant" at bounding box center [897, 738] width 598 height 101
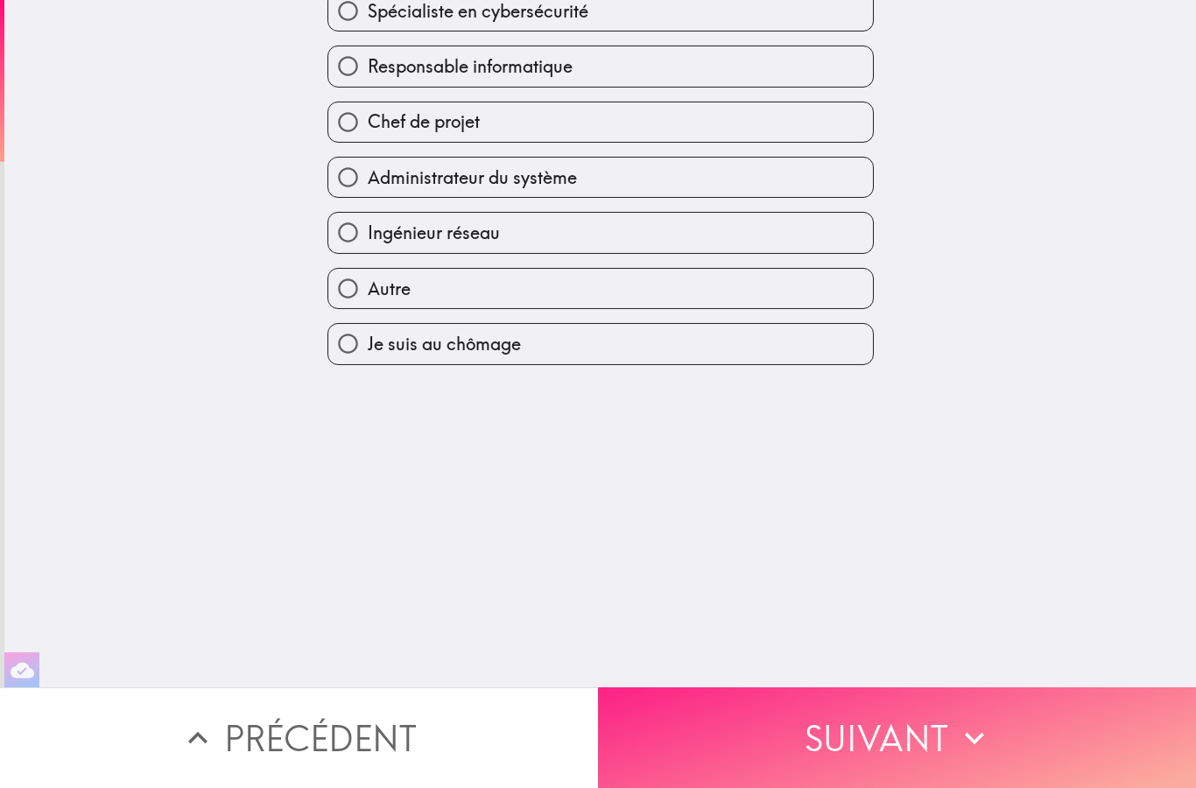
click at [1021, 746] on button "Suivant" at bounding box center [897, 738] width 598 height 101
click at [1020, 746] on button "Suivant" at bounding box center [897, 738] width 598 height 101
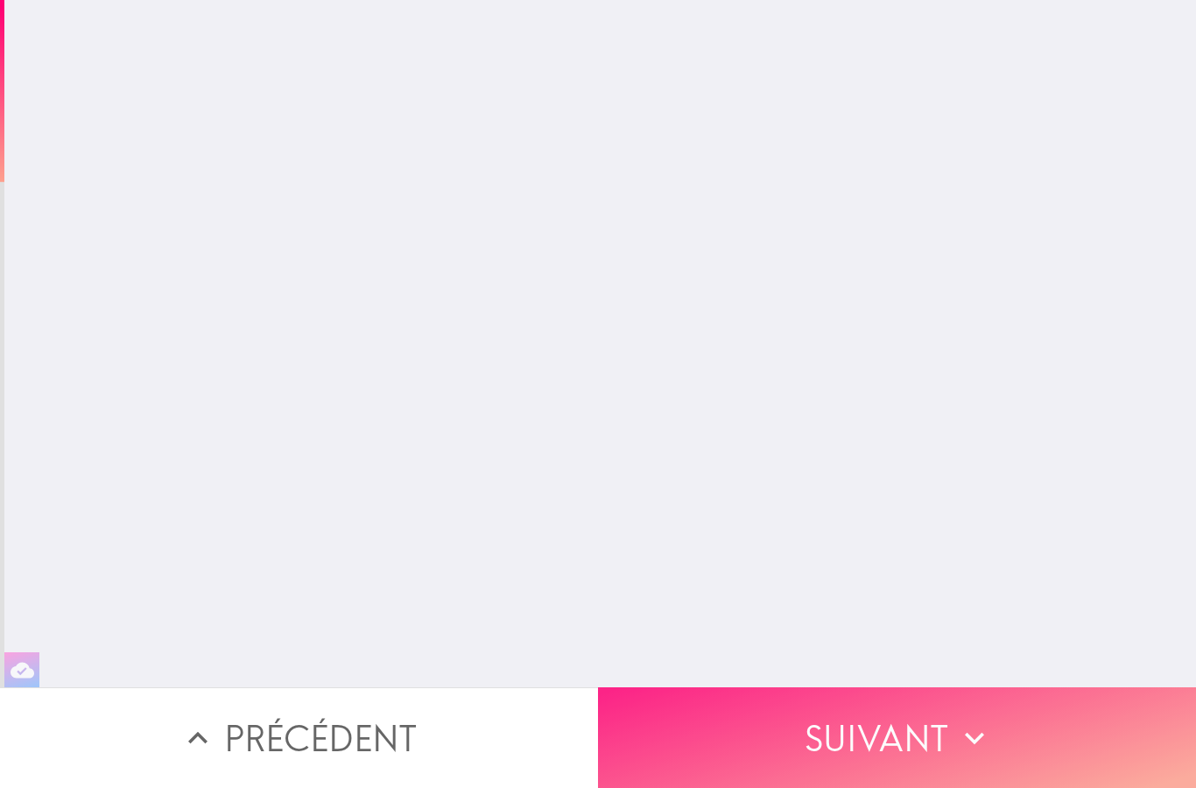
click at [1020, 745] on button "Suivant" at bounding box center [897, 738] width 598 height 101
click at [1020, 742] on button "Suivant" at bounding box center [897, 738] width 598 height 101
click at [1019, 742] on button "Suivant" at bounding box center [897, 738] width 598 height 101
click at [1019, 744] on button "Suivant" at bounding box center [897, 738] width 598 height 101
click at [1019, 743] on button "Suivant" at bounding box center [897, 738] width 598 height 101
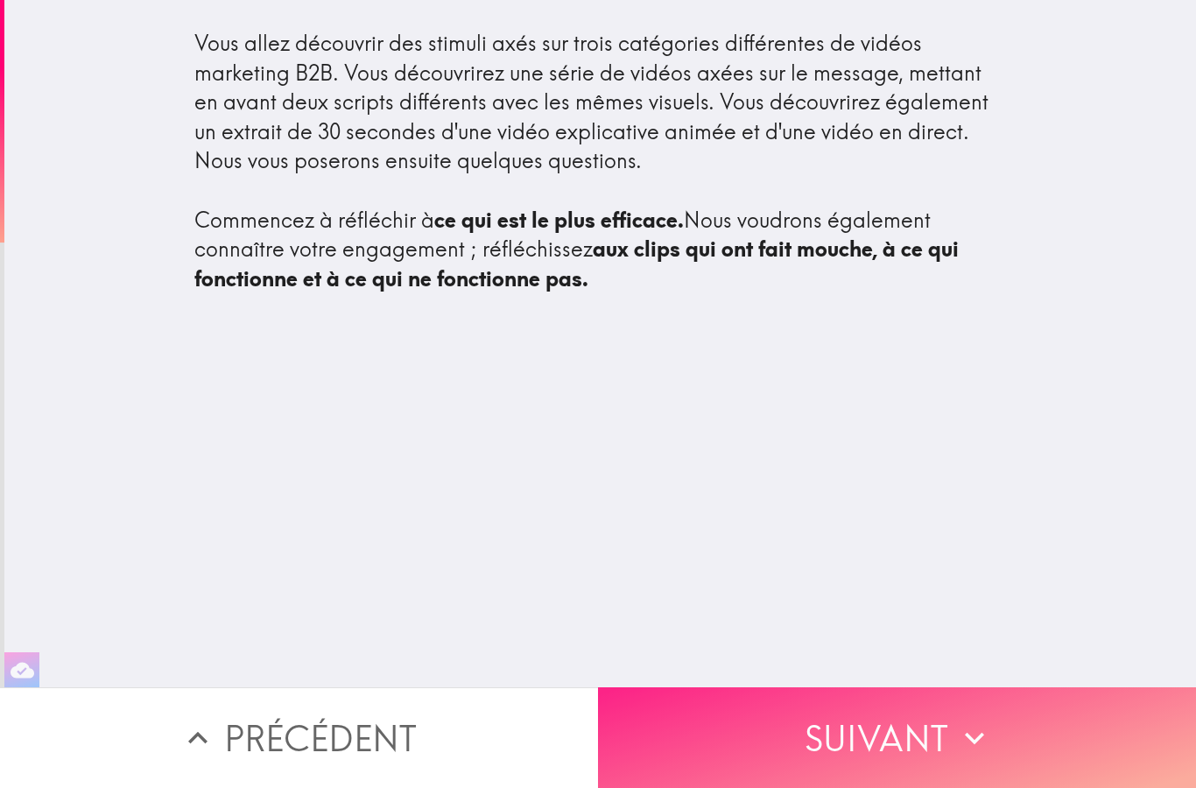
click at [1015, 741] on button "Suivant" at bounding box center [897, 738] width 598 height 101
click at [1015, 740] on button "Suivant" at bounding box center [897, 738] width 598 height 101
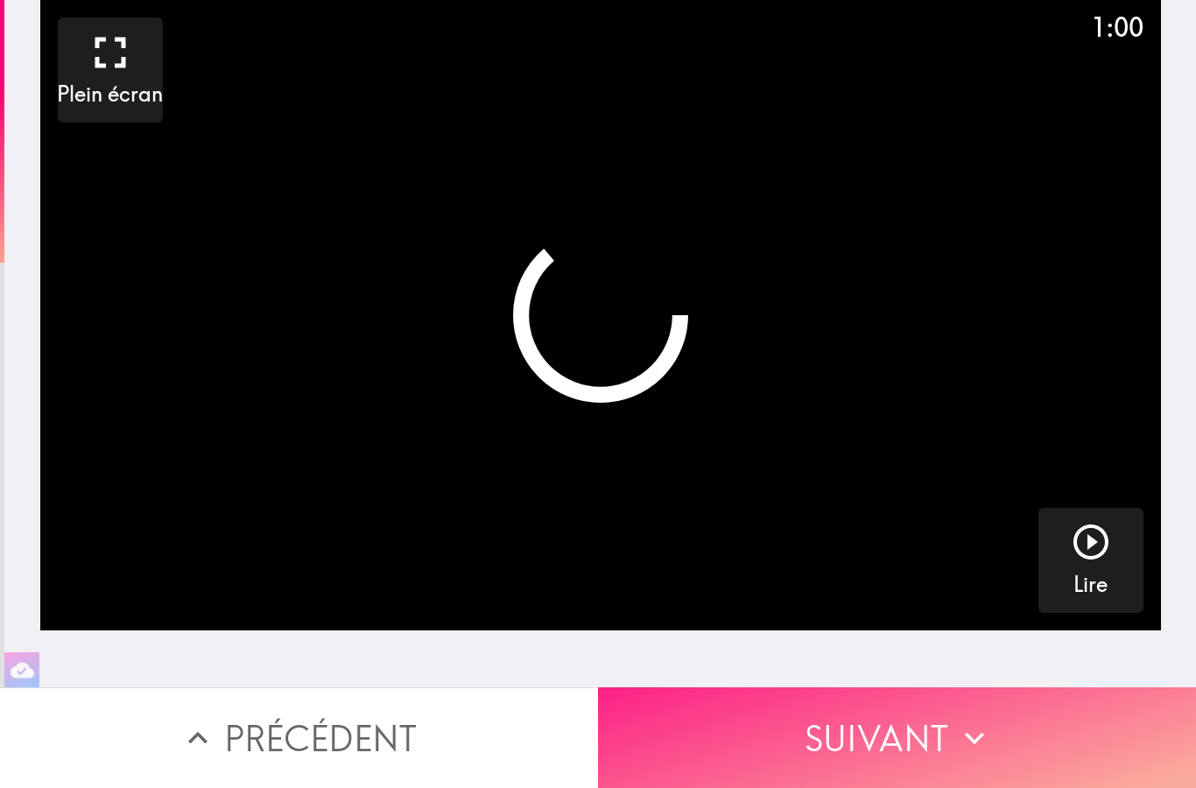
click at [1013, 738] on button "Suivant" at bounding box center [897, 738] width 598 height 101
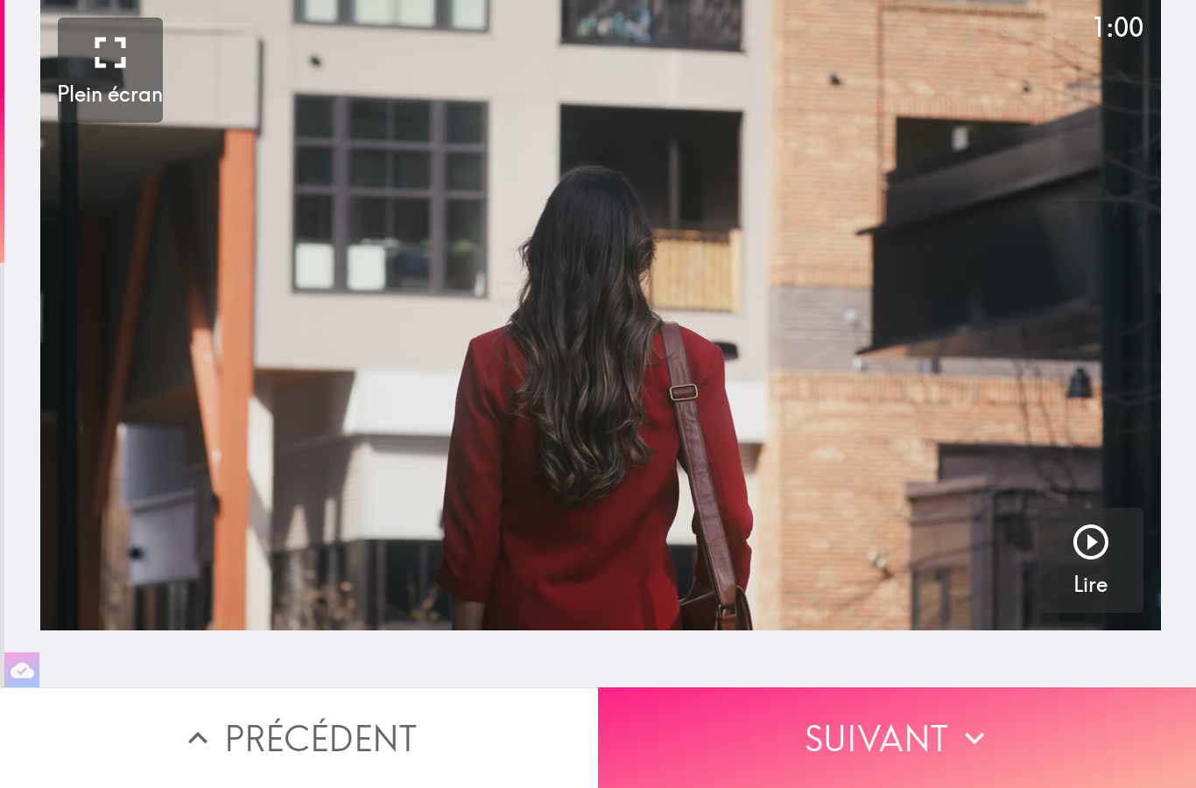
click at [1013, 737] on button "Suivant" at bounding box center [897, 738] width 598 height 101
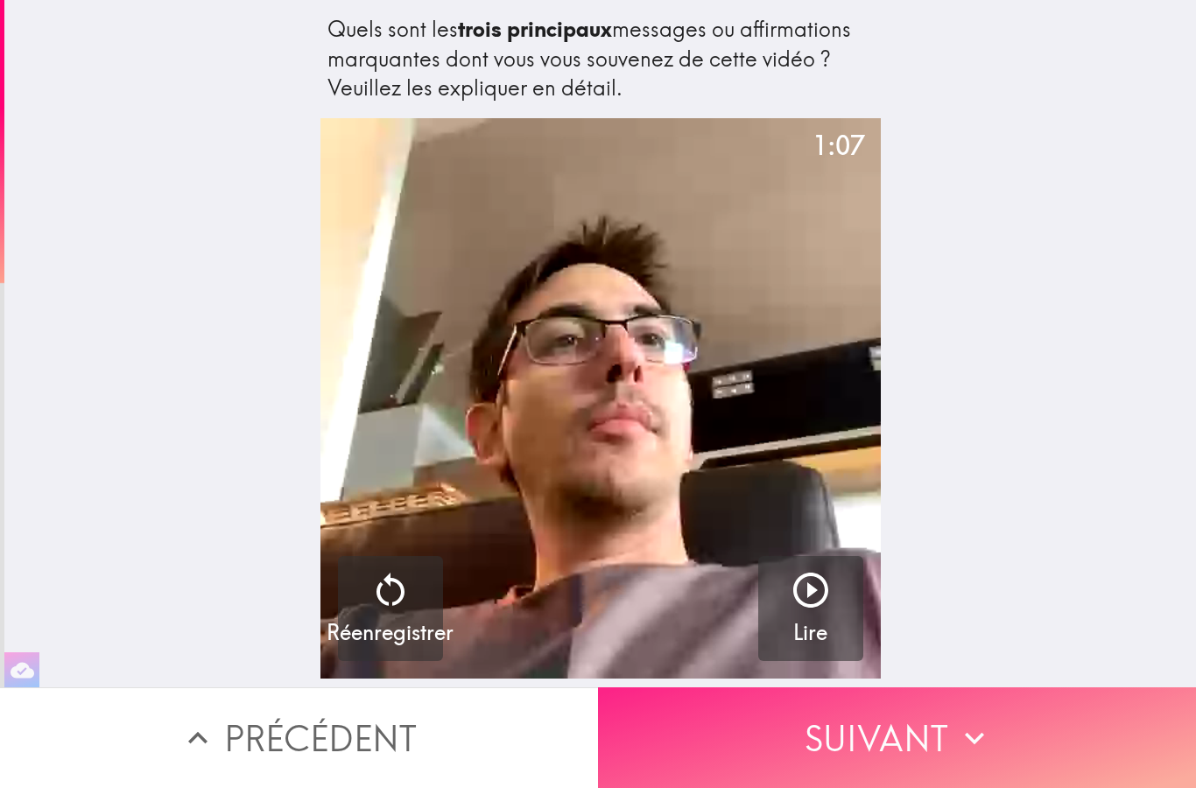
click at [1011, 739] on button "Suivant" at bounding box center [897, 738] width 598 height 101
click at [1010, 738] on button "Suivant" at bounding box center [897, 738] width 598 height 101
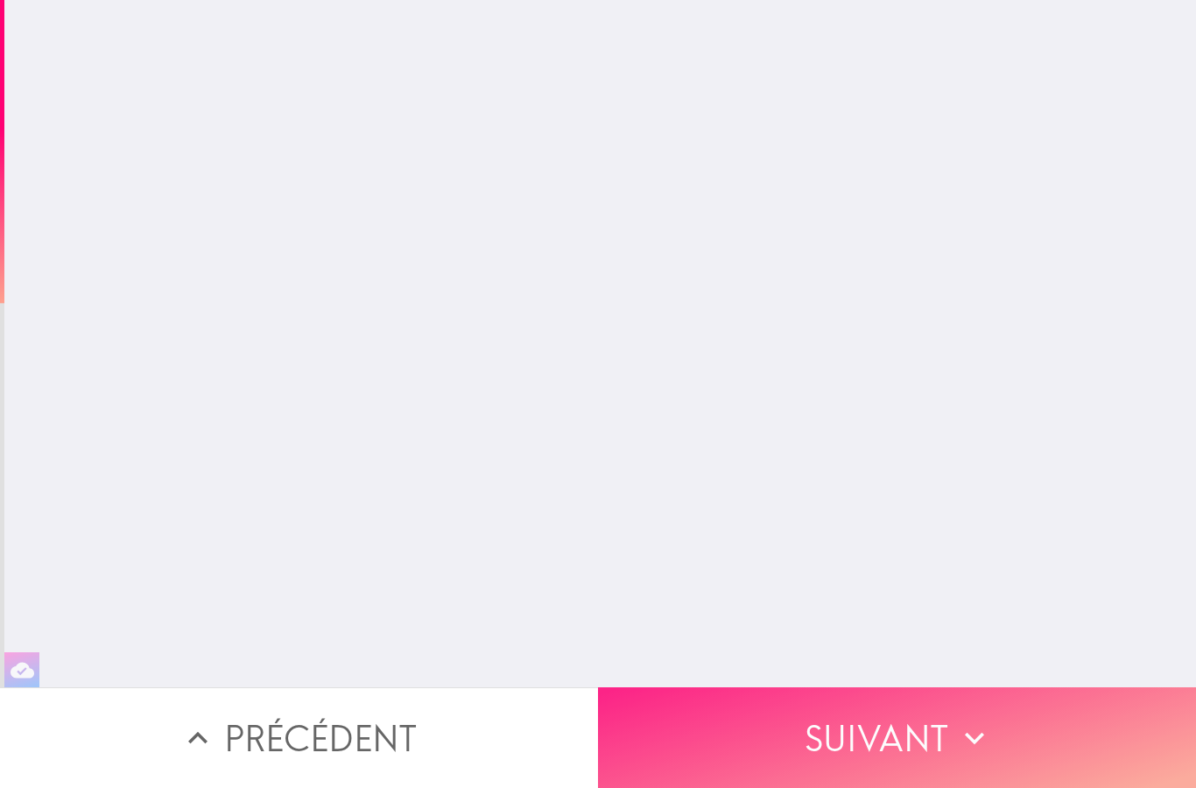
click at [1011, 735] on button "Suivant" at bounding box center [897, 738] width 598 height 101
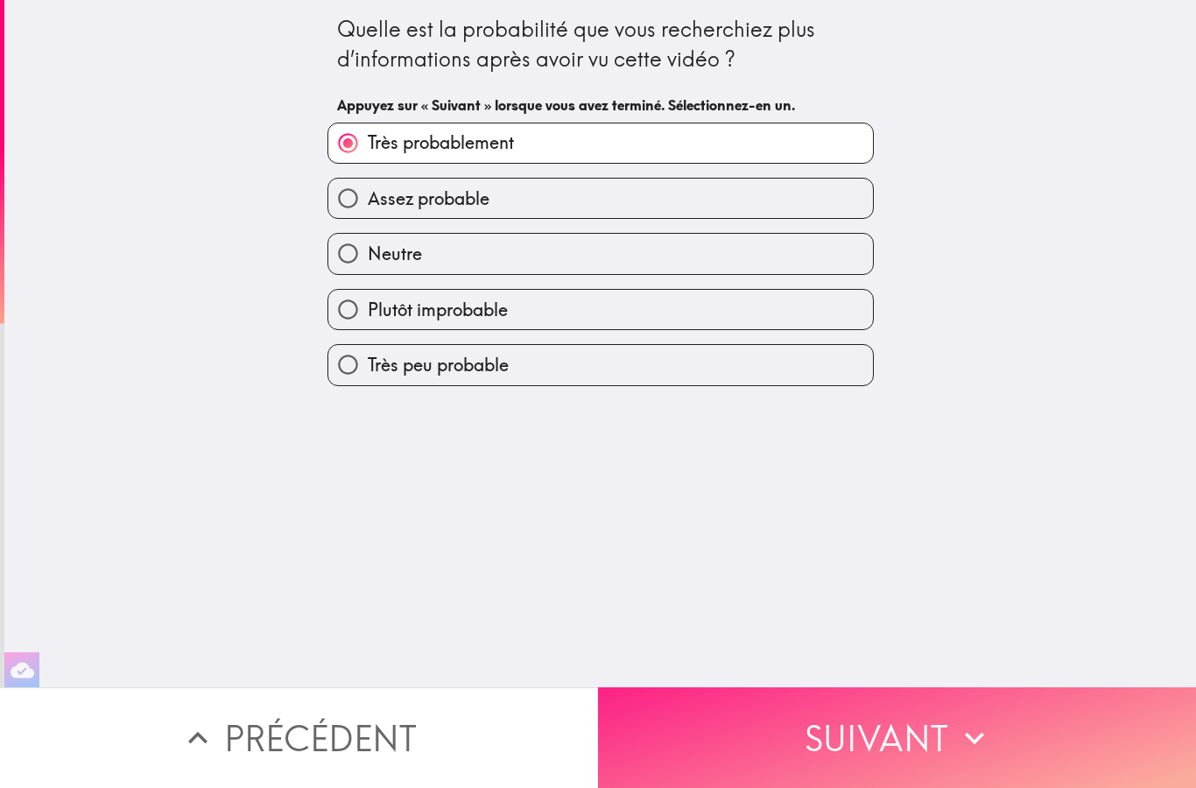
click at [1013, 734] on button "Suivant" at bounding box center [897, 738] width 598 height 101
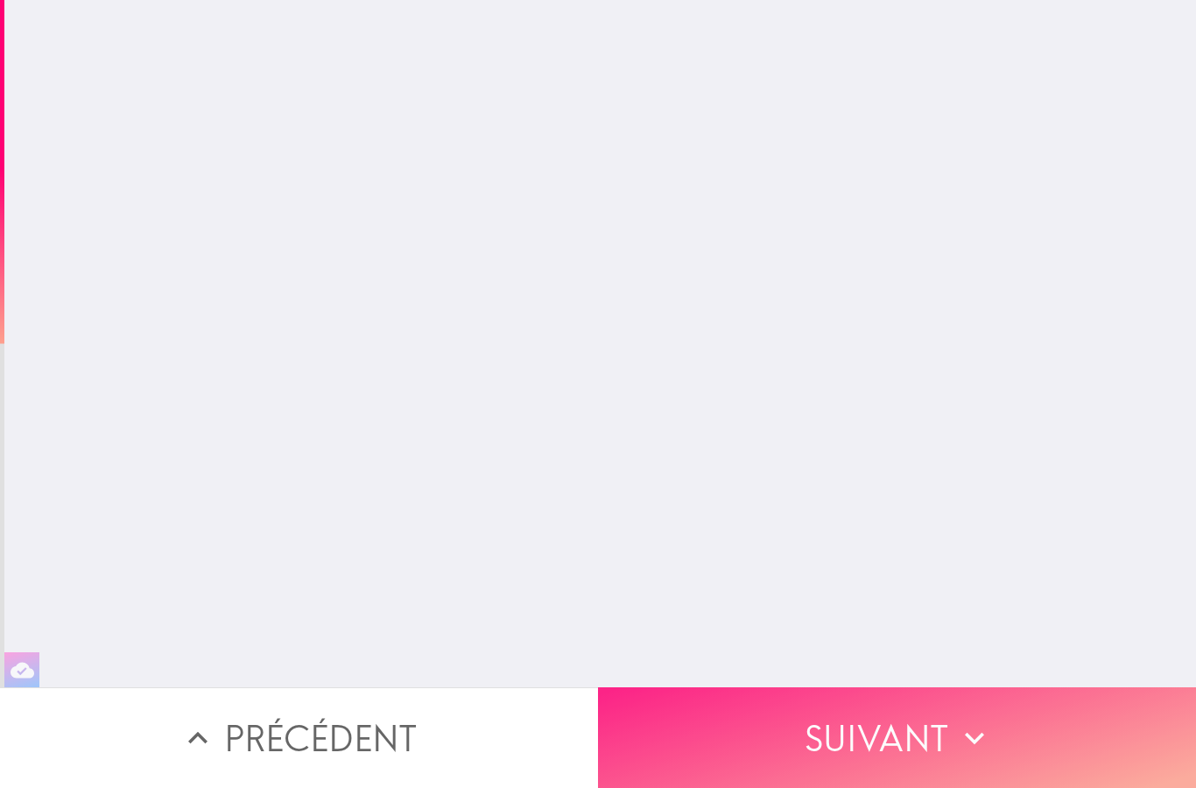
click at [1010, 736] on button "Suivant" at bounding box center [897, 738] width 598 height 101
click at [1010, 735] on button "Suivant" at bounding box center [897, 738] width 598 height 101
click at [1011, 733] on button "Suivant" at bounding box center [897, 738] width 598 height 101
click at [1011, 732] on button "Suivant" at bounding box center [897, 738] width 598 height 101
click at [1013, 736] on button "Suivant" at bounding box center [897, 738] width 598 height 101
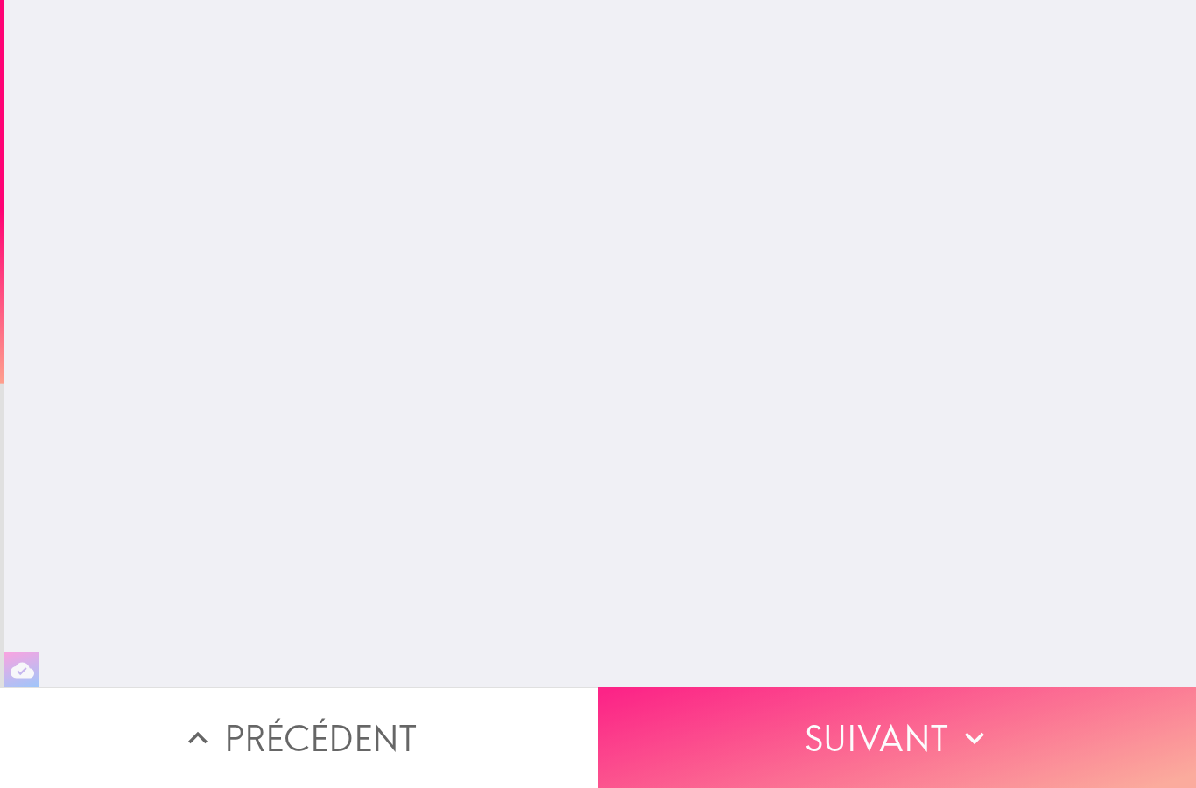
click at [1013, 735] on button "Suivant" at bounding box center [897, 738] width 598 height 101
click at [1020, 741] on button "Suivant" at bounding box center [897, 738] width 598 height 101
click at [1019, 740] on button "Suivant" at bounding box center [897, 738] width 598 height 101
click at [1020, 742] on button "Suivant" at bounding box center [897, 738] width 598 height 101
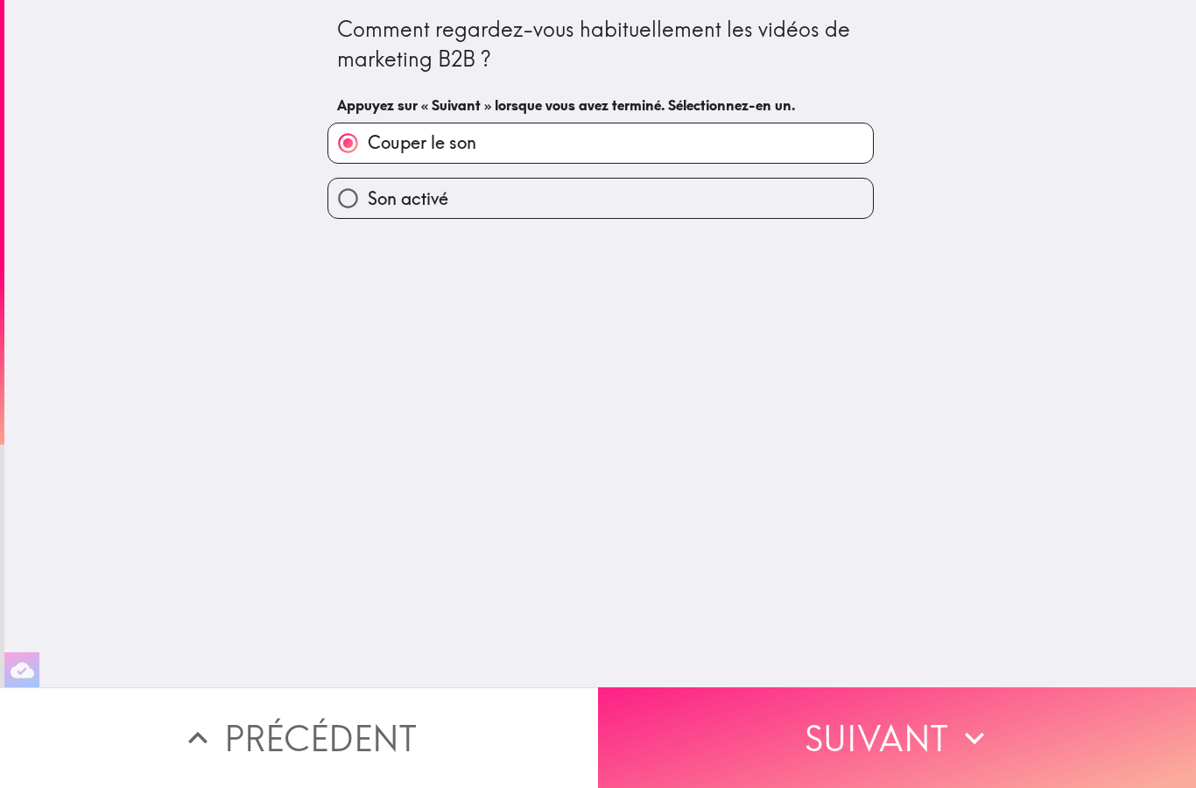
click at [1020, 741] on button "Suivant" at bounding box center [897, 738] width 598 height 101
click at [1022, 745] on button "Suivant" at bounding box center [897, 738] width 598 height 101
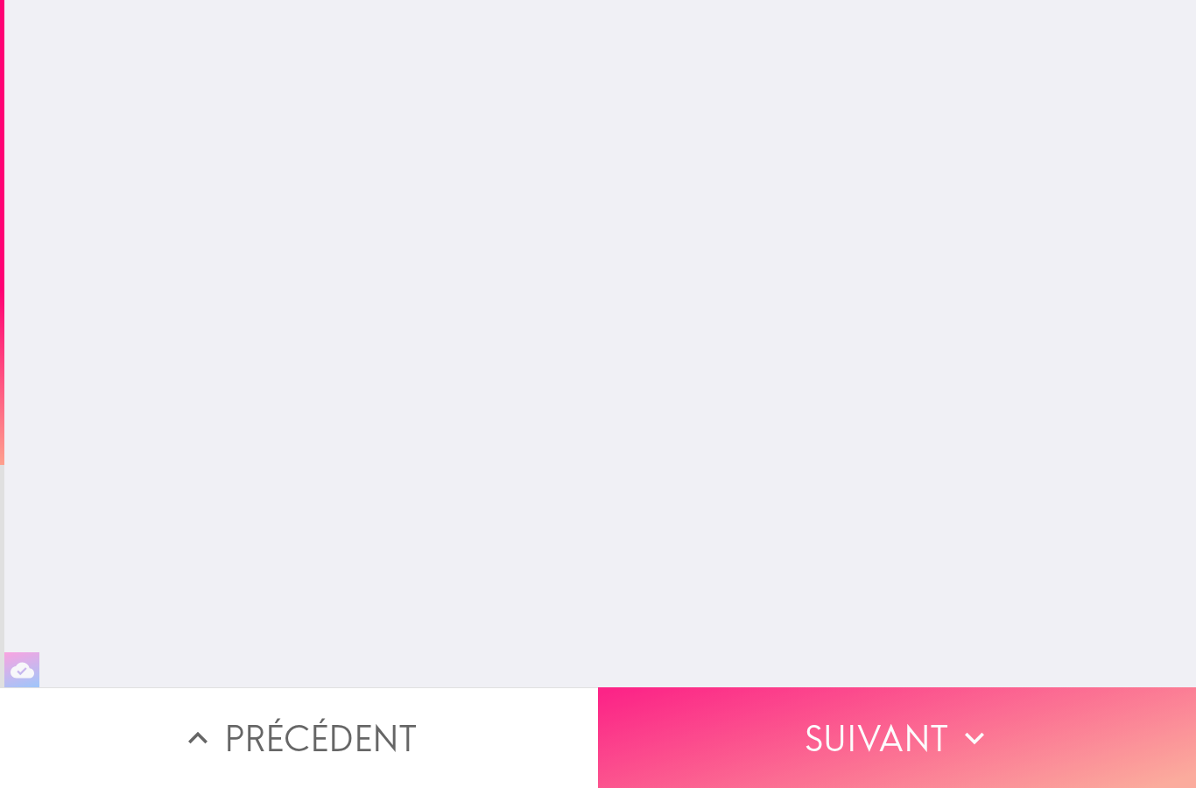
click at [1021, 744] on button "Suivant" at bounding box center [897, 738] width 598 height 101
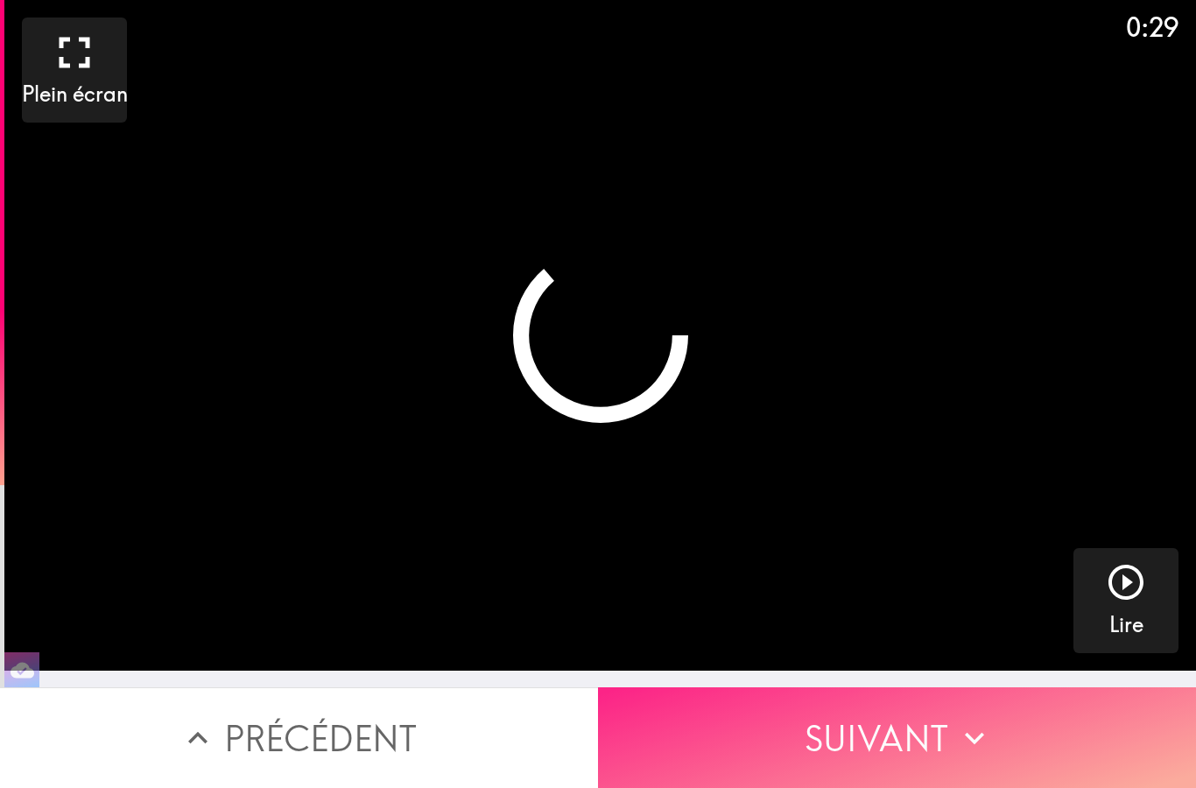
click at [1024, 741] on button "Suivant" at bounding box center [897, 738] width 598 height 101
click at [1023, 741] on button "Suivant" at bounding box center [897, 738] width 598 height 101
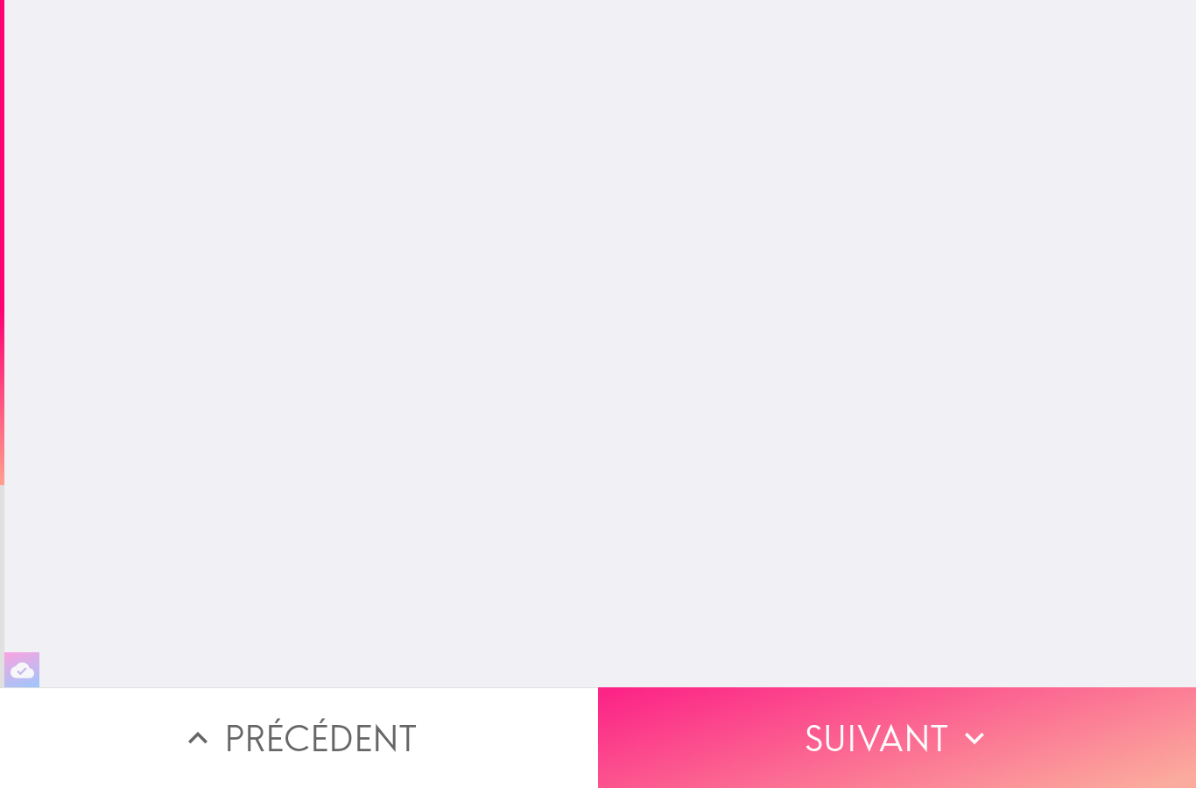
click at [1021, 743] on button "Suivant" at bounding box center [897, 738] width 598 height 101
click at [1021, 742] on button "Suivant" at bounding box center [897, 738] width 598 height 101
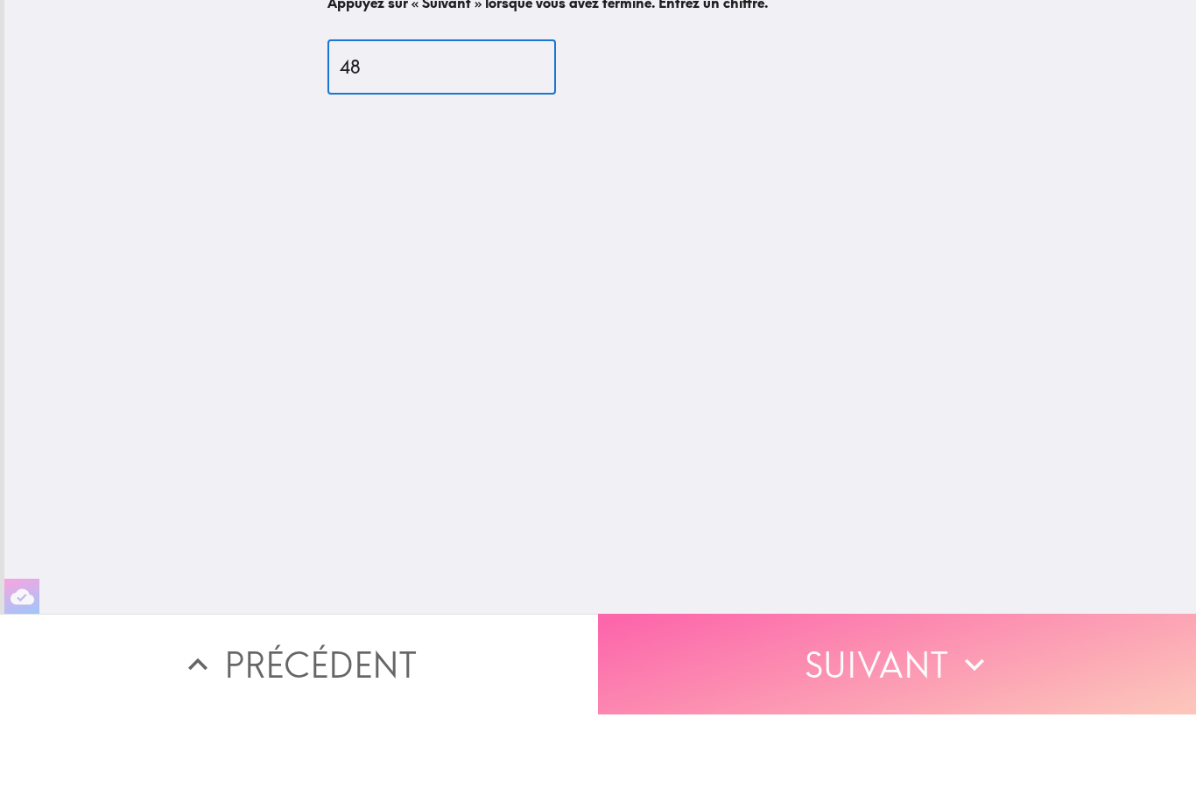
click at [1080, 688] on button "Suivant" at bounding box center [897, 738] width 598 height 101
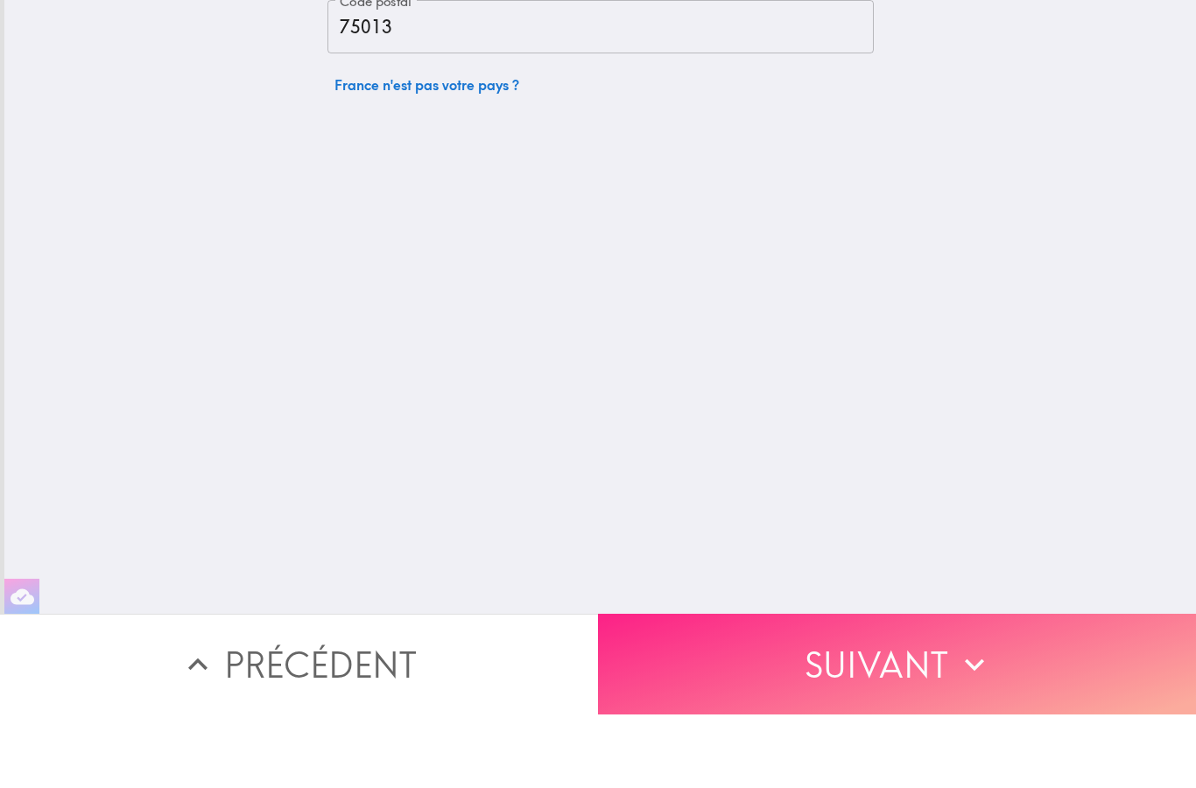
click at [1088, 688] on button "Suivant" at bounding box center [897, 738] width 598 height 101
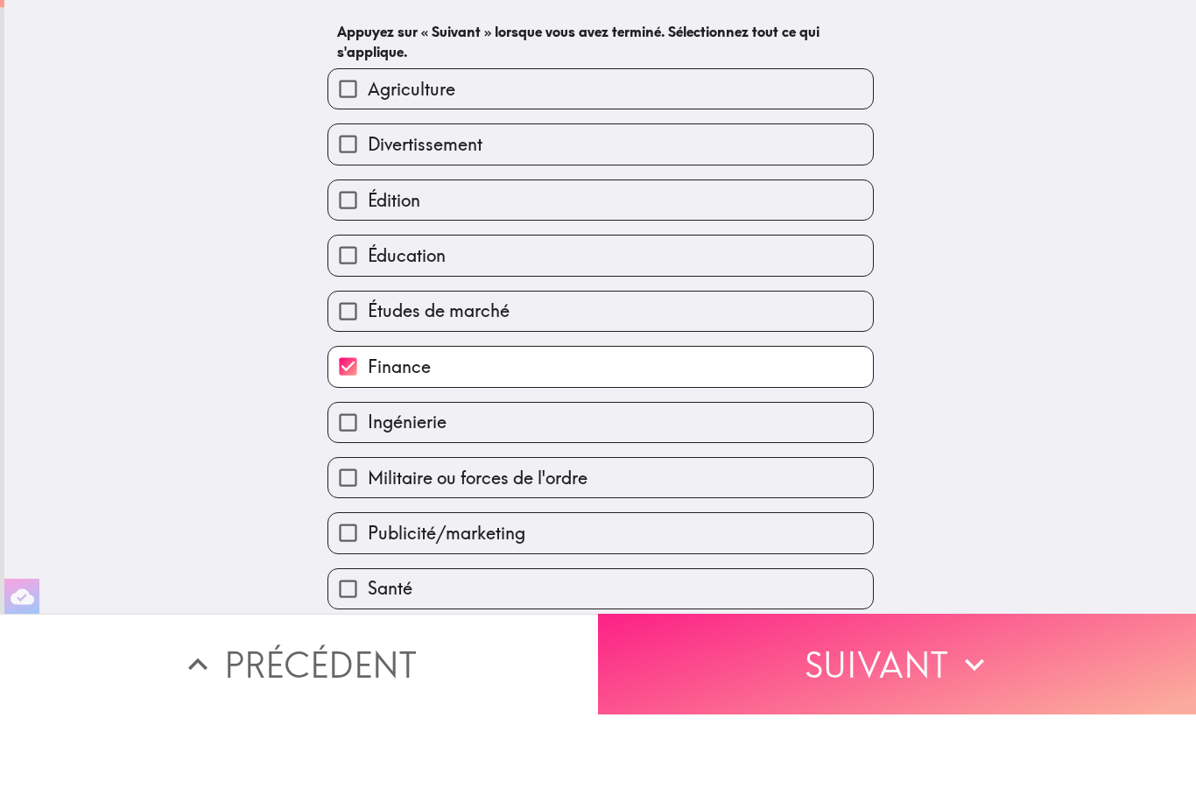
click at [1091, 641] on div "Dans lequel des secteurs suivants travaillez-vous actuellement , le cas échéant…" at bounding box center [600, 344] width 1192 height 688
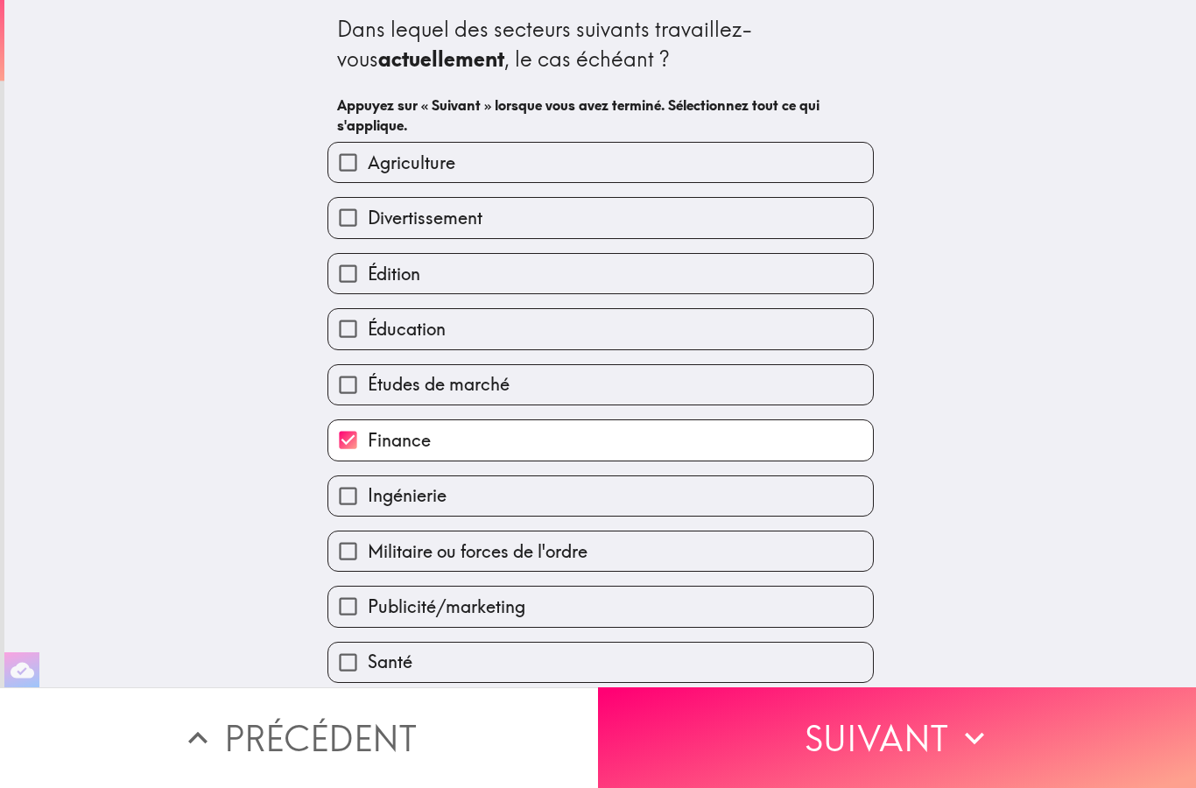
click at [1090, 653] on div "Dans lequel des secteurs suivants travaillez-vous actuellement , le cas échéant…" at bounding box center [600, 344] width 1192 height 688
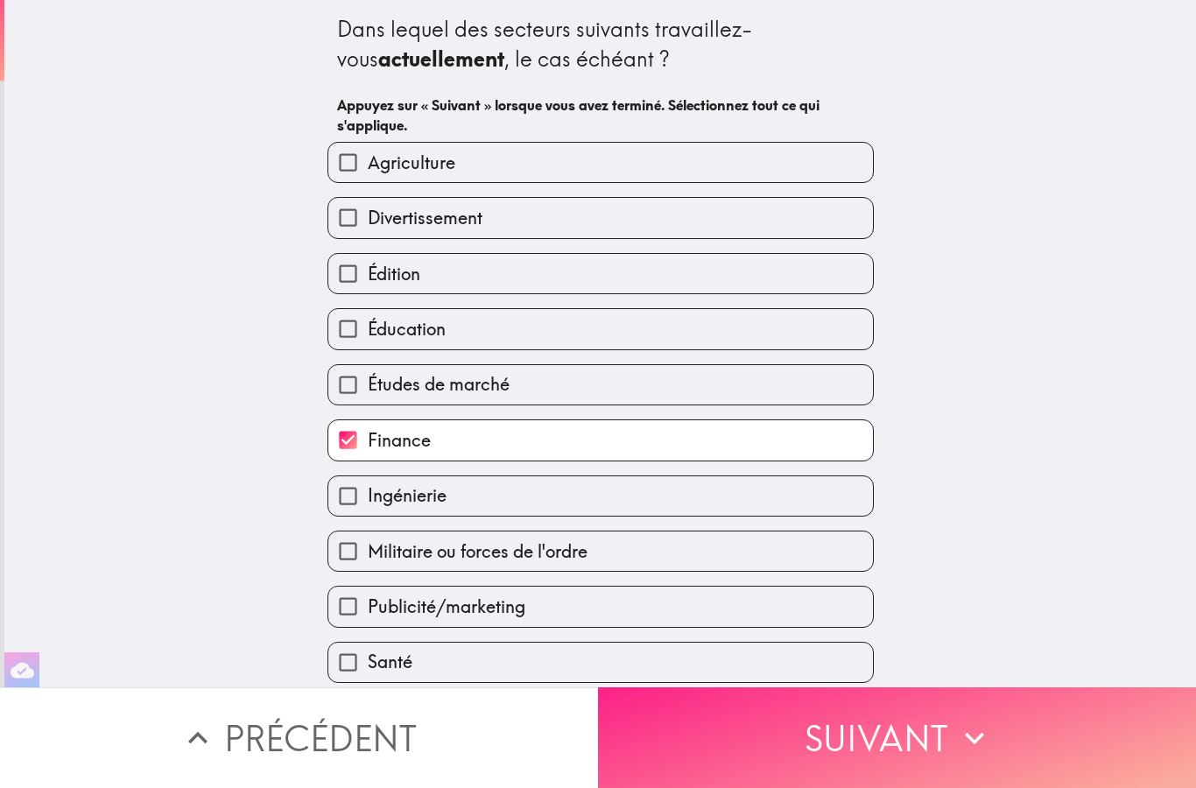
click at [1083, 743] on button "Suivant" at bounding box center [897, 738] width 598 height 101
click at [1083, 742] on button "Suivant" at bounding box center [897, 738] width 598 height 101
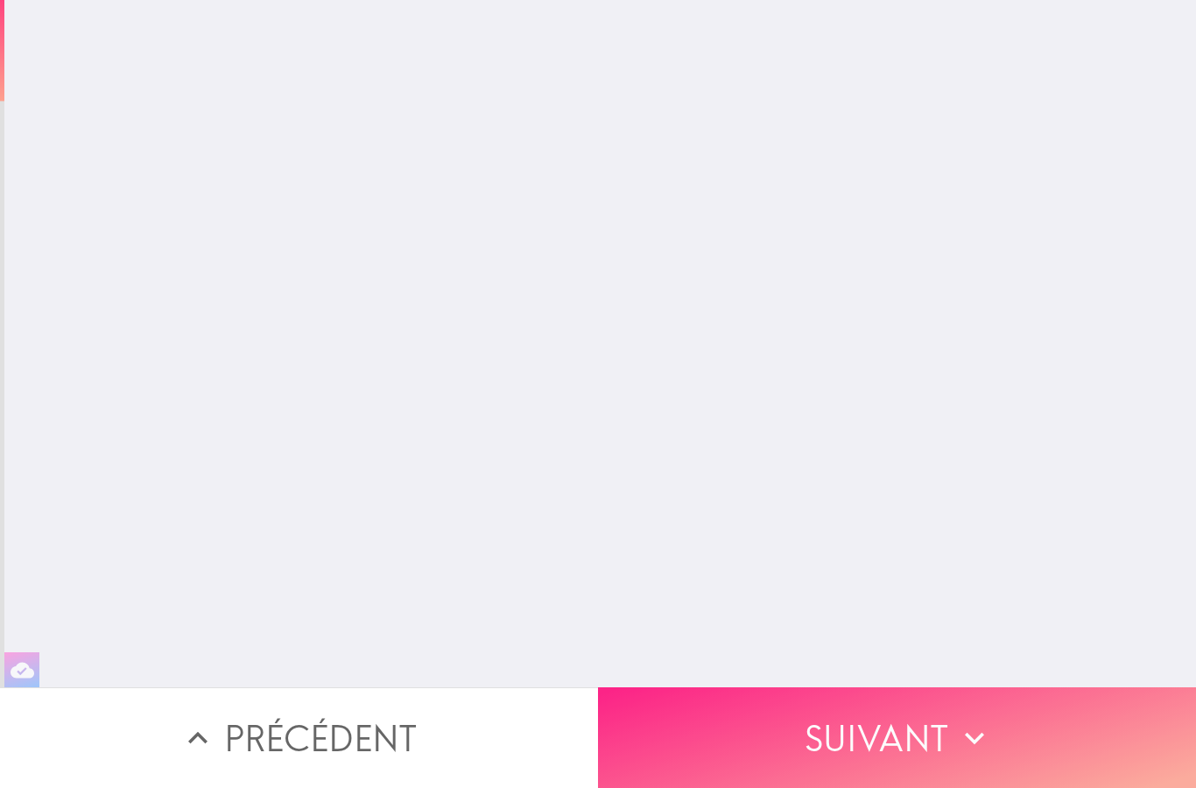
click at [1092, 741] on button "Suivant" at bounding box center [897, 738] width 598 height 101
click at [1091, 741] on button "Suivant" at bounding box center [897, 738] width 598 height 101
click at [1084, 743] on button "Suivant" at bounding box center [897, 738] width 598 height 101
click at [1083, 743] on button "Suivant" at bounding box center [897, 738] width 598 height 101
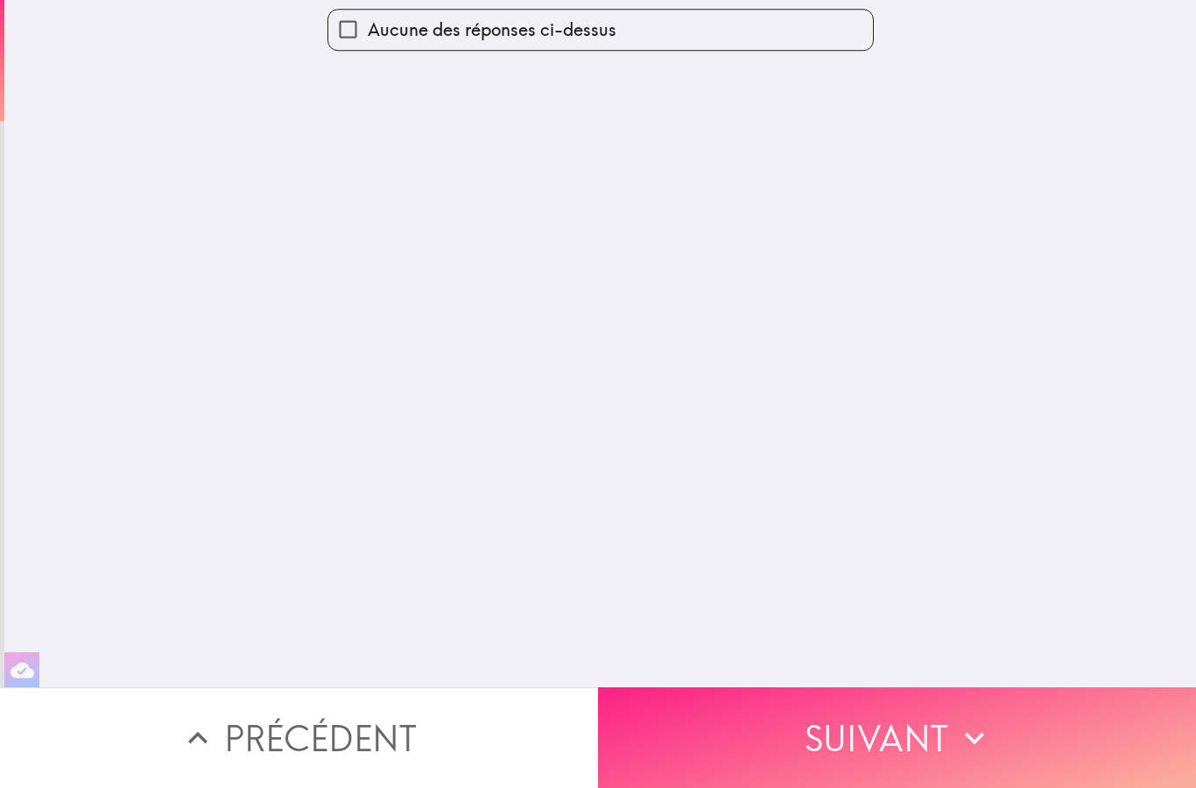
click at [1083, 739] on button "Suivant" at bounding box center [897, 738] width 598 height 101
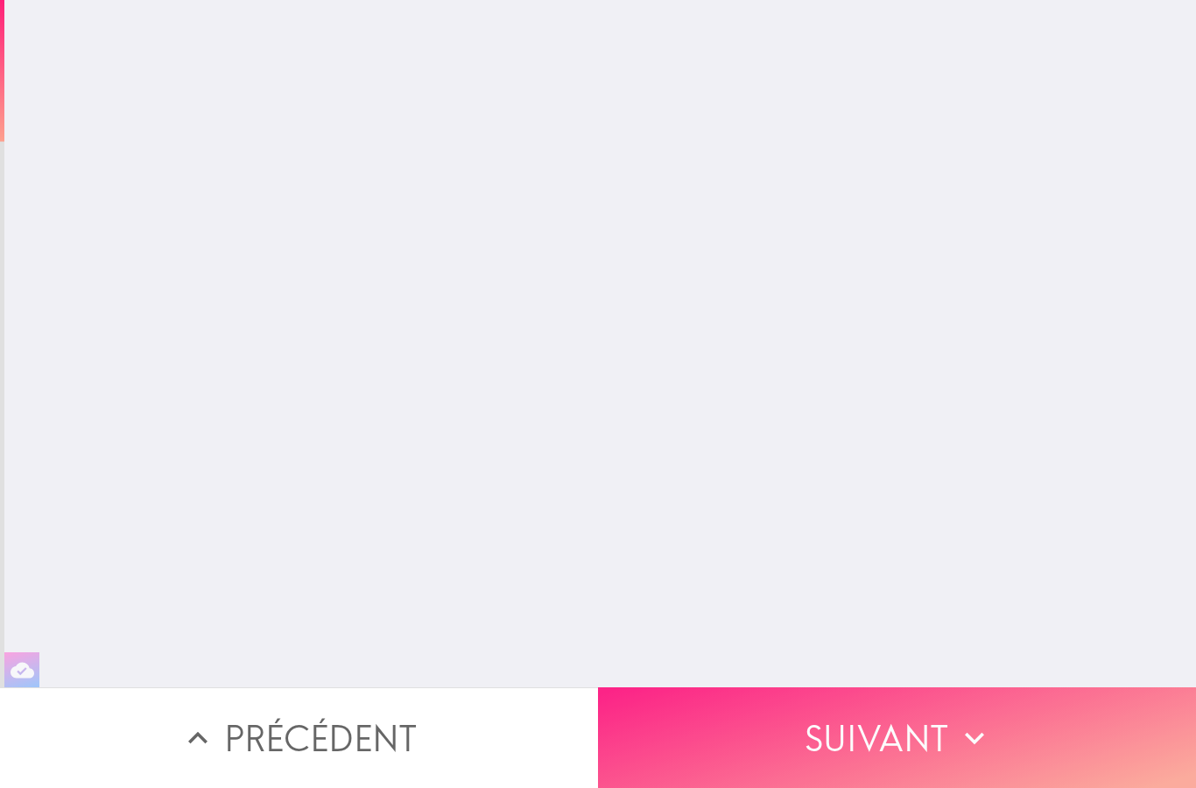
click at [1083, 739] on button "Suivant" at bounding box center [897, 738] width 598 height 101
click at [1083, 743] on button "Suivant" at bounding box center [897, 738] width 598 height 101
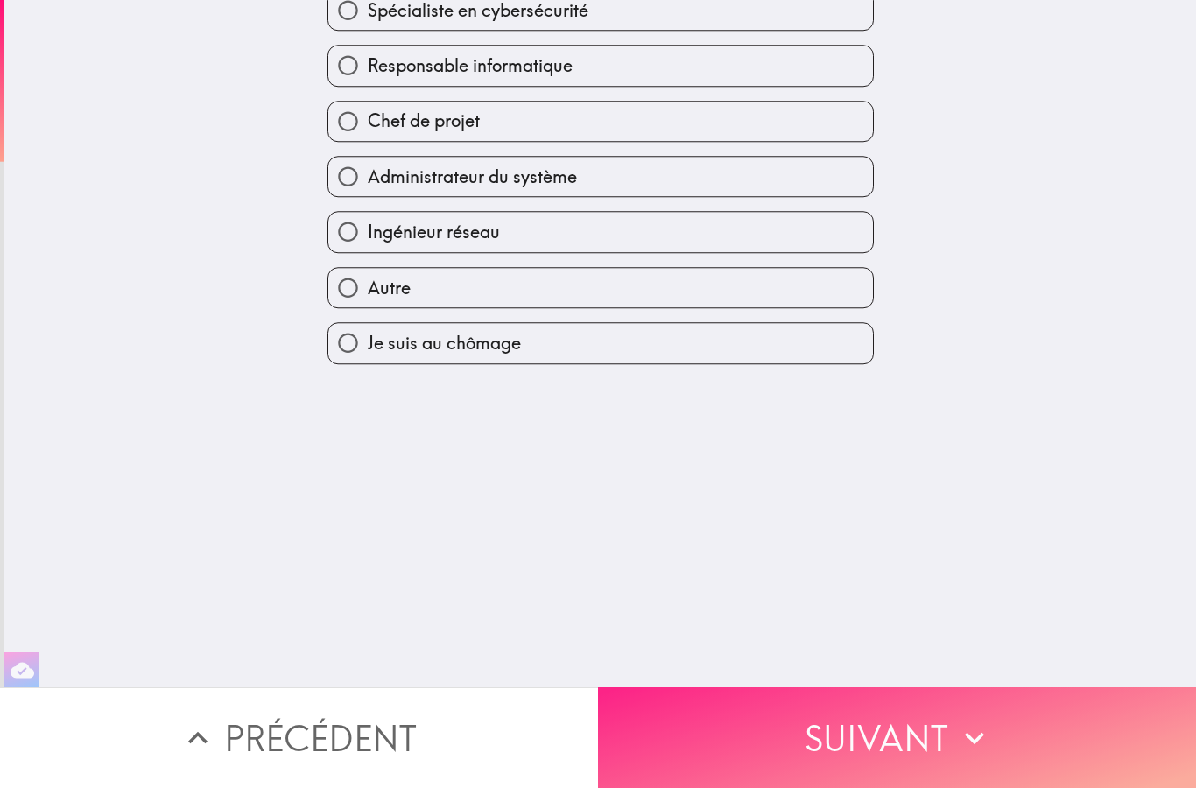
click at [1083, 743] on button "Suivant" at bounding box center [897, 738] width 598 height 101
click at [1083, 745] on button "Suivant" at bounding box center [897, 738] width 598 height 101
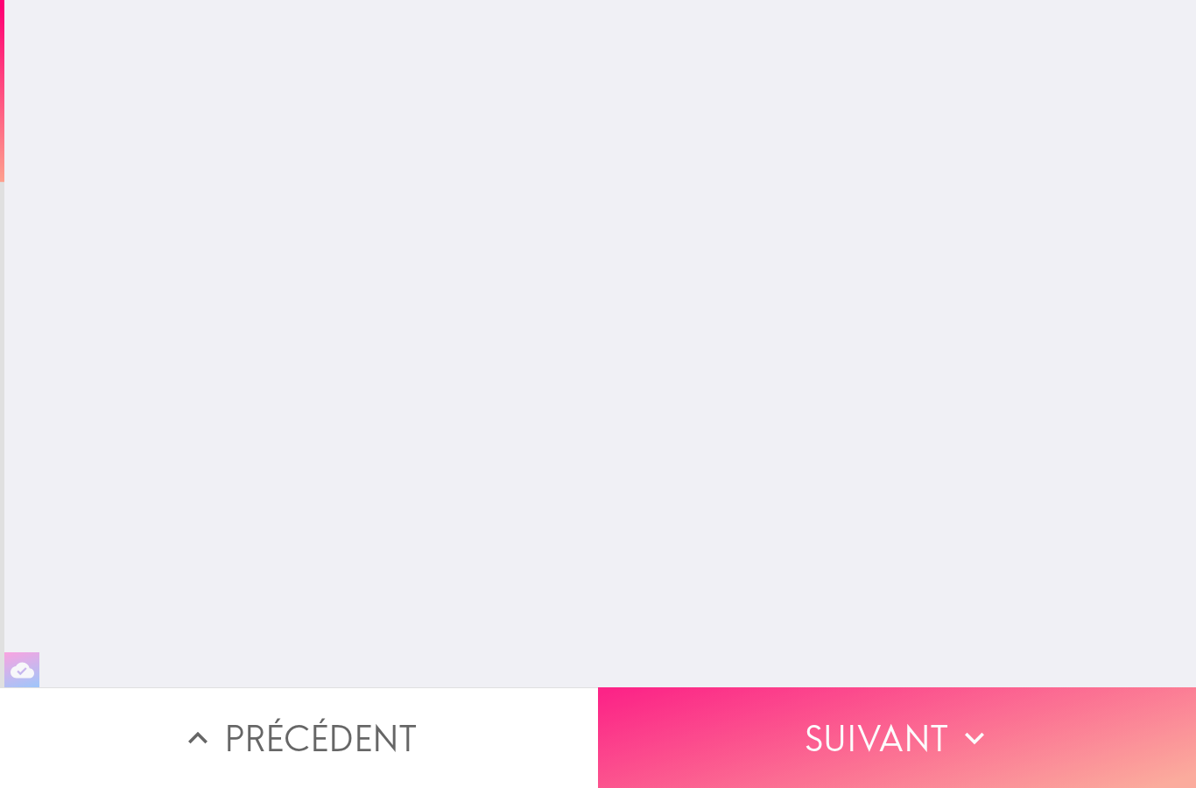
click at [1082, 744] on button "Suivant" at bounding box center [897, 738] width 598 height 101
click at [1080, 739] on button "Suivant" at bounding box center [897, 738] width 598 height 101
click at [1080, 738] on button "Suivant" at bounding box center [897, 738] width 598 height 101
click at [1080, 741] on button "Suivant" at bounding box center [897, 738] width 598 height 101
click at [1079, 740] on button "Suivant" at bounding box center [897, 738] width 598 height 101
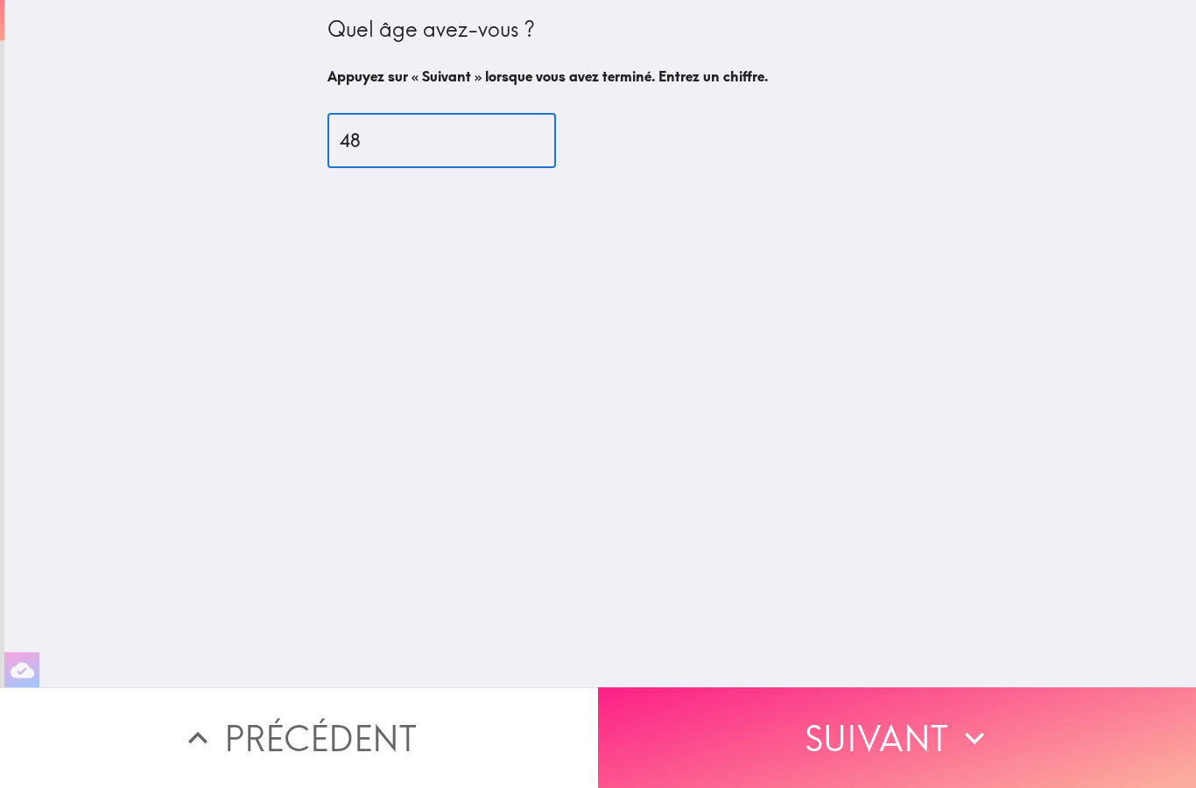
click at [1000, 733] on button "Suivant" at bounding box center [897, 738] width 598 height 101
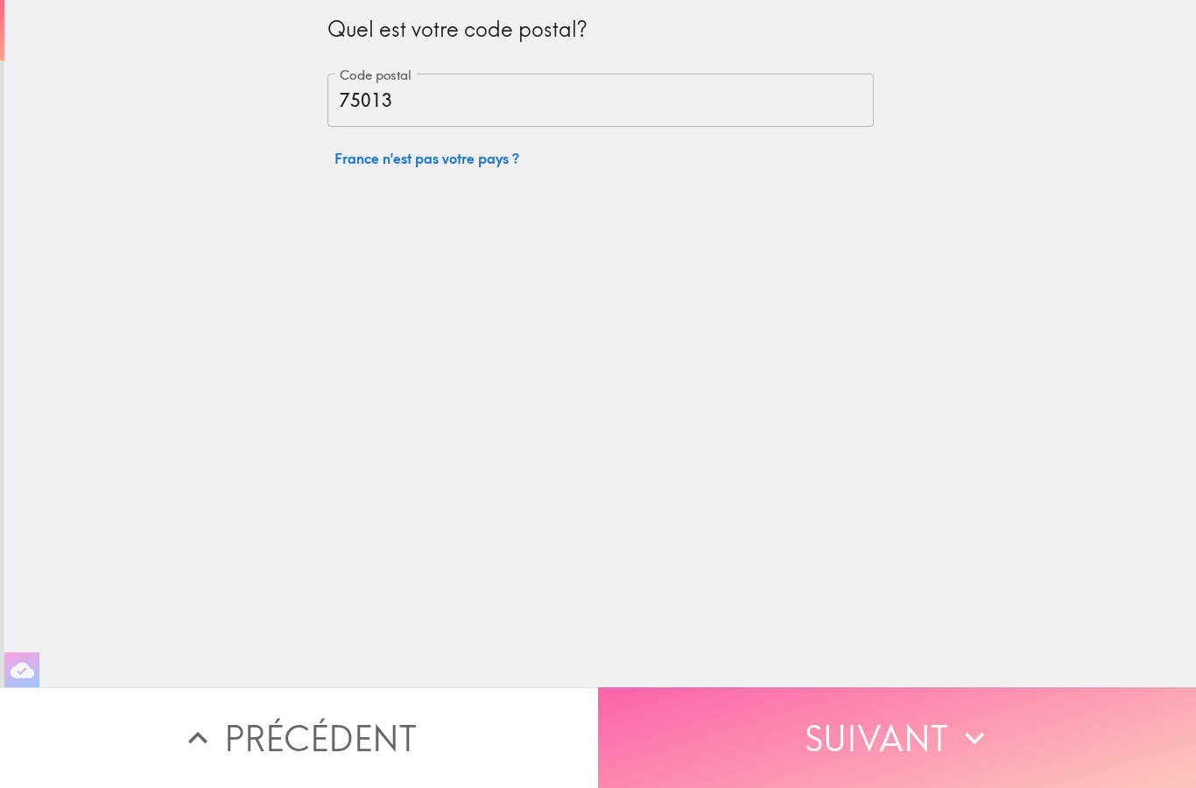
click at [948, 725] on button "Suivant" at bounding box center [897, 738] width 598 height 101
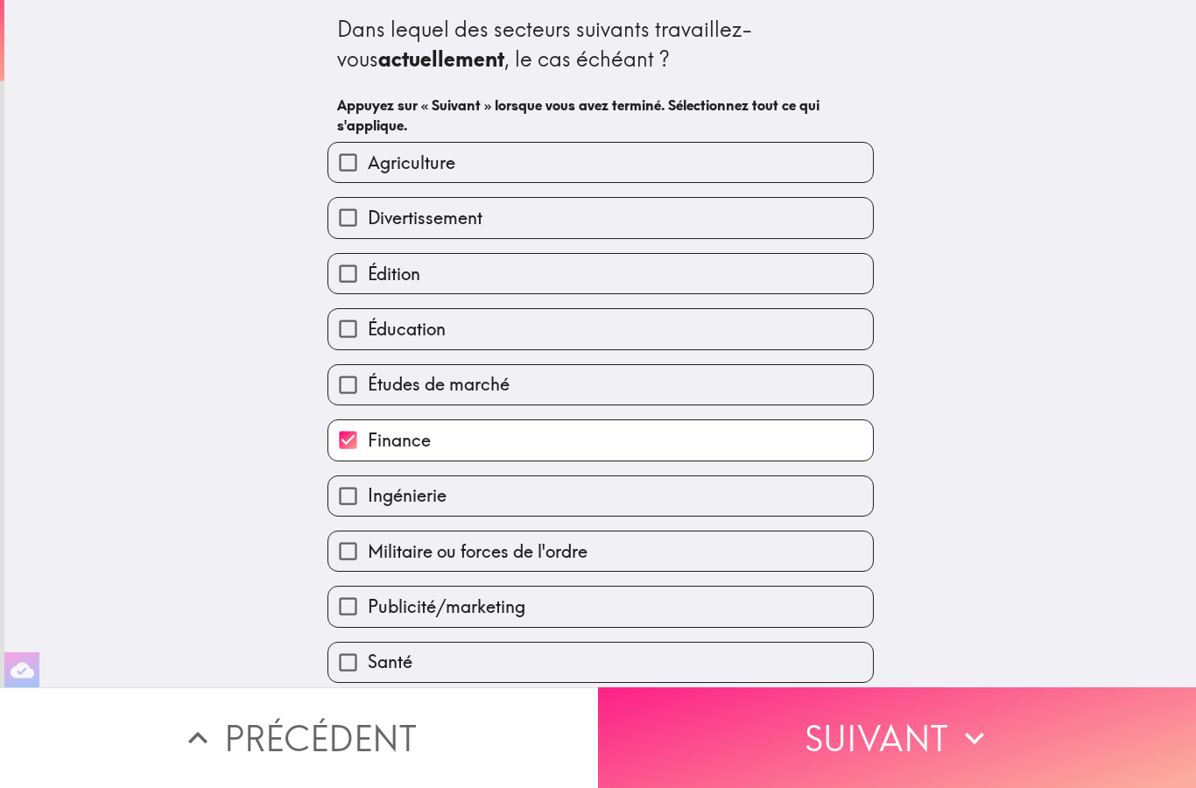
click at [952, 731] on button "Suivant" at bounding box center [897, 738] width 598 height 101
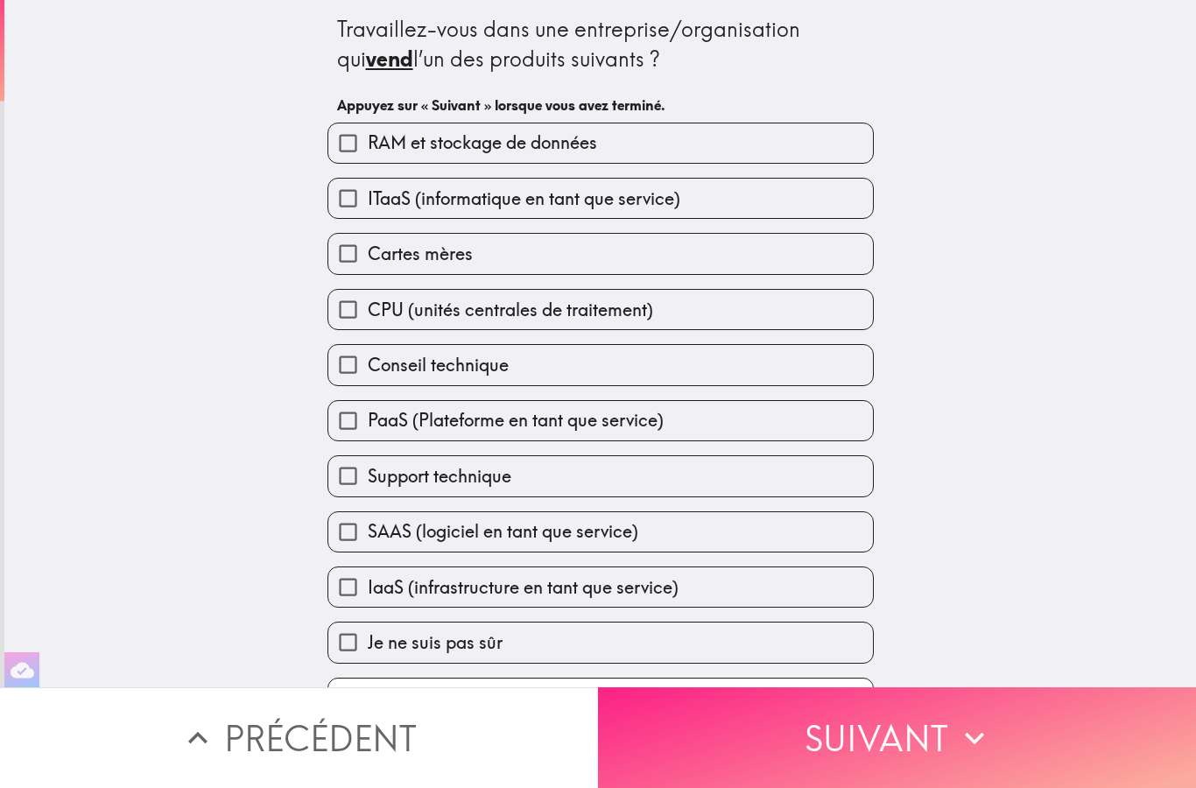
click at [941, 747] on button "Suivant" at bounding box center [897, 738] width 598 height 101
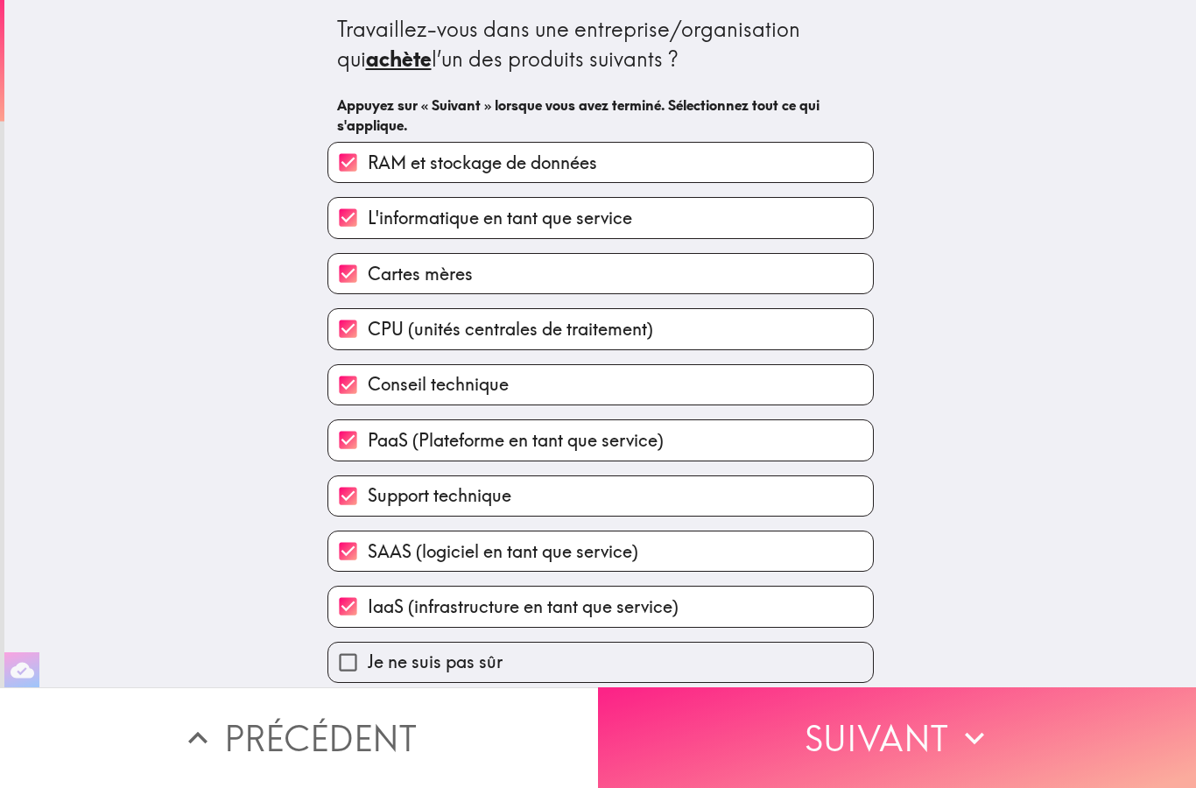
click at [947, 733] on button "Suivant" at bounding box center [897, 738] width 598 height 101
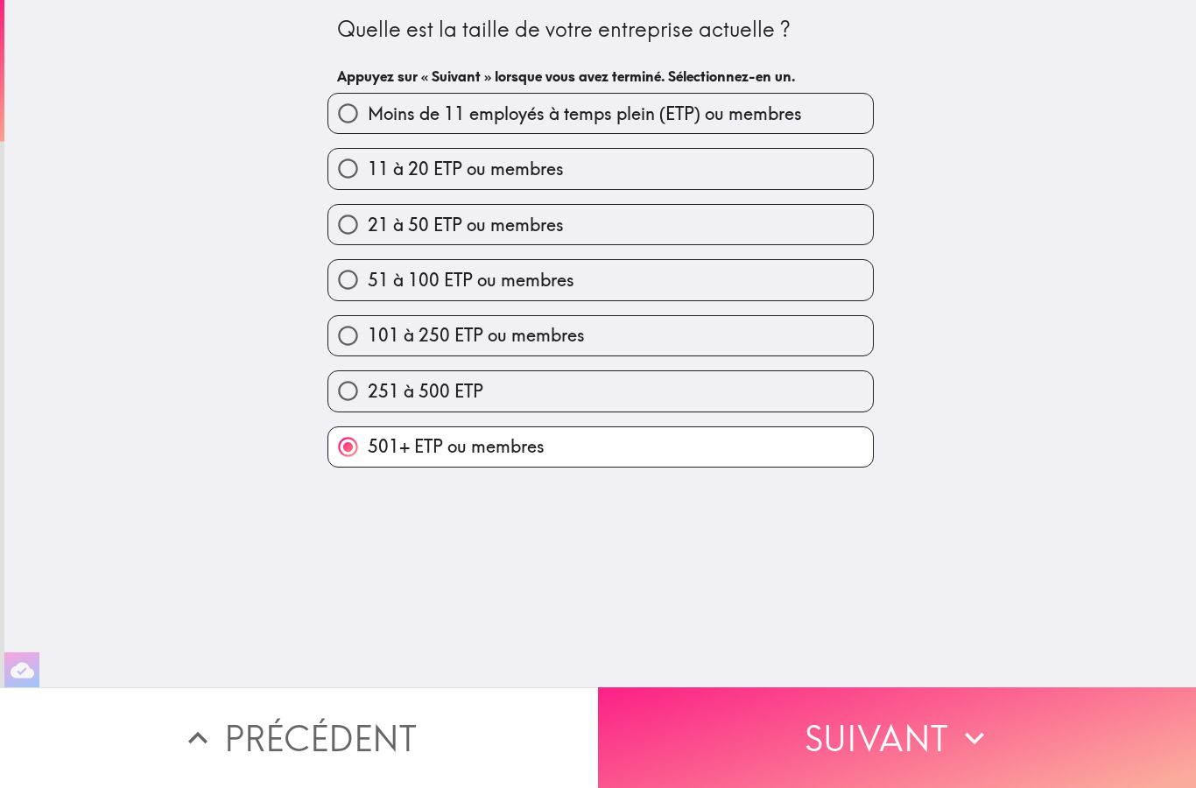
click at [949, 745] on button "Suivant" at bounding box center [897, 738] width 598 height 101
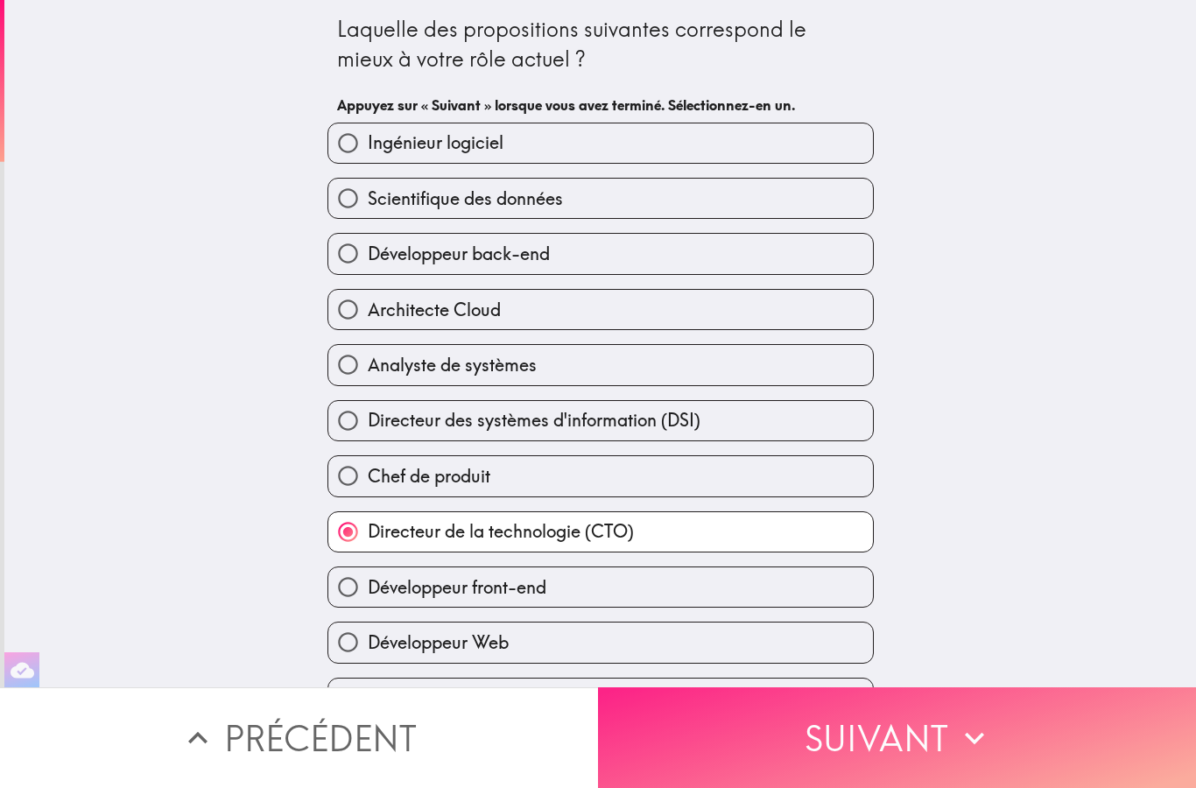
click at [958, 738] on icon "button" at bounding box center [975, 738] width 39 height 39
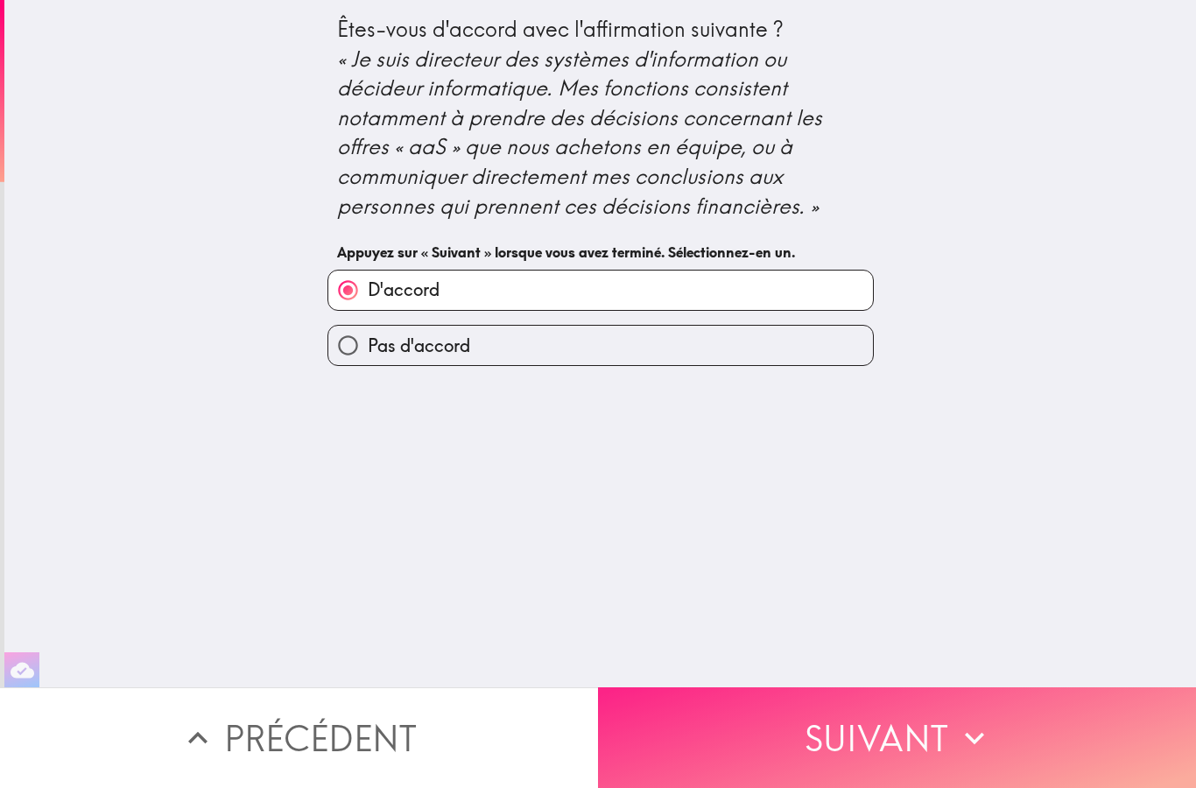
click at [969, 738] on icon "button" at bounding box center [974, 738] width 19 height 12
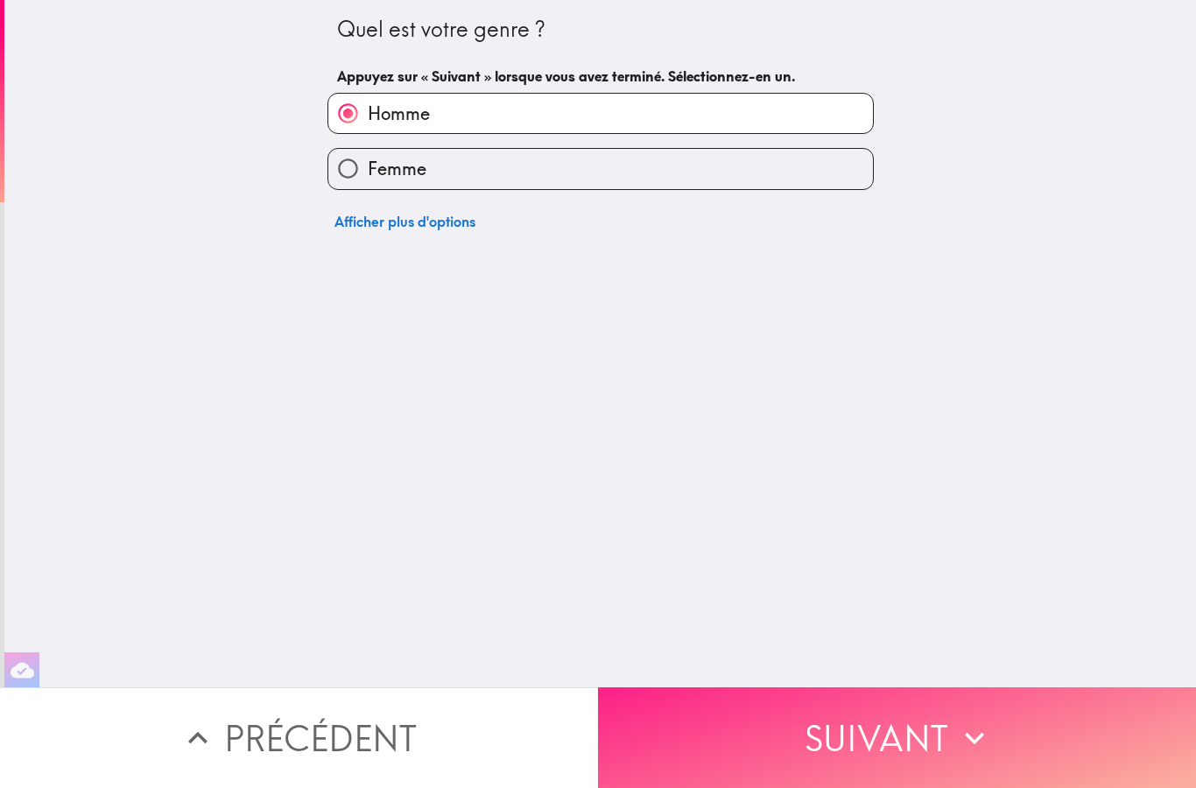
click at [1045, 745] on button "Suivant" at bounding box center [897, 738] width 598 height 101
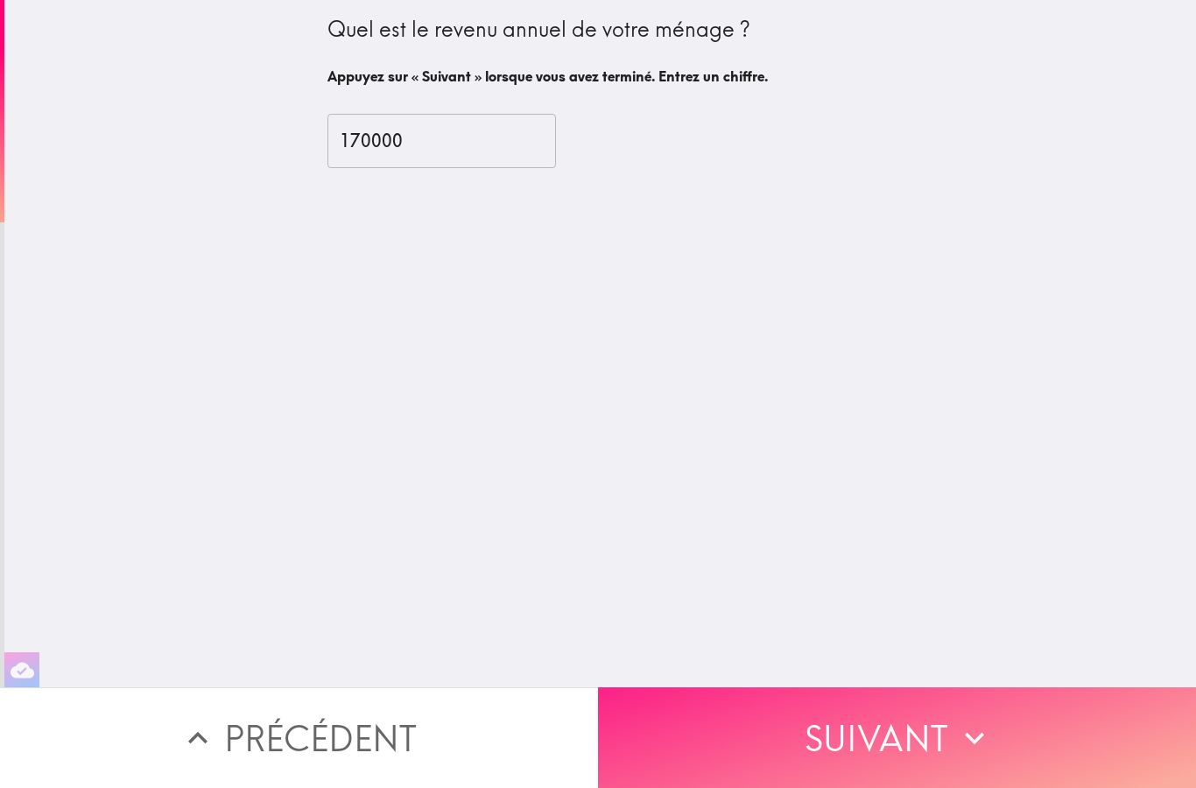
click at [1042, 739] on button "Suivant" at bounding box center [897, 738] width 598 height 101
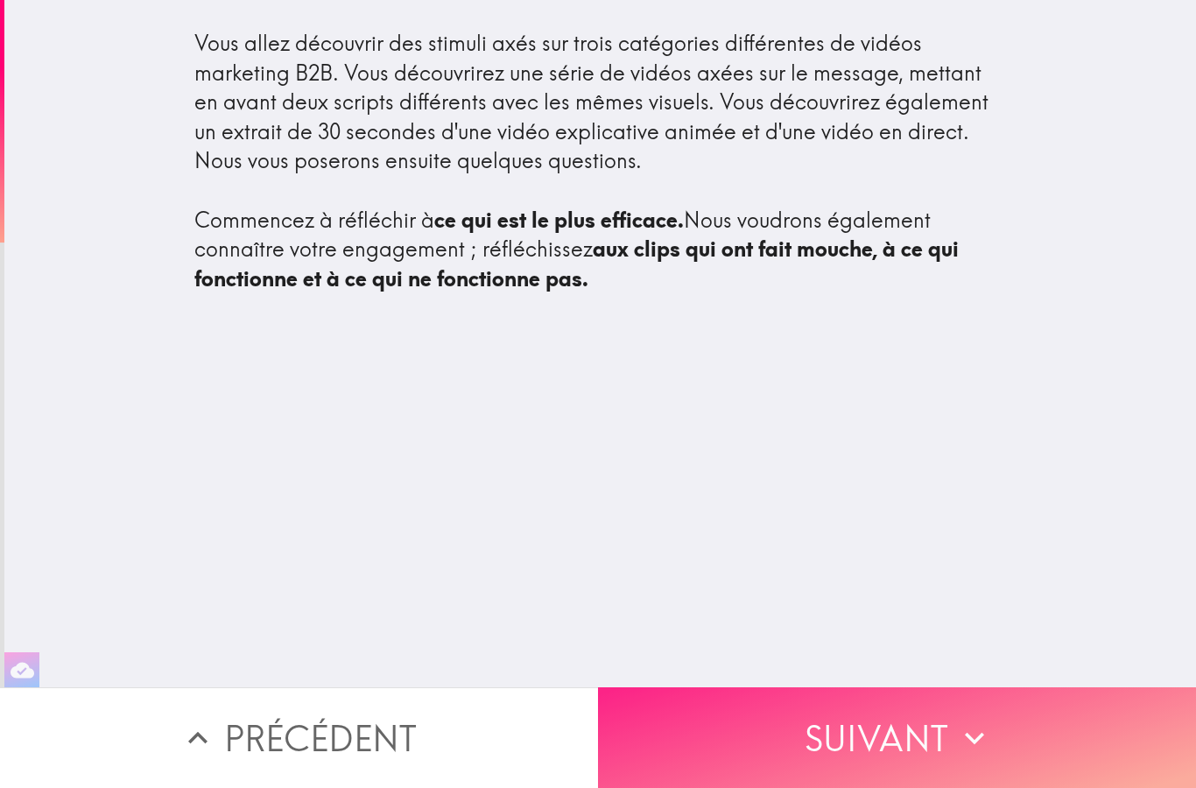
click at [1033, 740] on button "Suivant" at bounding box center [897, 738] width 598 height 101
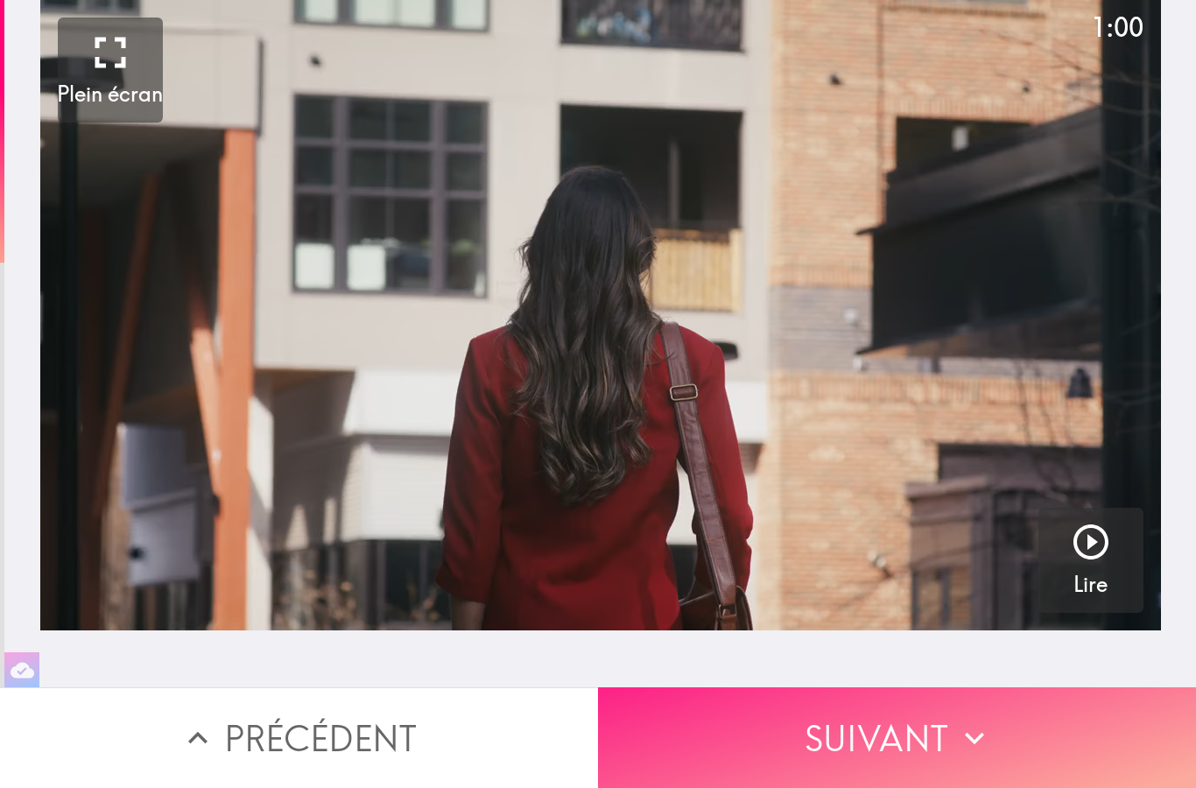
click at [1034, 737] on button "Suivant" at bounding box center [897, 738] width 598 height 101
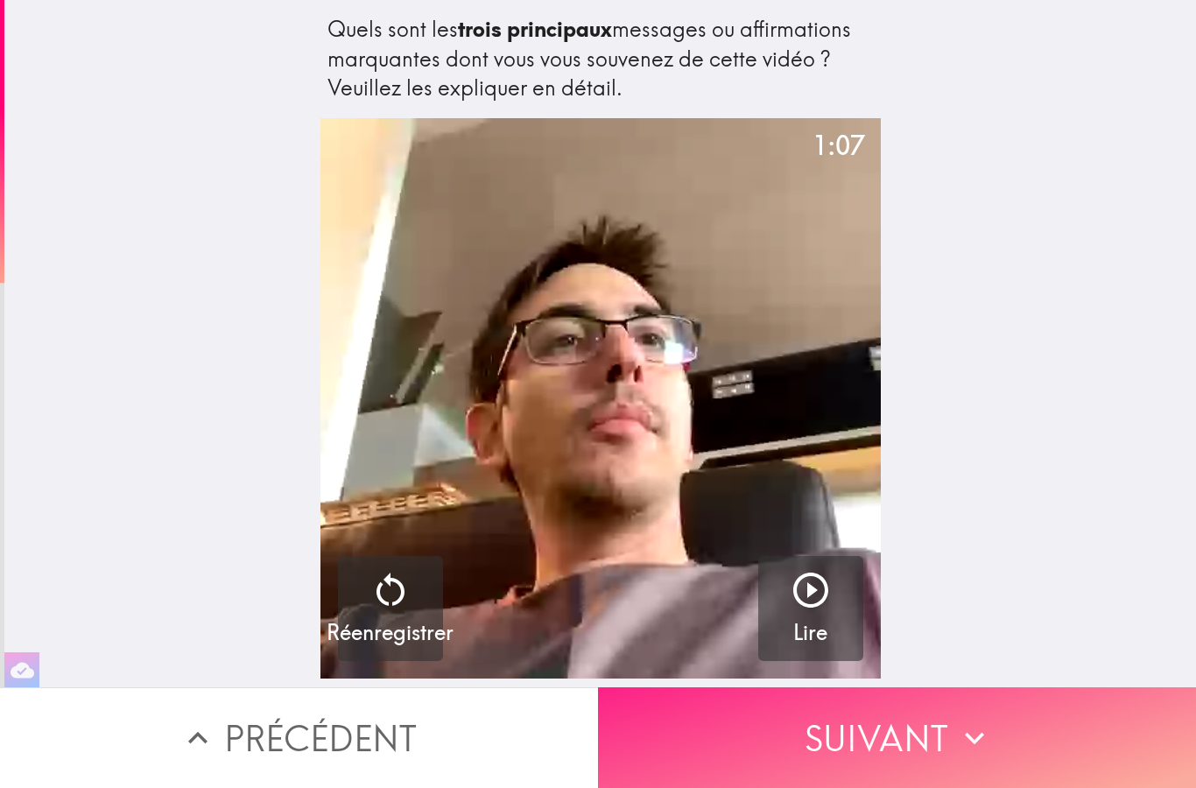
click at [1041, 743] on button "Suivant" at bounding box center [897, 738] width 598 height 101
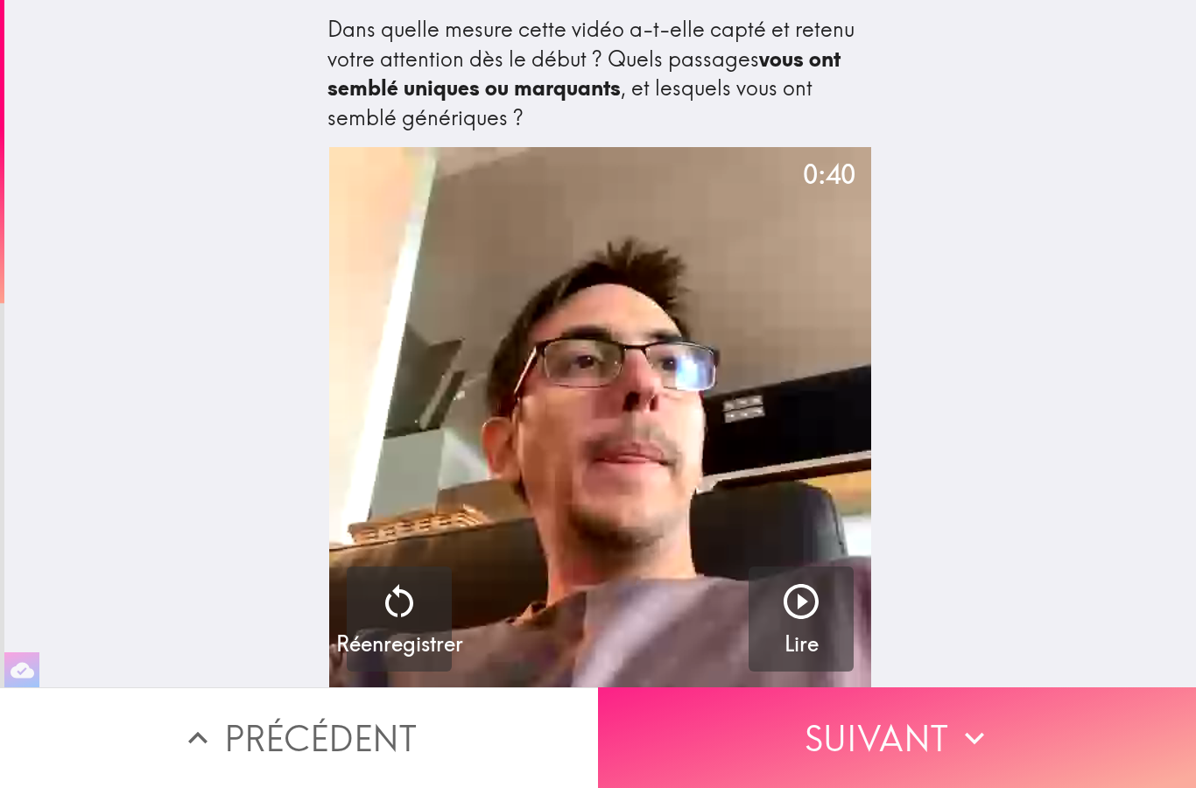
click at [1039, 740] on button "Suivant" at bounding box center [897, 738] width 598 height 101
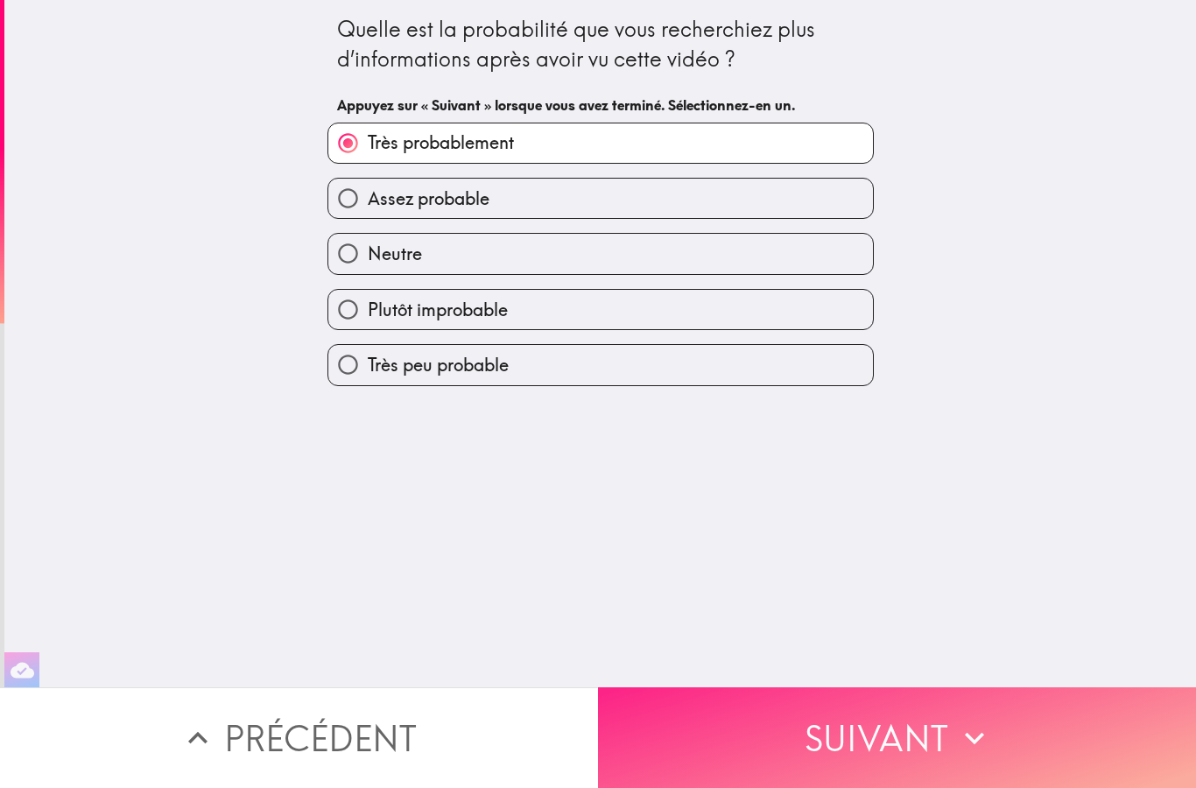
click at [1040, 744] on button "Suivant" at bounding box center [897, 738] width 598 height 101
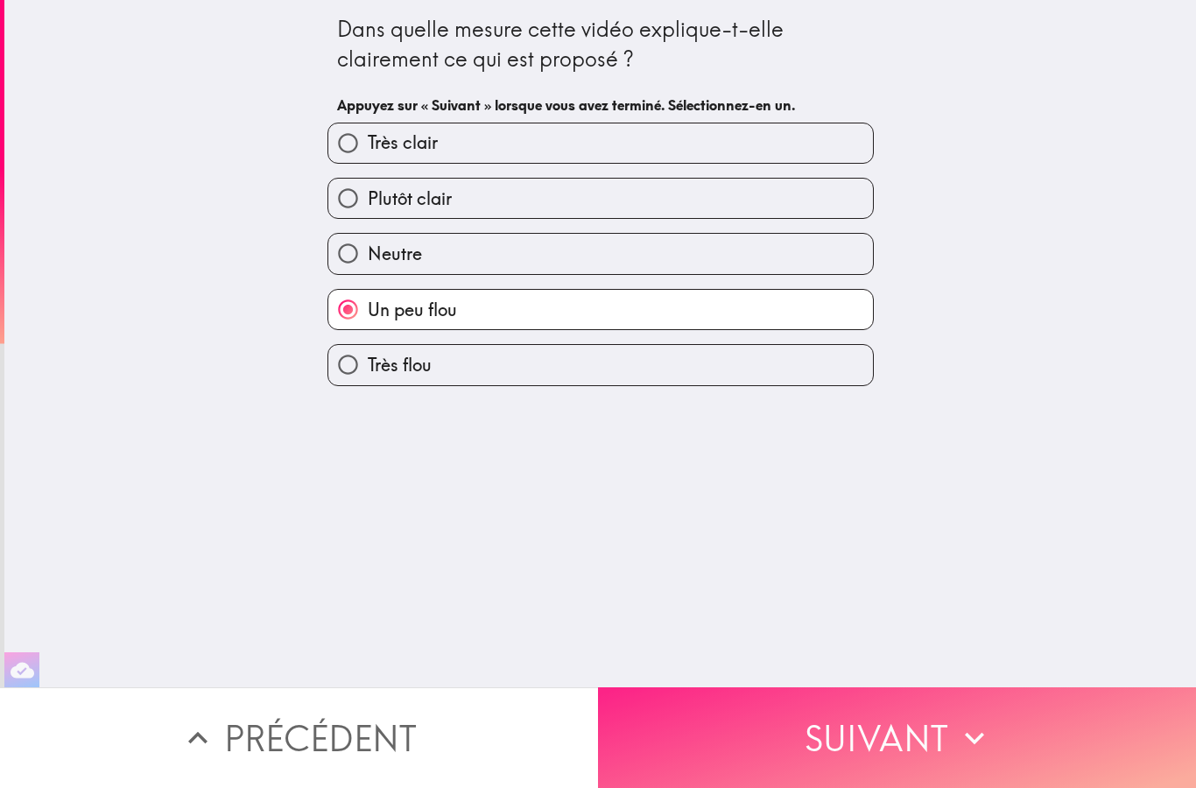
click at [1038, 743] on button "Suivant" at bounding box center [897, 738] width 598 height 101
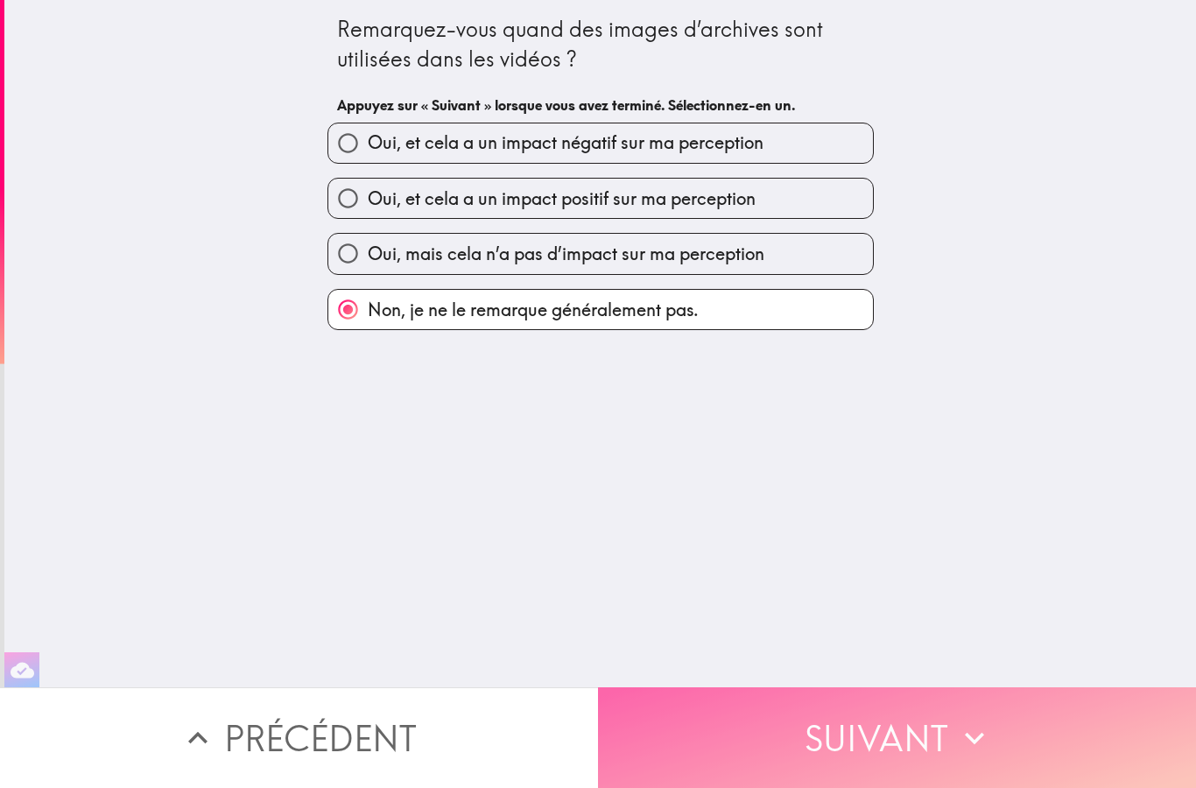
click at [1034, 740] on button "Suivant" at bounding box center [897, 738] width 598 height 101
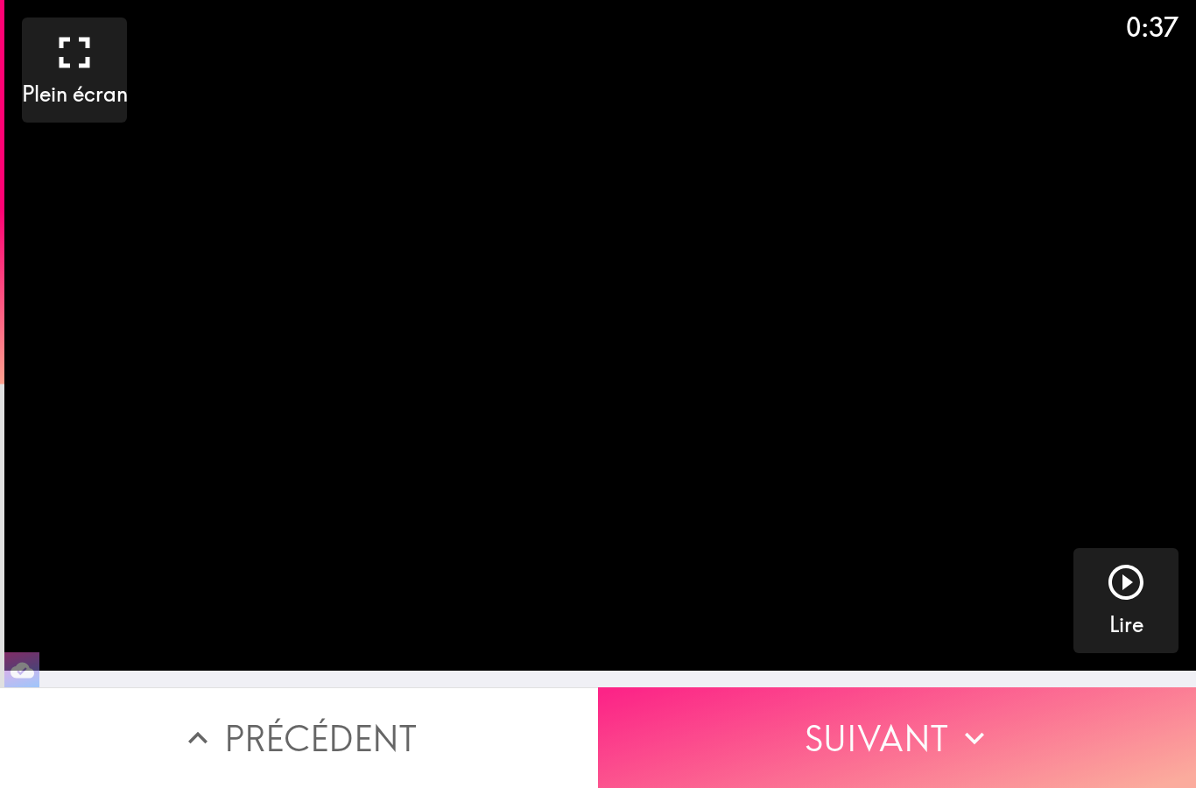
click at [1045, 748] on button "Suivant" at bounding box center [897, 738] width 598 height 101
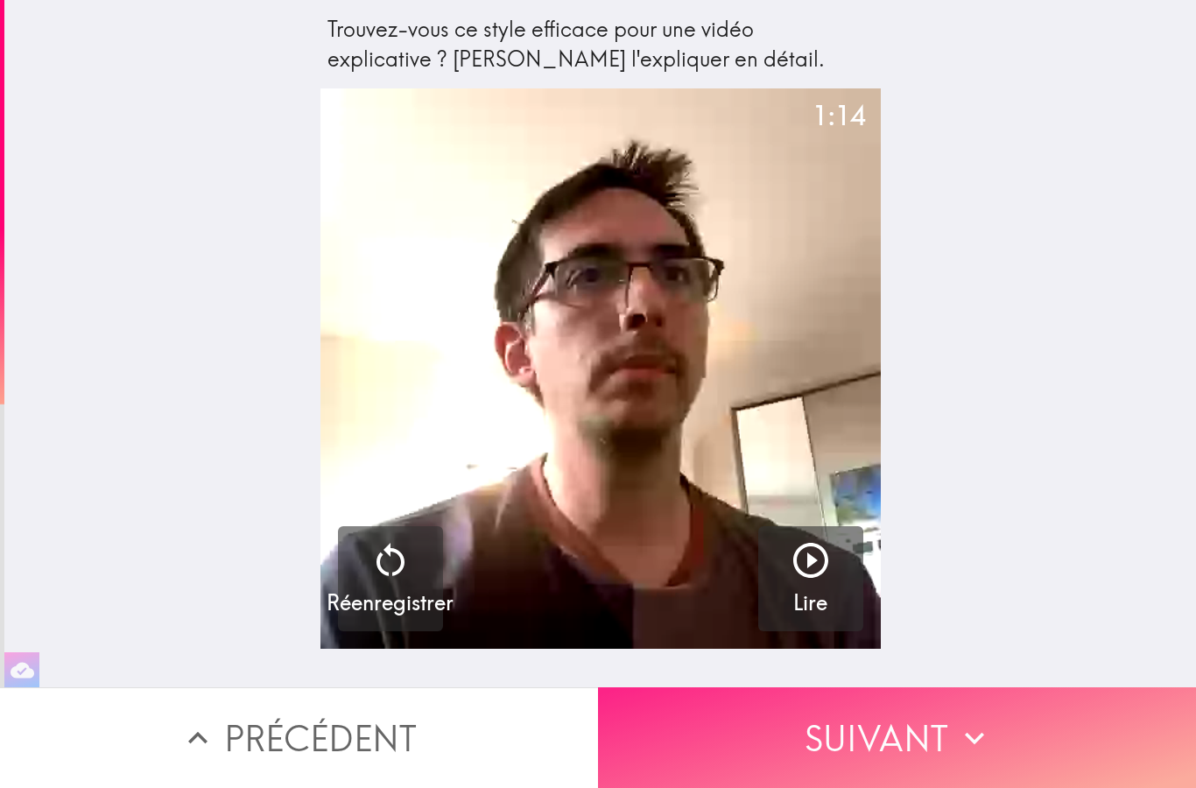
click at [1042, 746] on button "Suivant" at bounding box center [897, 738] width 598 height 101
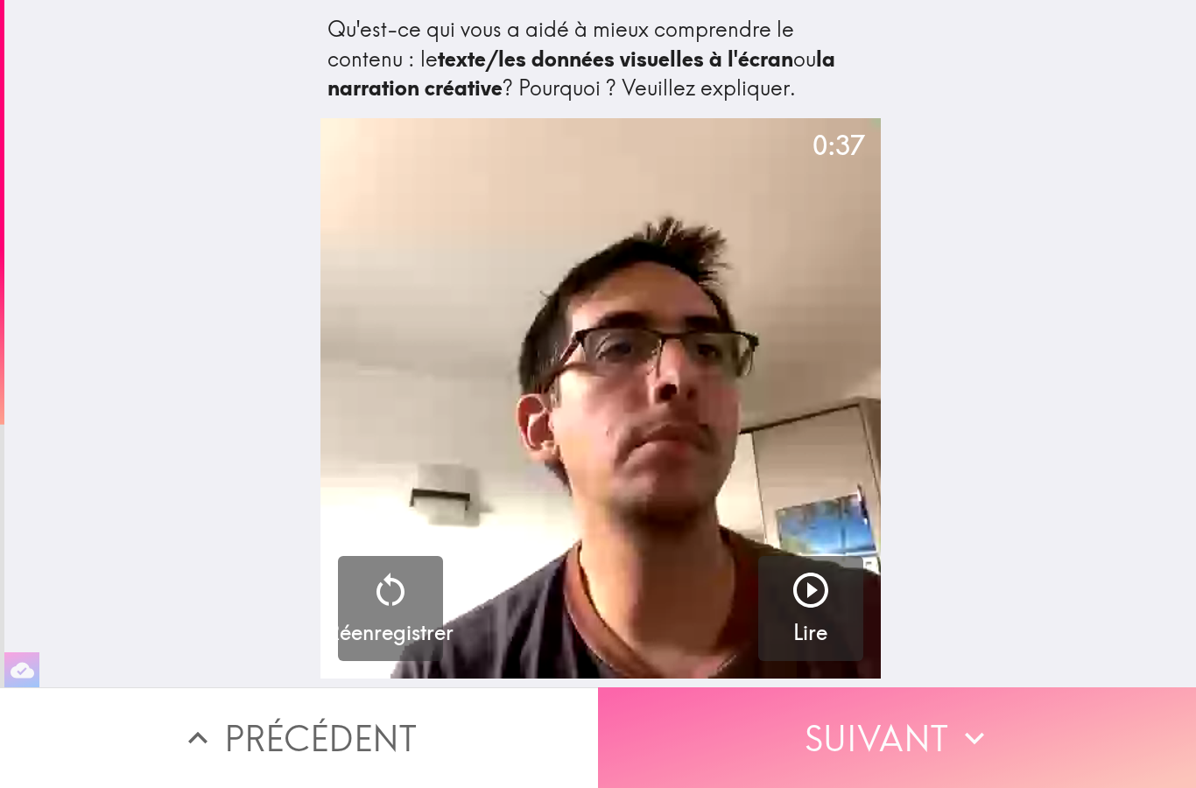
click at [1047, 747] on button "Suivant" at bounding box center [897, 738] width 598 height 101
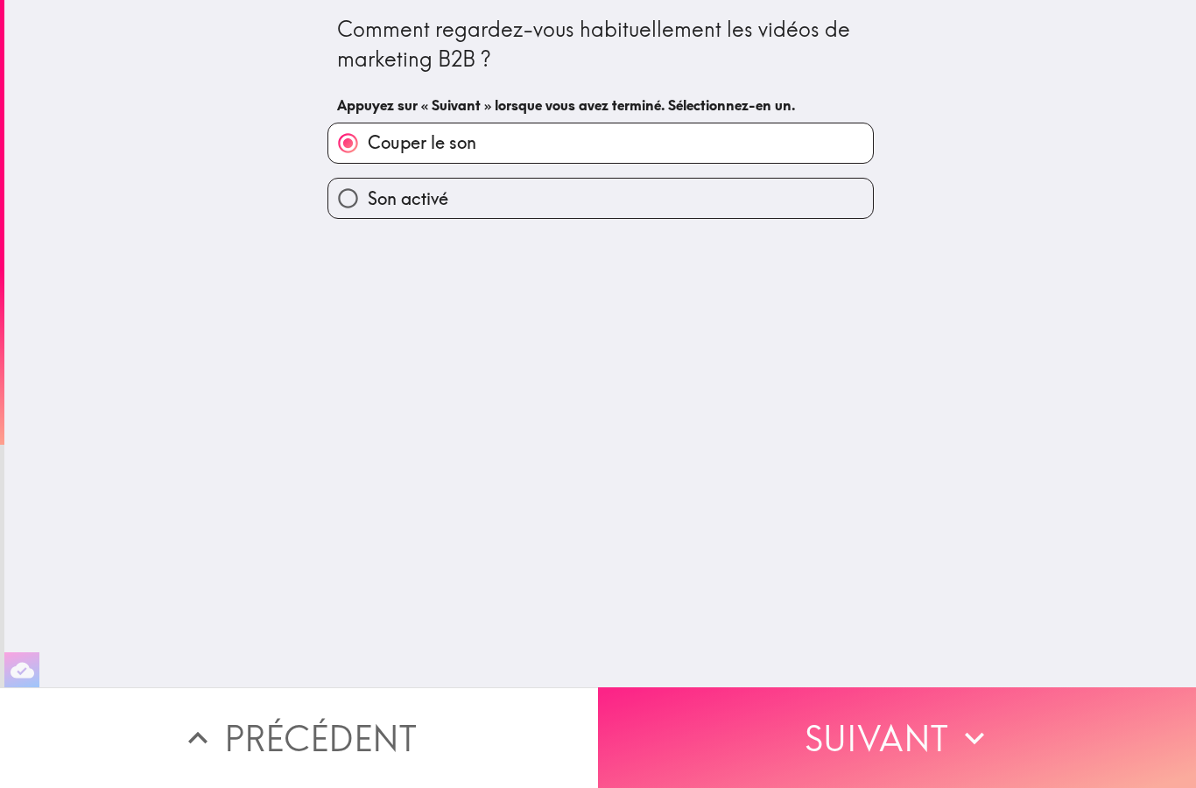
click at [1047, 751] on button "Suivant" at bounding box center [897, 738] width 598 height 101
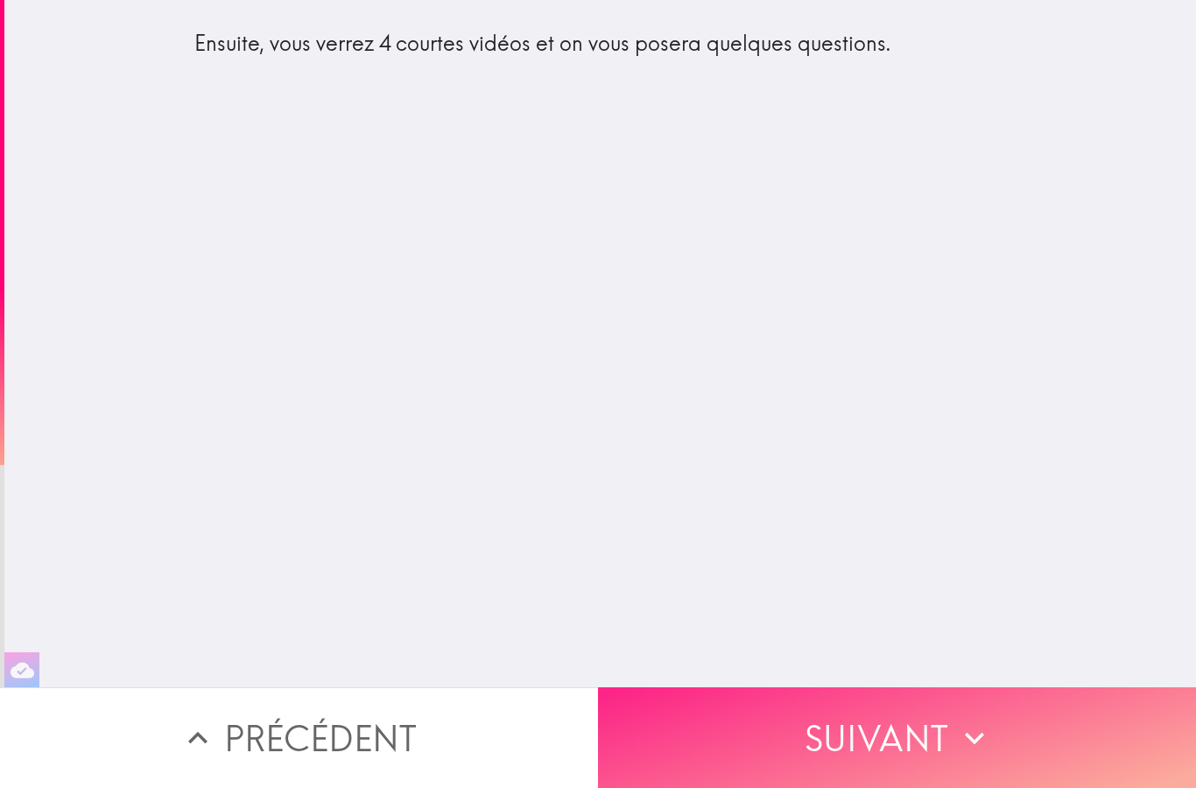
click at [1053, 752] on button "Suivant" at bounding box center [897, 738] width 598 height 101
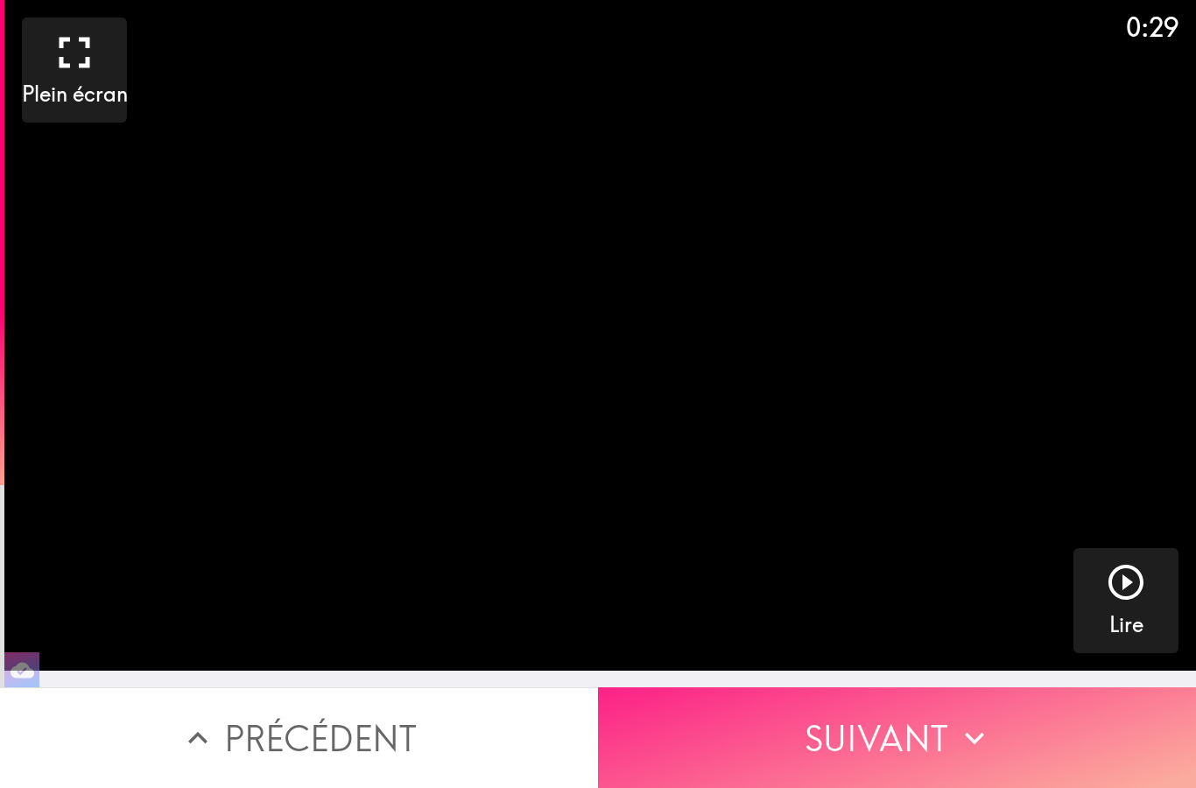
click at [1062, 750] on button "Suivant" at bounding box center [897, 738] width 598 height 101
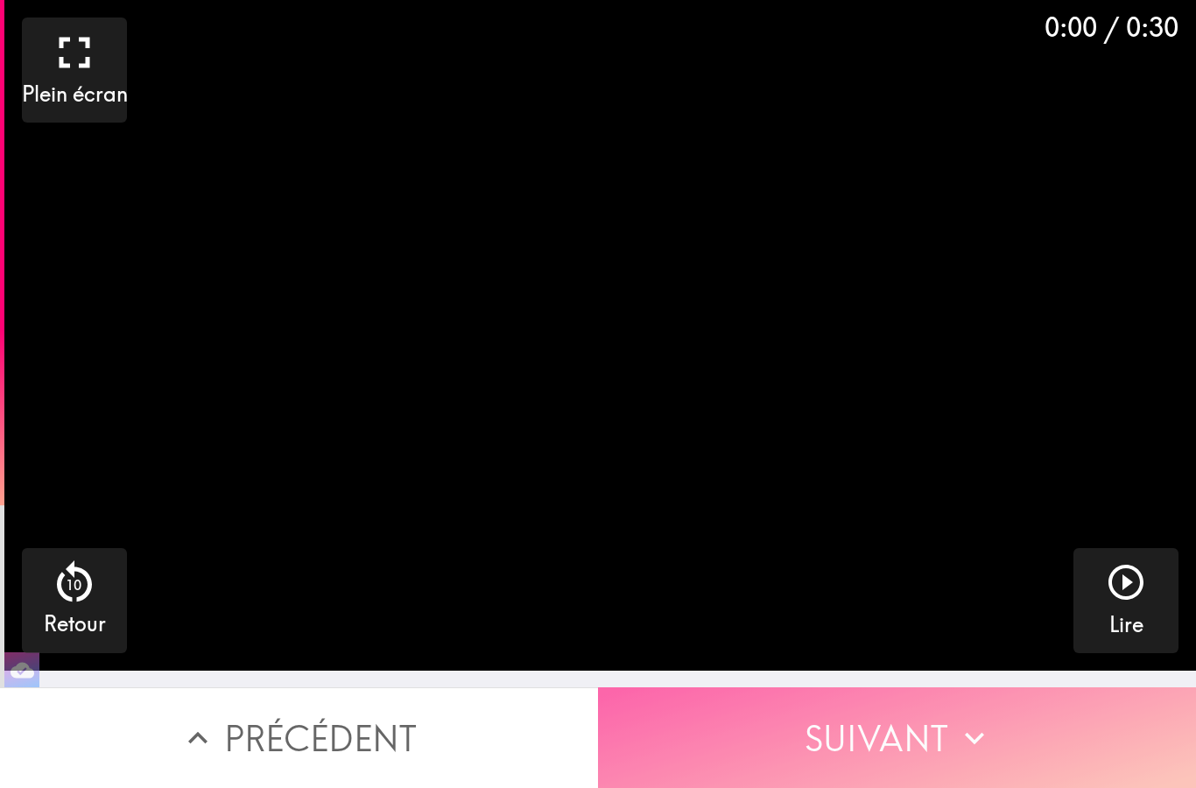
click at [1061, 748] on button "Suivant" at bounding box center [897, 738] width 598 height 101
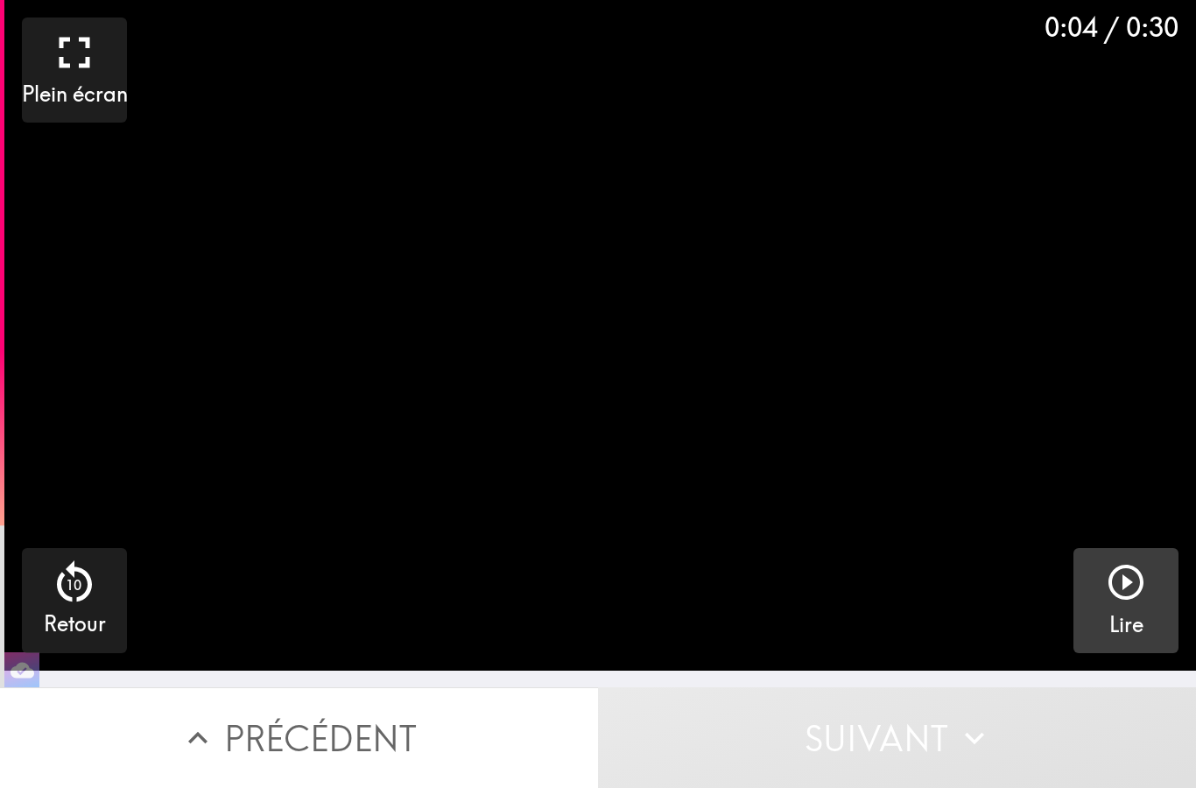
click at [1126, 612] on h5 "Lire" at bounding box center [1127, 626] width 34 height 30
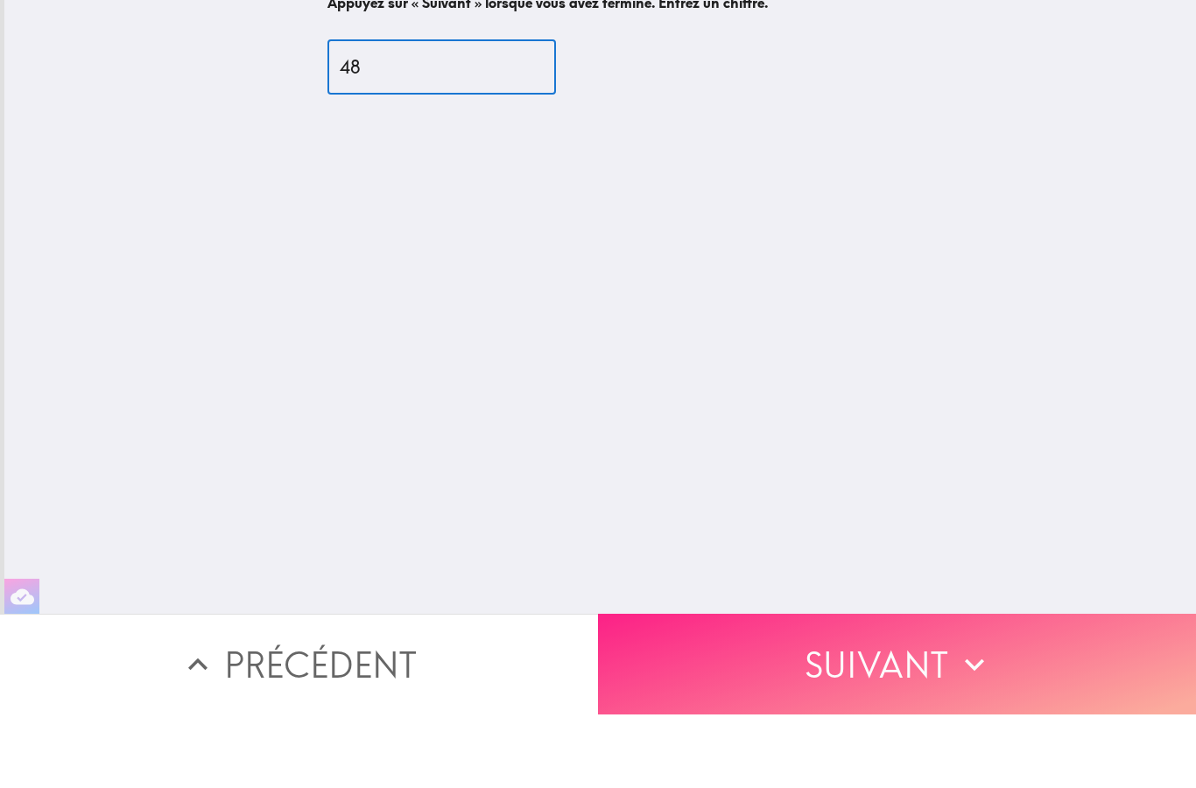
click at [852, 688] on button "Suivant" at bounding box center [897, 738] width 598 height 101
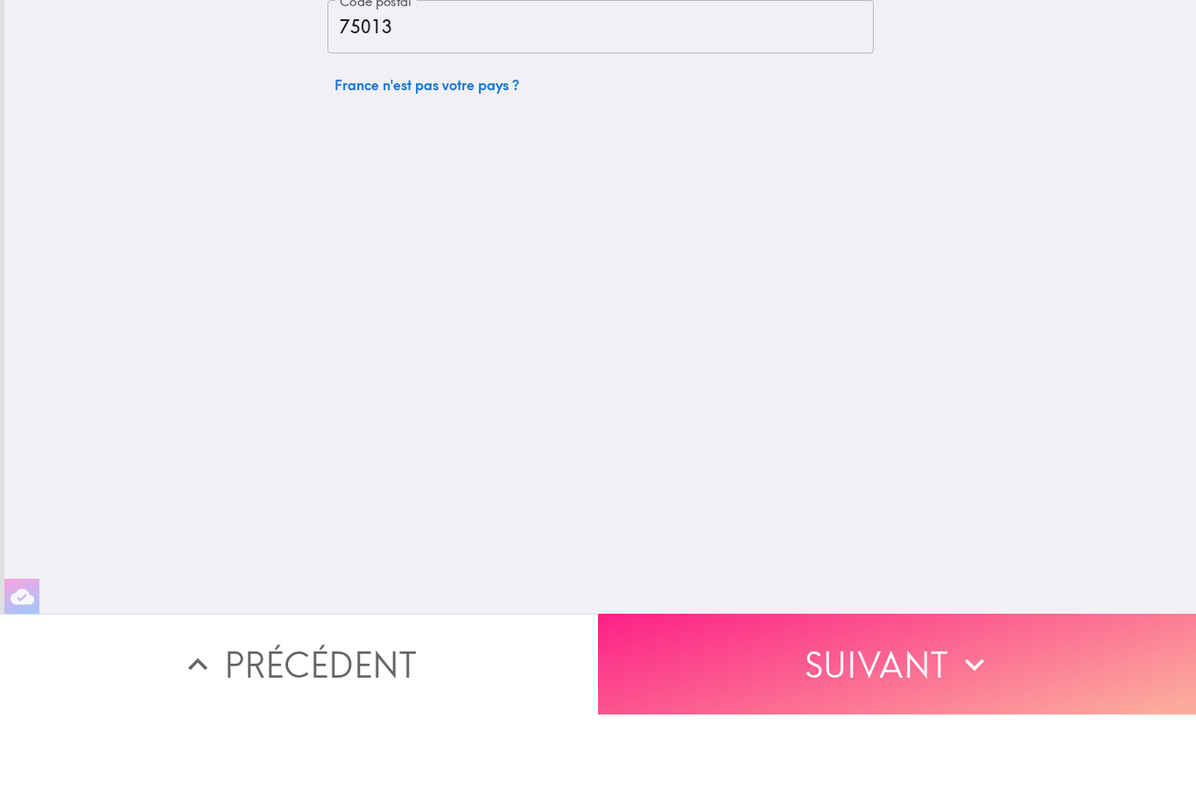
click at [870, 688] on button "Suivant" at bounding box center [897, 738] width 598 height 101
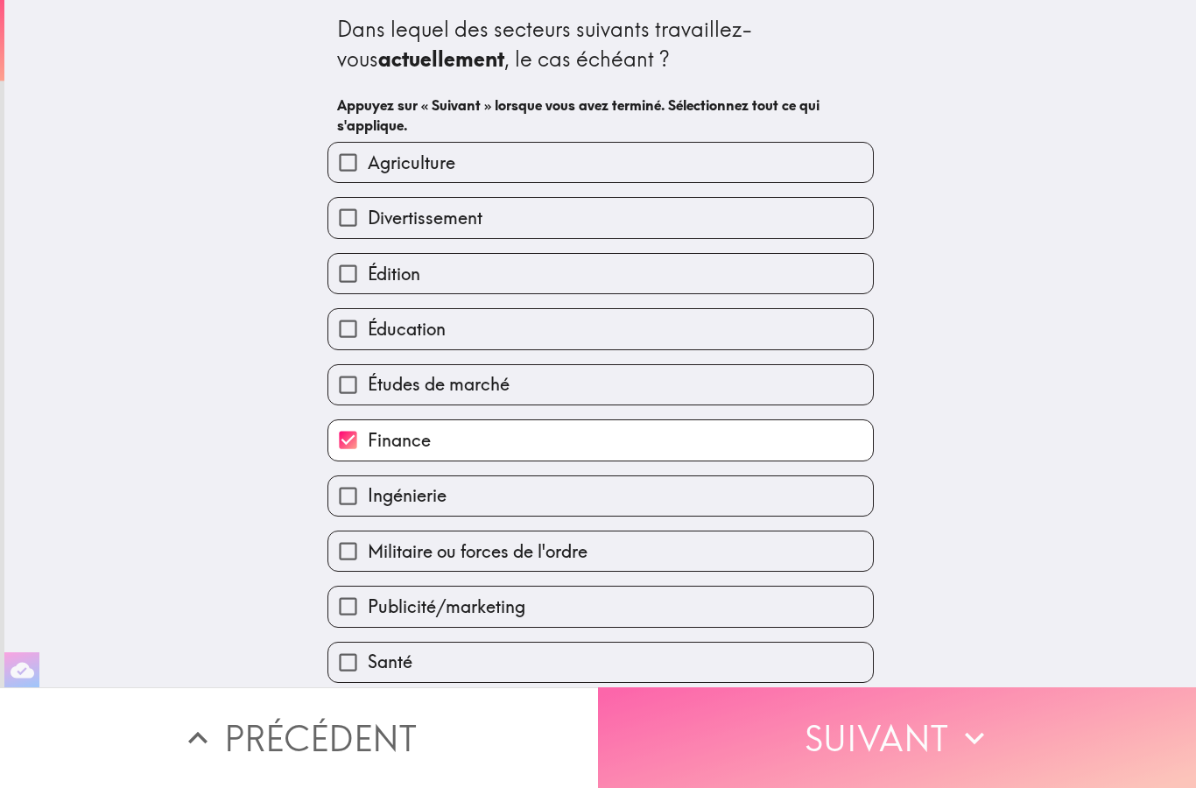
click at [870, 720] on button "Suivant" at bounding box center [897, 738] width 598 height 101
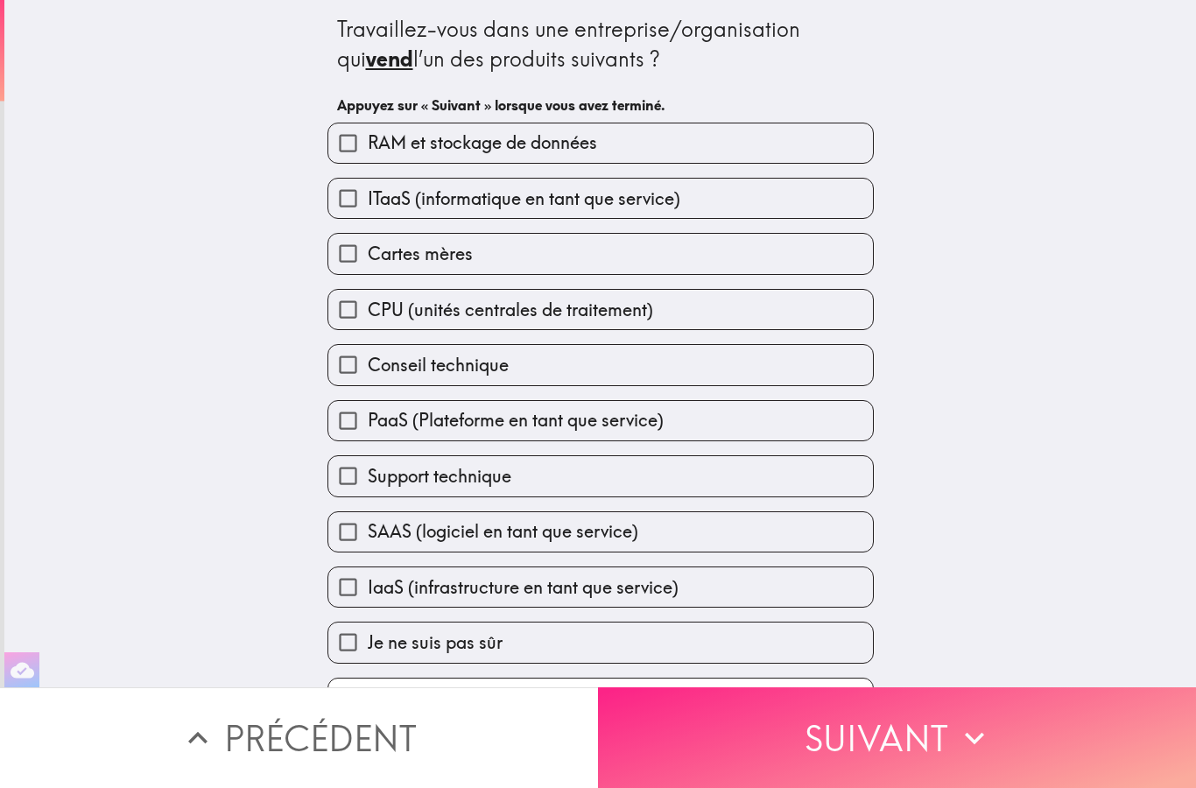
click at [880, 740] on button "Suivant" at bounding box center [897, 738] width 598 height 101
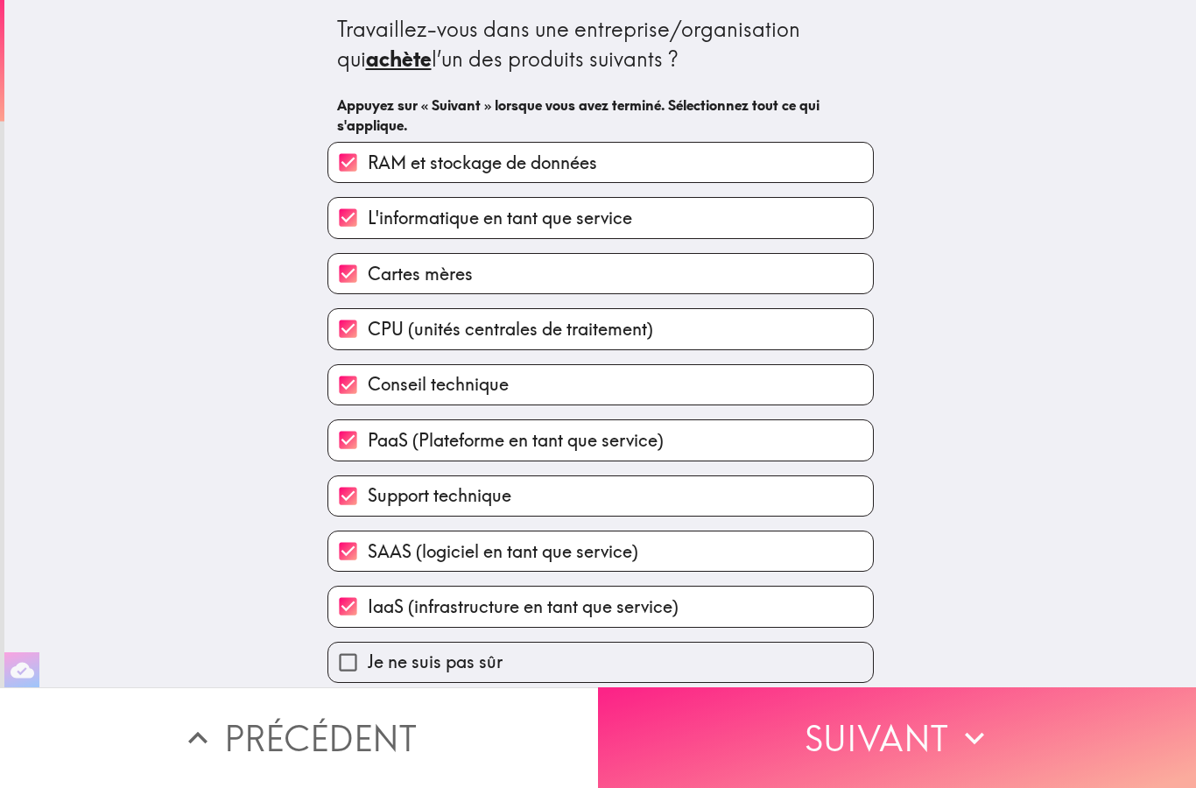
click at [956, 754] on icon "button" at bounding box center [975, 738] width 39 height 39
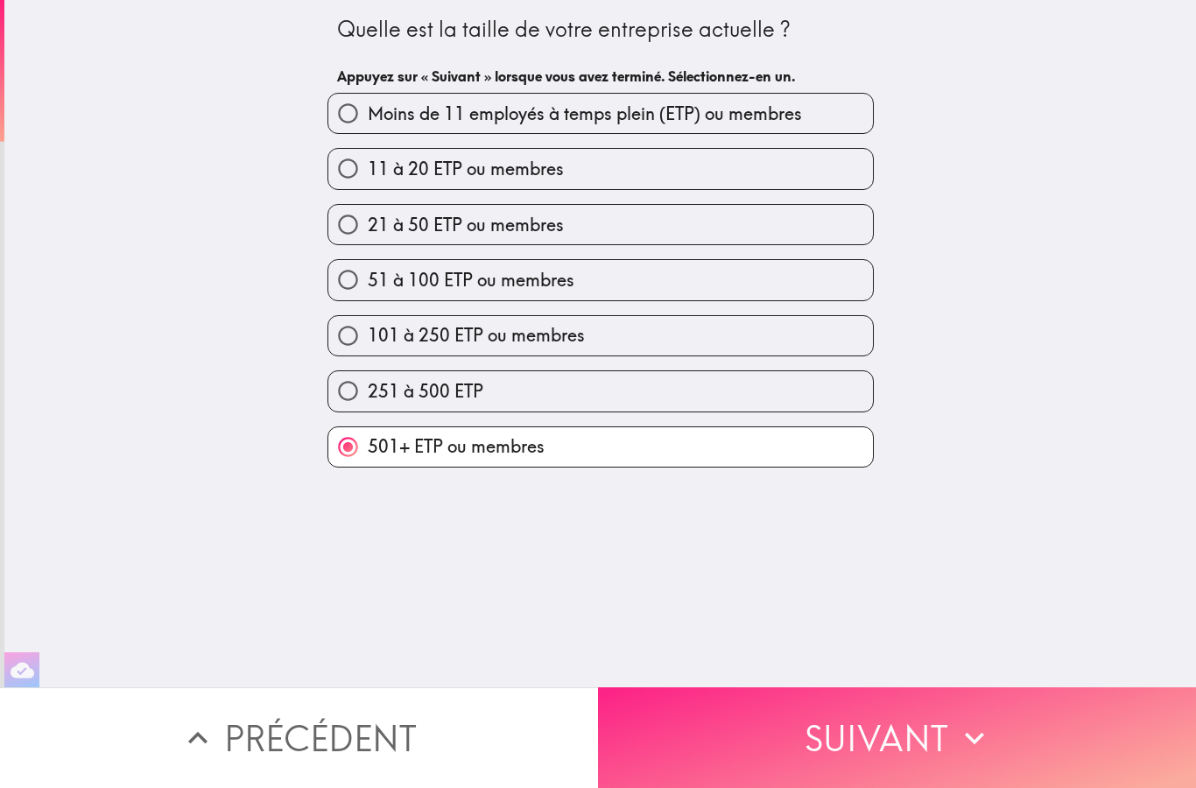
click at [987, 738] on icon "button" at bounding box center [975, 738] width 39 height 39
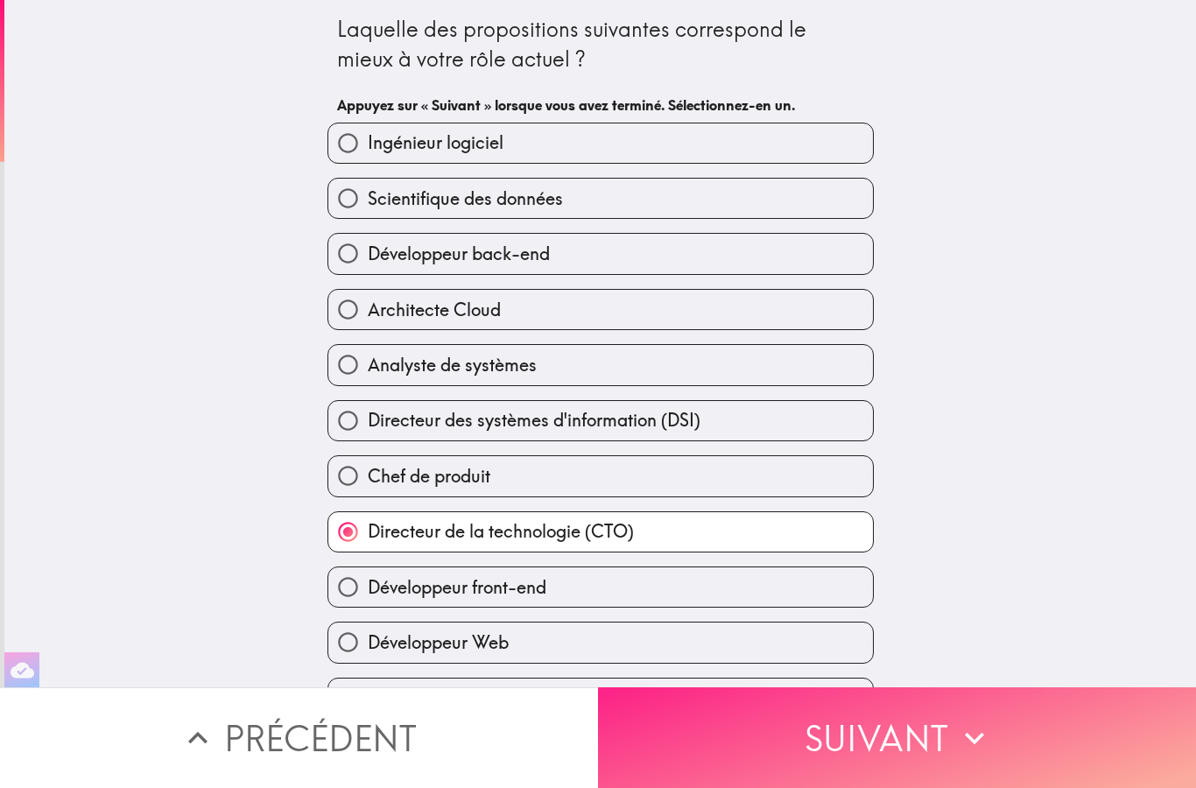
click at [994, 736] on button "Suivant" at bounding box center [897, 738] width 598 height 101
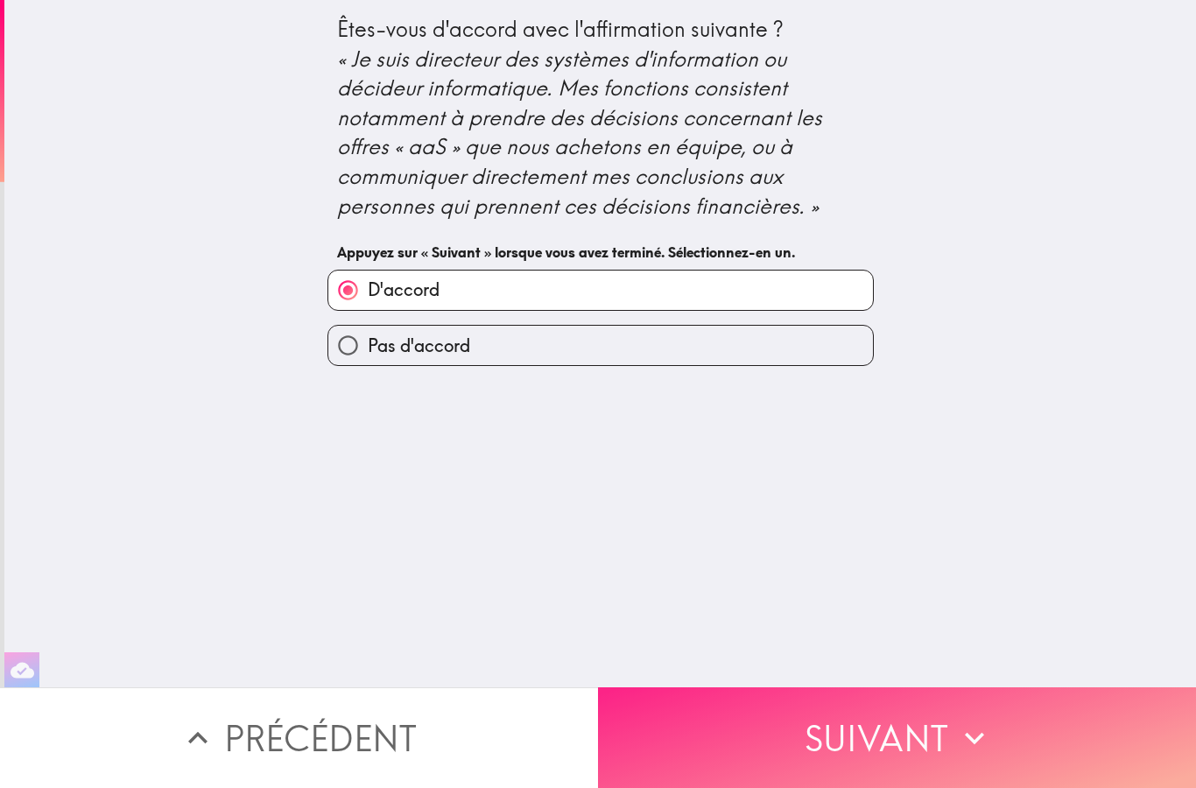
click at [987, 734] on icon "button" at bounding box center [975, 738] width 39 height 39
click at [987, 733] on icon "button" at bounding box center [975, 738] width 39 height 39
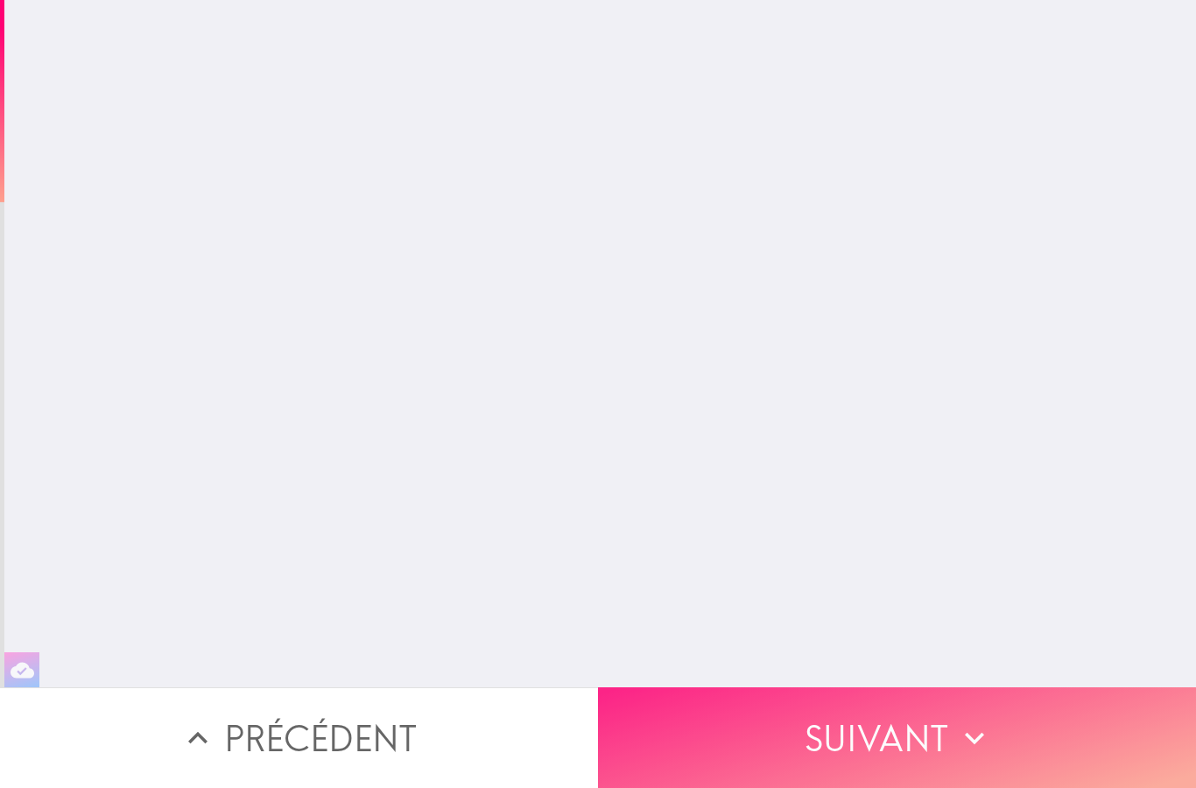
click at [998, 741] on button "Suivant" at bounding box center [897, 738] width 598 height 101
click at [997, 740] on button "Suivant" at bounding box center [897, 738] width 598 height 101
click at [1029, 738] on button "Suivant" at bounding box center [897, 738] width 598 height 101
click at [1028, 738] on button "Suivant" at bounding box center [897, 738] width 598 height 101
click at [1055, 750] on button "Suivant" at bounding box center [897, 738] width 598 height 101
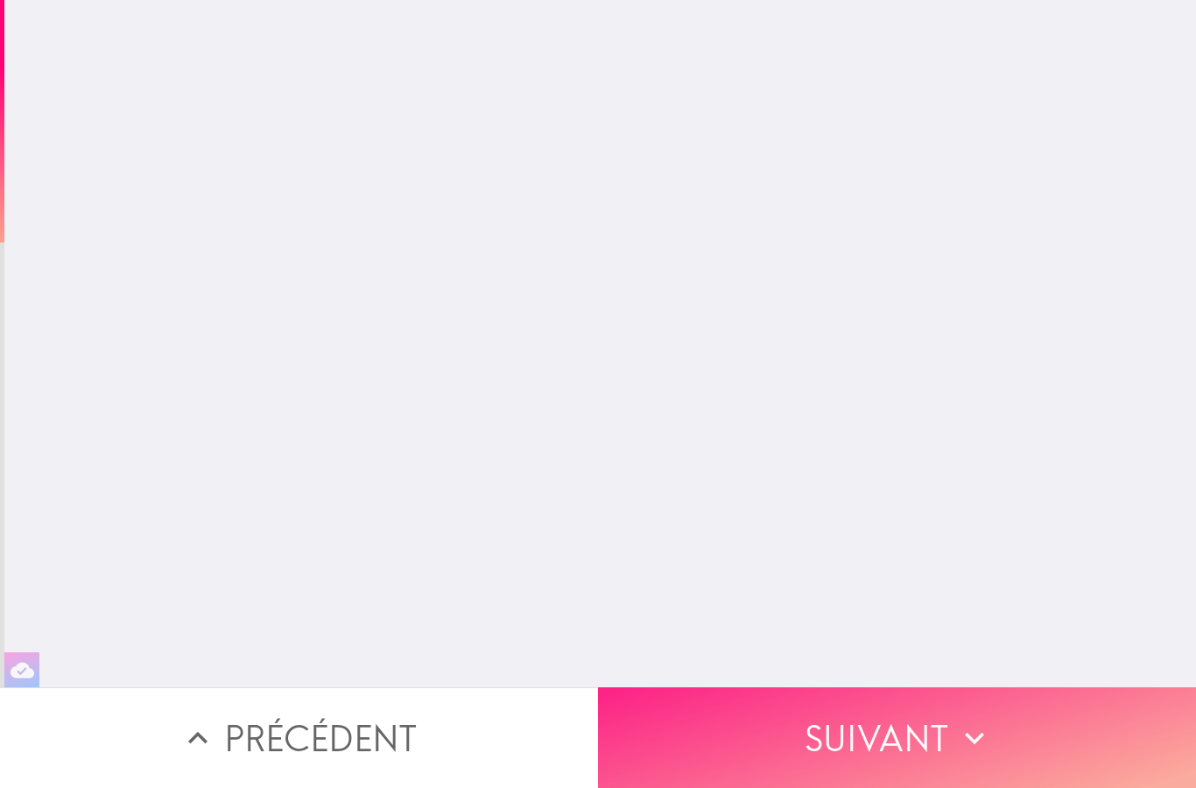
click at [1054, 750] on button "Suivant" at bounding box center [897, 738] width 598 height 101
click at [1059, 744] on button "Suivant" at bounding box center [897, 738] width 598 height 101
click at [1036, 735] on button "Suivant" at bounding box center [897, 738] width 598 height 101
click at [1036, 745] on button "Suivant" at bounding box center [897, 738] width 598 height 101
click at [1031, 743] on button "Suivant" at bounding box center [897, 738] width 598 height 101
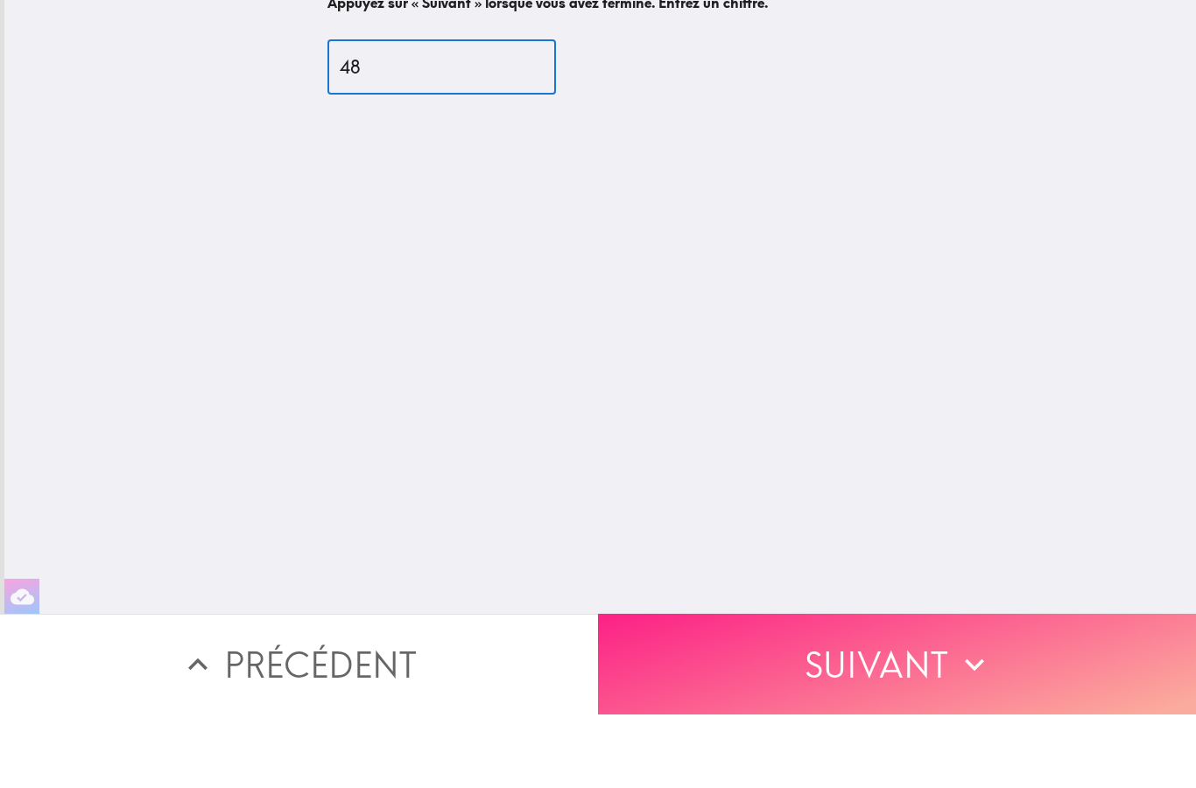
click at [993, 688] on button "Suivant" at bounding box center [897, 738] width 598 height 101
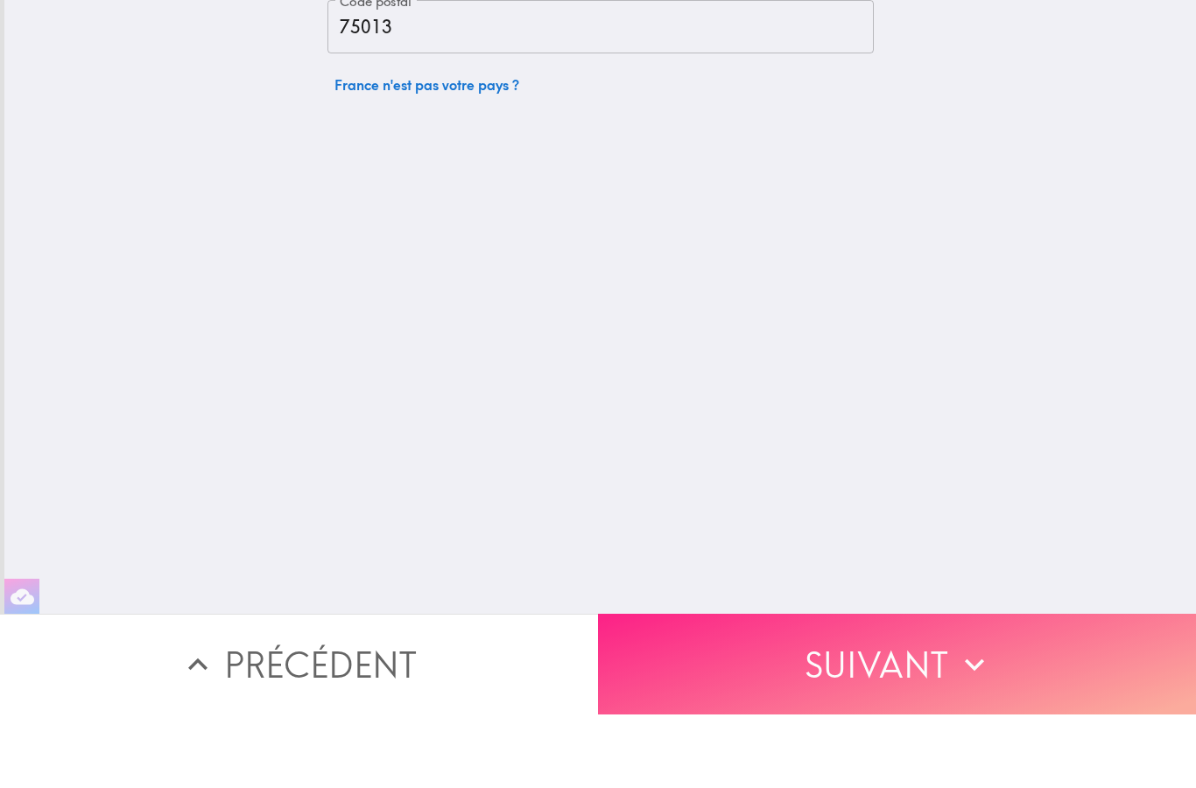
click at [1015, 688] on button "Suivant" at bounding box center [897, 738] width 598 height 101
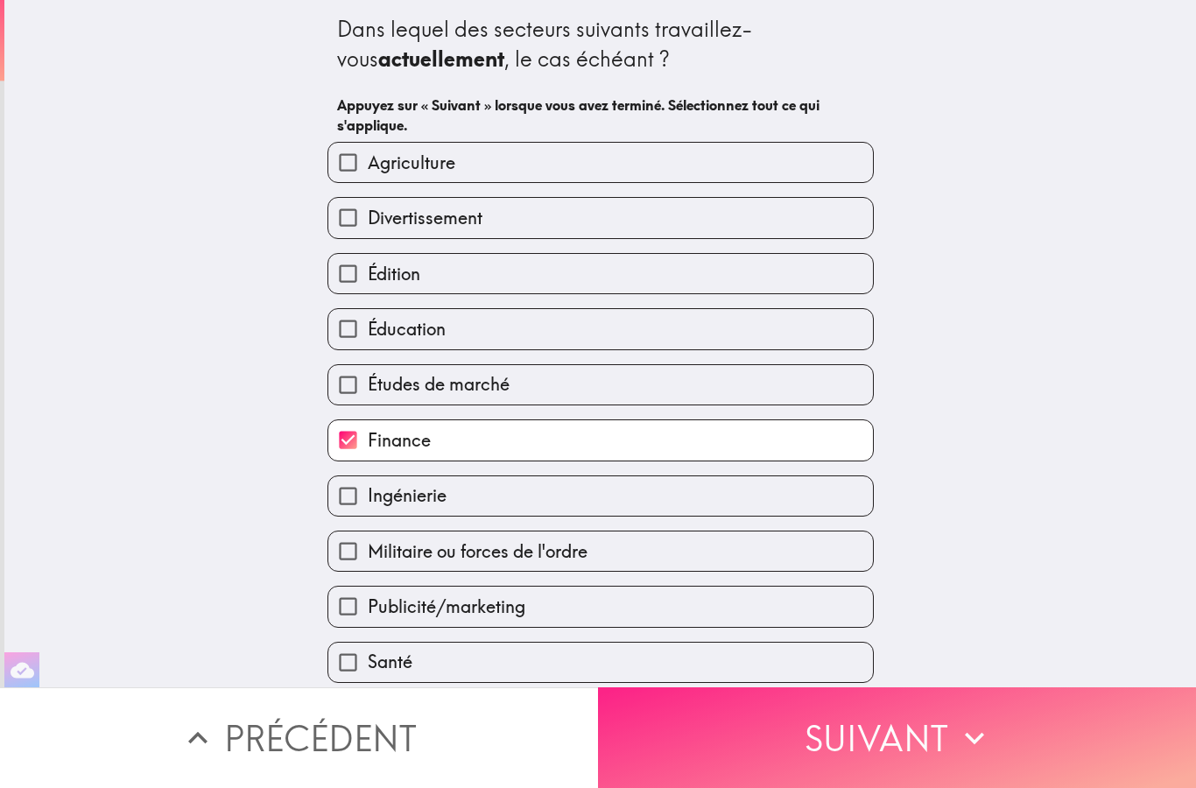
click at [1015, 662] on div "Dans lequel des secteurs suivants travaillez-vous actuellement , le cas échéant…" at bounding box center [600, 344] width 1192 height 688
click at [1011, 742] on button "Suivant" at bounding box center [897, 738] width 598 height 101
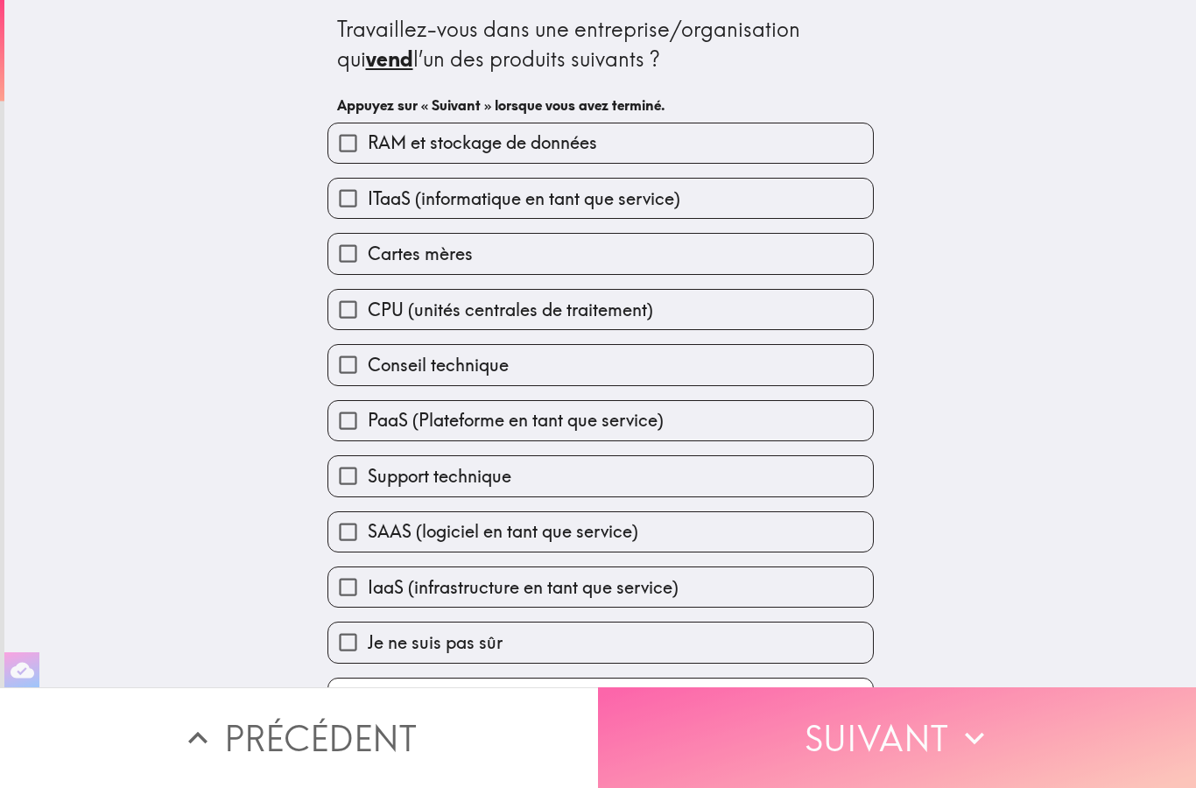
click at [1076, 754] on button "Suivant" at bounding box center [897, 738] width 598 height 101
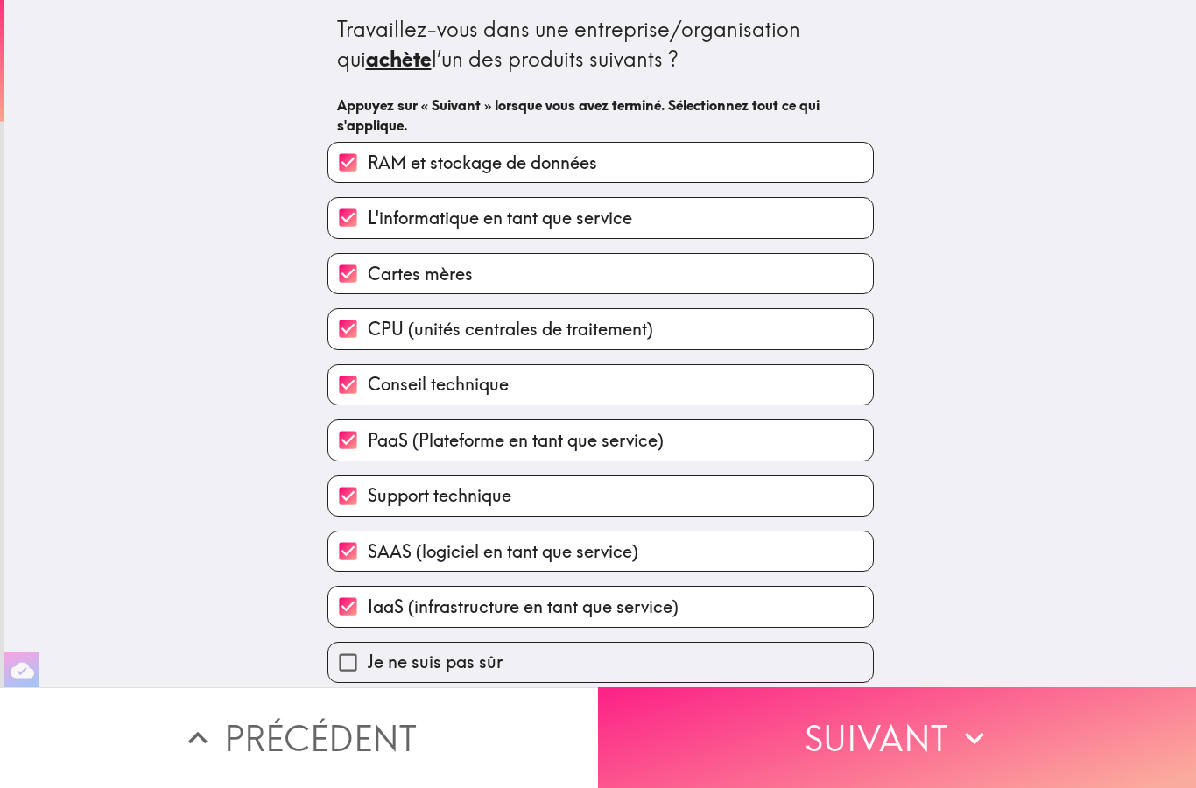
click at [1047, 746] on button "Suivant" at bounding box center [897, 738] width 598 height 101
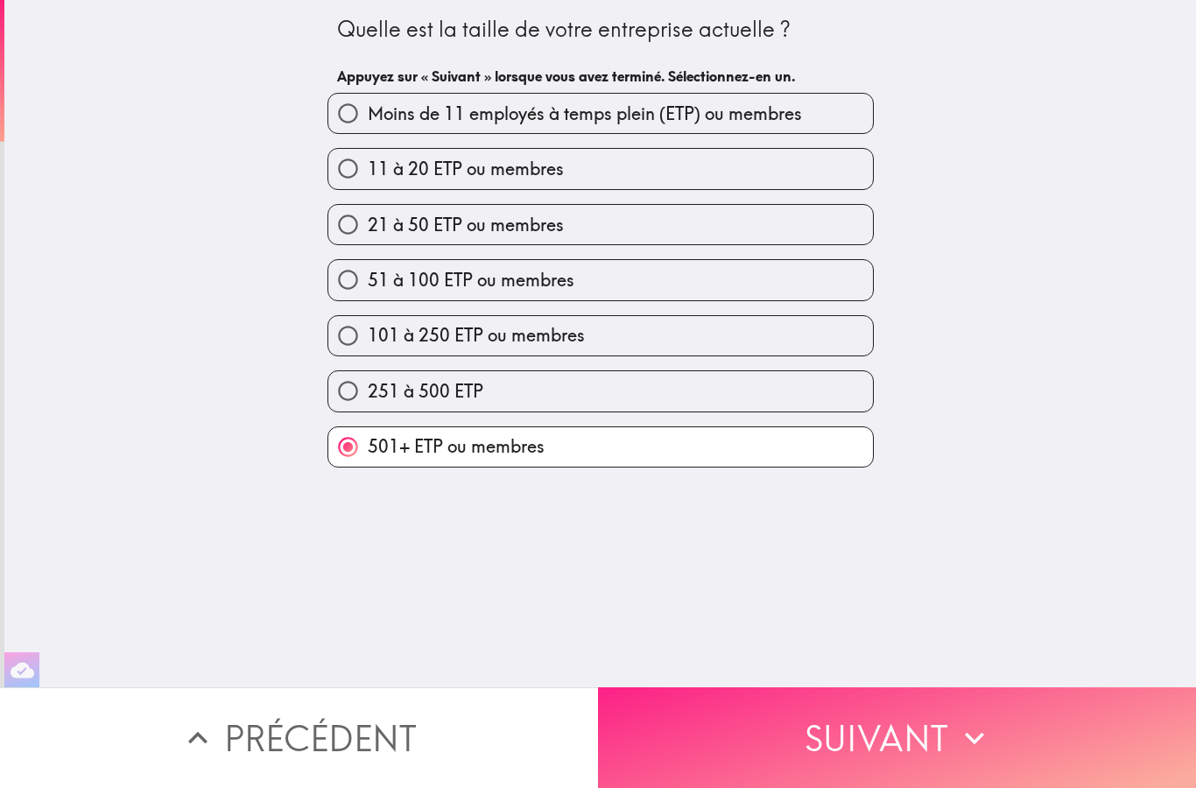
click at [1076, 739] on button "Suivant" at bounding box center [897, 738] width 598 height 101
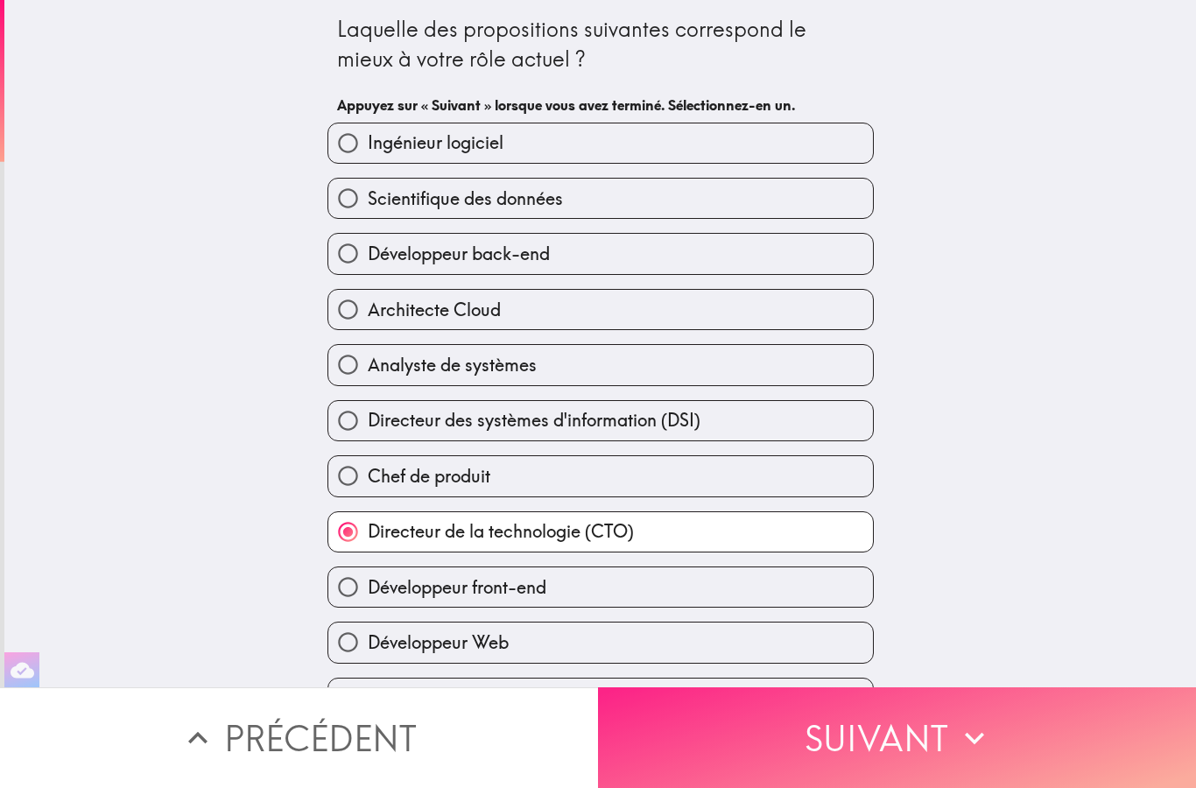
click at [1078, 730] on button "Suivant" at bounding box center [897, 738] width 598 height 101
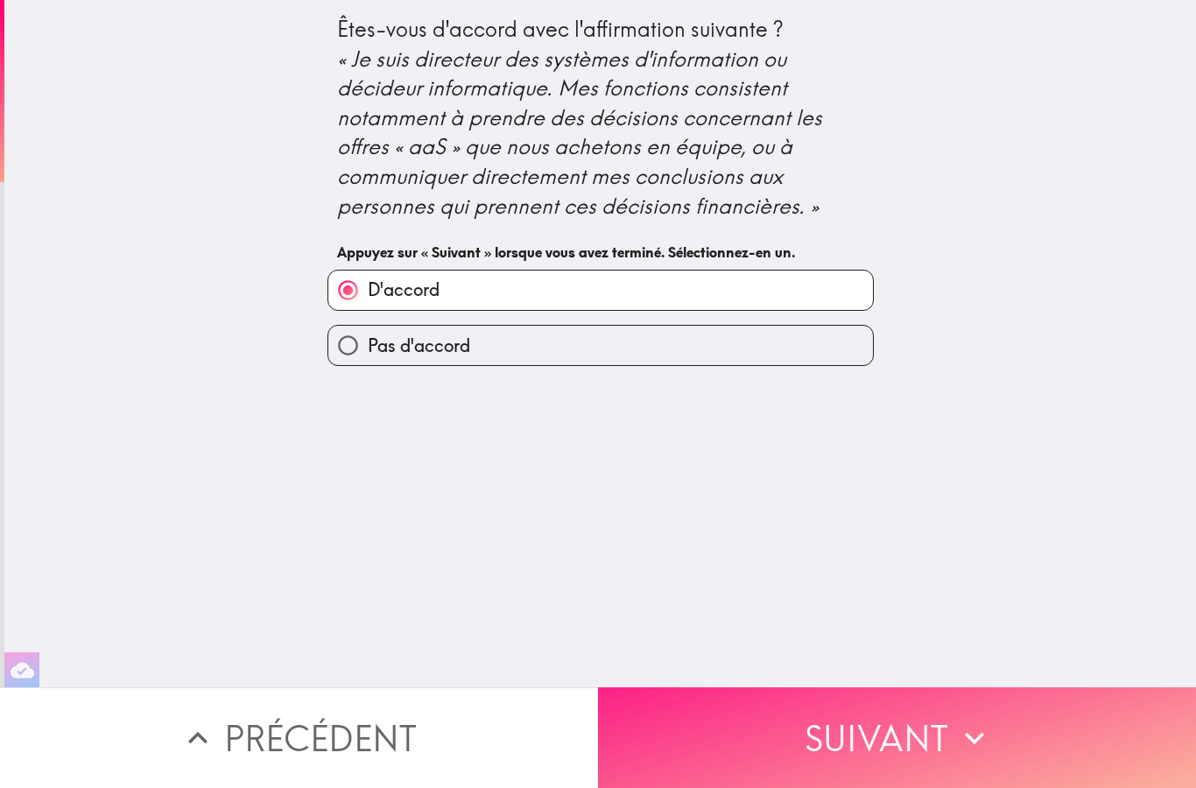
click at [1083, 741] on button "Suivant" at bounding box center [897, 738] width 598 height 101
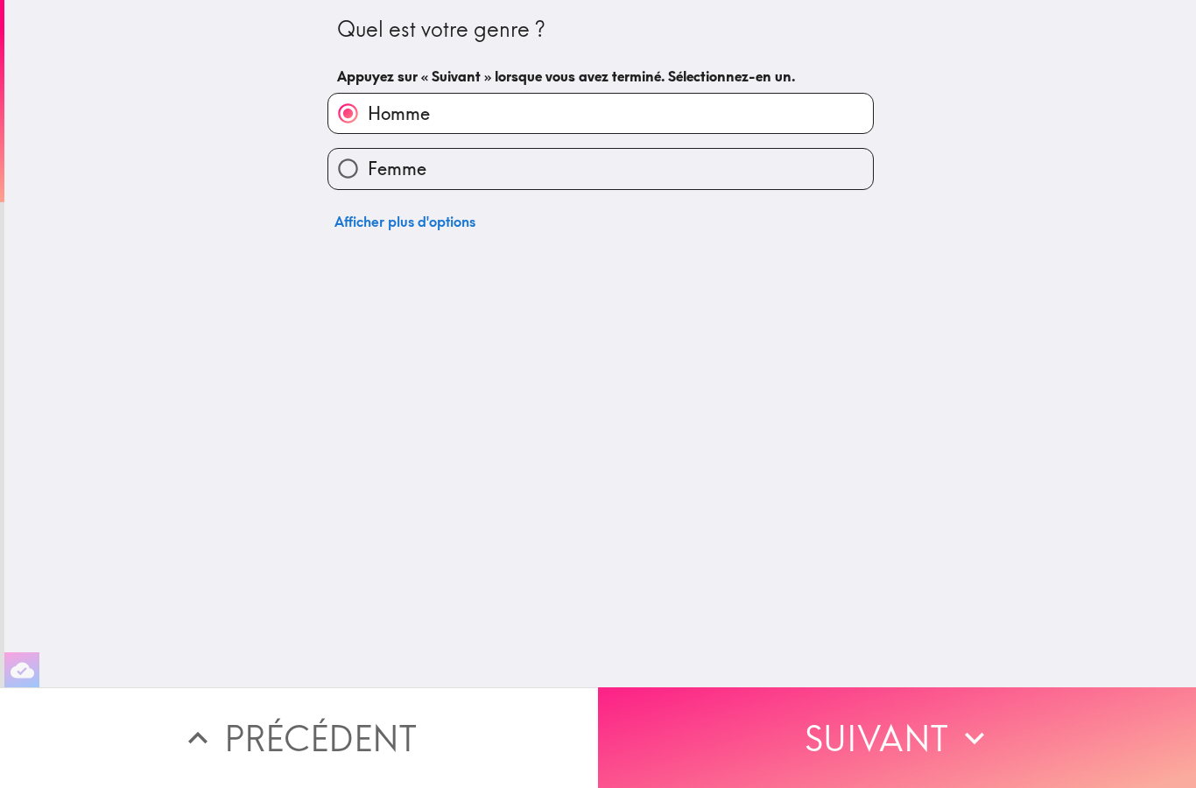
click at [1076, 738] on button "Suivant" at bounding box center [897, 738] width 598 height 101
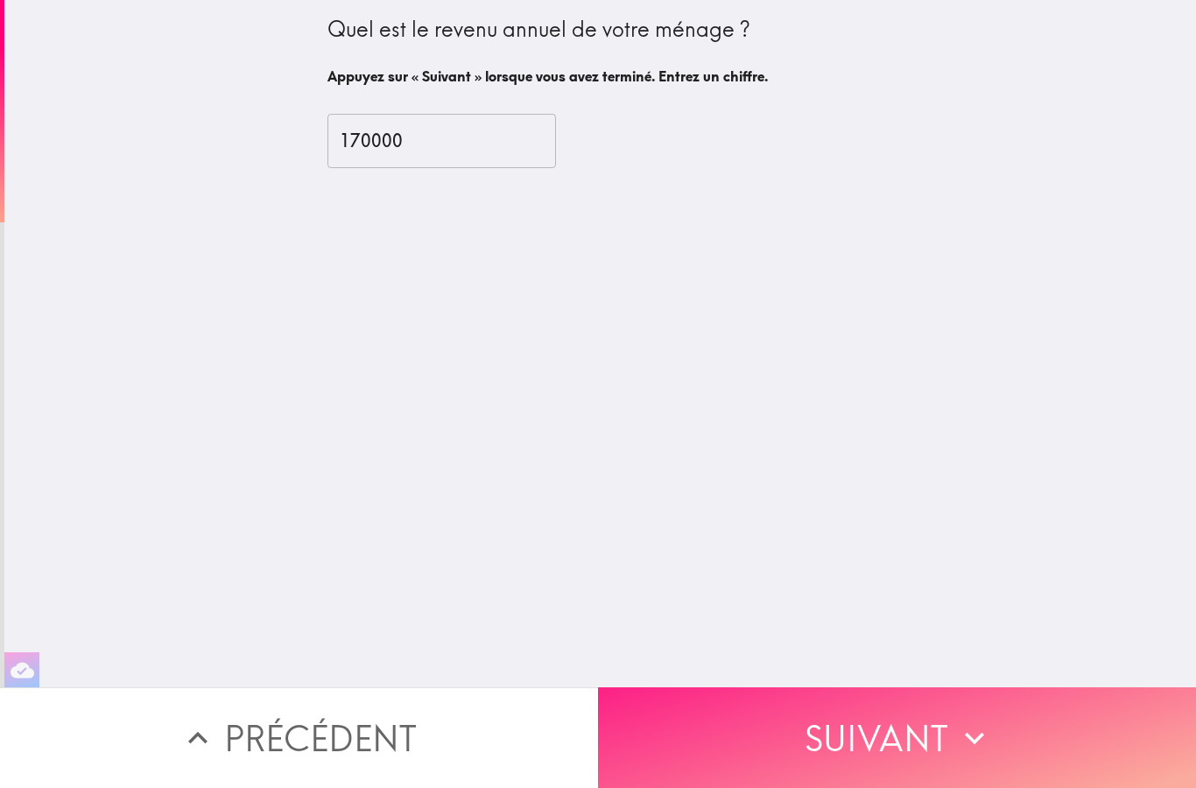
click at [1085, 732] on button "Suivant" at bounding box center [897, 738] width 598 height 101
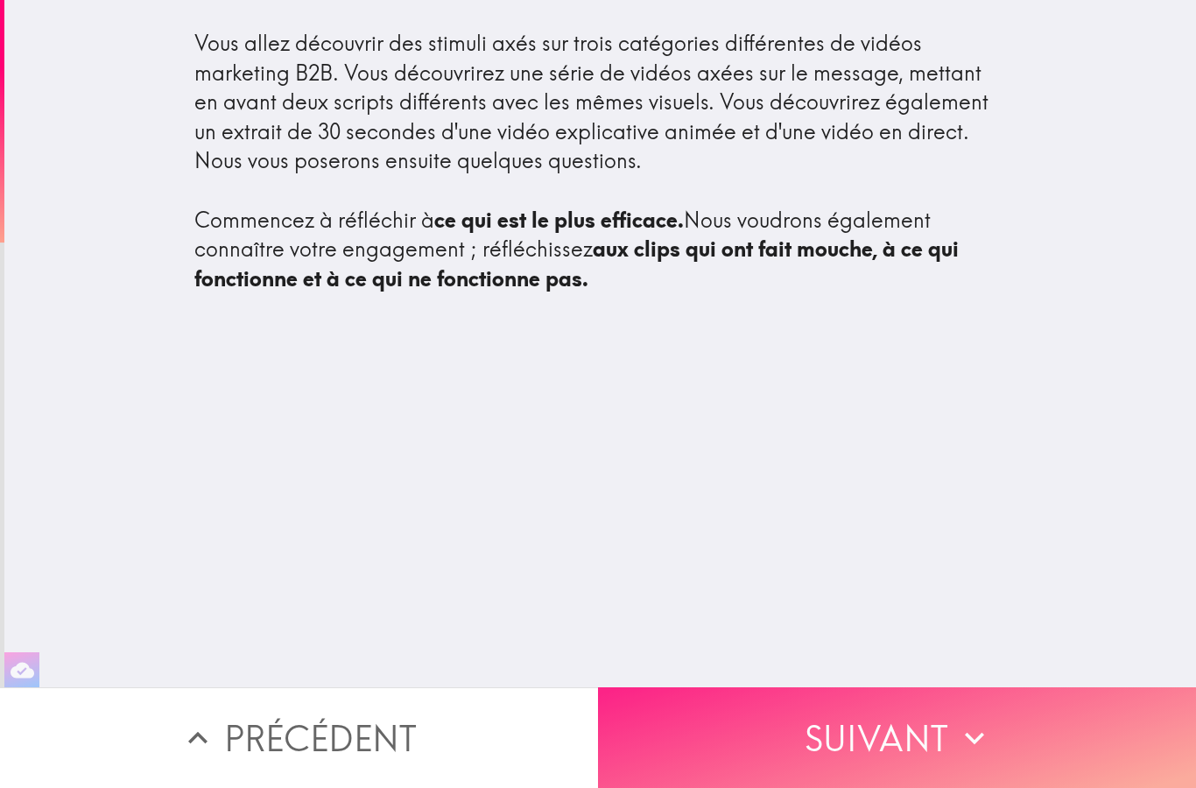
click at [1078, 734] on button "Suivant" at bounding box center [897, 738] width 598 height 101
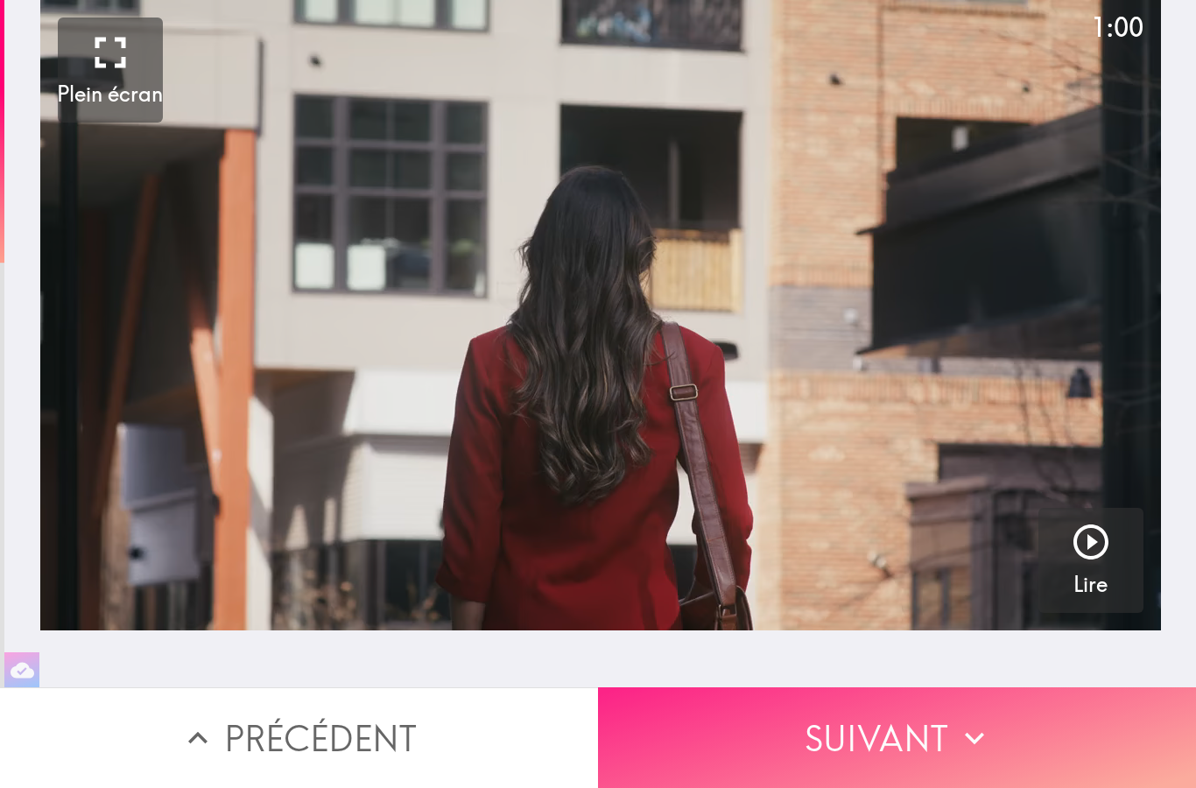
click at [1086, 737] on button "Suivant" at bounding box center [897, 738] width 598 height 101
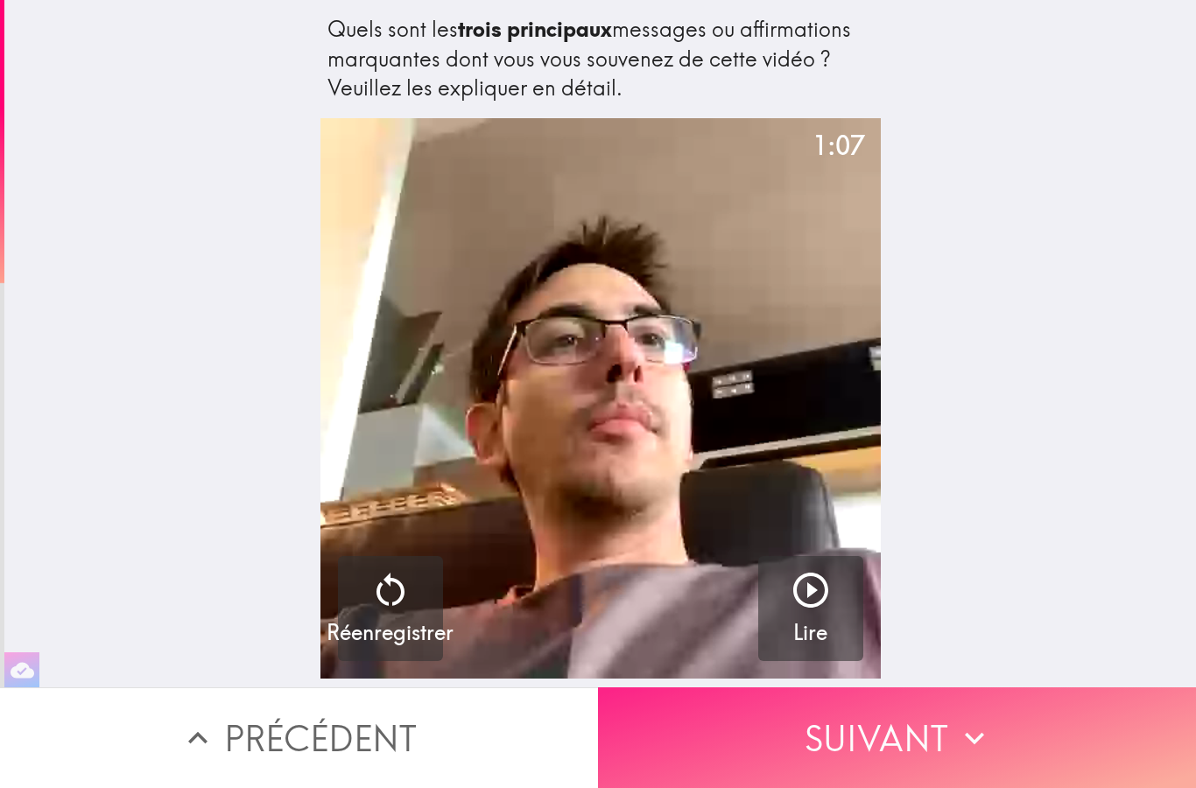
click at [1090, 734] on button "Suivant" at bounding box center [897, 738] width 598 height 101
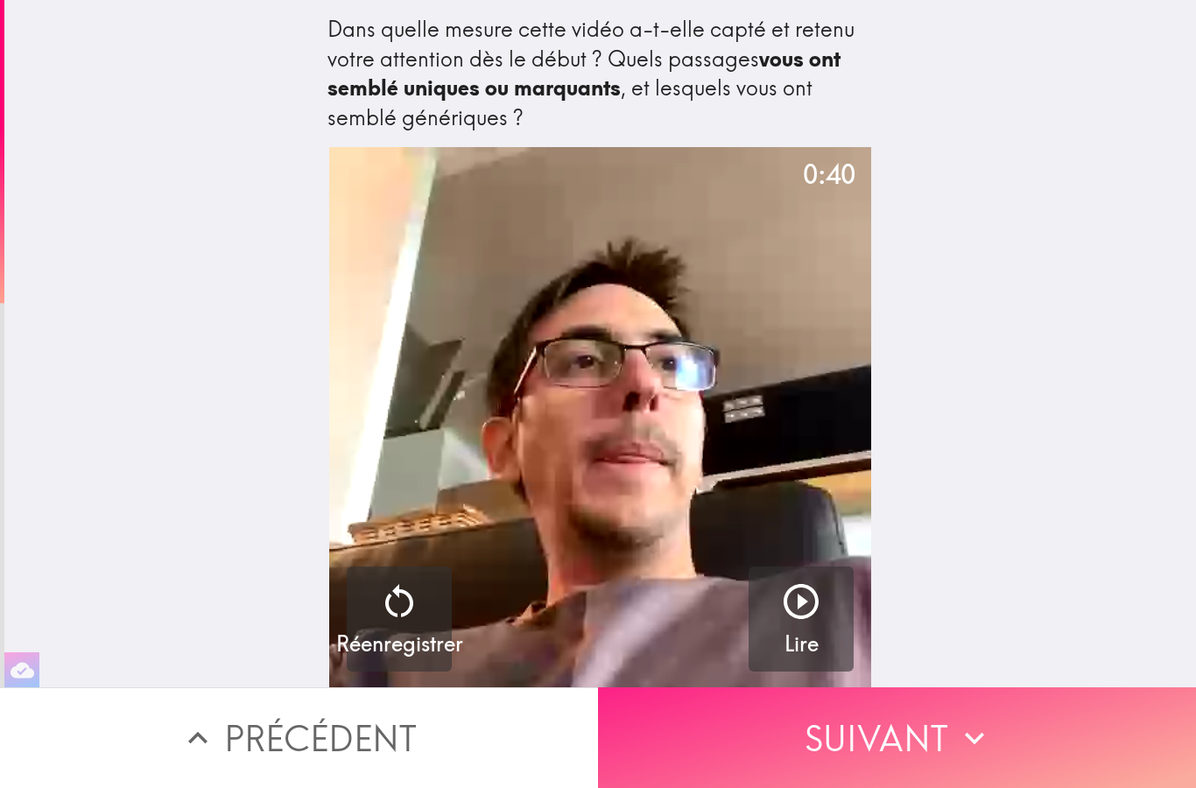
click at [1091, 738] on button "Suivant" at bounding box center [897, 738] width 598 height 101
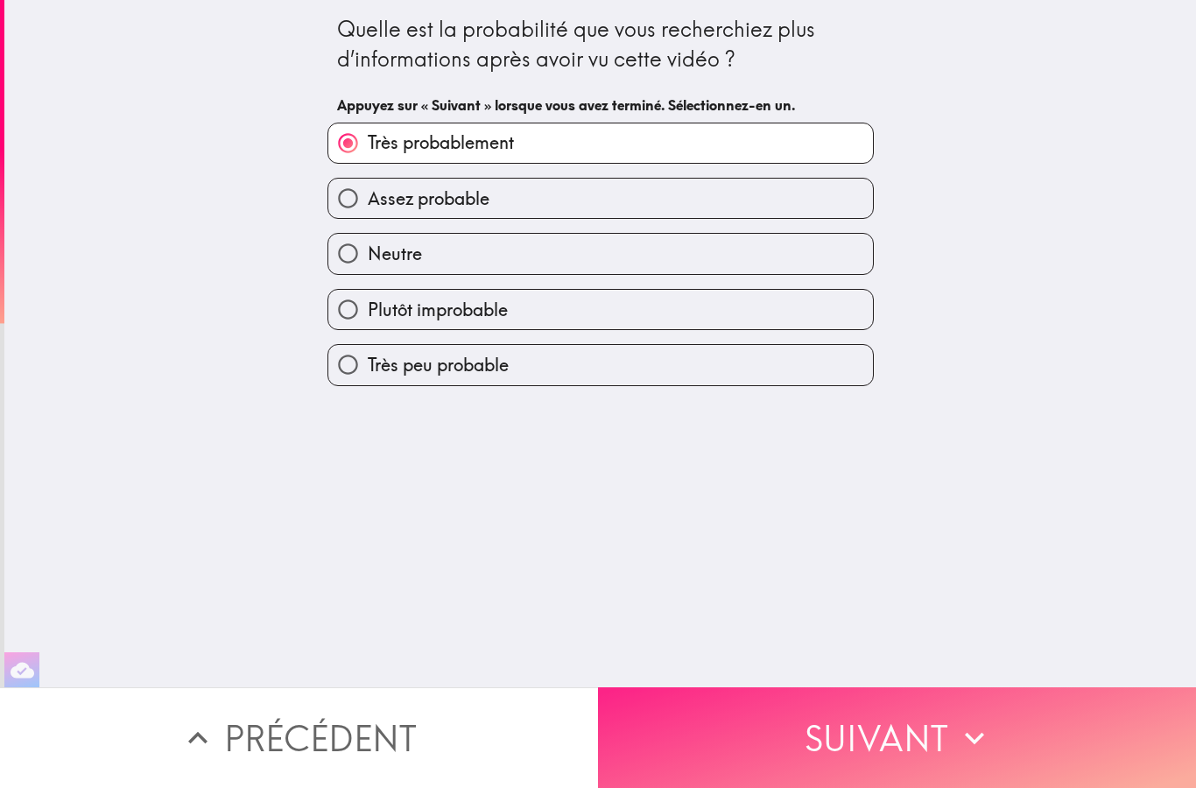
click at [1090, 739] on button "Suivant" at bounding box center [897, 738] width 598 height 101
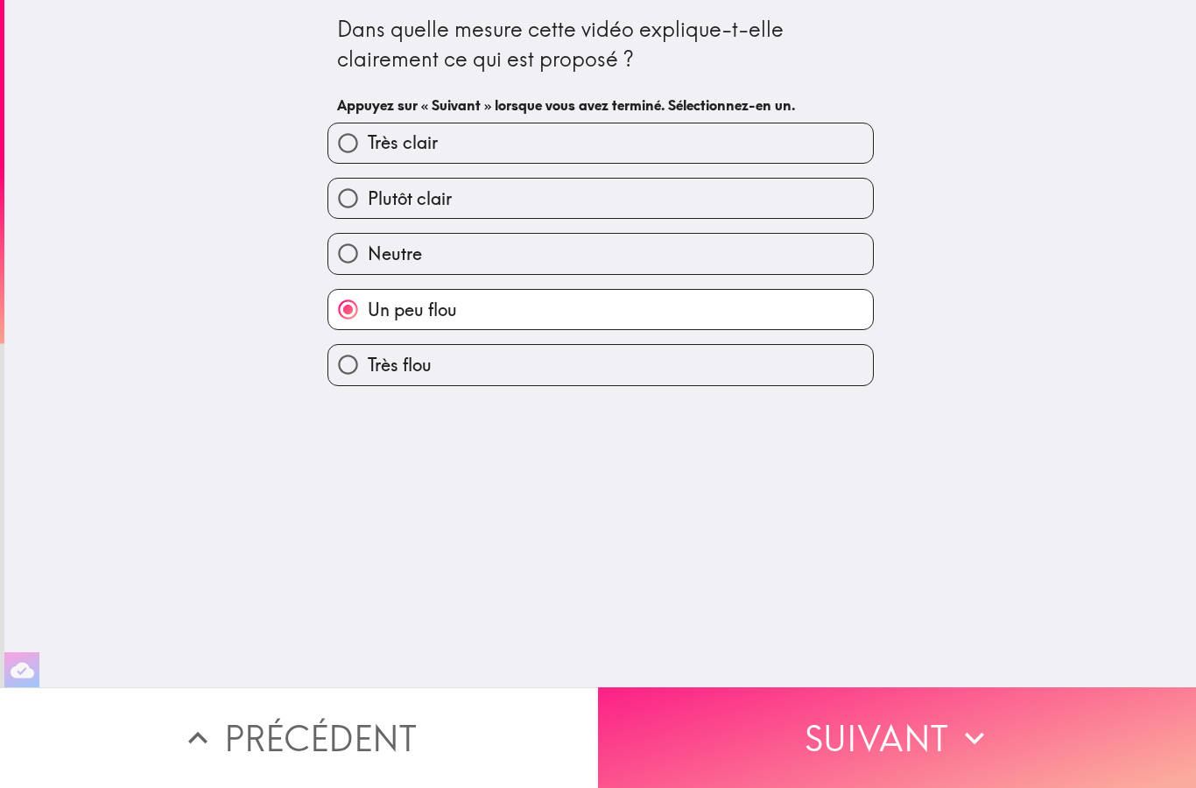
click at [1090, 743] on button "Suivant" at bounding box center [897, 738] width 598 height 101
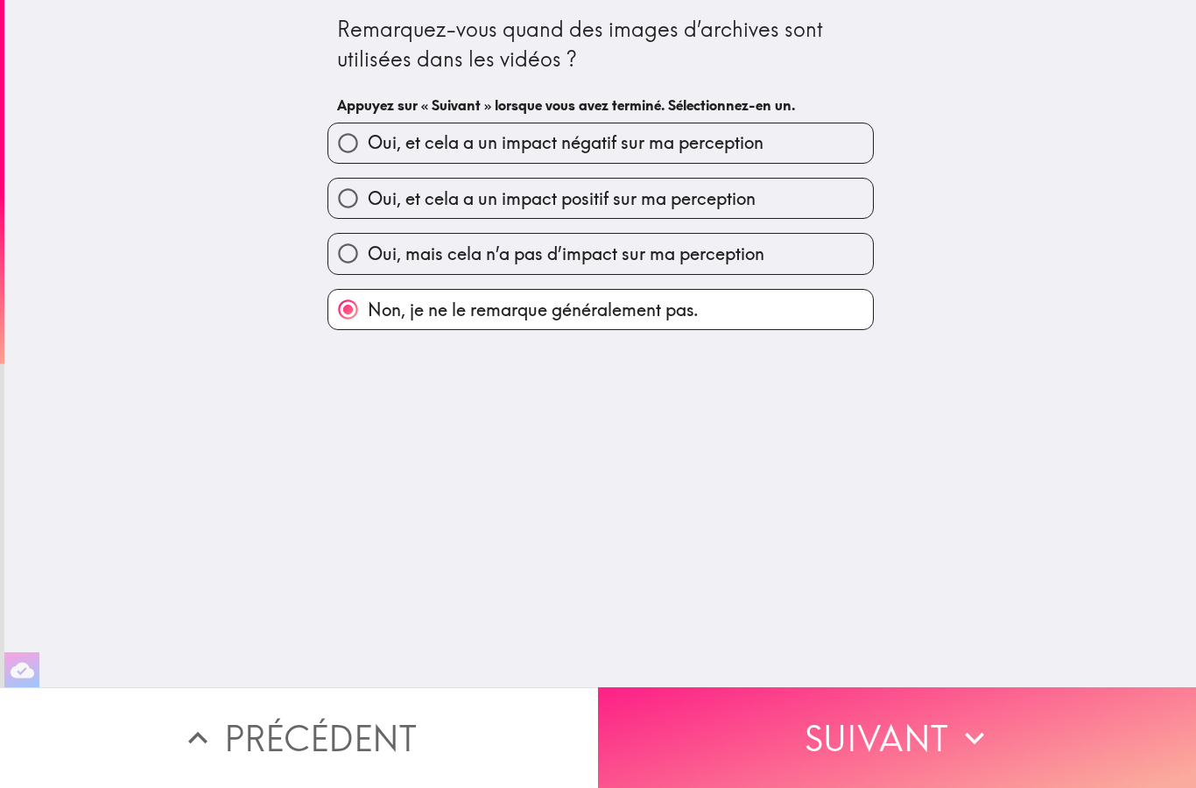
click at [1090, 743] on button "Suivant" at bounding box center [897, 738] width 598 height 101
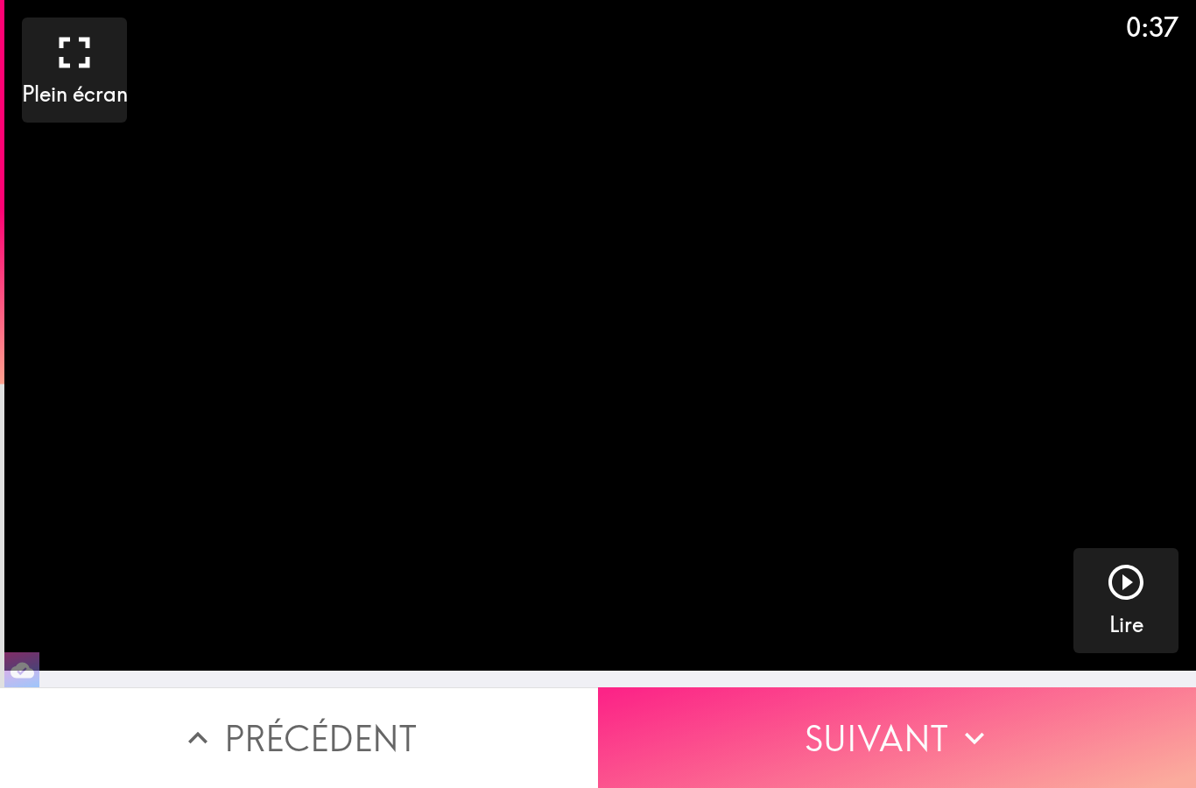
click at [1093, 742] on button "Suivant" at bounding box center [897, 738] width 598 height 101
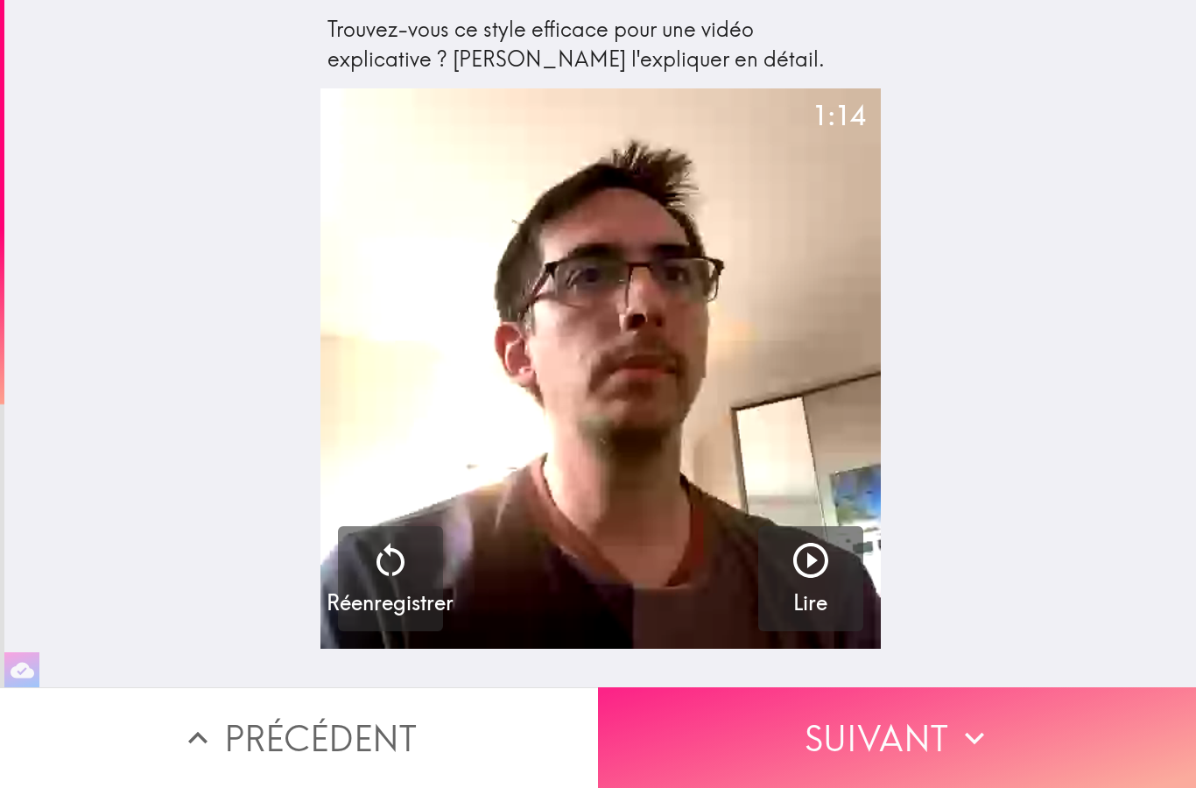
click at [1097, 747] on button "Suivant" at bounding box center [897, 738] width 598 height 101
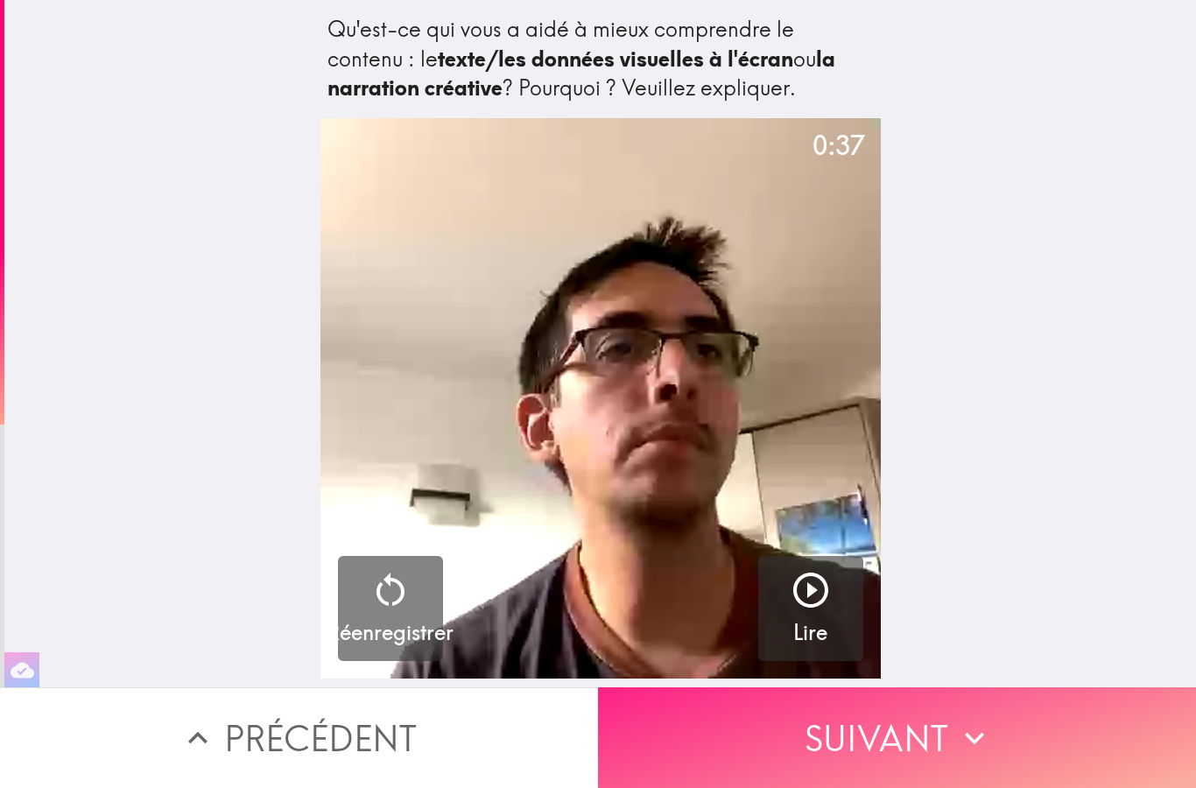
click at [1096, 743] on button "Suivant" at bounding box center [897, 738] width 598 height 101
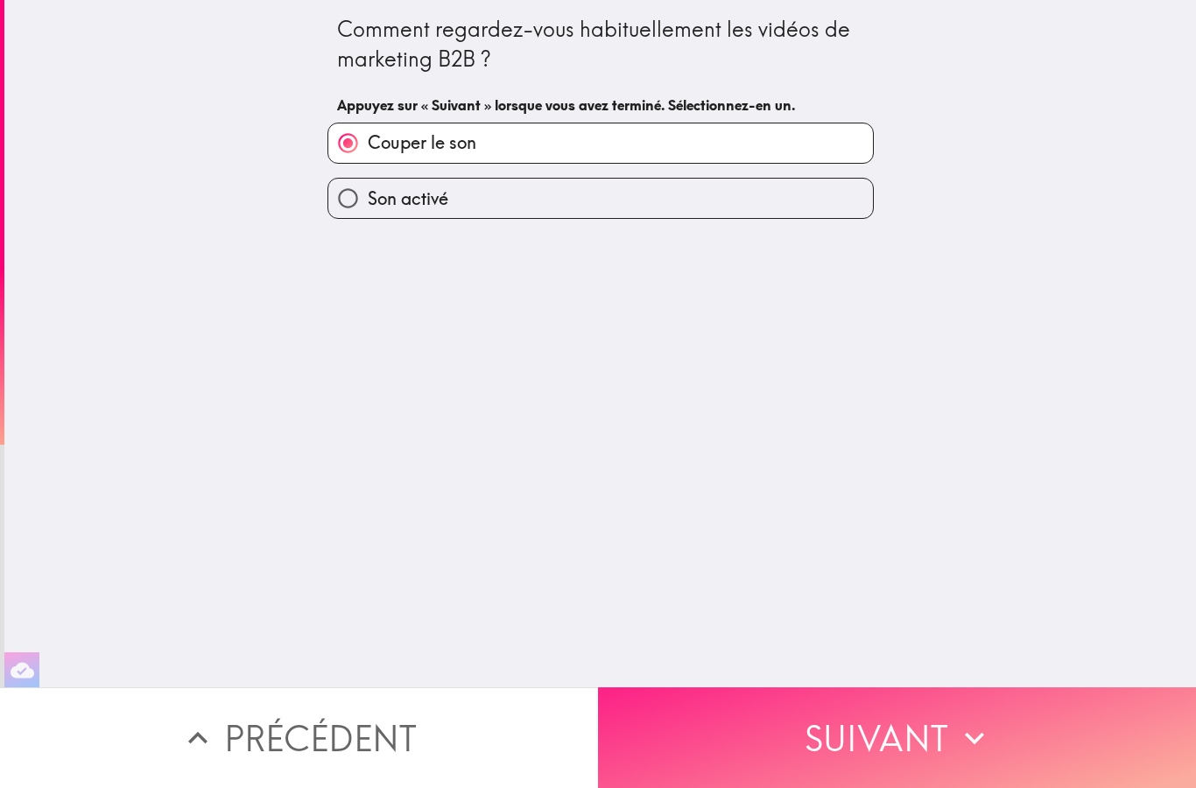
click at [1095, 747] on button "Suivant" at bounding box center [897, 738] width 598 height 101
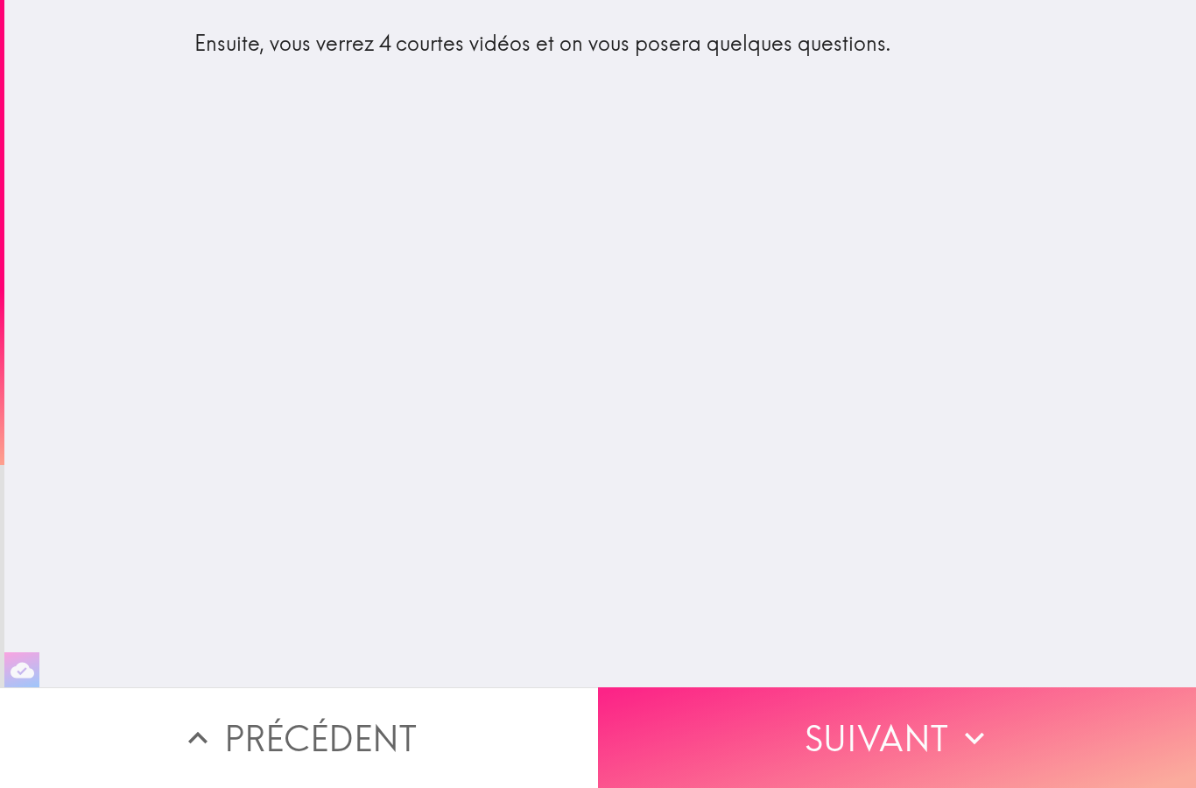
click at [1097, 744] on button "Suivant" at bounding box center [897, 738] width 598 height 101
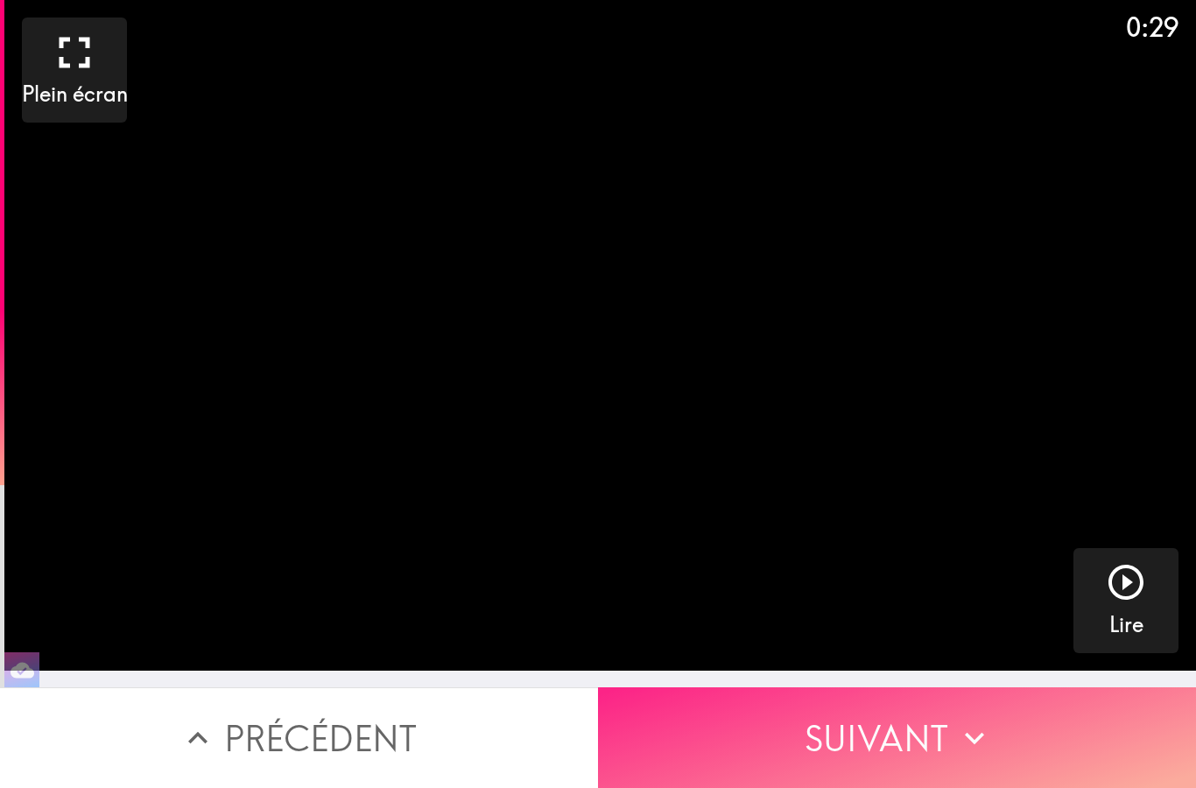
click at [1096, 743] on button "Suivant" at bounding box center [897, 738] width 598 height 101
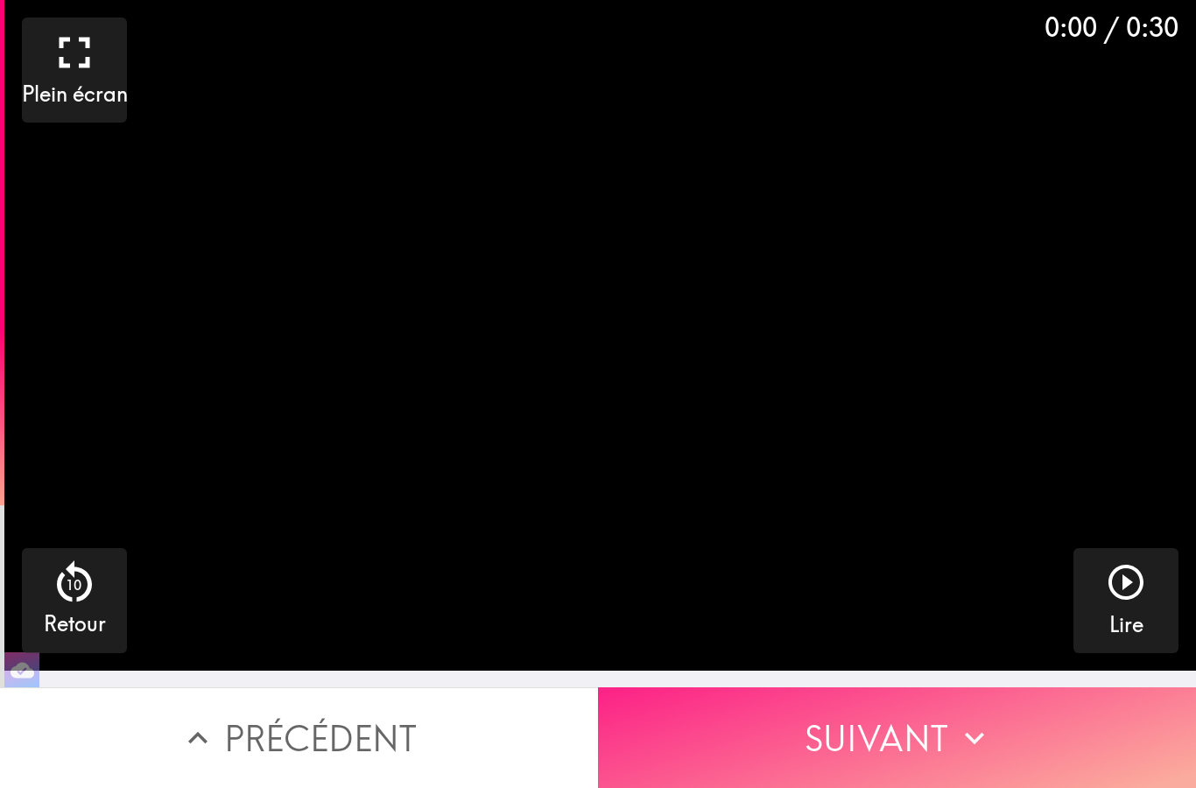
click at [1099, 746] on button "Suivant" at bounding box center [897, 738] width 598 height 101
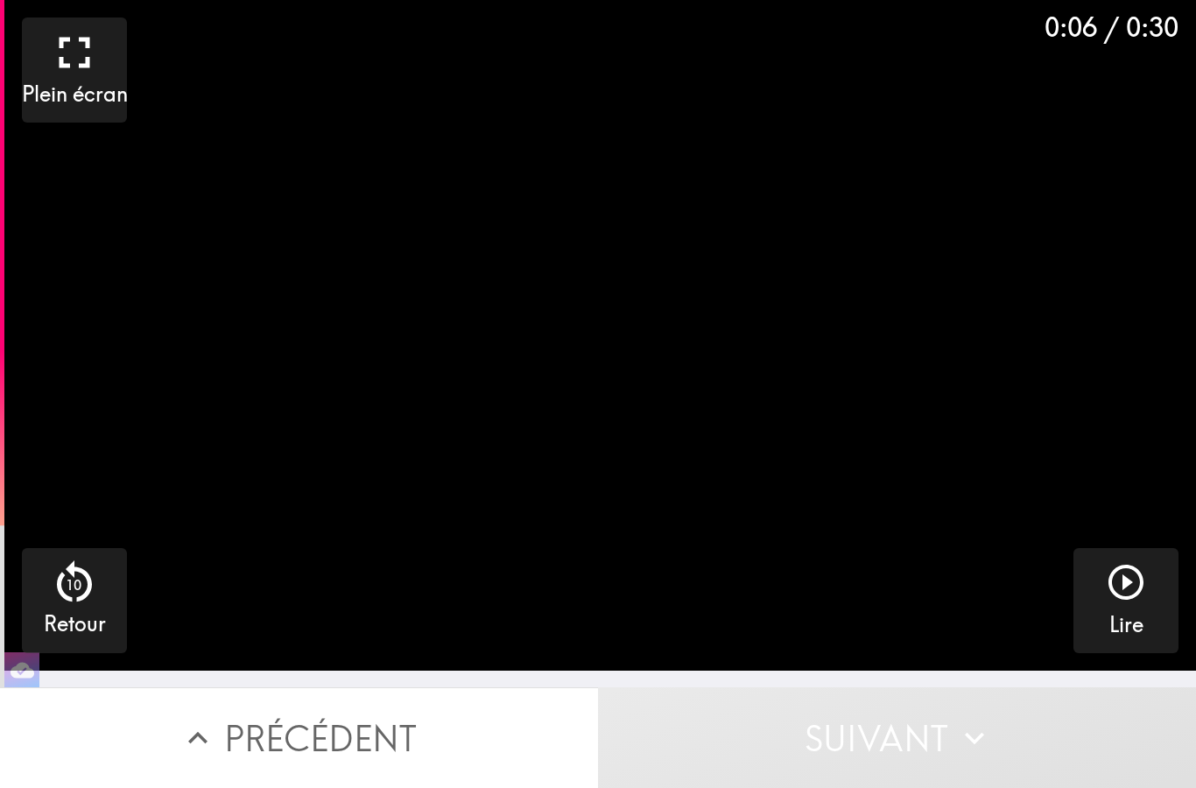
click at [1101, 748] on button "Suivant" at bounding box center [897, 738] width 598 height 101
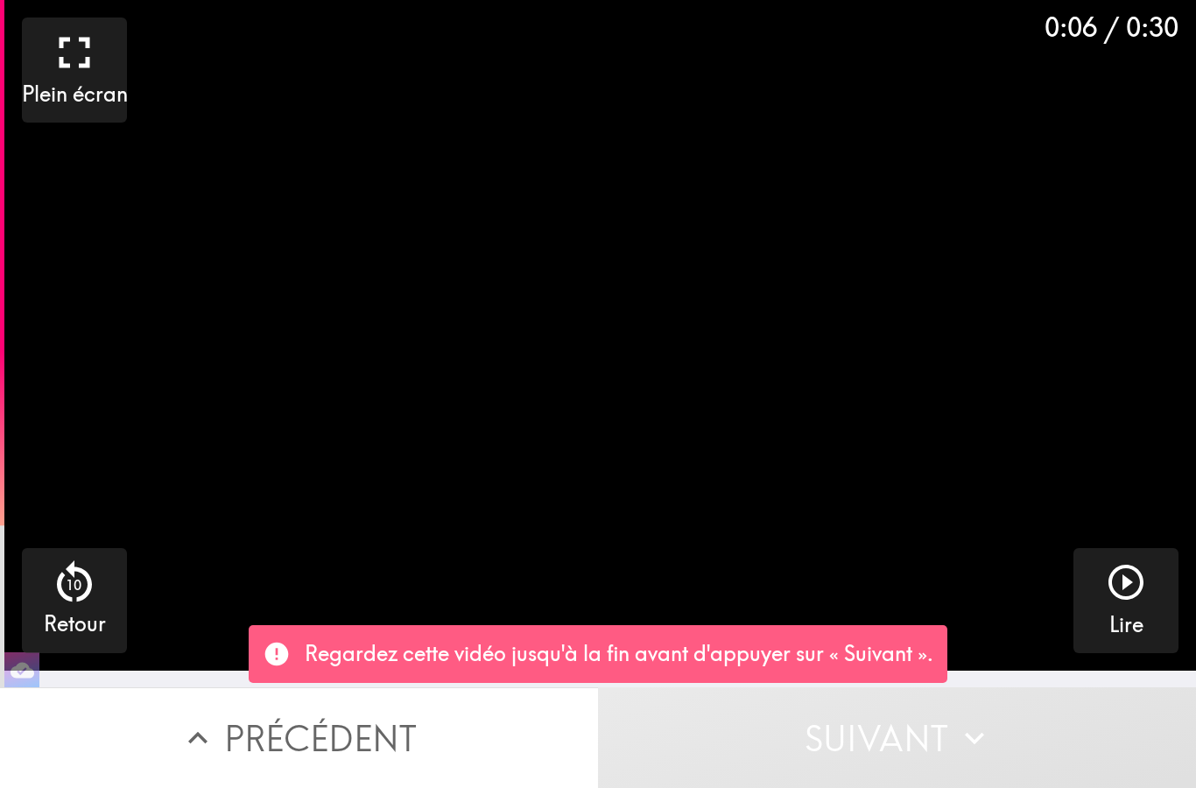
click at [1103, 752] on button "Suivant" at bounding box center [897, 738] width 598 height 101
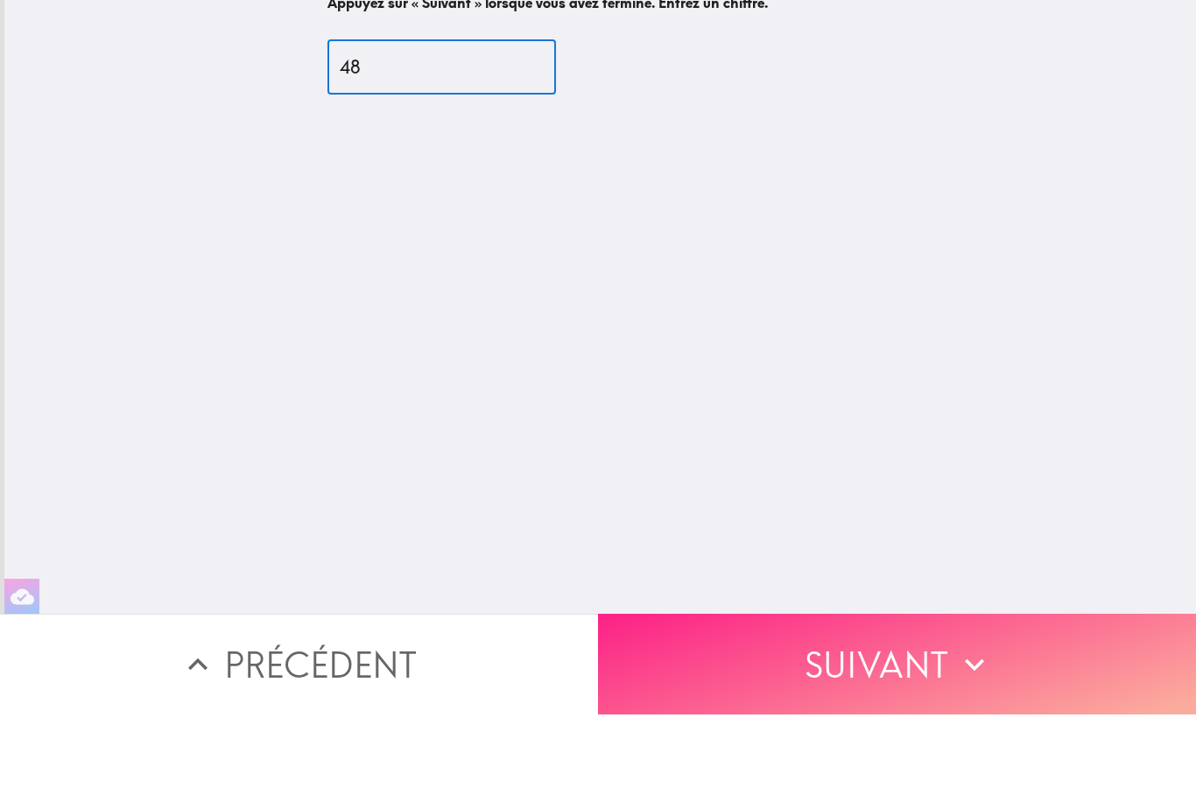
click at [1045, 688] on button "Suivant" at bounding box center [897, 738] width 598 height 101
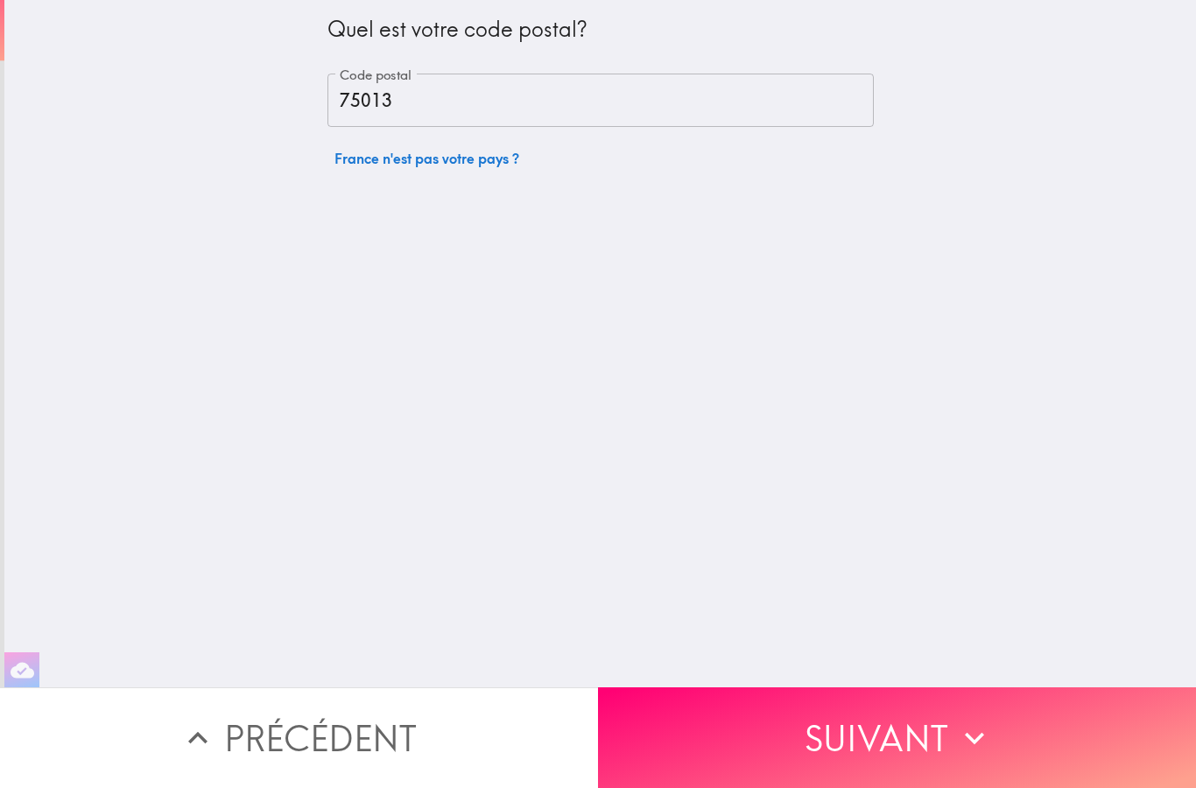
click at [1072, 662] on div "Quel est votre code postal? Code postal 75013 Code postal [GEOGRAPHIC_DATA] n'e…" at bounding box center [600, 344] width 1192 height 688
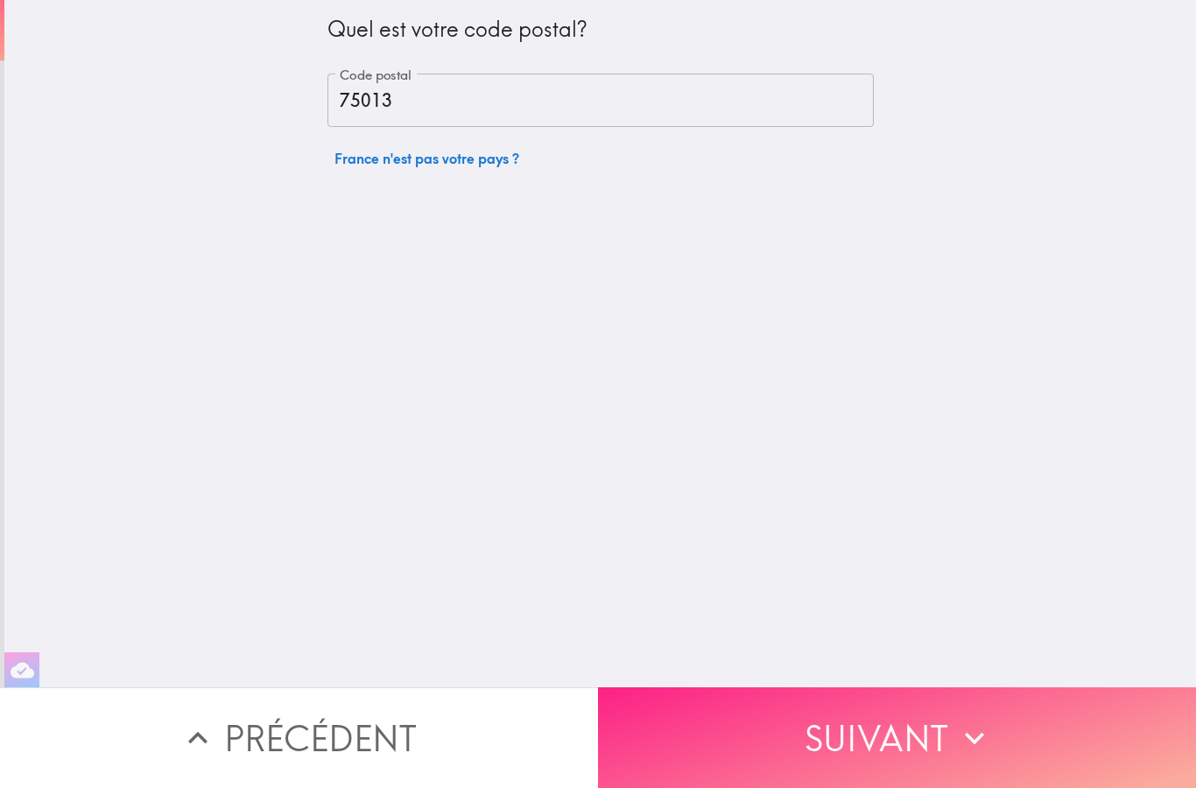
click at [1075, 721] on button "Suivant" at bounding box center [897, 738] width 598 height 101
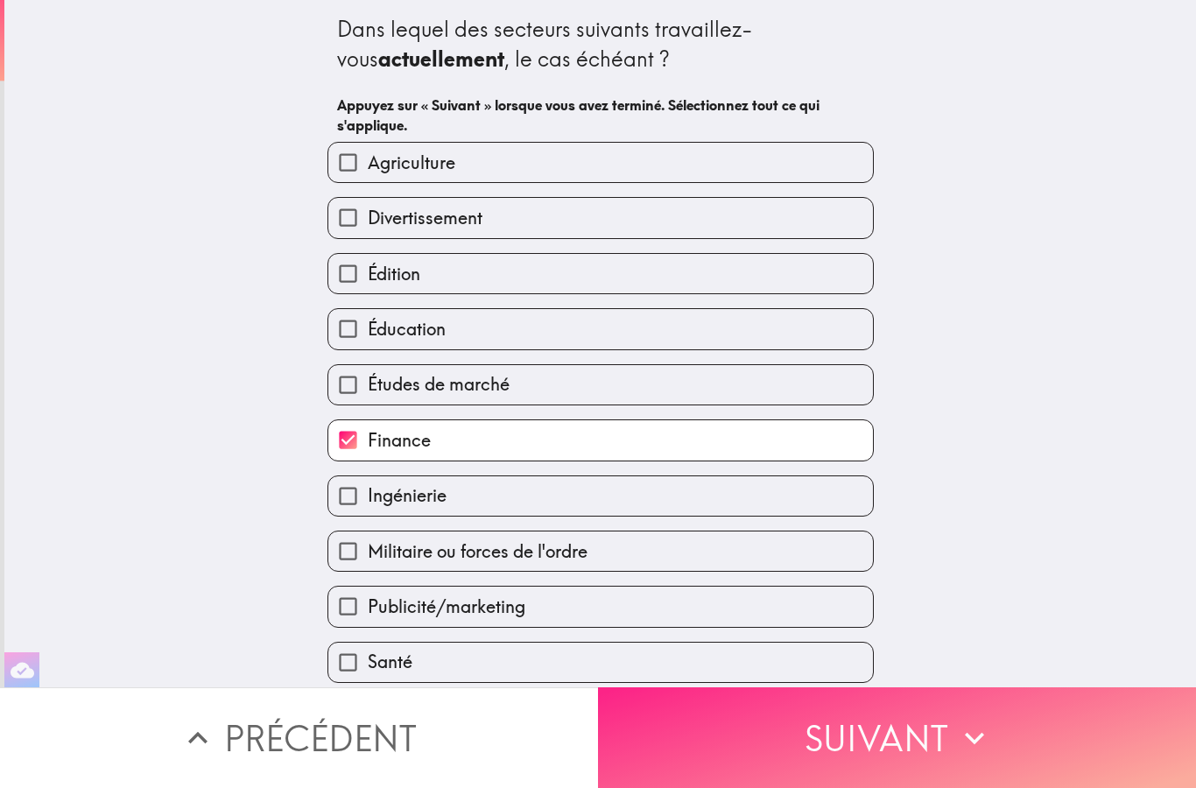
click at [1048, 744] on button "Suivant" at bounding box center [897, 738] width 598 height 101
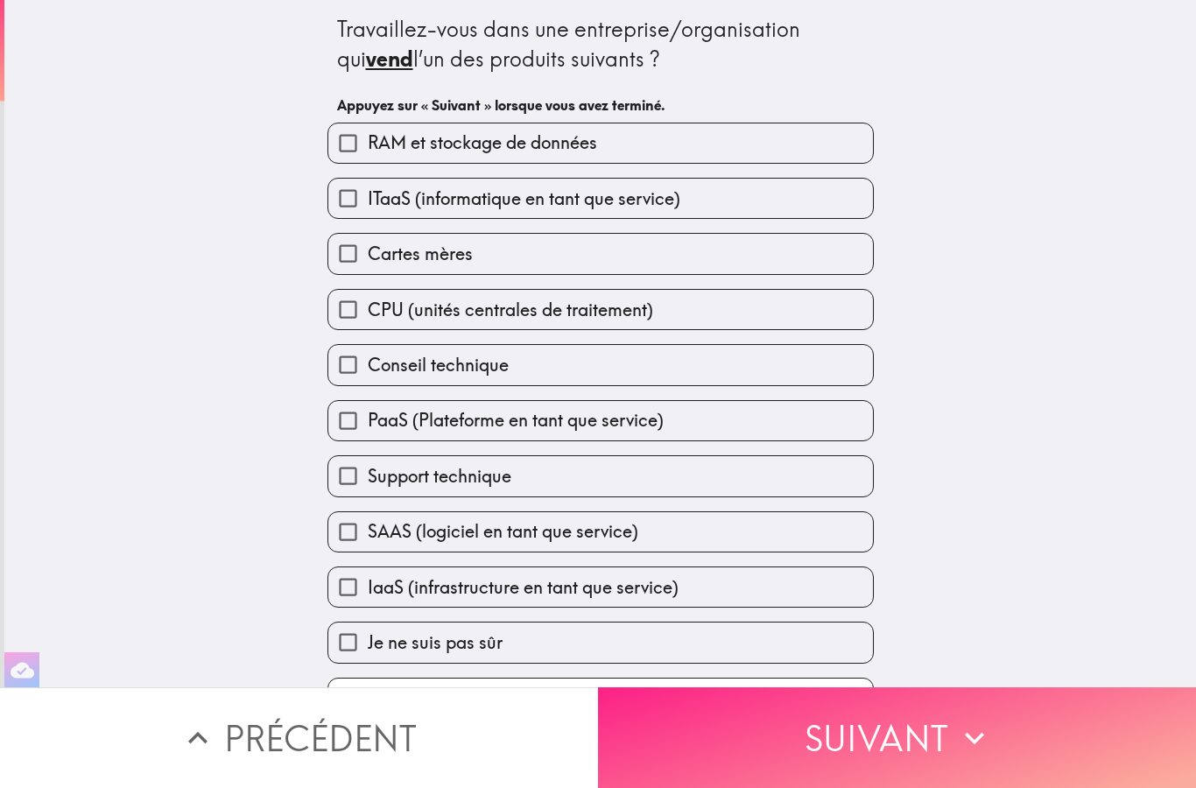
click at [1048, 744] on button "Suivant" at bounding box center [897, 738] width 598 height 101
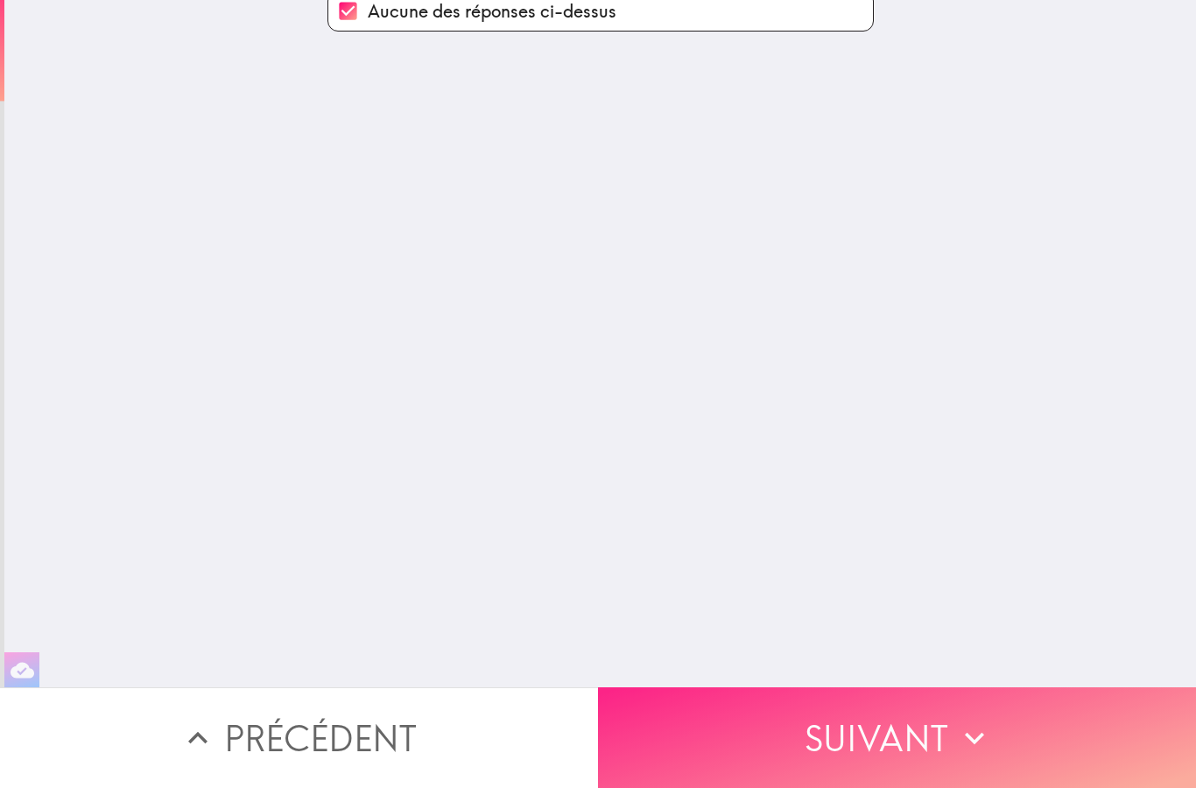
click at [1061, 749] on button "Suivant" at bounding box center [897, 738] width 598 height 101
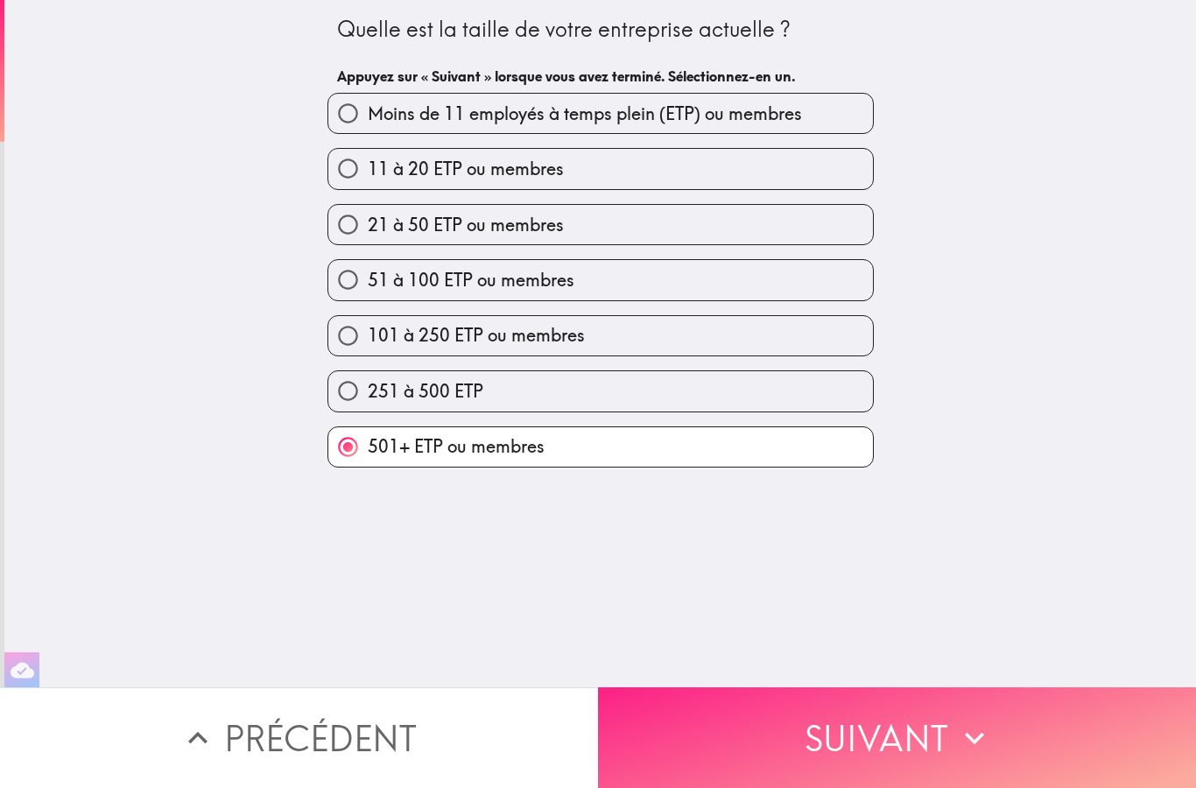
click at [1061, 748] on button "Suivant" at bounding box center [897, 738] width 598 height 101
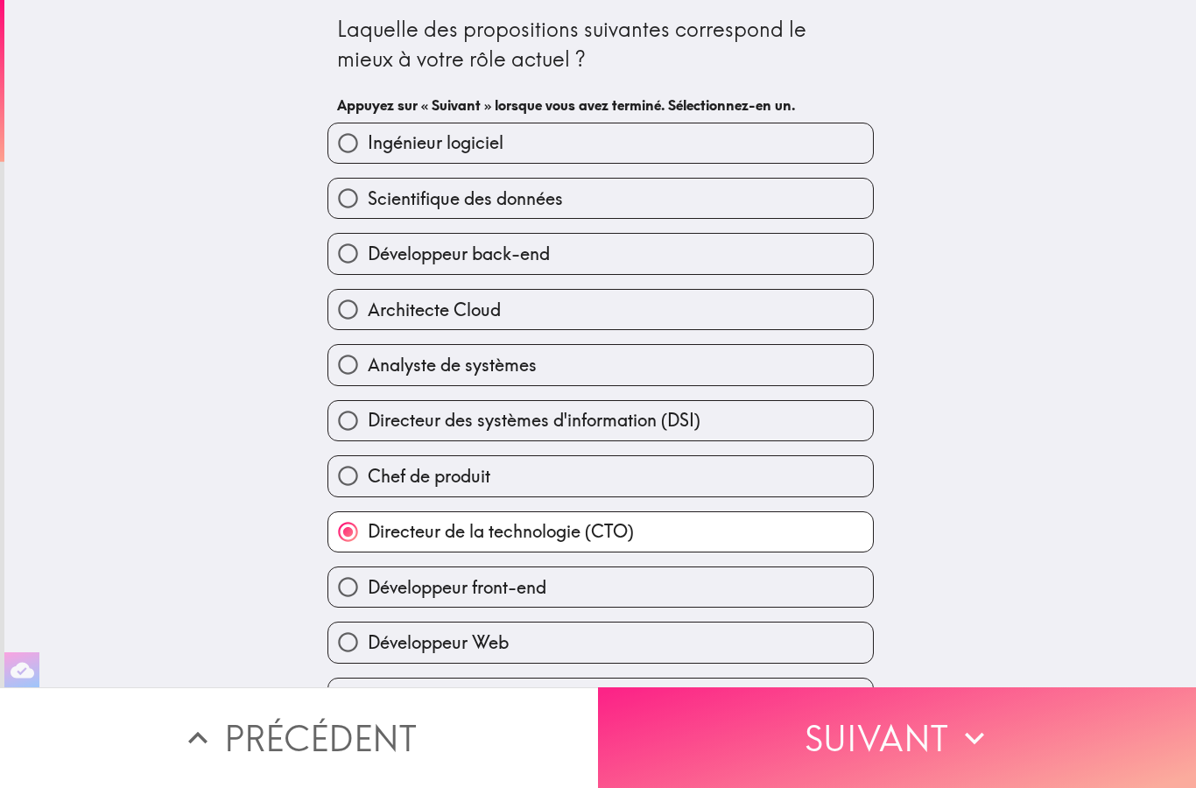
click at [1069, 745] on button "Suivant" at bounding box center [897, 738] width 598 height 101
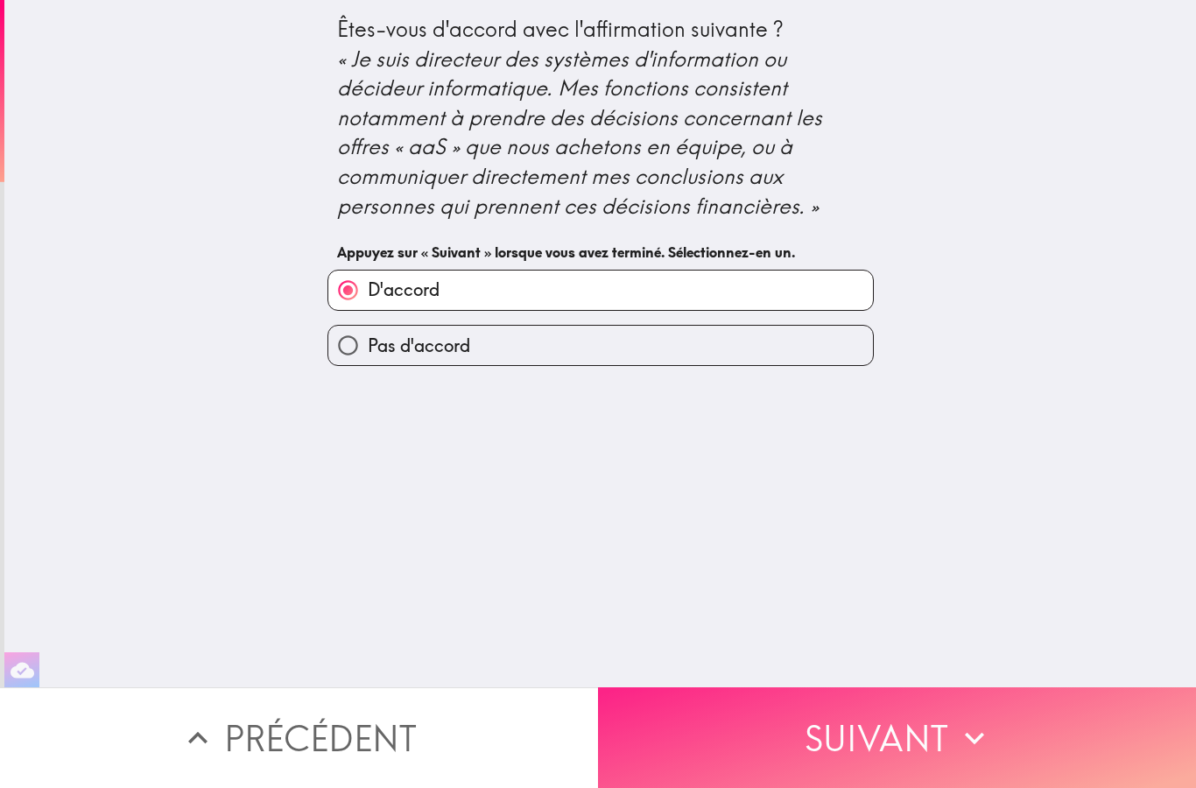
click at [1073, 741] on button "Suivant" at bounding box center [897, 738] width 598 height 101
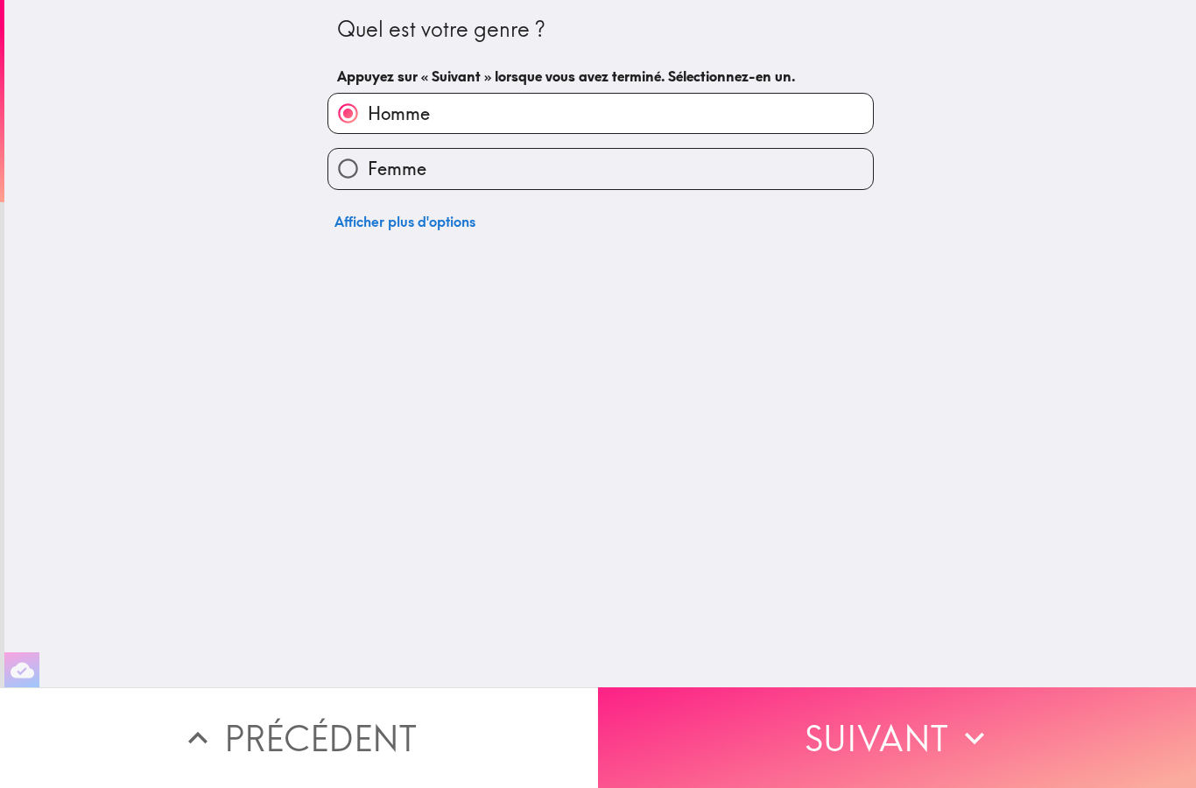
click at [1074, 741] on button "Suivant" at bounding box center [897, 738] width 598 height 101
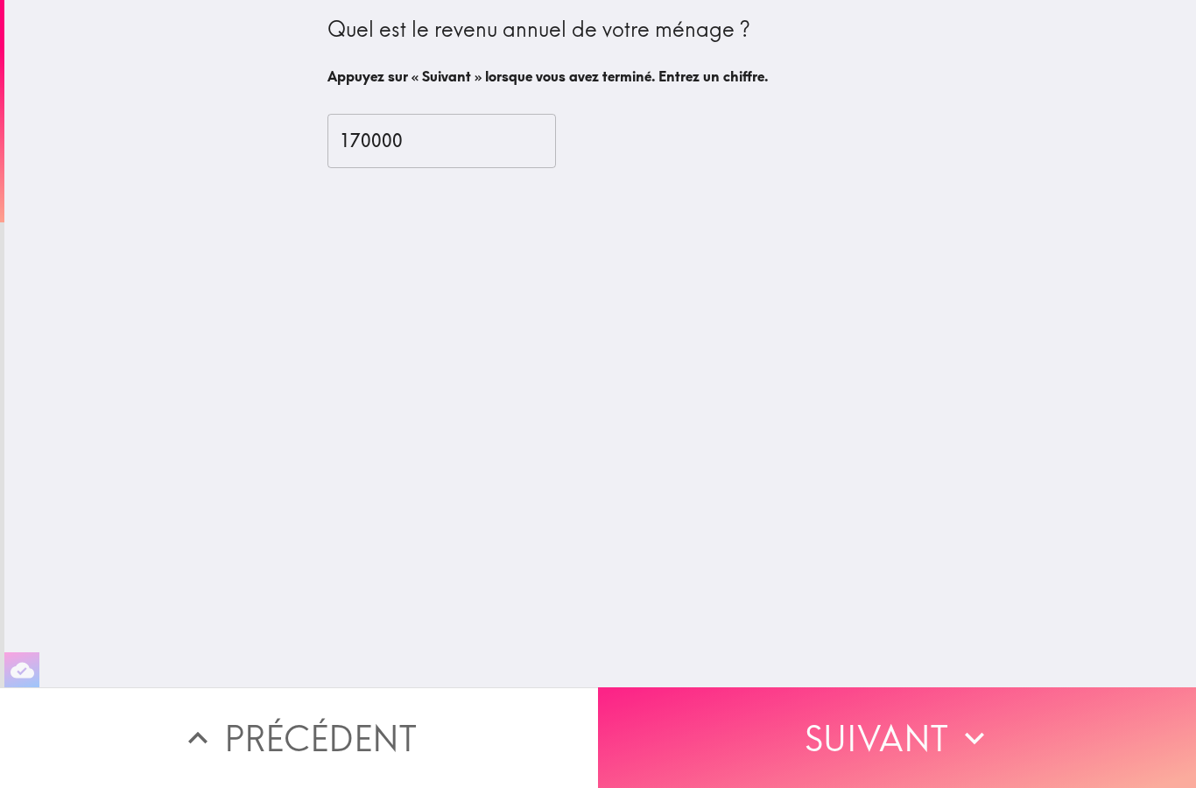
click at [957, 753] on icon "button" at bounding box center [975, 738] width 39 height 39
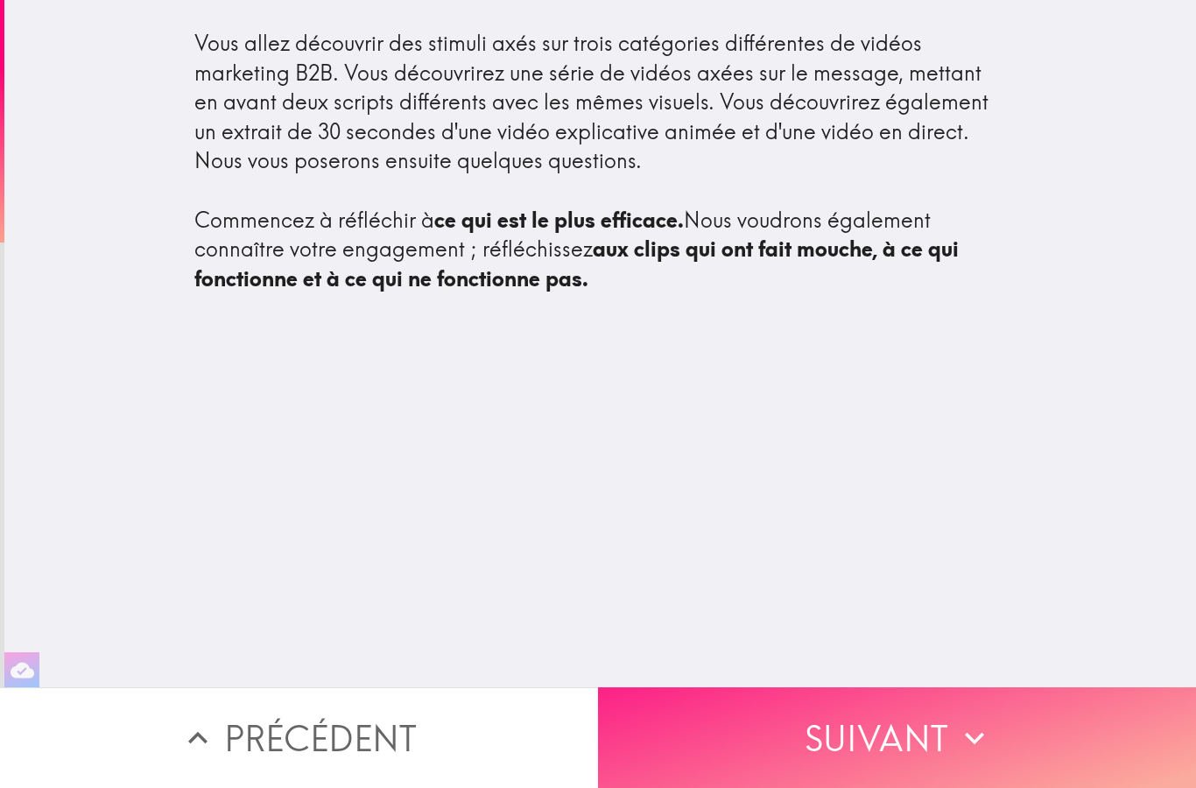
click at [1034, 732] on button "Suivant" at bounding box center [897, 738] width 598 height 101
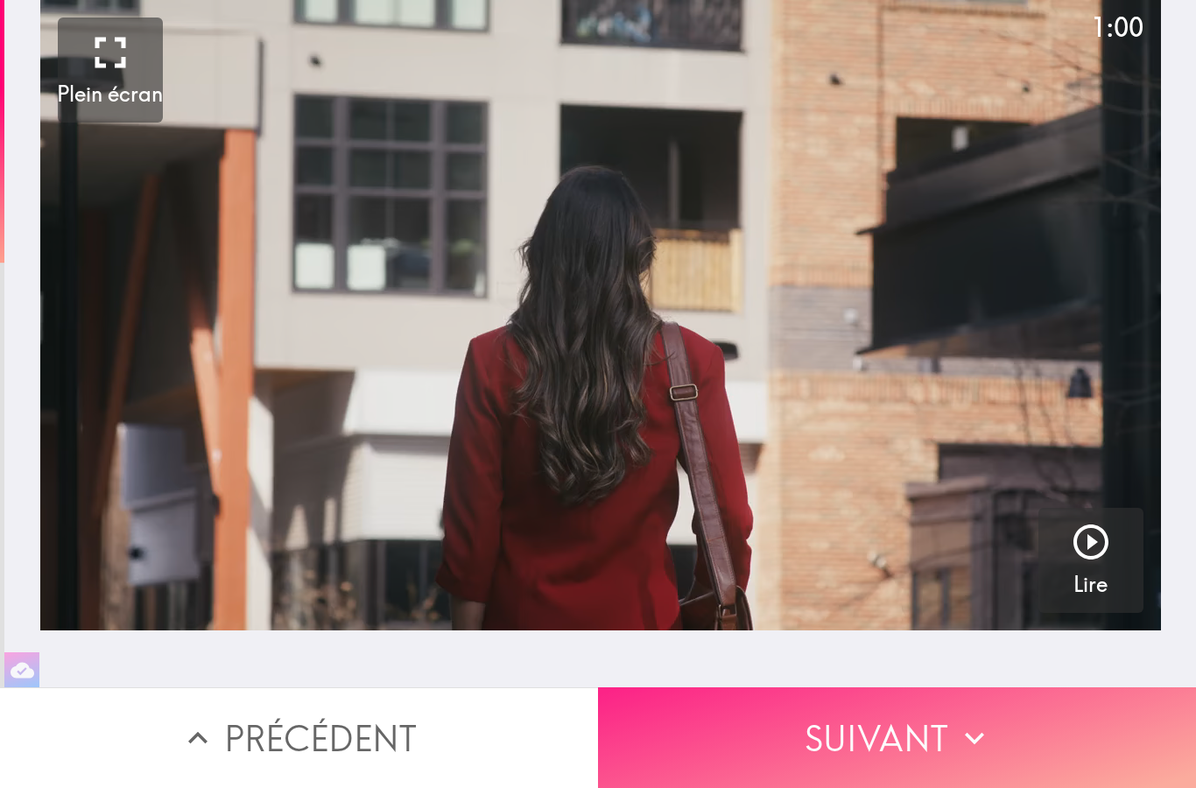
click at [1024, 739] on button "Suivant" at bounding box center [897, 738] width 598 height 101
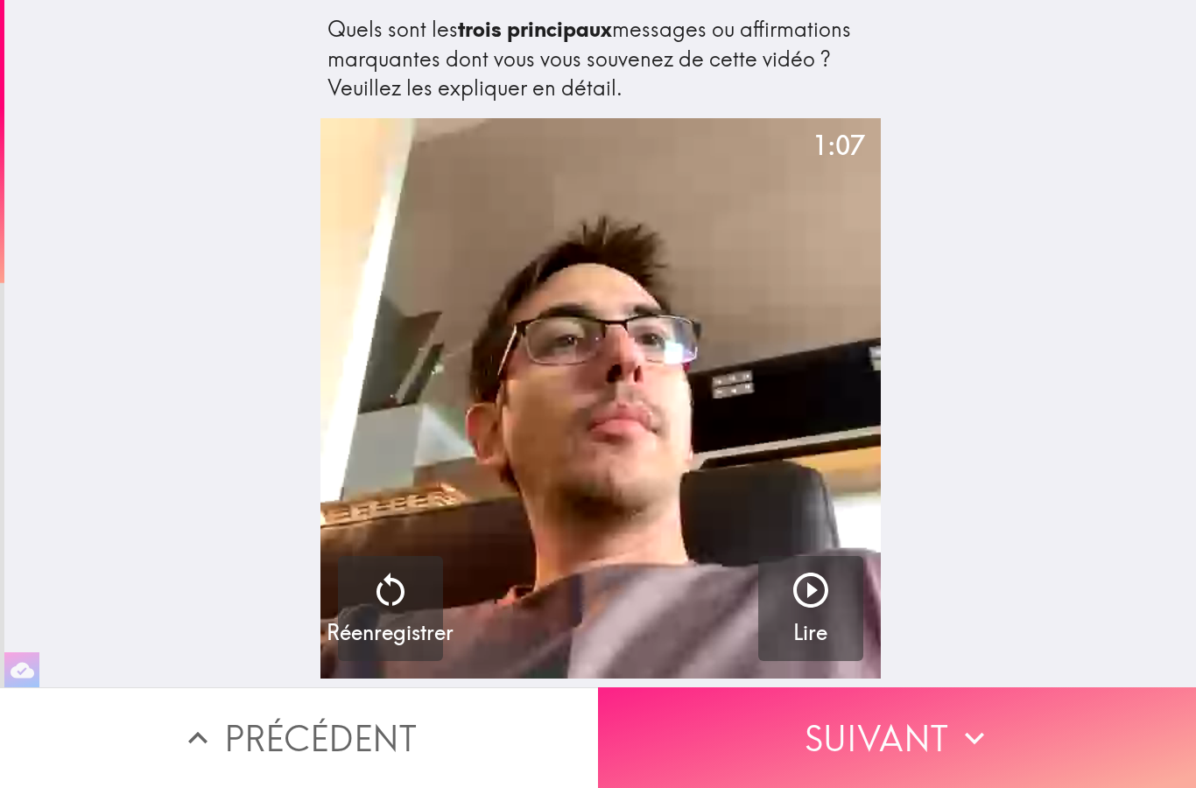
click at [1017, 756] on button "Suivant" at bounding box center [897, 738] width 598 height 101
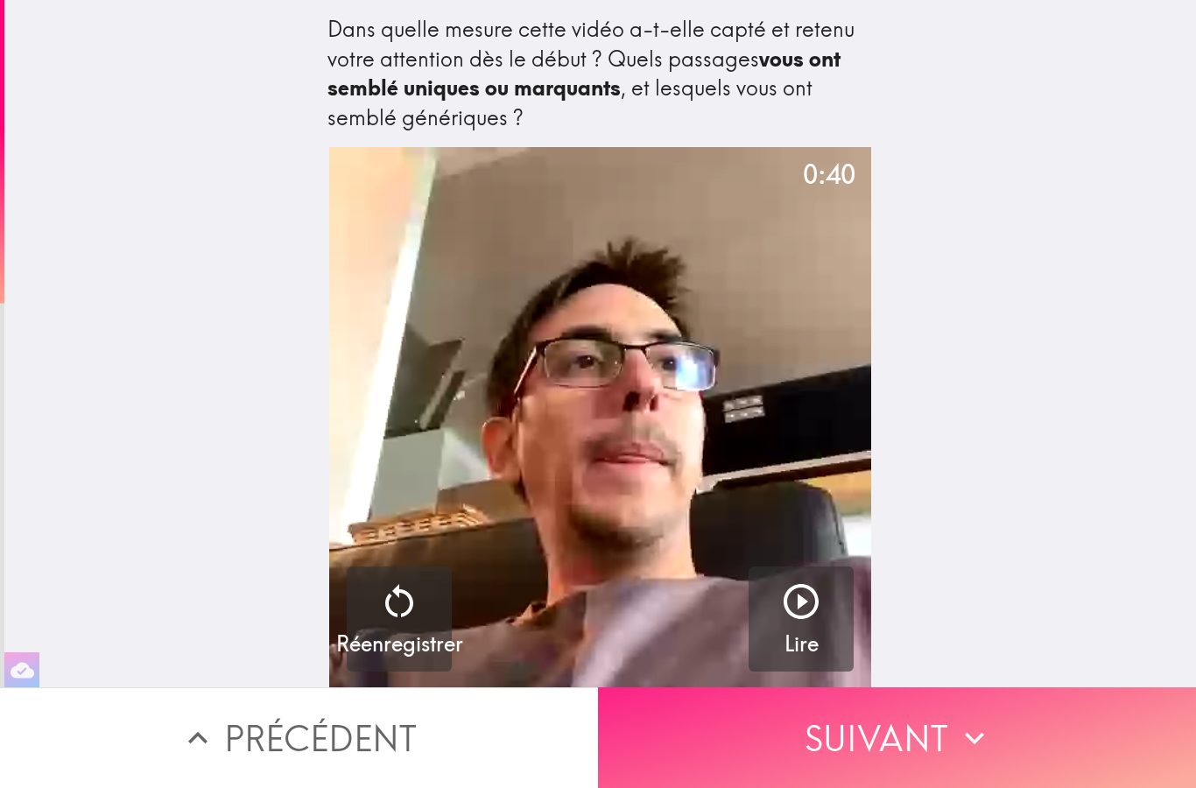
click at [1022, 753] on button "Suivant" at bounding box center [897, 738] width 598 height 101
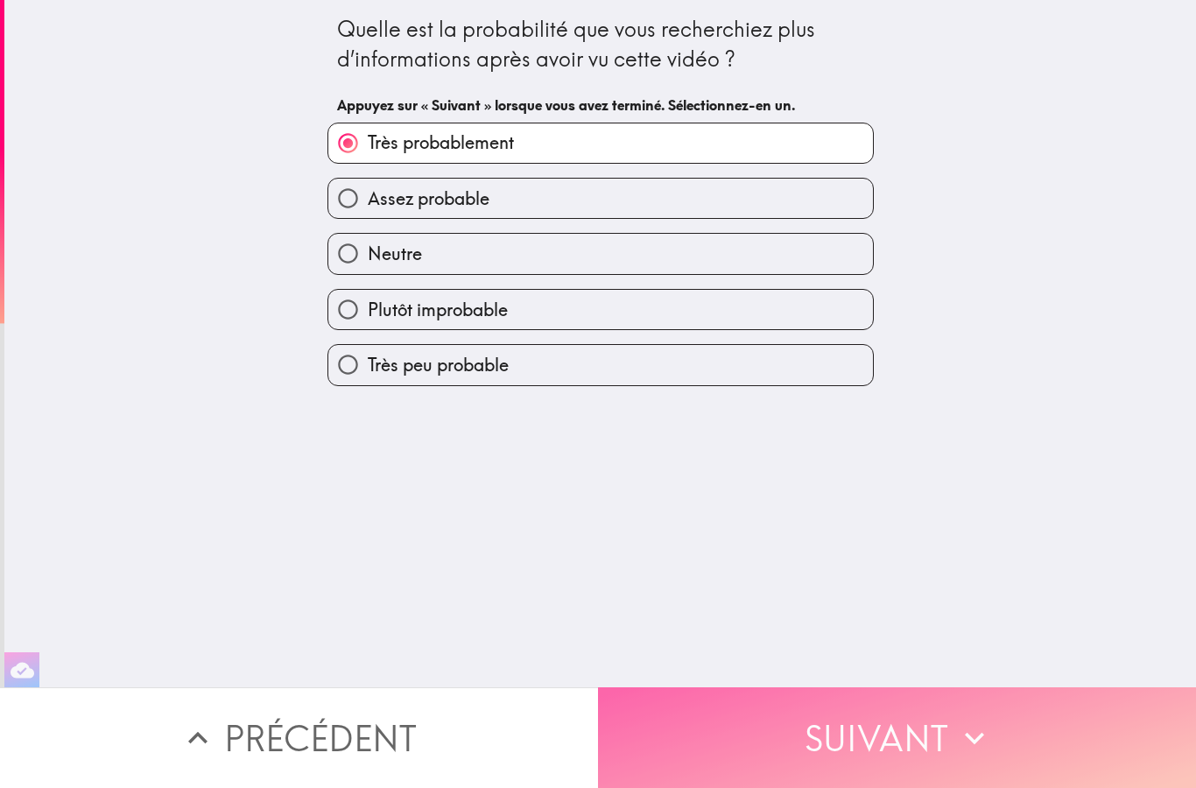
click at [1022, 759] on button "Suivant" at bounding box center [897, 738] width 598 height 101
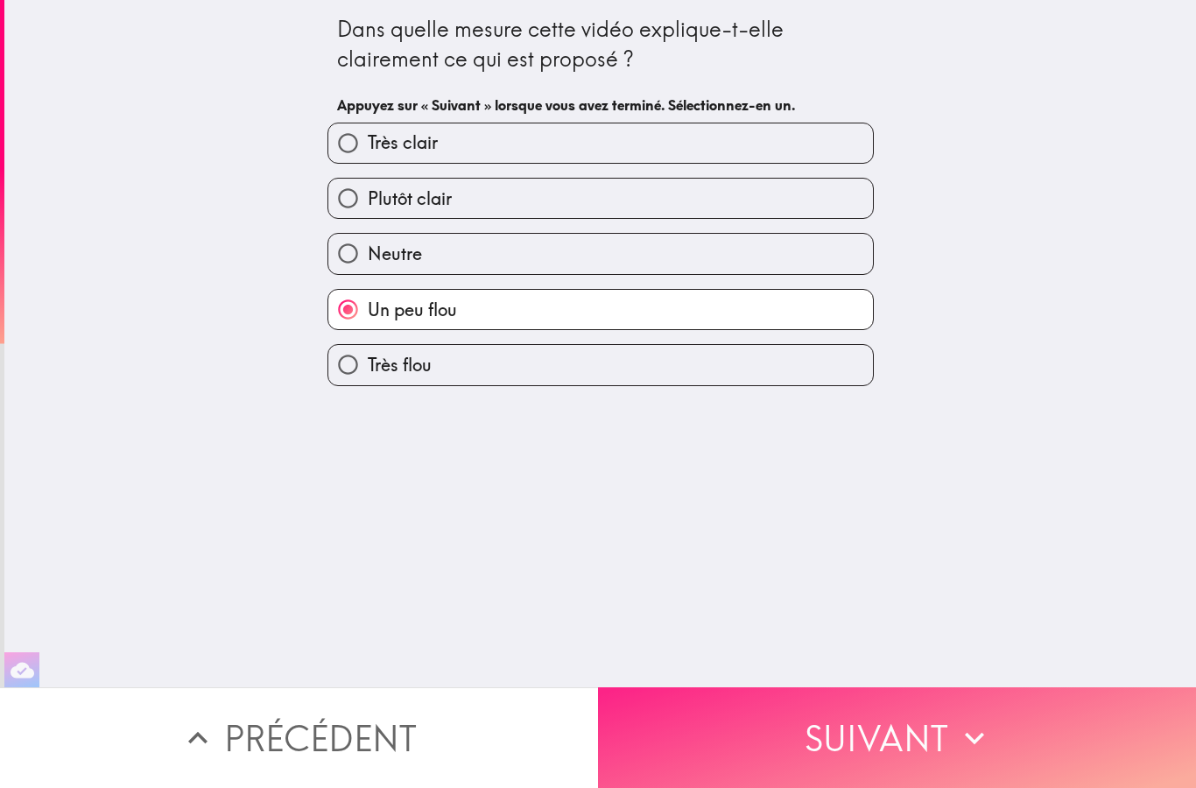
click at [1018, 754] on button "Suivant" at bounding box center [897, 738] width 598 height 101
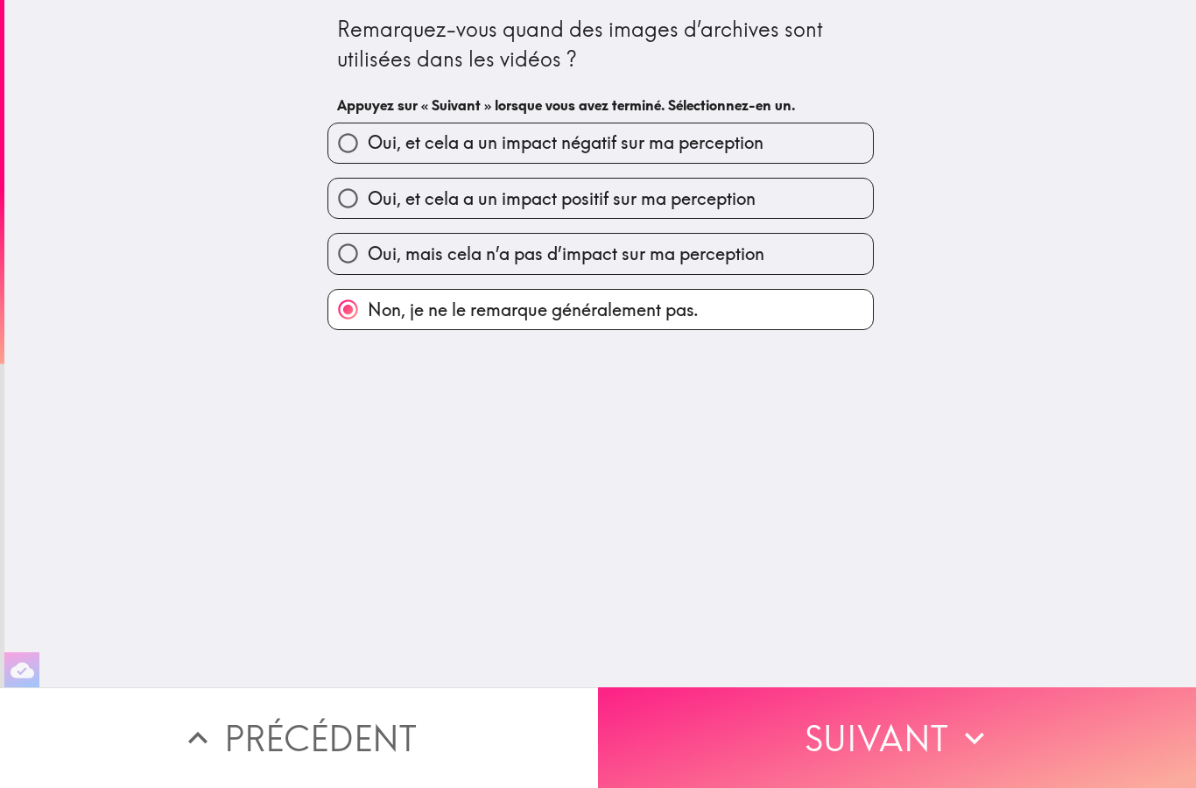
click at [1020, 759] on button "Suivant" at bounding box center [897, 738] width 598 height 101
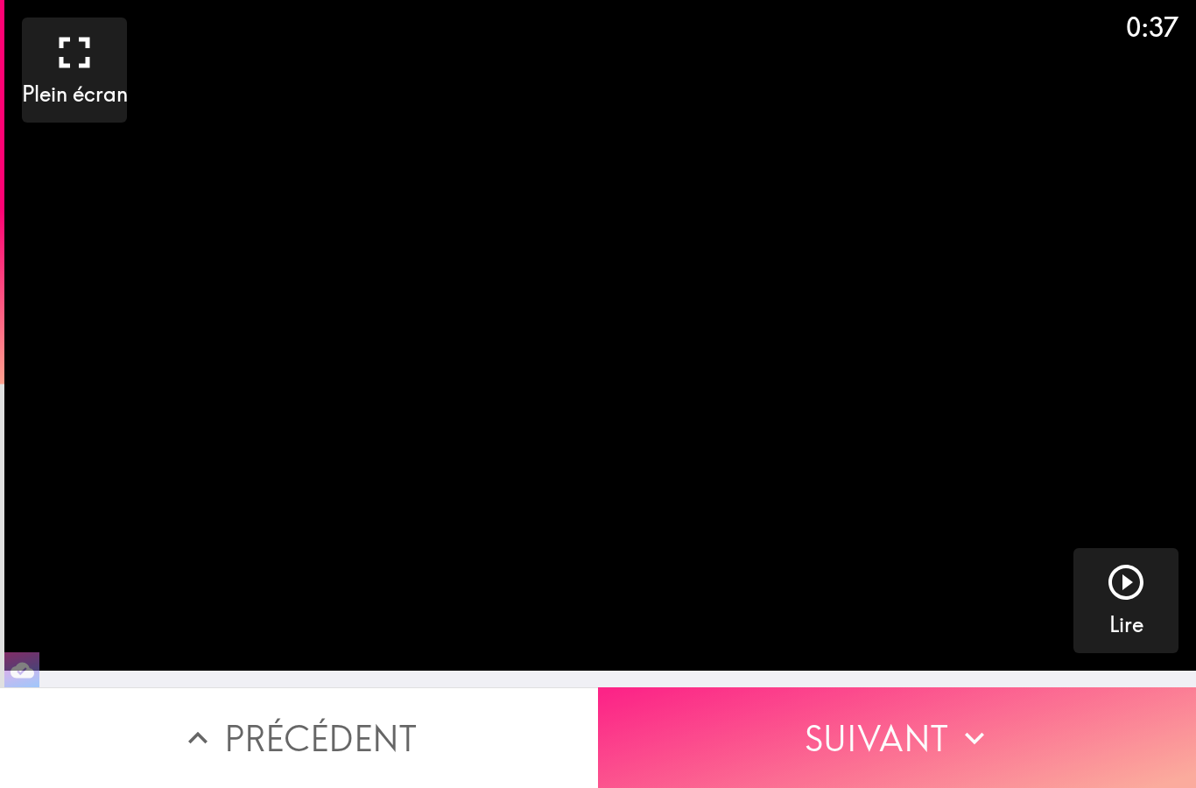
click at [1025, 757] on button "Suivant" at bounding box center [897, 738] width 598 height 101
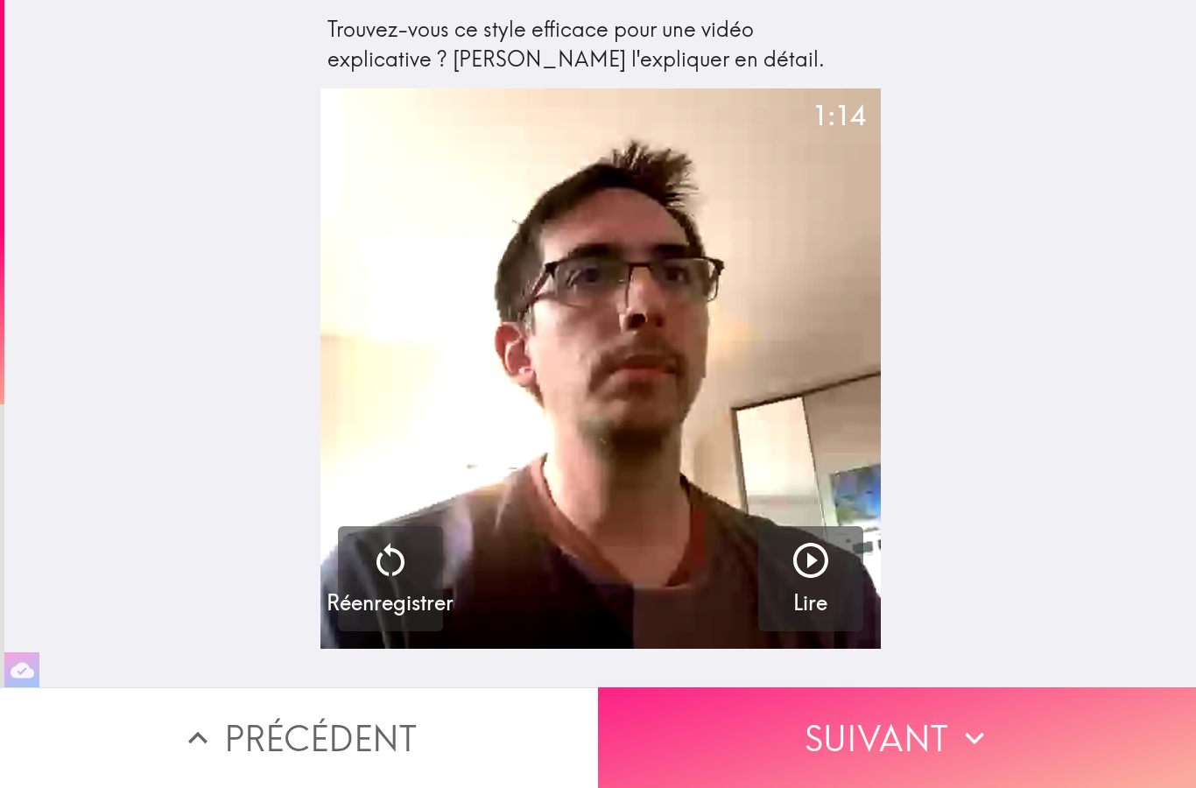
click at [1027, 756] on button "Suivant" at bounding box center [897, 738] width 598 height 101
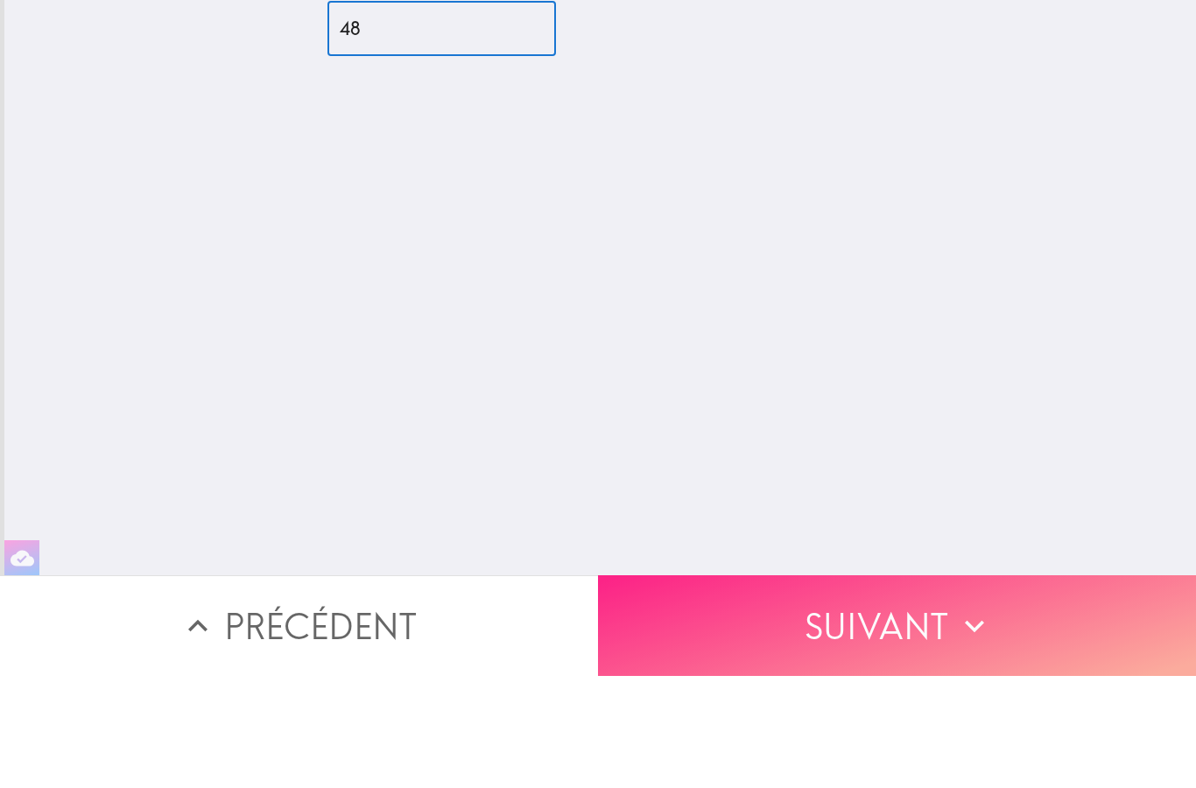
click at [998, 688] on button "Suivant" at bounding box center [897, 738] width 598 height 101
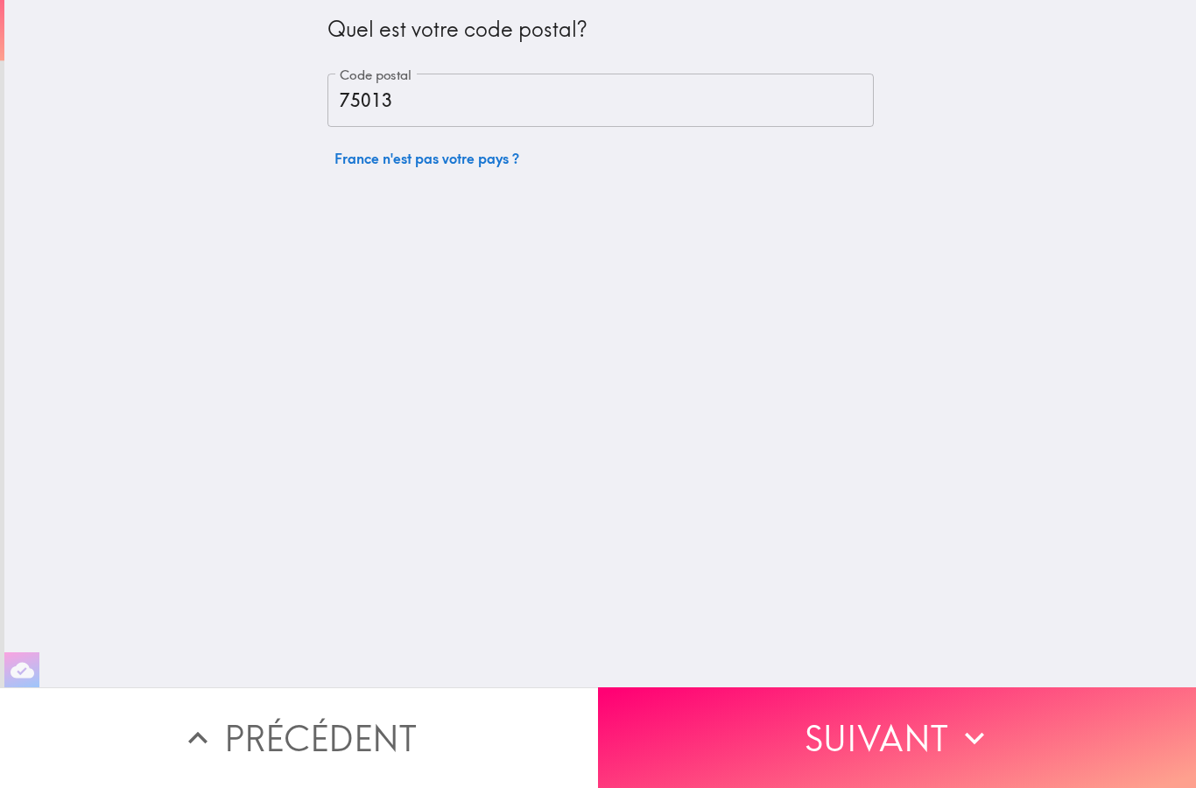
click at [1013, 630] on div "Quel est votre code postal? Code postal 75013 Code postal [GEOGRAPHIC_DATA] n'e…" at bounding box center [600, 344] width 1192 height 688
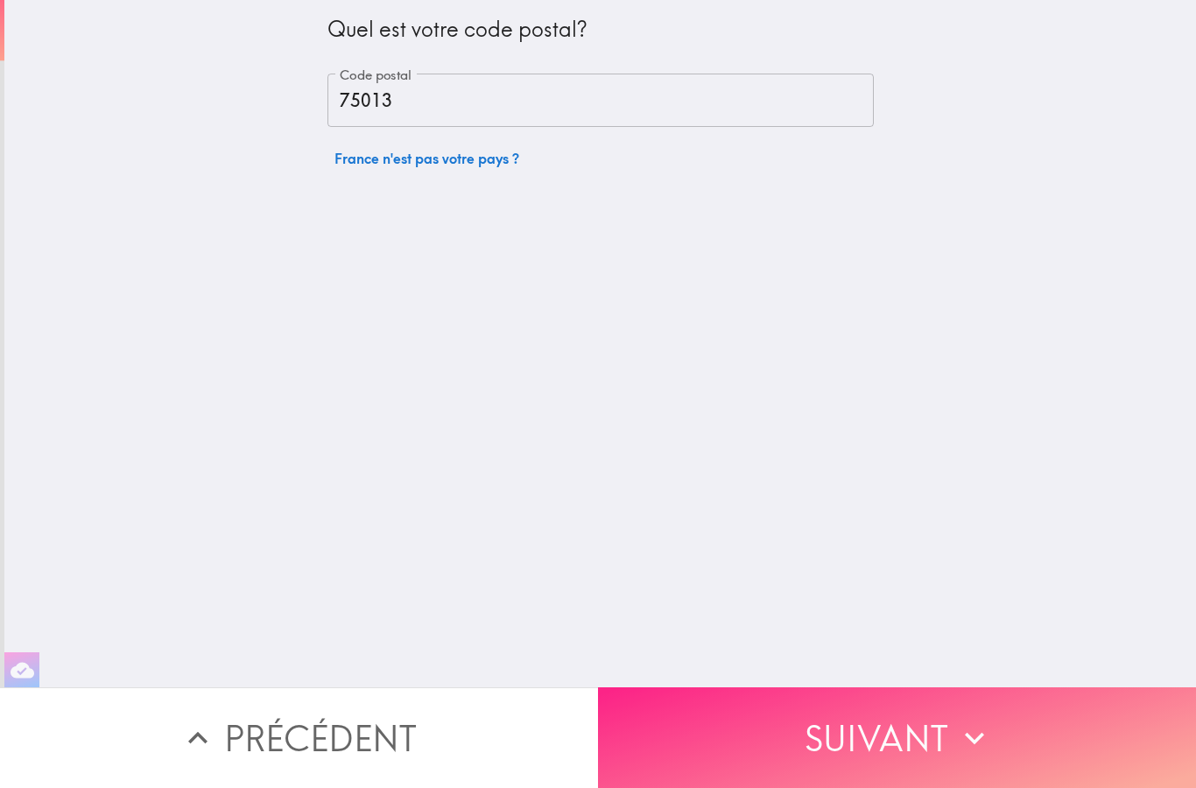
click at [982, 742] on icon "button" at bounding box center [975, 738] width 39 height 39
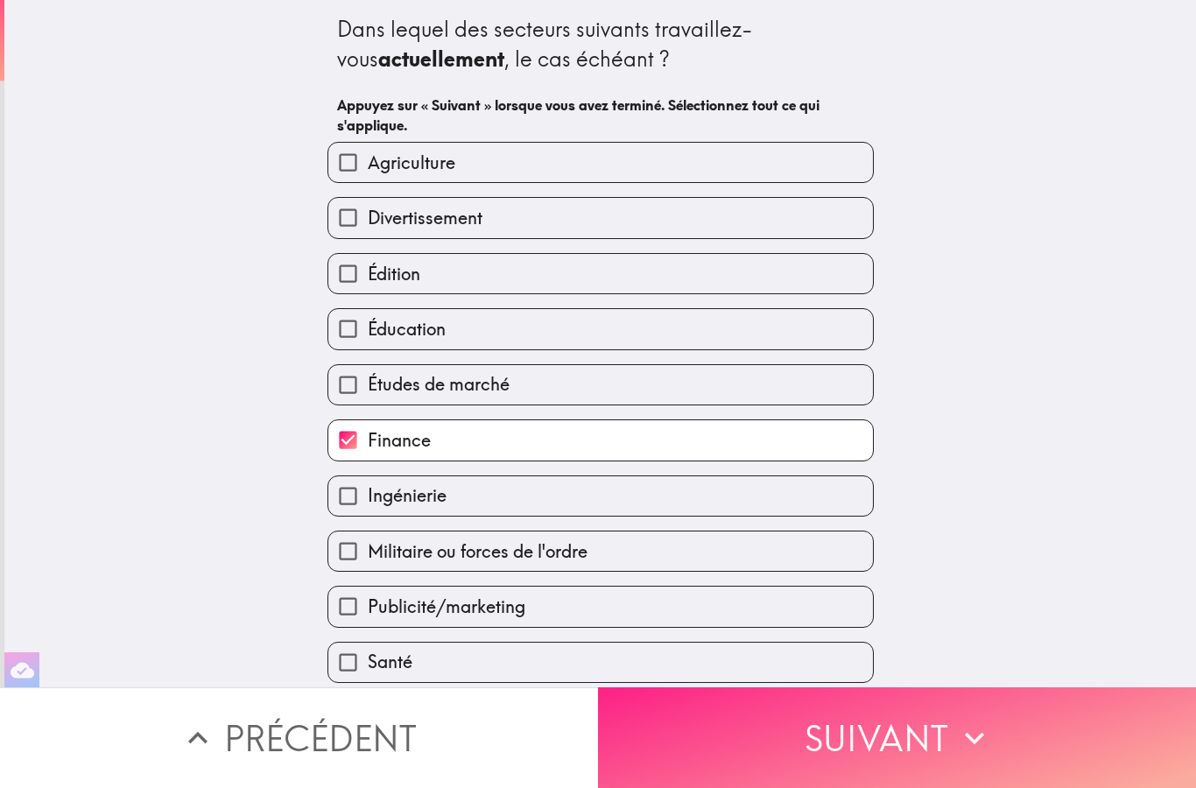
click at [975, 745] on icon "button" at bounding box center [975, 738] width 39 height 39
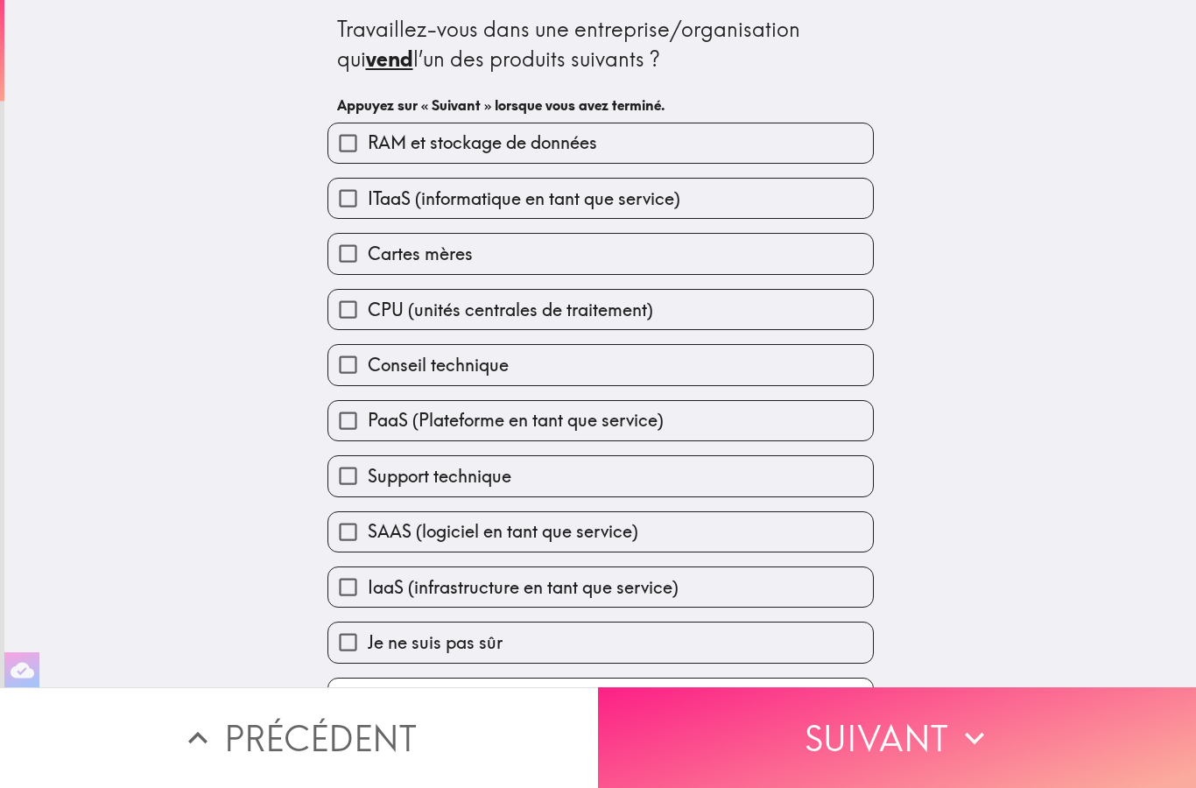
click at [973, 750] on icon "button" at bounding box center [975, 738] width 39 height 39
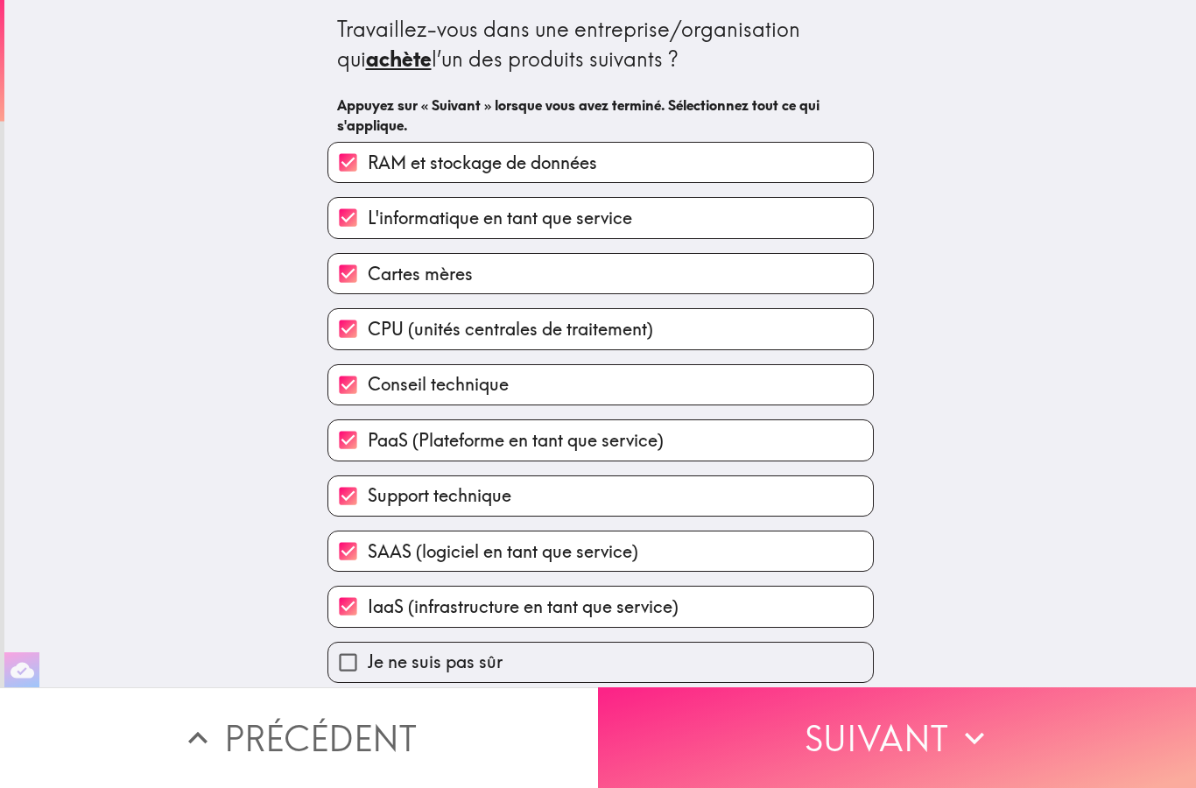
click at [973, 745] on icon "button" at bounding box center [975, 738] width 39 height 39
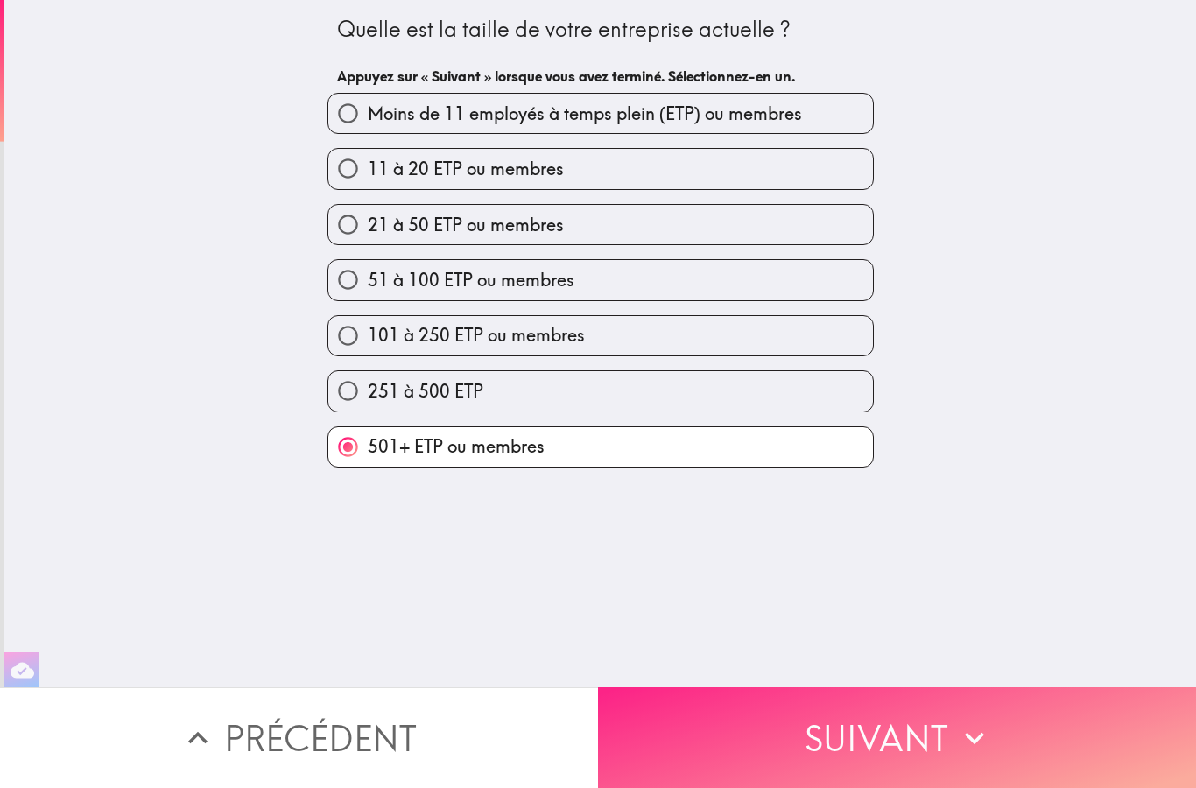
click at [976, 745] on icon "button" at bounding box center [975, 738] width 39 height 39
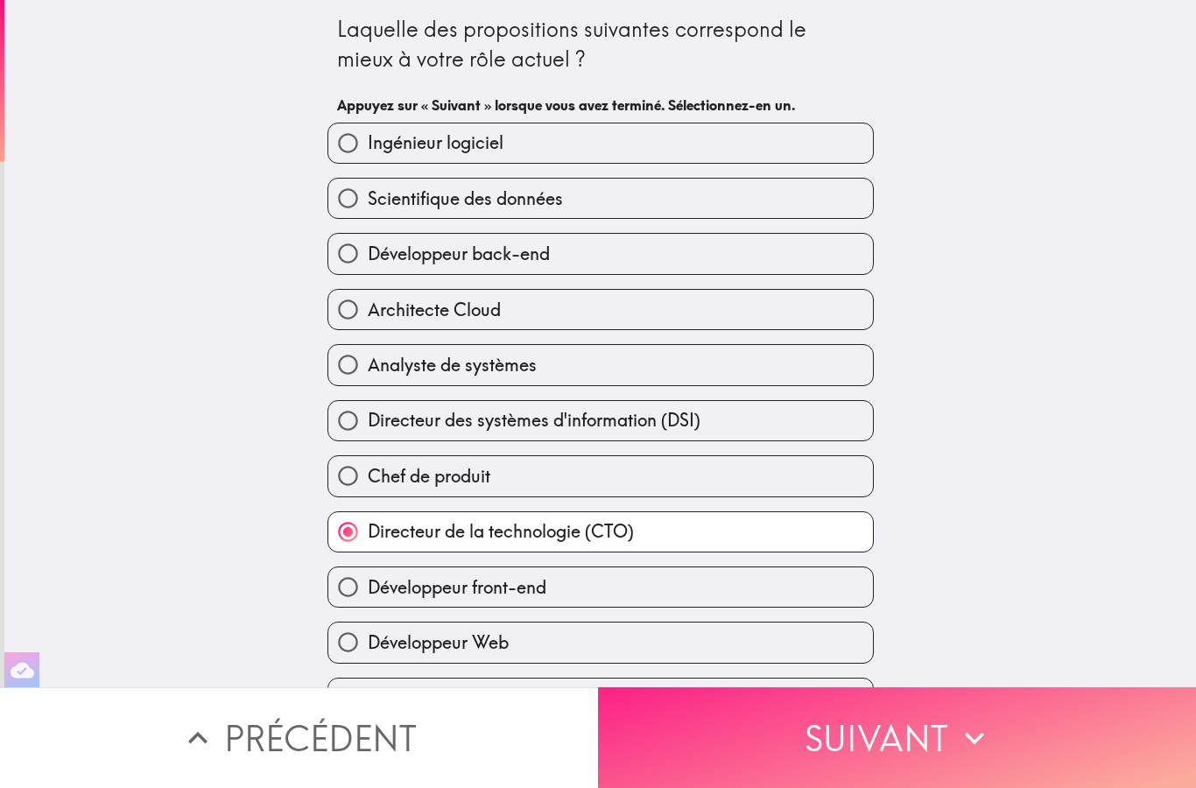
click at [978, 747] on icon "button" at bounding box center [975, 738] width 39 height 39
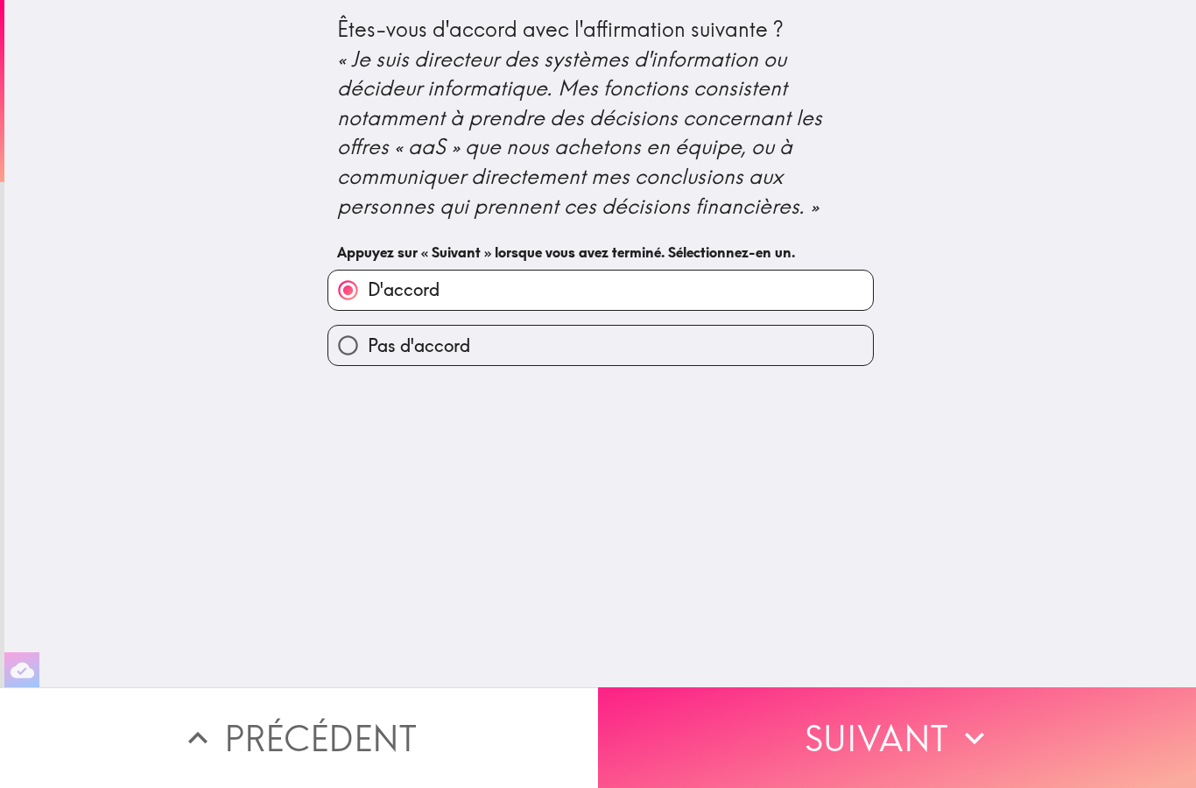
click at [970, 750] on icon "button" at bounding box center [975, 738] width 39 height 39
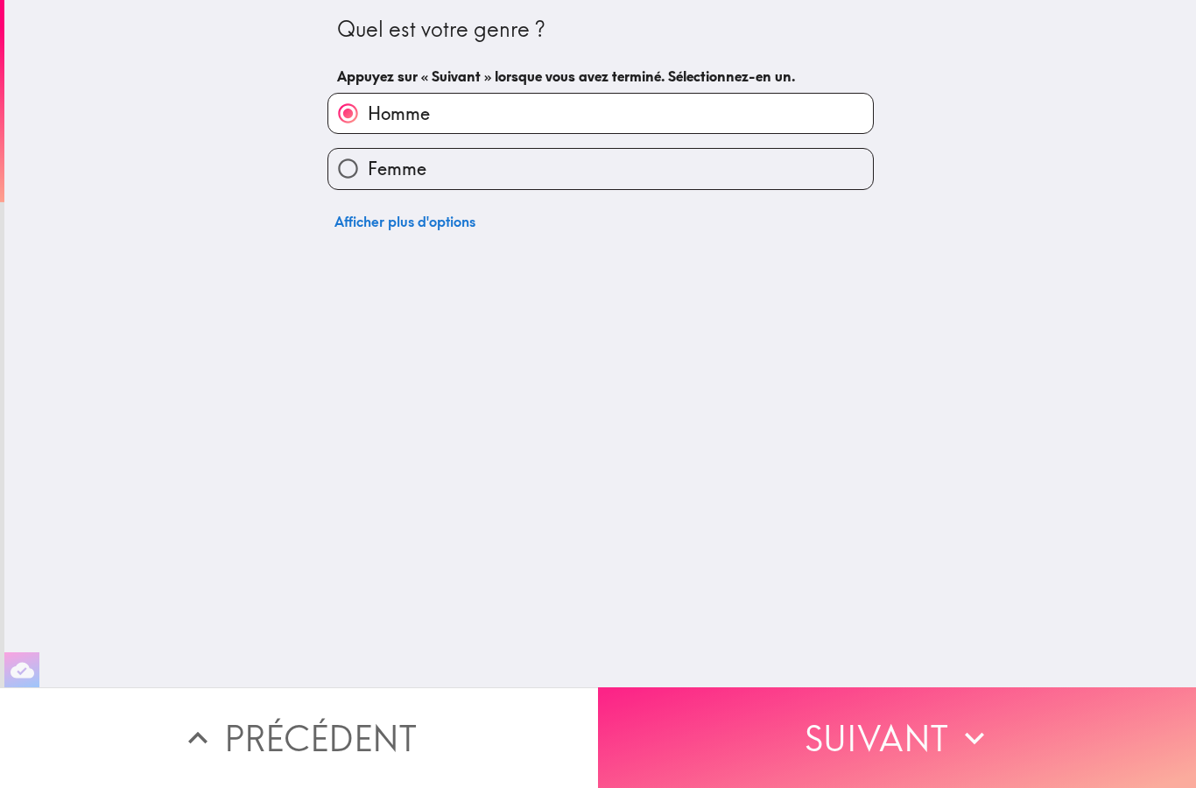
click at [970, 752] on icon "button" at bounding box center [975, 738] width 39 height 39
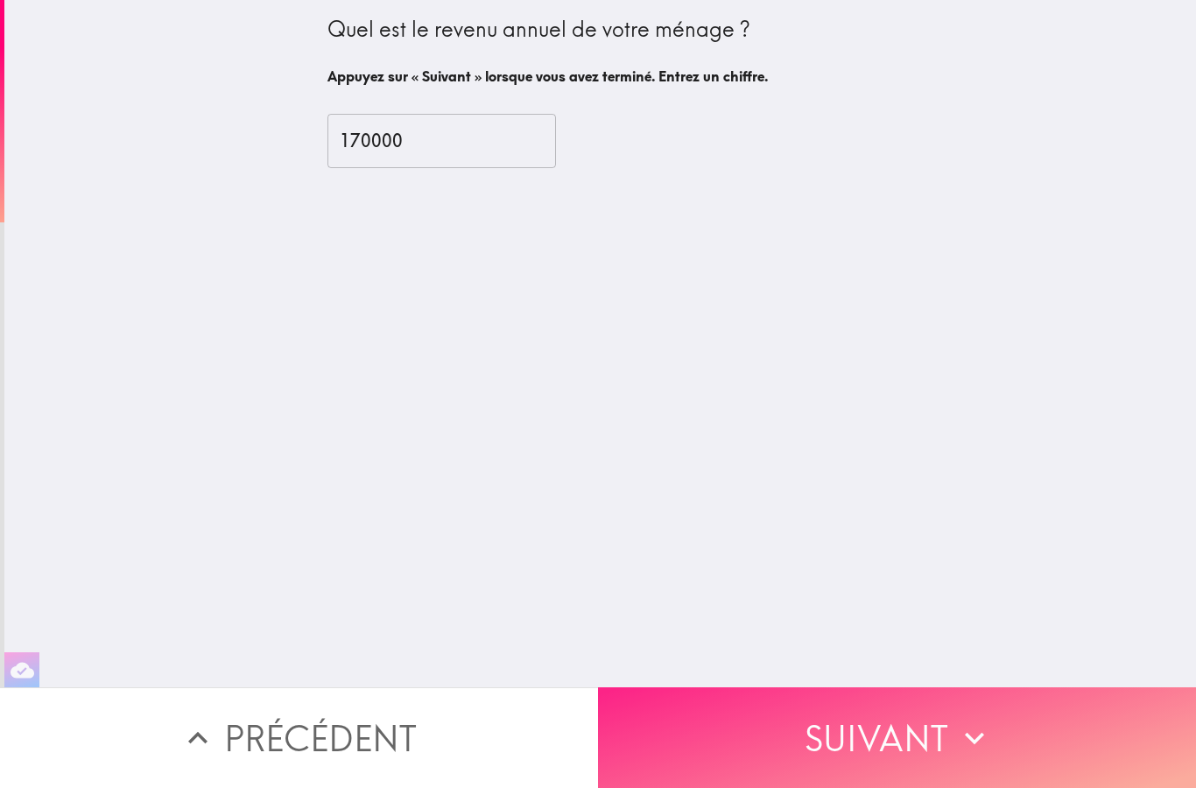
click at [970, 746] on icon "button" at bounding box center [975, 738] width 39 height 39
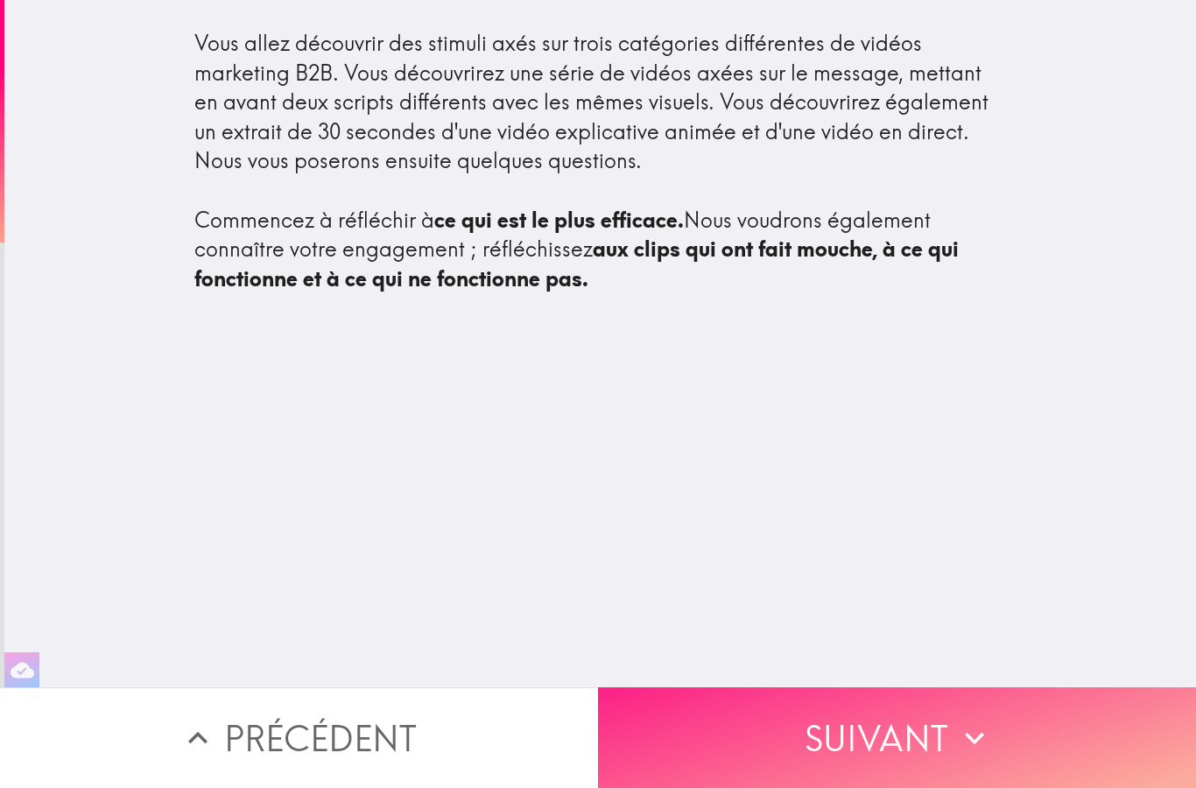
click at [970, 745] on icon "button" at bounding box center [975, 738] width 39 height 39
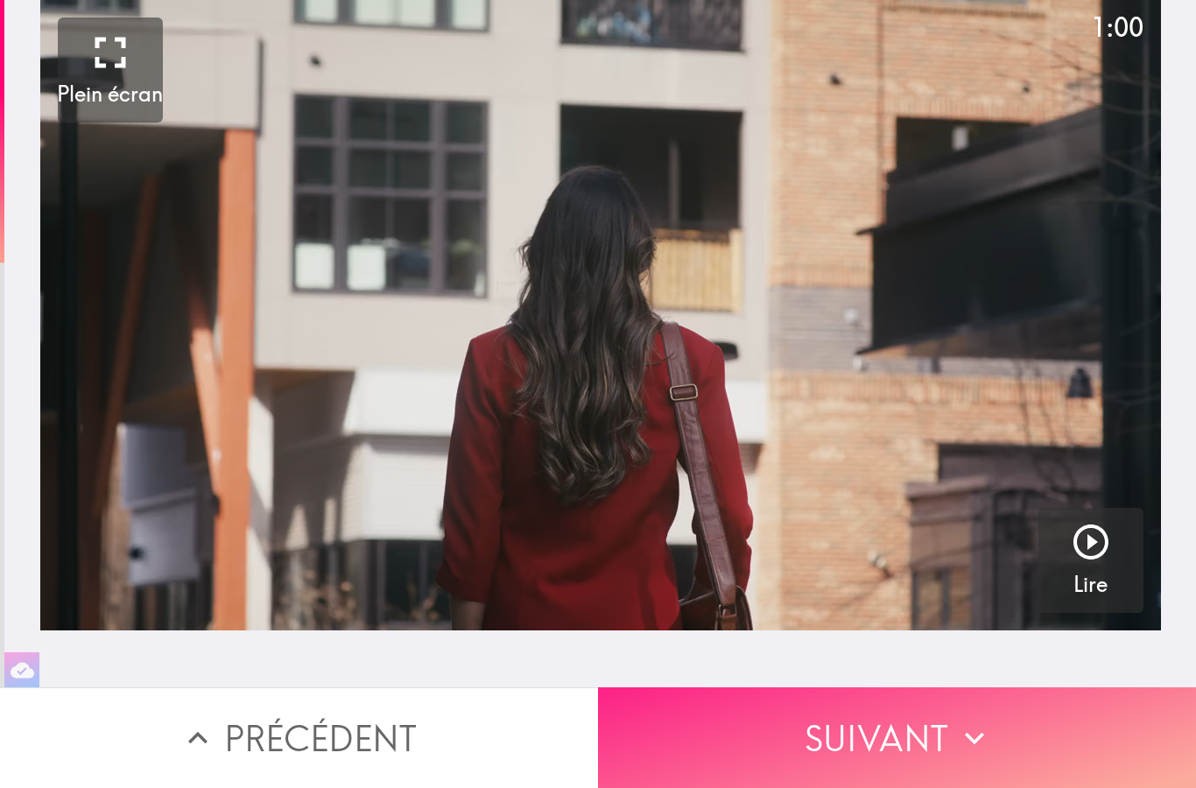
click at [976, 748] on icon "button" at bounding box center [975, 738] width 39 height 39
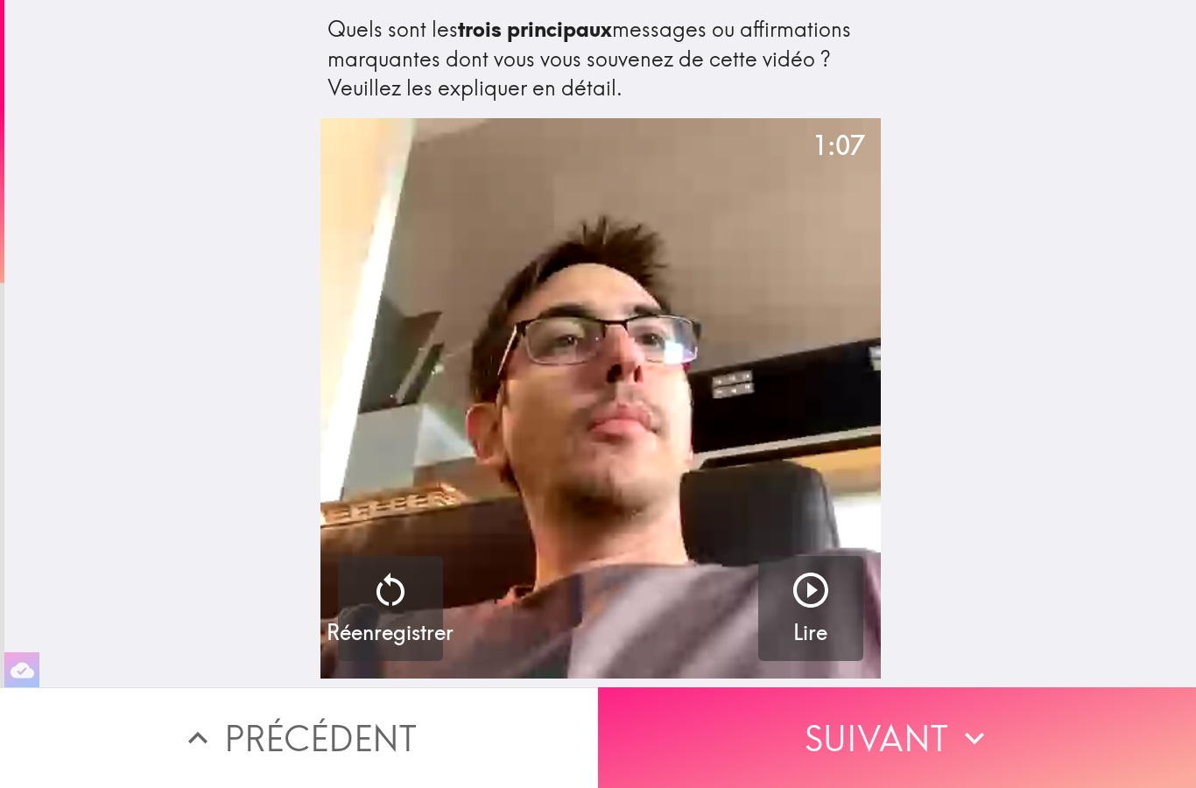
click at [992, 759] on button "Suivant" at bounding box center [897, 738] width 598 height 101
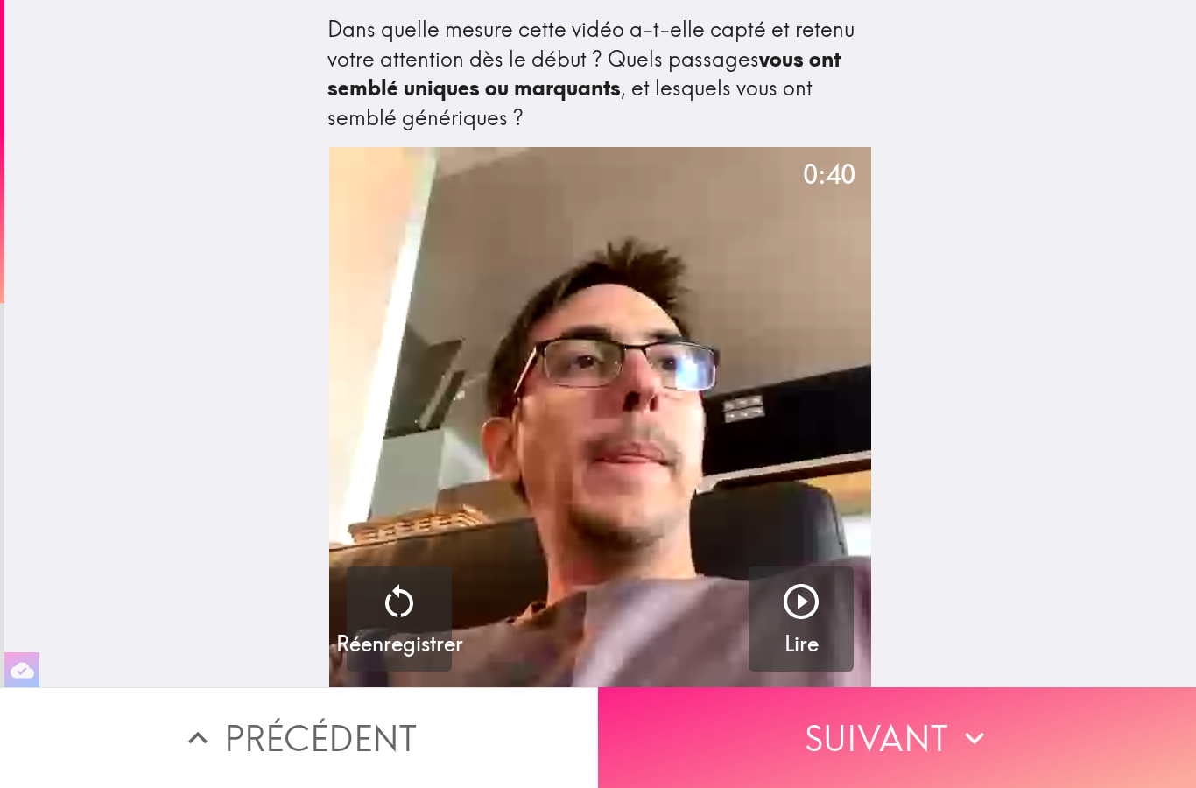
click at [1004, 761] on button "Suivant" at bounding box center [897, 738] width 598 height 101
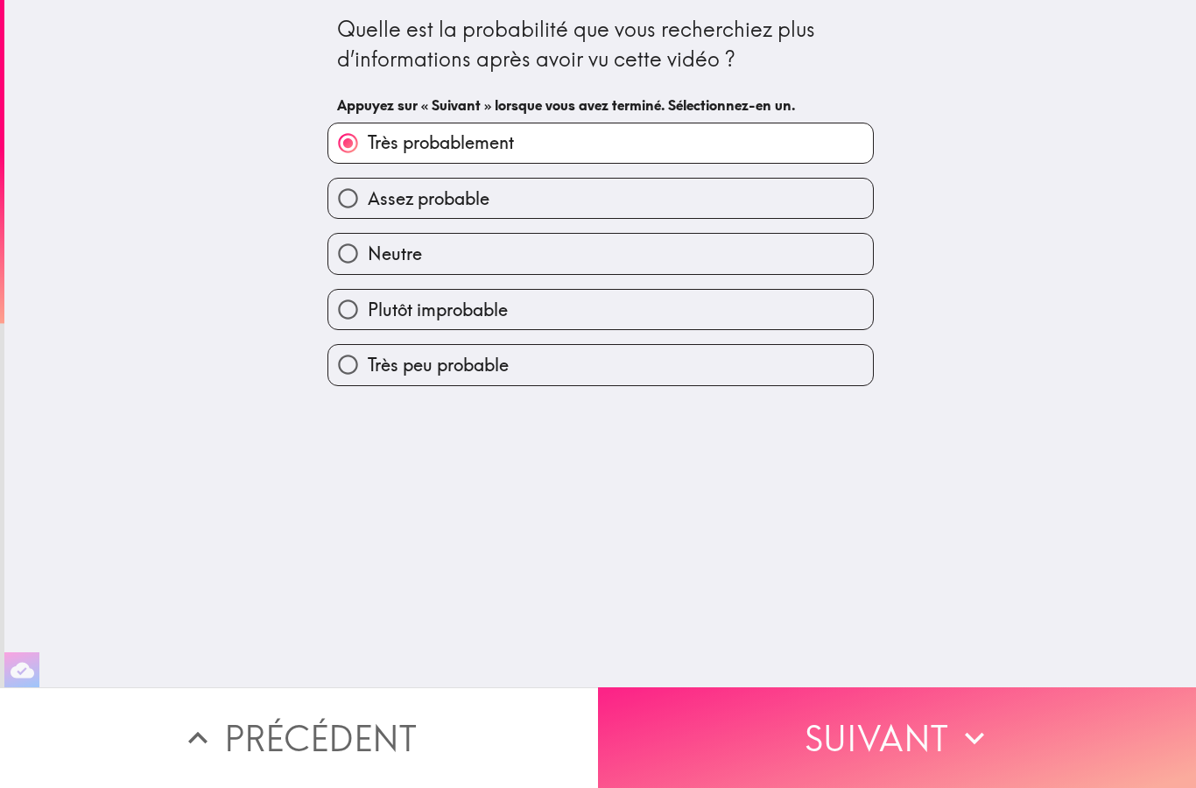
click at [1013, 762] on button "Suivant" at bounding box center [897, 738] width 598 height 101
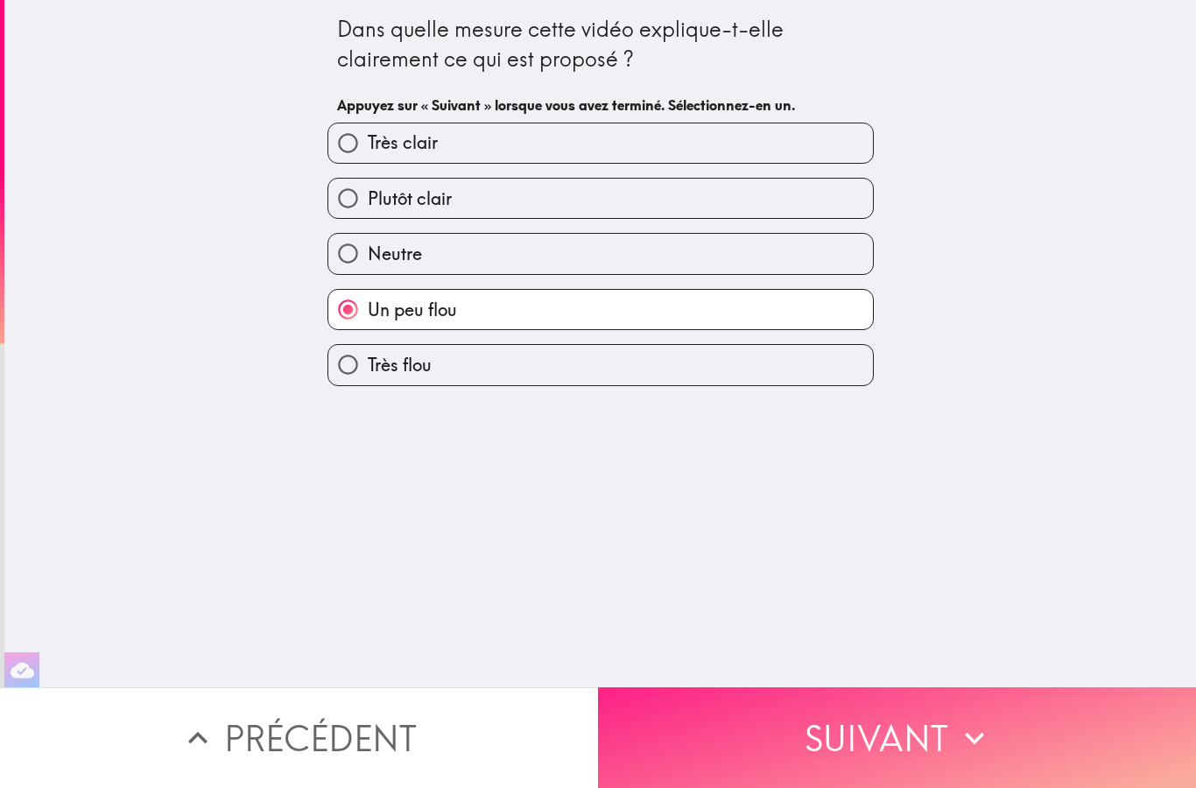
click at [1040, 740] on button "Suivant" at bounding box center [897, 738] width 598 height 101
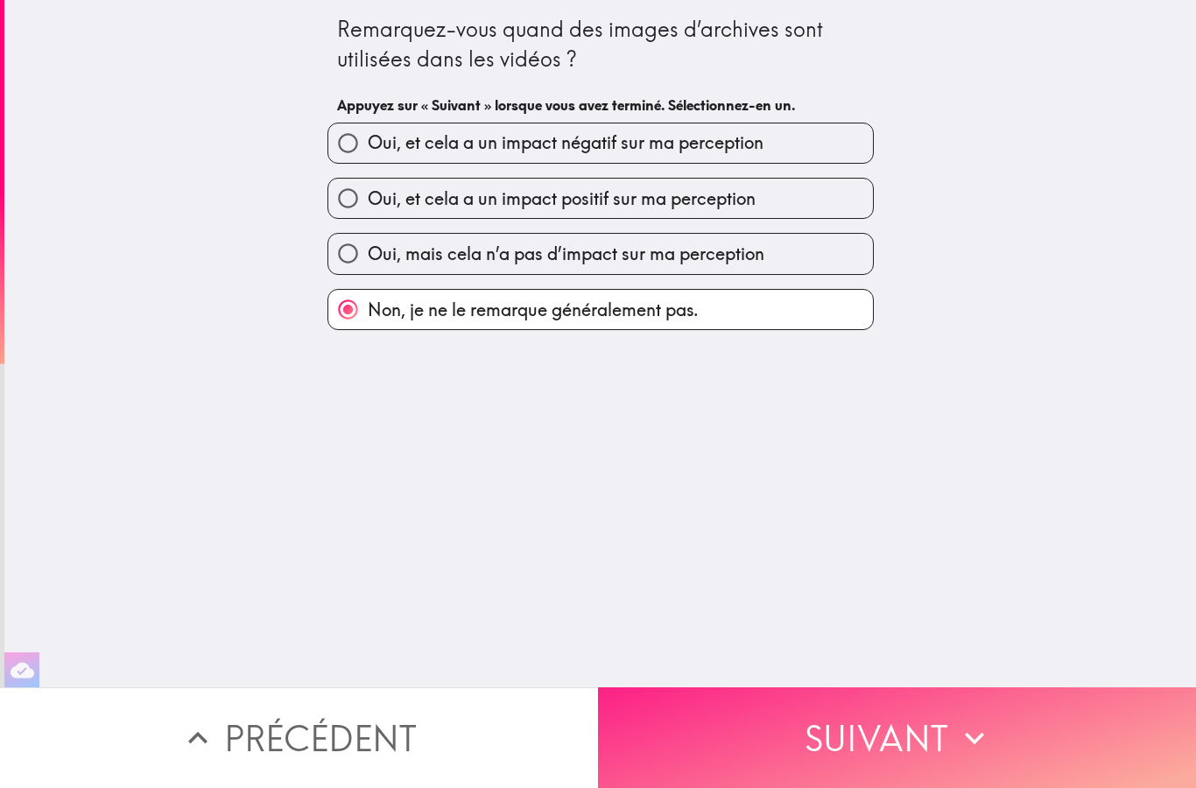
click at [1032, 753] on button "Suivant" at bounding box center [897, 738] width 598 height 101
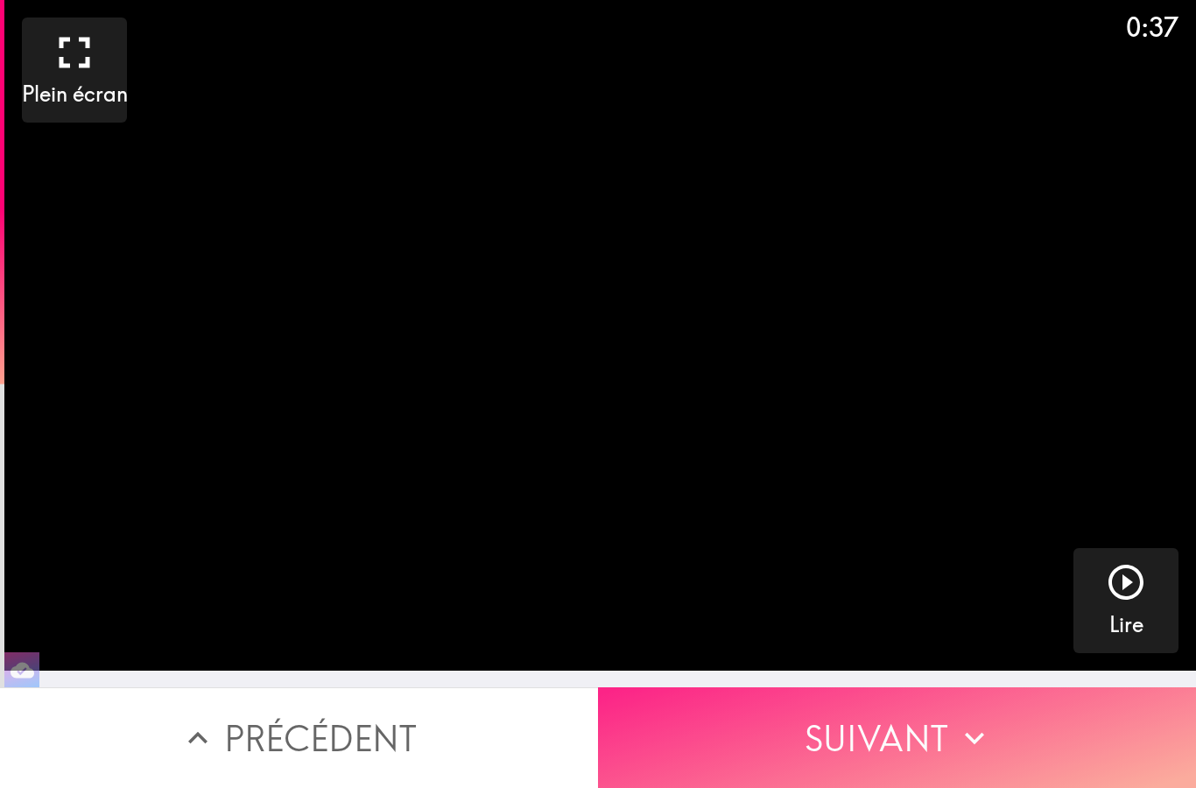
click at [1034, 750] on button "Suivant" at bounding box center [897, 738] width 598 height 101
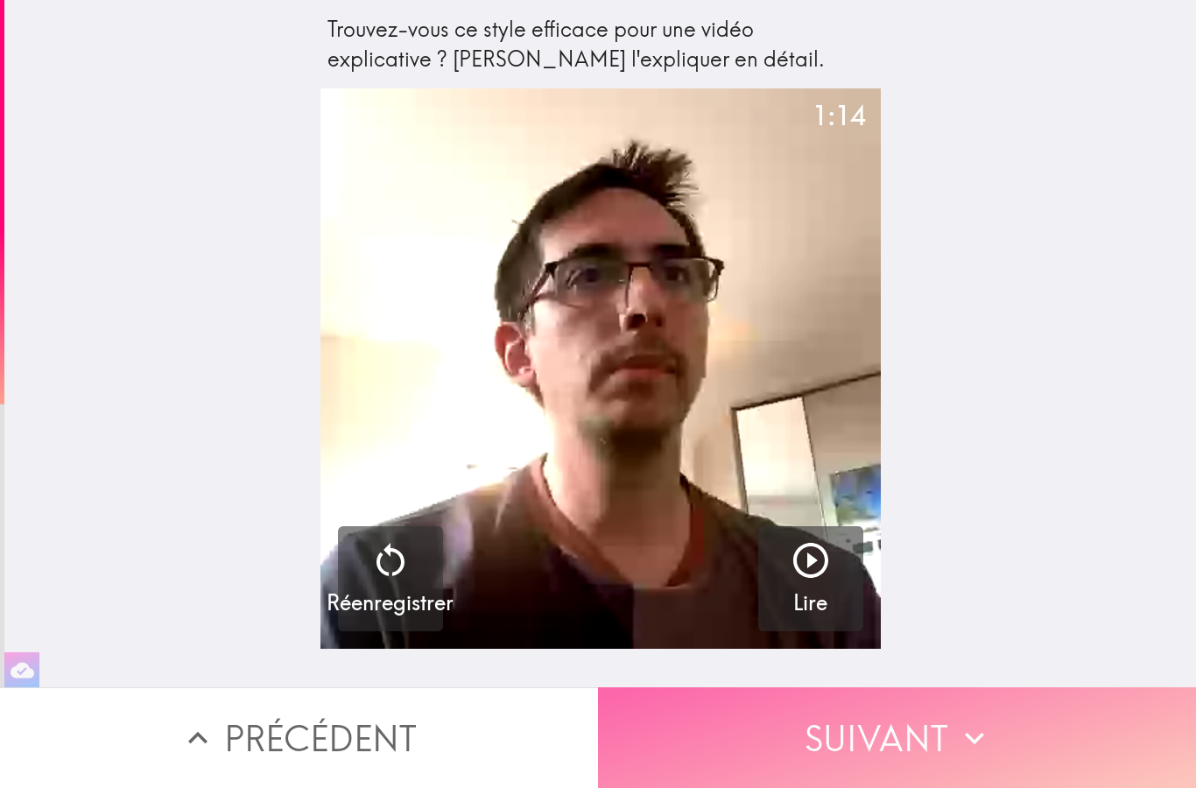
click at [1039, 754] on button "Suivant" at bounding box center [897, 738] width 598 height 101
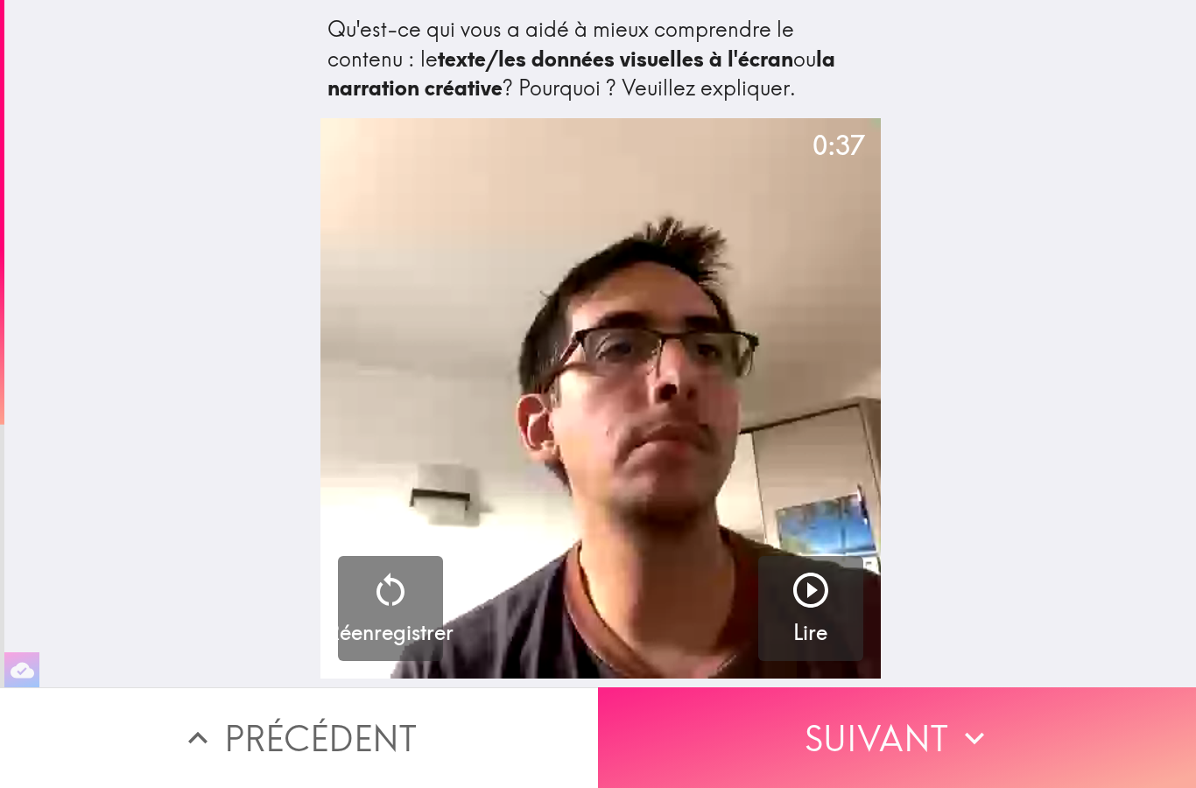
click at [1042, 759] on button "Suivant" at bounding box center [897, 738] width 598 height 101
